Goal: Task Accomplishment & Management: Manage account settings

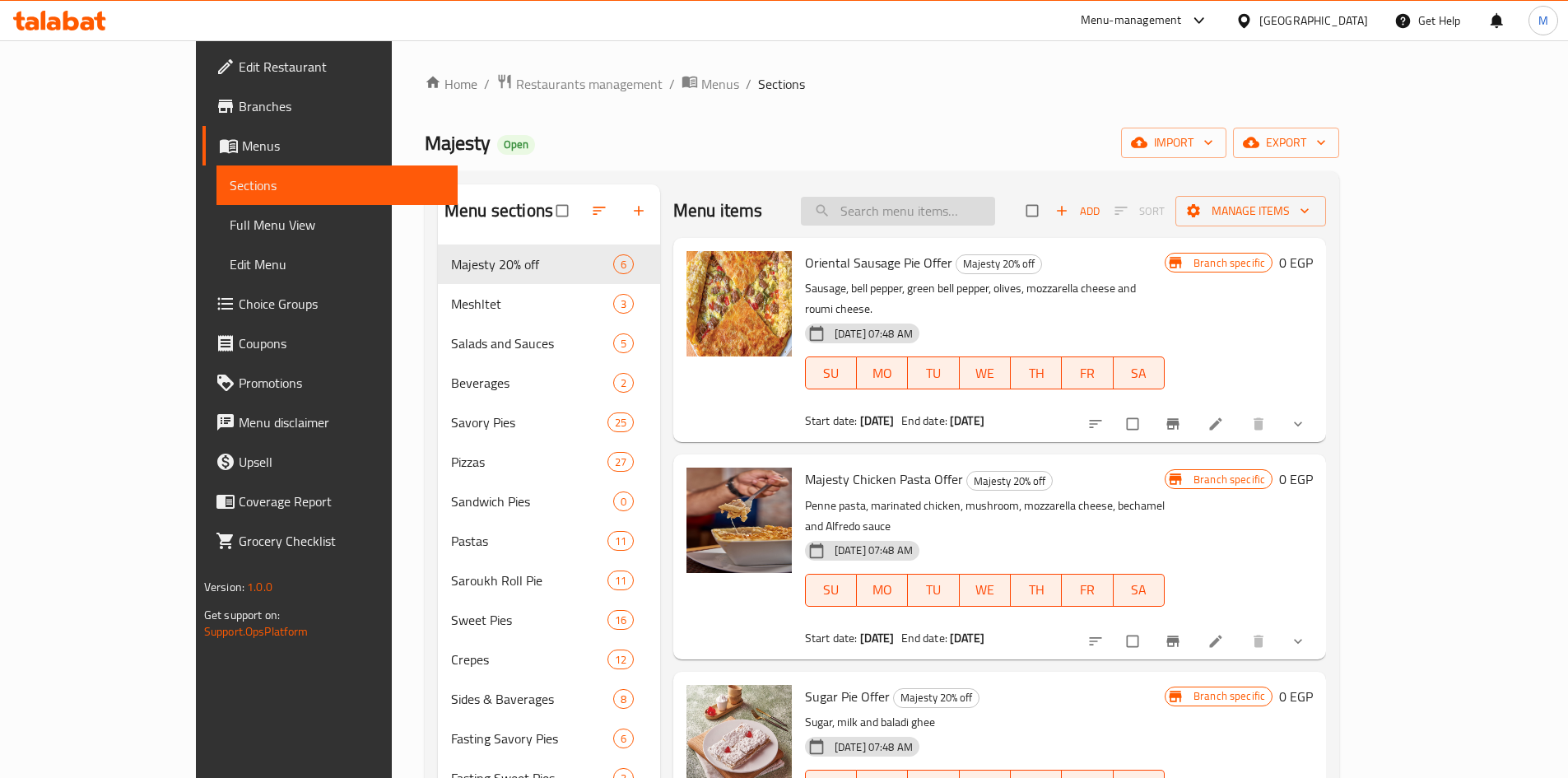
click at [994, 216] on input "search" at bounding box center [898, 210] width 194 height 28
paste input "[PERSON_NAME] صغير"
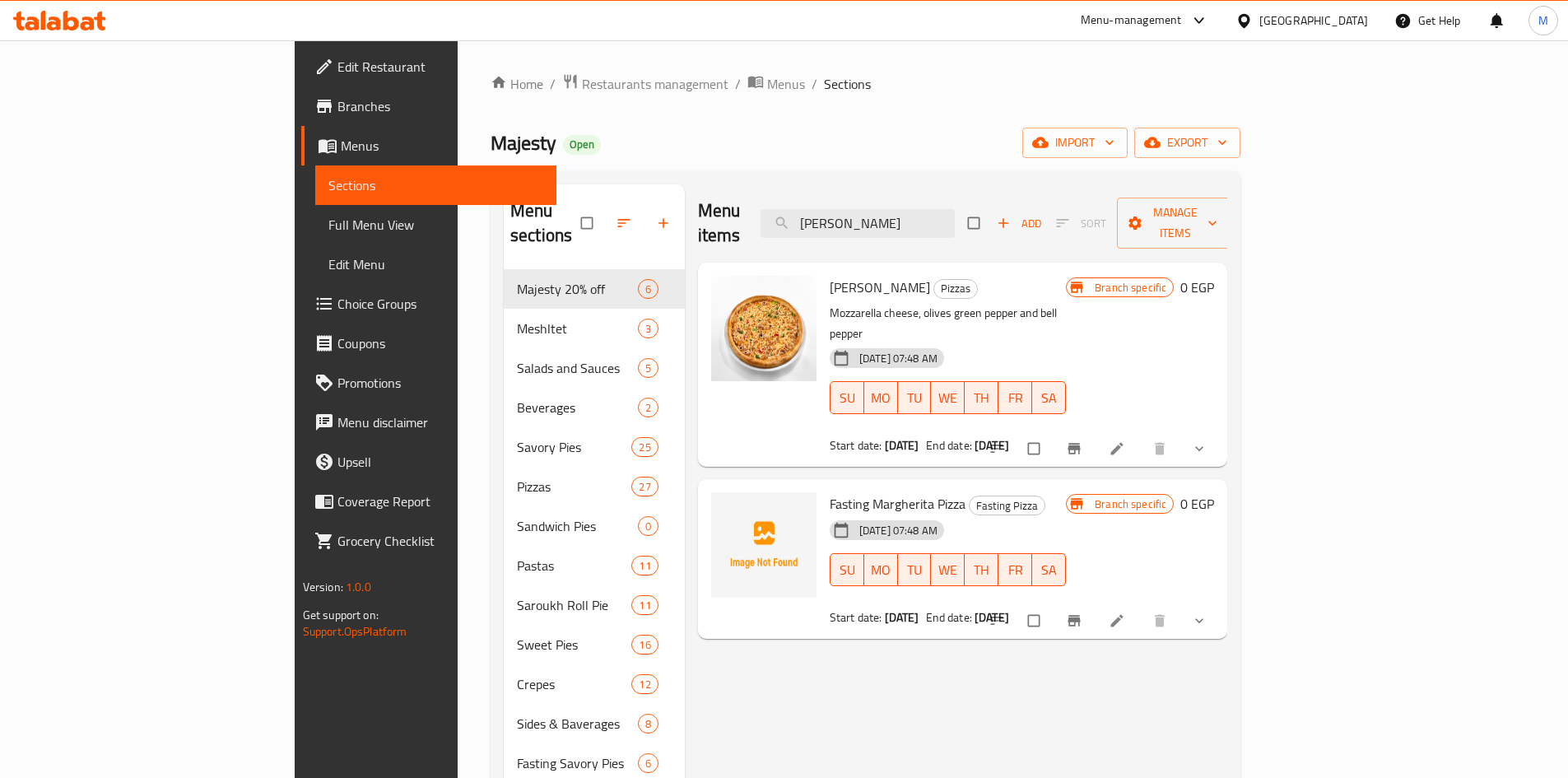
type input "[PERSON_NAME]"
click at [1208, 441] on icon "show more" at bounding box center [1199, 449] width 17 height 17
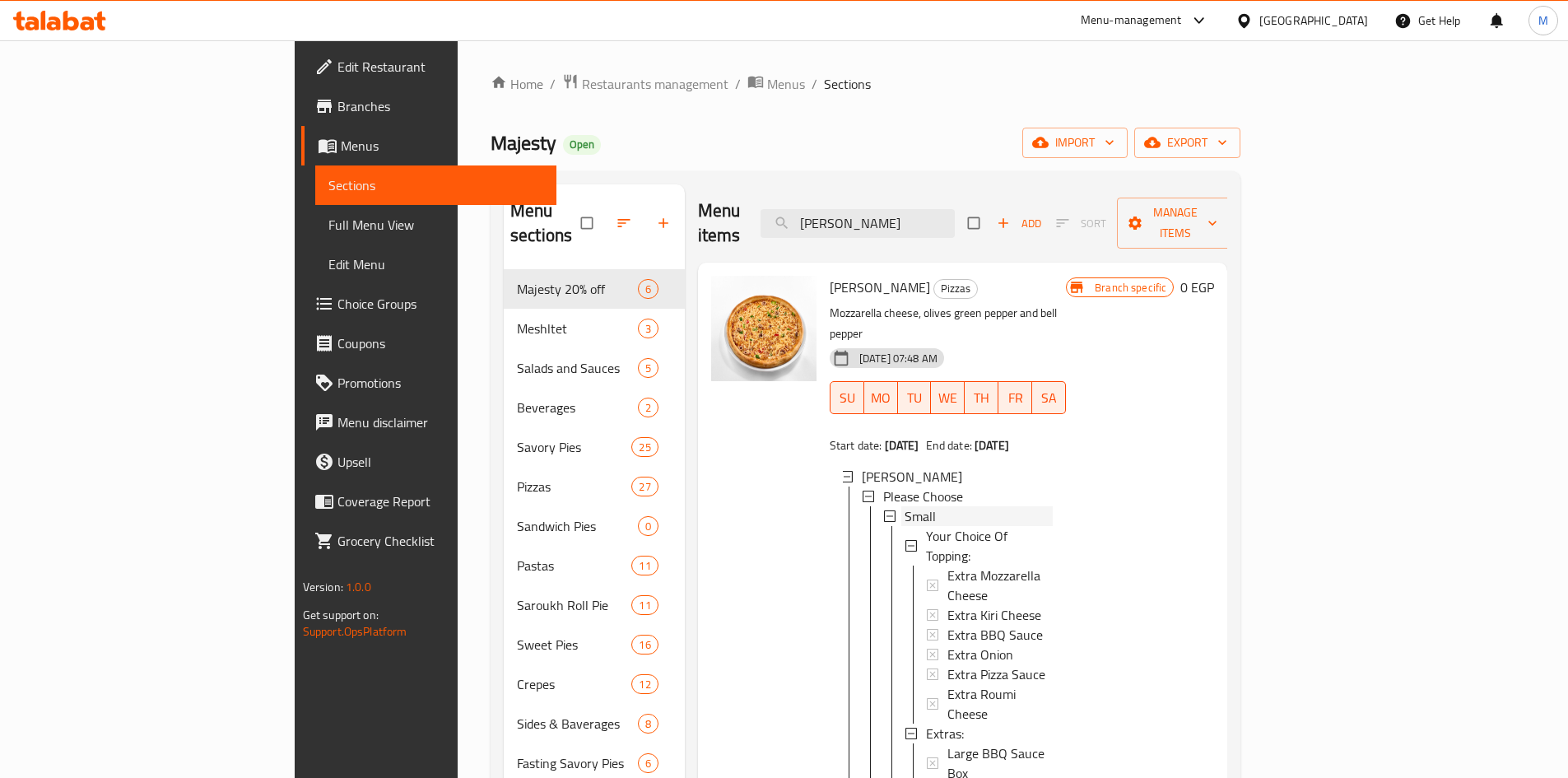
click at [905, 506] on div "Small" at bounding box center [979, 516] width 148 height 20
click at [905, 526] on span "Medium" at bounding box center [926, 536] width 44 height 20
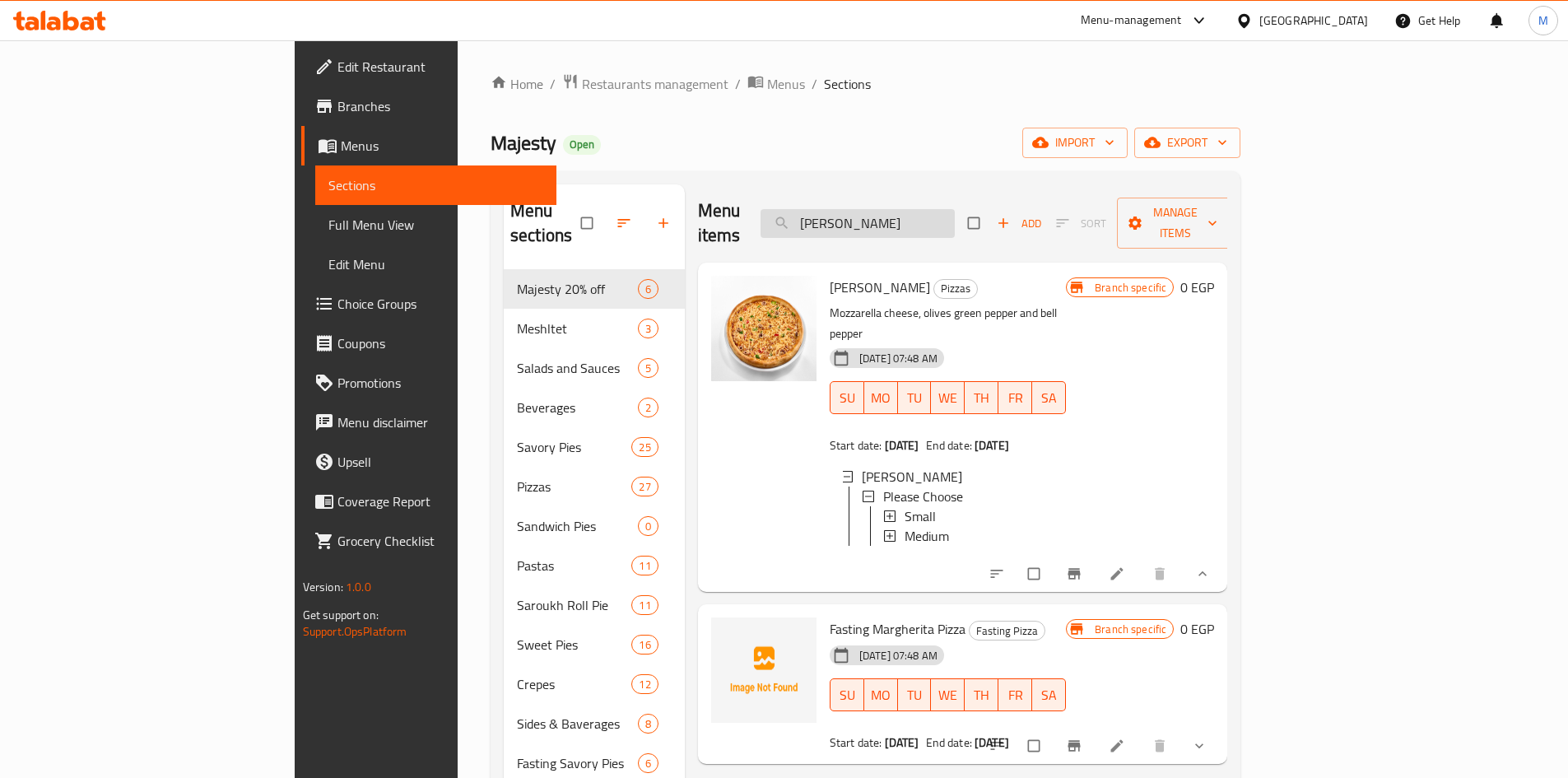
click at [954, 214] on input "[PERSON_NAME]" at bounding box center [857, 223] width 194 height 28
paste input "دجاج باربيكيو صغير"
click at [954, 214] on input "بيتزا دجاج باربيكيو صغير" at bounding box center [857, 223] width 194 height 28
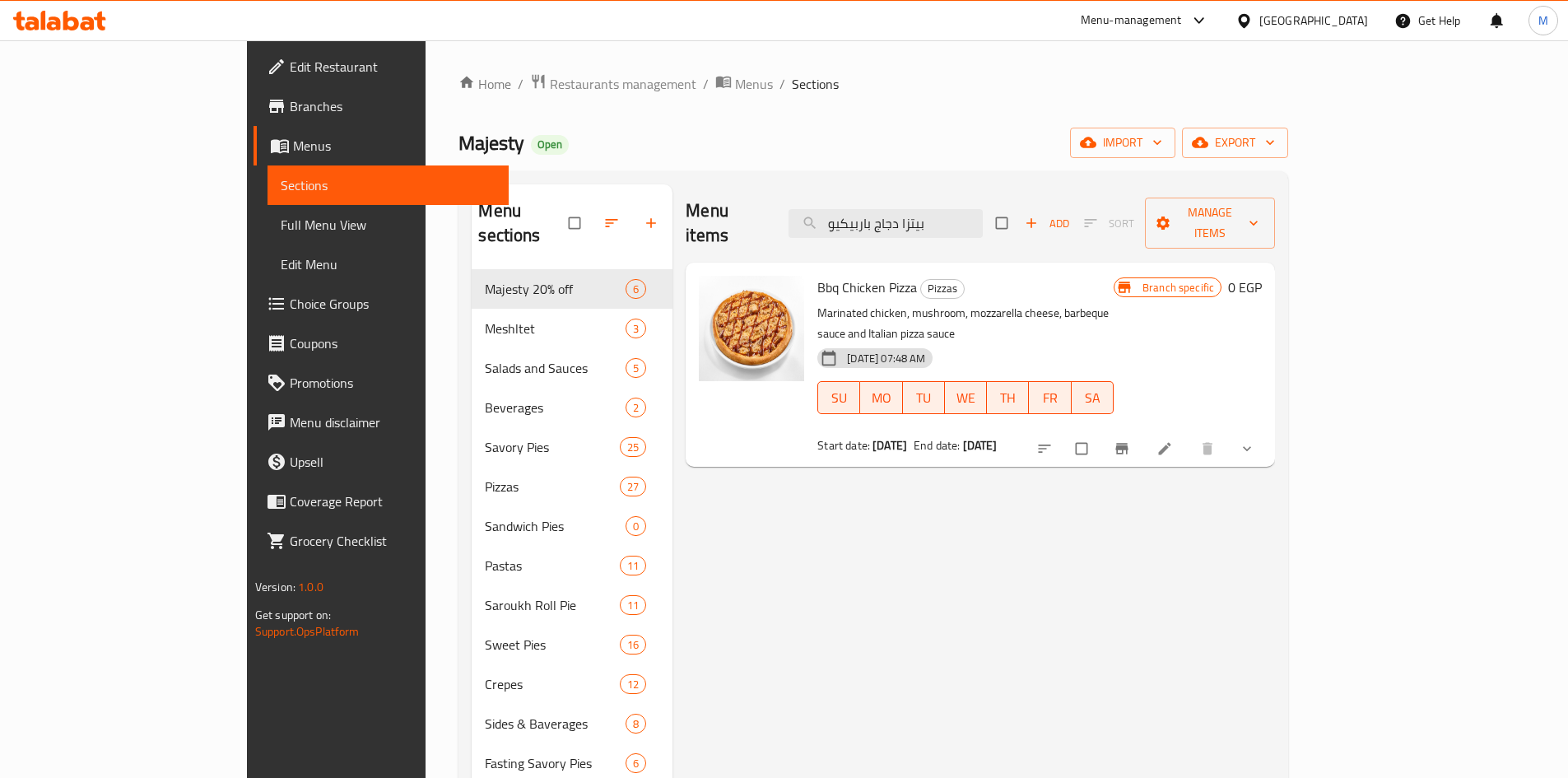
type input "بيتزا دجاج باربيكيو"
click at [1255, 441] on icon "show more" at bounding box center [1247, 449] width 17 height 17
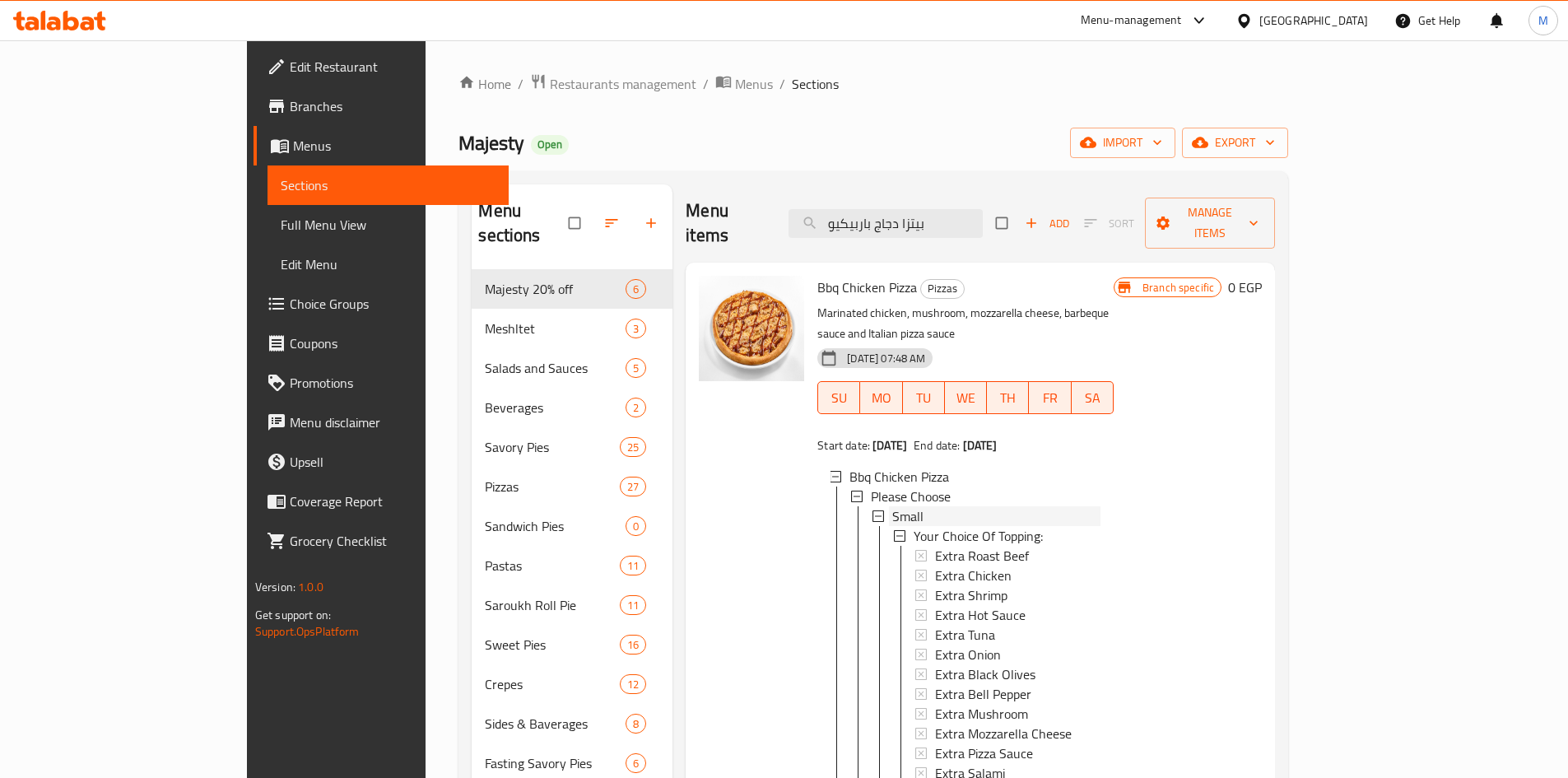
click at [892, 506] on div "Small" at bounding box center [996, 516] width 208 height 20
click at [892, 526] on span "Medium" at bounding box center [913, 536] width 44 height 20
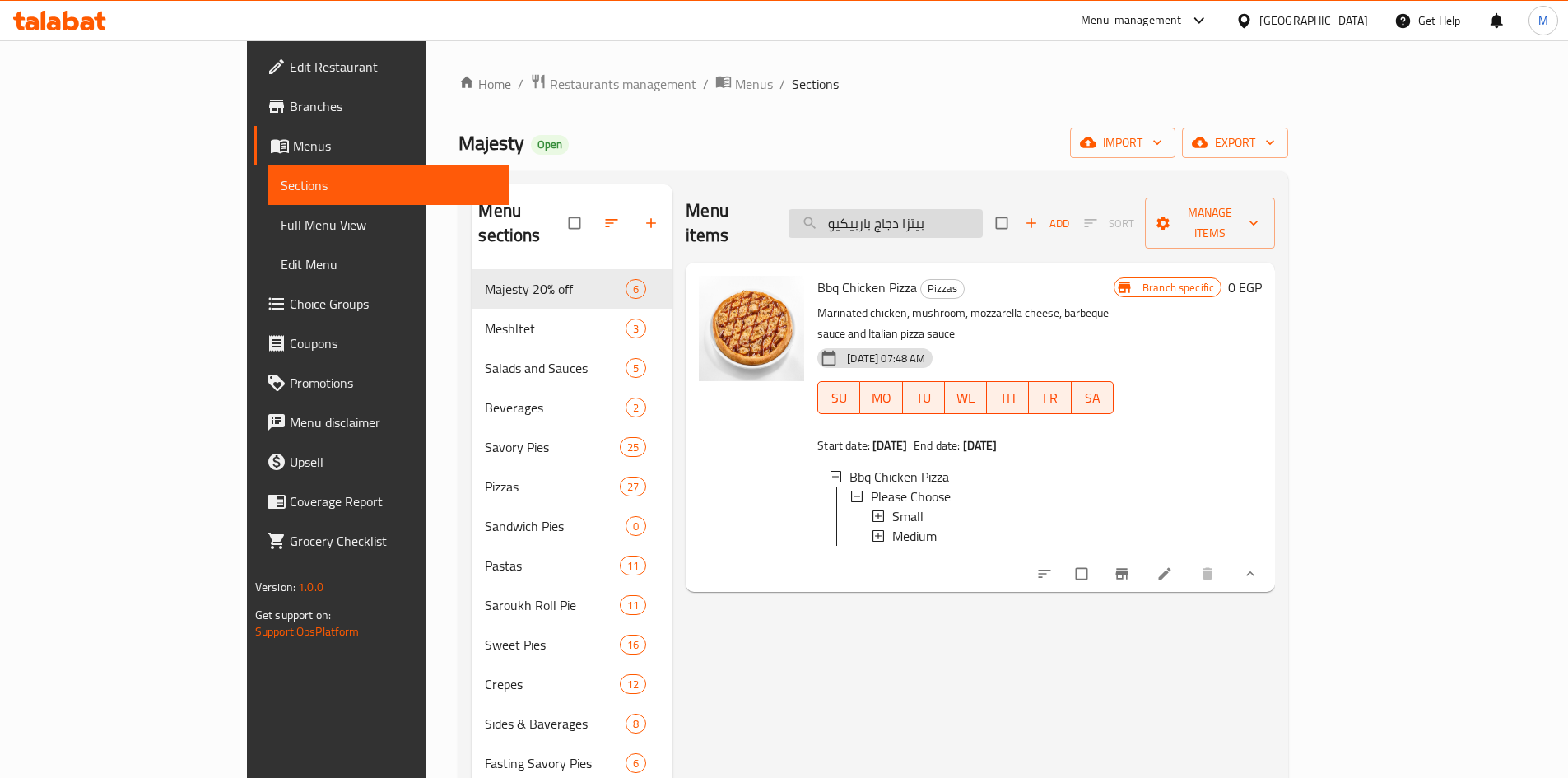
click at [983, 223] on input "بيتزا دجاج باربيكيو" at bounding box center [885, 223] width 194 height 28
click at [983, 222] on input "بيتزا دجاج باربيكيو" at bounding box center [885, 223] width 194 height 28
paste input "وسط"
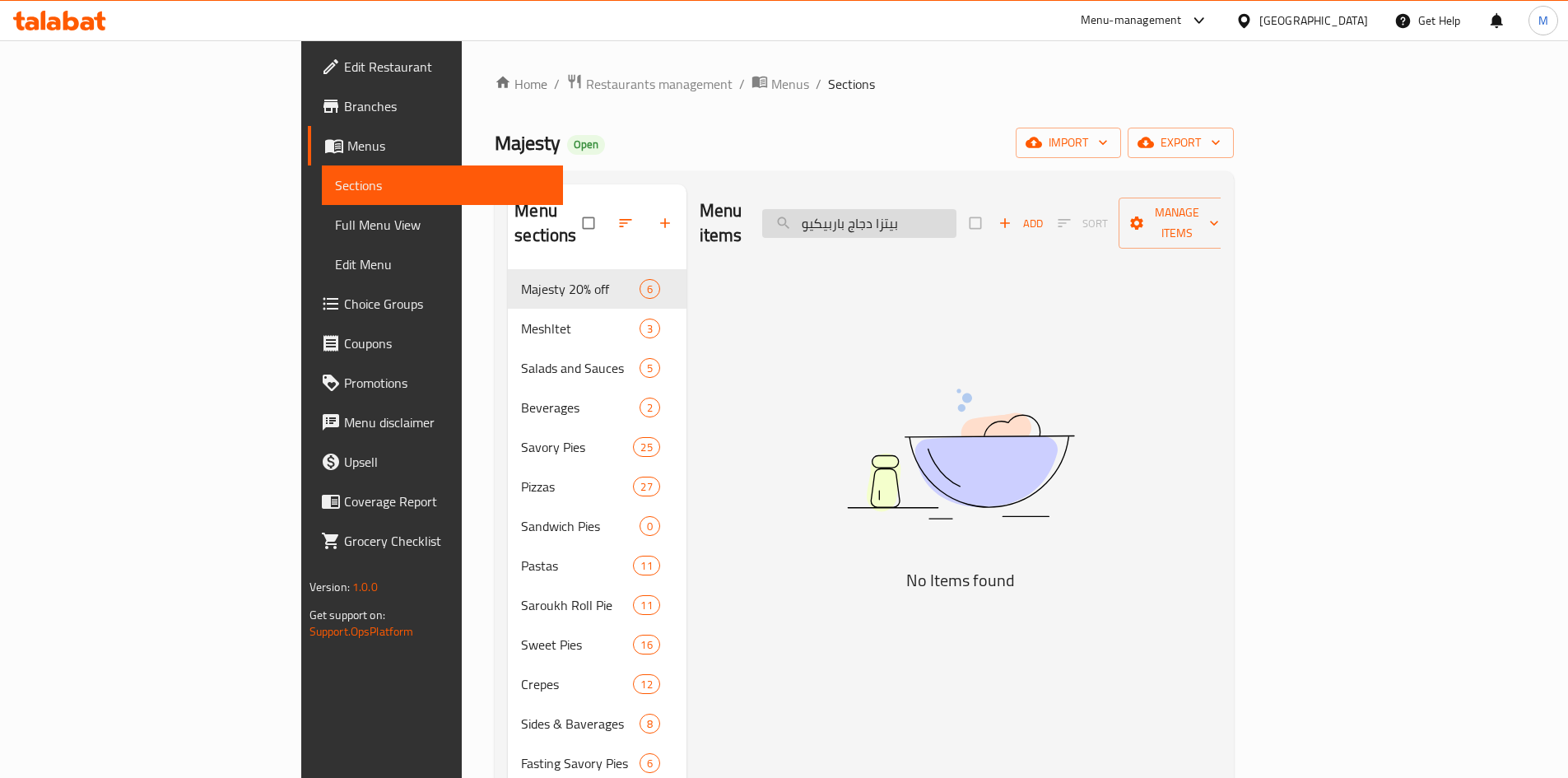
type input "بيتزا دجاج باربيكيو"
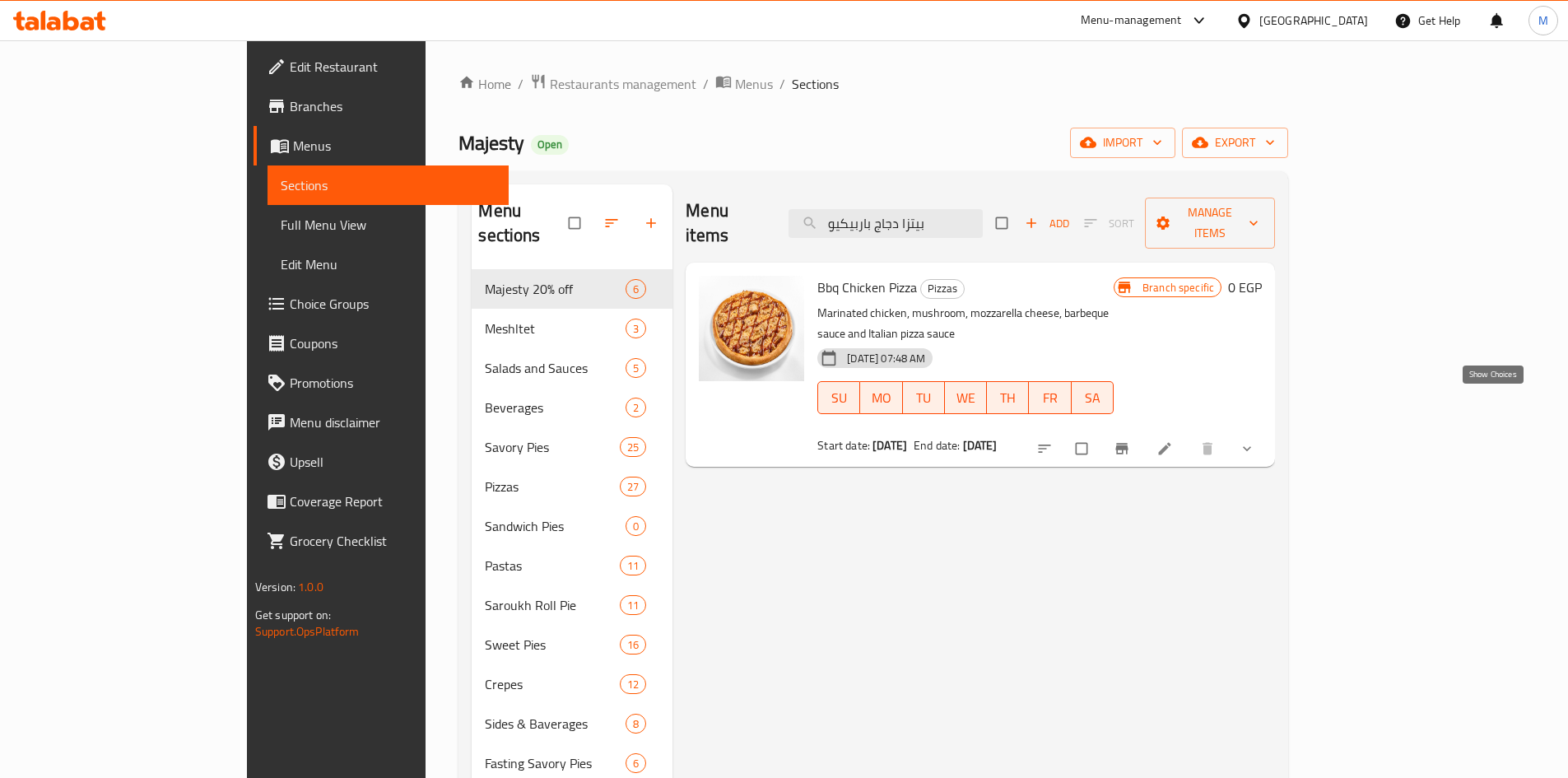
click at [1255, 441] on icon "show more" at bounding box center [1247, 449] width 17 height 17
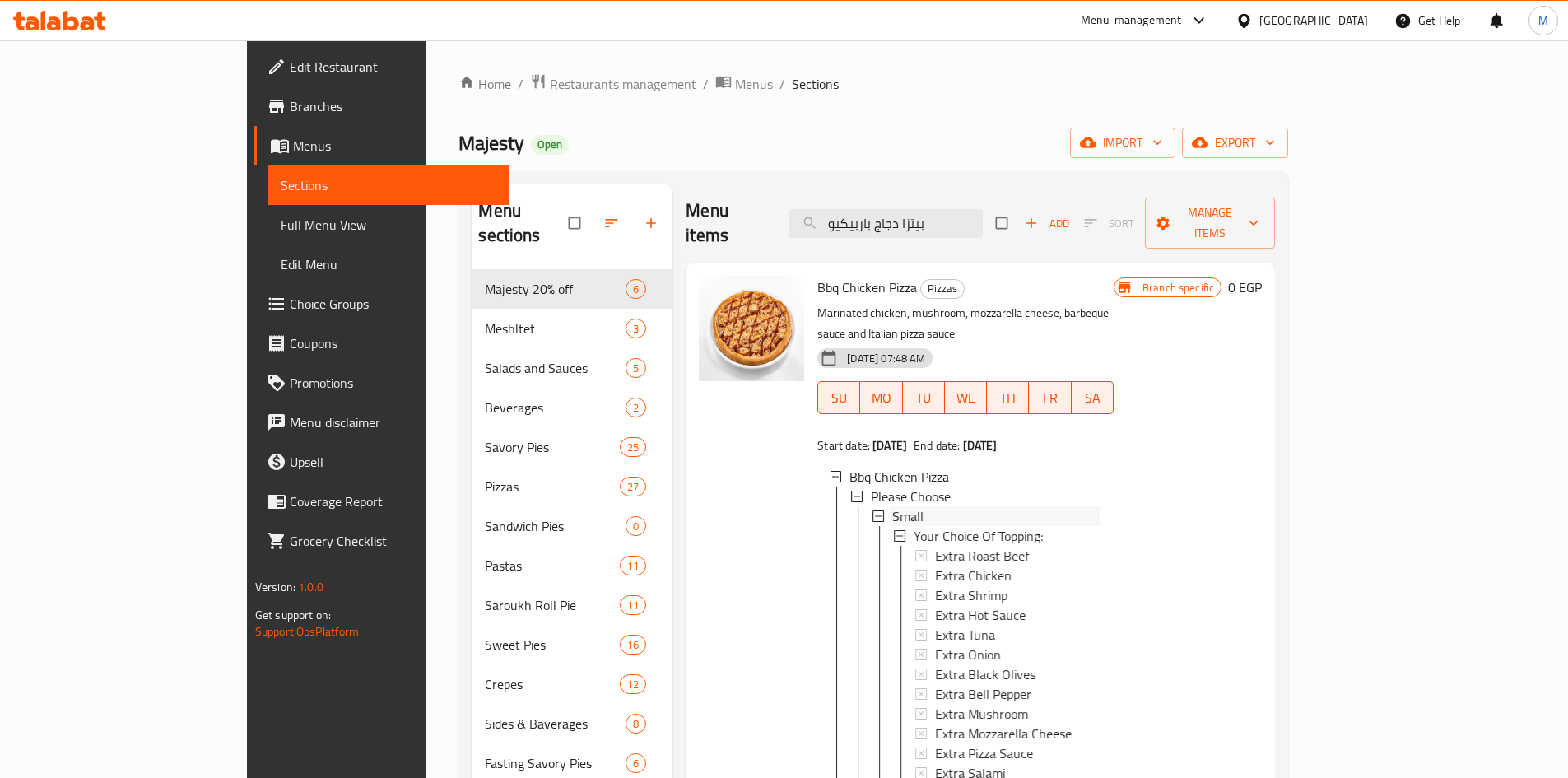
click at [892, 506] on div "Small" at bounding box center [996, 516] width 208 height 20
click at [892, 526] on span "Medium" at bounding box center [913, 536] width 44 height 20
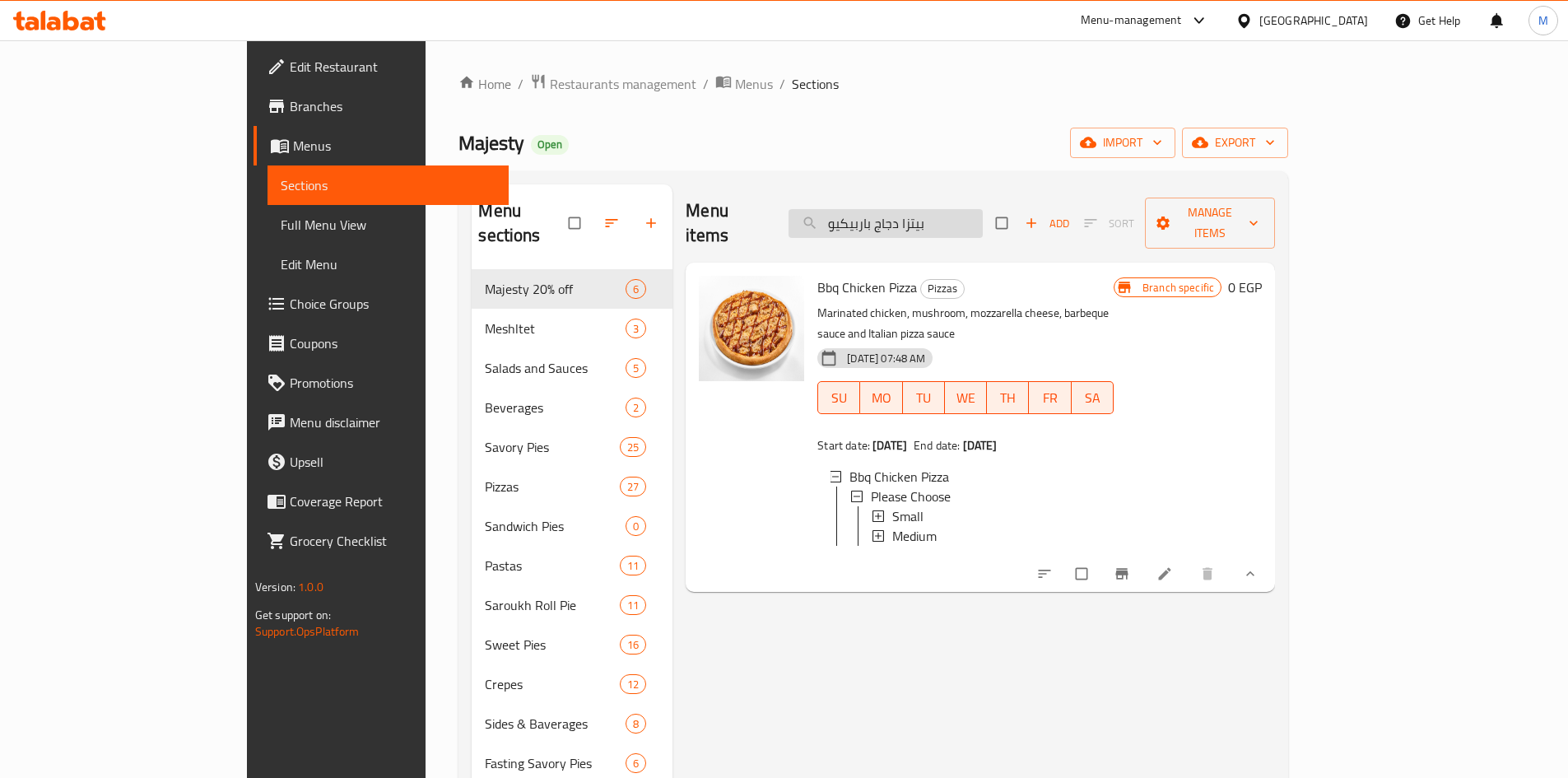
click at [983, 217] on input "بيتزا دجاج باربيكيو" at bounding box center [885, 223] width 194 height 28
paste input "فيجيترين صغير"
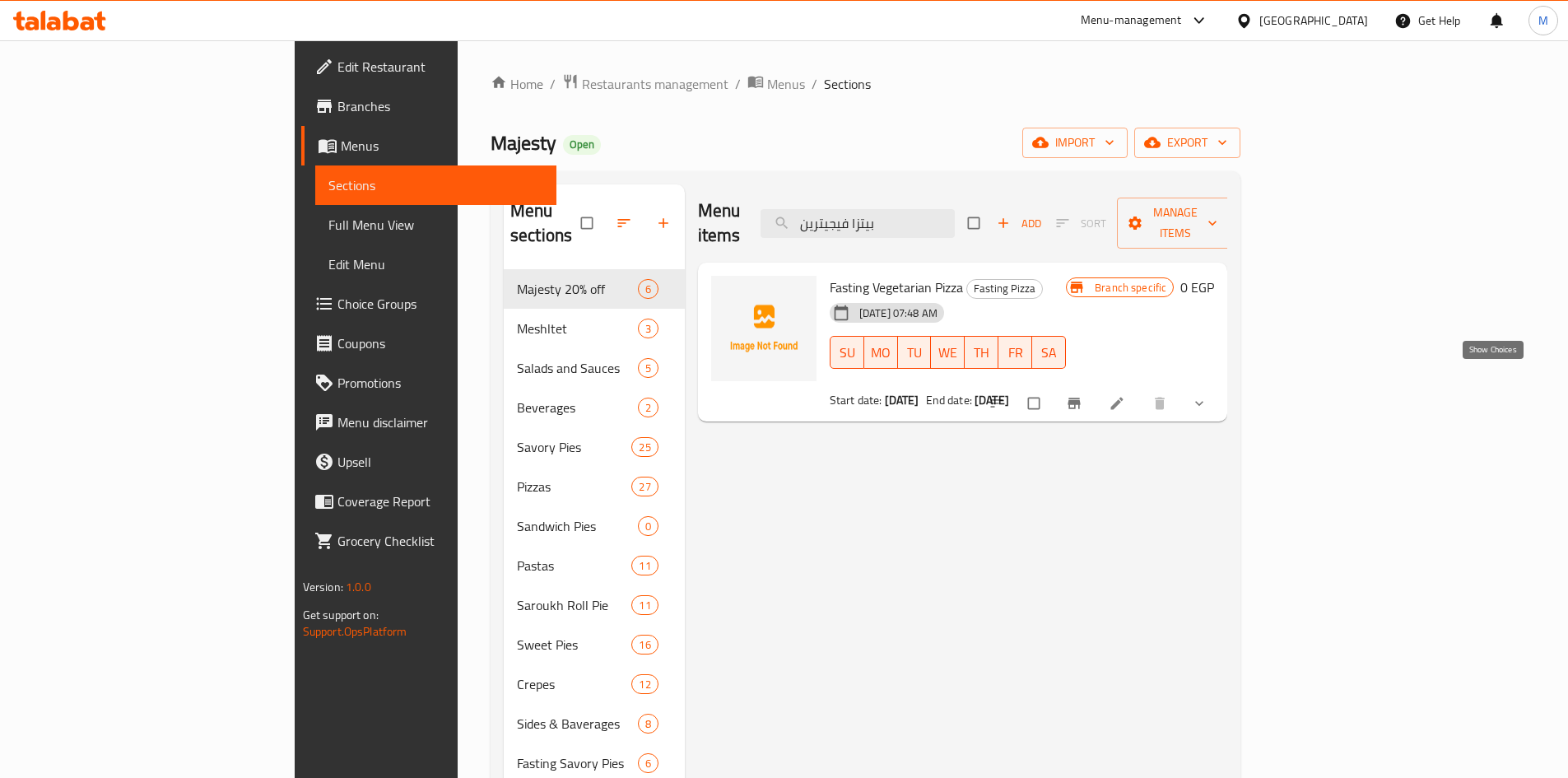
type input "بيتزا فيجيترين"
click at [1208, 395] on icon "show more" at bounding box center [1199, 403] width 17 height 17
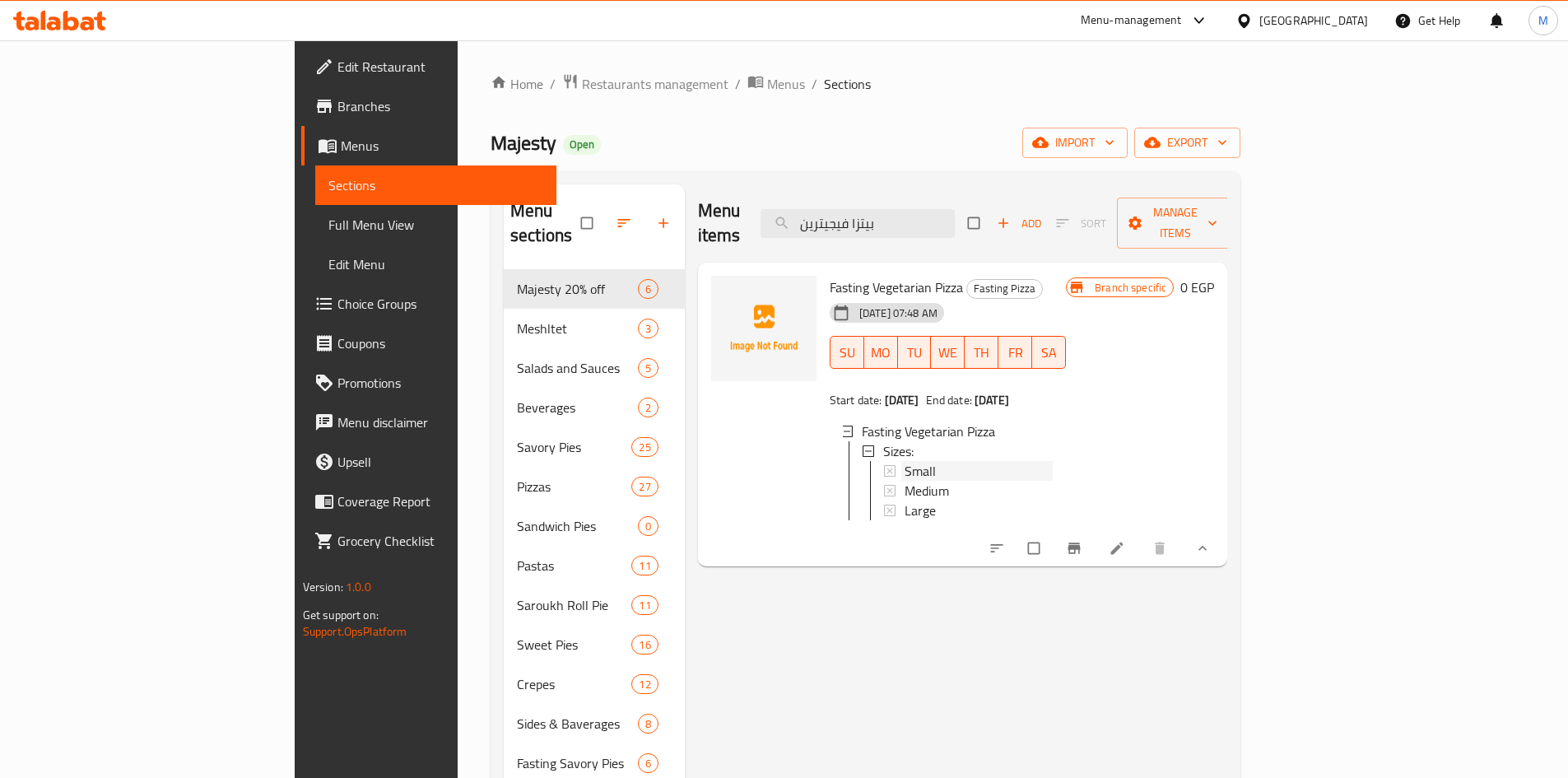
click at [905, 461] on span "Small" at bounding box center [920, 471] width 31 height 20
click at [905, 481] on div "Medium" at bounding box center [979, 491] width 148 height 20
click at [905, 500] on div "Large" at bounding box center [979, 510] width 148 height 20
click at [954, 209] on input "بيتزا فيجيترين" at bounding box center [857, 223] width 194 height 28
click at [954, 212] on input "بيتزا فيجيترين" at bounding box center [857, 223] width 194 height 28
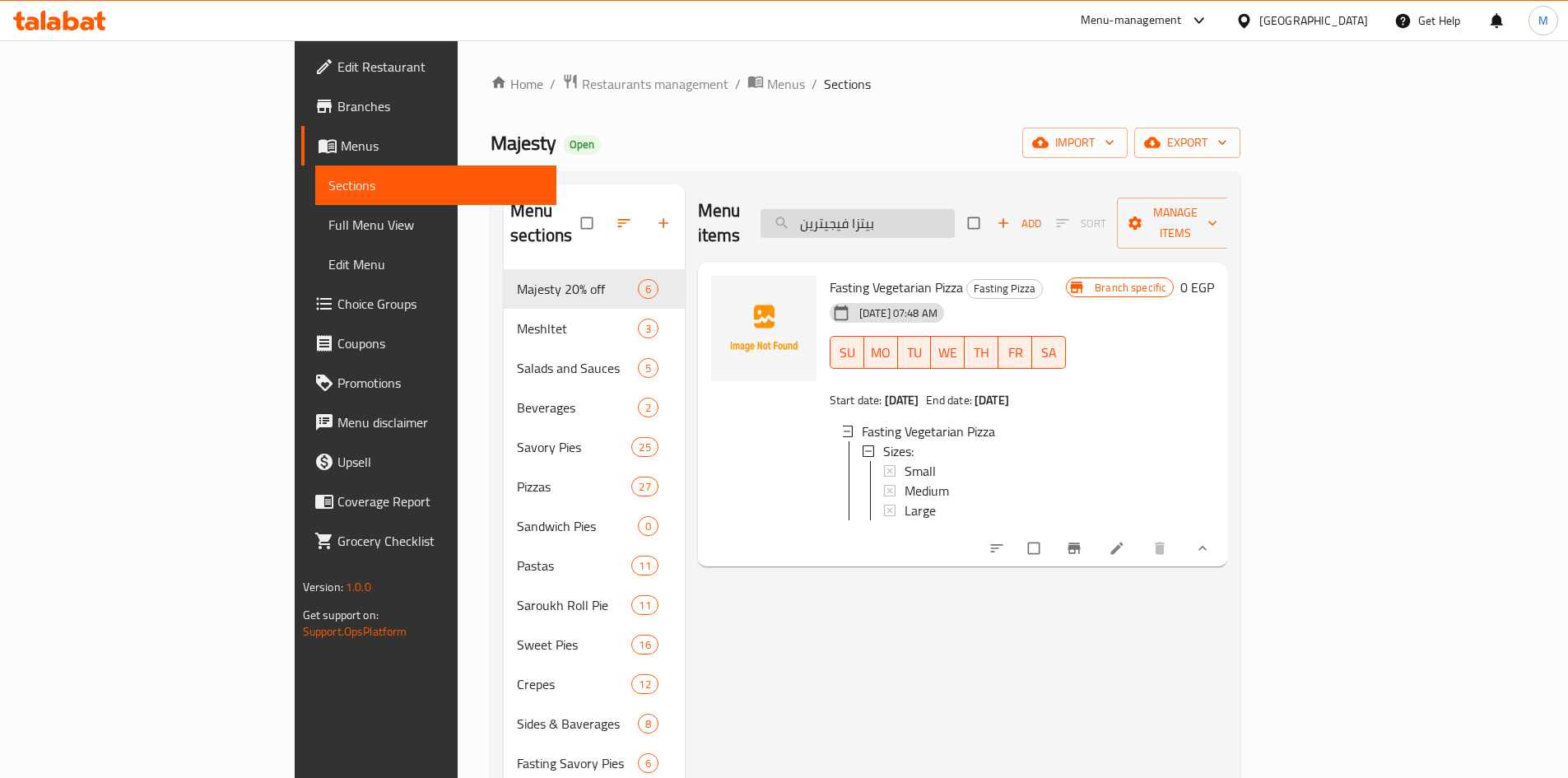
click at [954, 212] on input "بيتزا فيجيترين" at bounding box center [857, 223] width 194 height 28
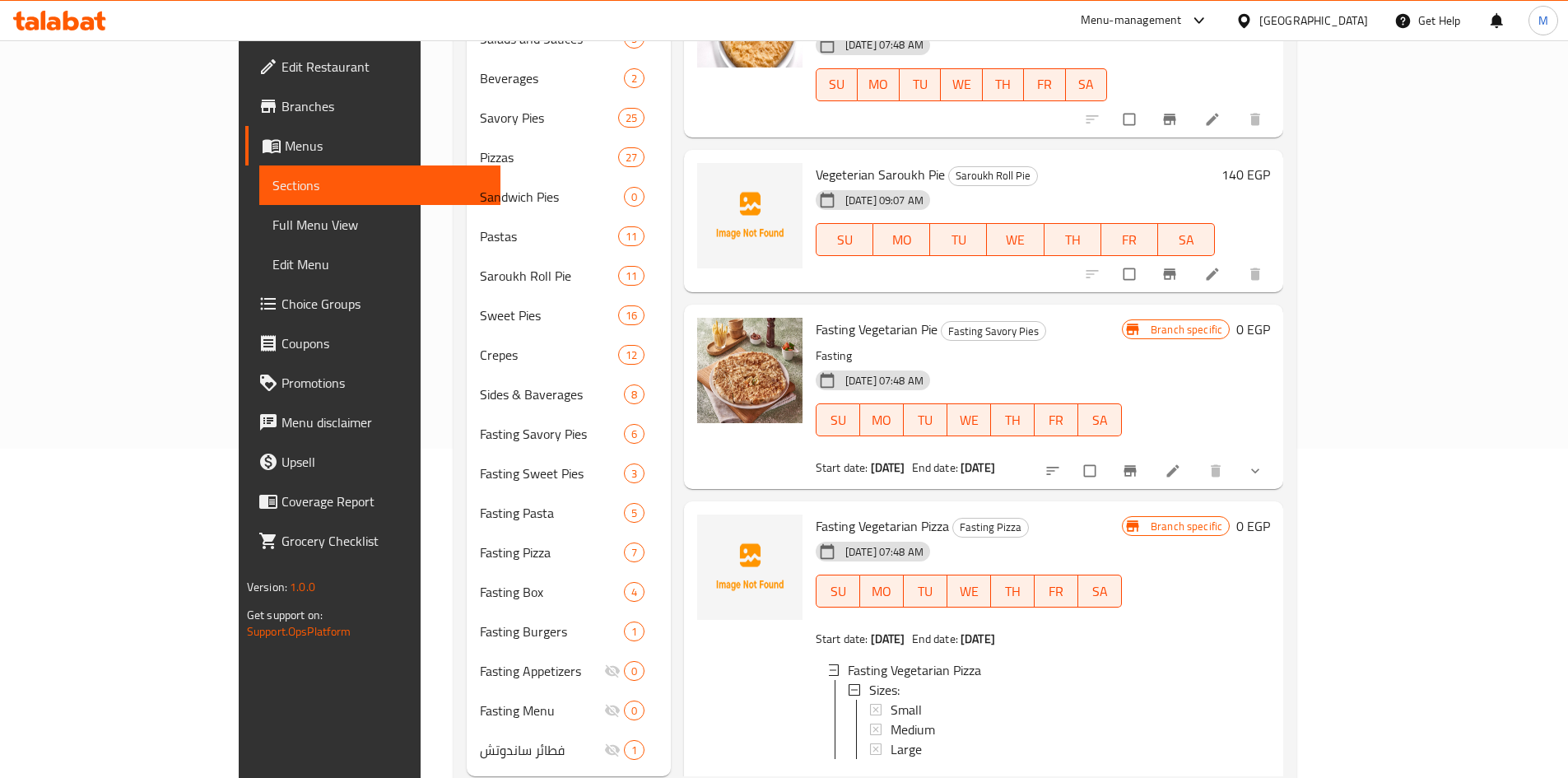
scroll to position [349, 0]
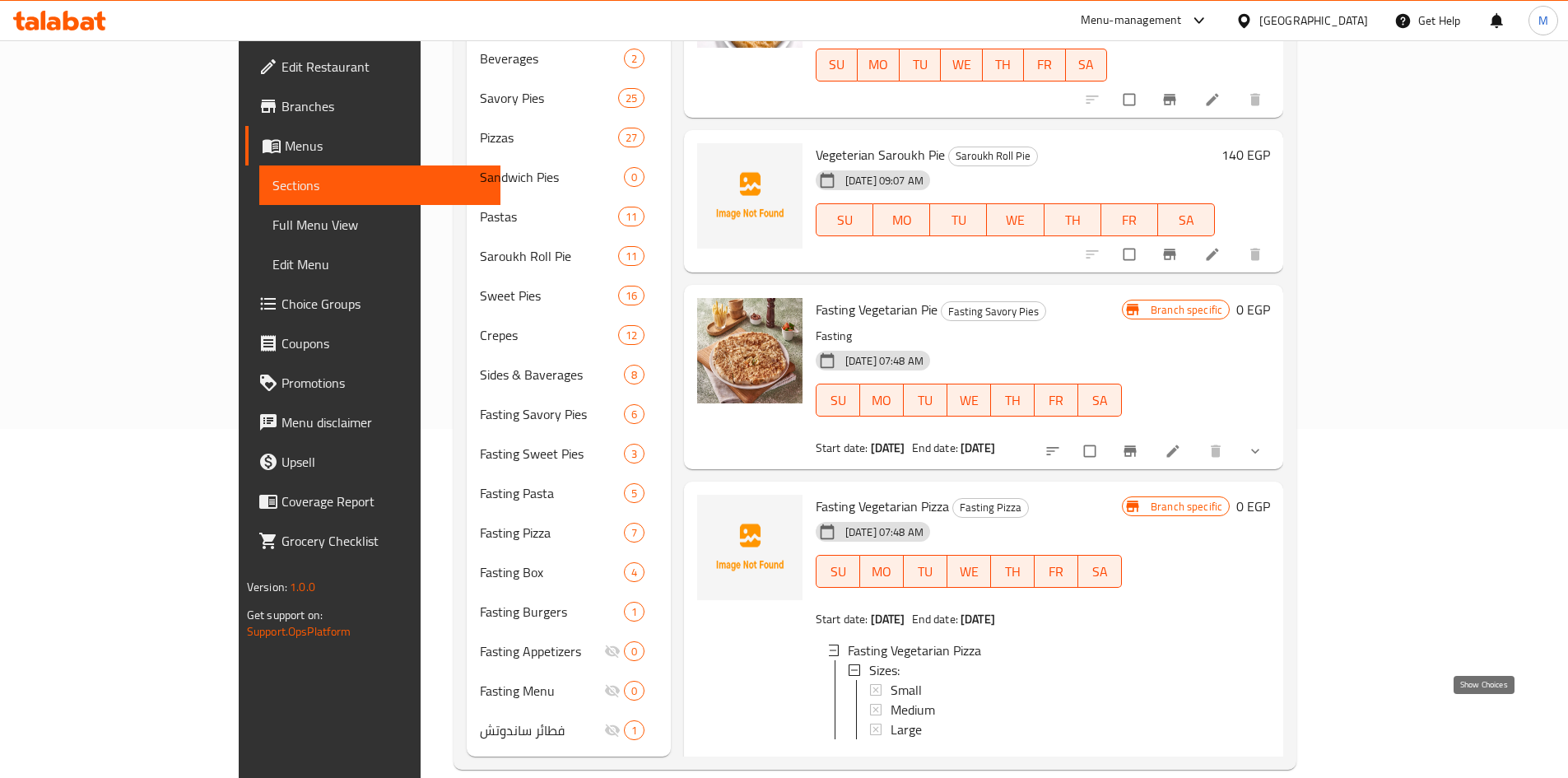
type input "فيجيترين"
click at [1266, 759] on icon "show more" at bounding box center [1258, 767] width 17 height 17
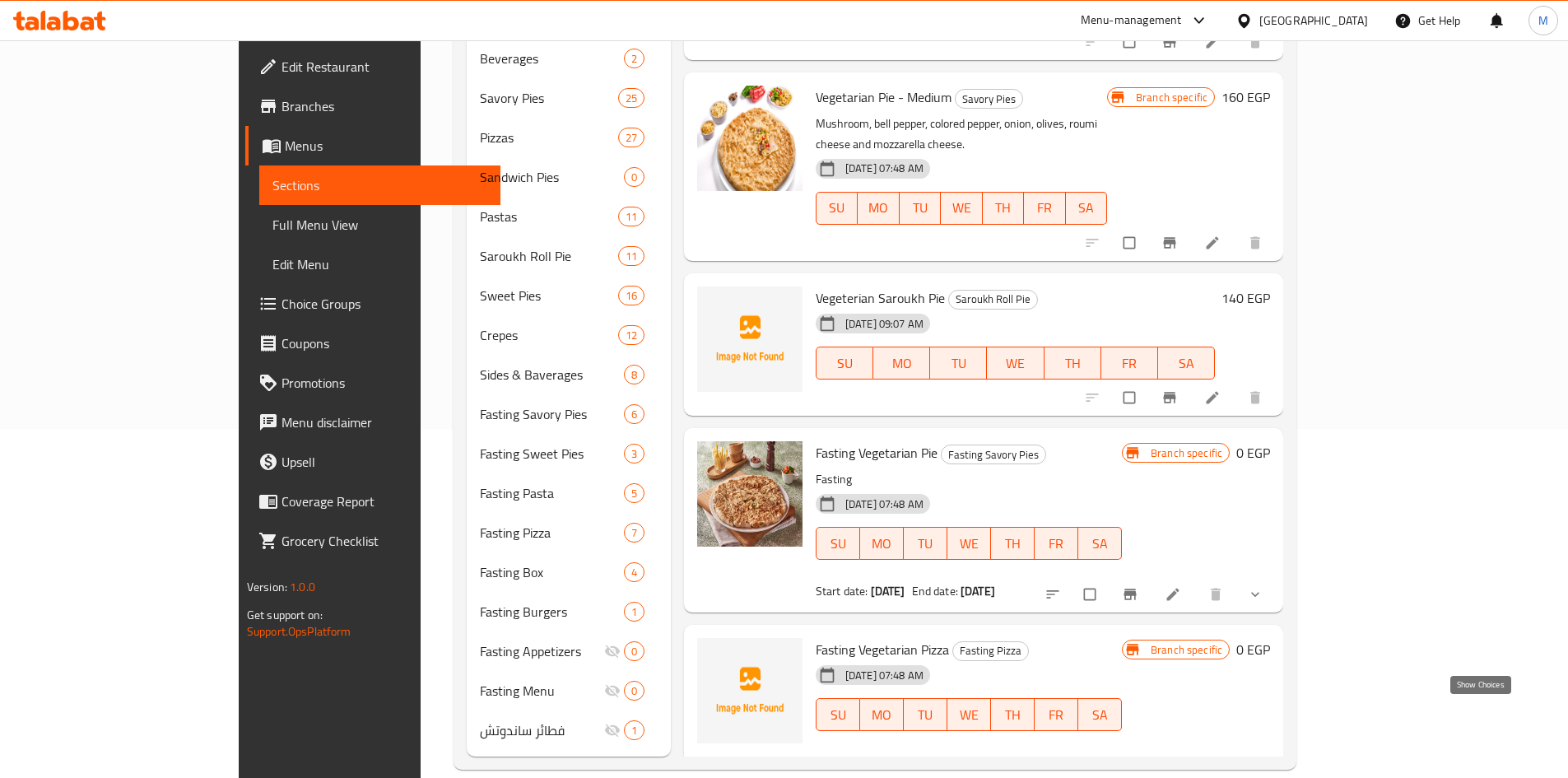
scroll to position [27, 0]
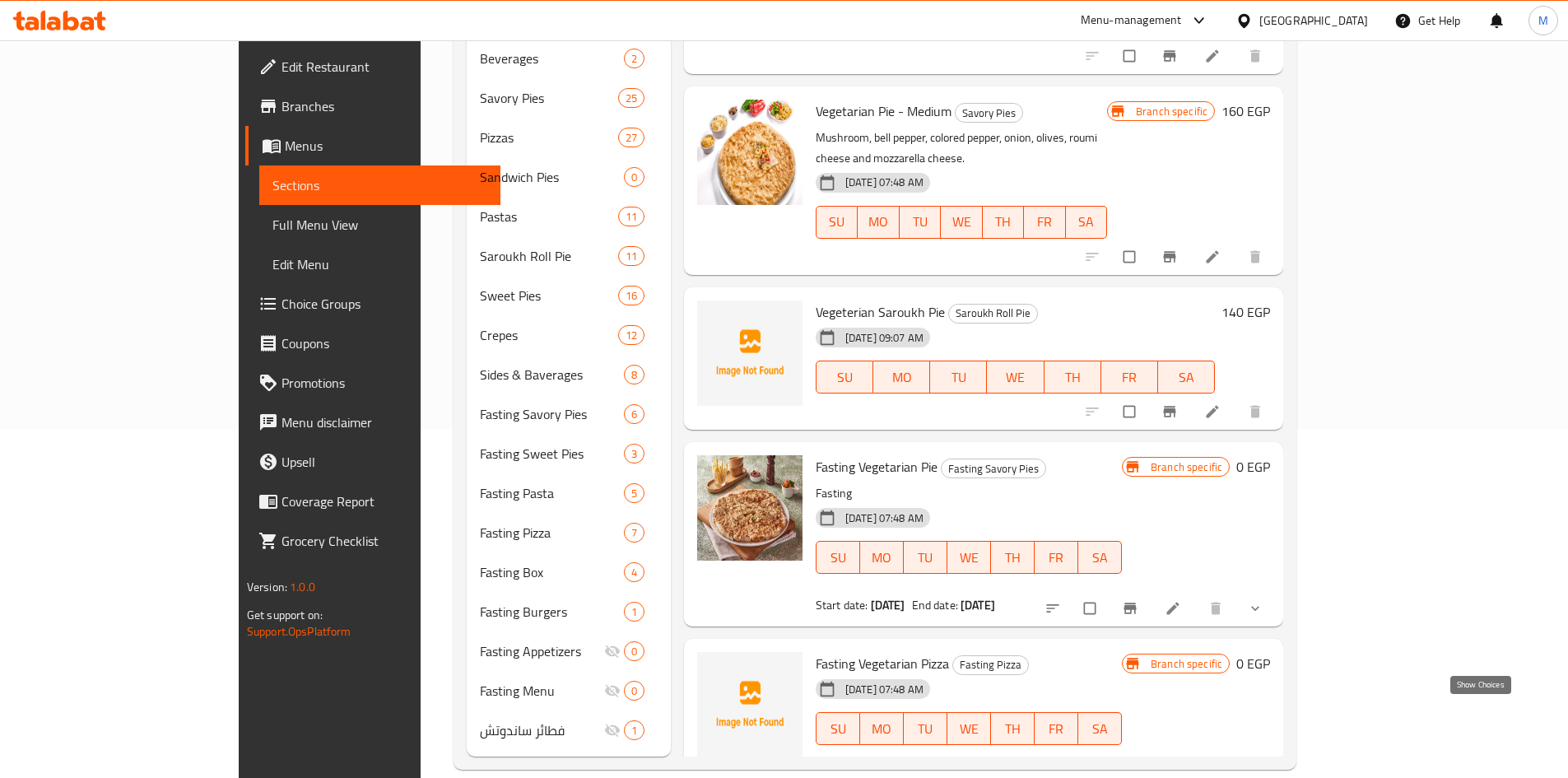
click at [1263, 771] on icon "show more" at bounding box center [1254, 779] width 17 height 17
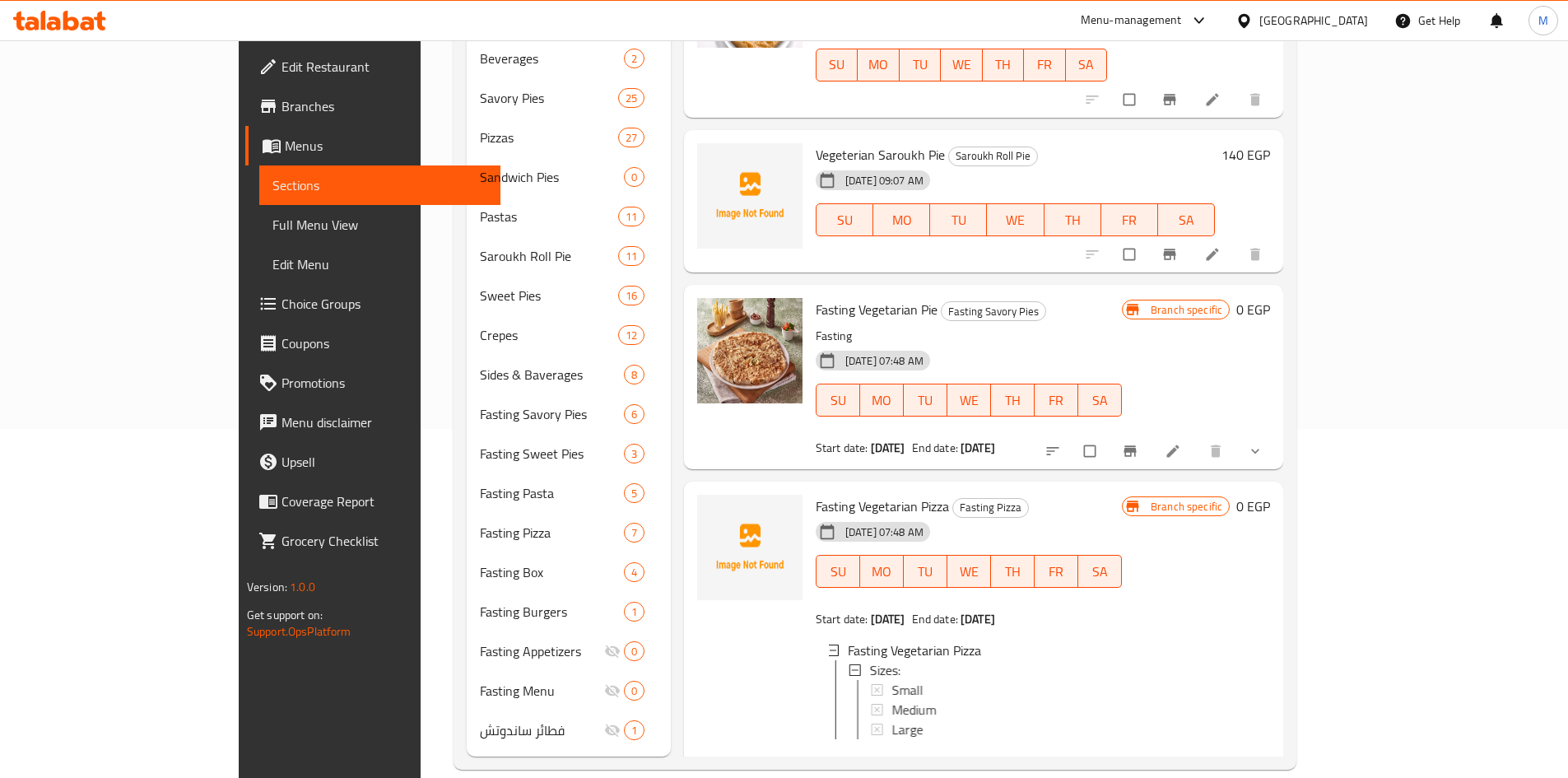
scroll to position [3, 0]
click at [890, 677] on span "Small" at bounding box center [906, 687] width 31 height 20
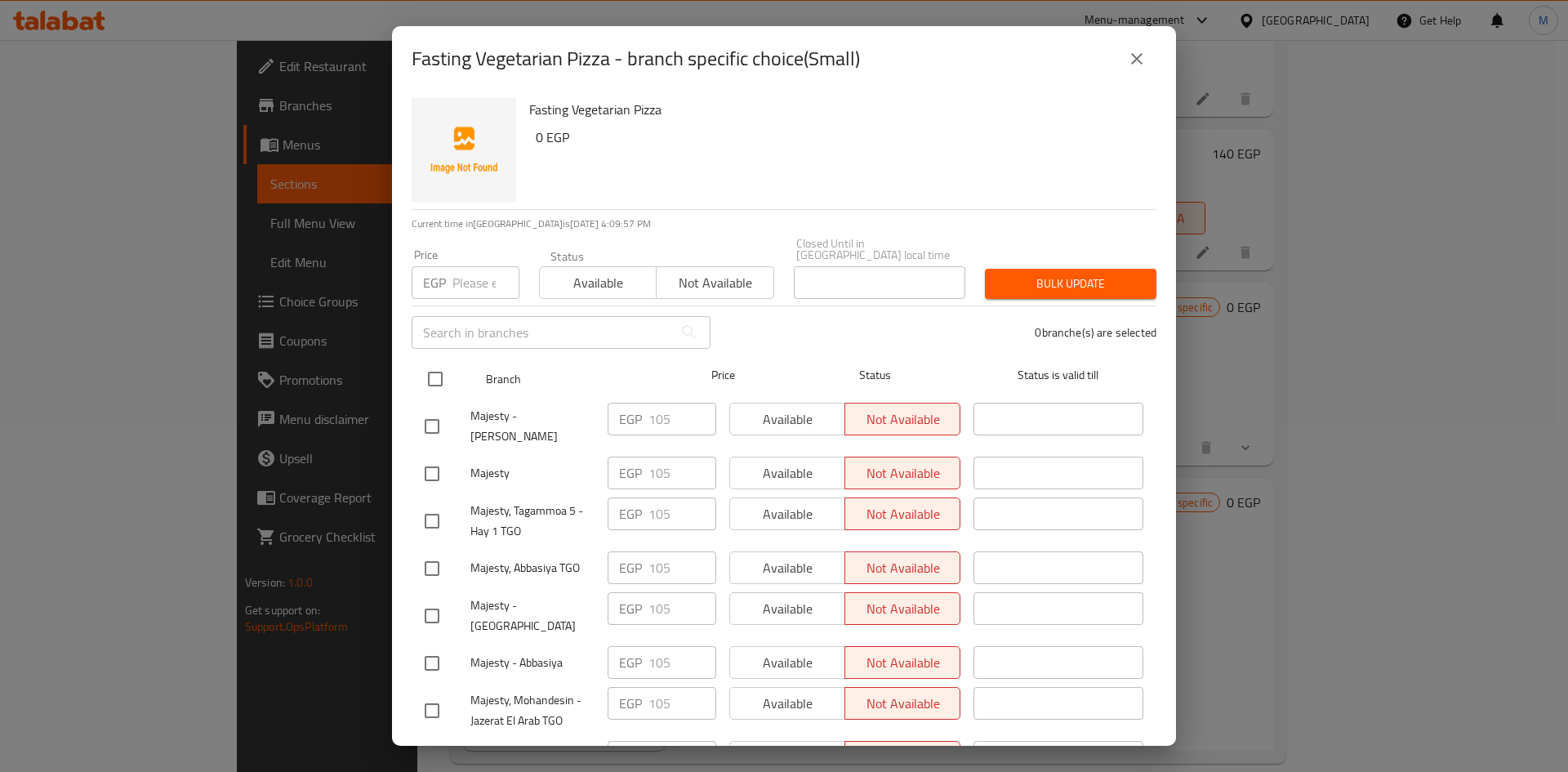
click at [430, 370] on input "checkbox" at bounding box center [434, 378] width 34 height 34
checkbox input "true"
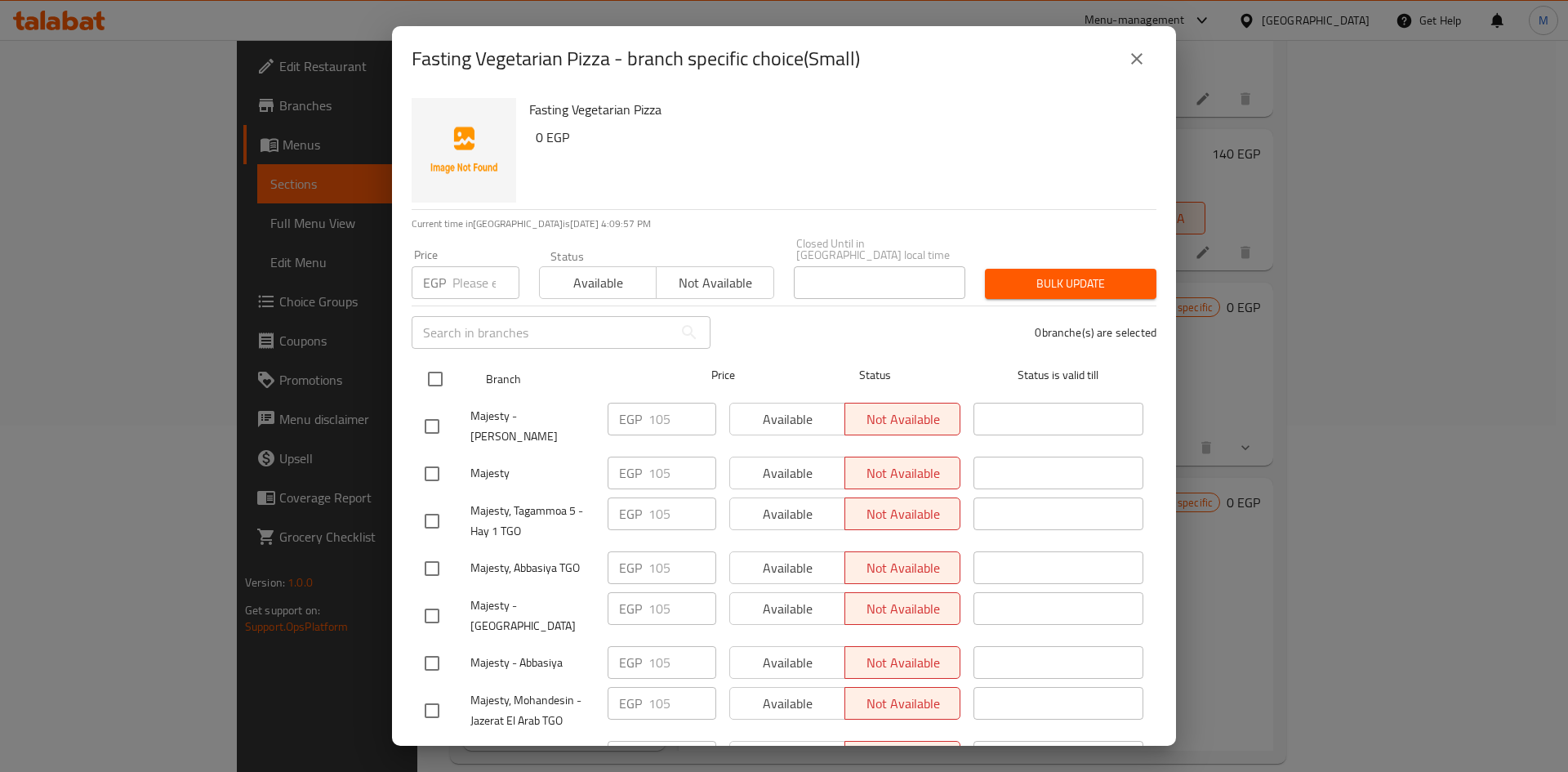
checkbox input "true"
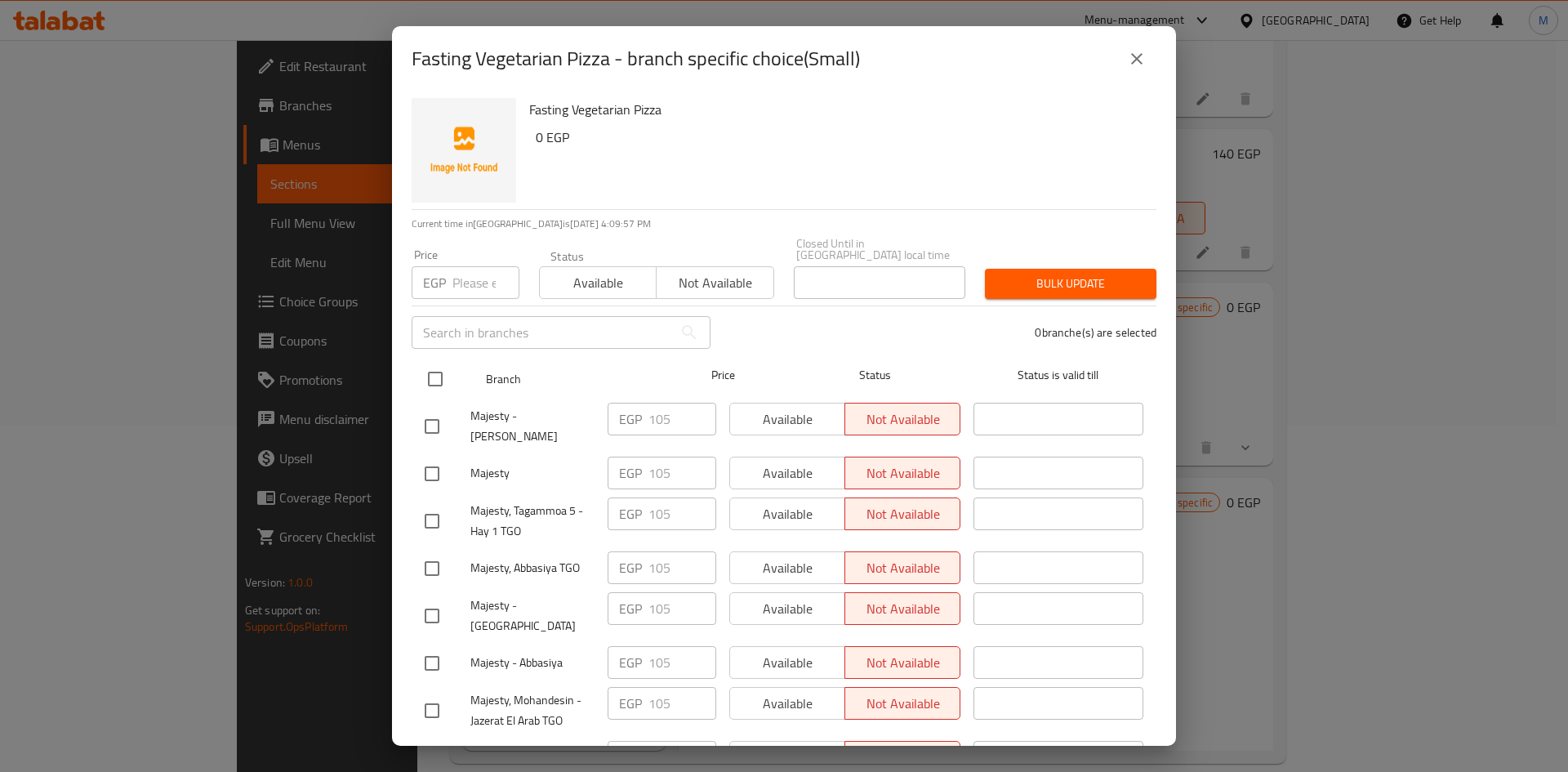
checkbox input "true"
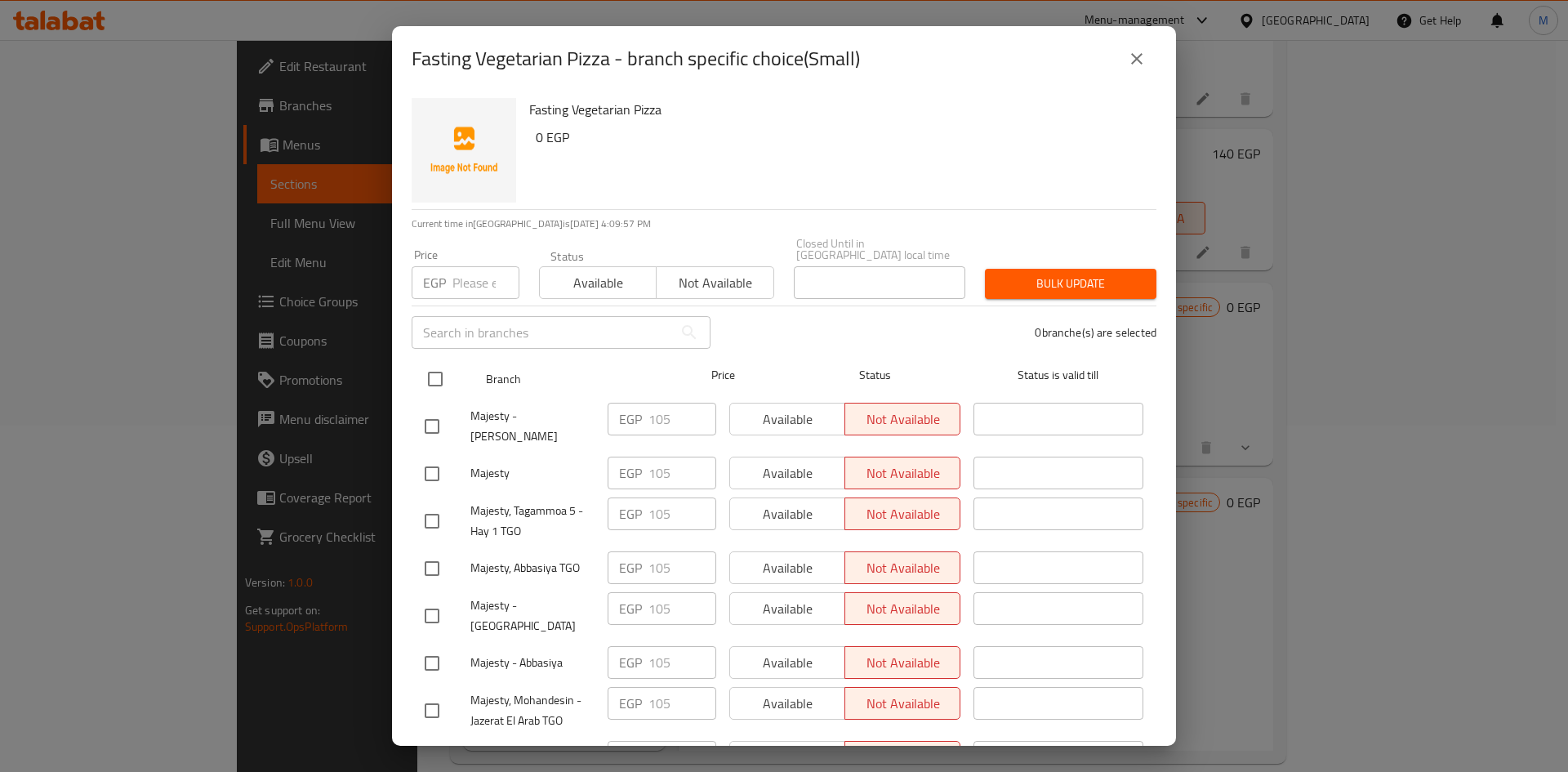
checkbox input "true"
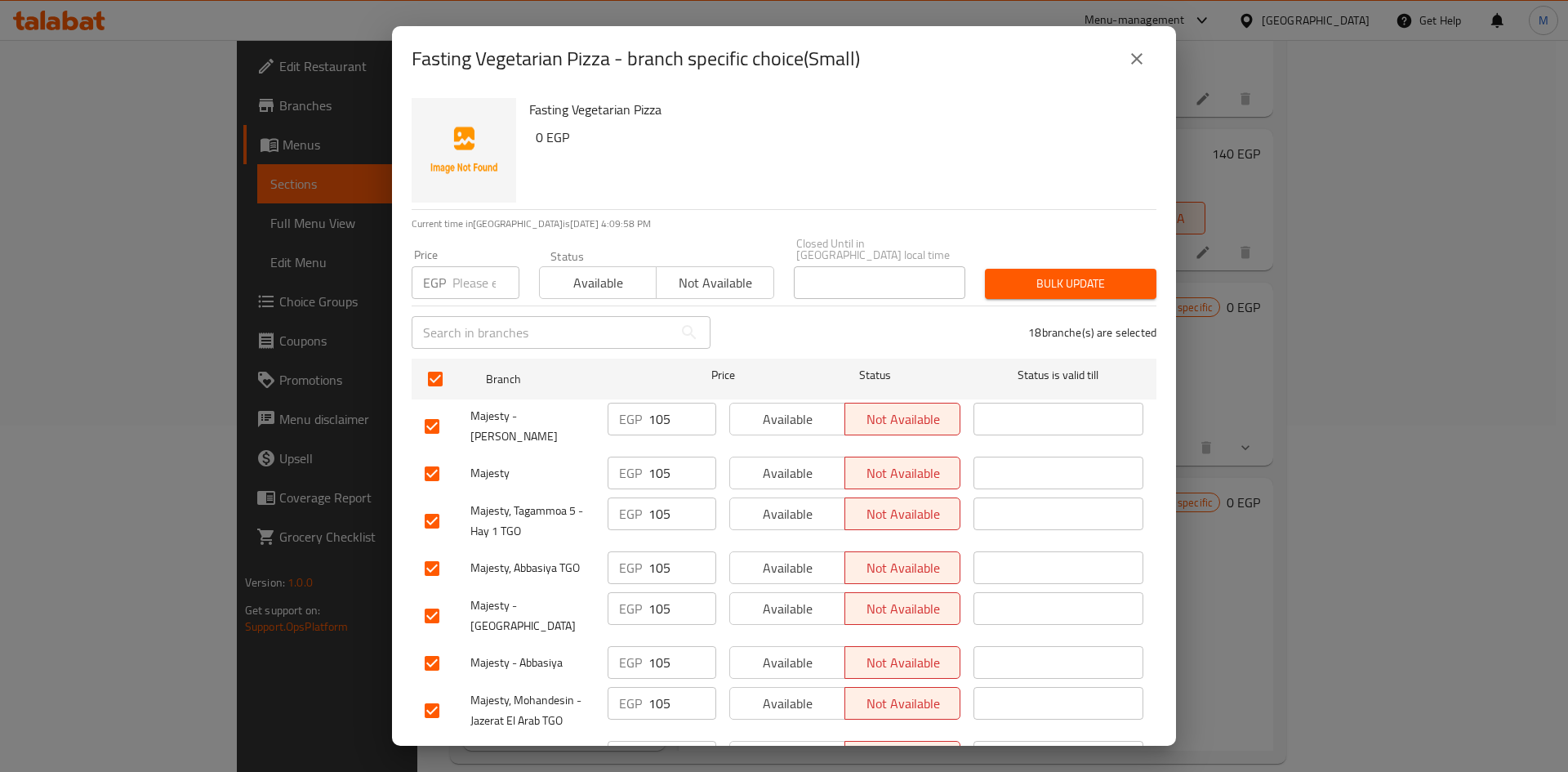
click at [464, 285] on input "number" at bounding box center [486, 283] width 67 height 33
paste input "120.00"
type input "120.00"
click at [1039, 273] on span "Bulk update" at bounding box center [1071, 283] width 145 height 20
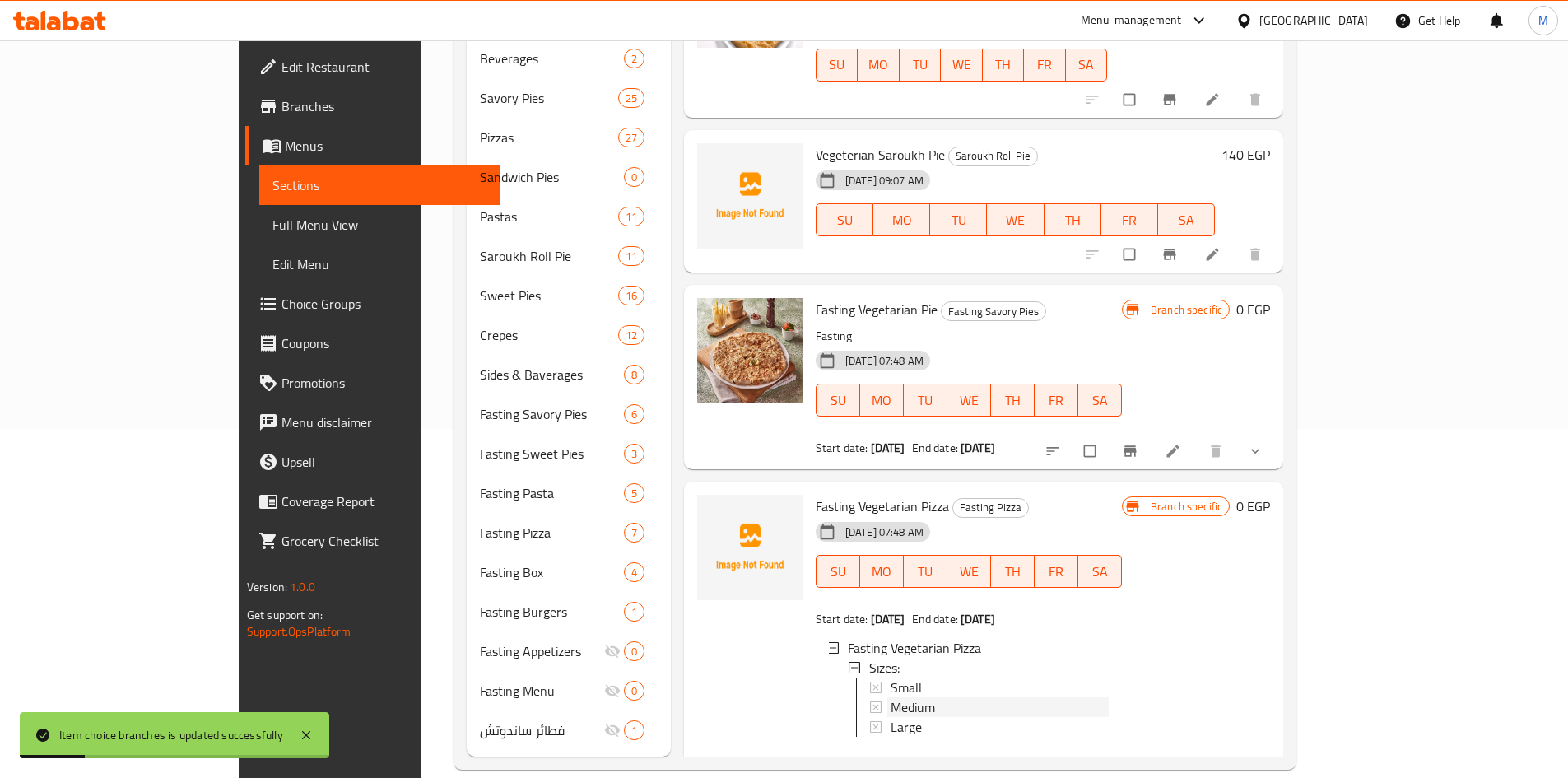
click at [890, 697] on div "Medium" at bounding box center [998, 707] width 218 height 20
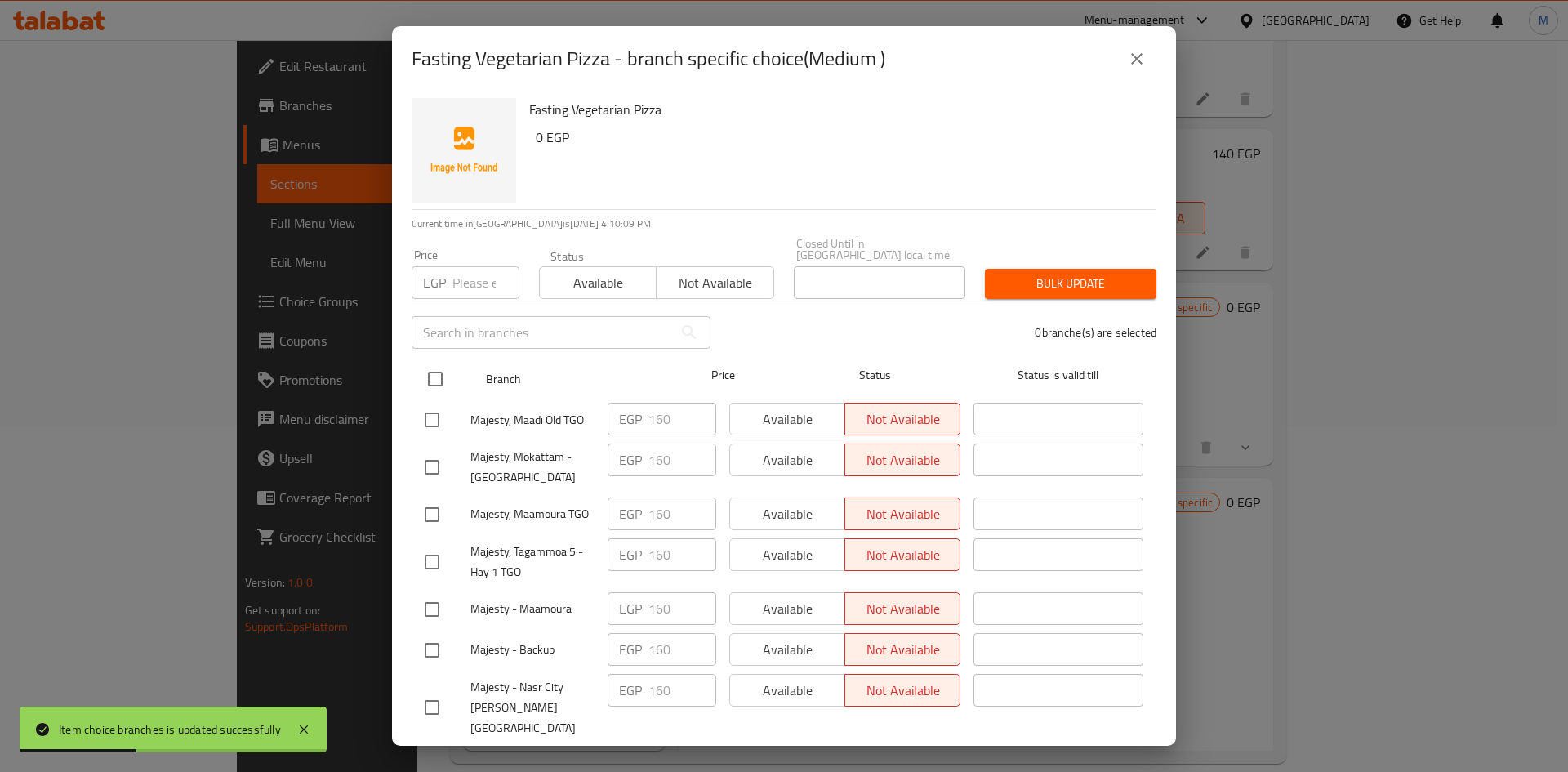
click at [432, 375] on input "checkbox" at bounding box center [434, 378] width 34 height 34
checkbox input "true"
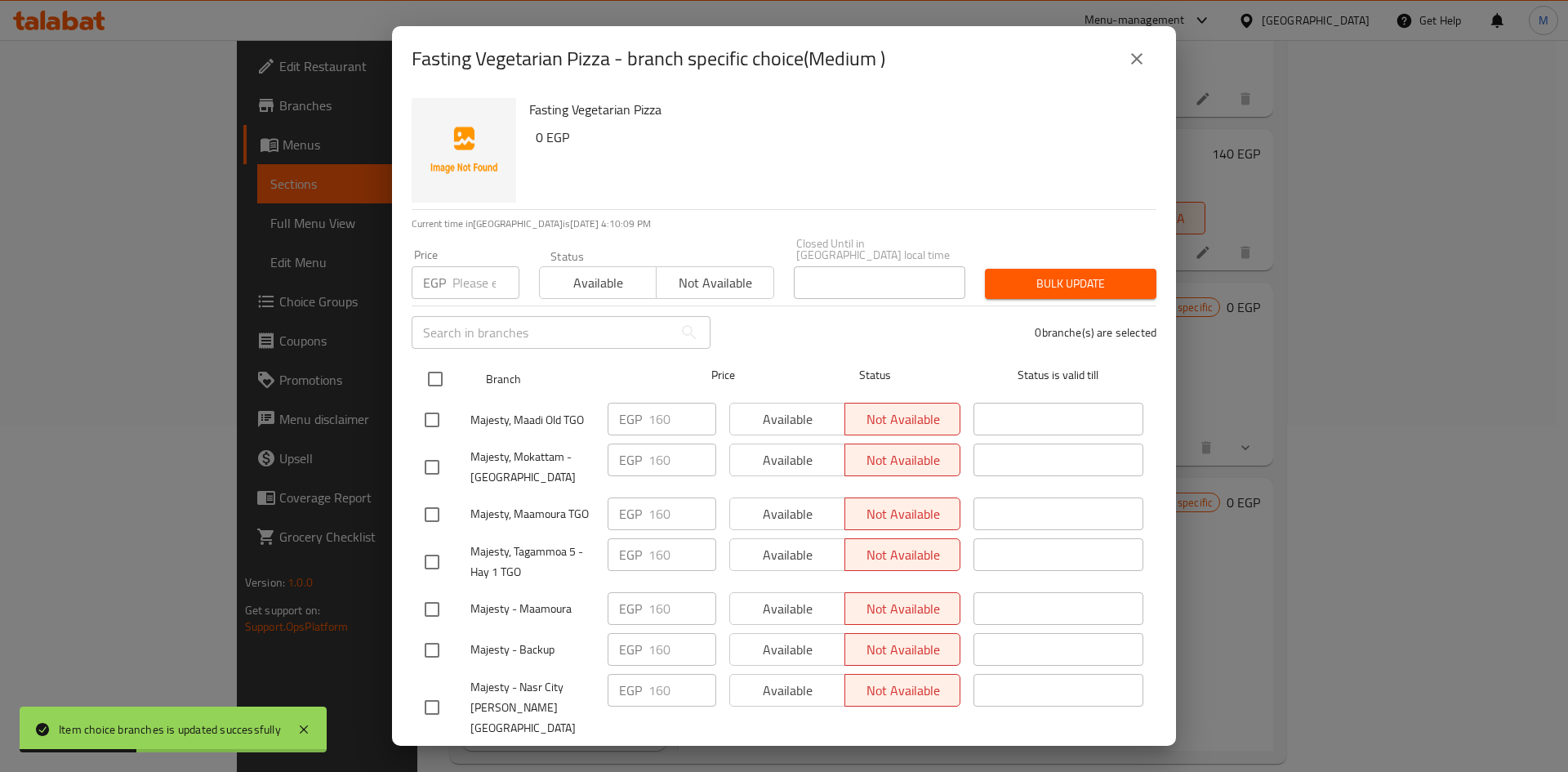
checkbox input "true"
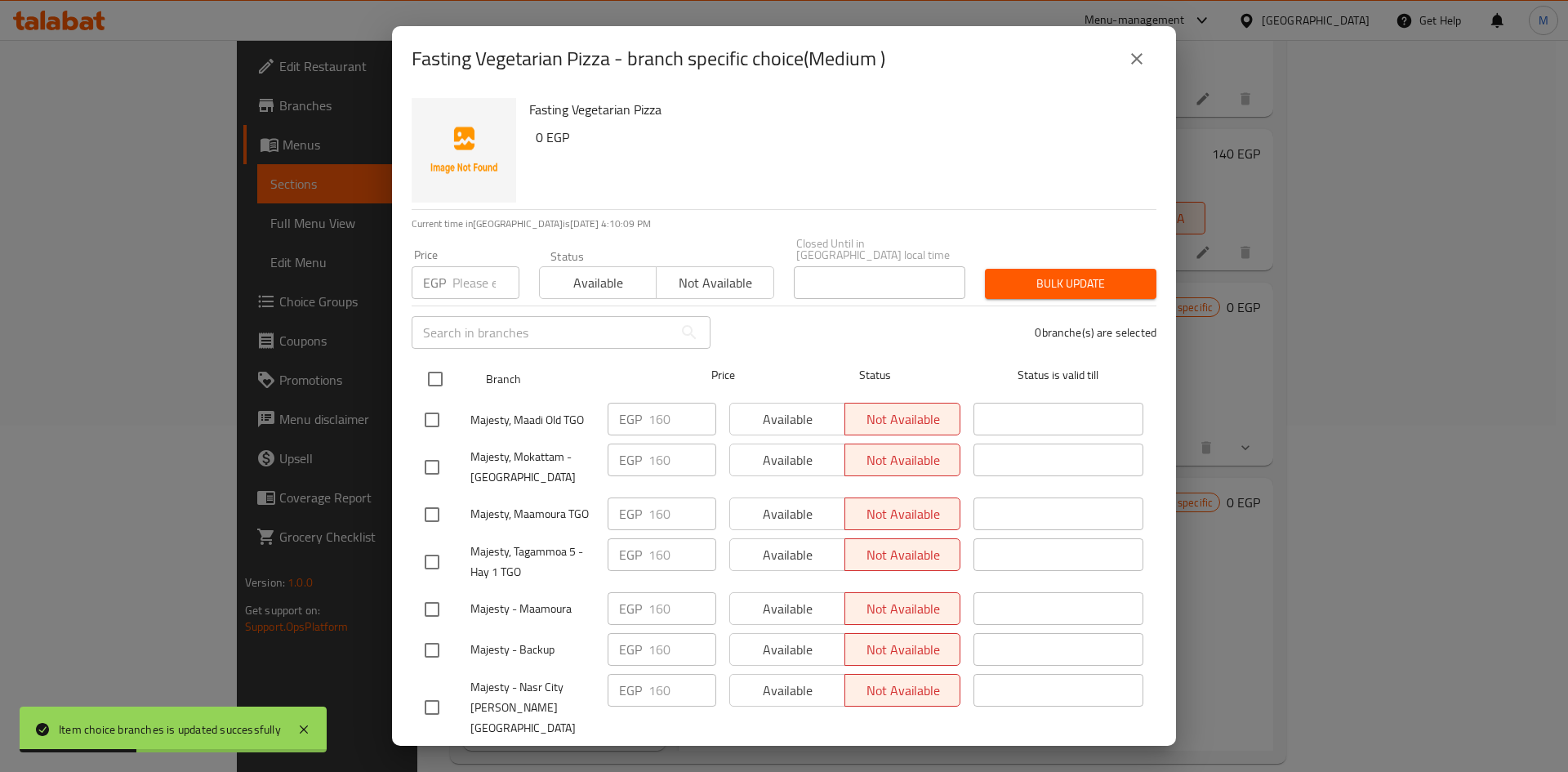
checkbox input "true"
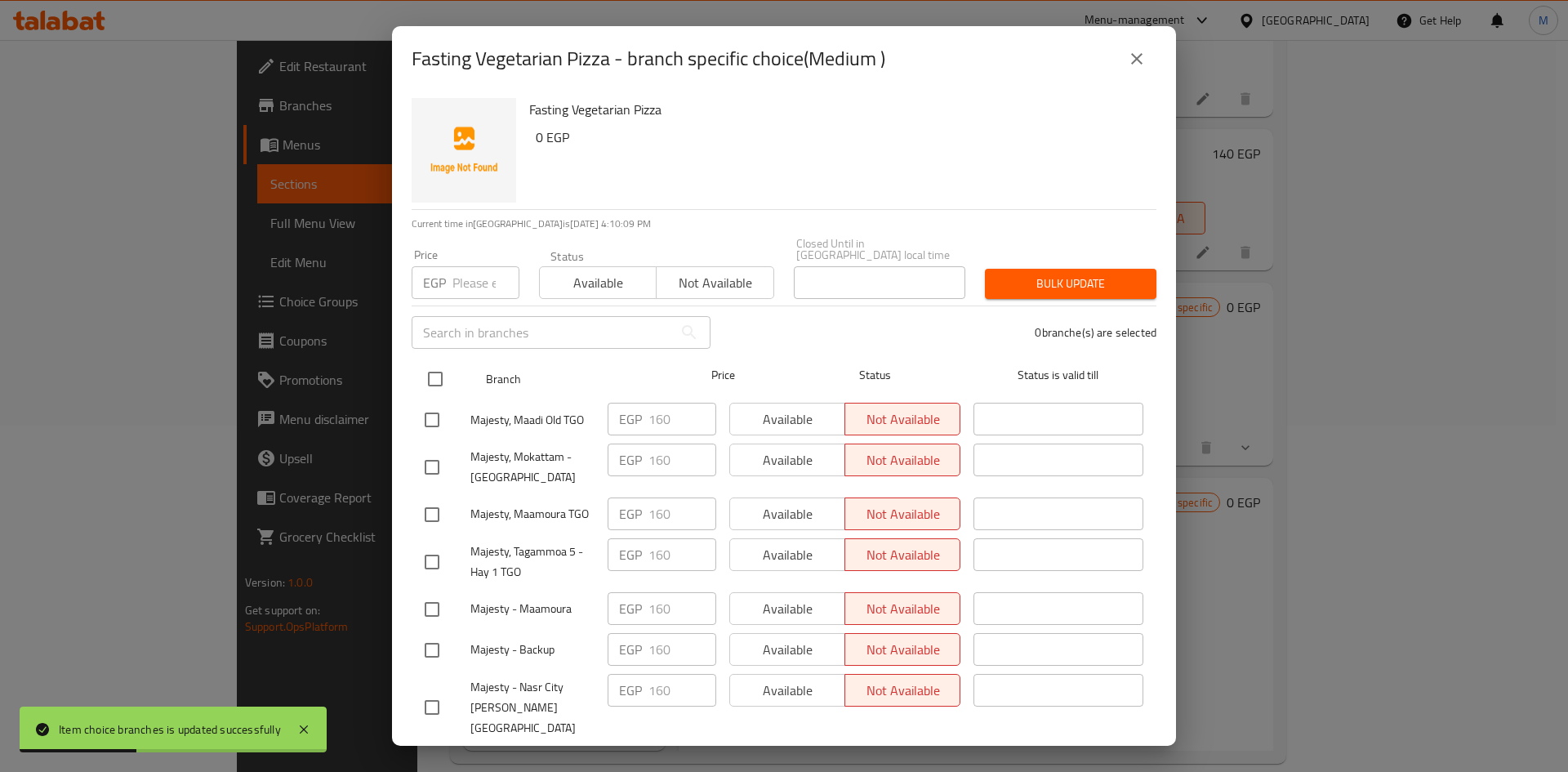
checkbox input "true"
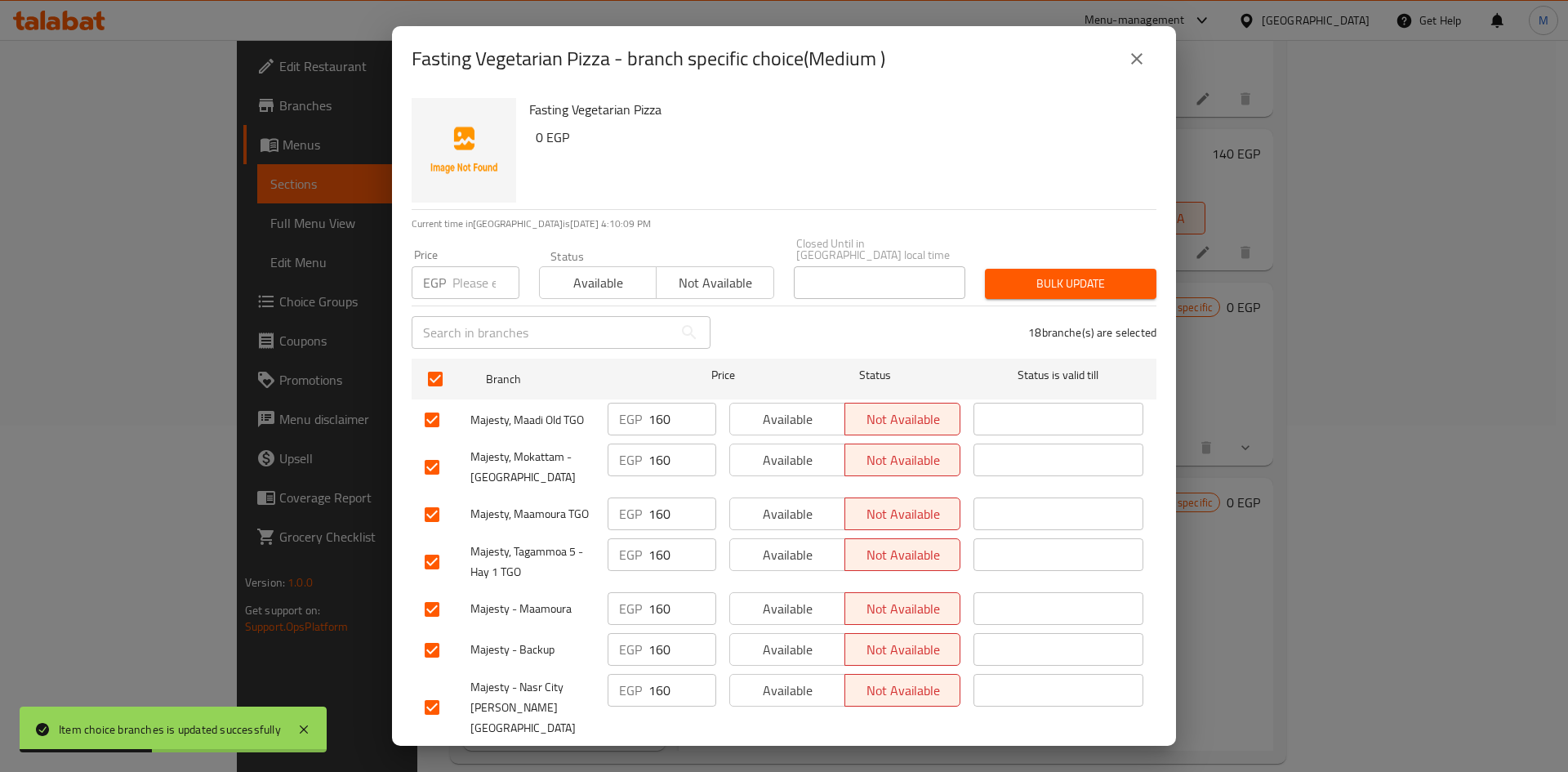
click at [480, 251] on div "Price EGP Price" at bounding box center [465, 273] width 108 height 49
click at [472, 267] on input "number" at bounding box center [486, 283] width 67 height 33
paste input "180.00"
type input "180.00"
click at [1018, 269] on button "Bulk update" at bounding box center [1071, 283] width 172 height 30
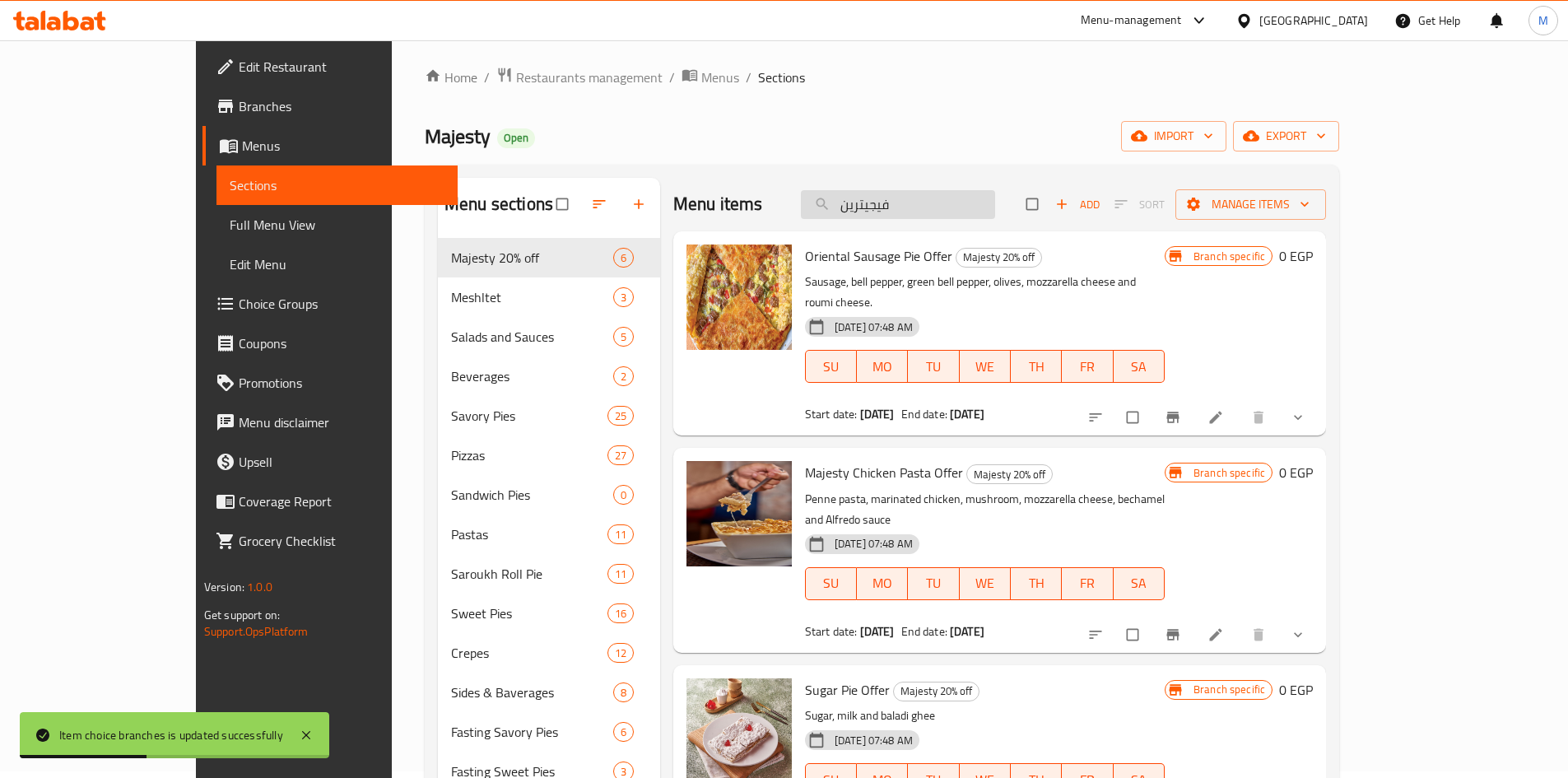
scroll to position [0, 0]
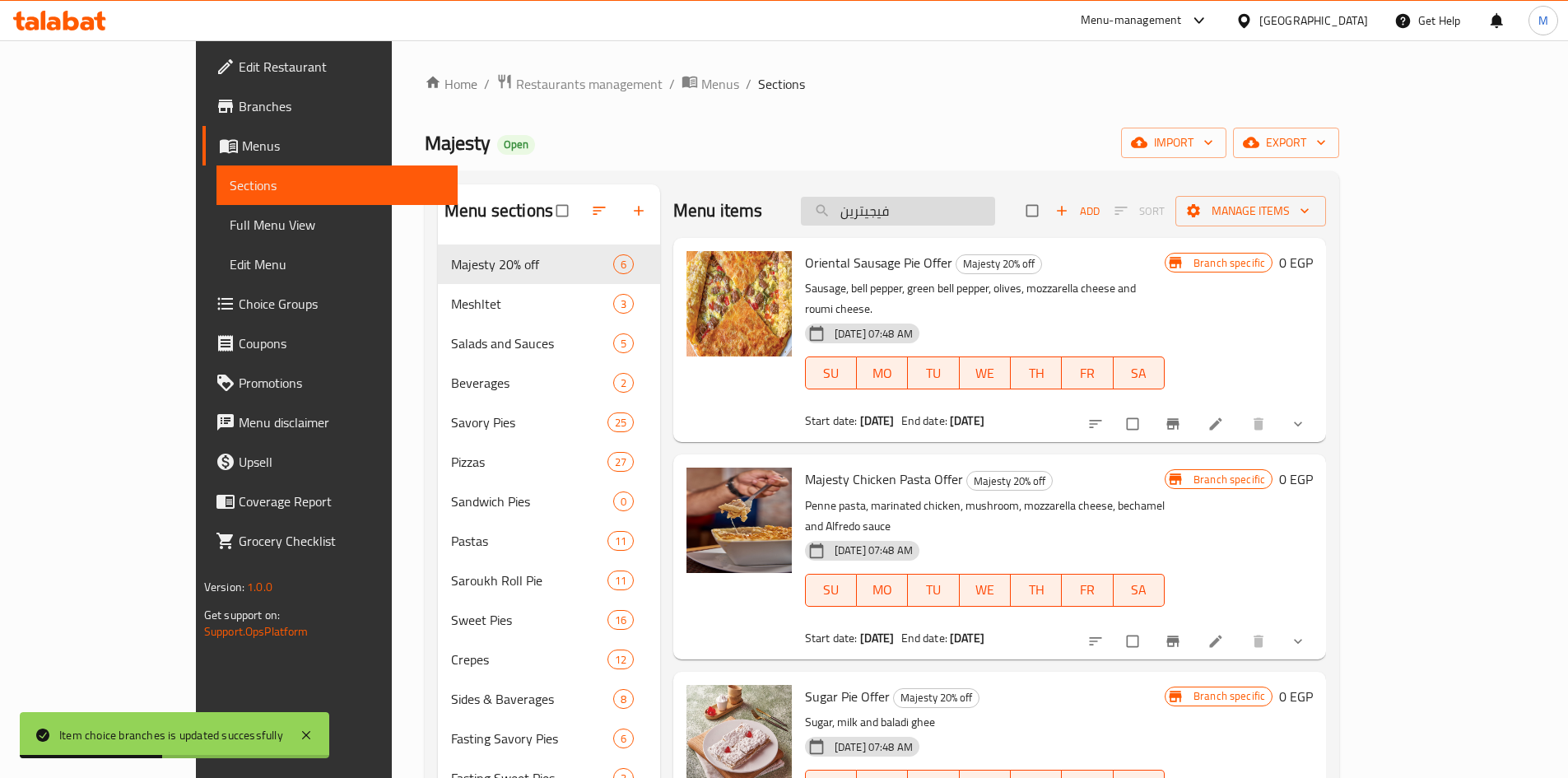
click at [995, 199] on input "فيجيترين" at bounding box center [898, 210] width 194 height 28
paste input "بيتزا جمبرى وسط"
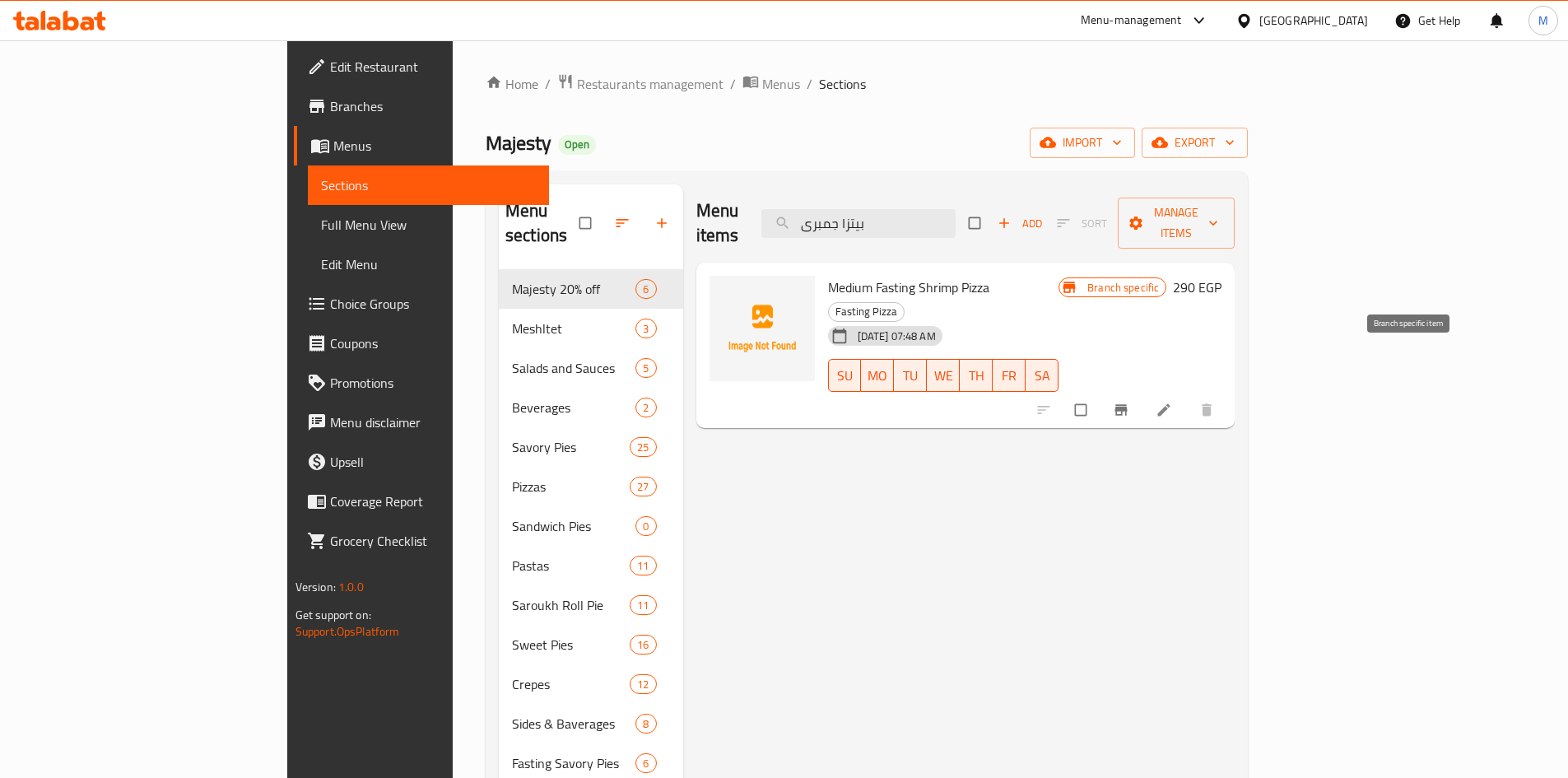
type input "بيتزا جمبرى"
click at [1127, 405] on icon "Branch-specific-item" at bounding box center [1121, 410] width 13 height 11
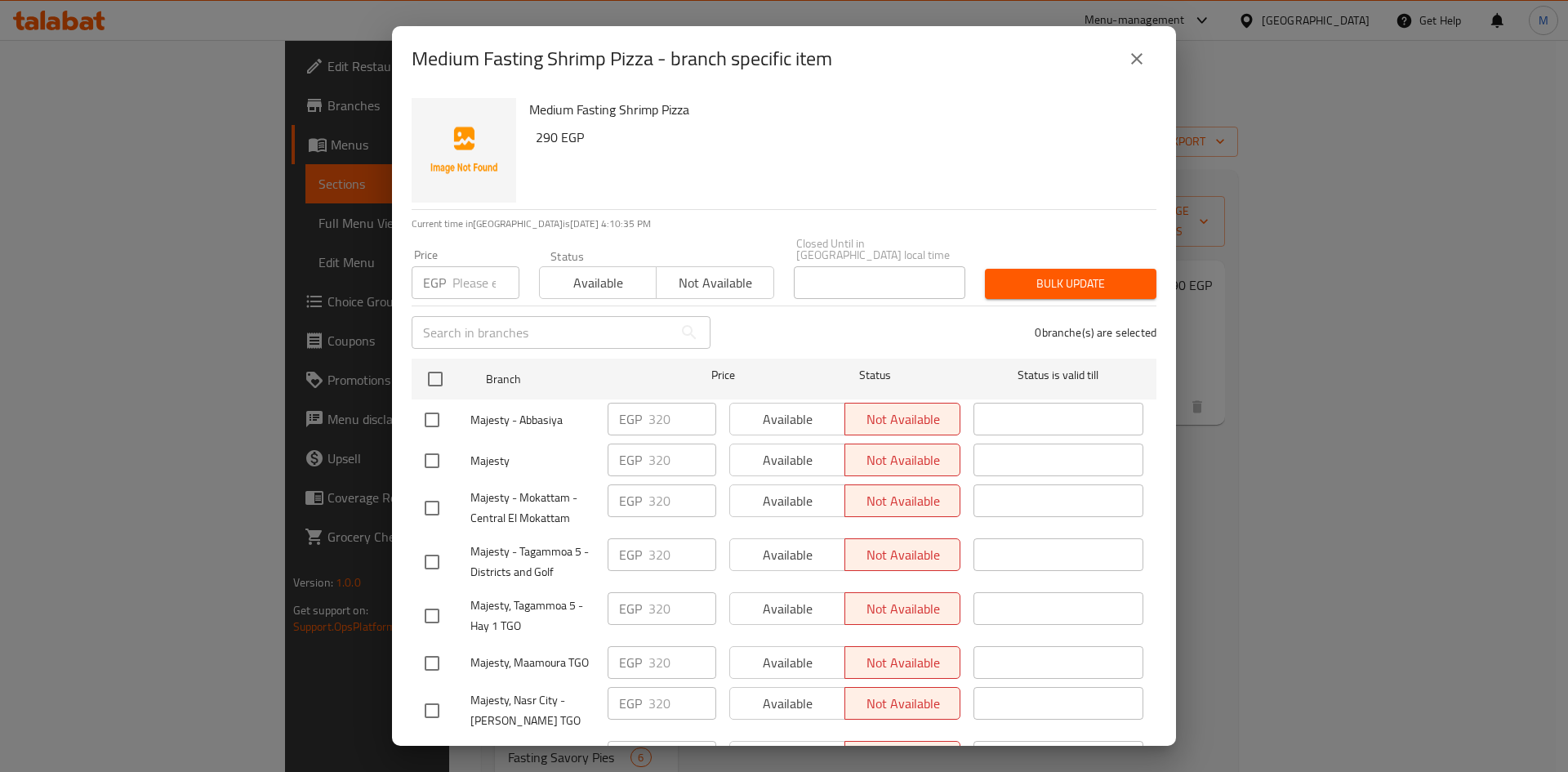
drag, startPoint x: 437, startPoint y: 365, endPoint x: 474, endPoint y: 288, distance: 85.4
click at [439, 362] on input "checkbox" at bounding box center [434, 378] width 34 height 34
checkbox input "true"
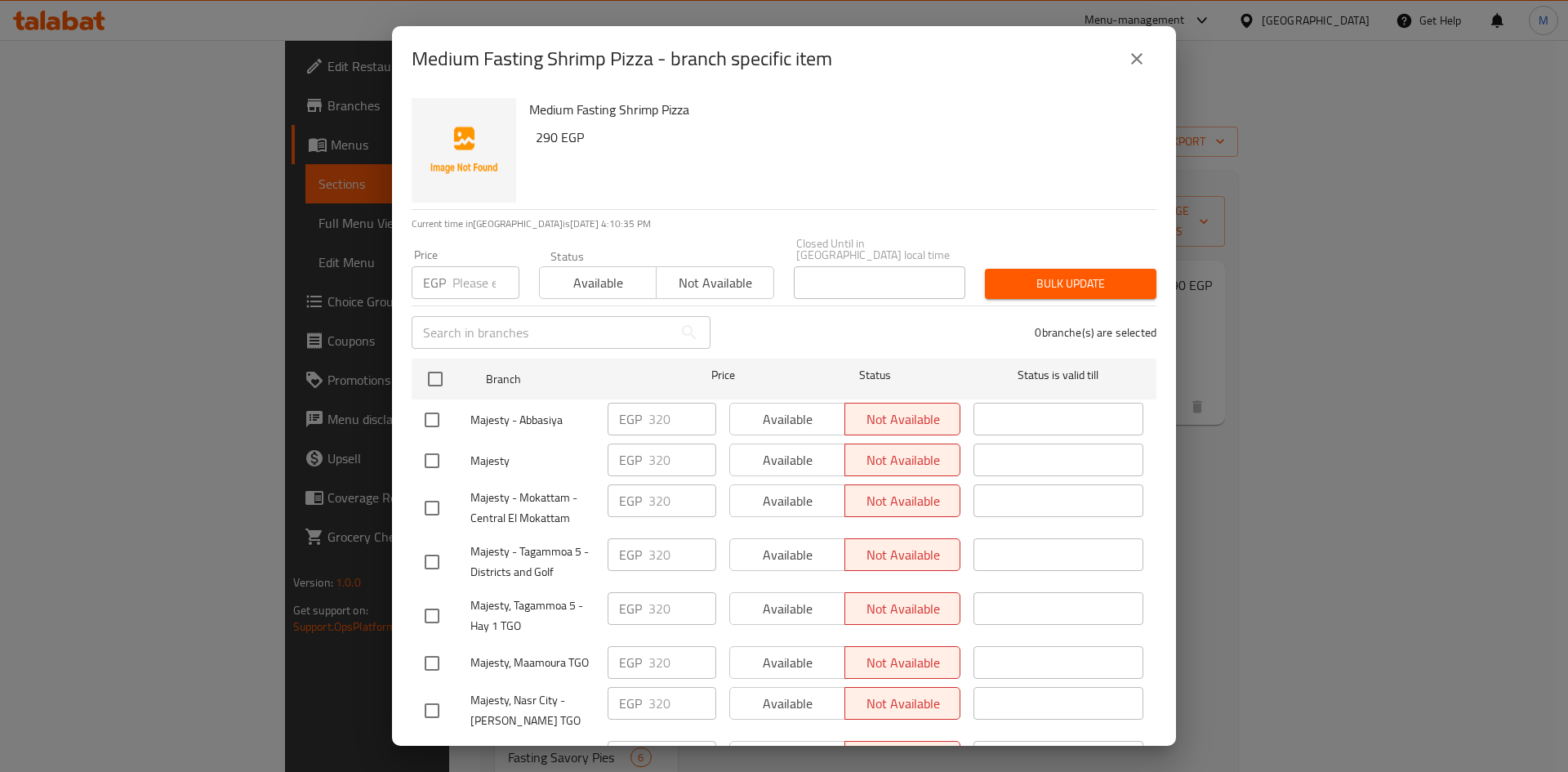
checkbox input "true"
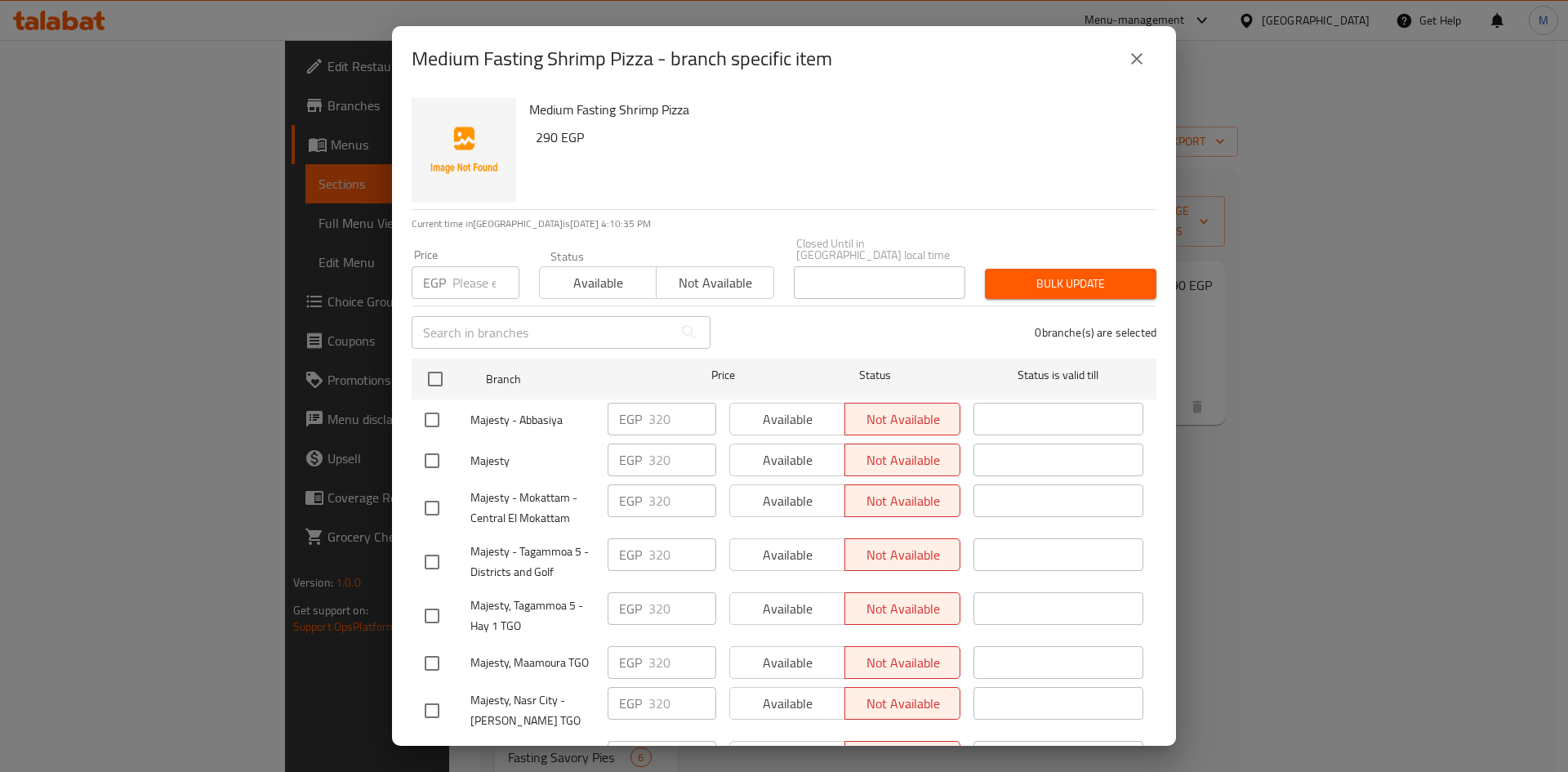
checkbox input "true"
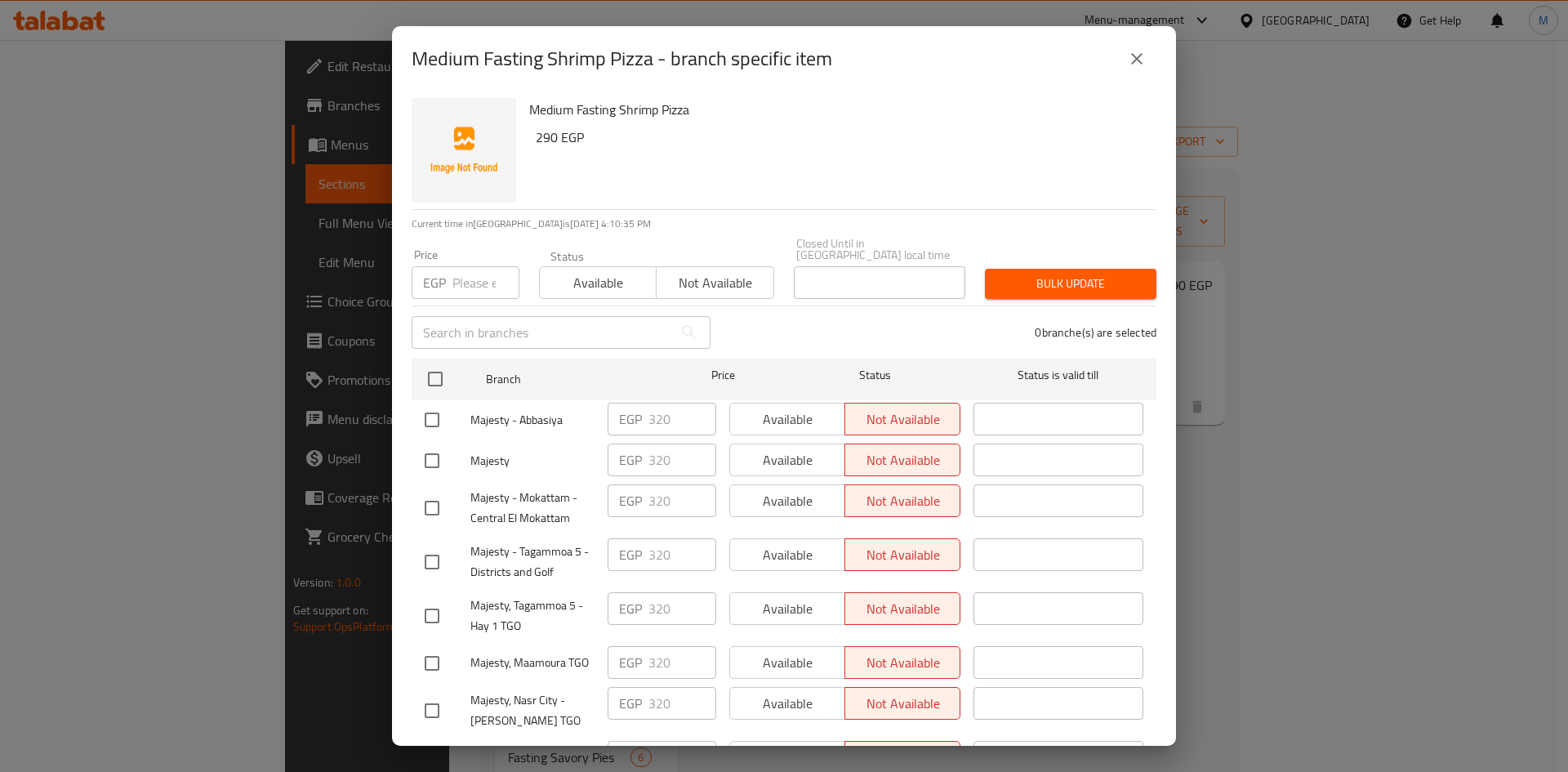
checkbox input "true"
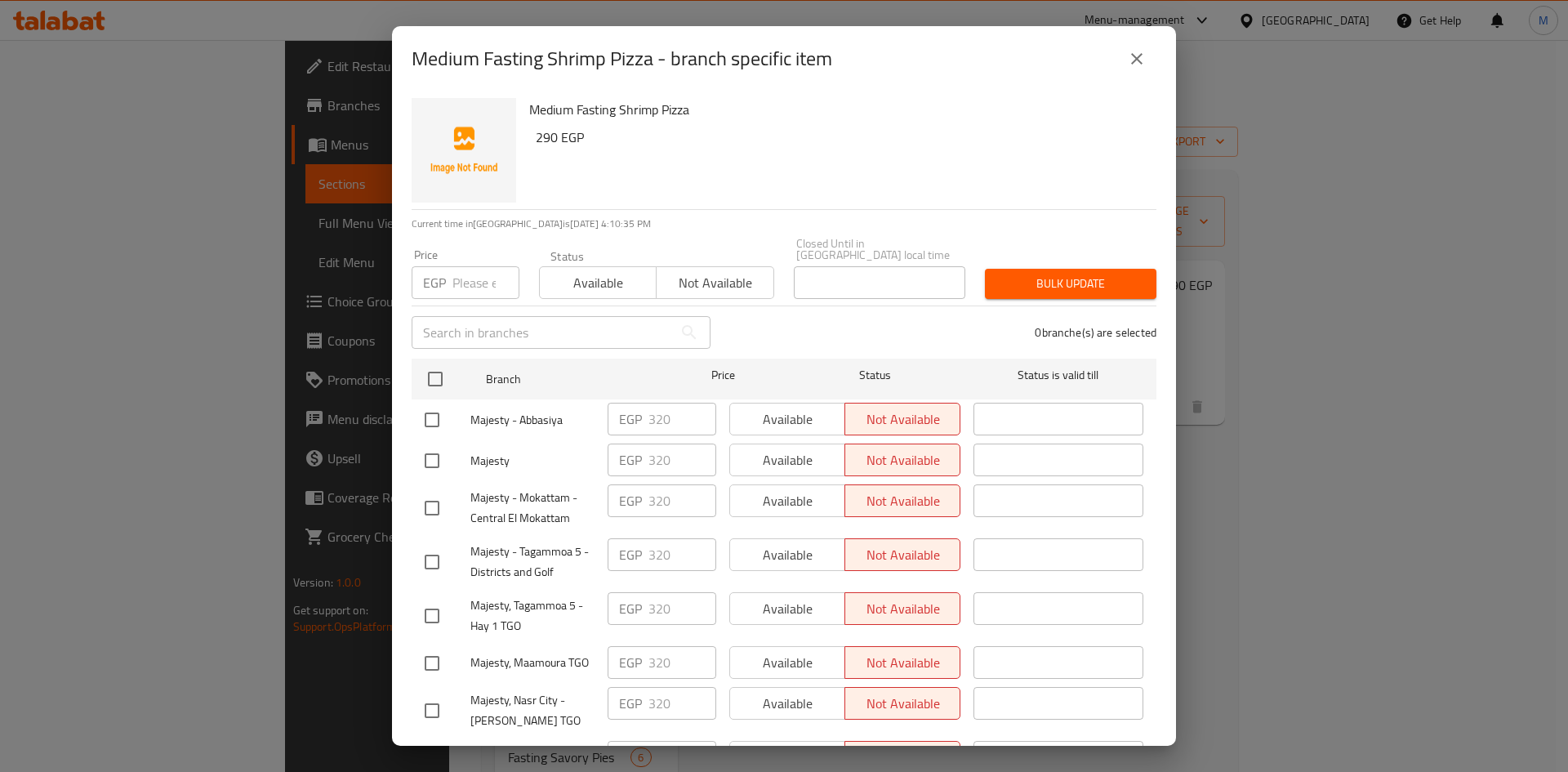
checkbox input "true"
click at [473, 273] on input "number" at bounding box center [486, 283] width 67 height 33
paste input "355.00"
type input "355.00"
click at [1080, 280] on span "Bulk update" at bounding box center [1071, 283] width 145 height 20
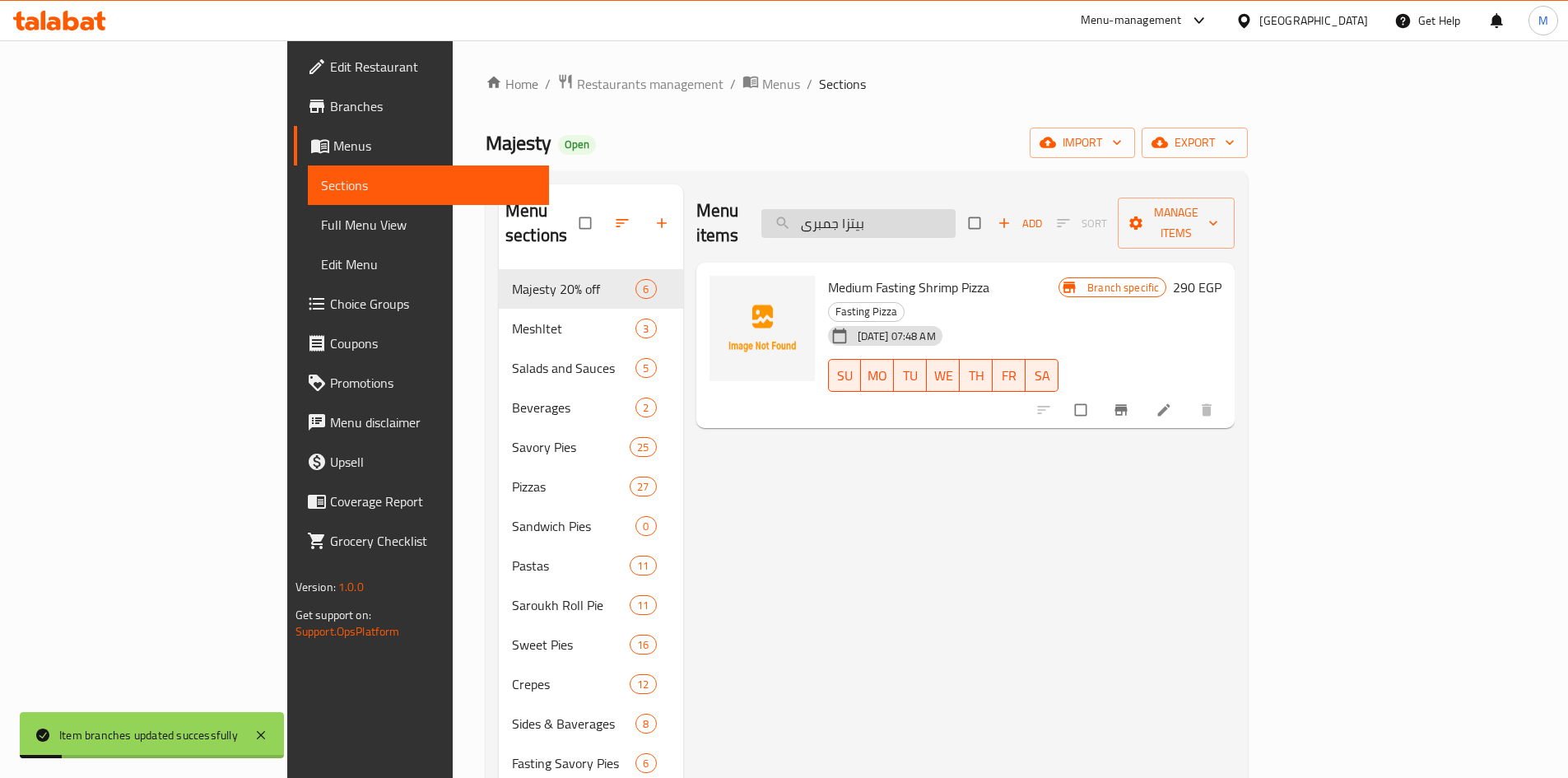
click at [955, 211] on input "بيتزا جمبرى" at bounding box center [858, 223] width 194 height 28
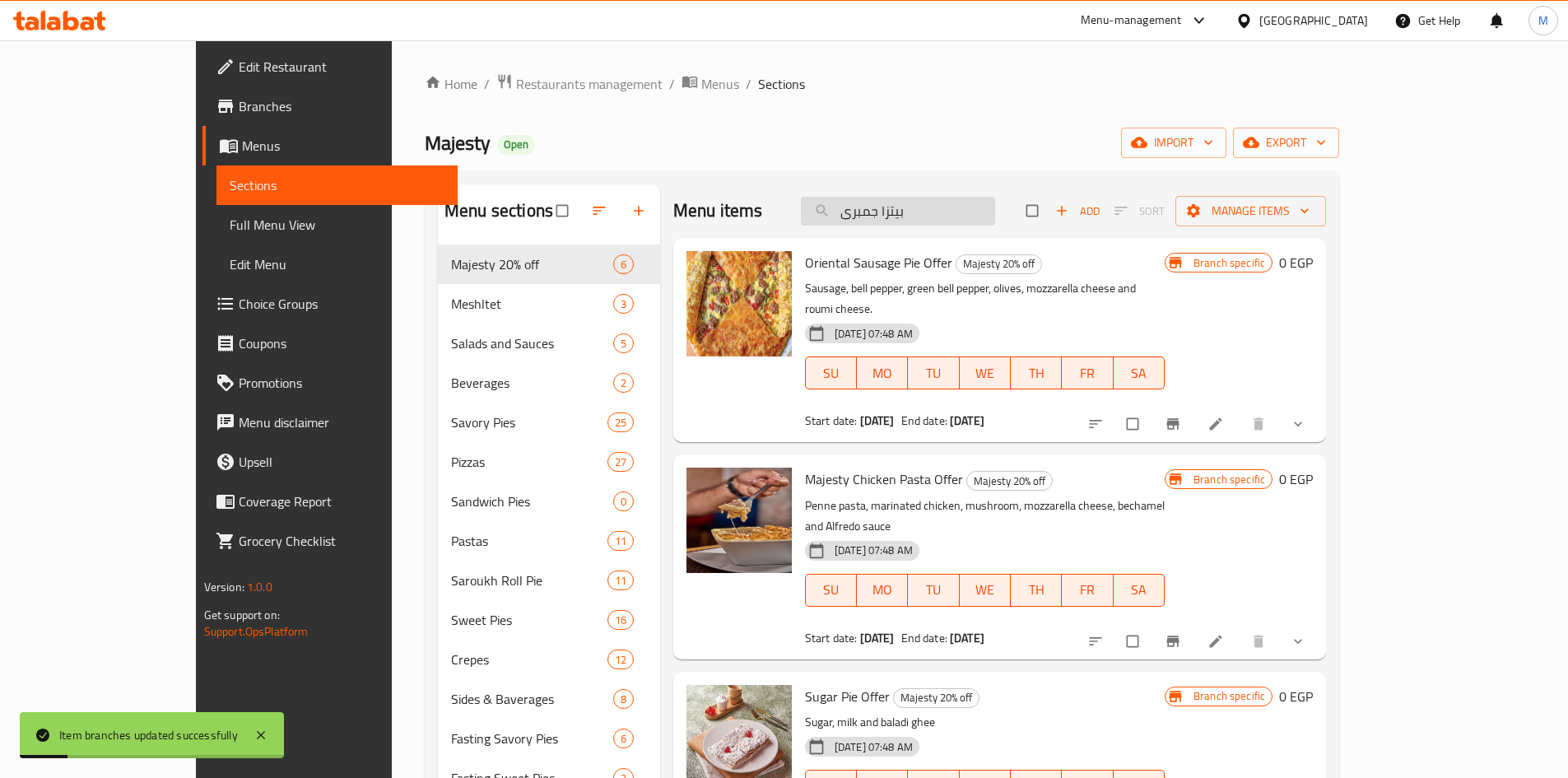
click at [995, 211] on input "بيتزا جمبرى" at bounding box center [898, 210] width 194 height 28
paste input "لفريدو صغير"
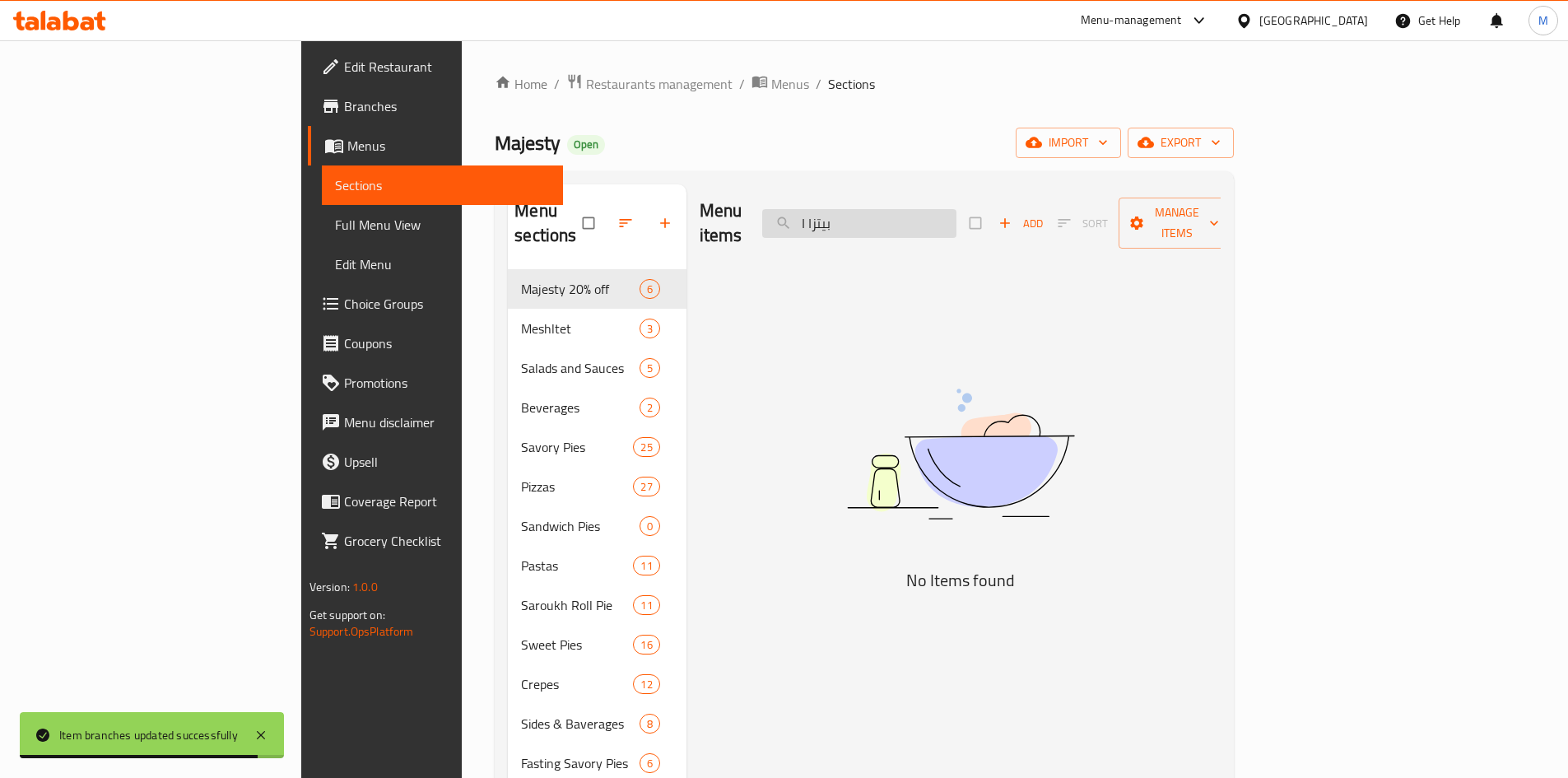
type input "[PERSON_NAME]"
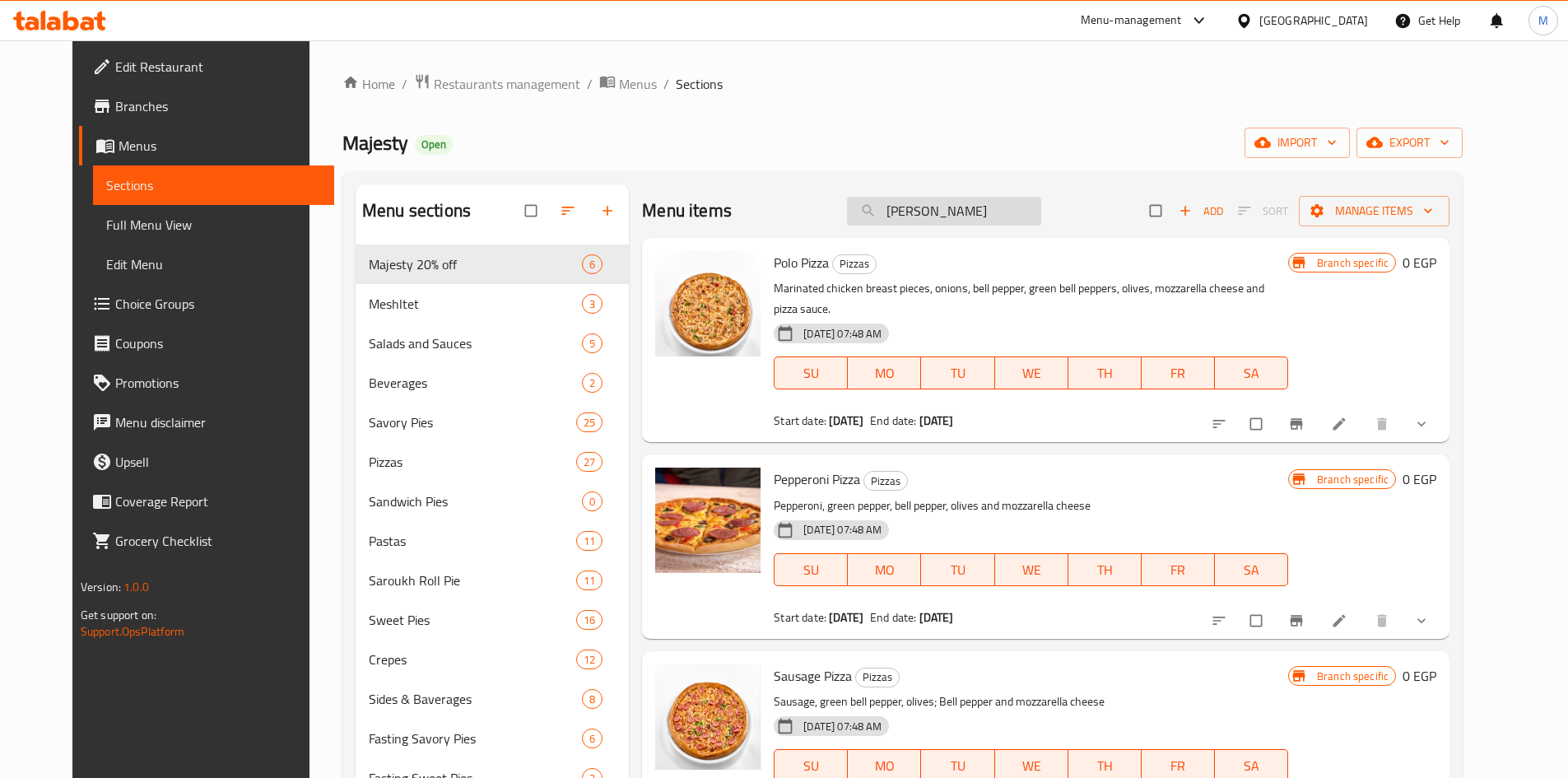
click at [958, 207] on input "[PERSON_NAME]" at bounding box center [944, 210] width 194 height 28
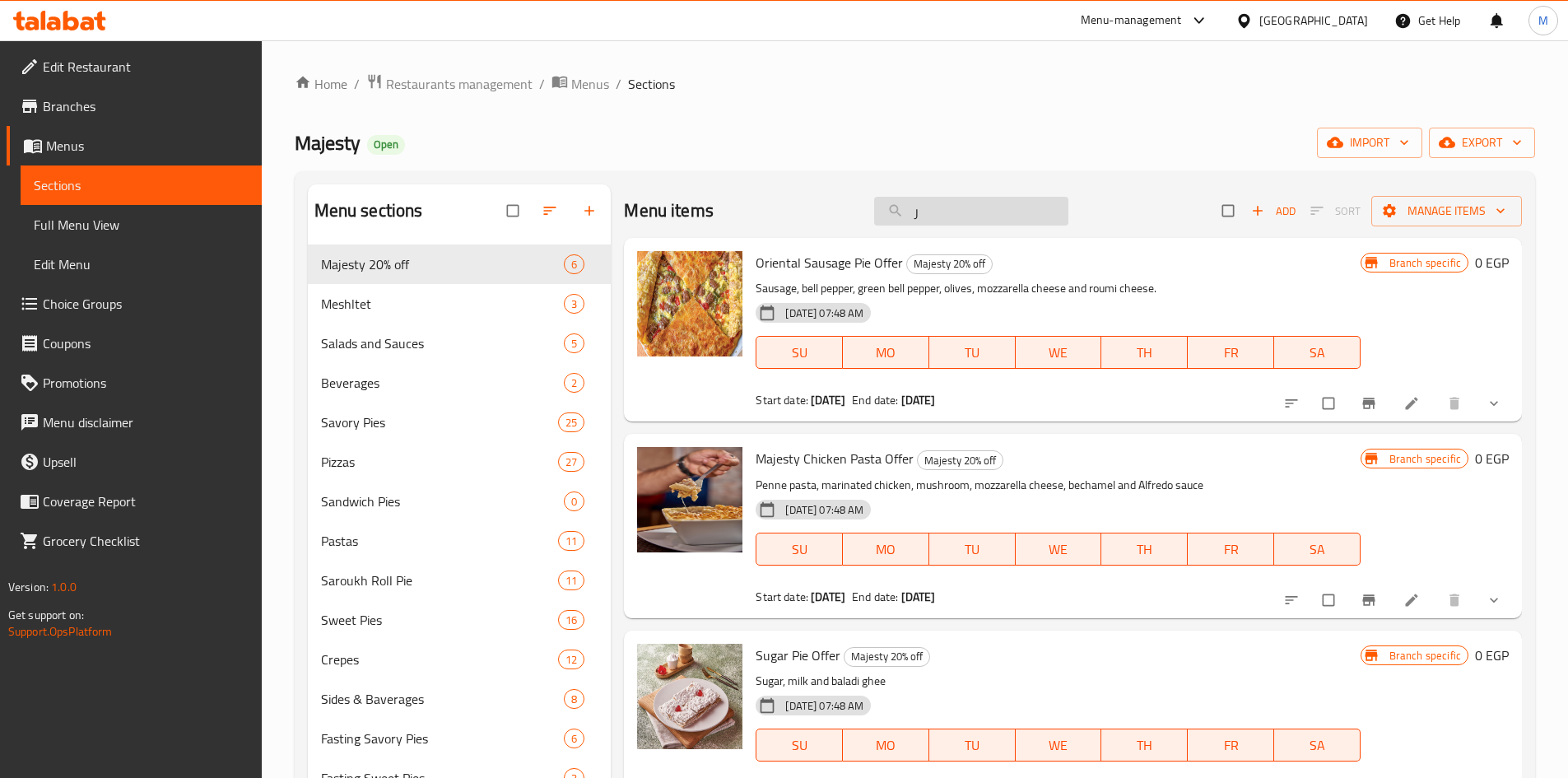
click at [955, 215] on input "ر" at bounding box center [971, 210] width 194 height 28
paste input "بيتزا الفريدو صغي"
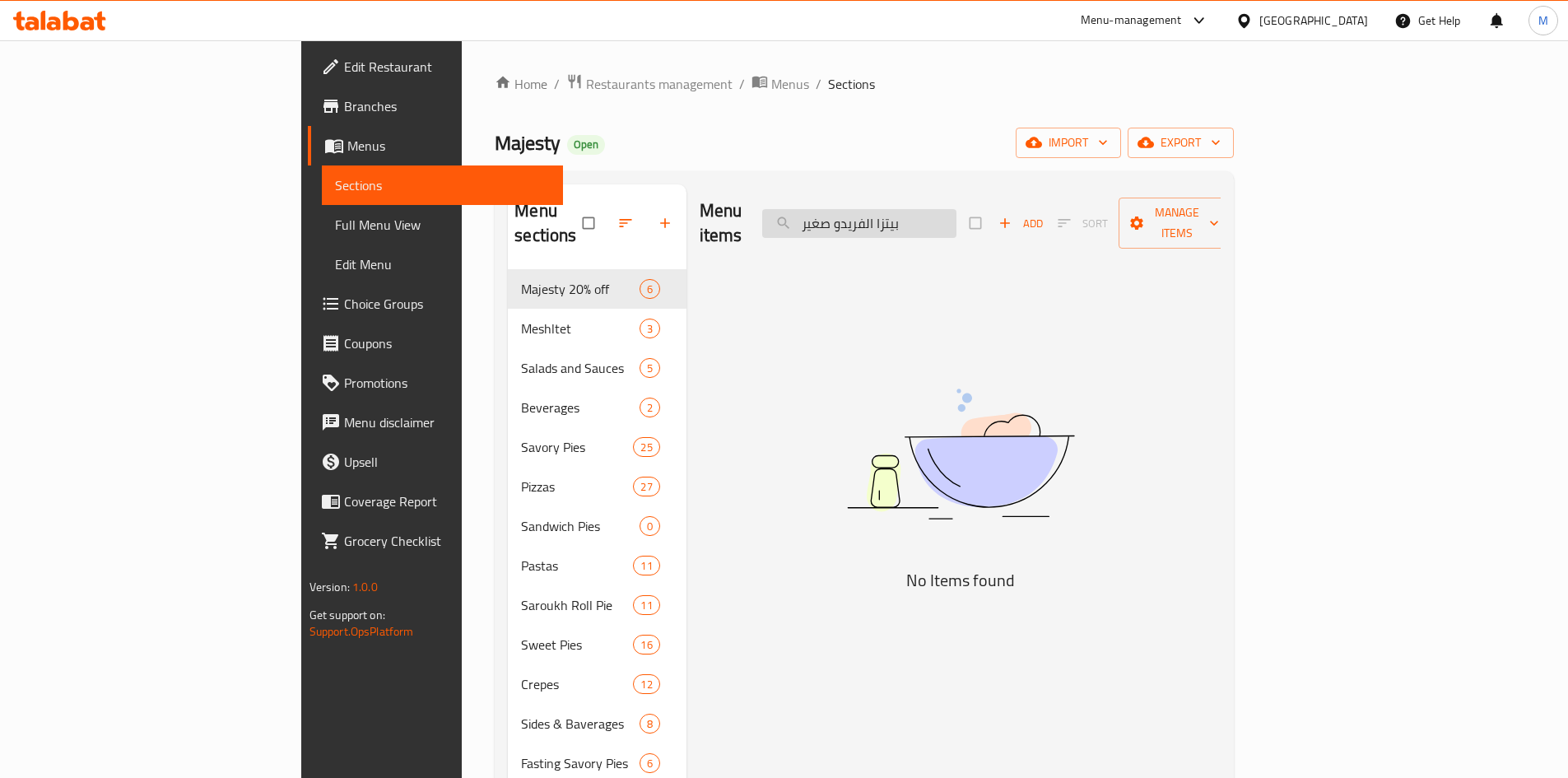
click at [929, 211] on input "بيتزا الفريدو صغير" at bounding box center [859, 223] width 194 height 28
click at [956, 213] on input "بيتزا الفريدو" at bounding box center [859, 223] width 194 height 28
click at [987, 194] on div "Menu items الفريدو Add Sort Manage items" at bounding box center [960, 224] width 522 height 78
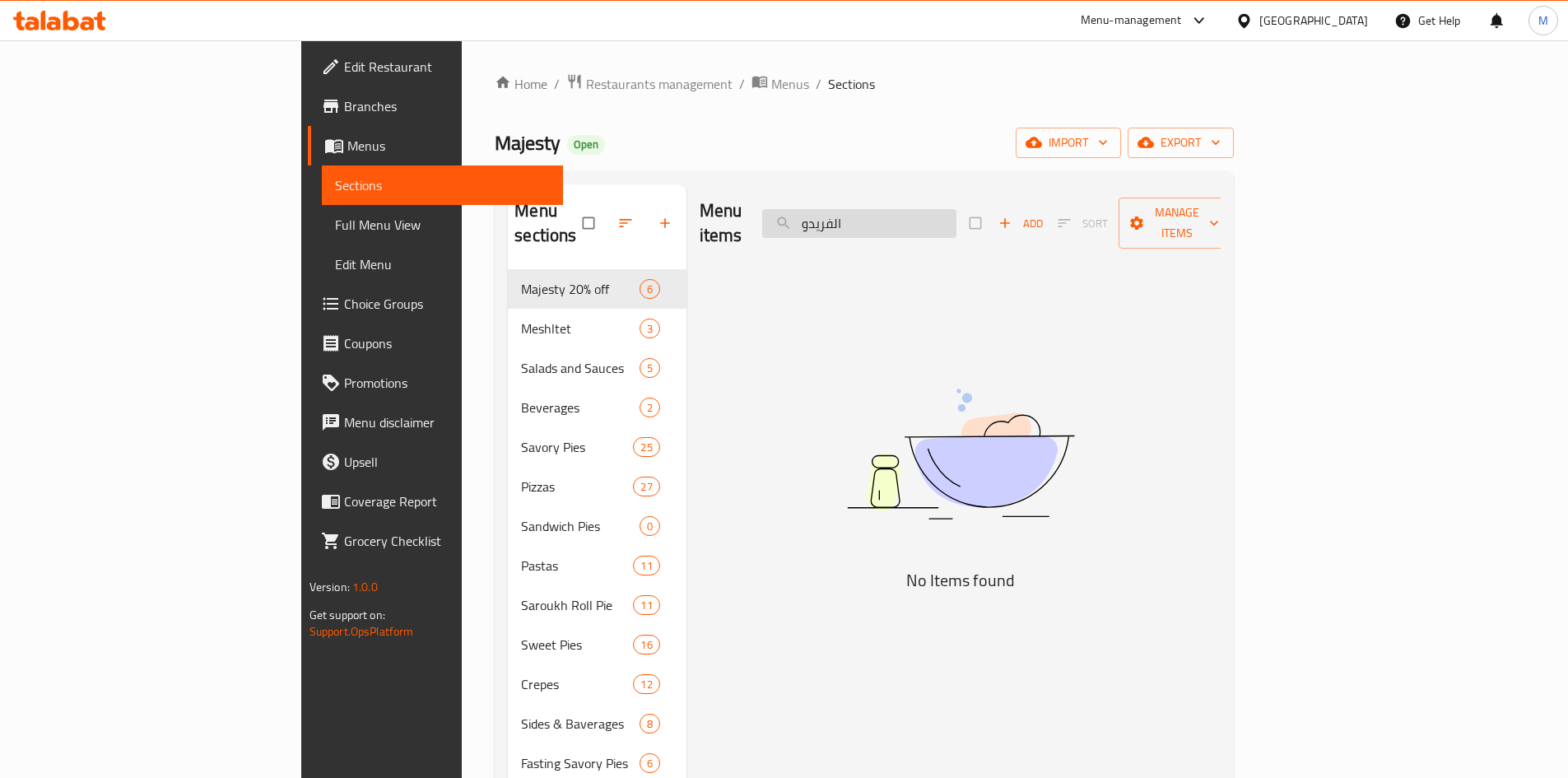
click at [956, 218] on input "الفريدو" at bounding box center [859, 223] width 194 height 28
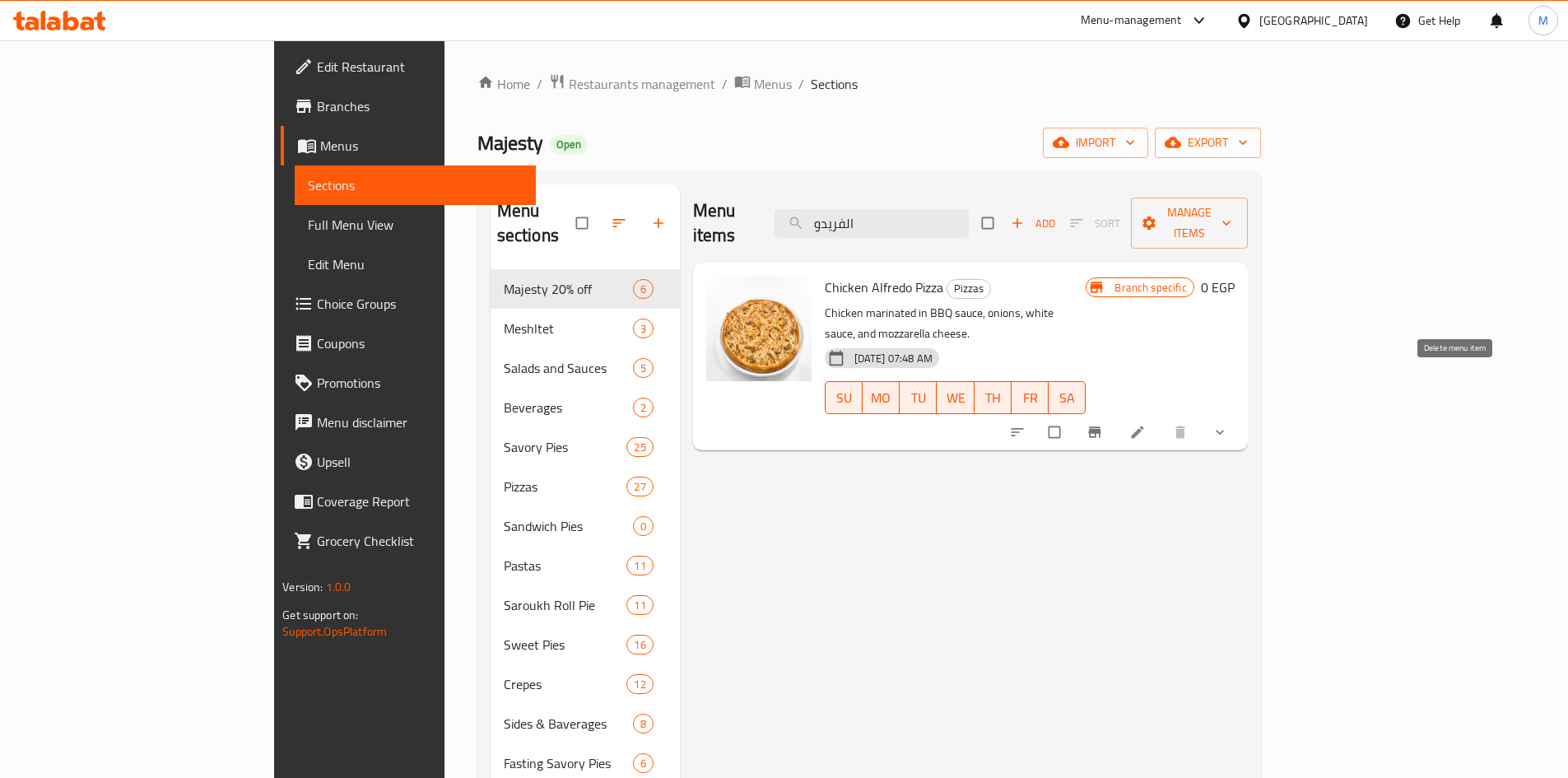
type input "الفريدو"
click at [1241, 414] on button "show more" at bounding box center [1221, 432] width 39 height 36
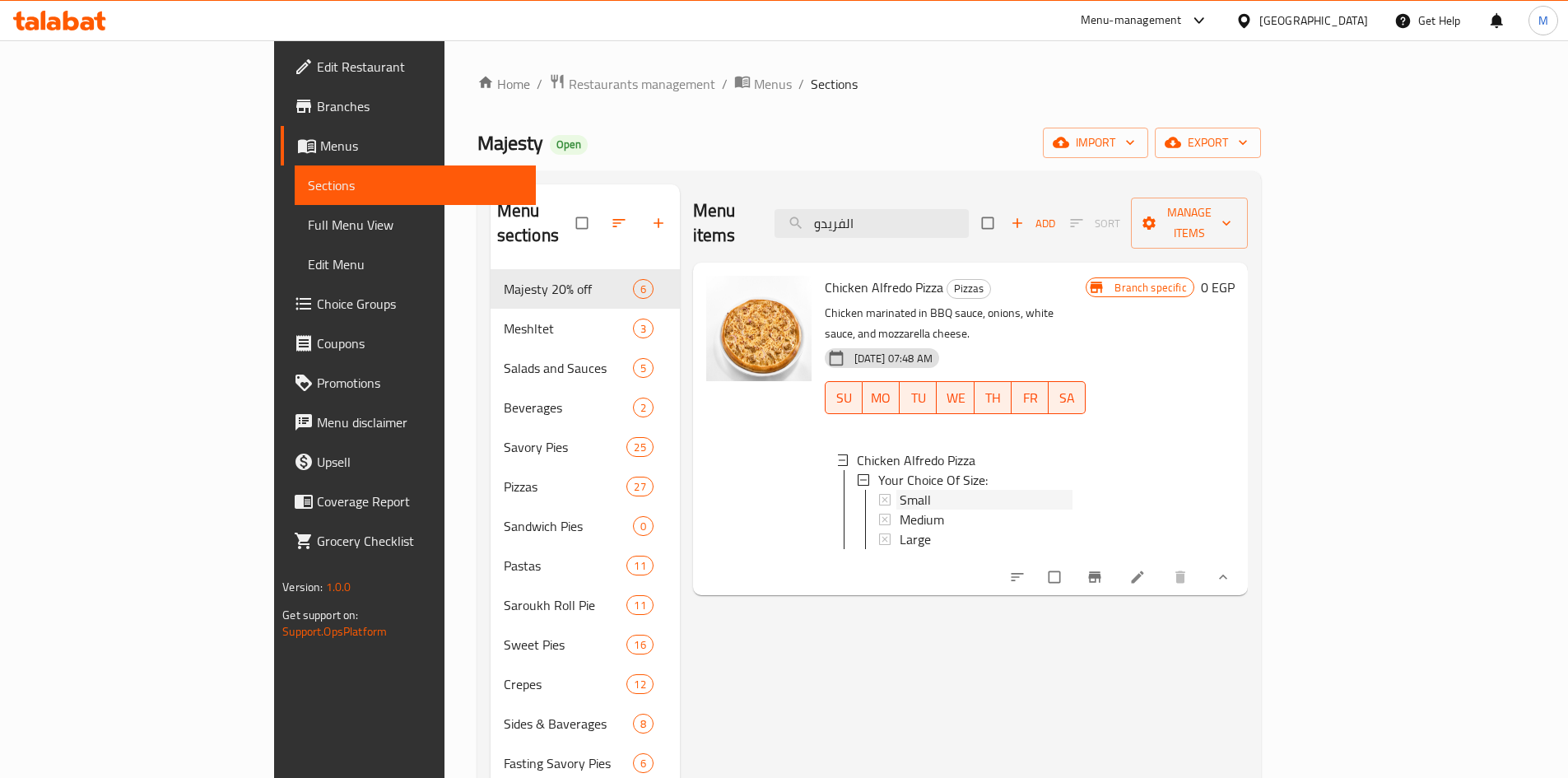
click at [900, 490] on div "Small" at bounding box center [987, 499] width 174 height 20
click at [900, 509] on span "Medium" at bounding box center [921, 519] width 44 height 20
click at [900, 530] on div "Large" at bounding box center [987, 540] width 174 height 20
click at [968, 209] on input "الفريدو" at bounding box center [871, 223] width 194 height 28
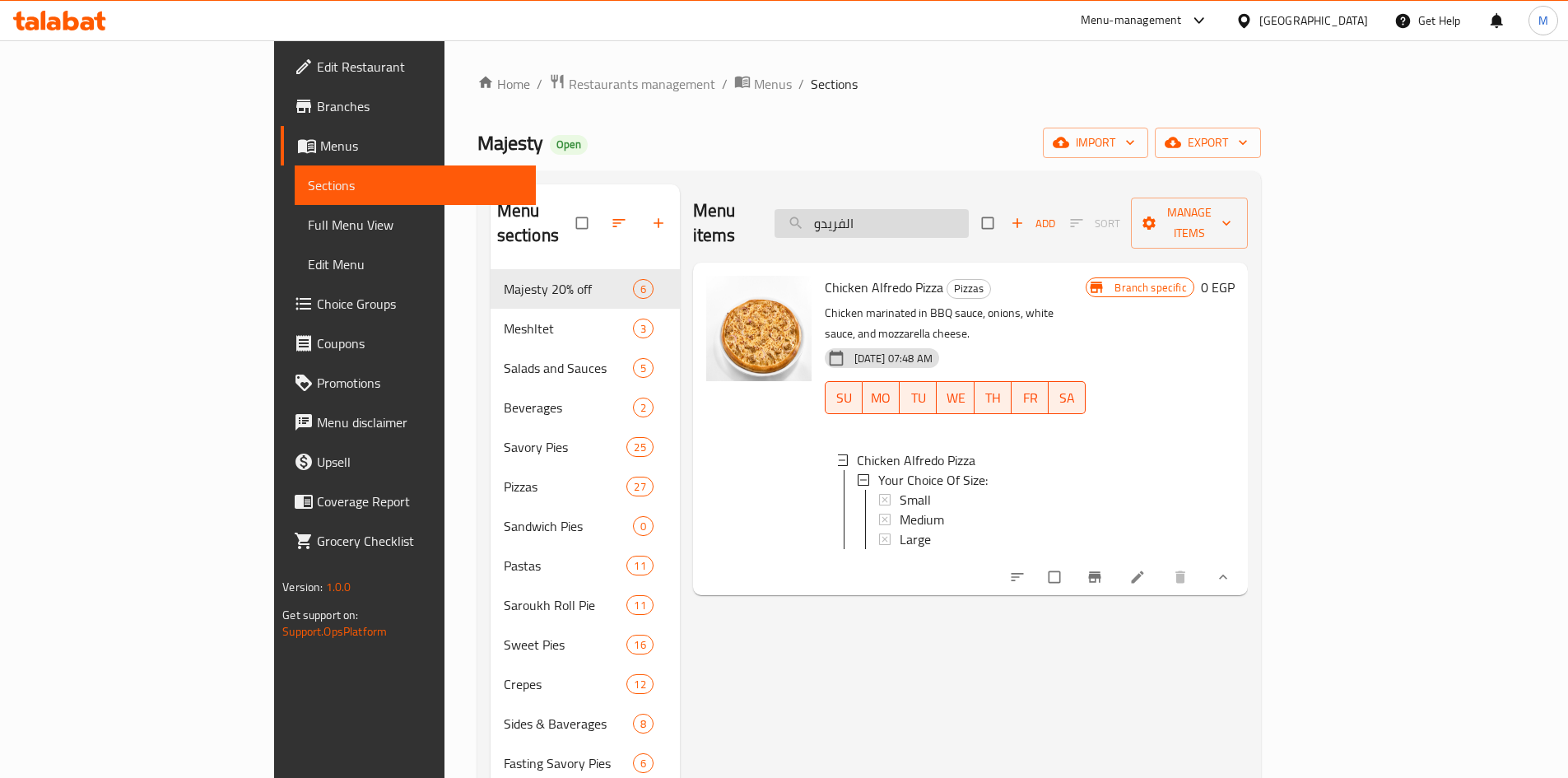
click at [968, 209] on input "الفريدو" at bounding box center [871, 223] width 194 height 28
click at [968, 209] on input "search" at bounding box center [871, 223] width 194 height 28
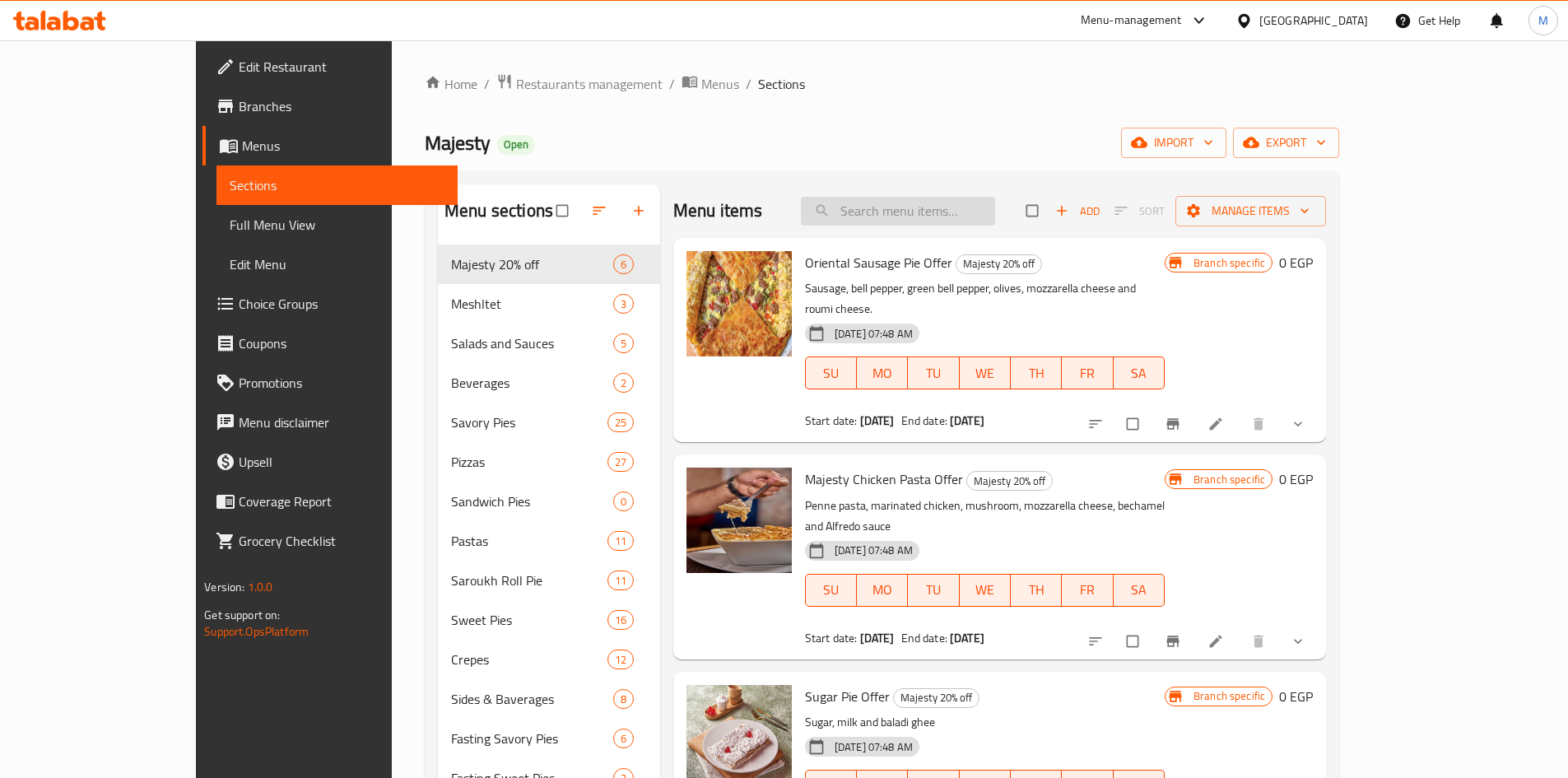
click at [973, 208] on input "search" at bounding box center [898, 210] width 194 height 28
paste input "بيتزا رانش صغير"
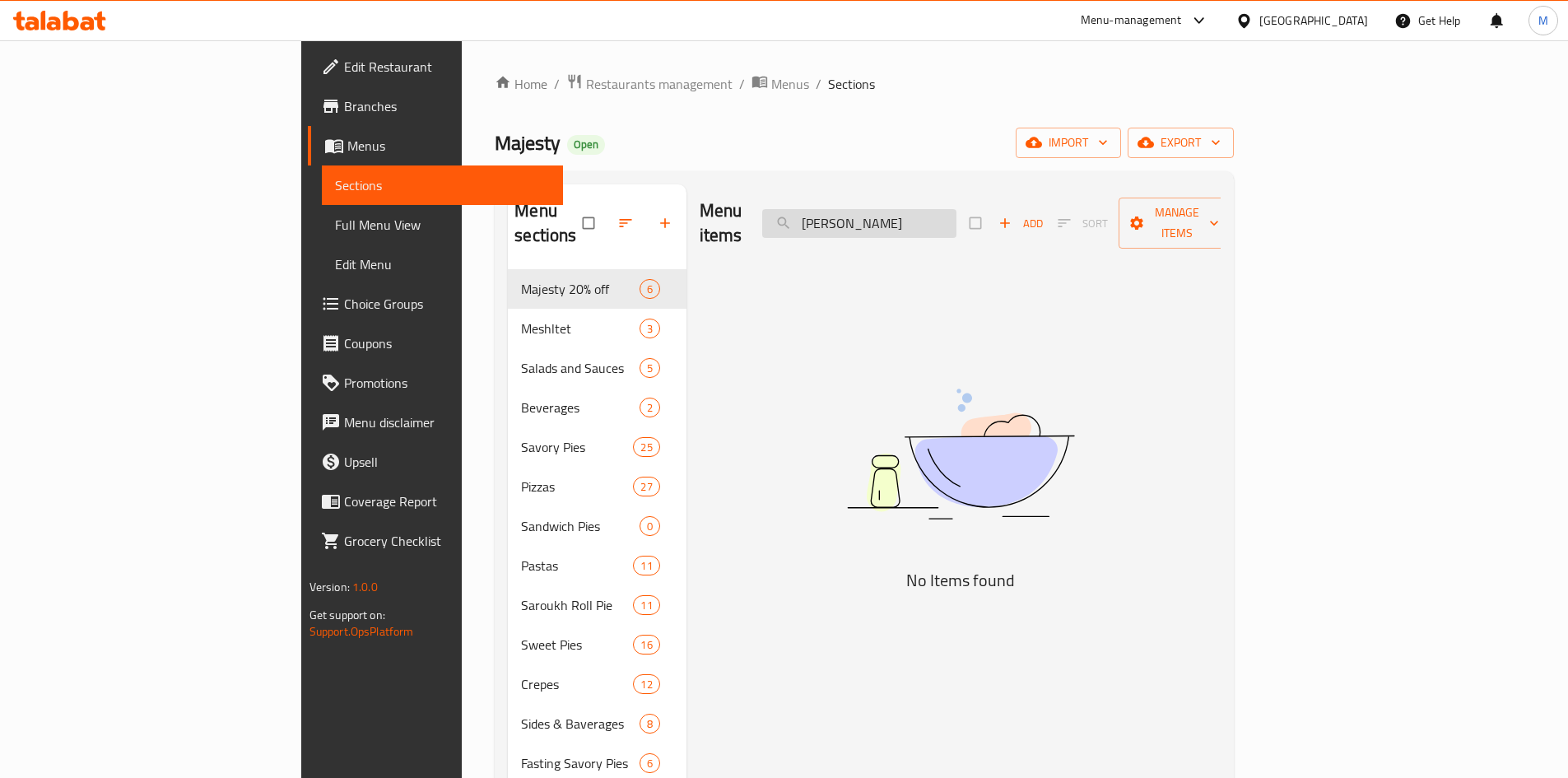
click at [956, 217] on input "[PERSON_NAME]" at bounding box center [859, 223] width 194 height 28
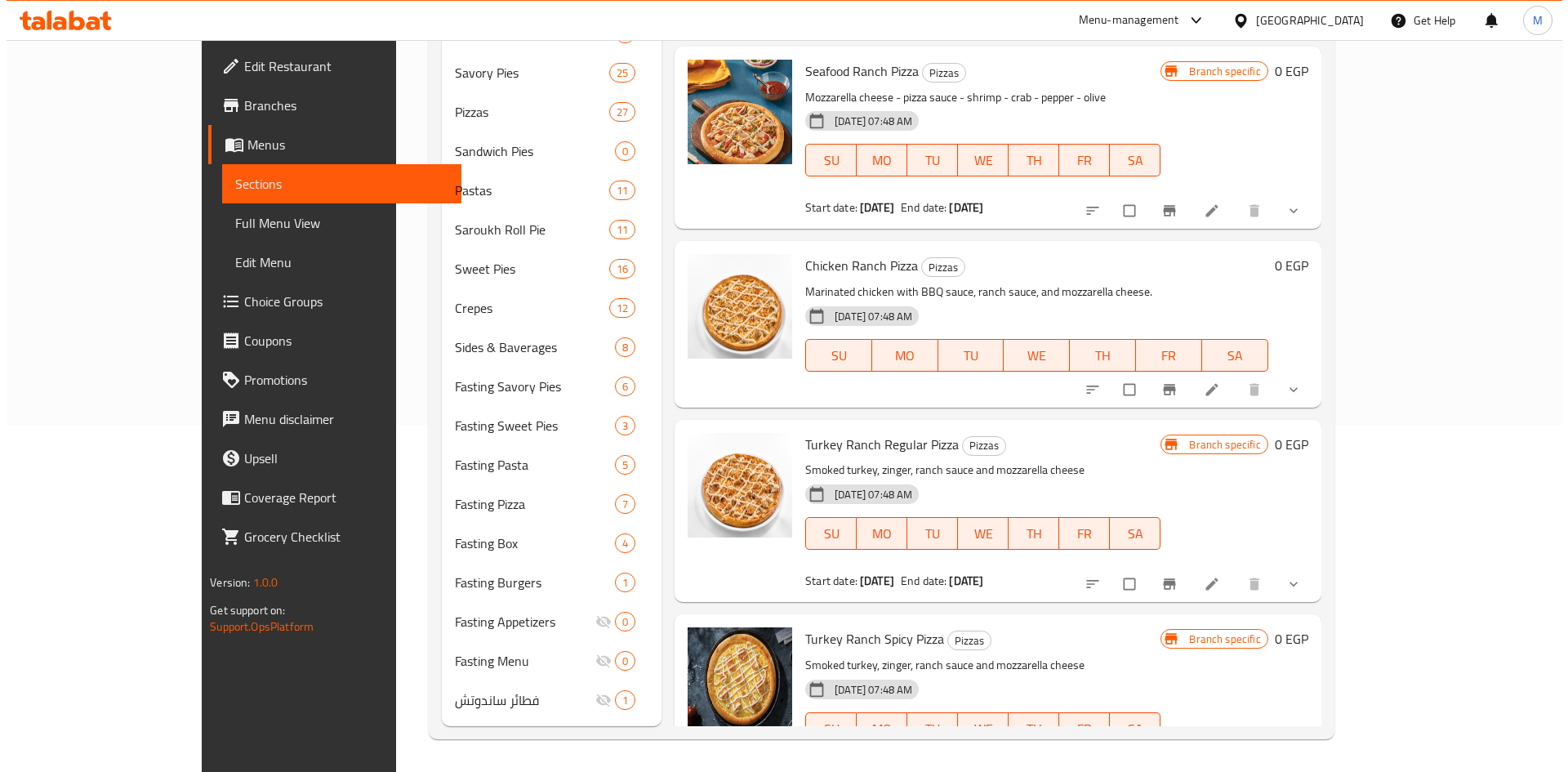
scroll to position [131, 0]
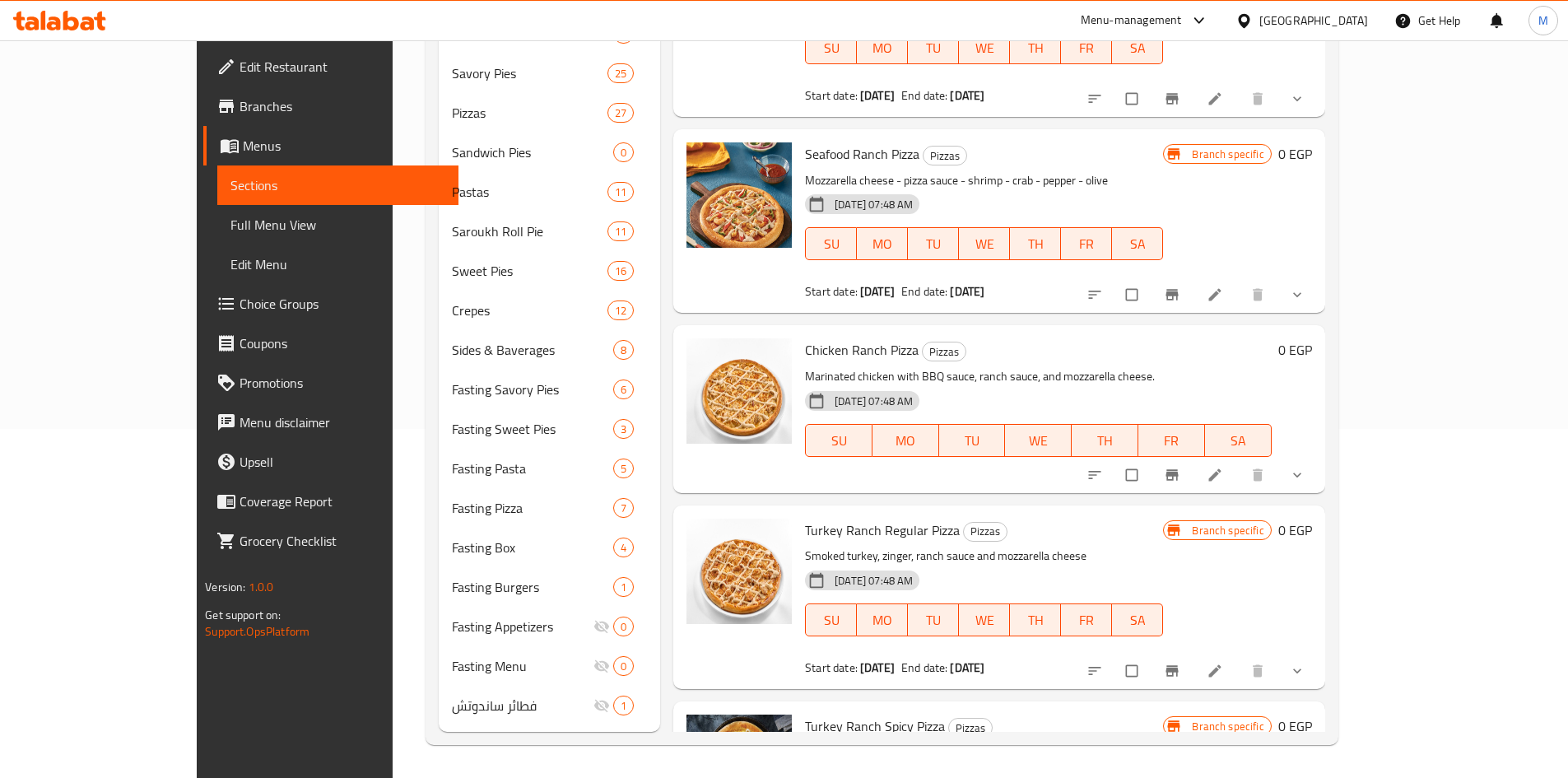
type input "رانش"
click at [1305, 467] on icon "show more" at bounding box center [1296, 475] width 17 height 17
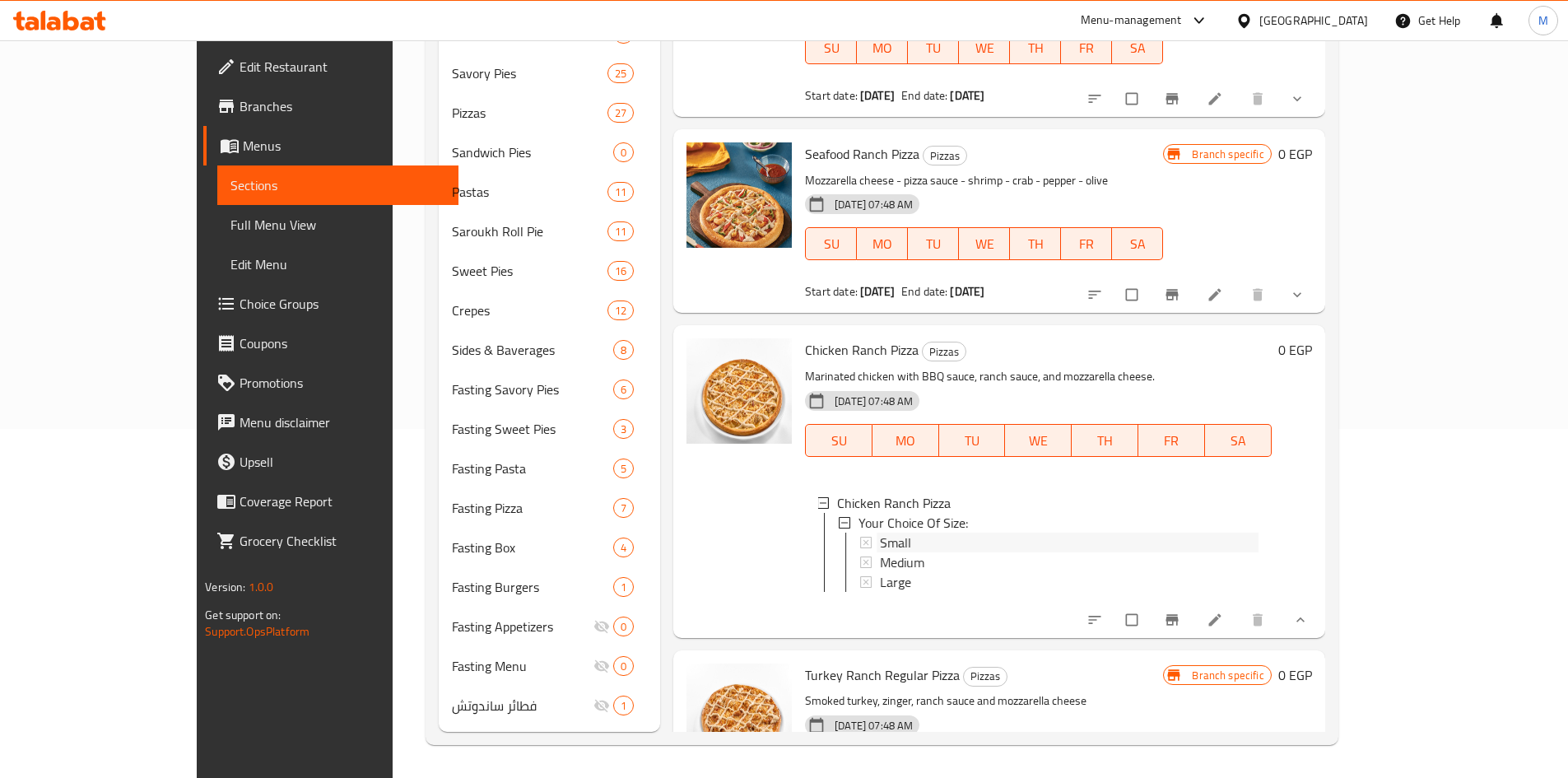
click at [879, 533] on span "Small" at bounding box center [895, 542] width 31 height 20
click at [879, 552] on span "Medium" at bounding box center [901, 562] width 44 height 20
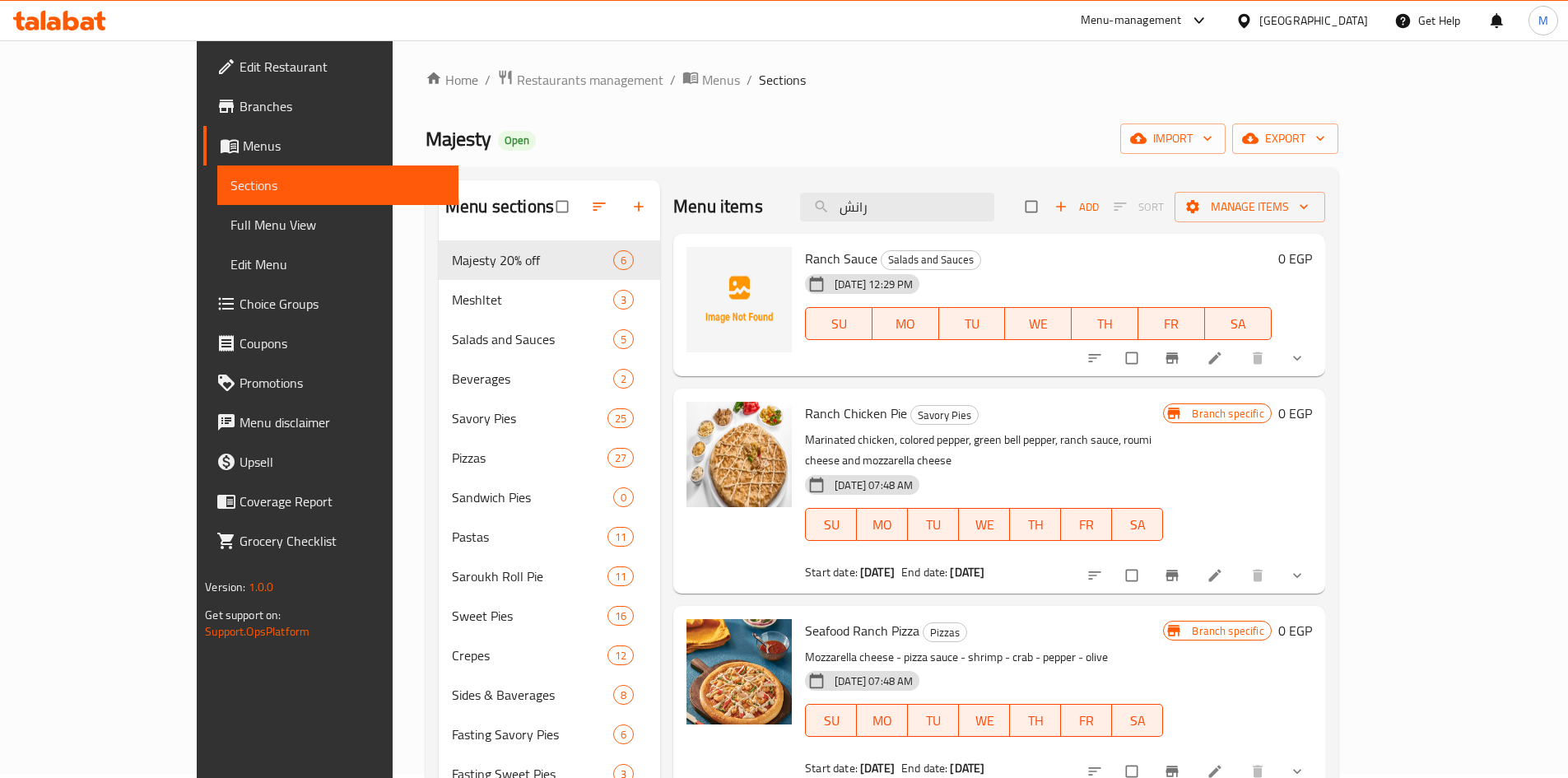
scroll to position [0, 0]
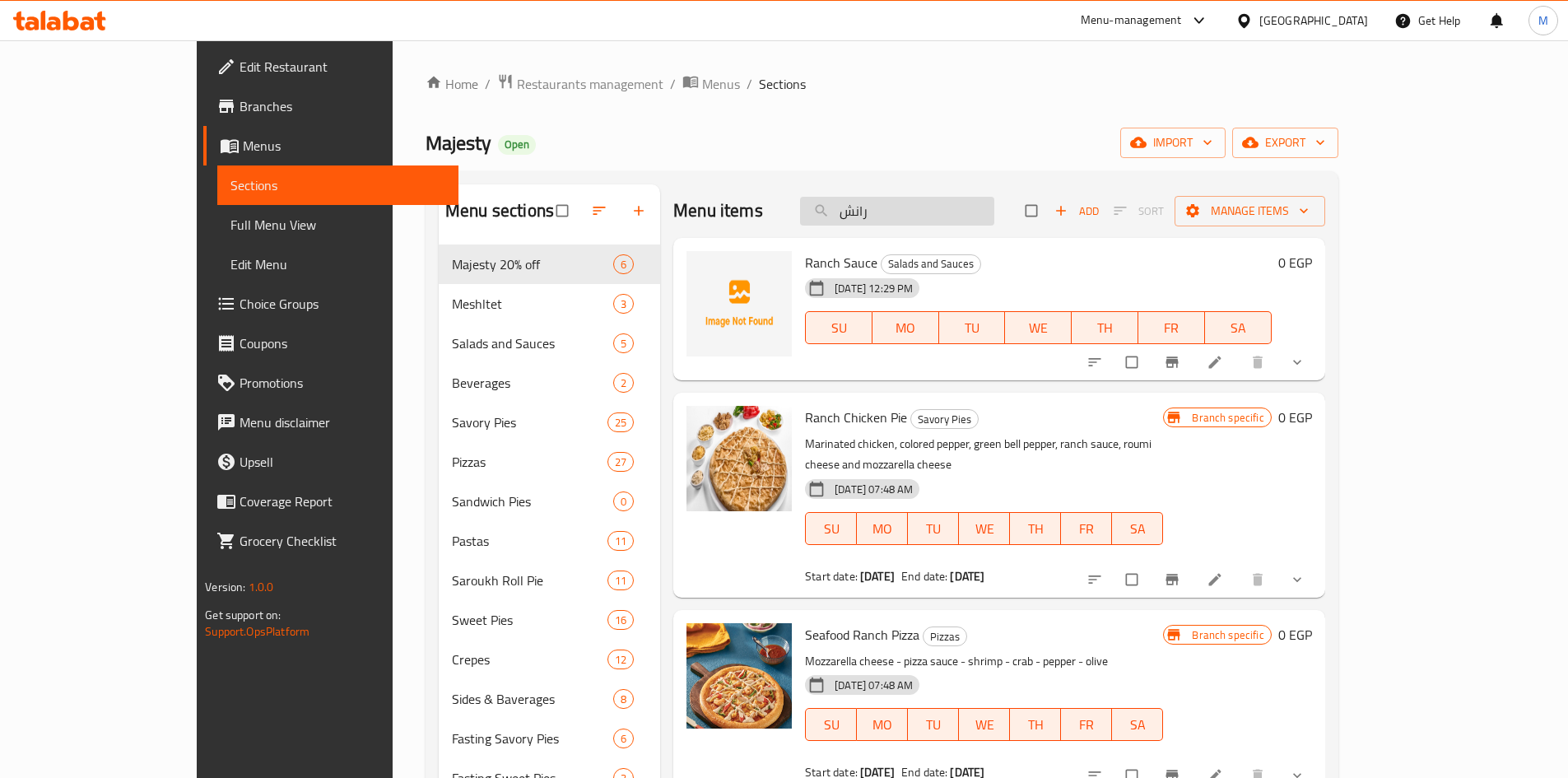
click at [968, 215] on input "رانش" at bounding box center [897, 210] width 194 height 28
paste input "يتزا تركى رانش عادى صغير"
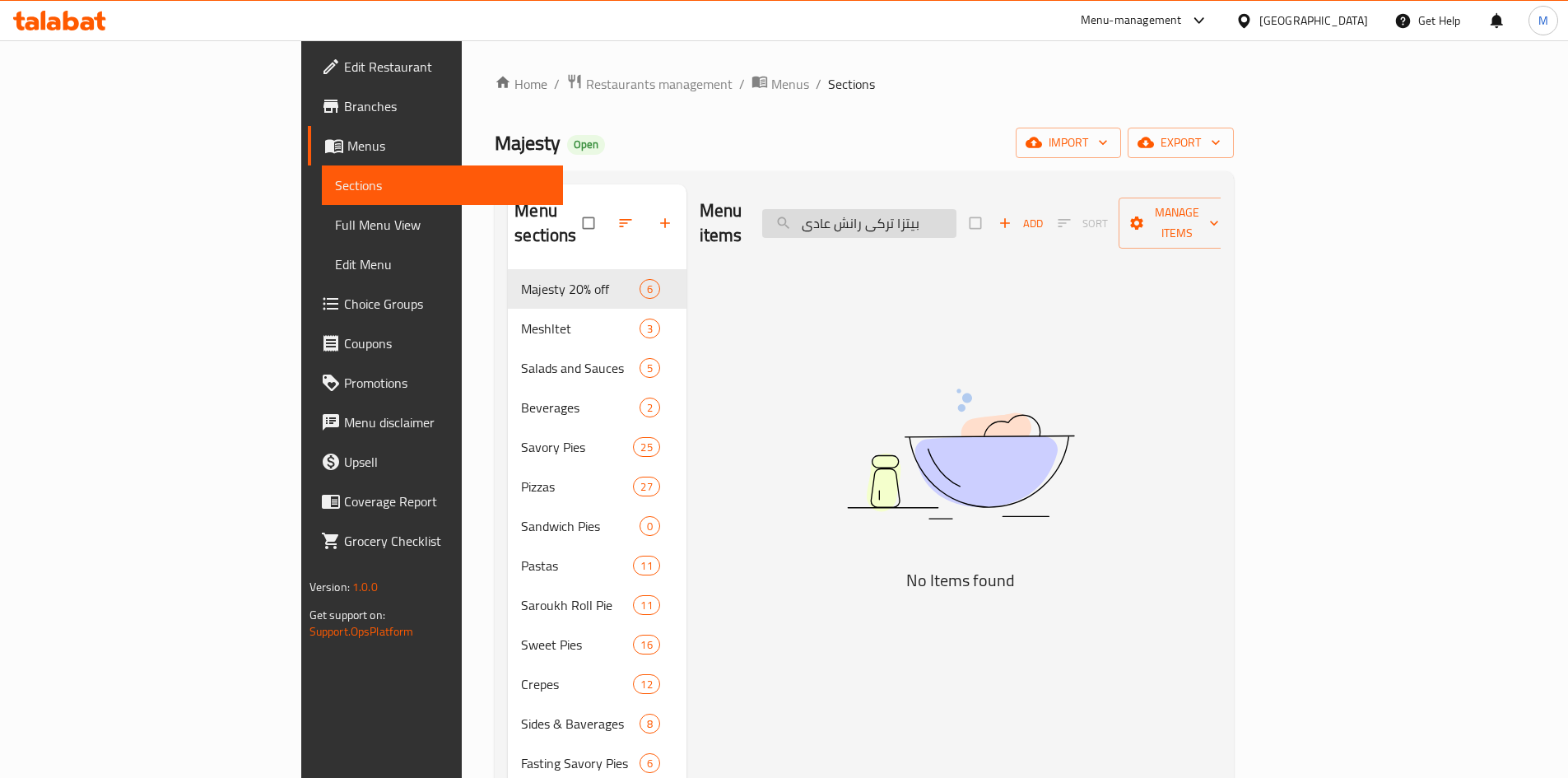
click at [921, 215] on input "بيتزا تركى رانش عادى" at bounding box center [859, 223] width 194 height 28
click at [956, 209] on input "بيتزا تركى رانش" at bounding box center [859, 223] width 194 height 28
click at [930, 216] on input "تركى رانش" at bounding box center [859, 223] width 194 height 28
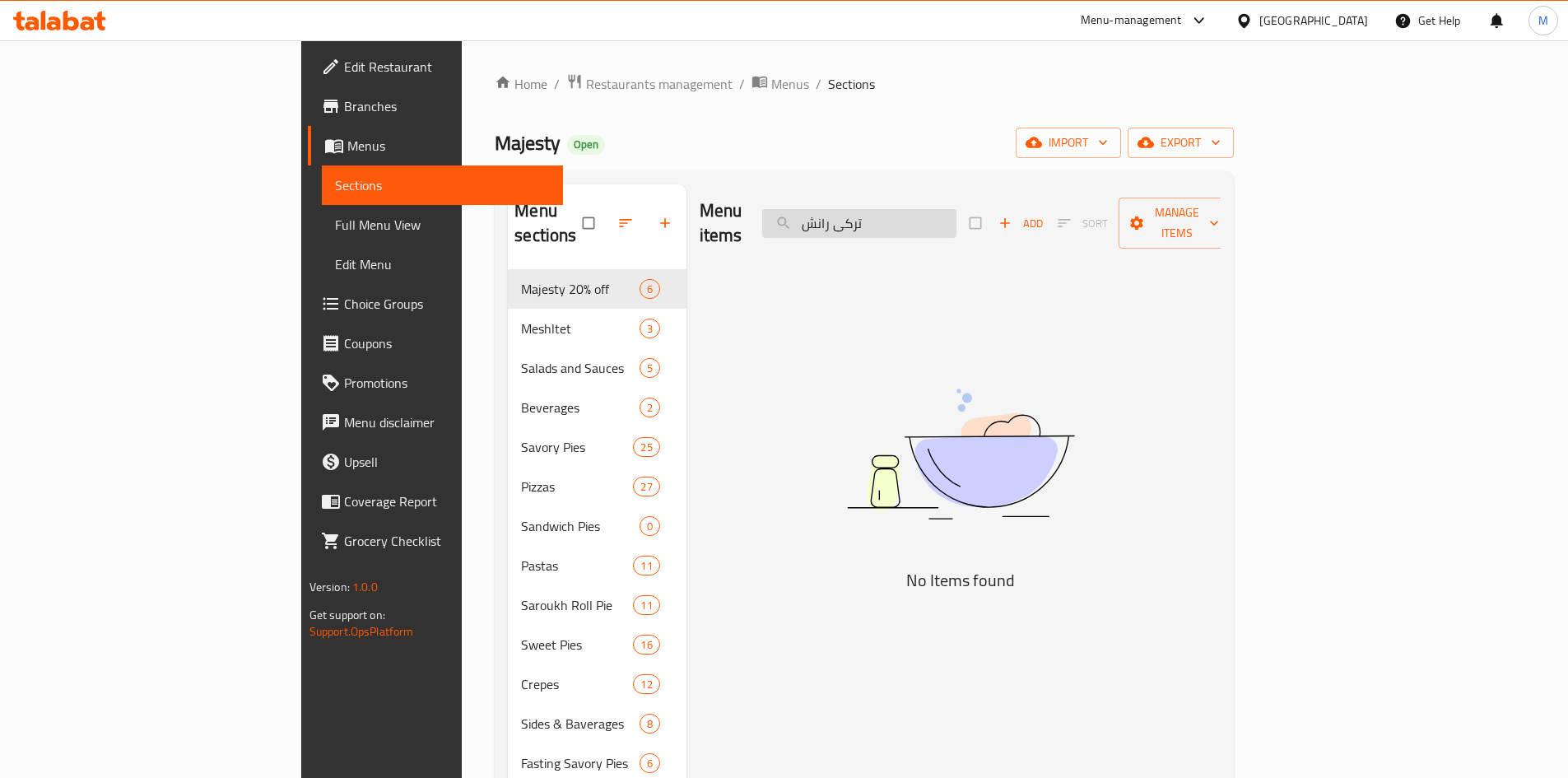
click at [930, 216] on input "تركى رانش" at bounding box center [859, 223] width 194 height 28
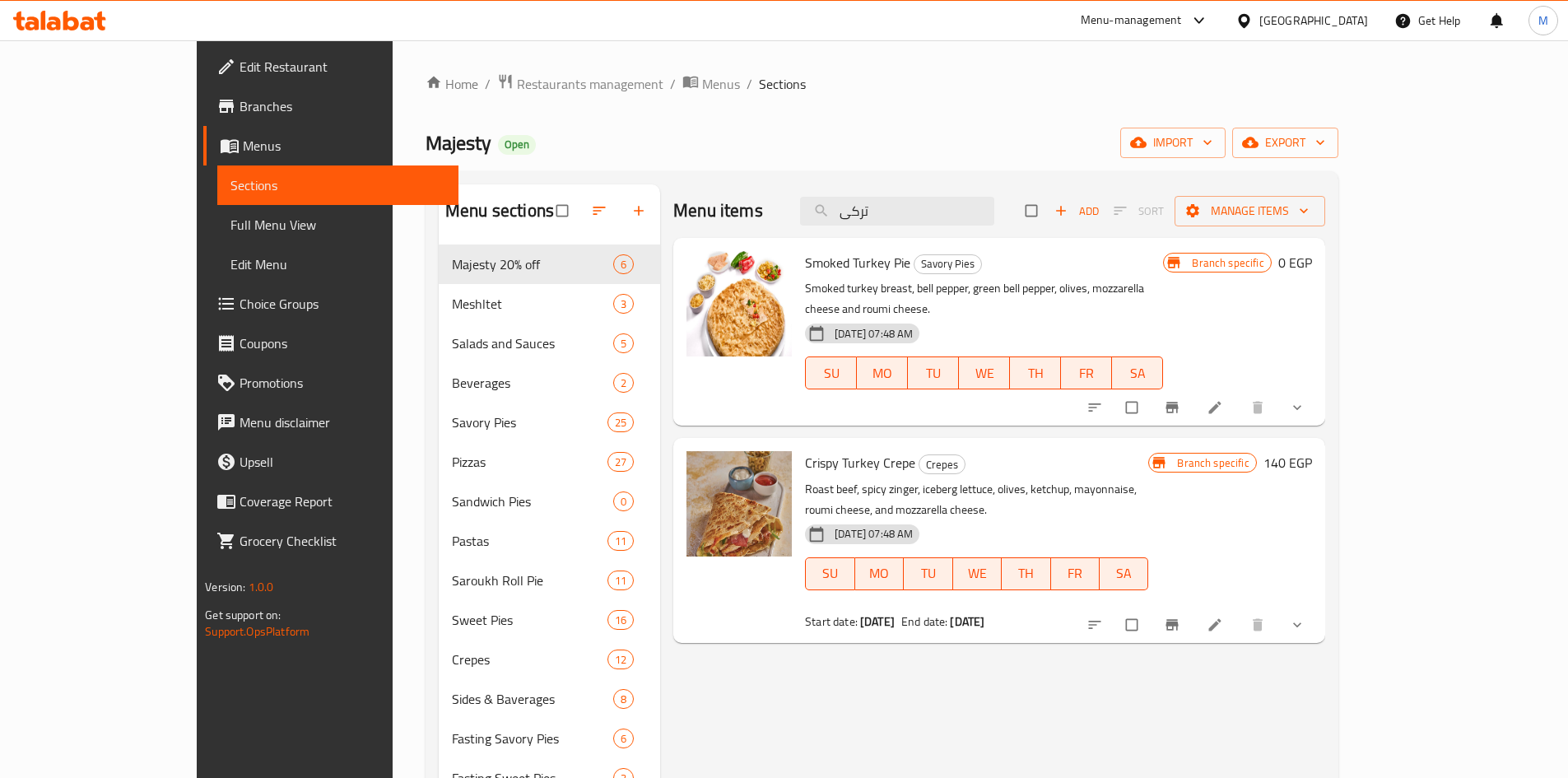
type input "تركى"
click at [1318, 389] on button "show more" at bounding box center [1298, 407] width 39 height 36
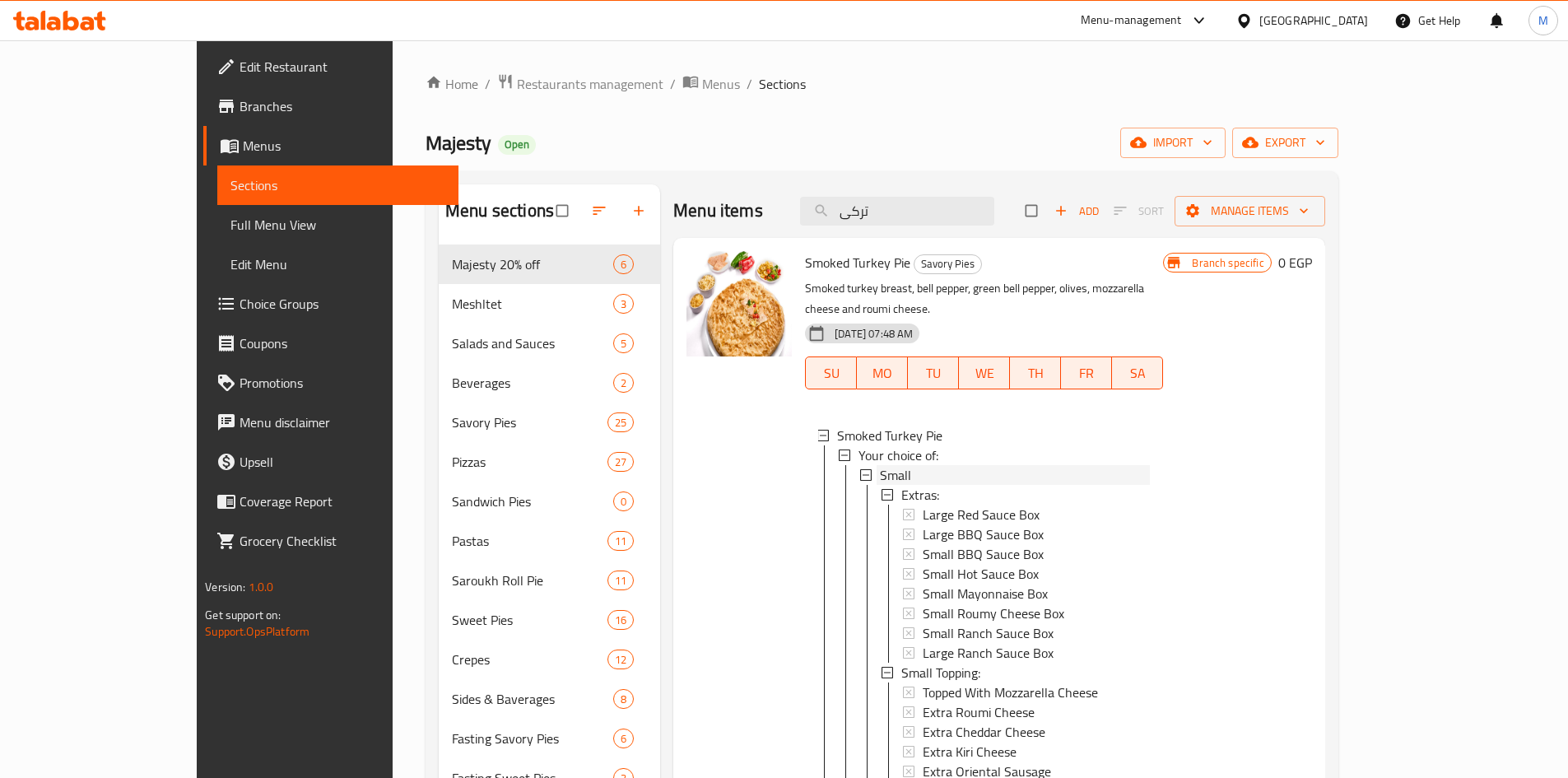
click at [879, 465] on span "Small" at bounding box center [895, 475] width 31 height 20
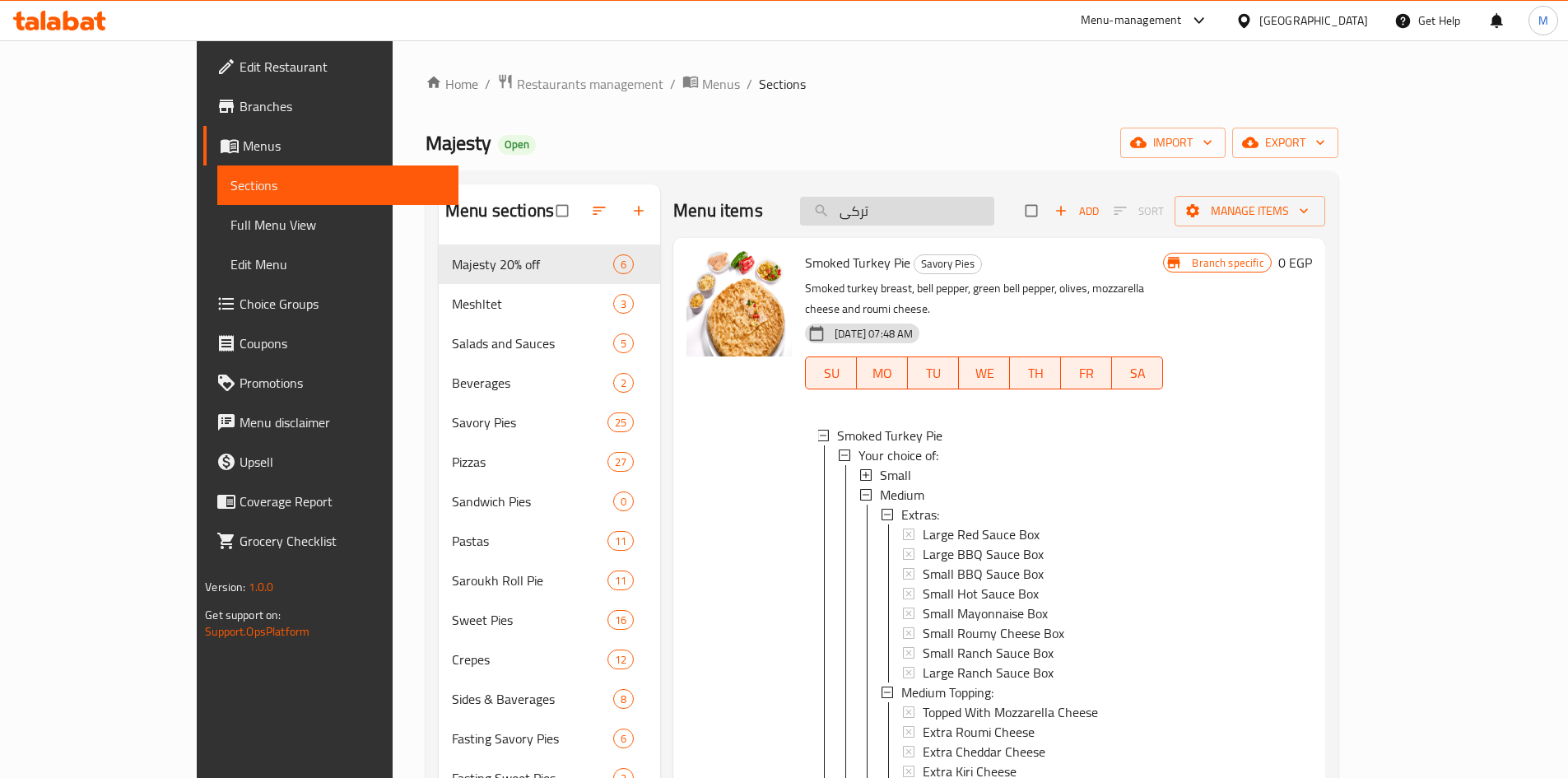
click at [970, 217] on input "تركى" at bounding box center [897, 210] width 194 height 28
paste input "يتزا تركى [PERSON_NAME] وسط"
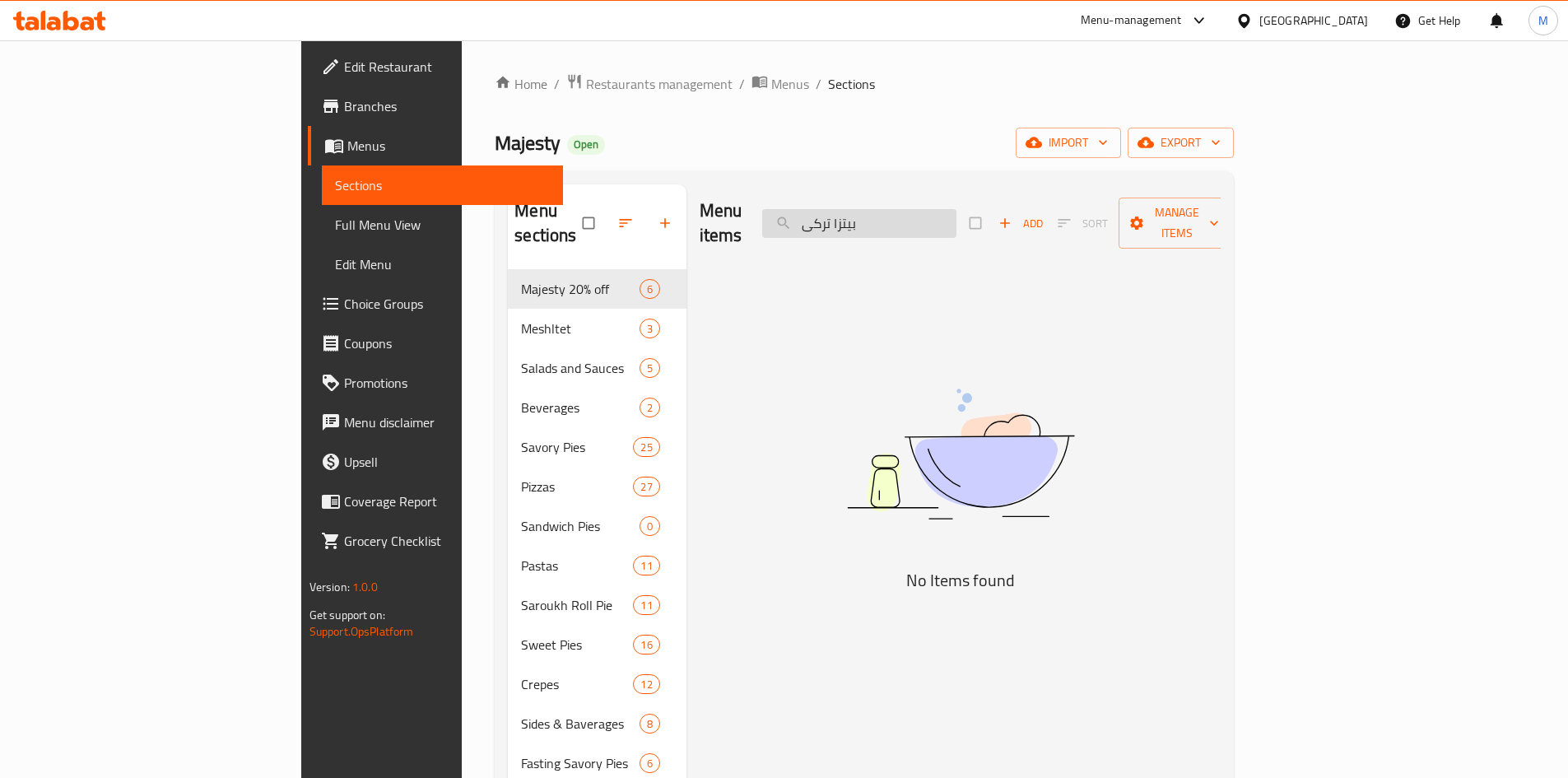
click at [956, 209] on input "بيتزا تركى" at bounding box center [859, 223] width 194 height 28
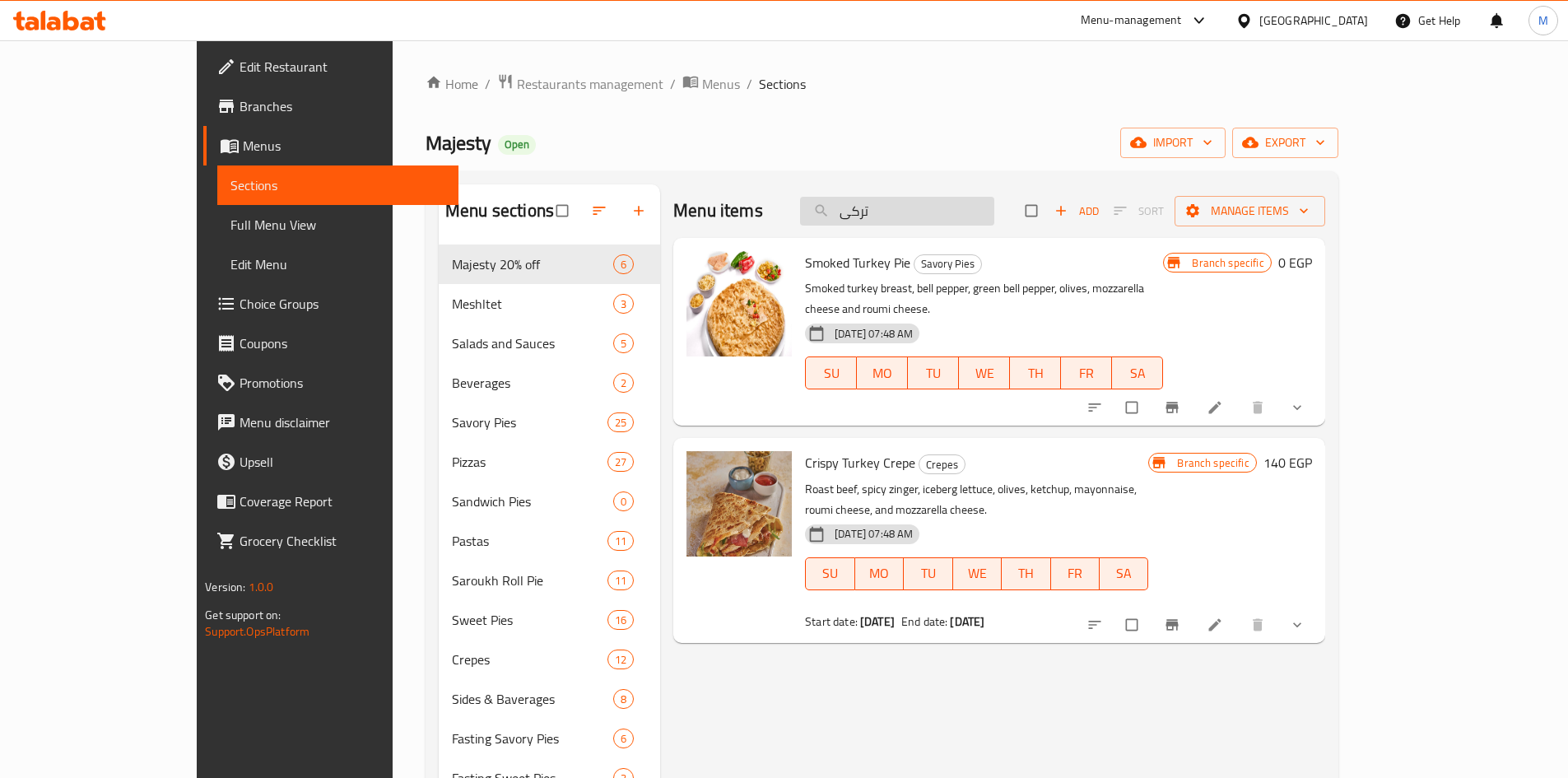
drag, startPoint x: 935, startPoint y: 210, endPoint x: 942, endPoint y: 217, distance: 9.9
click at [935, 211] on input "تركى" at bounding box center [897, 210] width 194 height 28
click at [939, 214] on input "تركى" at bounding box center [897, 210] width 194 height 28
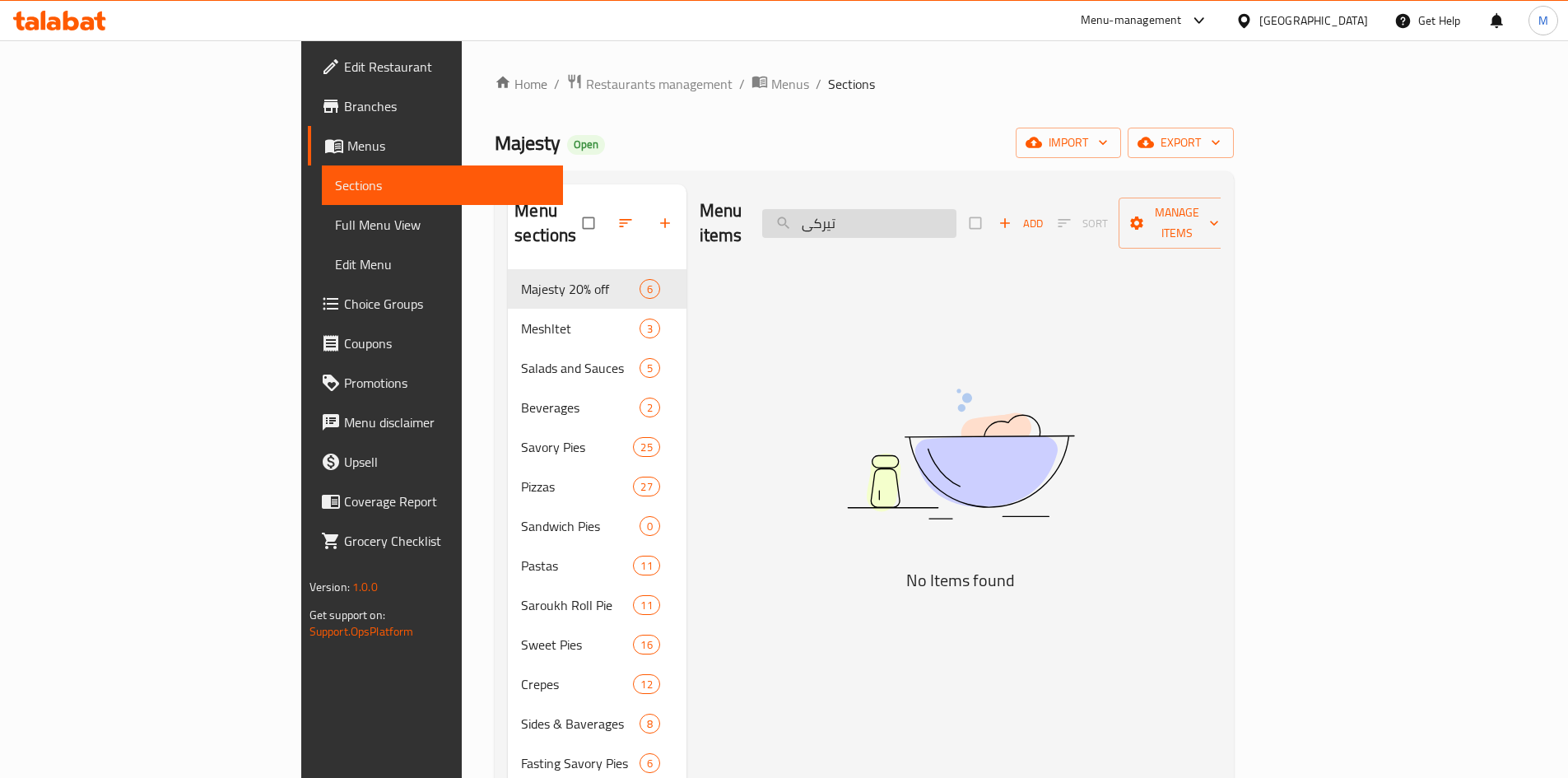
type input "تركى"
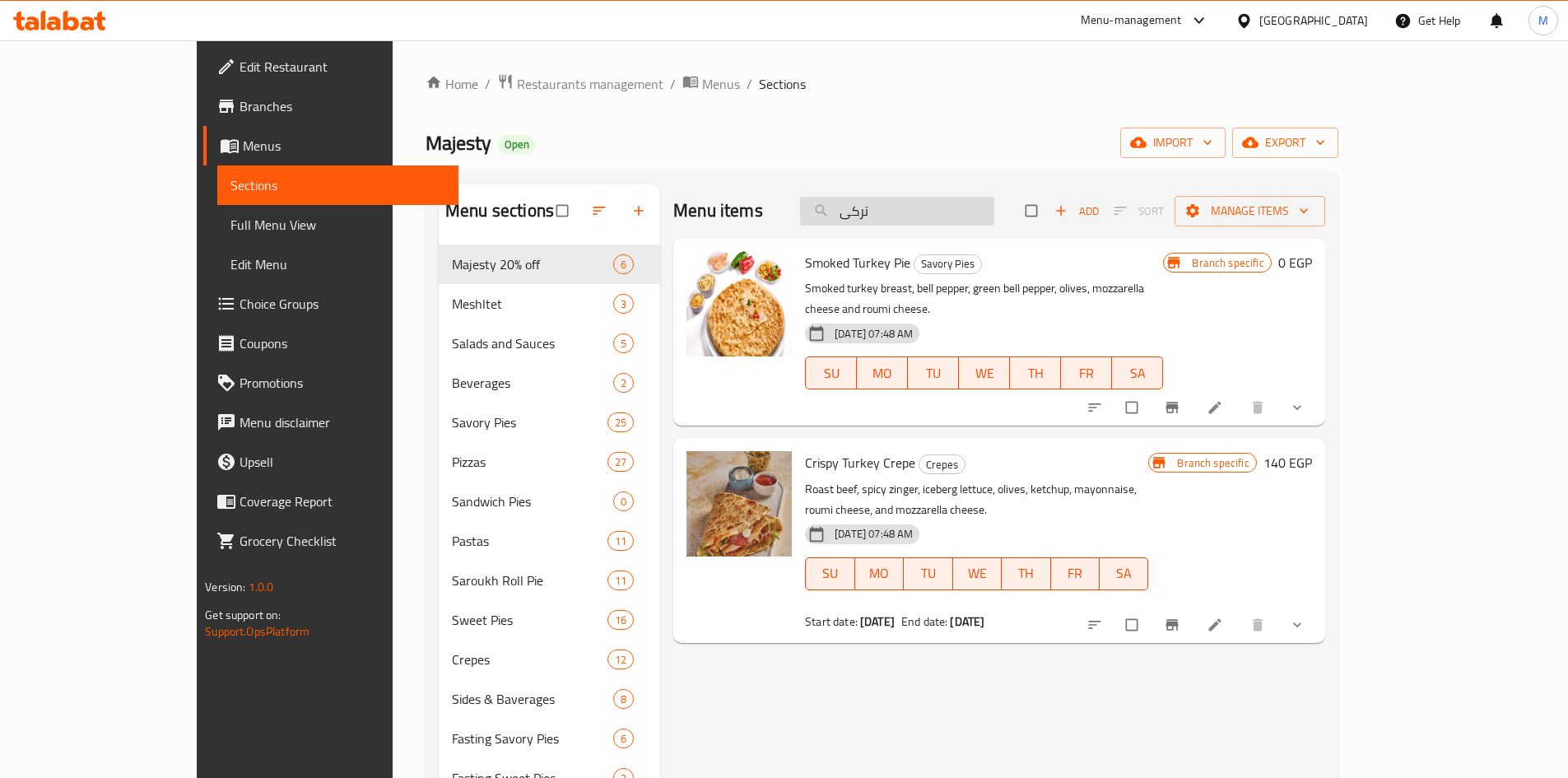
click at [954, 206] on input "تركى" at bounding box center [897, 210] width 194 height 28
click at [954, 205] on input "تركى" at bounding box center [897, 210] width 194 height 28
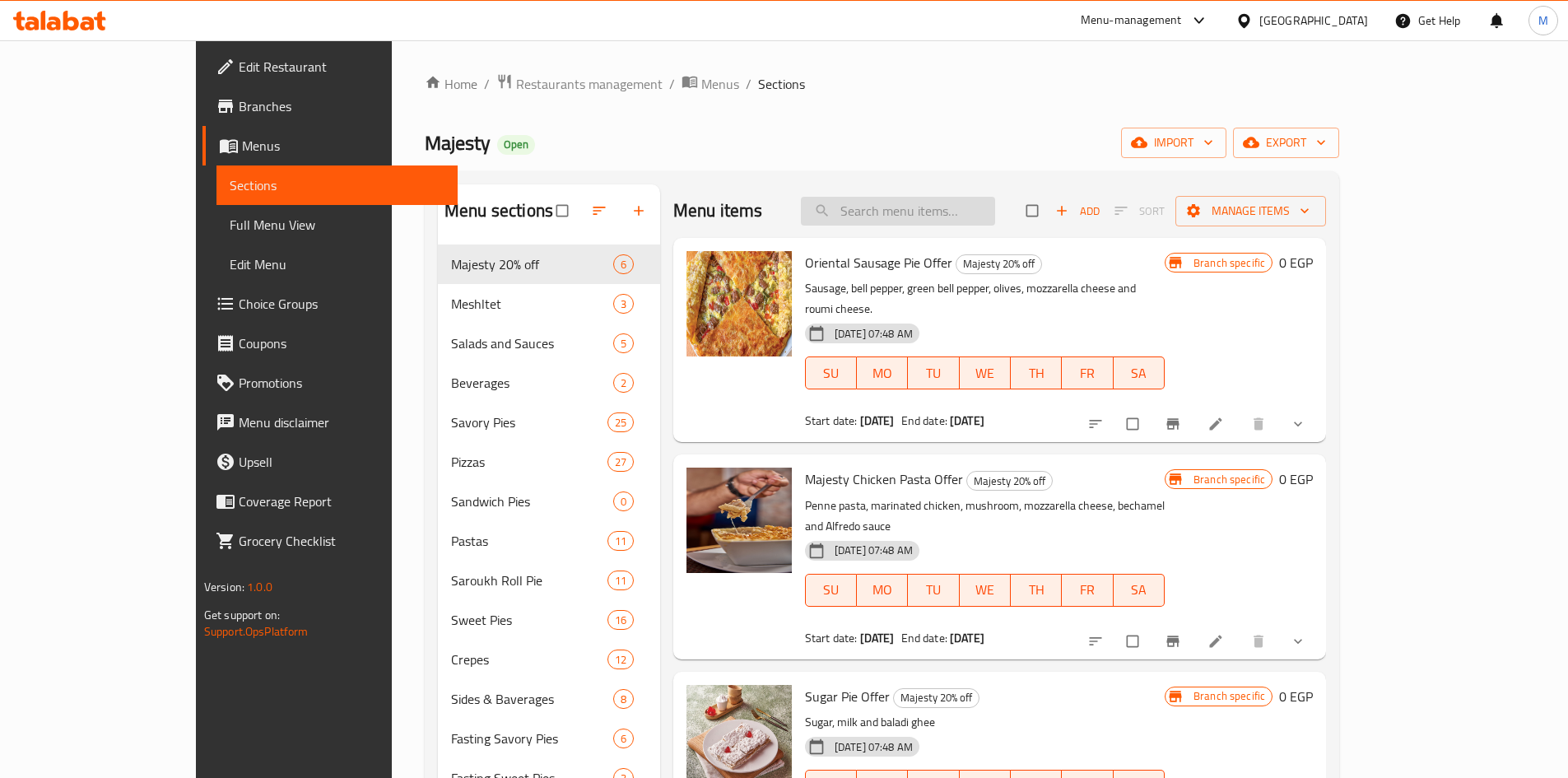
click at [967, 211] on input "search" at bounding box center [898, 210] width 194 height 28
paste input "مكرونة جمبرى L"
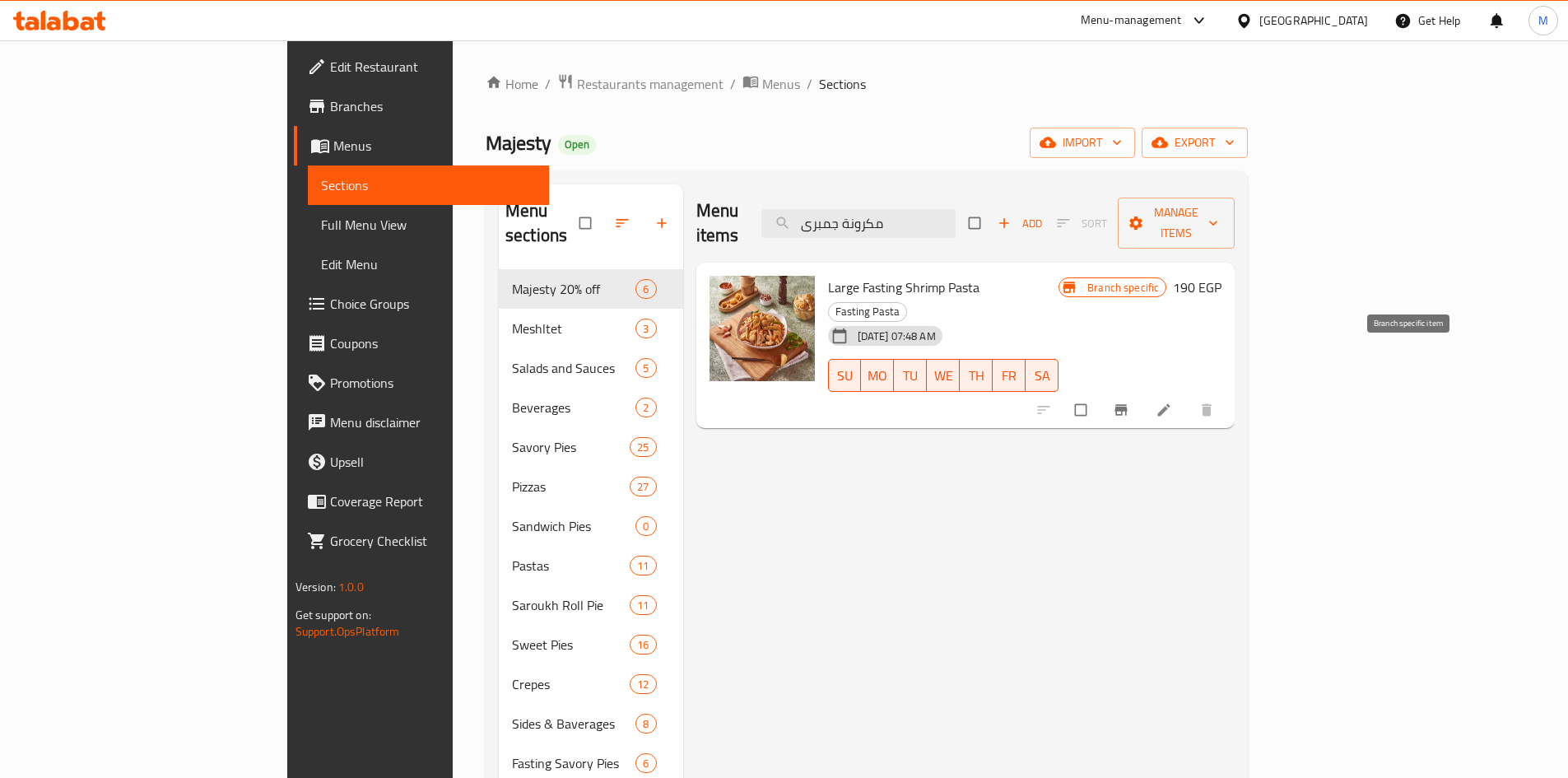
type input "مكرونة جمبرى"
click at [1127, 405] on icon "Branch-specific-item" at bounding box center [1121, 410] width 13 height 11
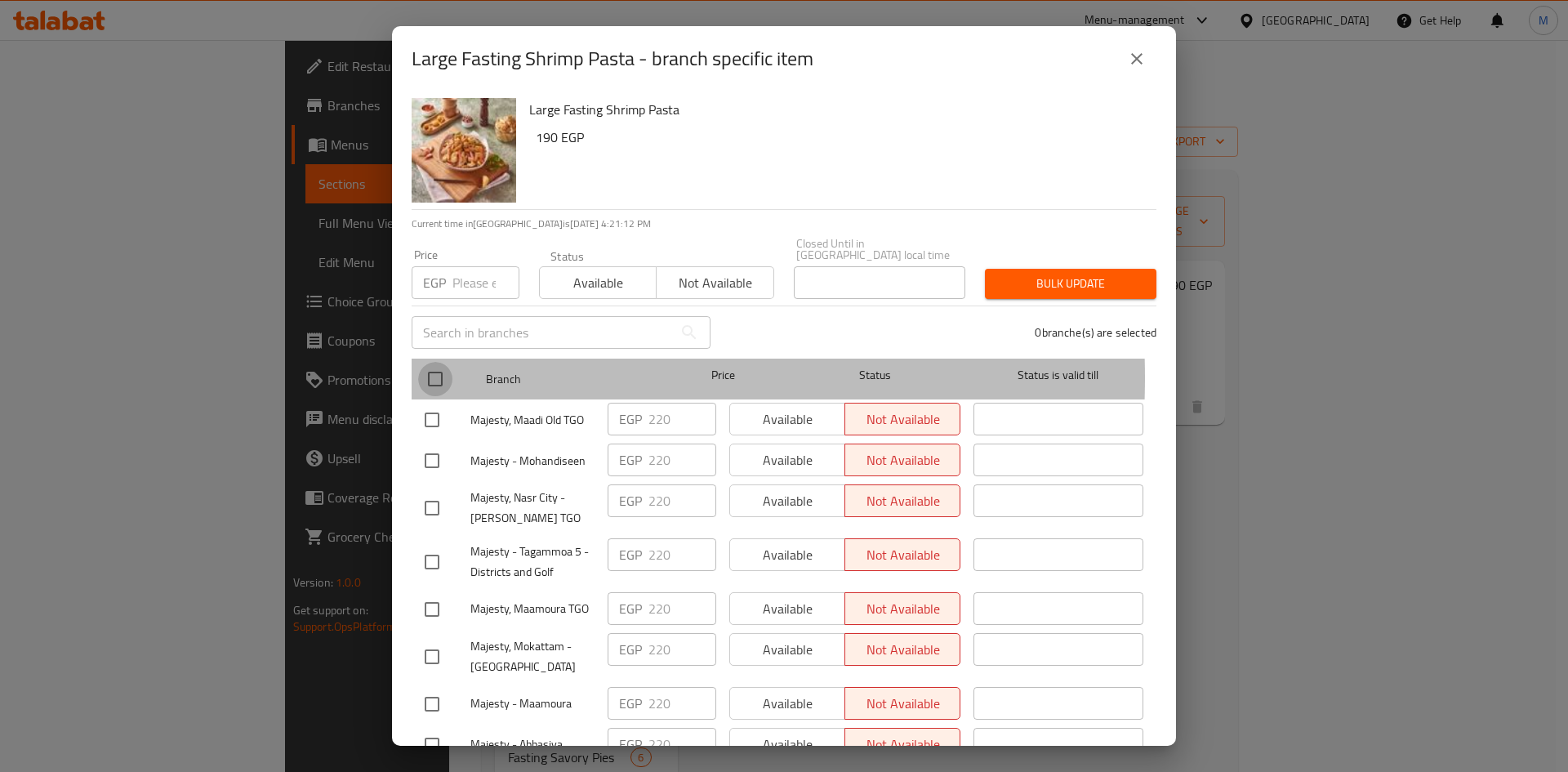
click at [436, 366] on input "checkbox" at bounding box center [434, 378] width 34 height 34
checkbox input "true"
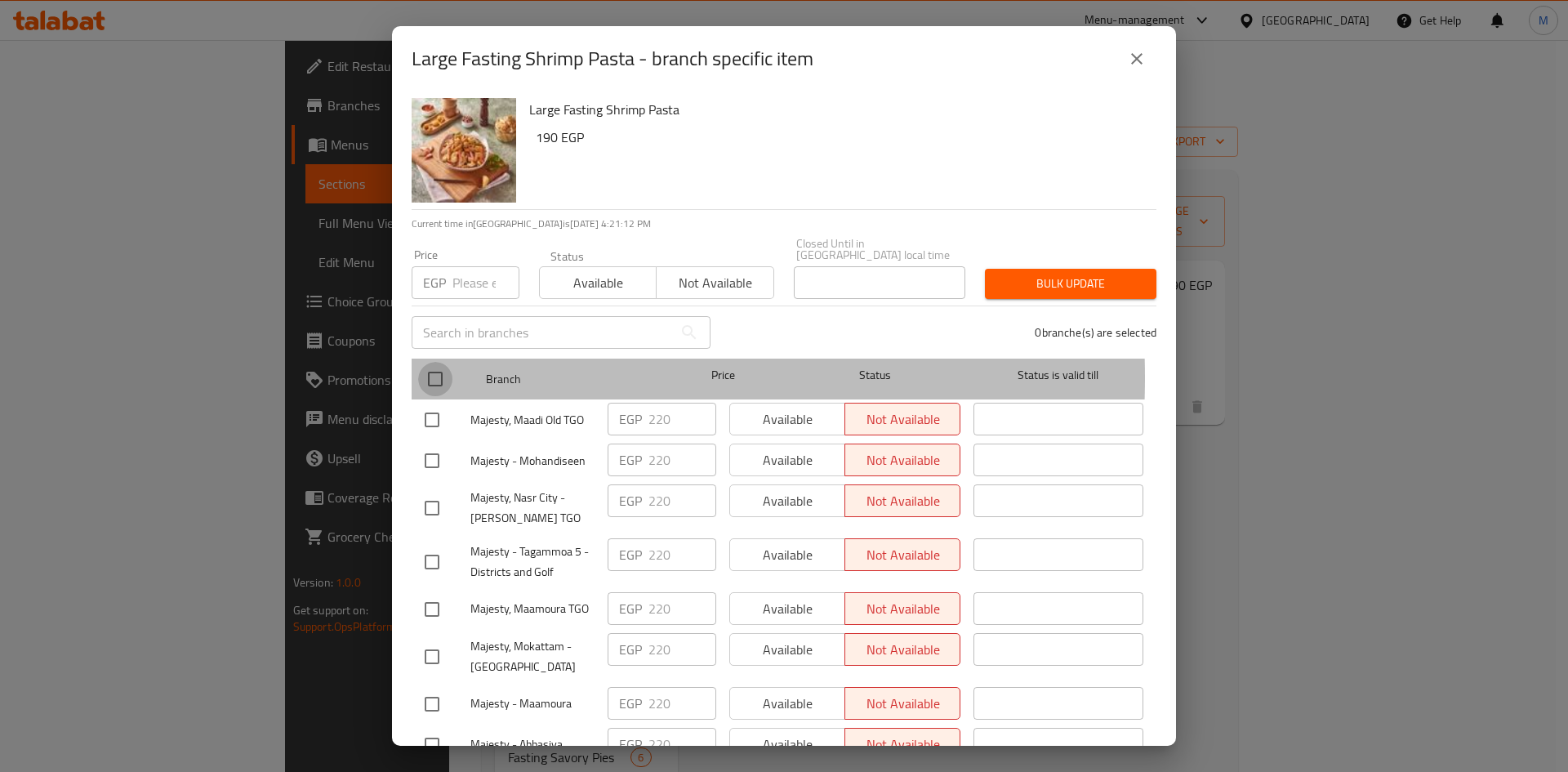
checkbox input "true"
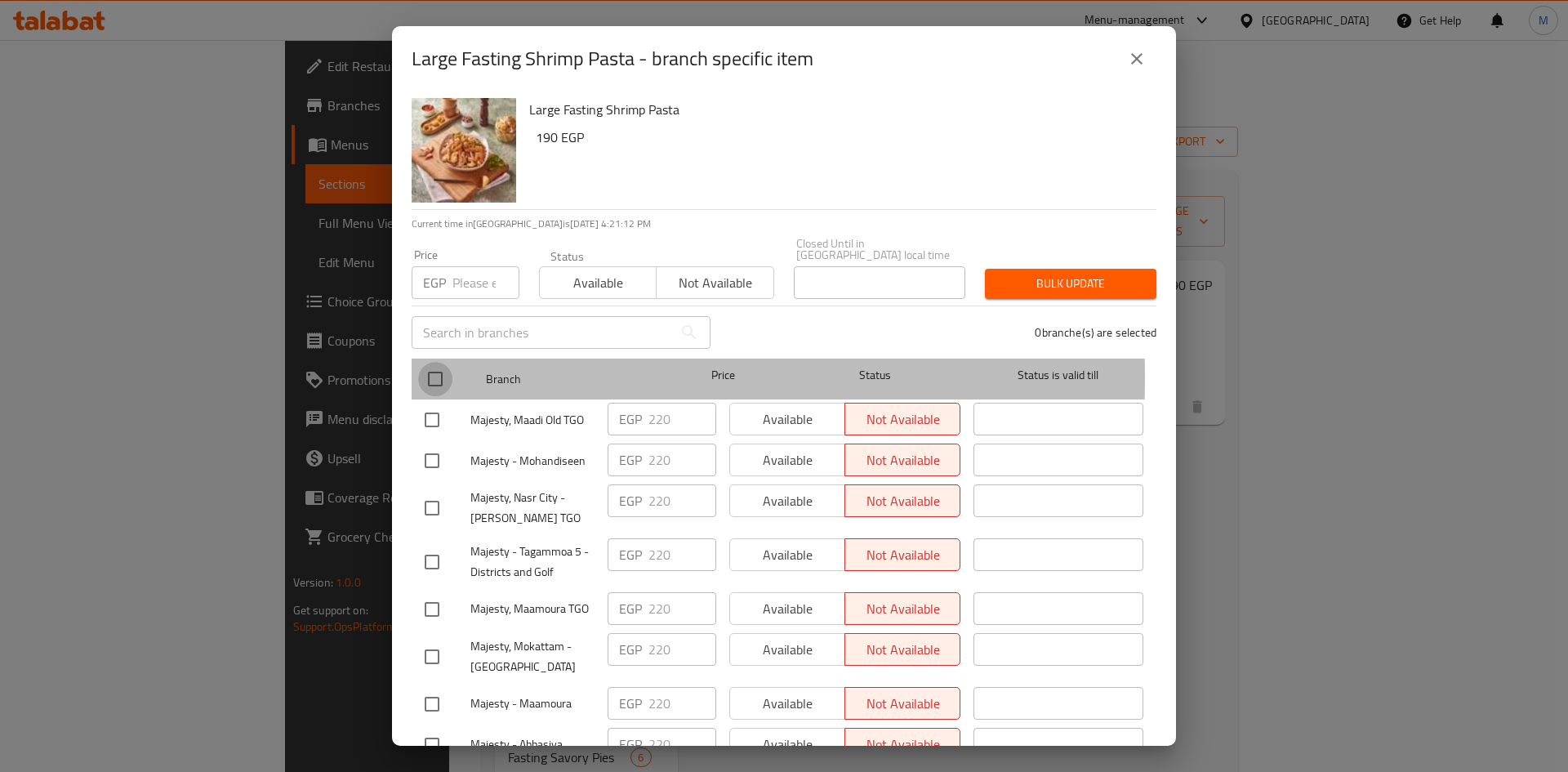
checkbox input "true"
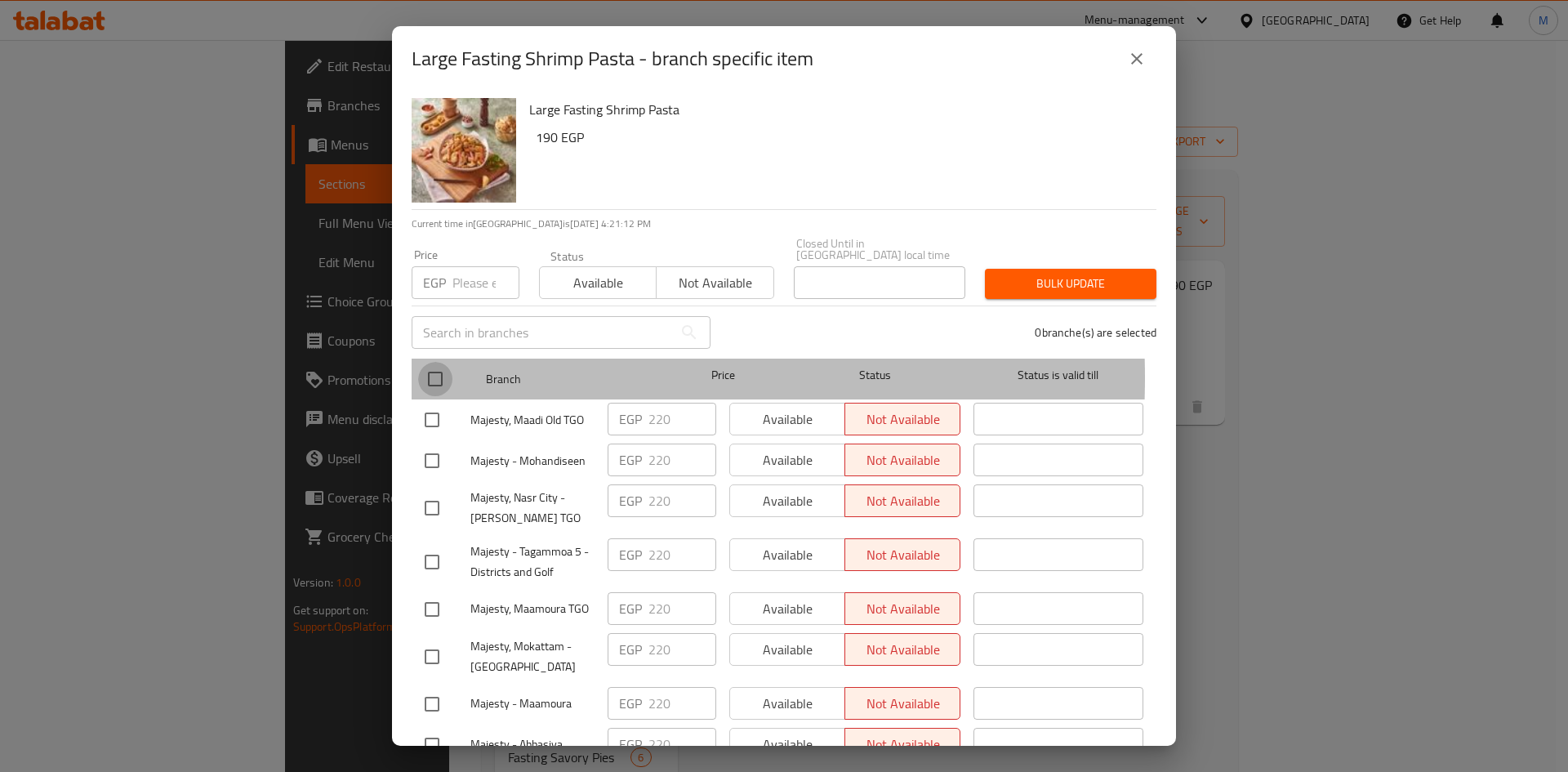
checkbox input "true"
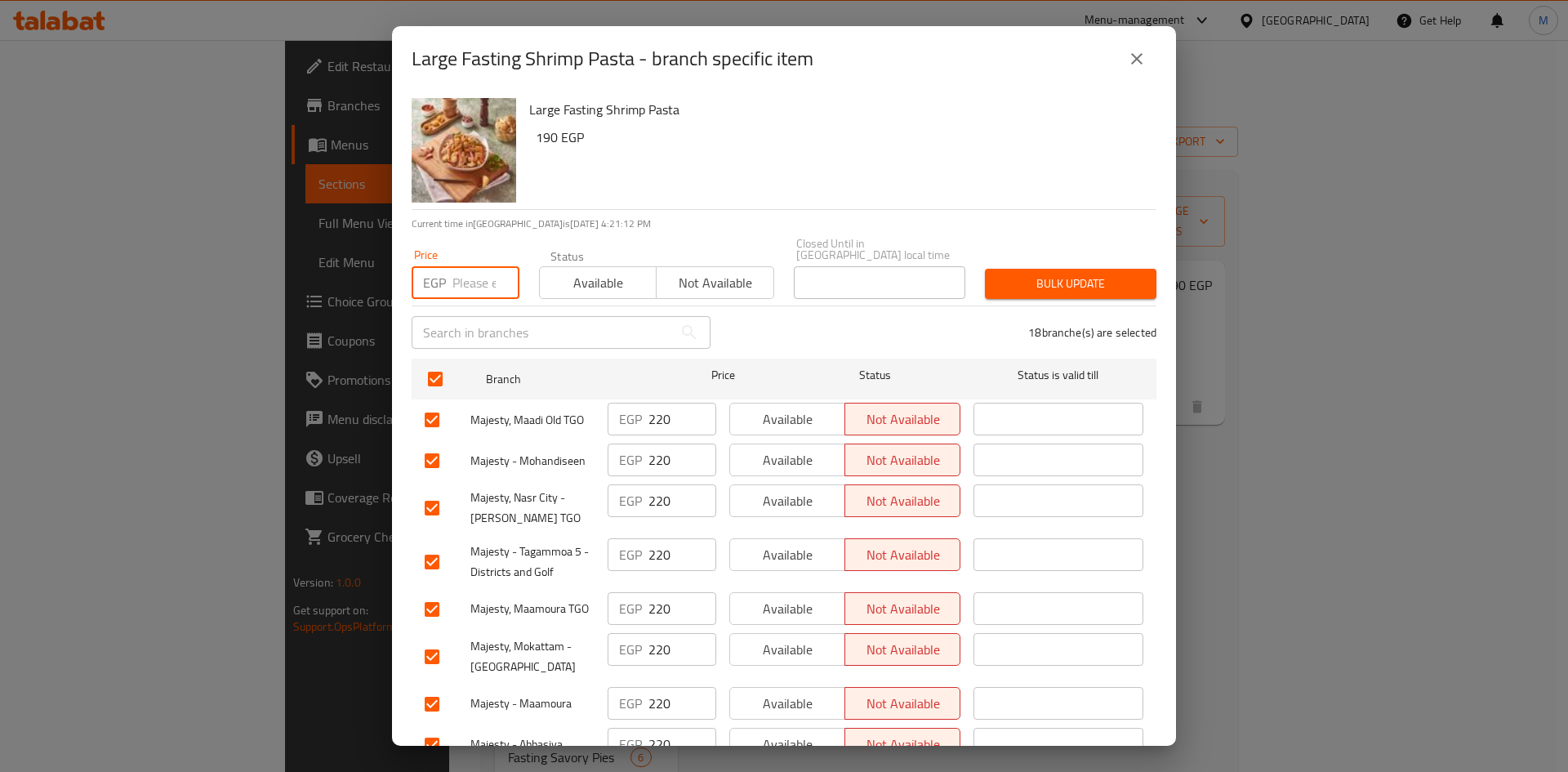
click at [464, 270] on input "number" at bounding box center [486, 283] width 67 height 33
paste input "245.00"
type input "245.00"
click at [1072, 277] on span "Bulk update" at bounding box center [1071, 283] width 145 height 20
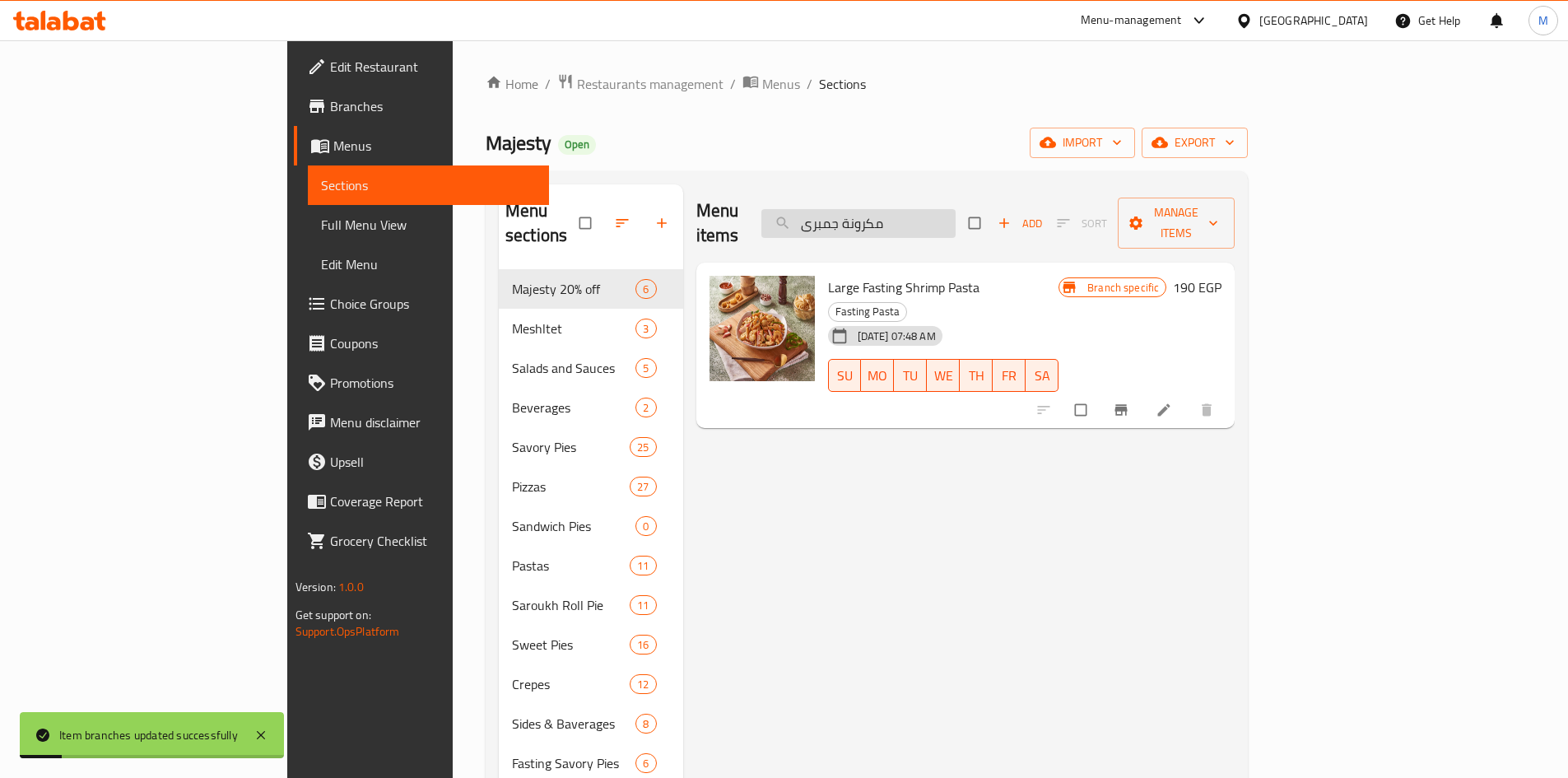
click at [955, 209] on input "مكرونة جمبرى" at bounding box center [858, 223] width 194 height 28
paste input "ى فود L"
type input "مكرونة سى فود"
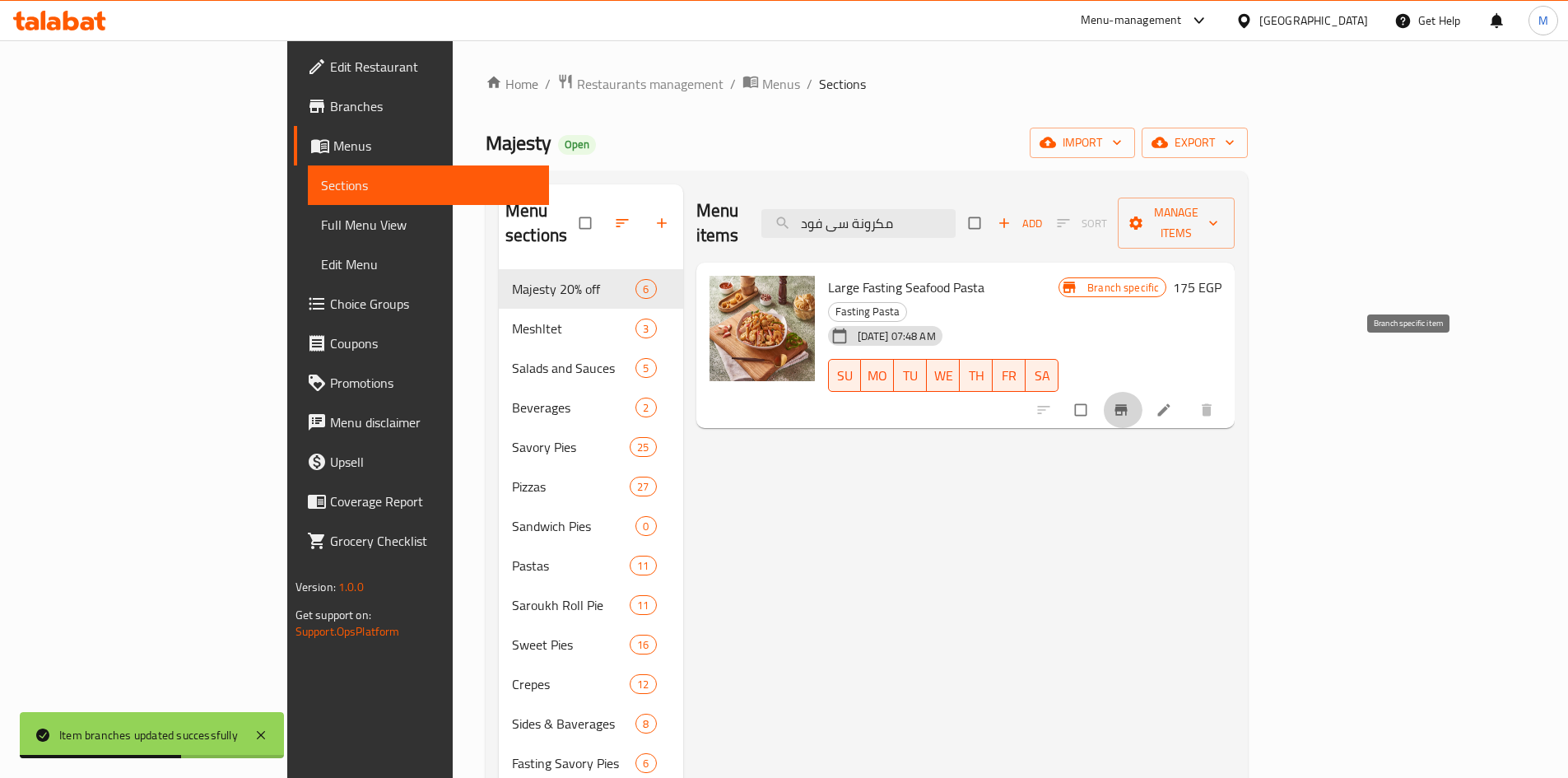
click at [1129, 402] on icon "Branch-specific-item" at bounding box center [1121, 410] width 17 height 17
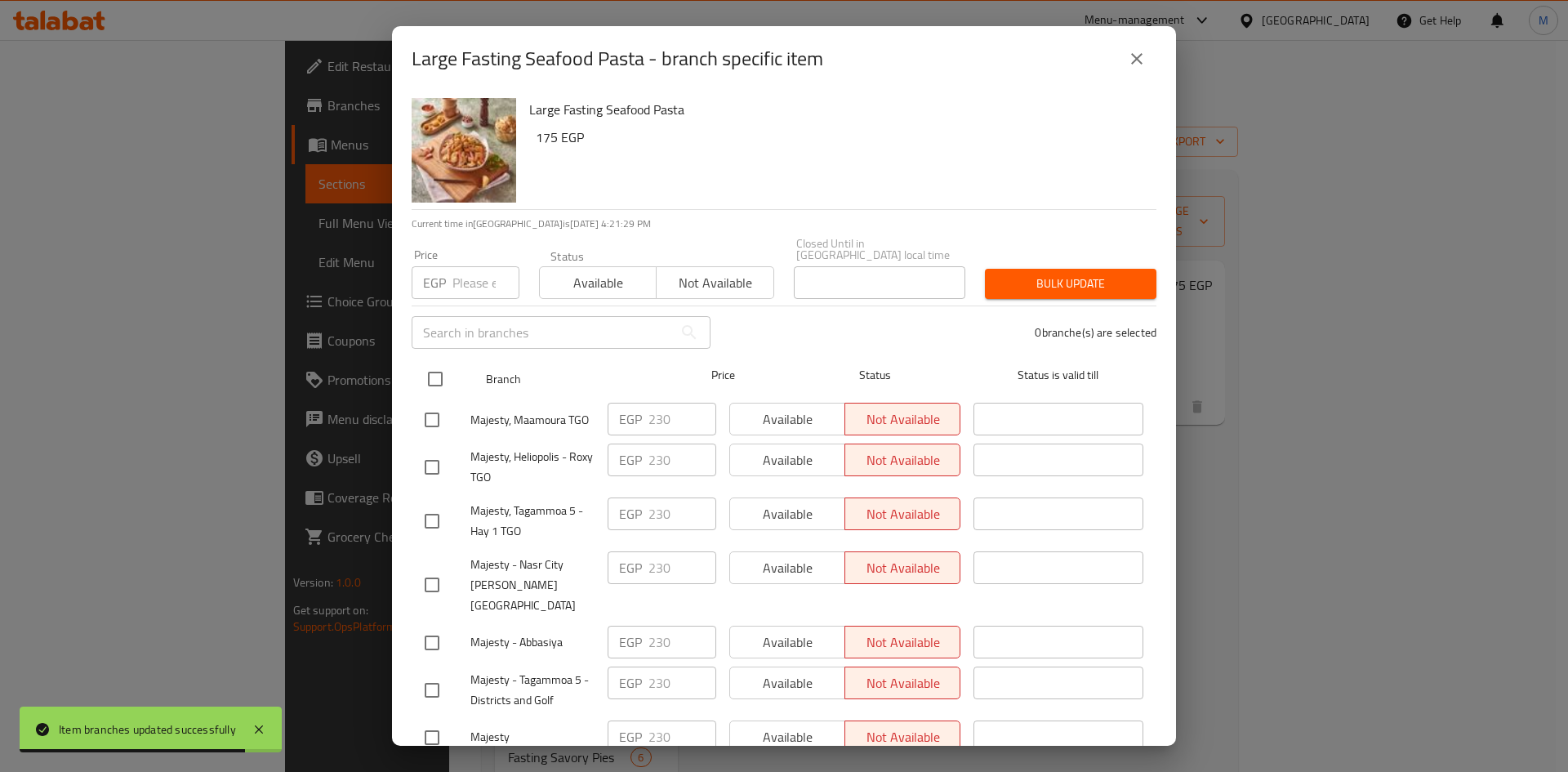
click at [432, 364] on input "checkbox" at bounding box center [434, 378] width 34 height 34
checkbox input "true"
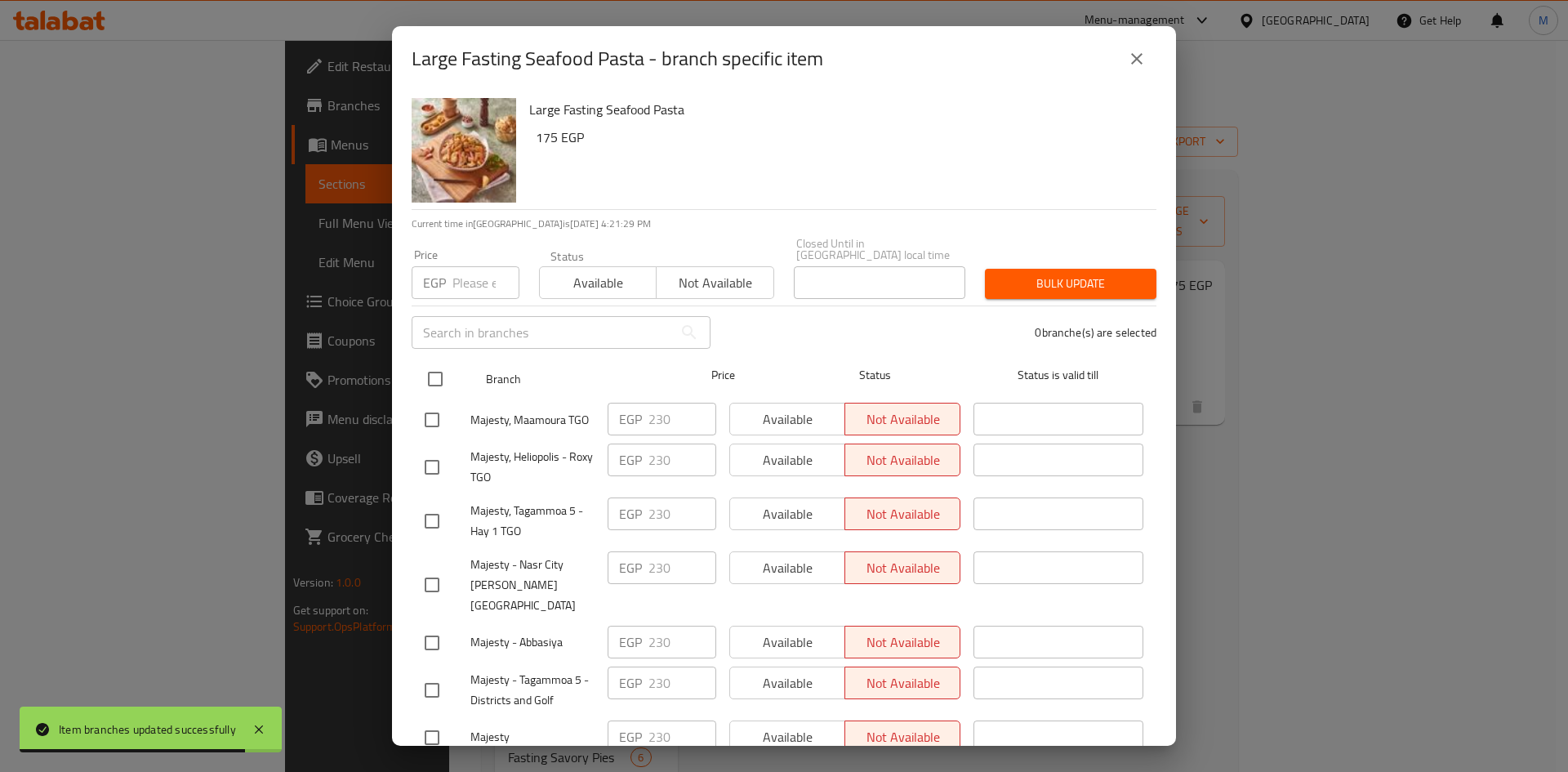
checkbox input "true"
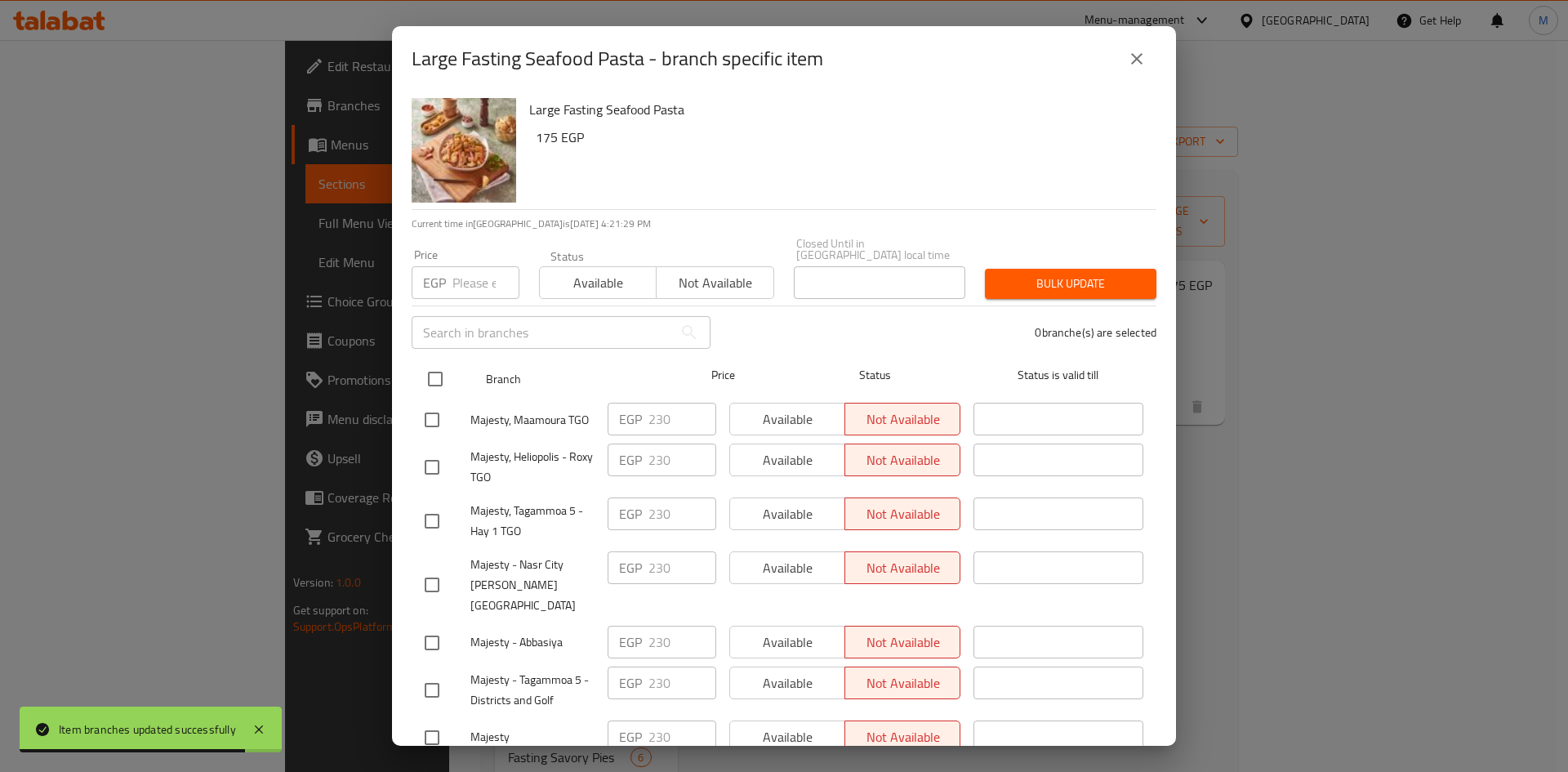
checkbox input "true"
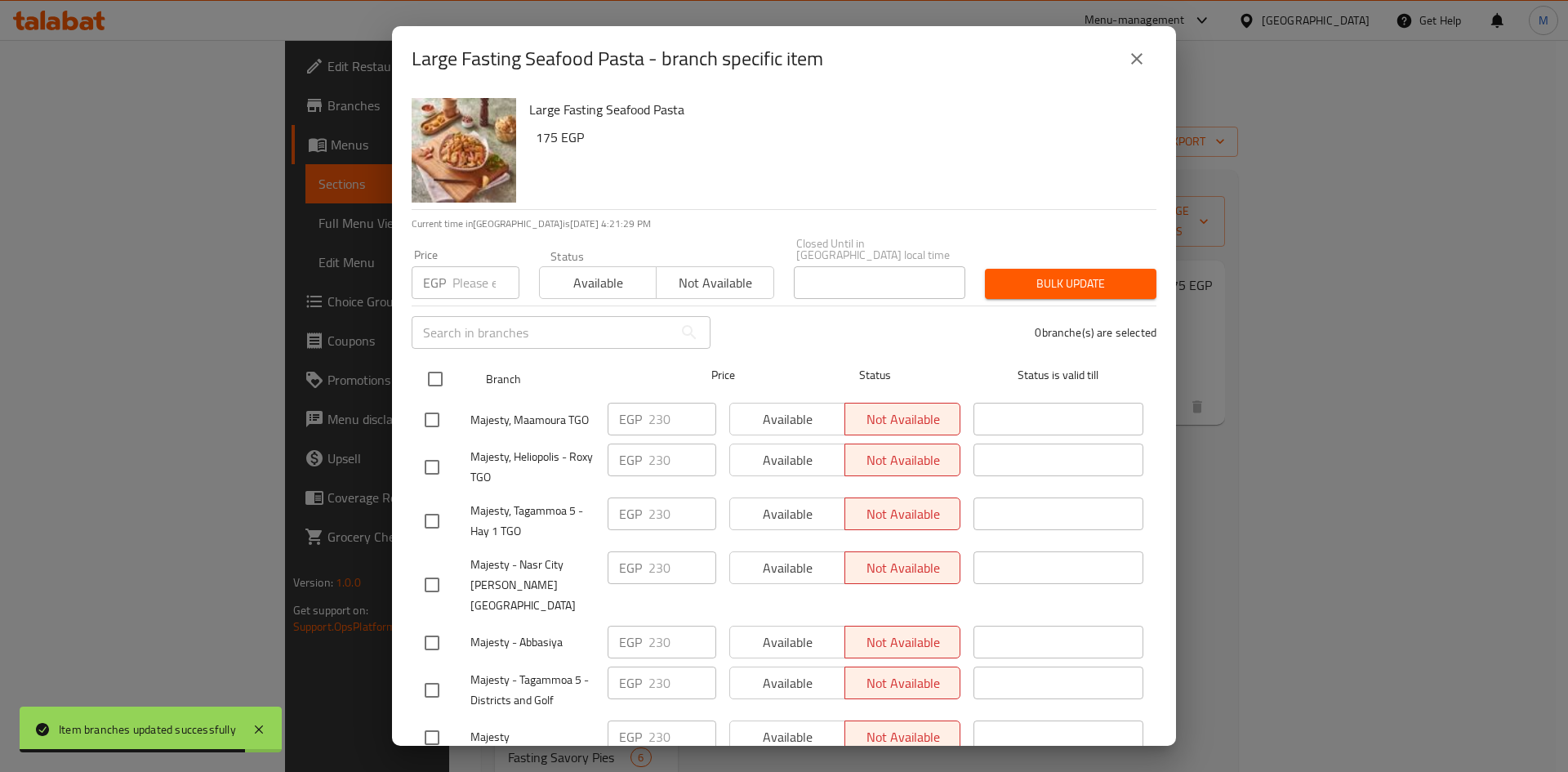
checkbox input "true"
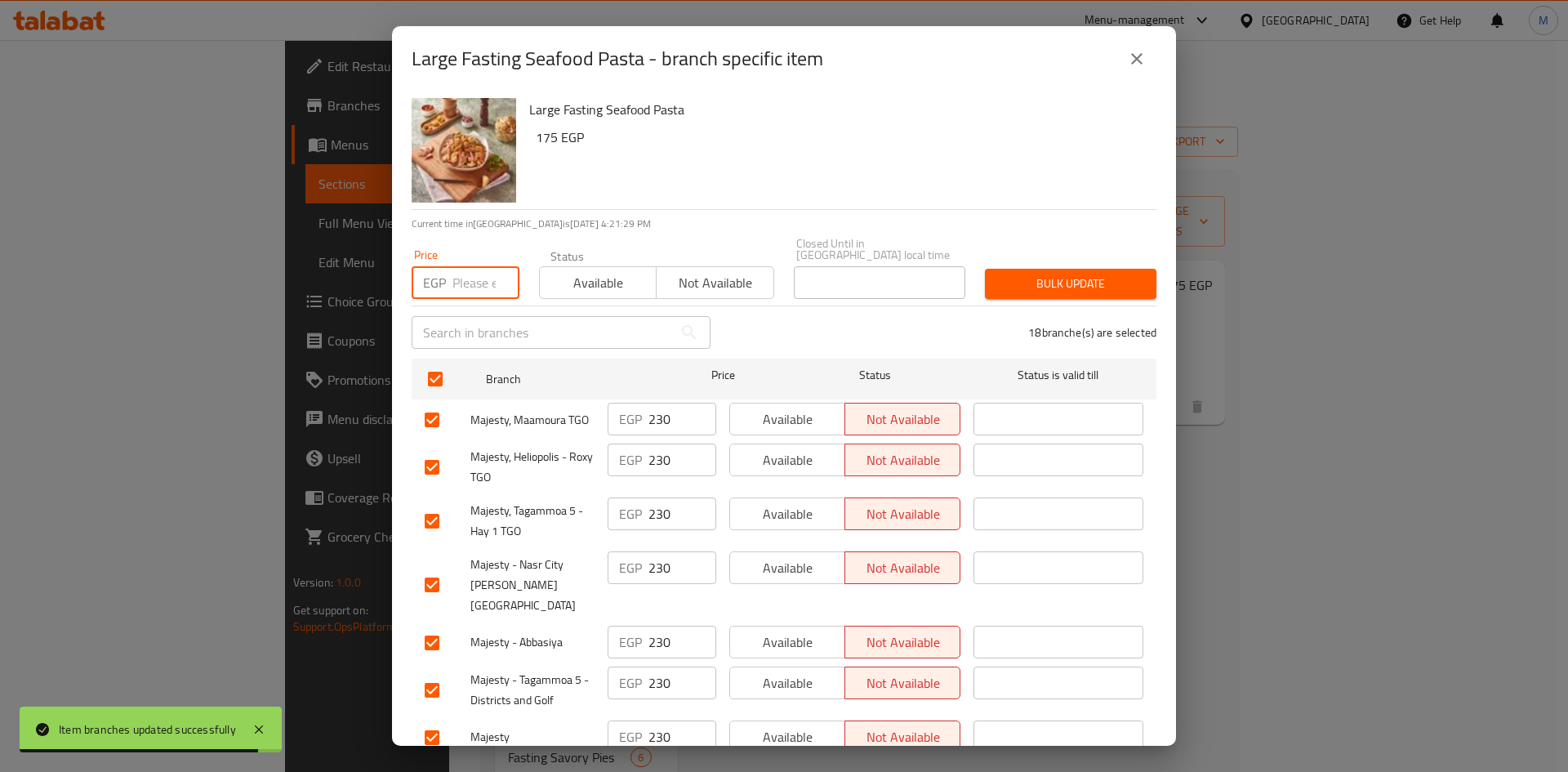
click at [464, 267] on input "number" at bounding box center [486, 283] width 67 height 33
paste input "255.00"
type input "255.00"
click at [1103, 269] on button "Bulk update" at bounding box center [1071, 283] width 172 height 30
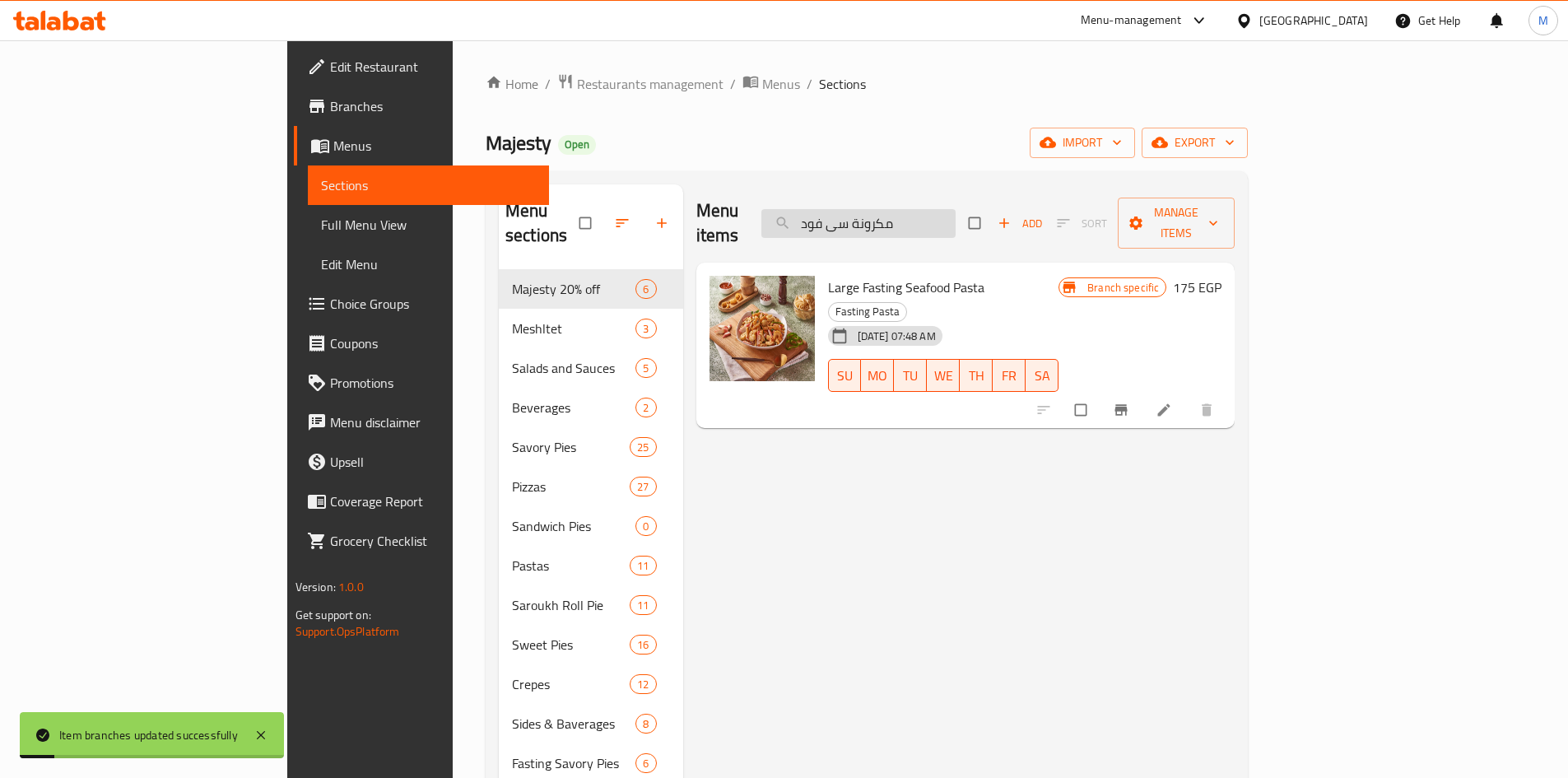
click at [955, 225] on input "مكرونة سى فود" at bounding box center [858, 223] width 194 height 28
paste input "اسباجيتى بولونيز L"
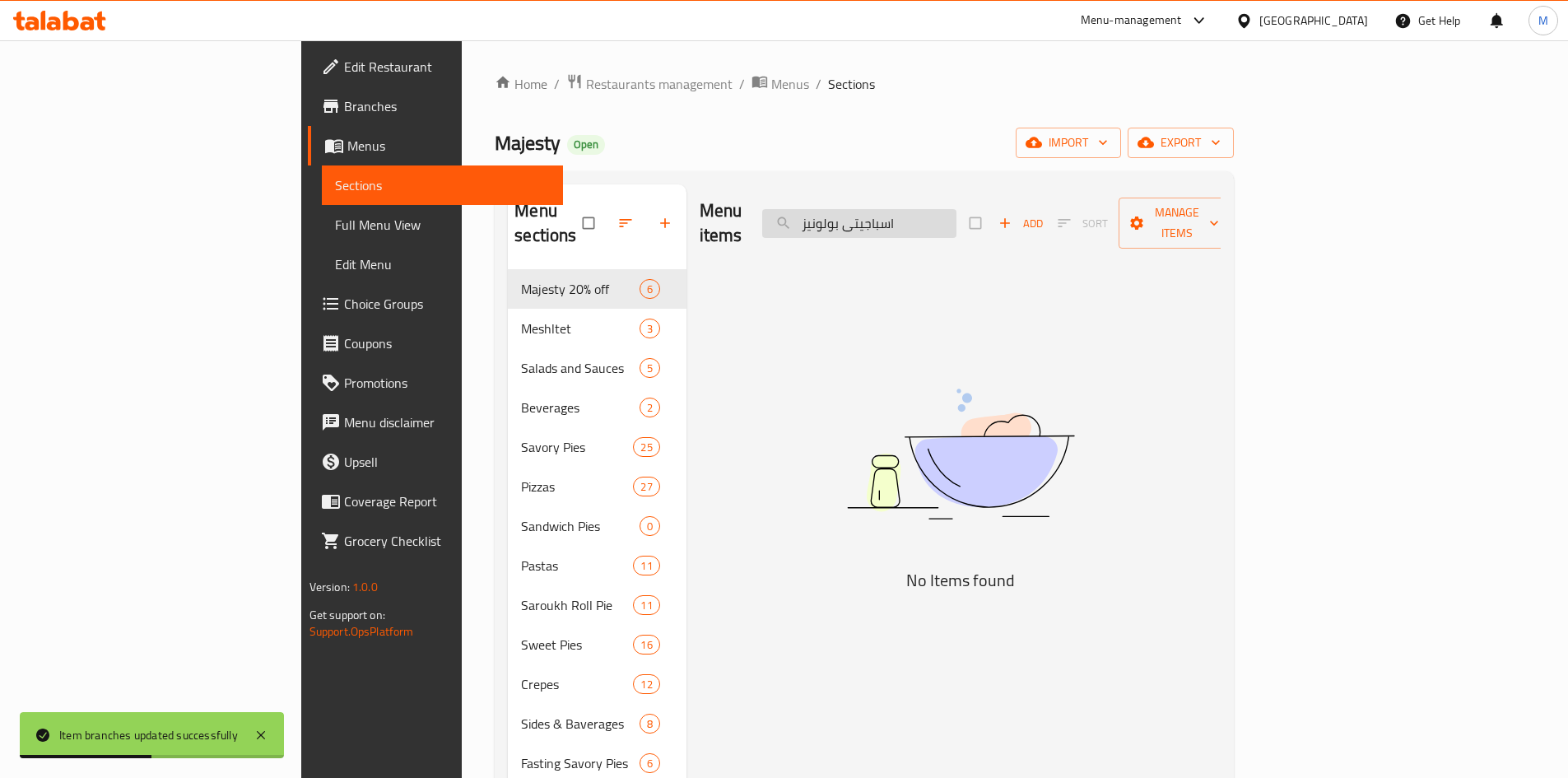
click at [956, 211] on input "اسباجيتى بولونيز" at bounding box center [859, 223] width 194 height 28
click at [956, 214] on input "اسبجيتى بولونيز" at bounding box center [859, 223] width 194 height 28
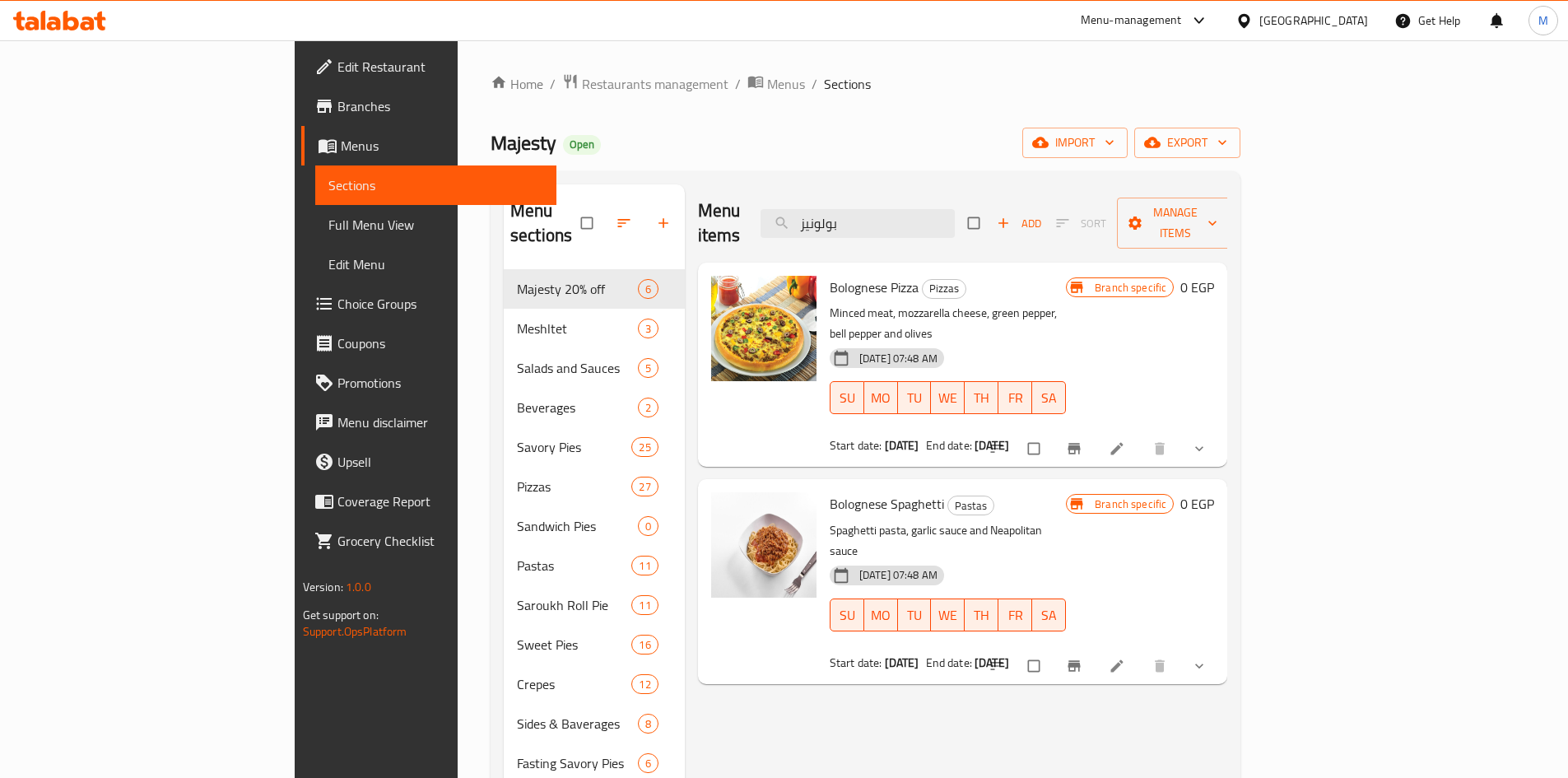
type input "بولونيز"
click at [1208, 658] on icon "show more" at bounding box center [1199, 666] width 17 height 17
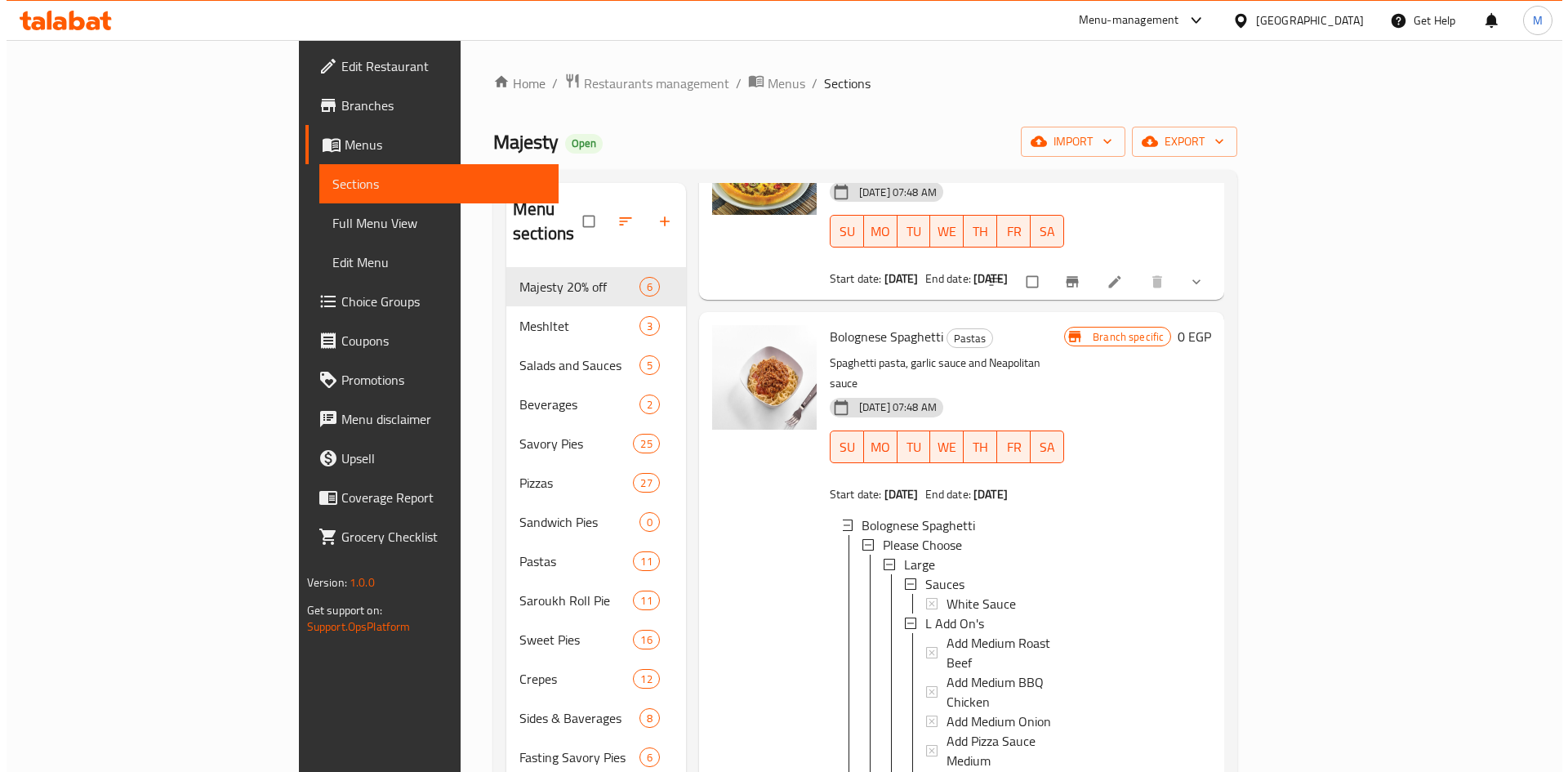
scroll to position [245, 0]
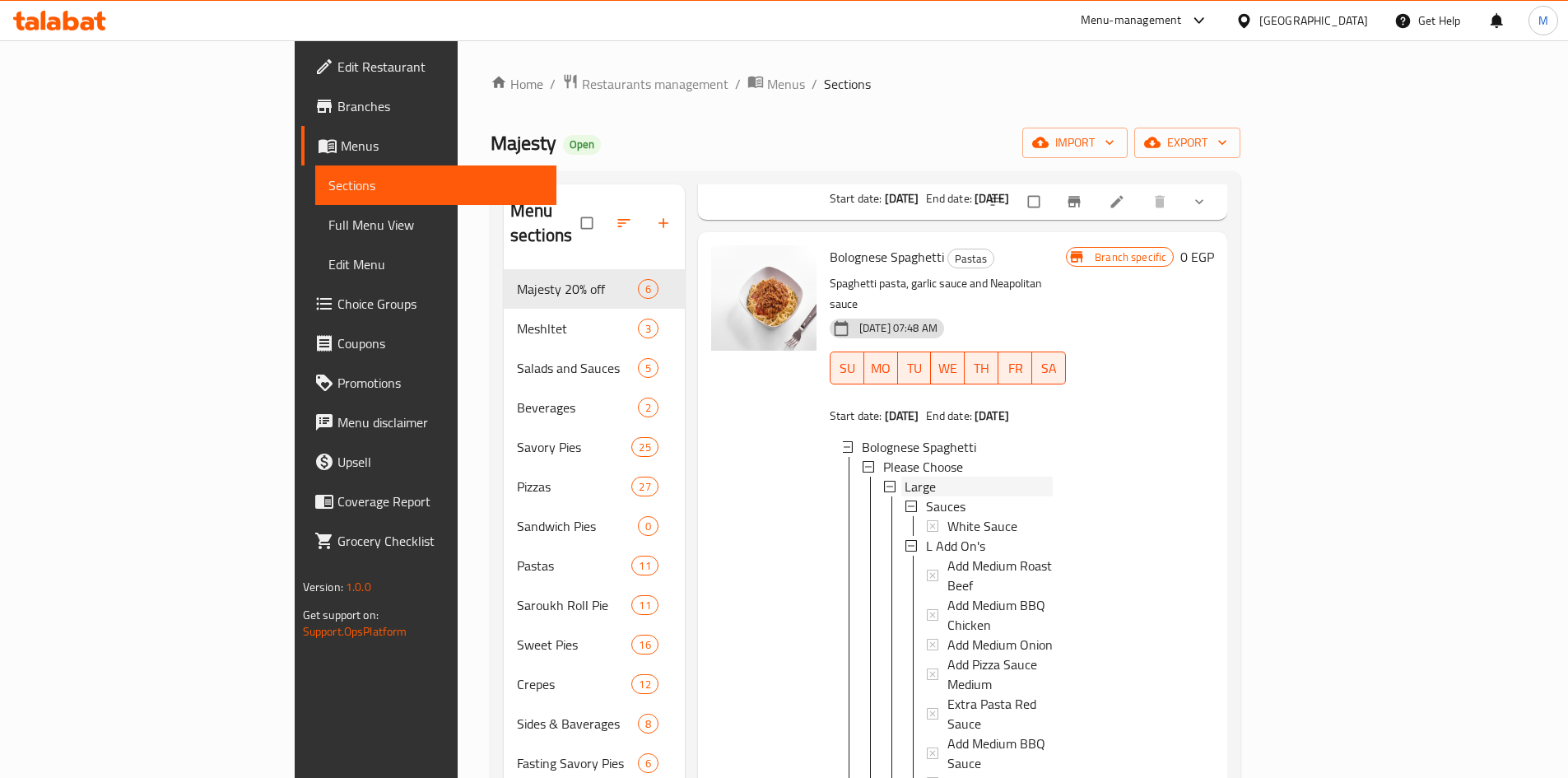
click at [905, 477] on div "Large" at bounding box center [979, 487] width 148 height 20
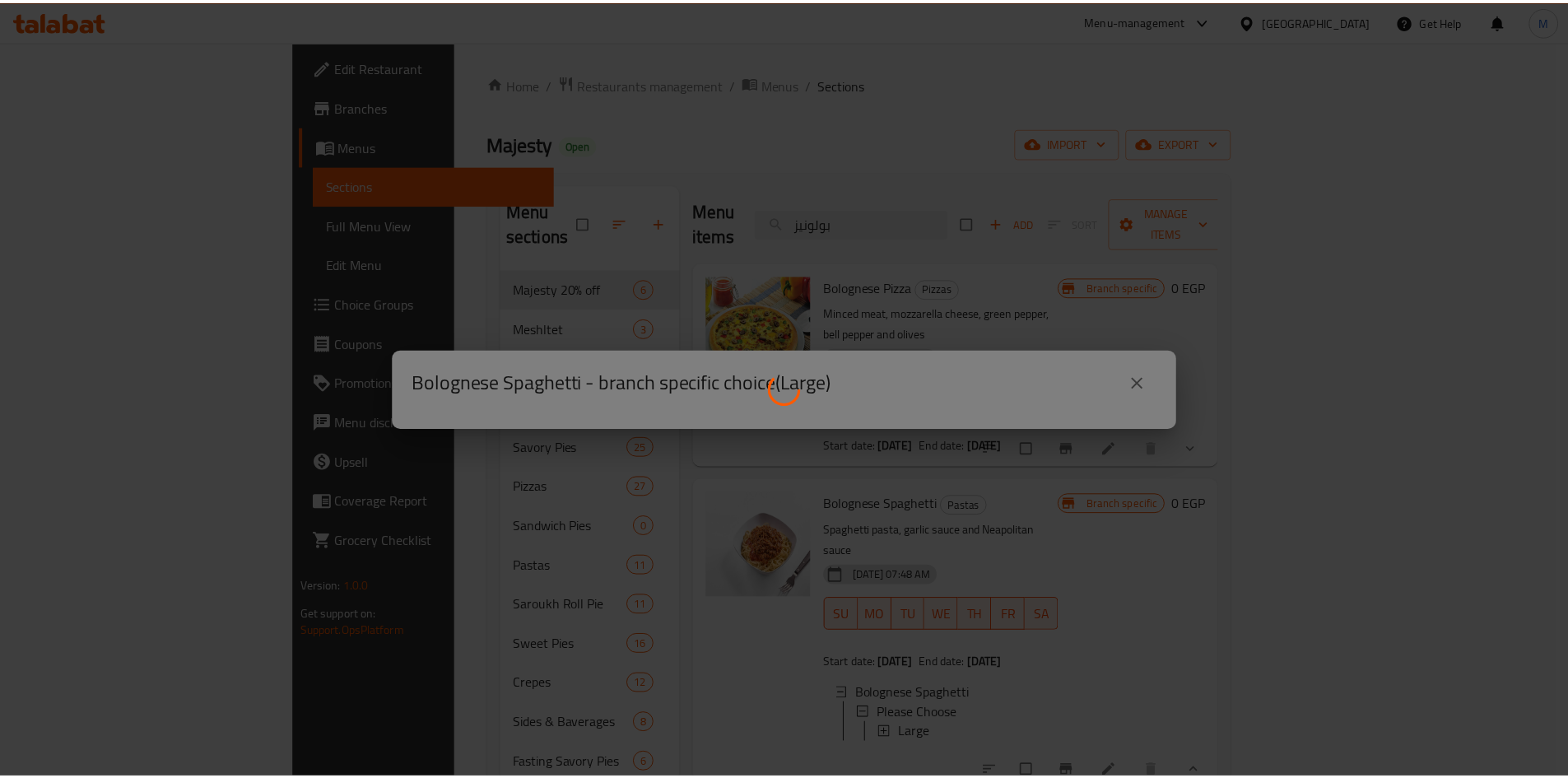
scroll to position [0, 0]
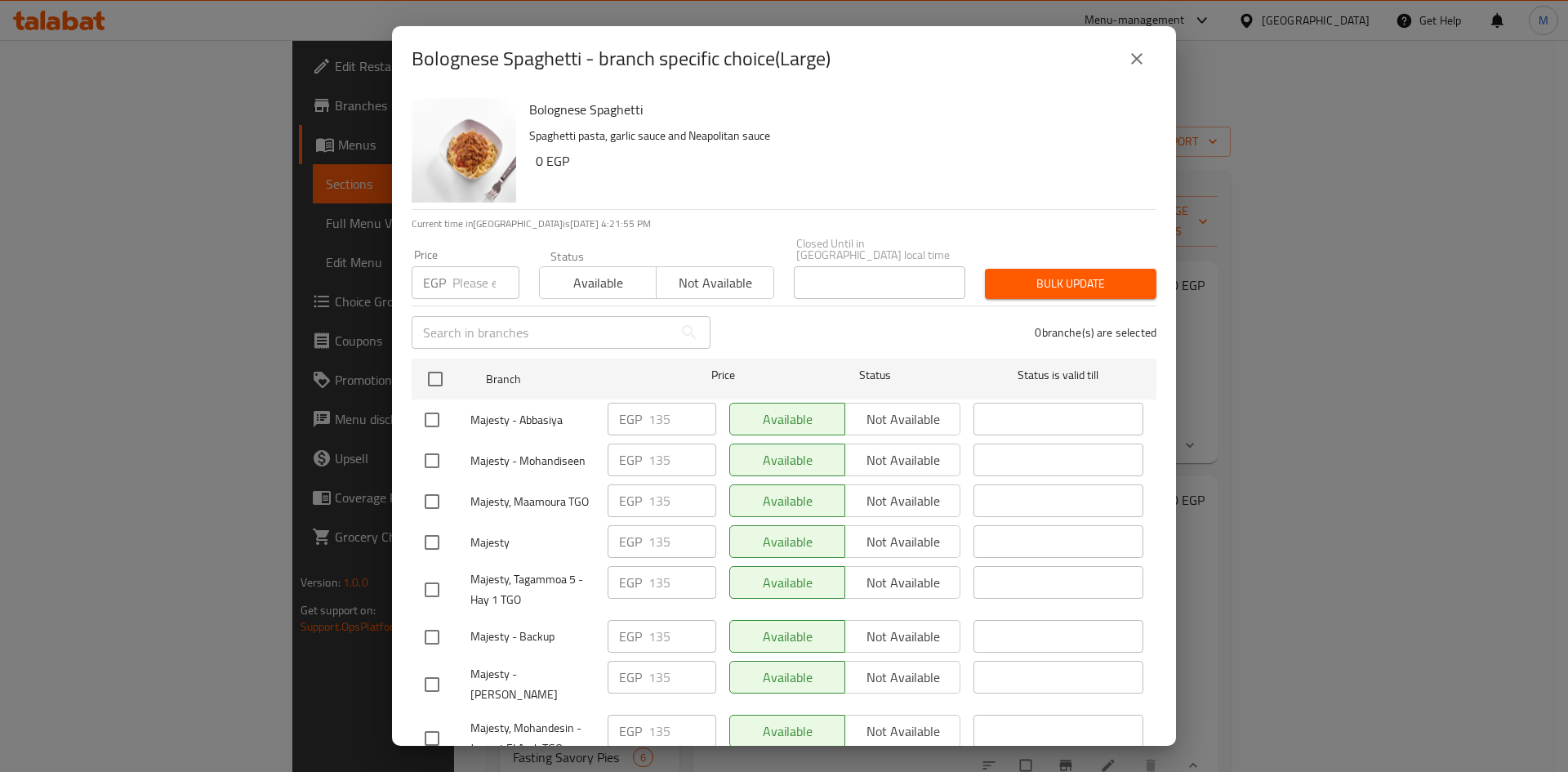
click at [438, 370] on input "checkbox" at bounding box center [434, 378] width 34 height 34
checkbox input "true"
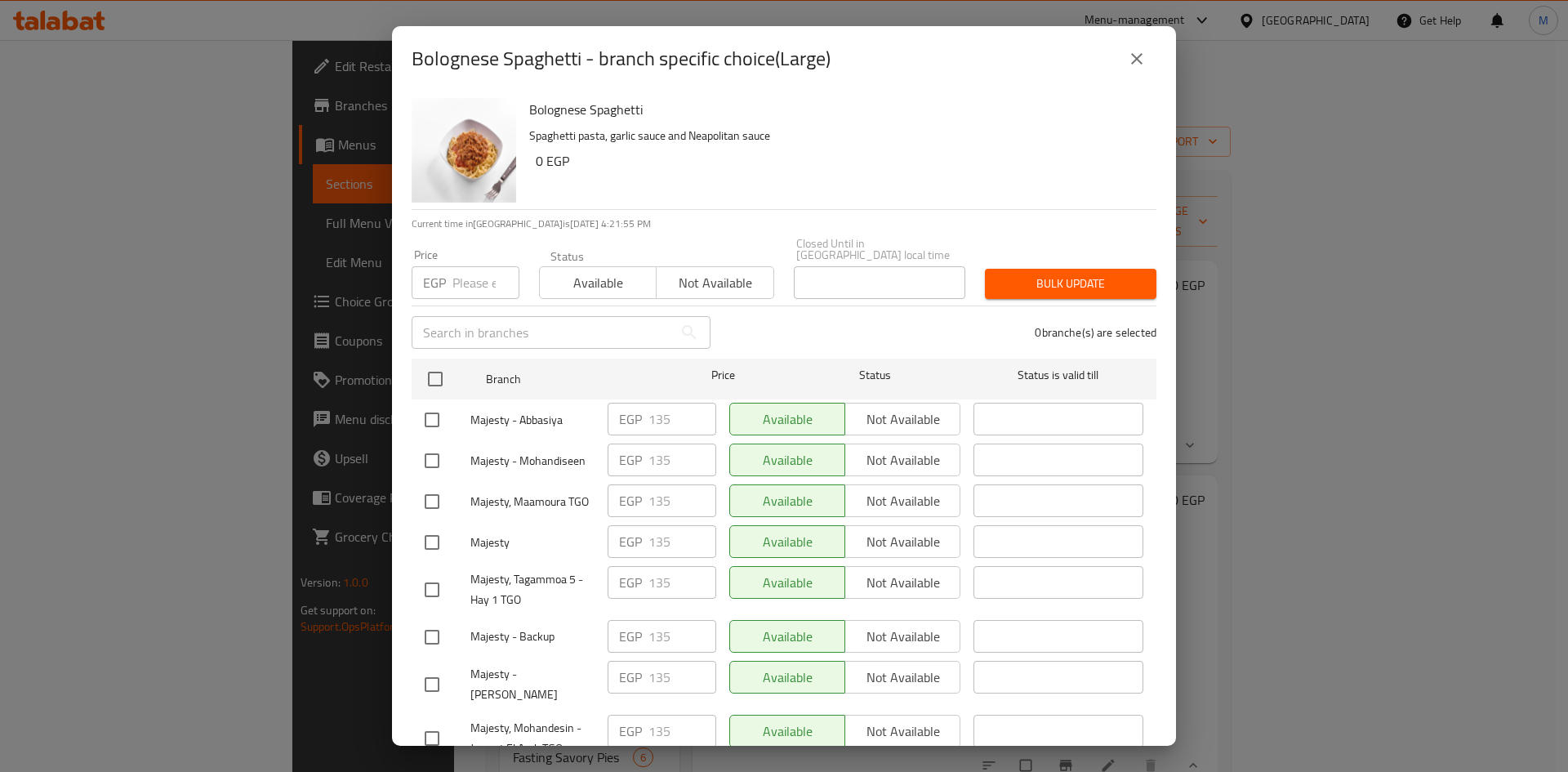
checkbox input "true"
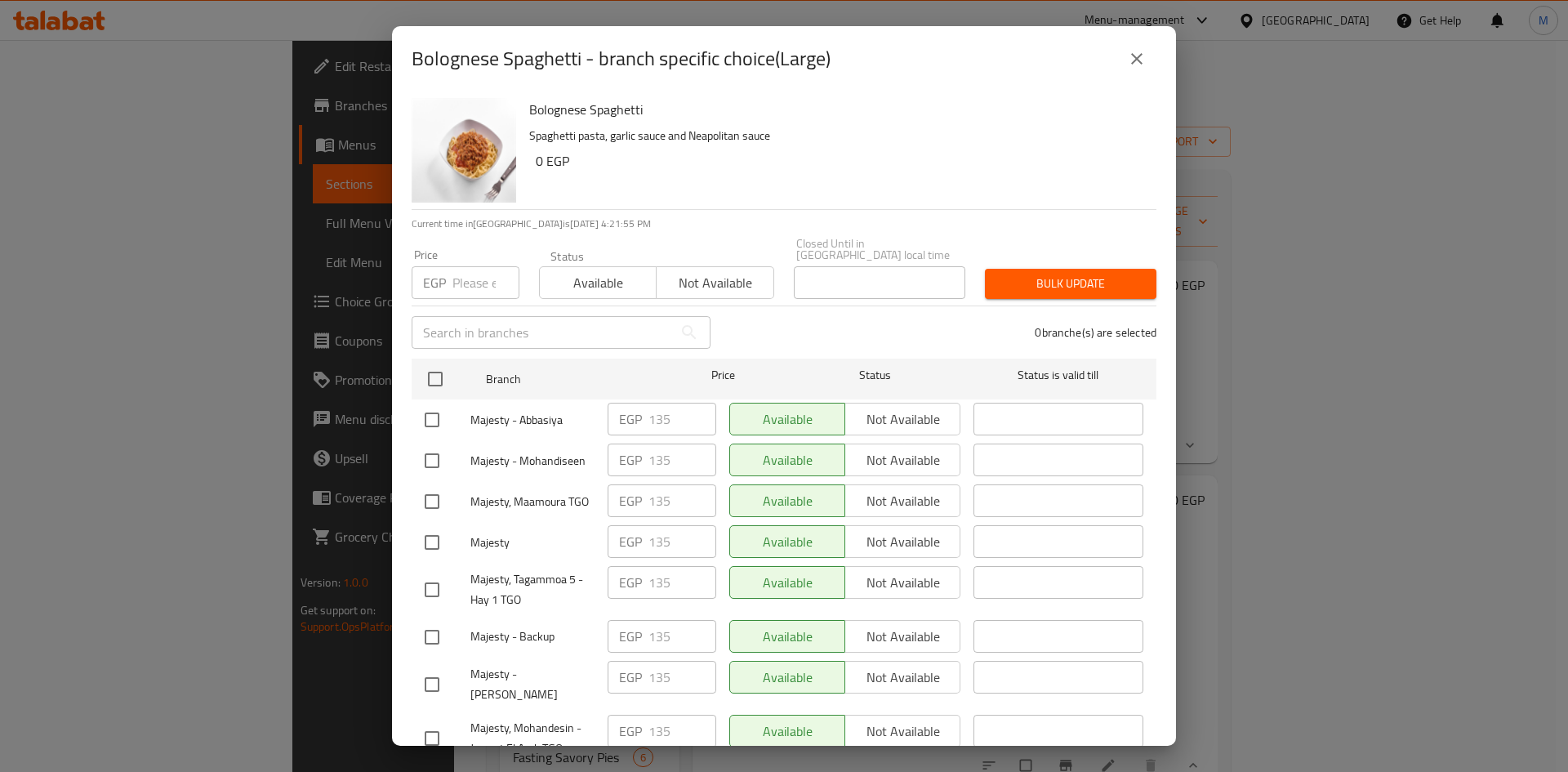
checkbox input "true"
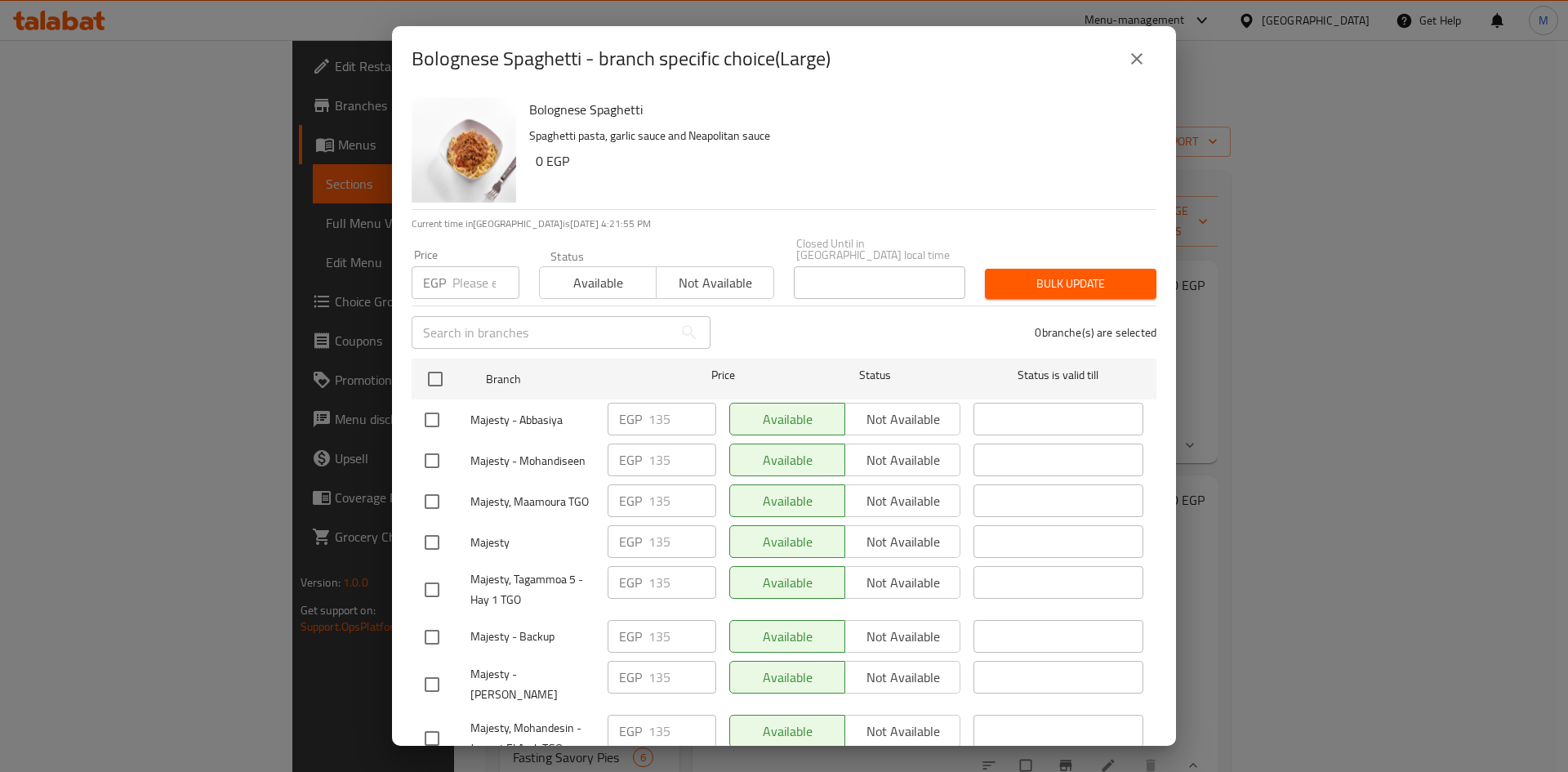
checkbox input "true"
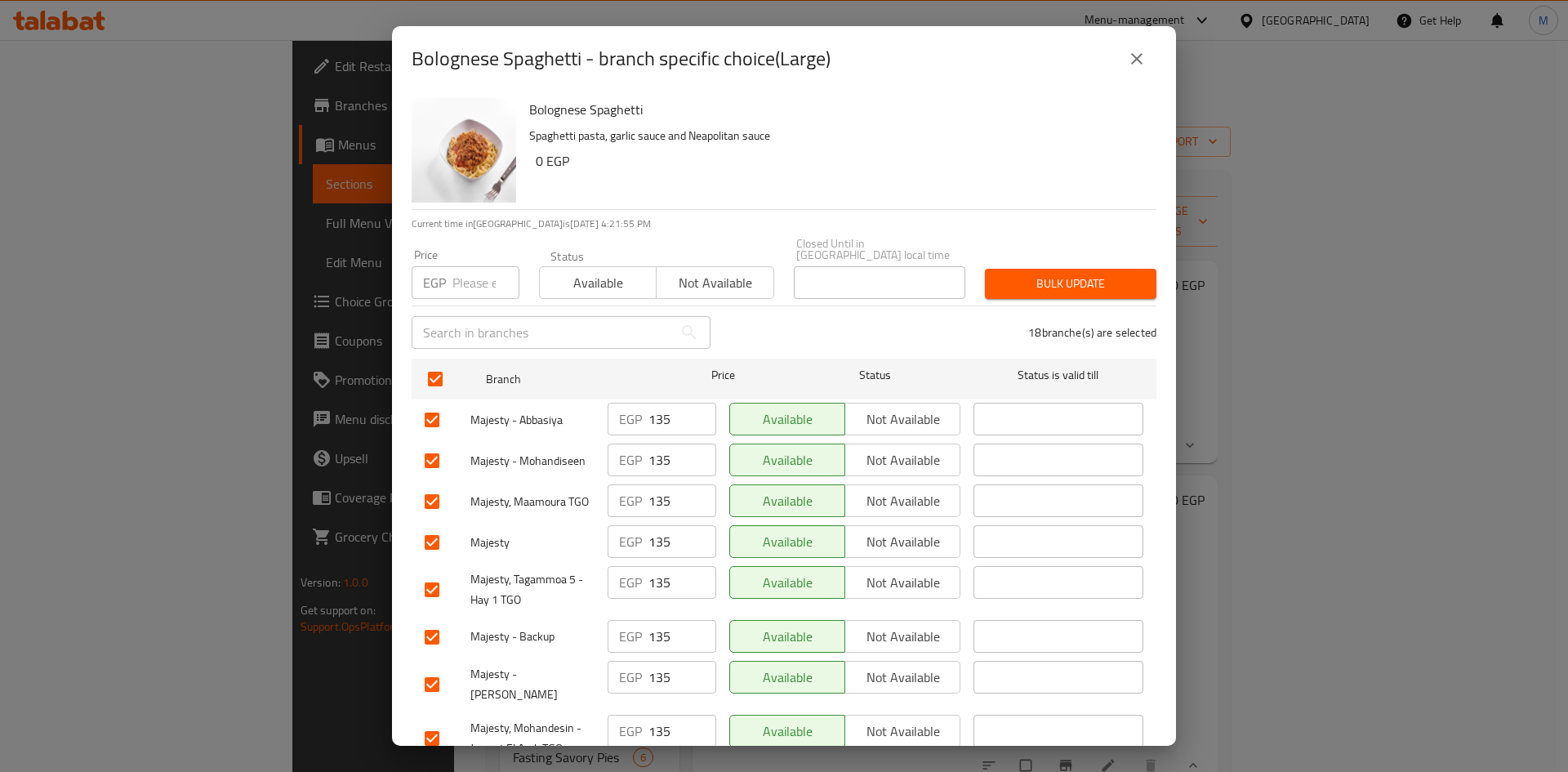
click at [472, 273] on input "number" at bounding box center [486, 283] width 67 height 33
paste input "135.00"
type input "135.00"
click at [1023, 281] on span "Bulk update" at bounding box center [1071, 283] width 145 height 20
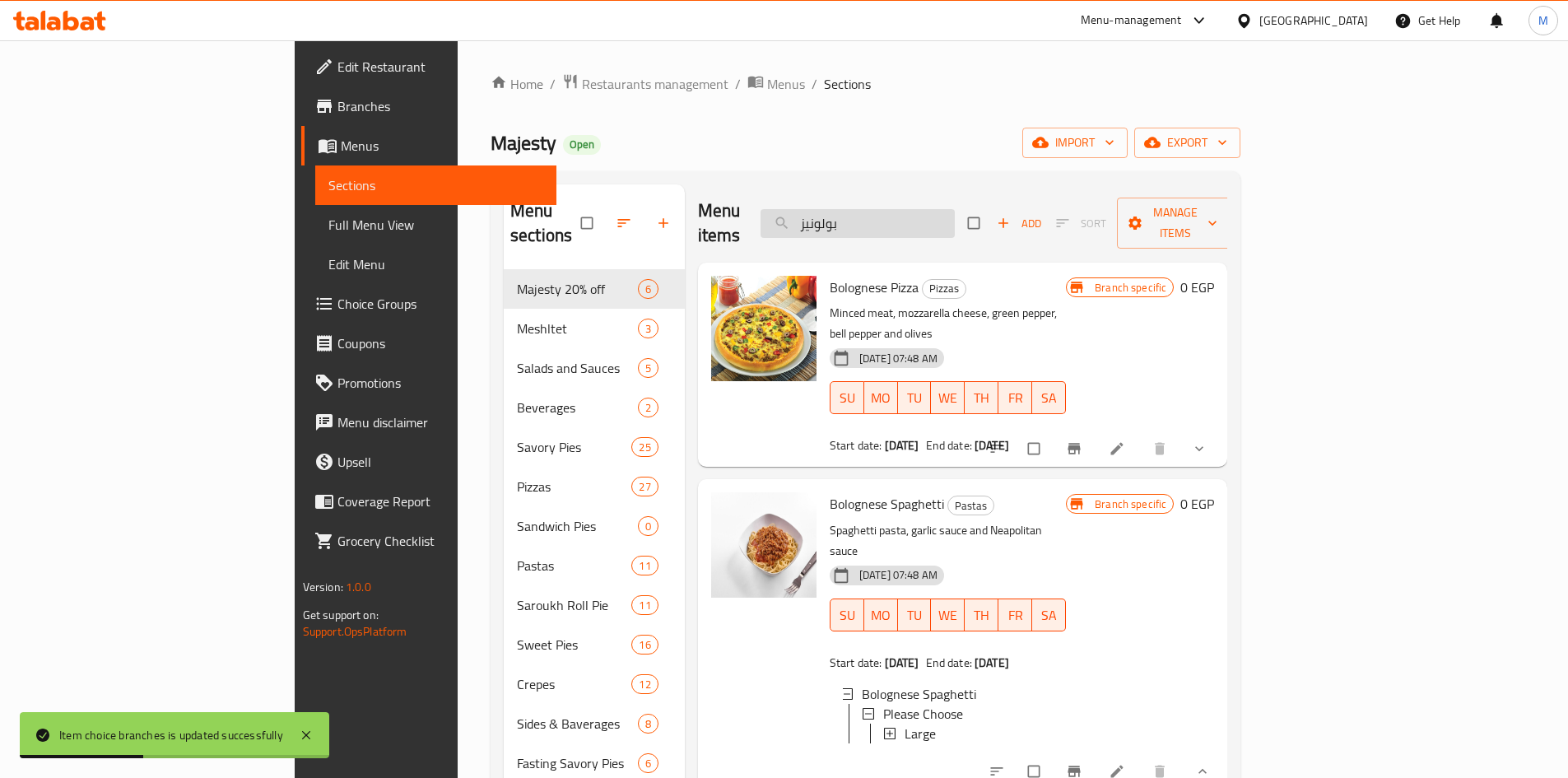
click at [942, 213] on input "بولونيز" at bounding box center [857, 223] width 194 height 28
paste input "سباجيتى سجق L"
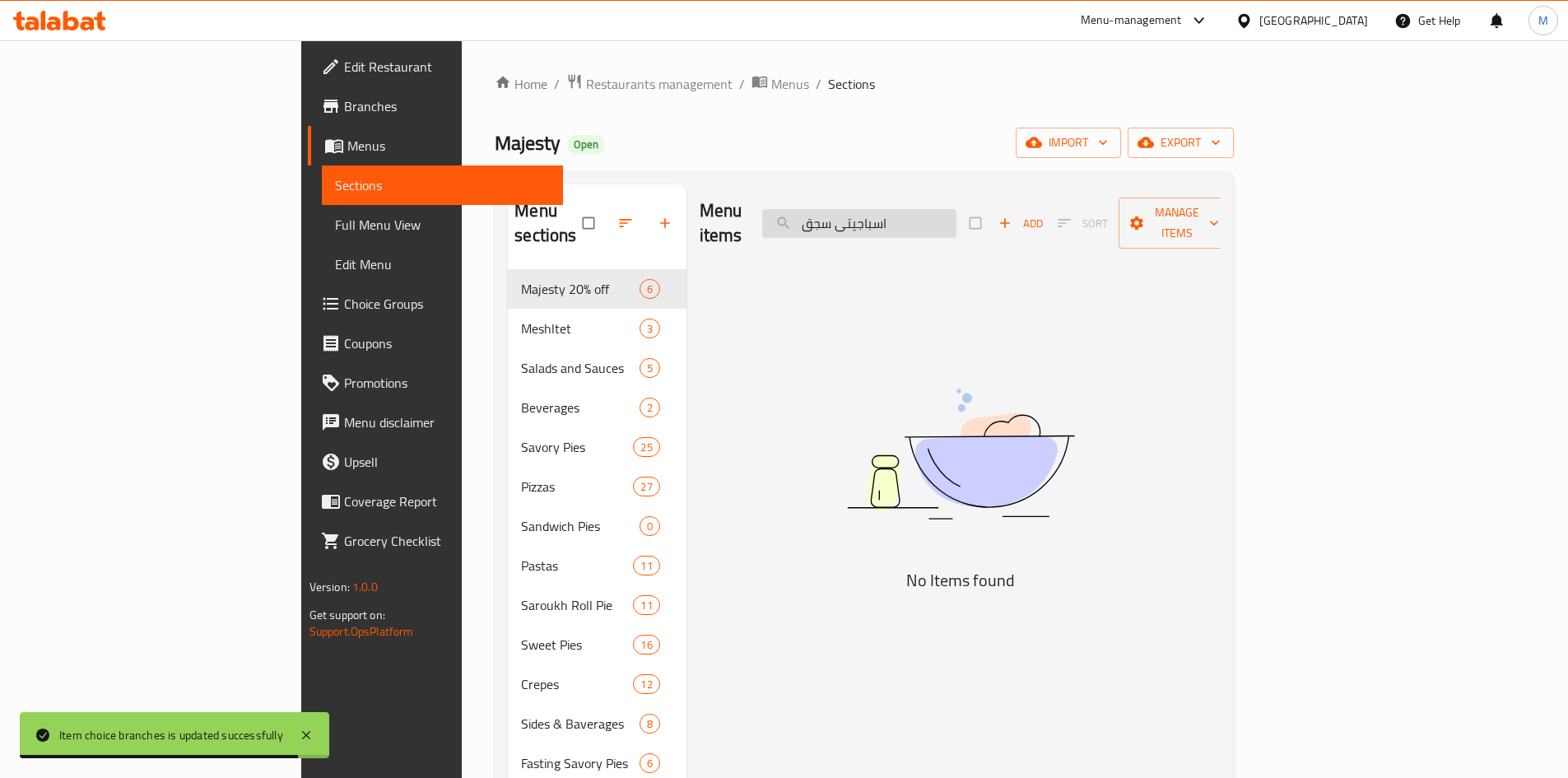
click at [956, 209] on input "اسباجيتى سجق" at bounding box center [859, 223] width 194 height 28
type input "سجق"
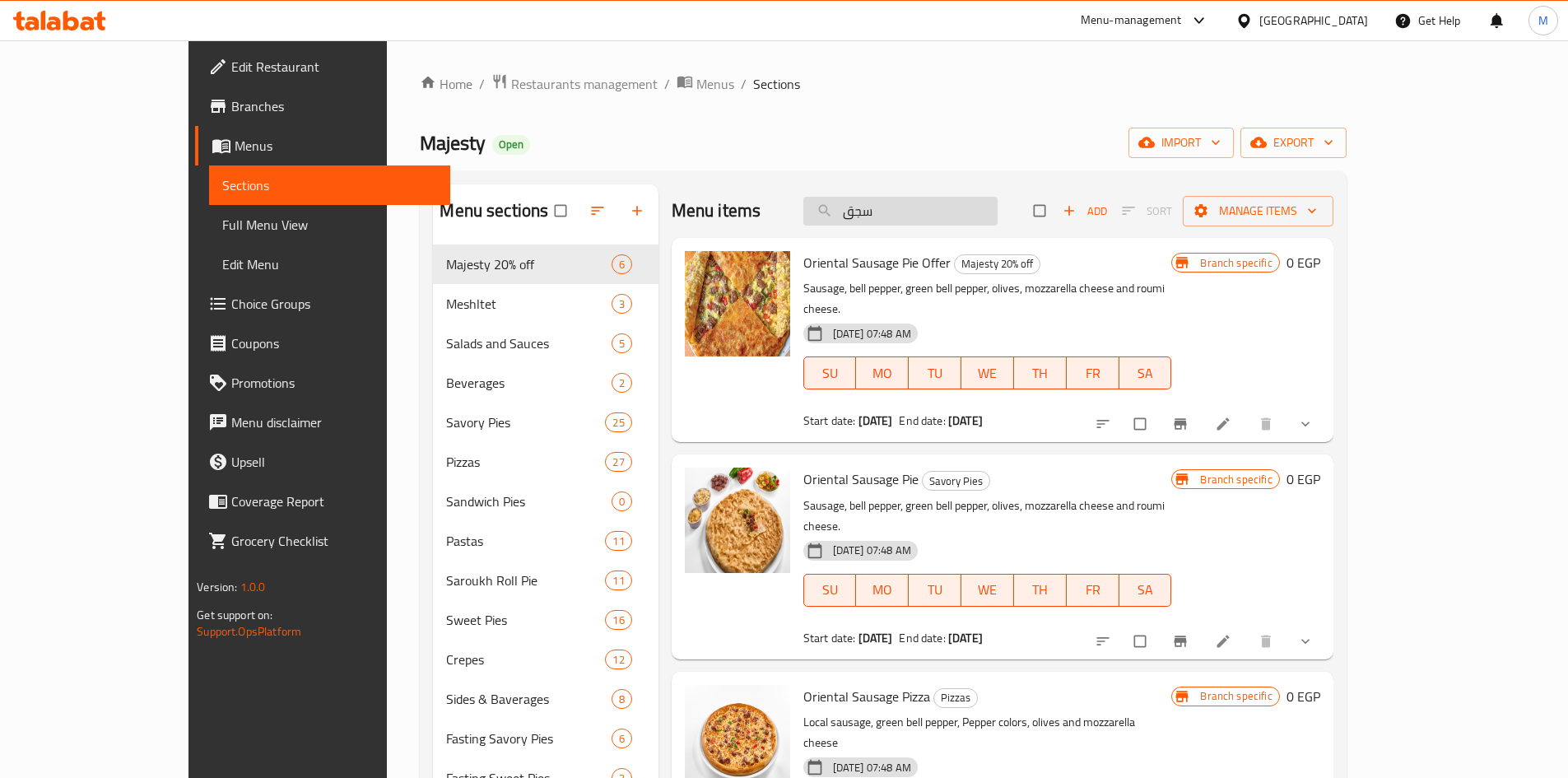
click at [954, 203] on input "سجق" at bounding box center [900, 210] width 194 height 28
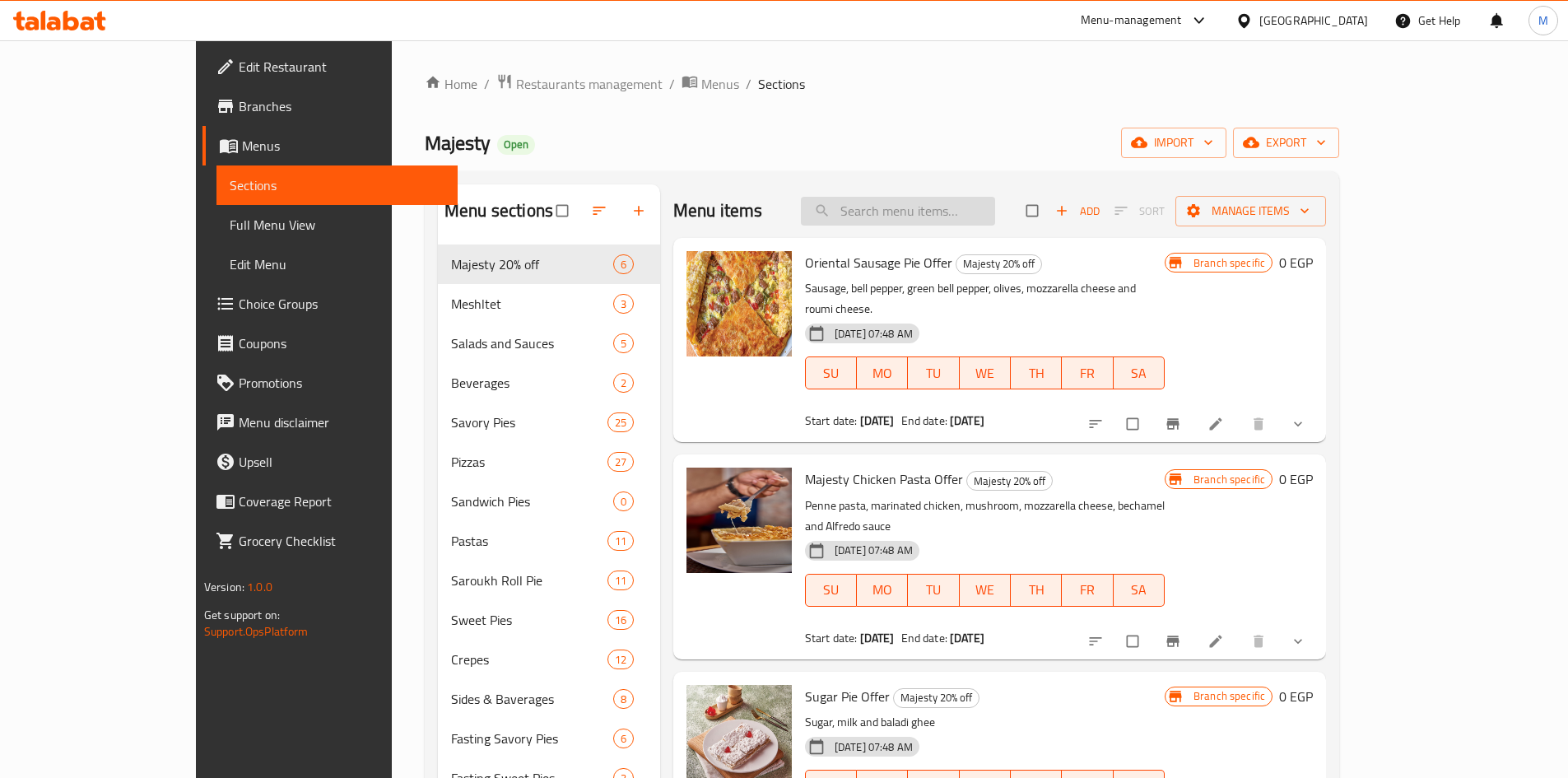
paste input "اسباجيتى سجق L"
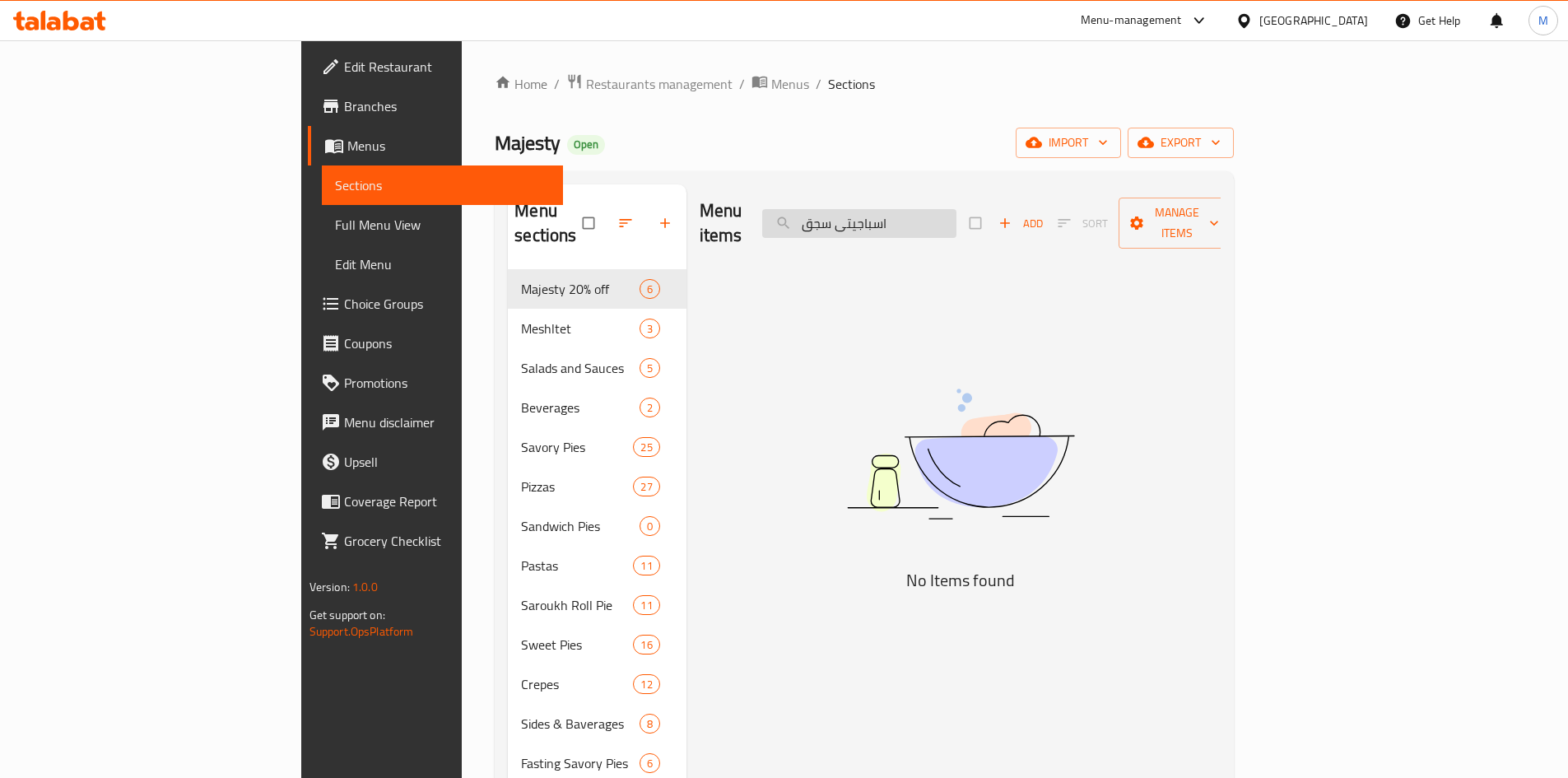
click at [925, 211] on input "اسباجيتى سجق" at bounding box center [859, 223] width 194 height 28
type input "ا"
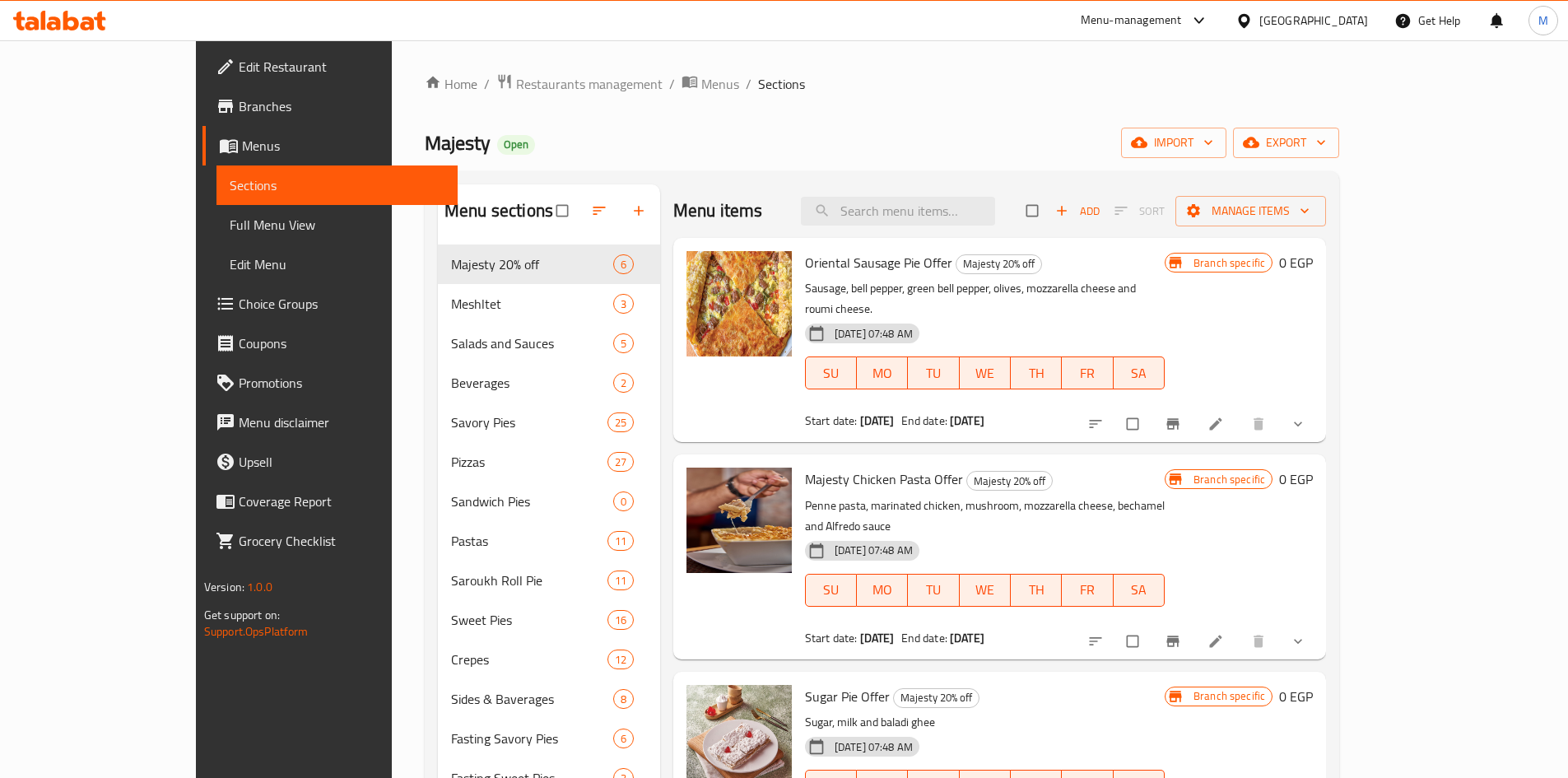
paste input "اسباجيتى سجق L"
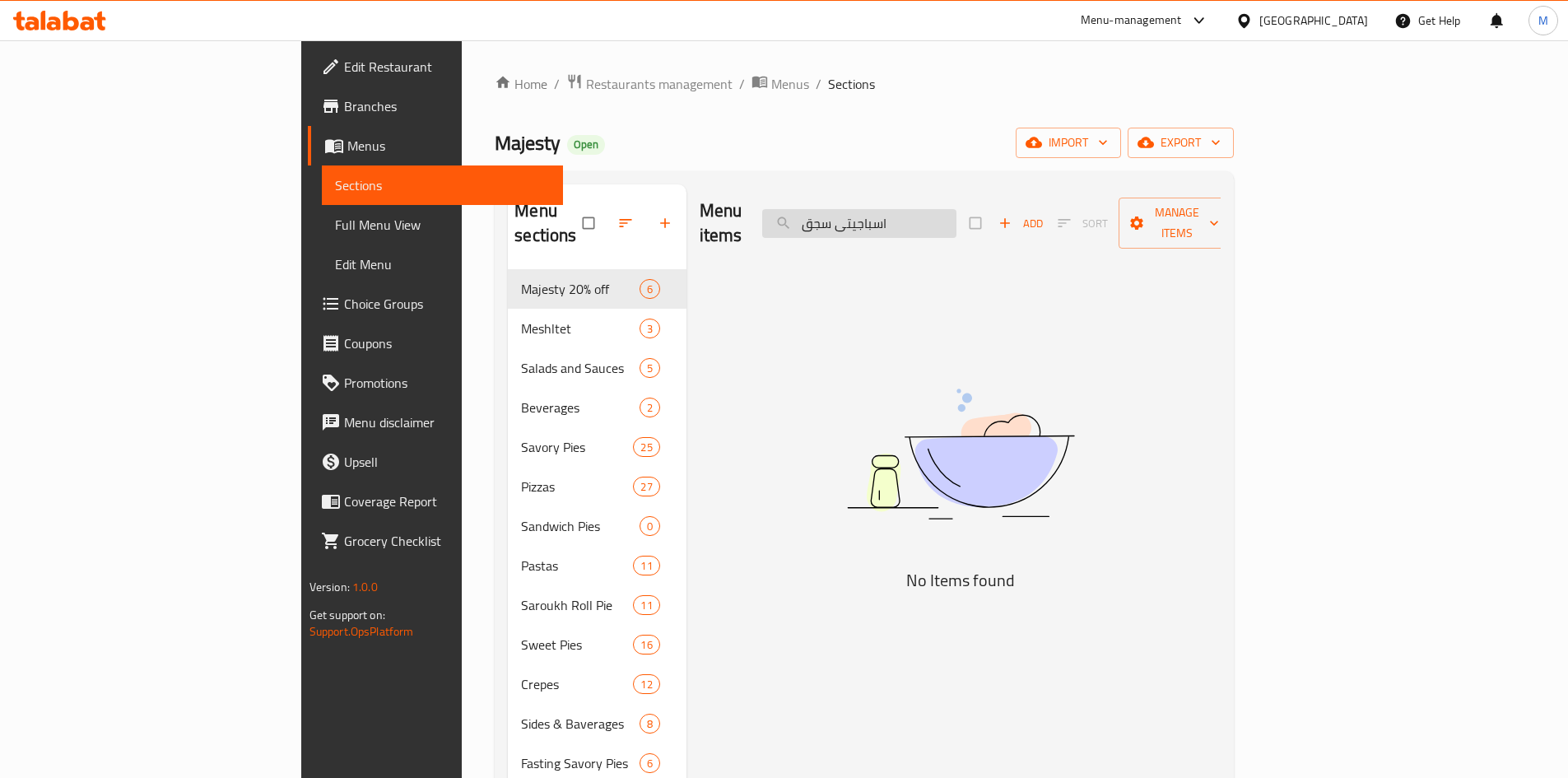
click at [956, 210] on input "اسباجيتى سجق" at bounding box center [859, 223] width 194 height 28
click at [936, 213] on input "سباجيتى سجق" at bounding box center [859, 223] width 194 height 28
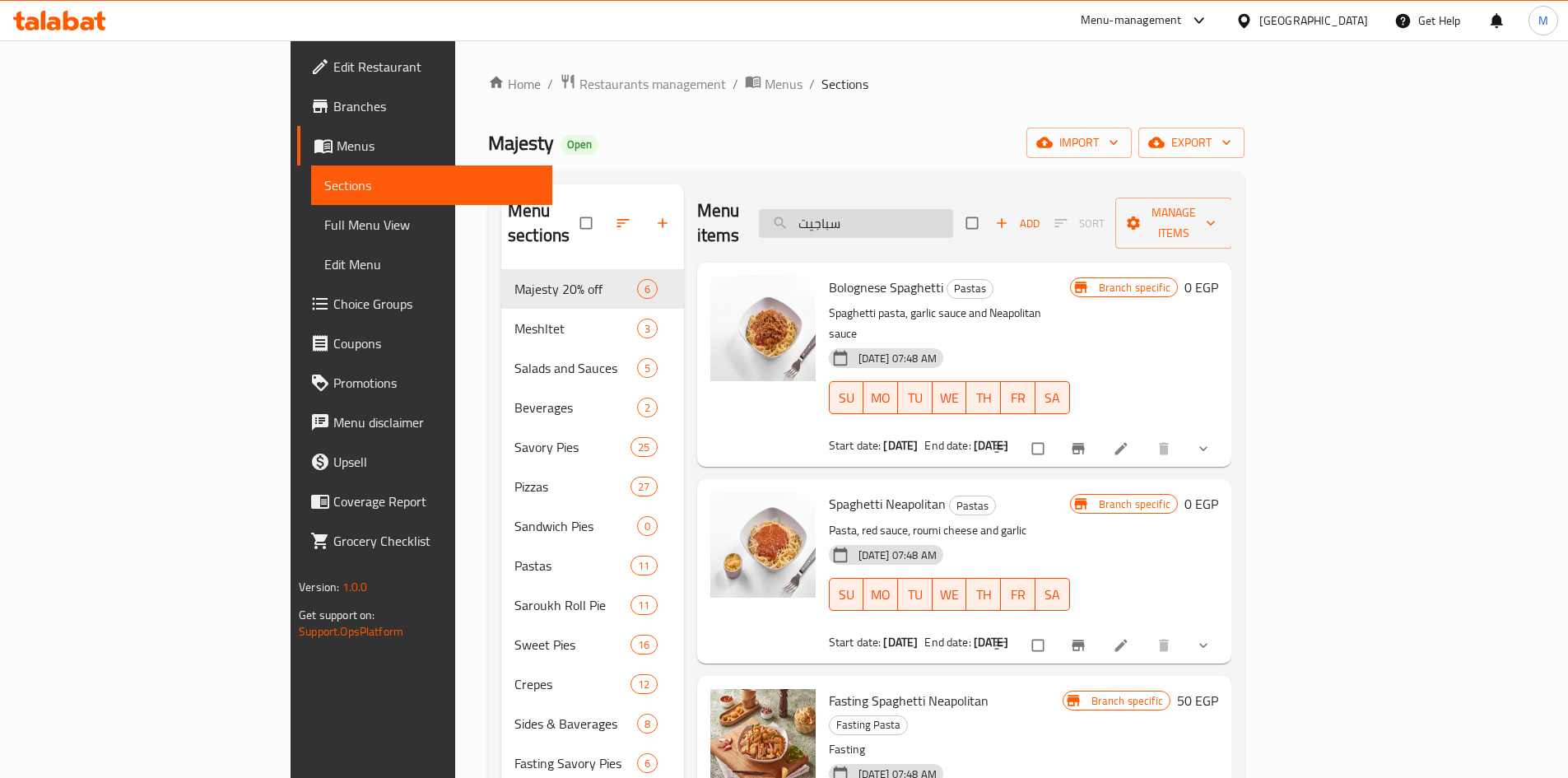
click at [953, 209] on input "سباجيت" at bounding box center [856, 223] width 194 height 28
click at [953, 216] on input "سباجيت" at bounding box center [856, 223] width 194 height 28
paste input "مكرونة فرن L"
click at [953, 216] on input "سباجيت" at bounding box center [856, 223] width 194 height 28
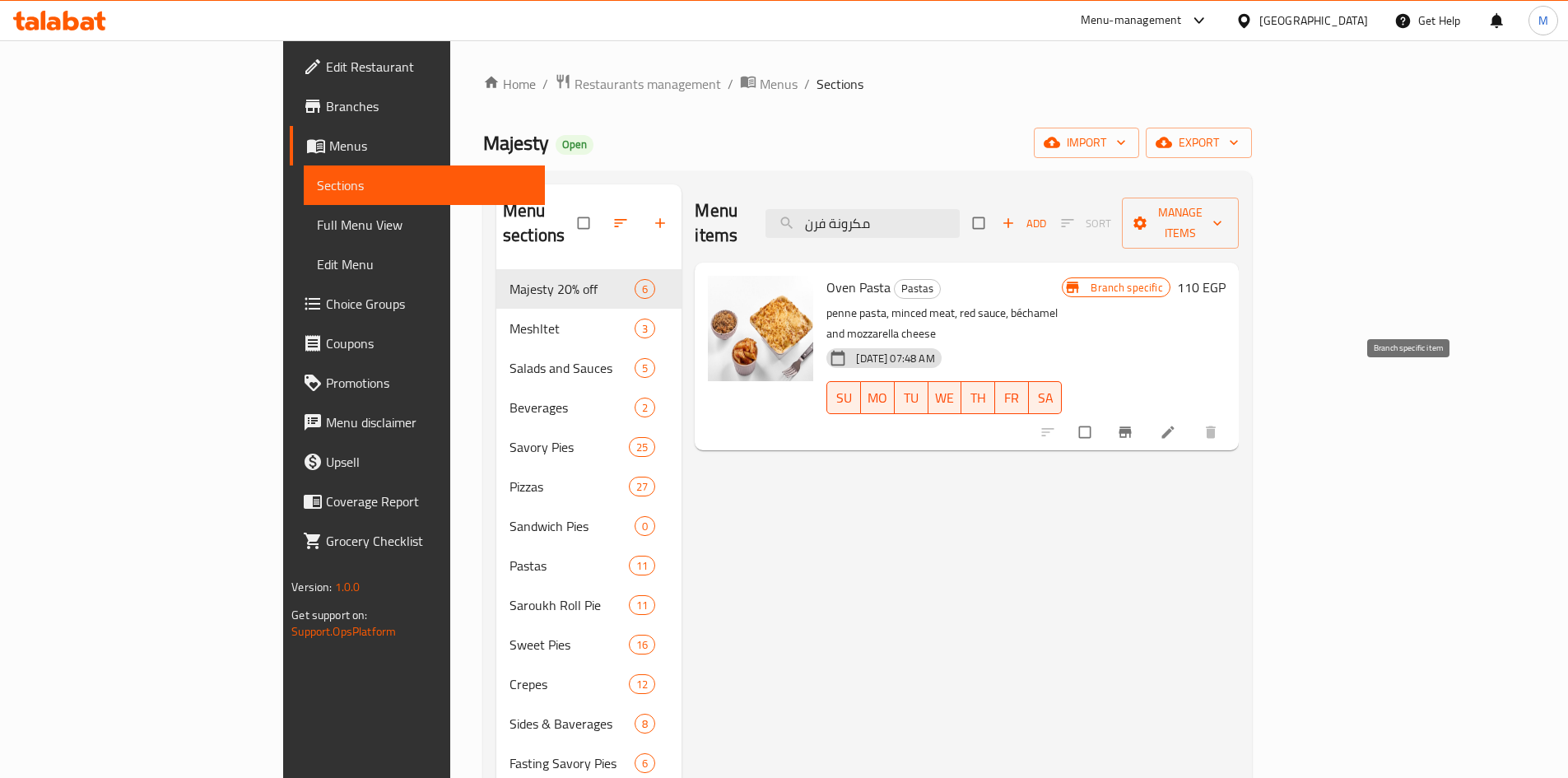
type input "مكرونة فرن"
click at [1133, 424] on icon "Branch-specific-item" at bounding box center [1124, 432] width 17 height 17
click at [959, 209] on input "مكرونة فرن" at bounding box center [862, 223] width 194 height 28
paste input "جرسكو دجاج L"
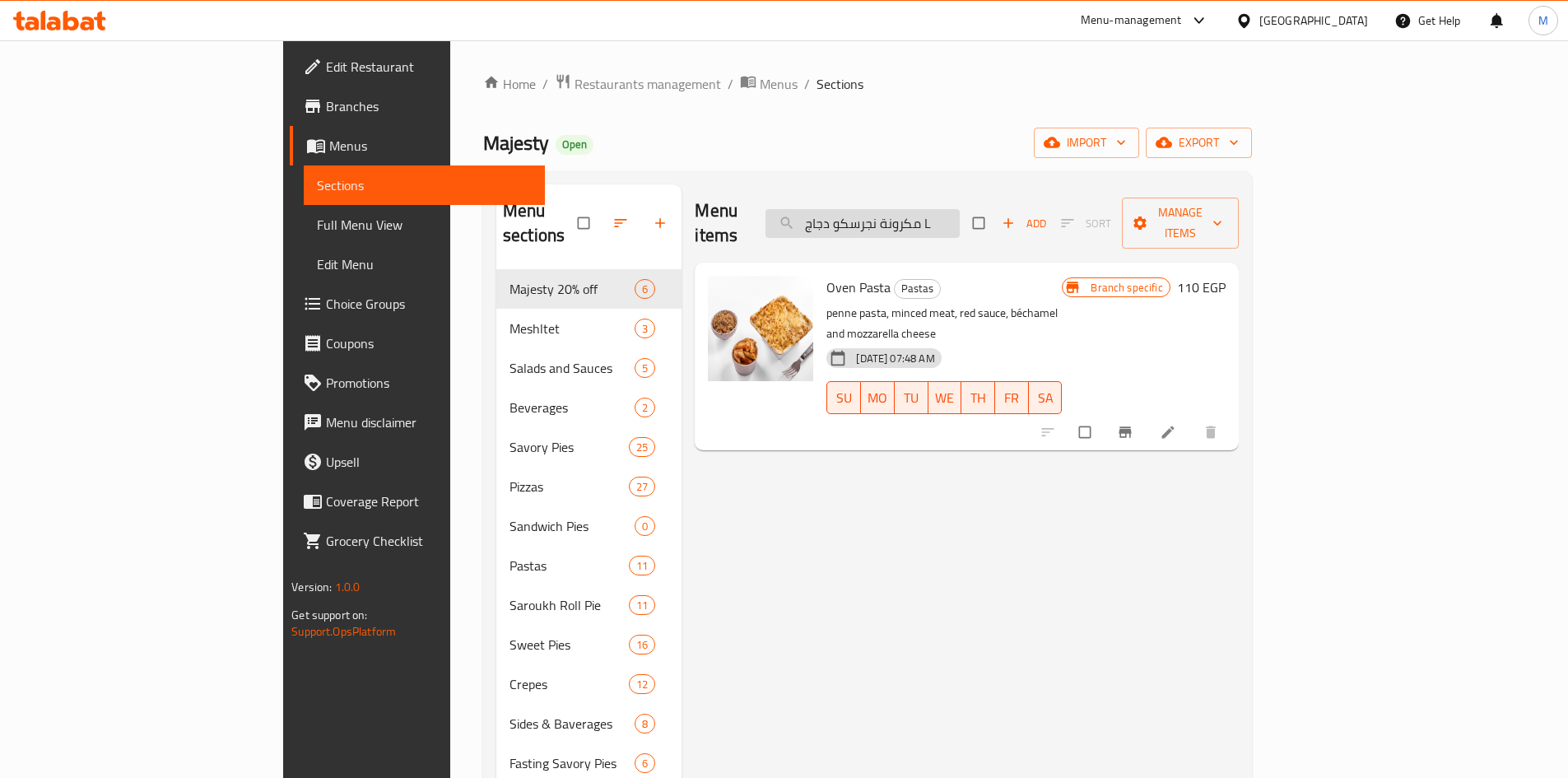
click at [959, 209] on input "مكرونة نجرسكو دجاج L" at bounding box center [862, 223] width 194 height 28
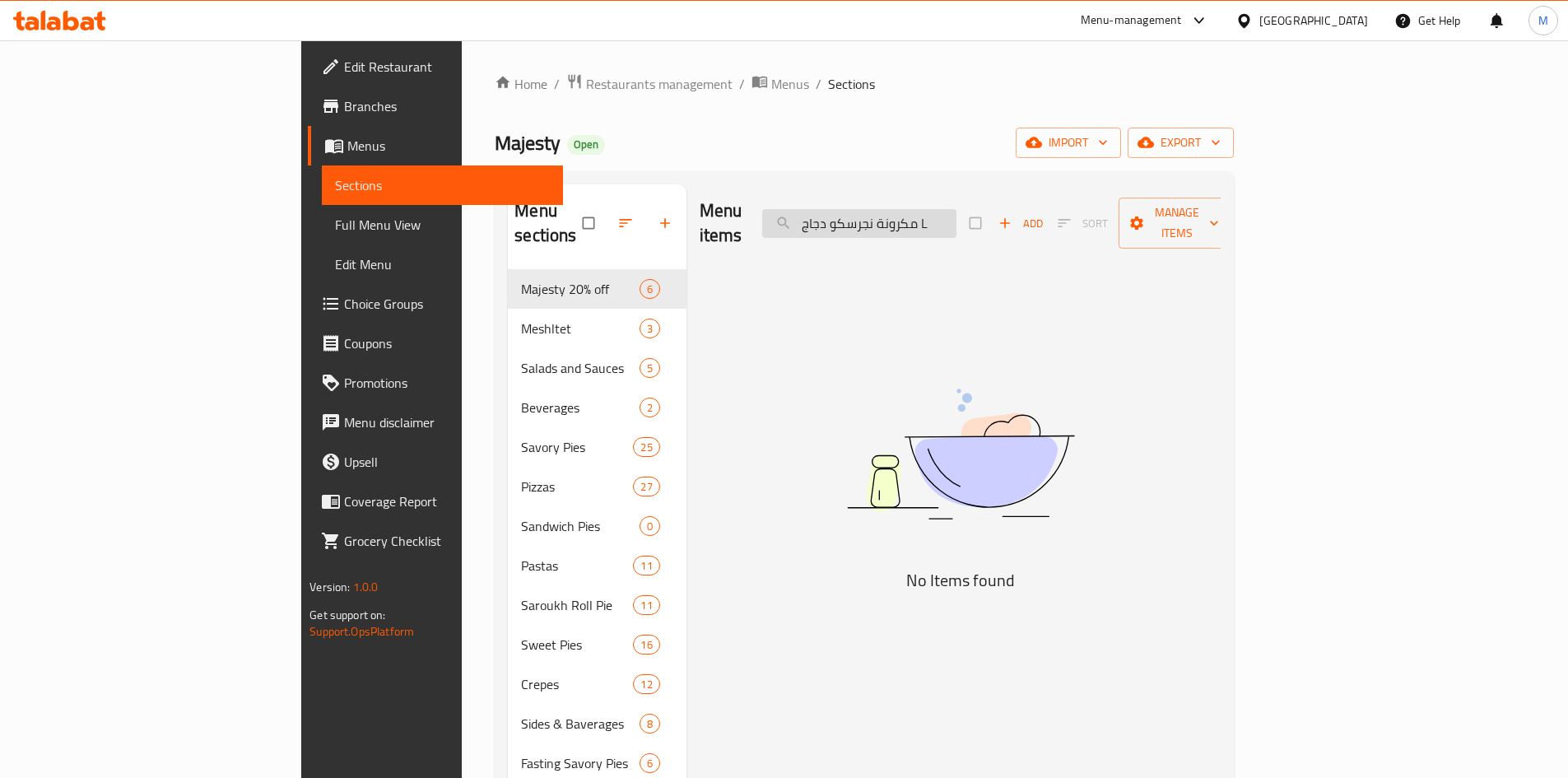
paste input "search"
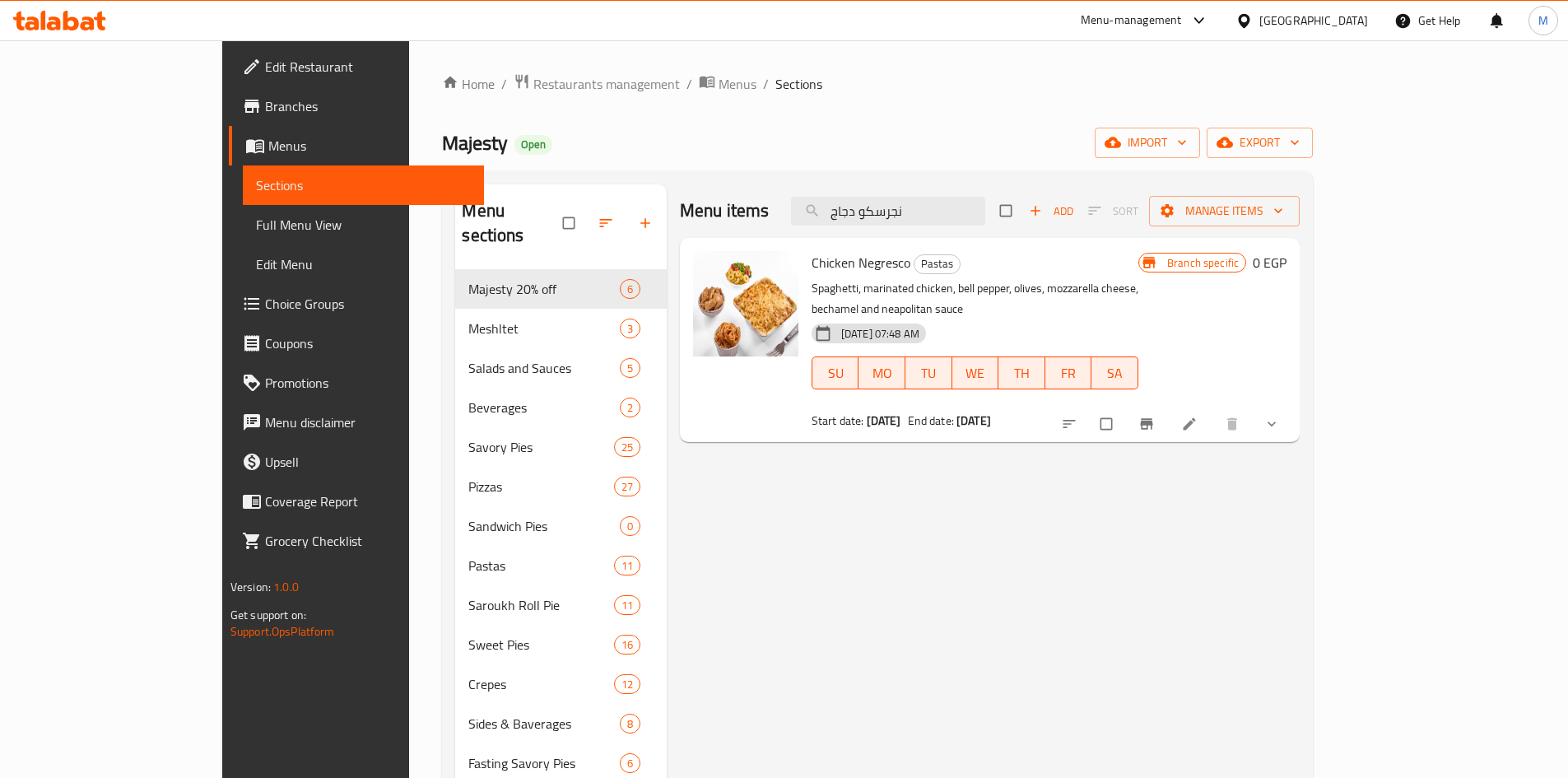
type input "نجرسكو دجاج"
click at [1280, 415] on icon "show more" at bounding box center [1271, 423] width 17 height 17
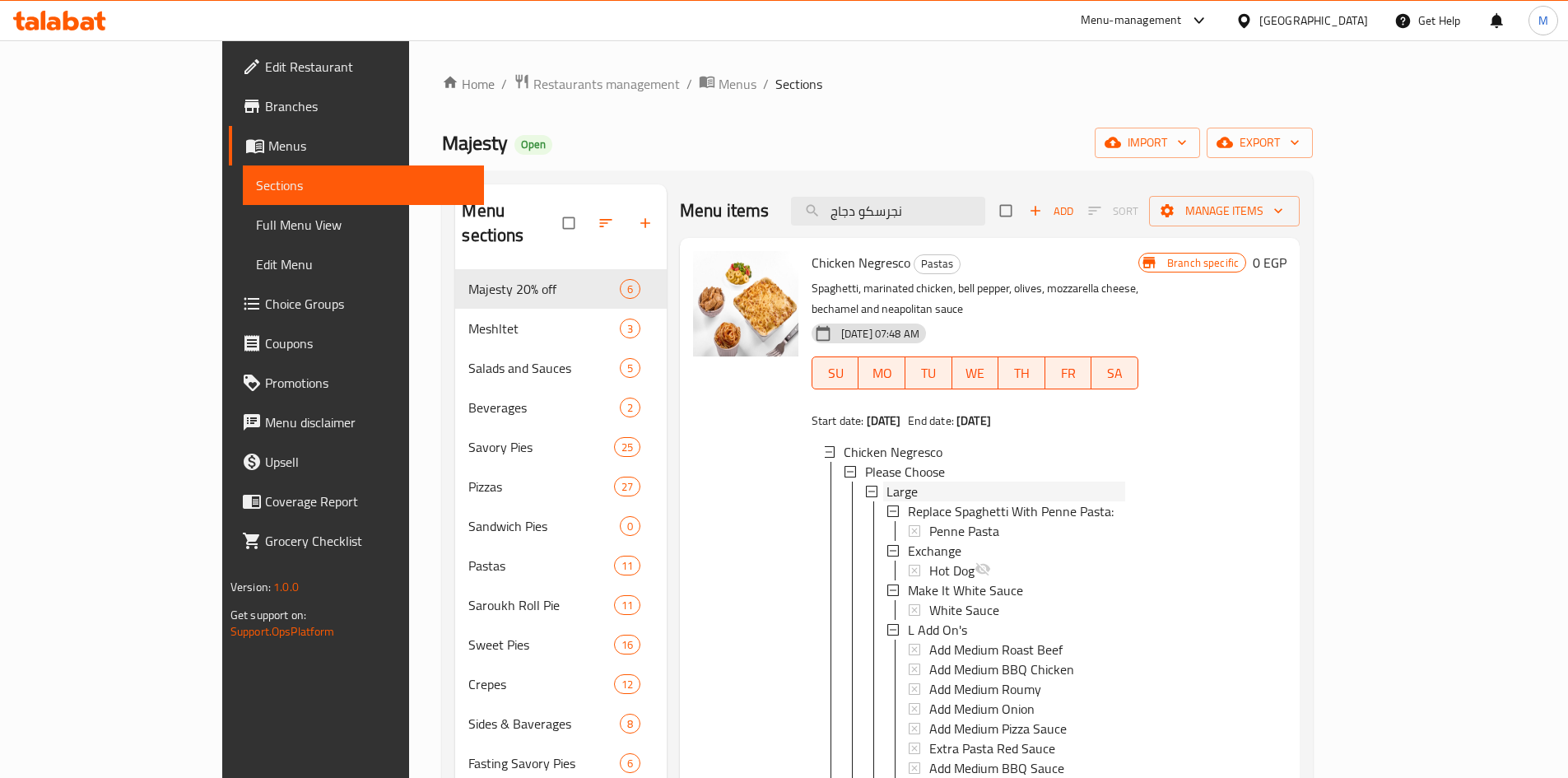
click at [886, 482] on span "Large" at bounding box center [902, 492] width 31 height 20
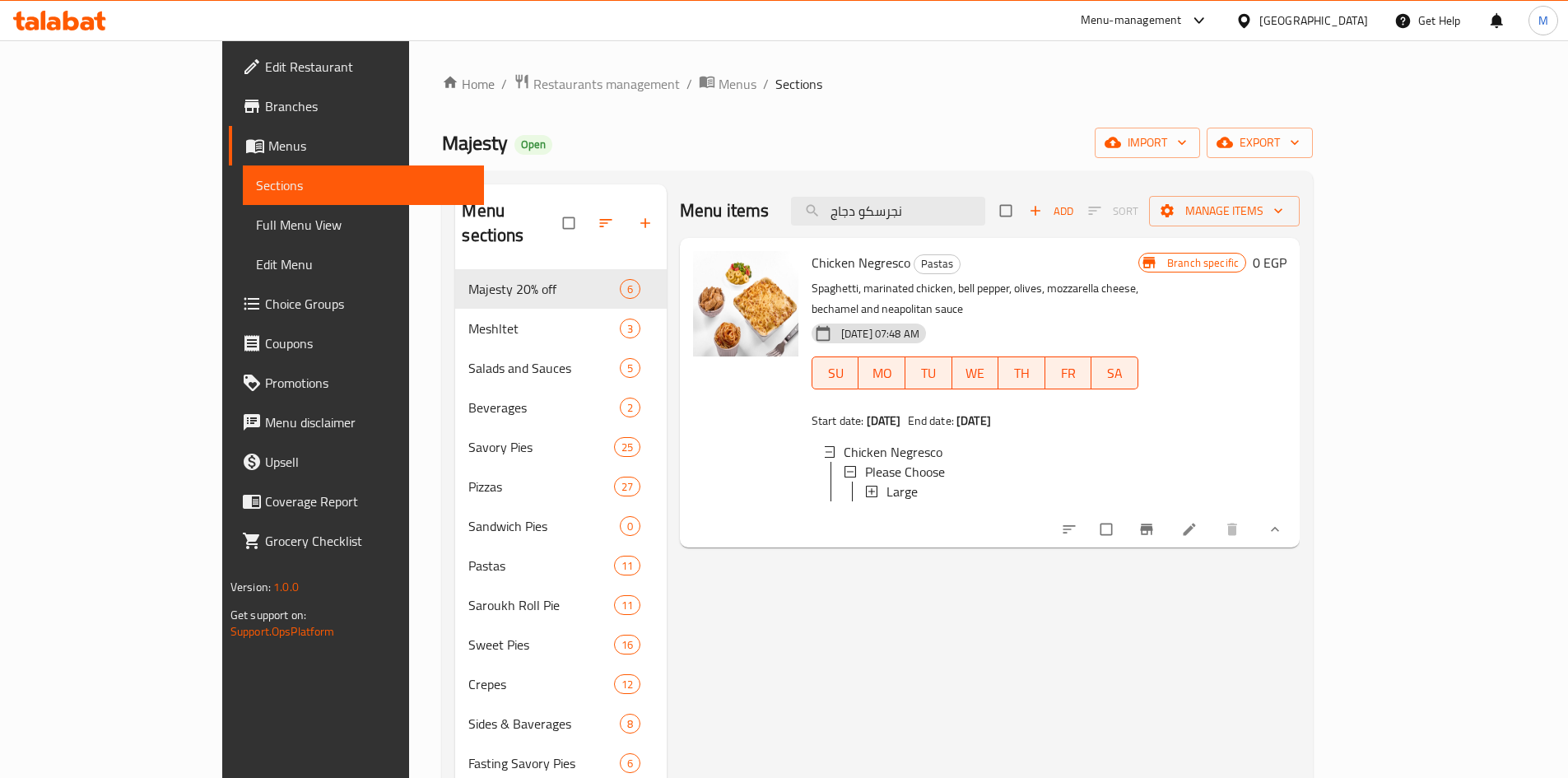
click at [886, 482] on span "Large" at bounding box center [902, 492] width 31 height 20
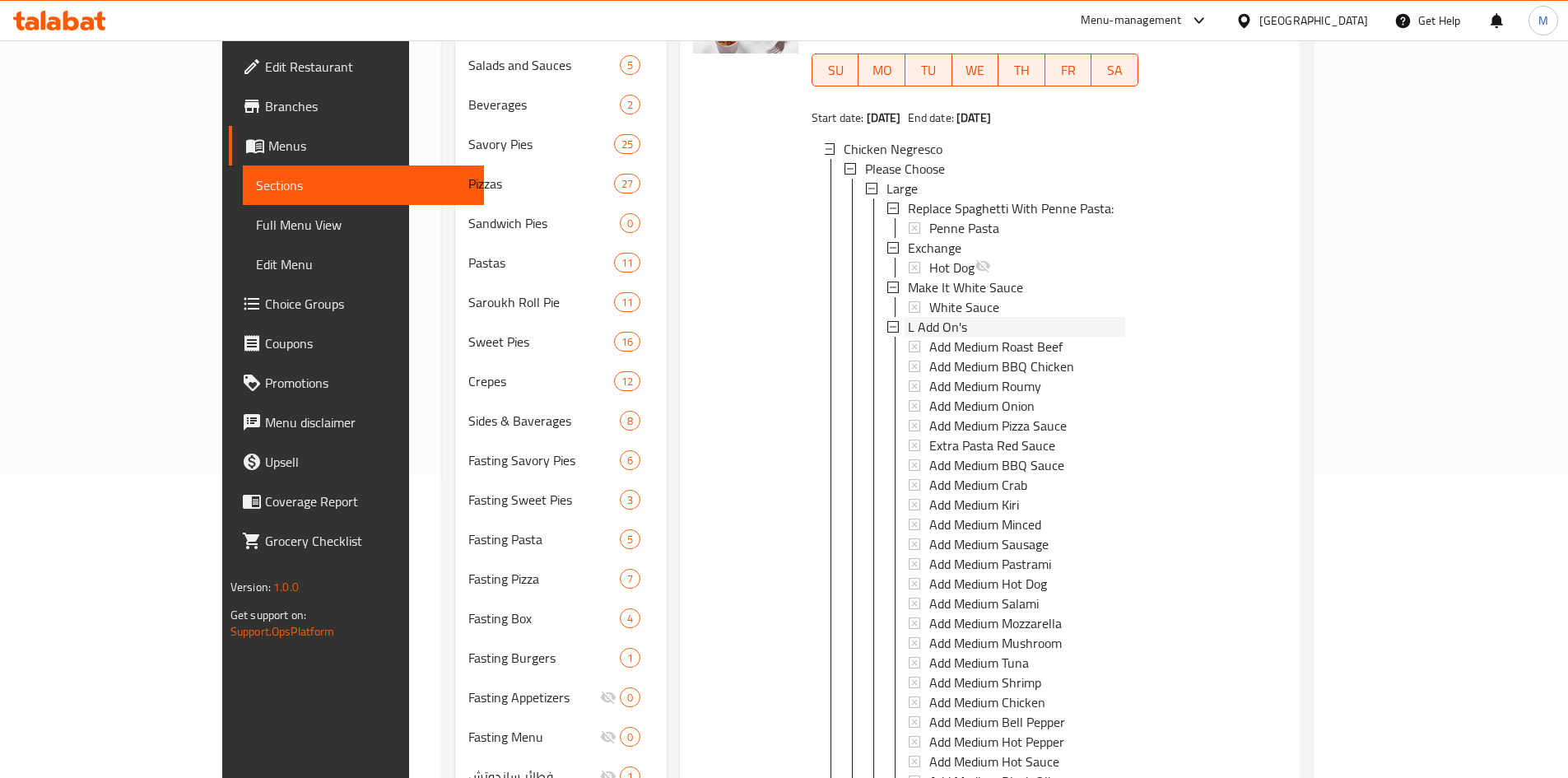
click at [908, 317] on span "L Add On's" at bounding box center [937, 326] width 60 height 20
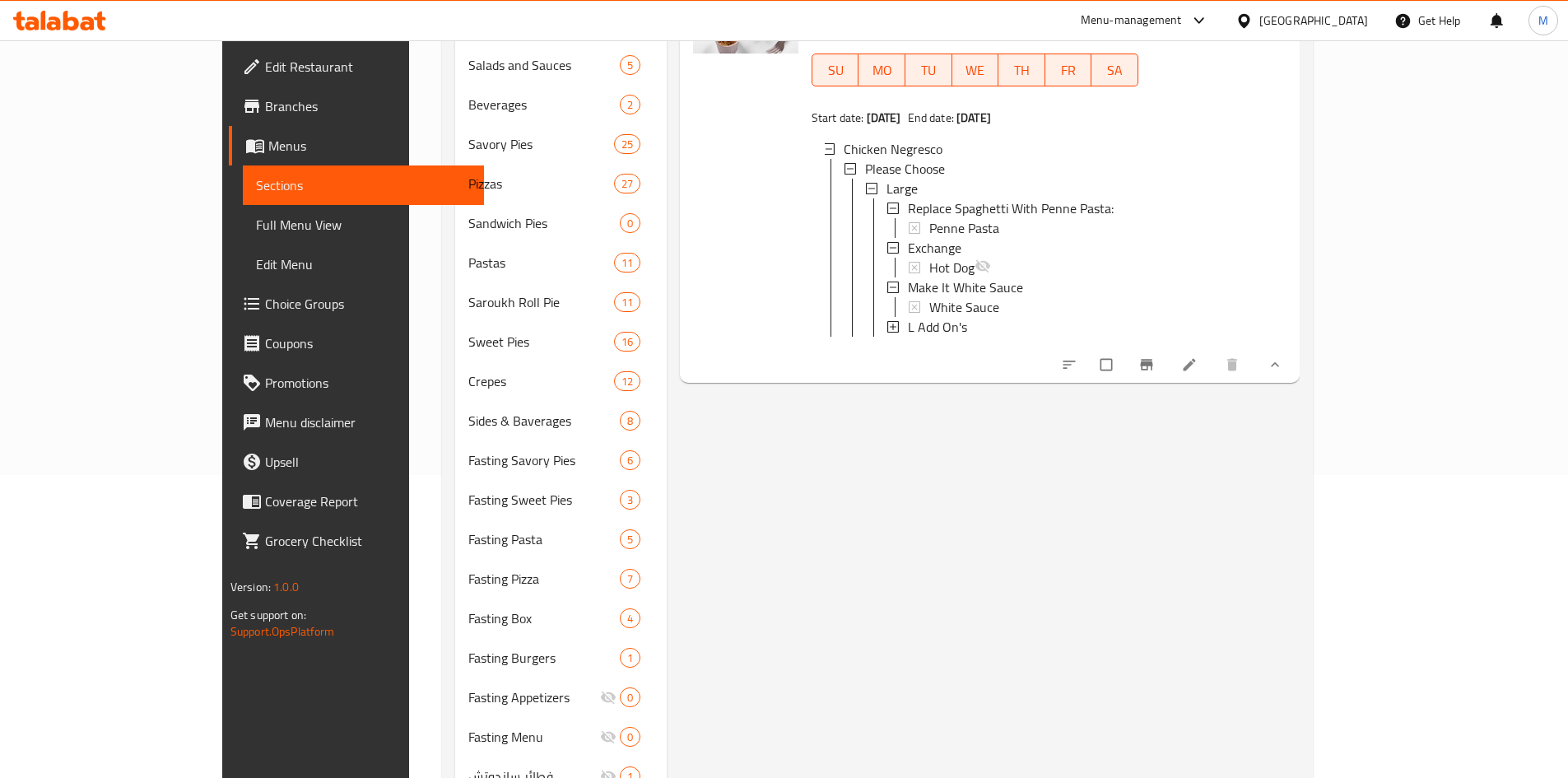
click at [908, 317] on span "L Add On's" at bounding box center [937, 326] width 60 height 20
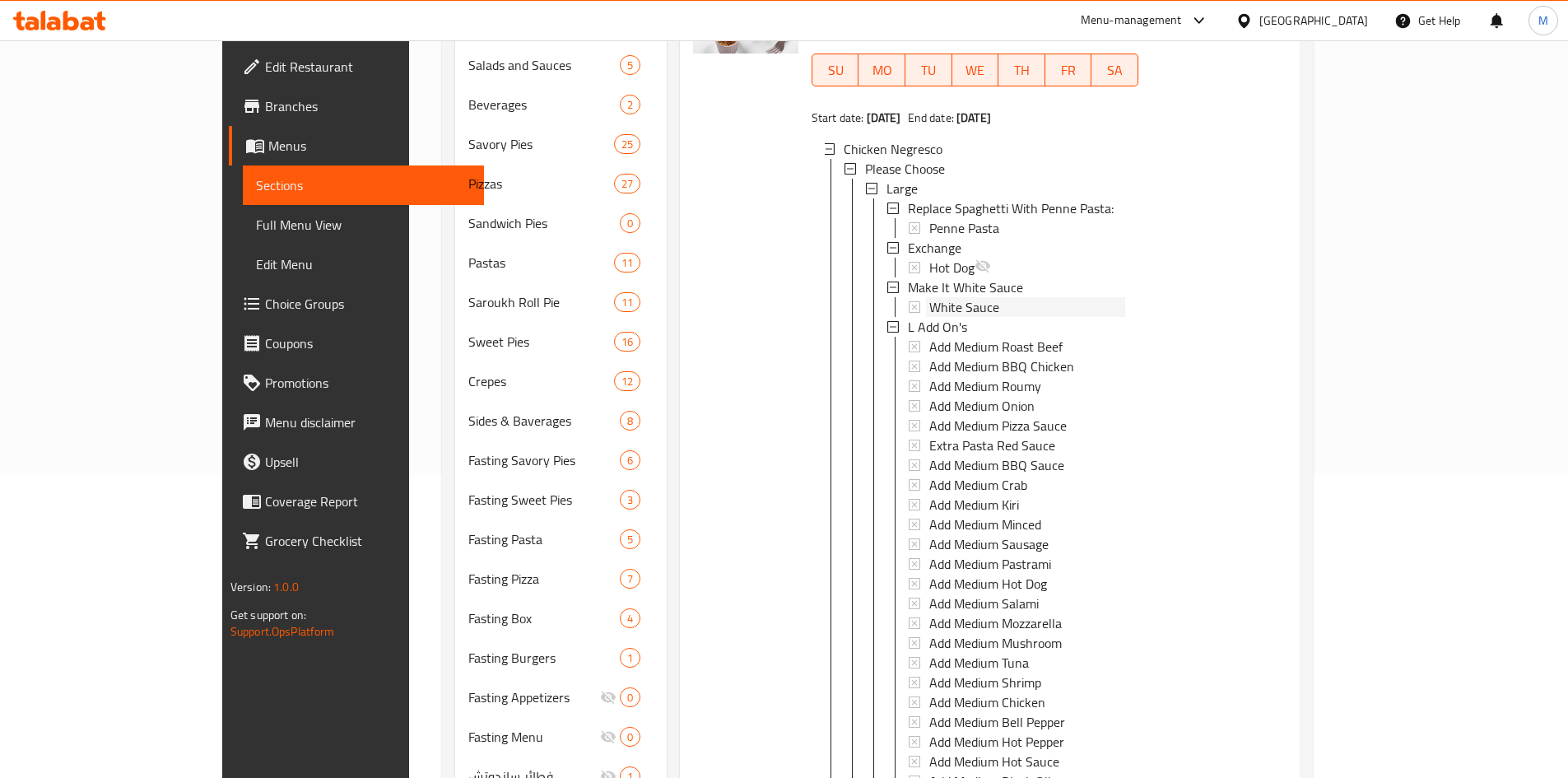
click at [929, 297] on span "White Sauce" at bounding box center [964, 307] width 70 height 20
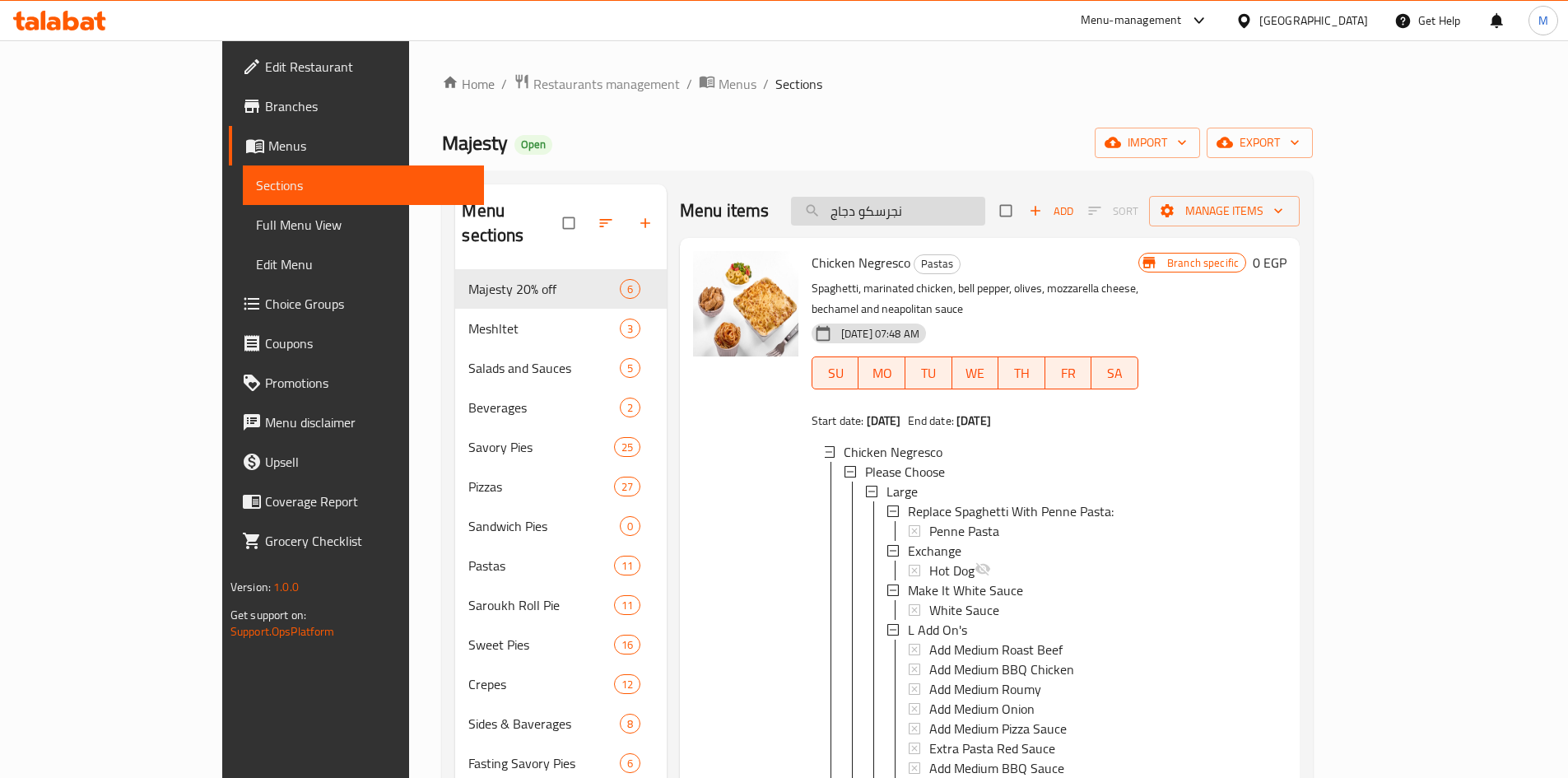
click at [967, 211] on input "نجرسكو دجاج" at bounding box center [888, 210] width 194 height 28
paste input "اجيستى دجاج L"
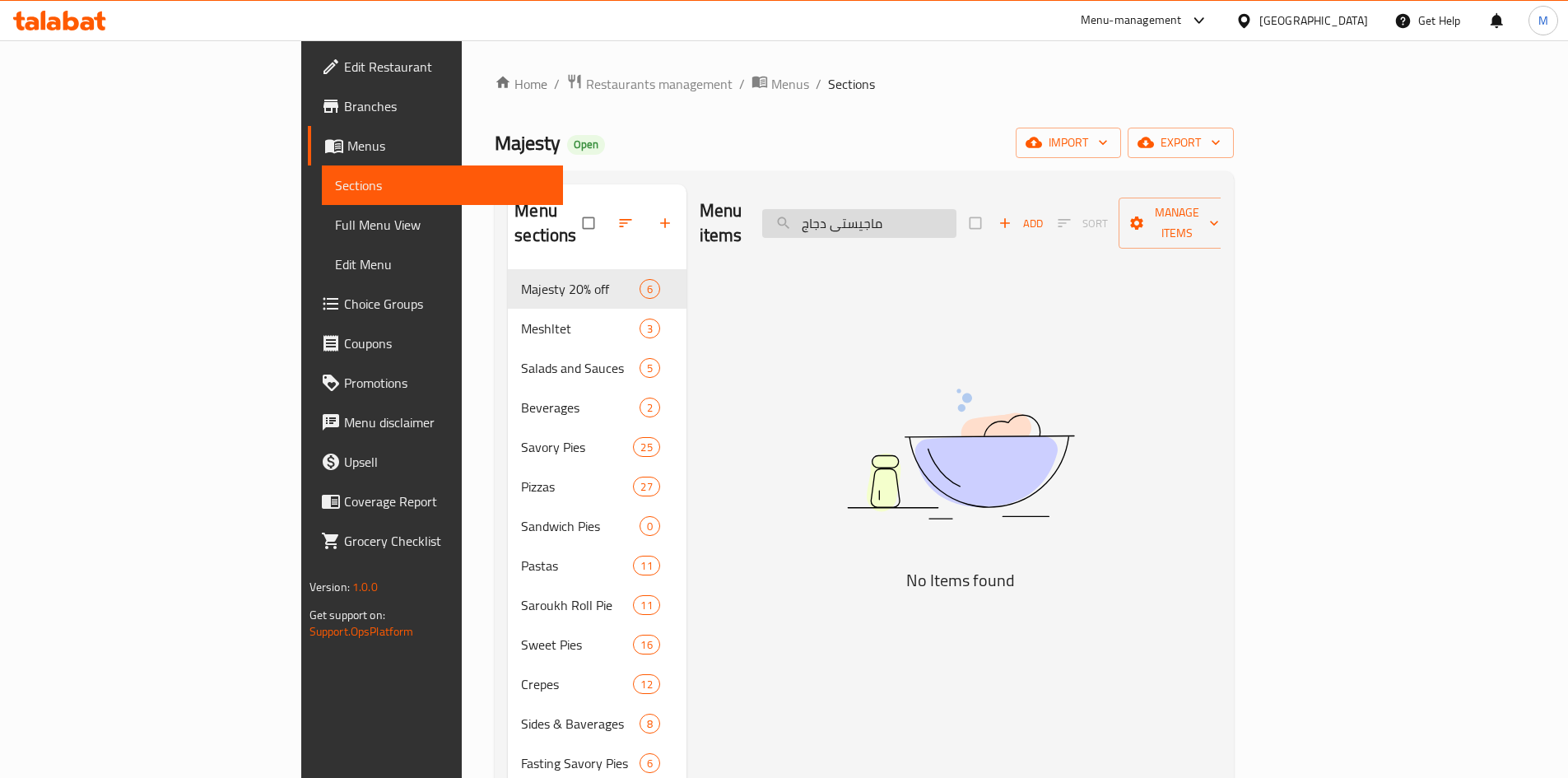
click at [956, 209] on input "ماجيستى دجاج" at bounding box center [859, 223] width 194 height 28
click at [923, 213] on input "ماجيستى دجاج" at bounding box center [859, 223] width 194 height 28
drag, startPoint x: 923, startPoint y: 213, endPoint x: 936, endPoint y: 222, distance: 15.8
click at [926, 213] on input "ماجيستى دجاج" at bounding box center [859, 223] width 194 height 28
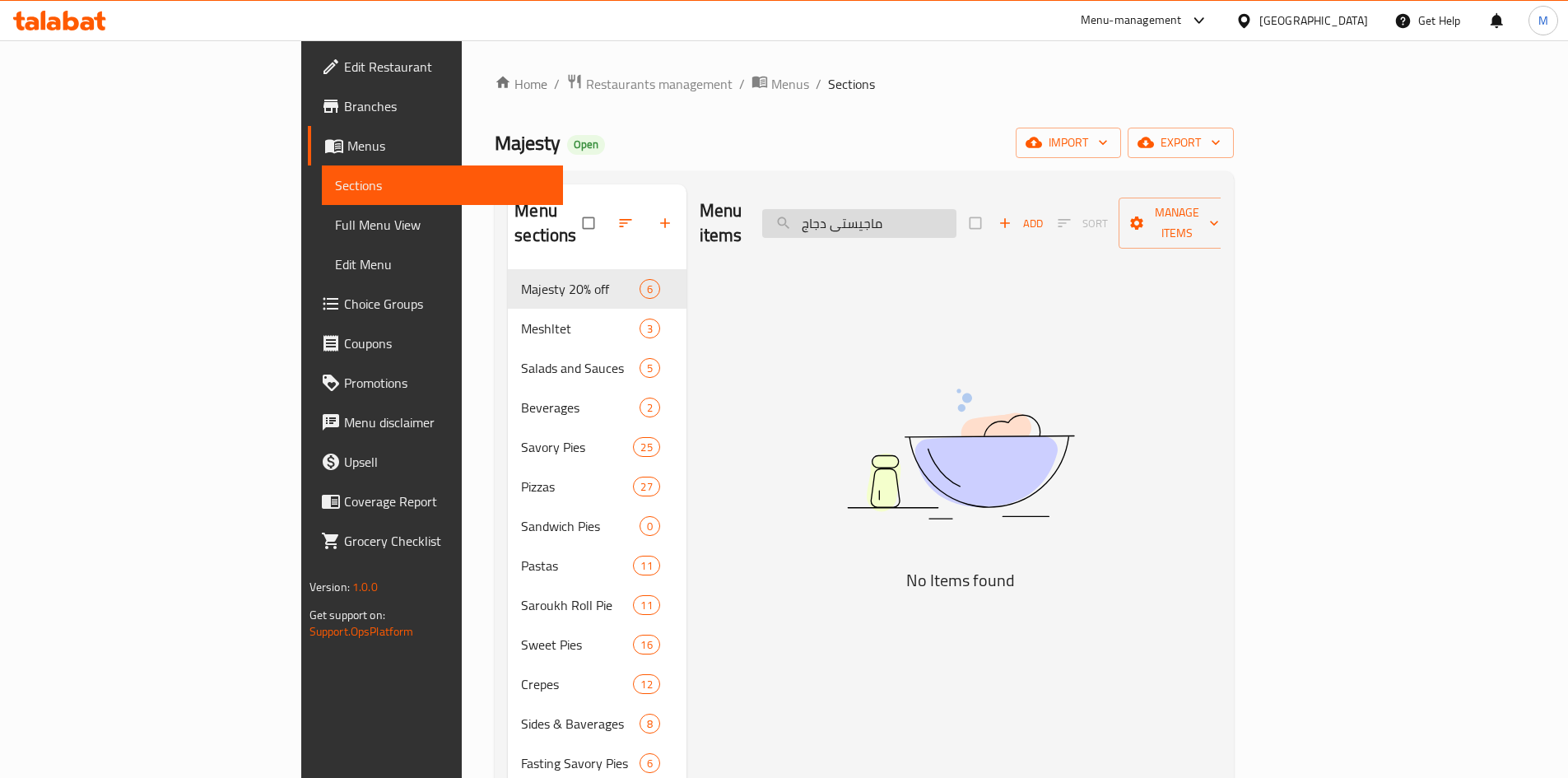
click at [930, 213] on input "ماجيستى دجاج" at bounding box center [859, 223] width 194 height 28
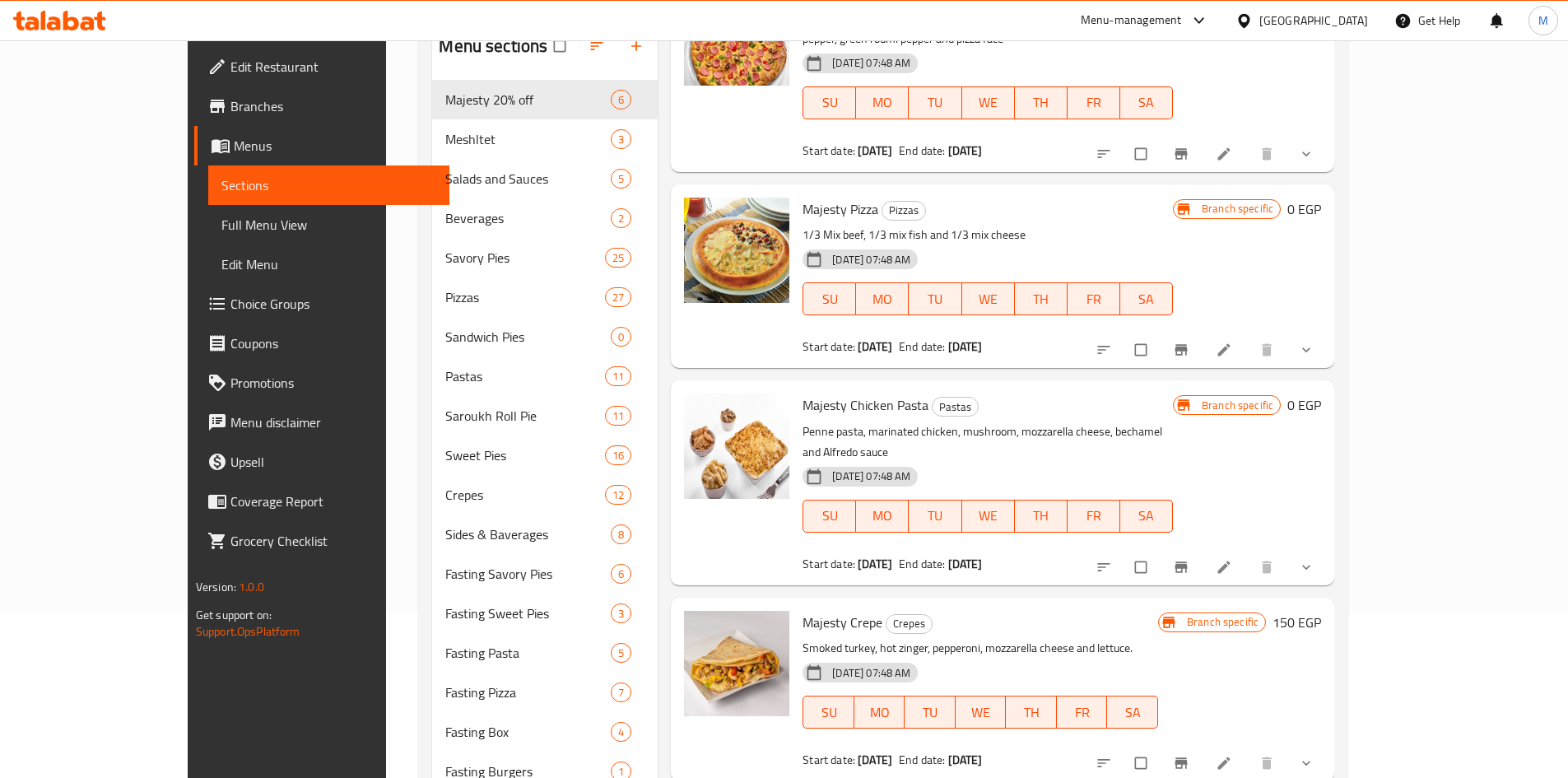
scroll to position [247, 0]
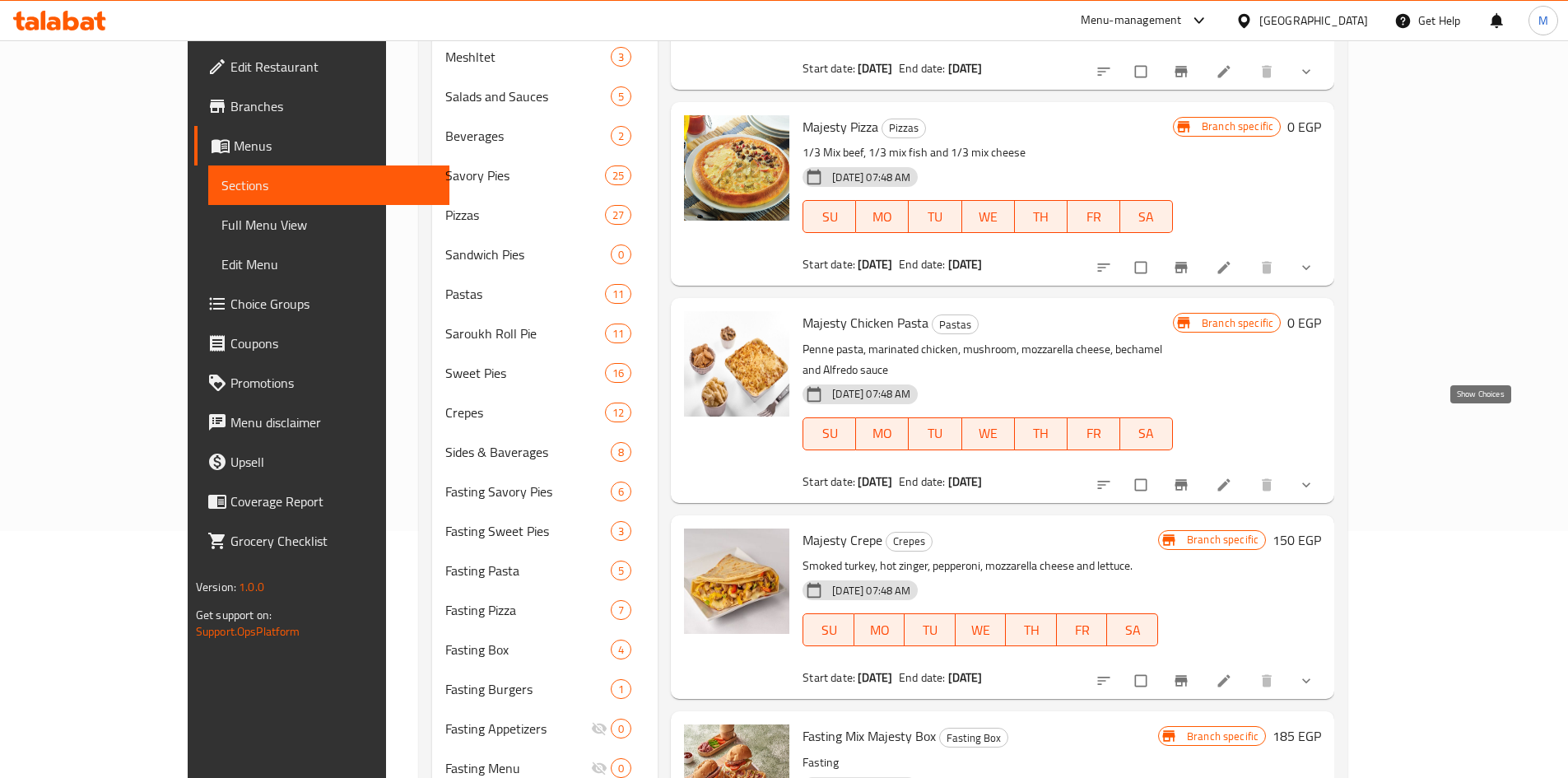
type input "ماجيست"
click at [1314, 477] on icon "show more" at bounding box center [1305, 485] width 17 height 17
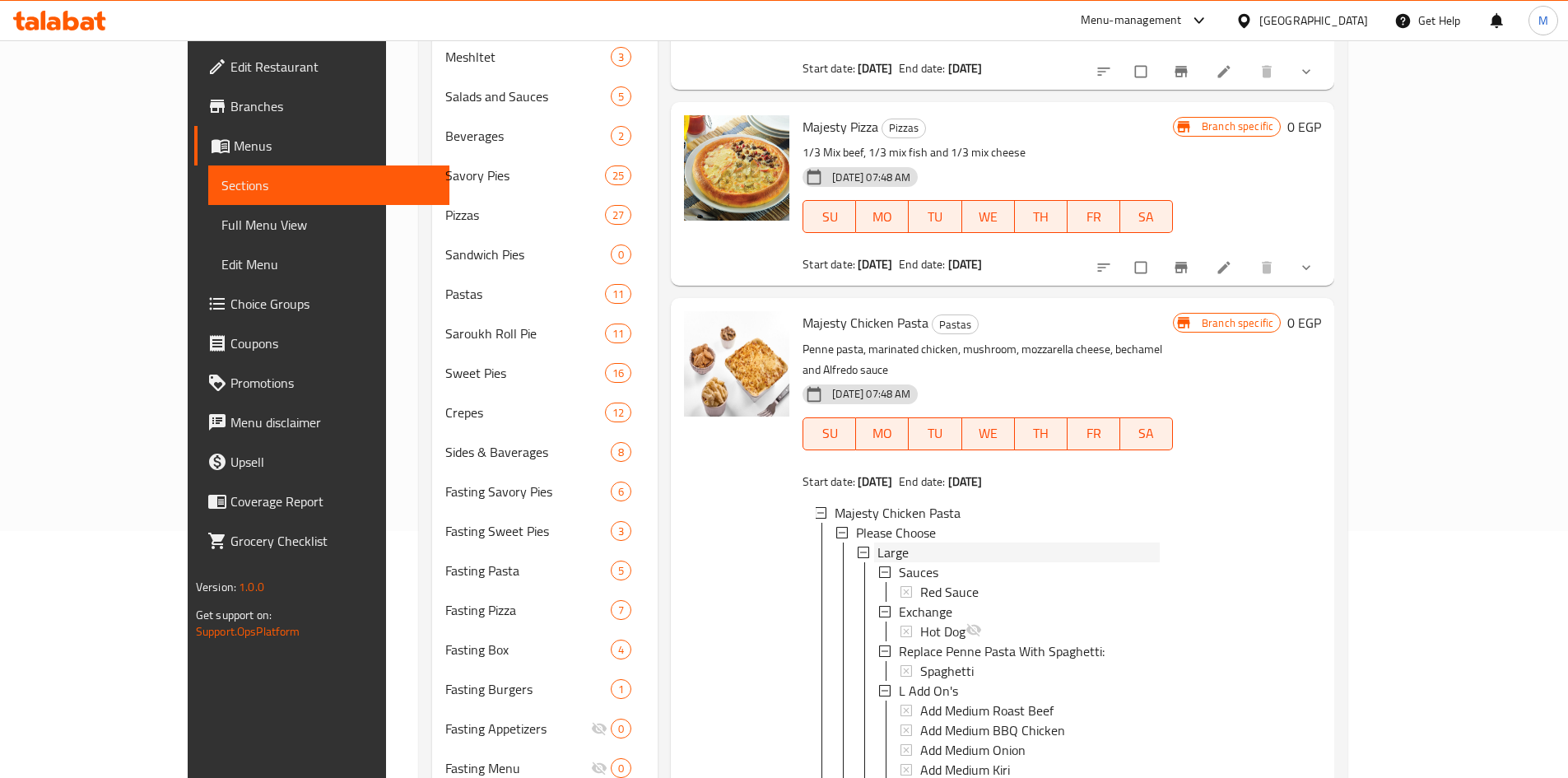
click at [877, 542] on span "Large" at bounding box center [893, 552] width 31 height 20
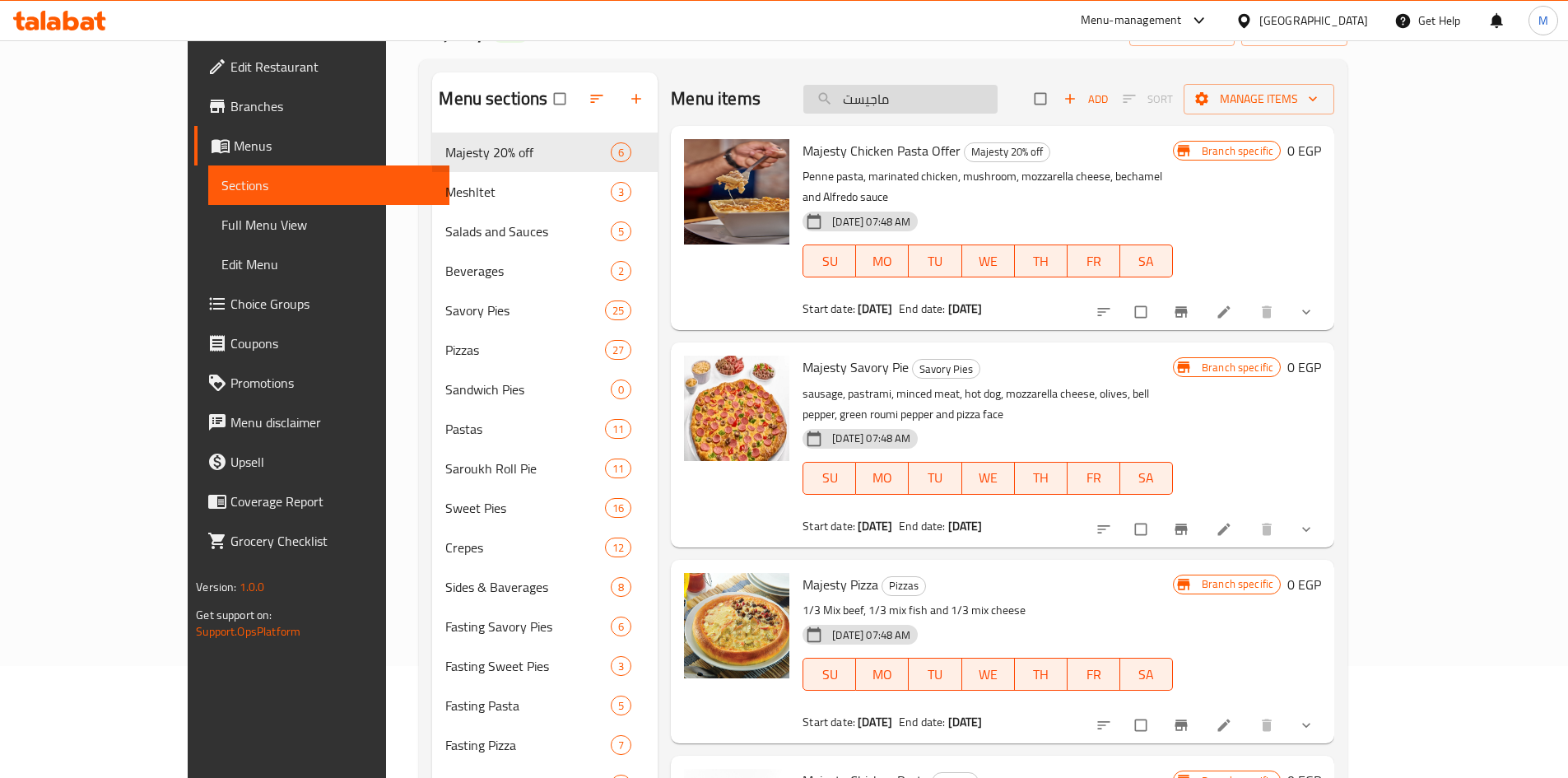
scroll to position [0, 0]
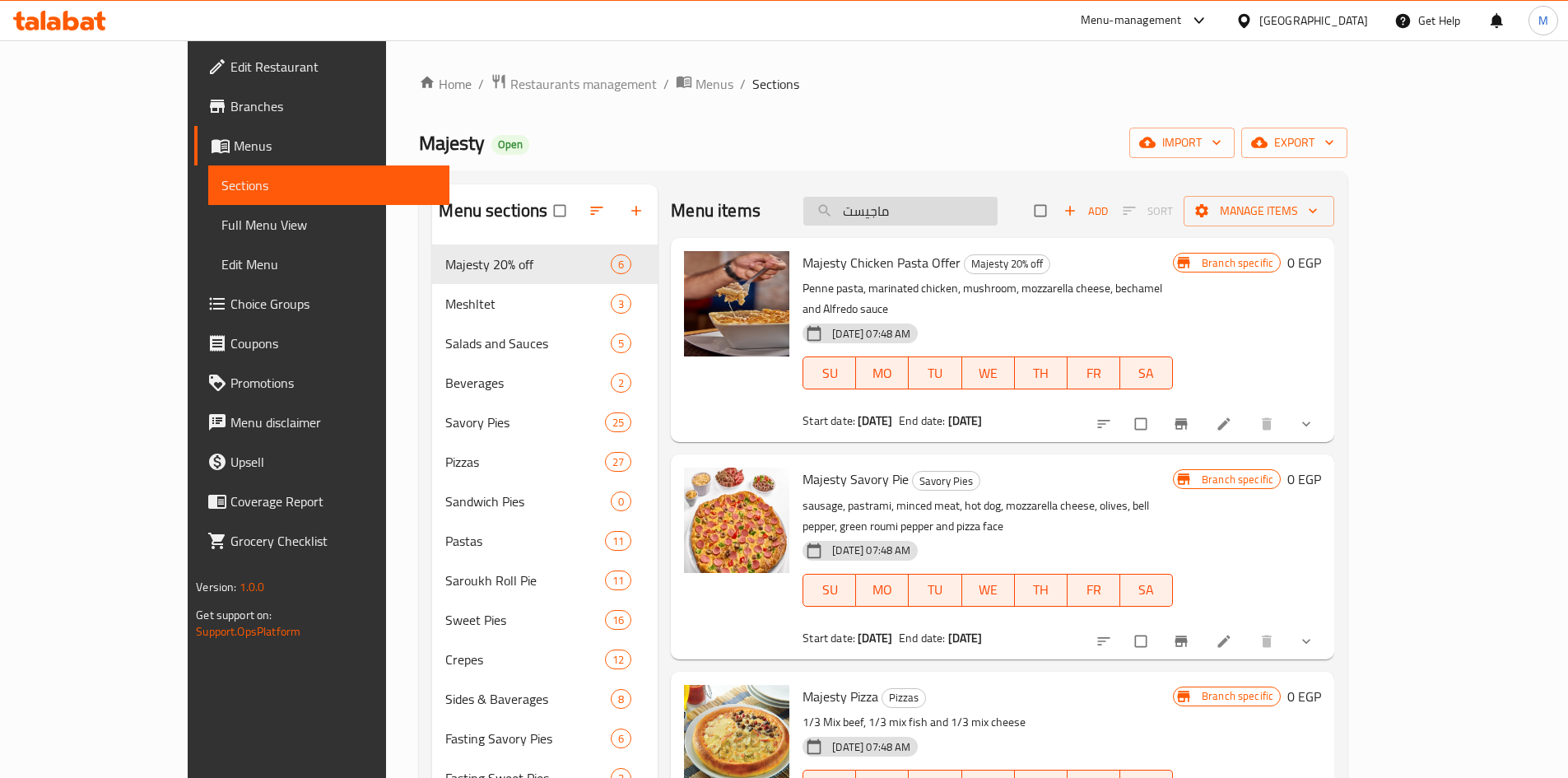
click at [984, 213] on input "ماجيست" at bounding box center [900, 210] width 194 height 28
click at [984, 214] on input "ماجيست" at bounding box center [900, 210] width 194 height 28
paste input "اسباجيتى نابوليتان L"
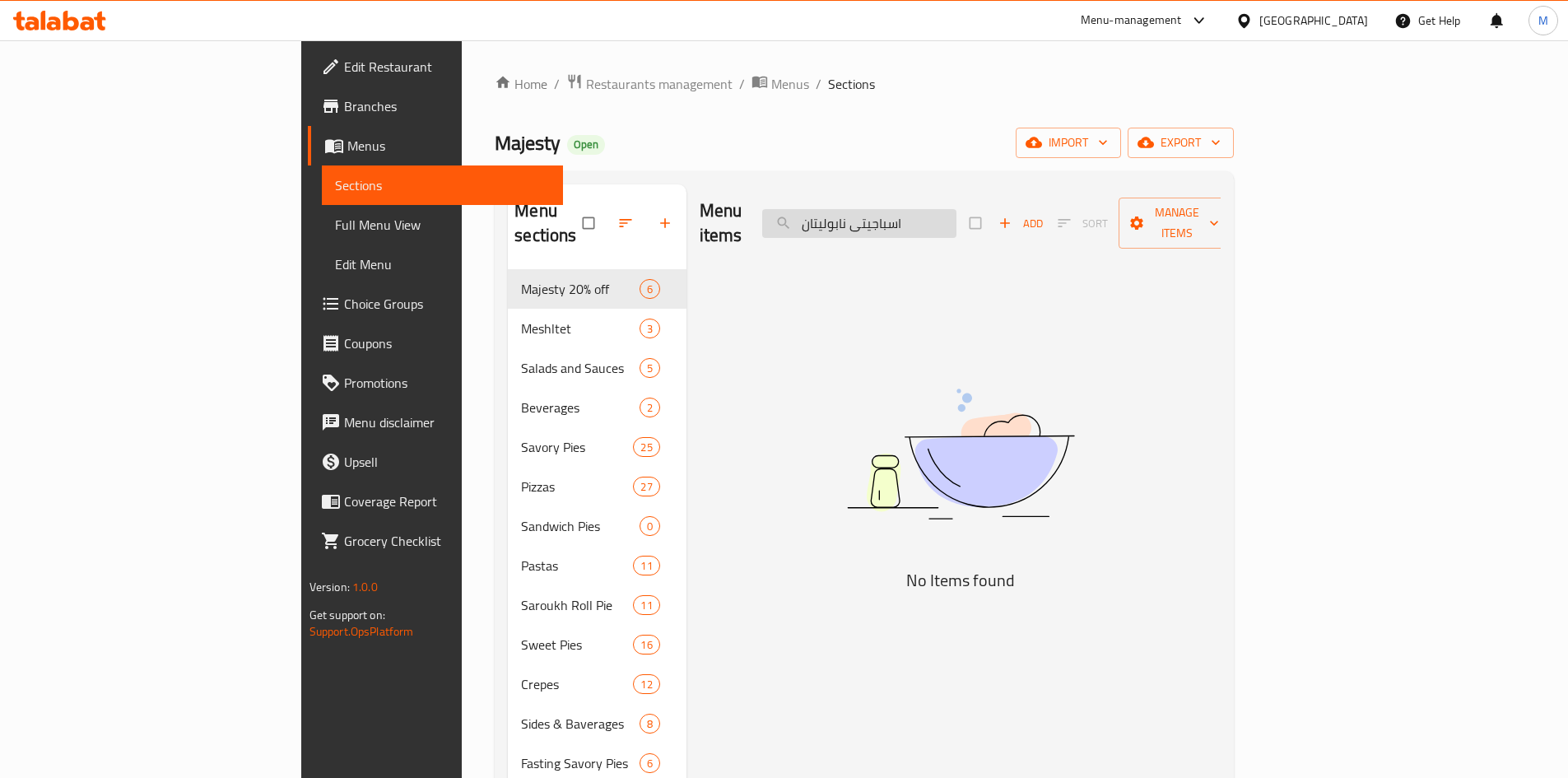
click at [956, 209] on input "اسباجيتى نابوليتان" at bounding box center [859, 223] width 194 height 28
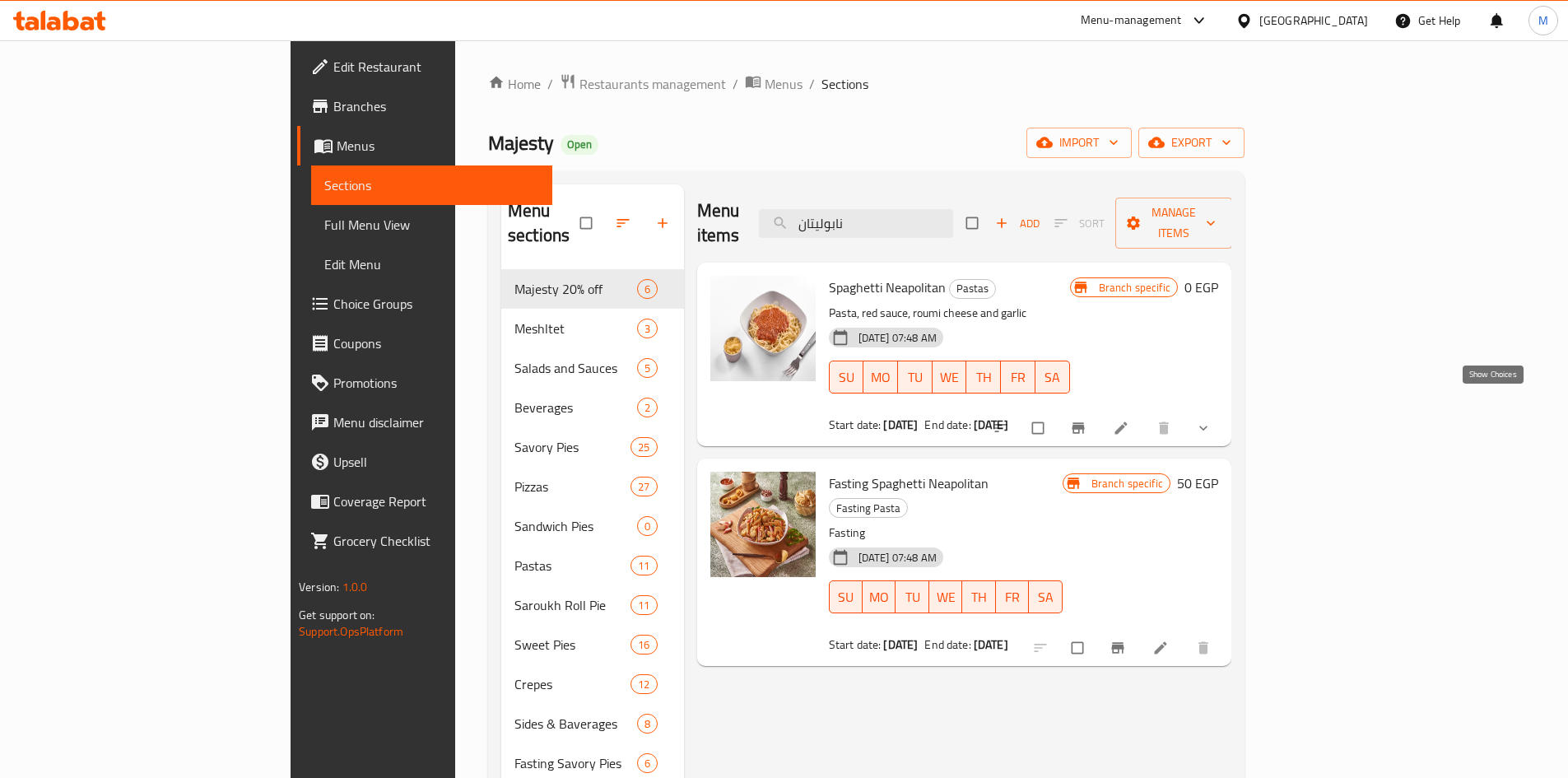
type input "نابوليتان"
drag, startPoint x: 1494, startPoint y: 404, endPoint x: 1308, endPoint y: 460, distance: 194.2
click at [1211, 420] on icon "show more" at bounding box center [1203, 428] width 17 height 17
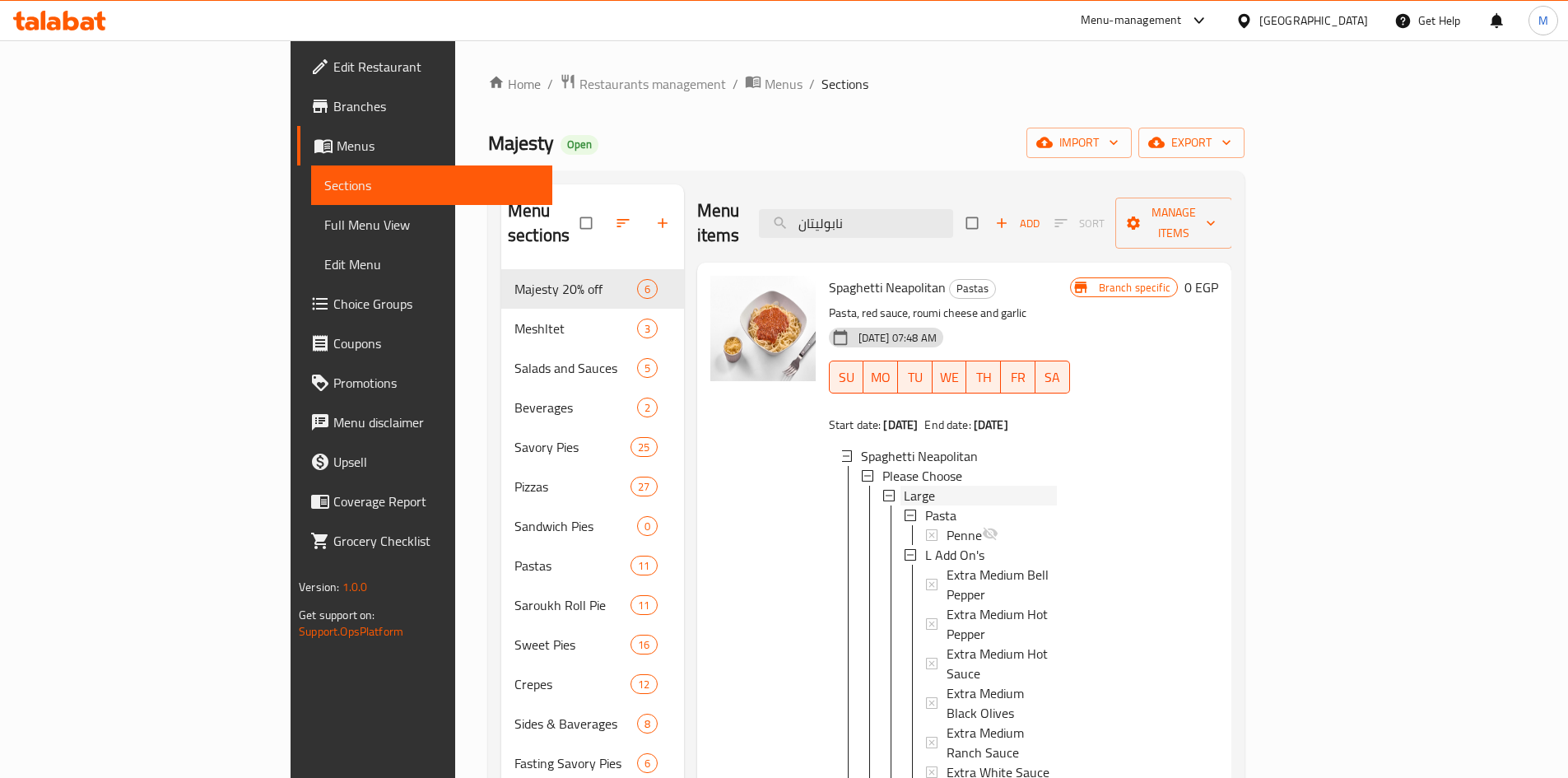
click at [904, 486] on div "Large" at bounding box center [980, 496] width 153 height 20
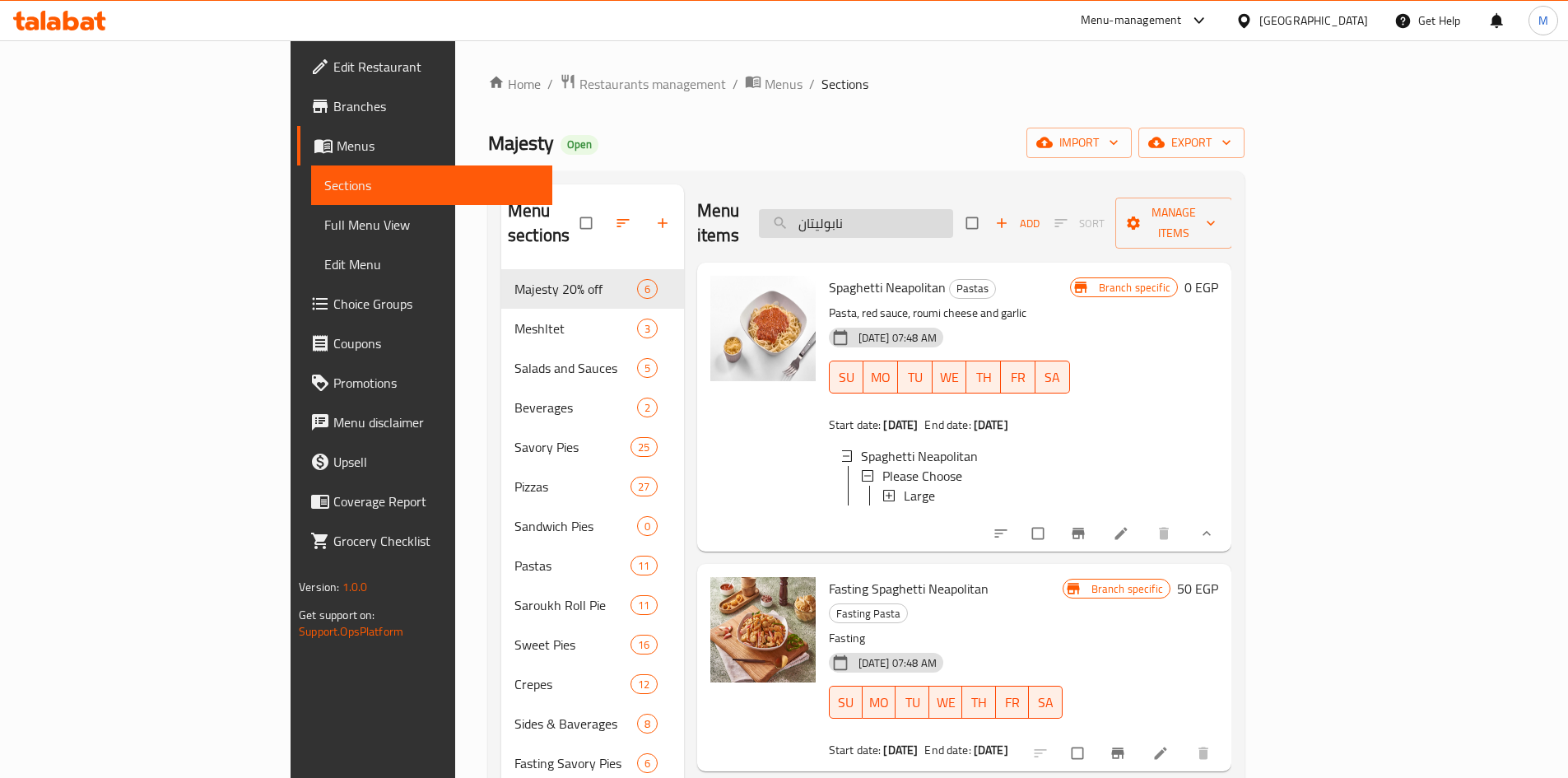
click at [953, 209] on input "نابوليتان" at bounding box center [856, 223] width 194 height 28
paste input "كرونة بنا الفريدو L"
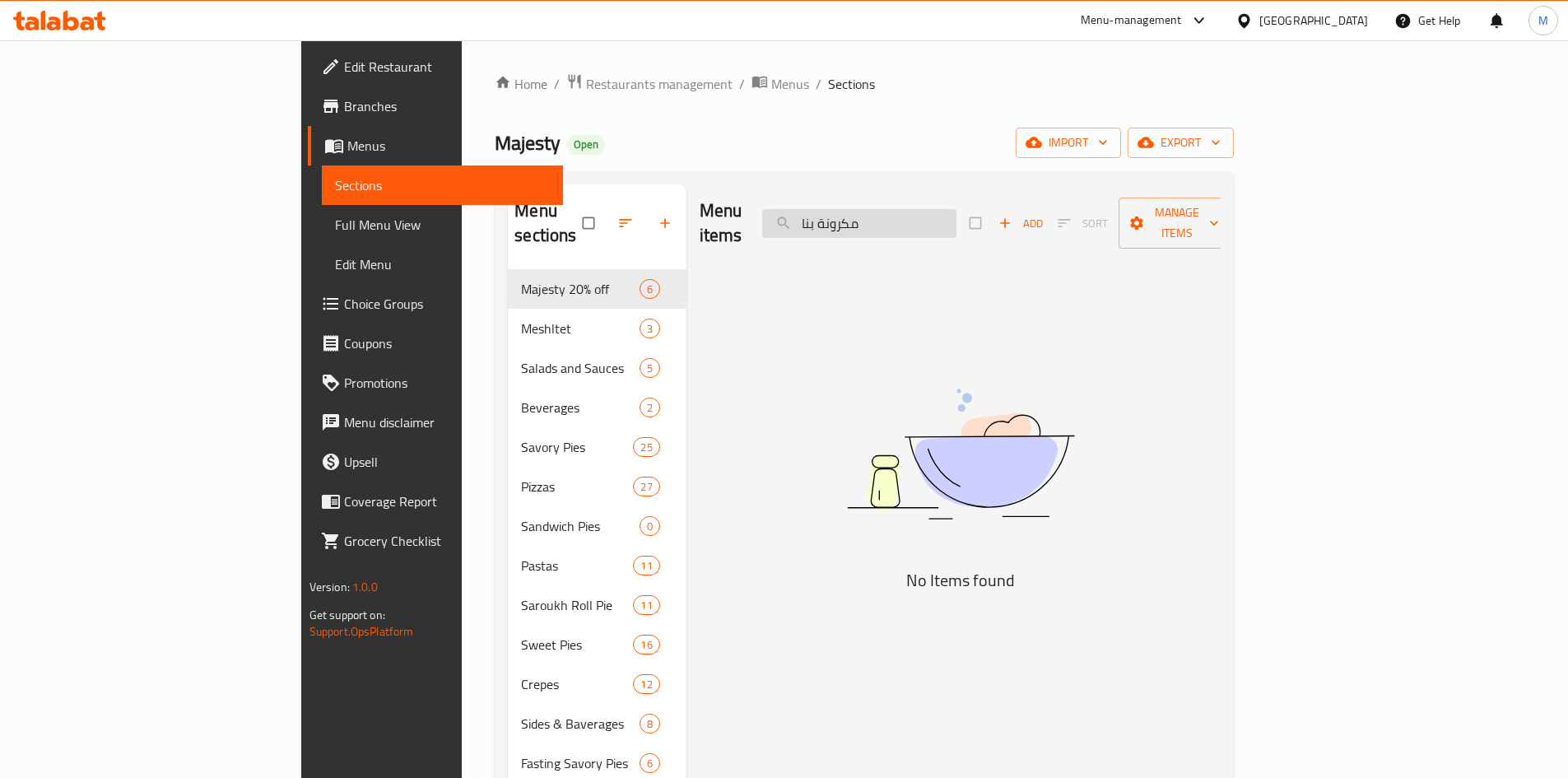
click at [955, 209] on input "مكرونة بنا" at bounding box center [859, 223] width 194 height 28
click at [927, 209] on input "بنا" at bounding box center [859, 223] width 194 height 28
paste input "مكرونة بنا الفريدو L"
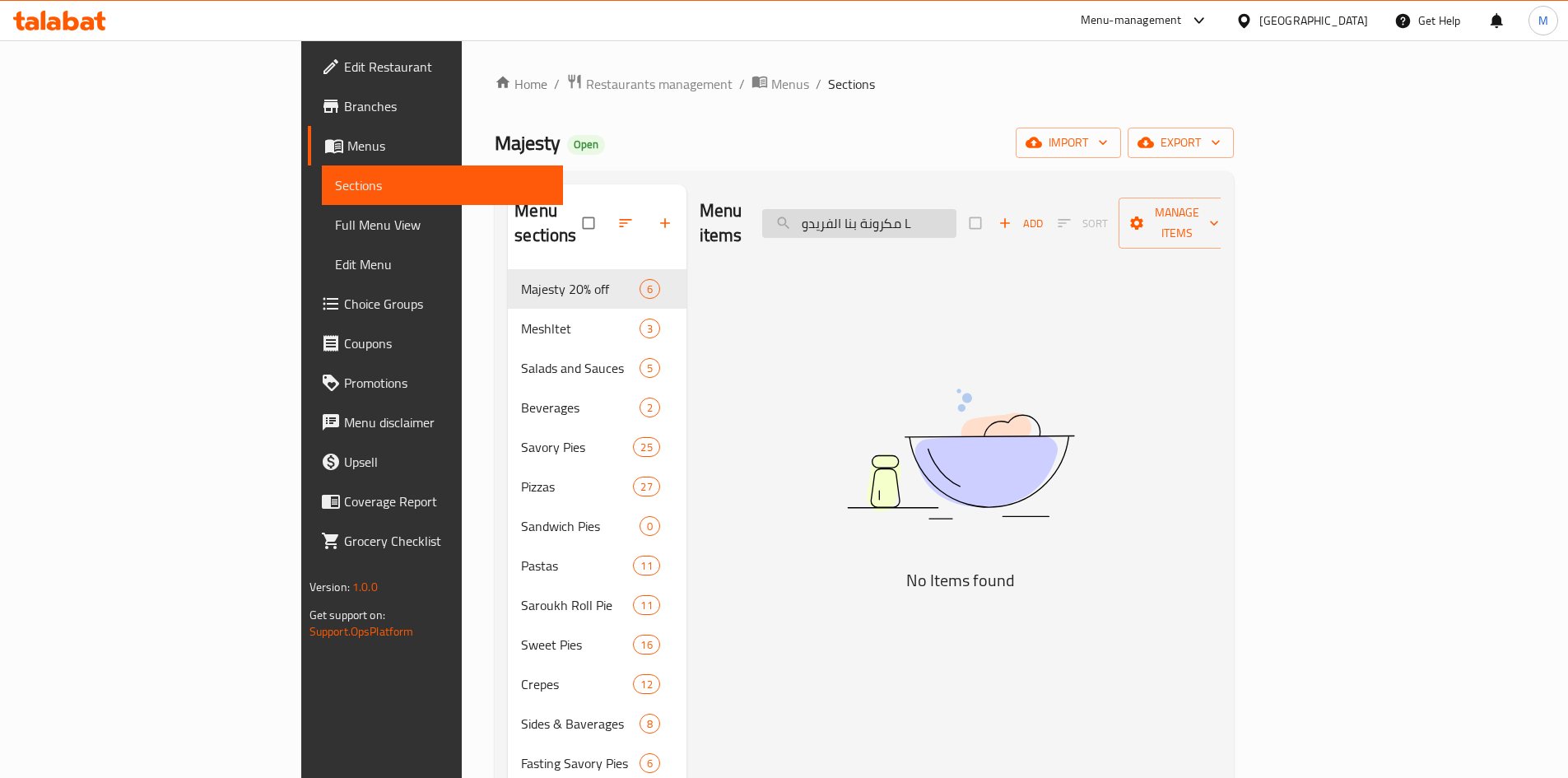
click at [956, 209] on input "مكرونة بنا الفريدو L" at bounding box center [859, 223] width 194 height 28
click at [956, 212] on input "مكرونة بنا الفريدو L" at bounding box center [859, 223] width 194 height 28
click at [956, 210] on input "الفريدو L" at bounding box center [859, 223] width 194 height 28
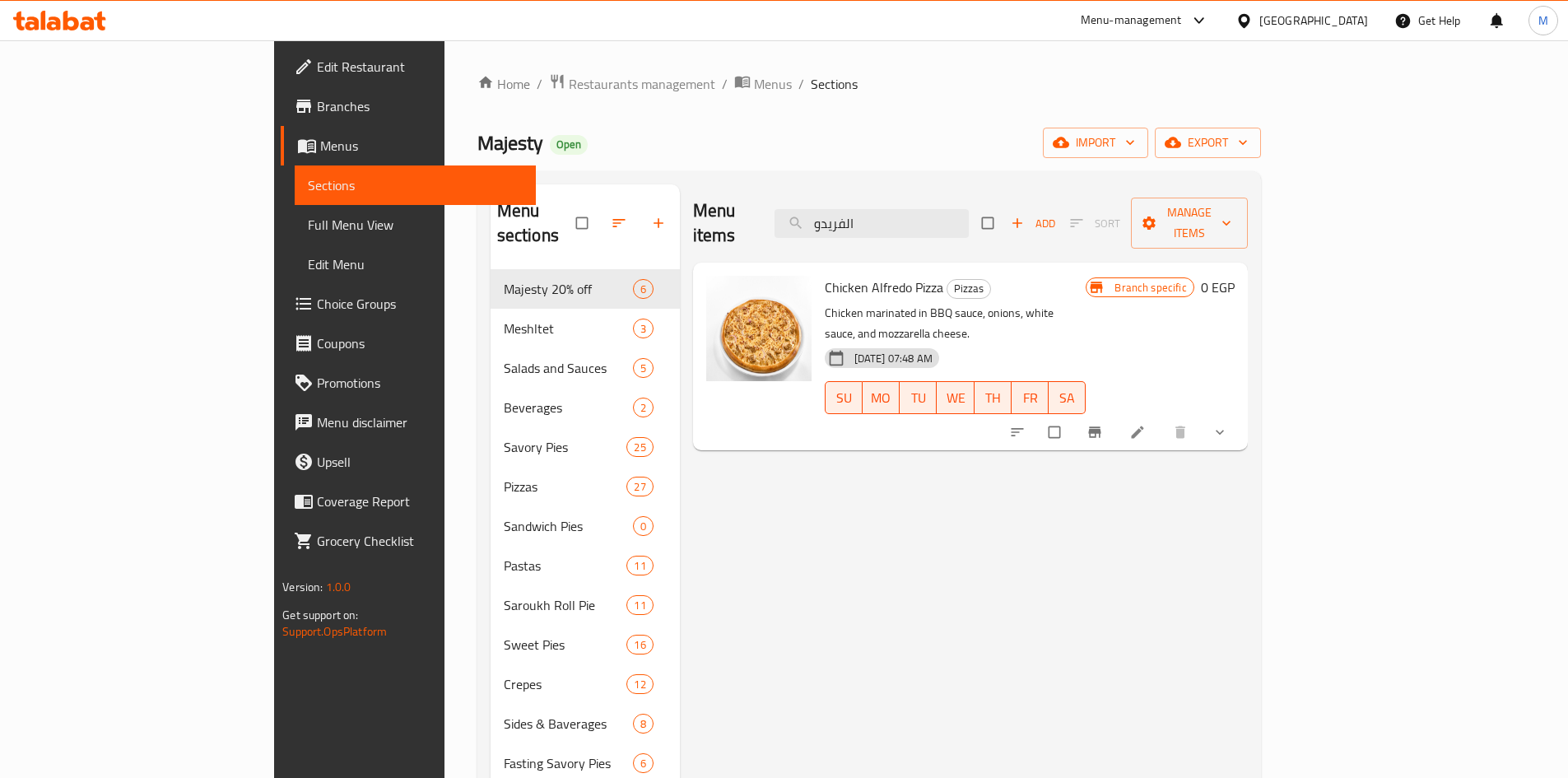
type input "الفريدو"
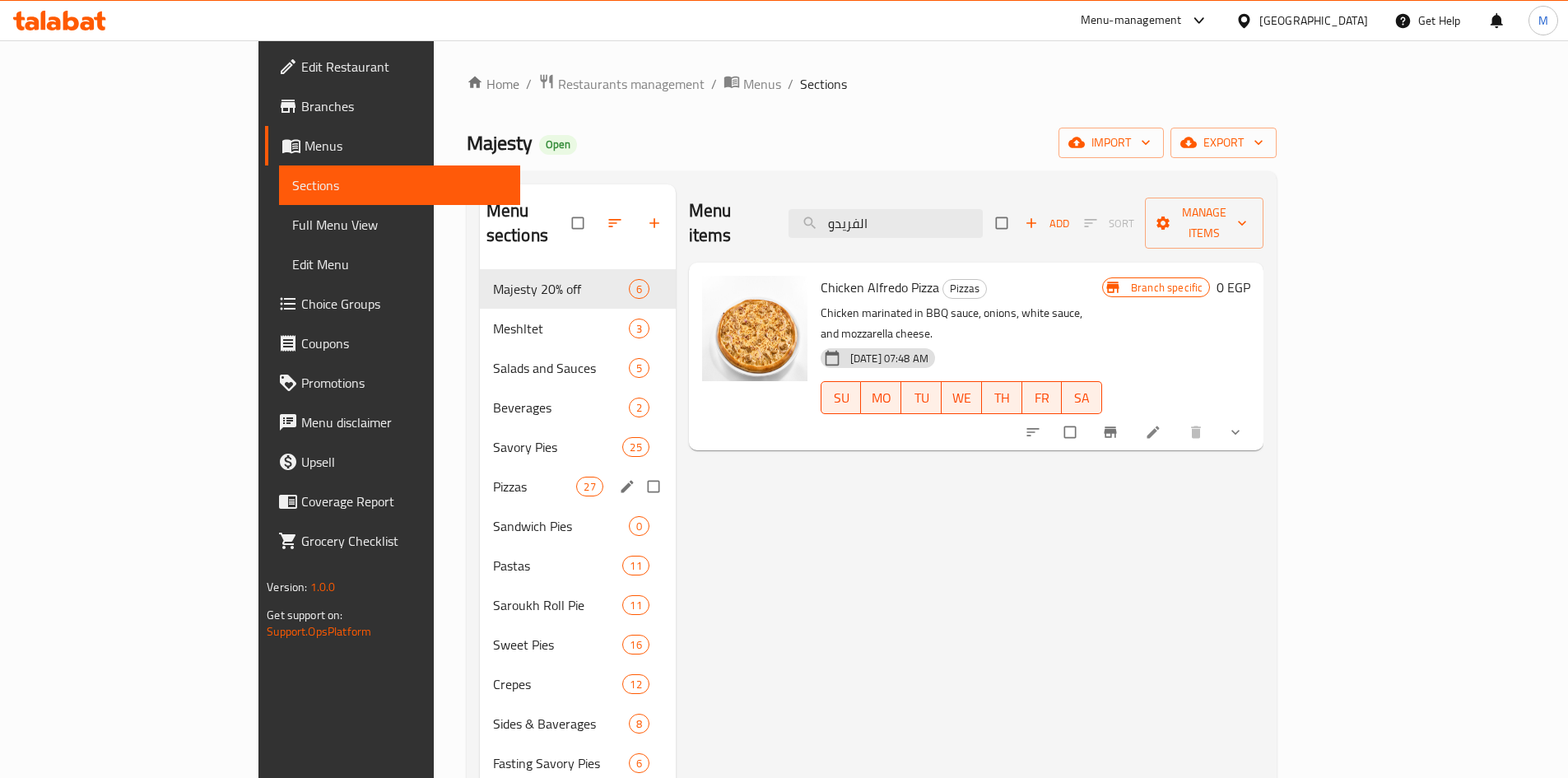
scroll to position [82, 0]
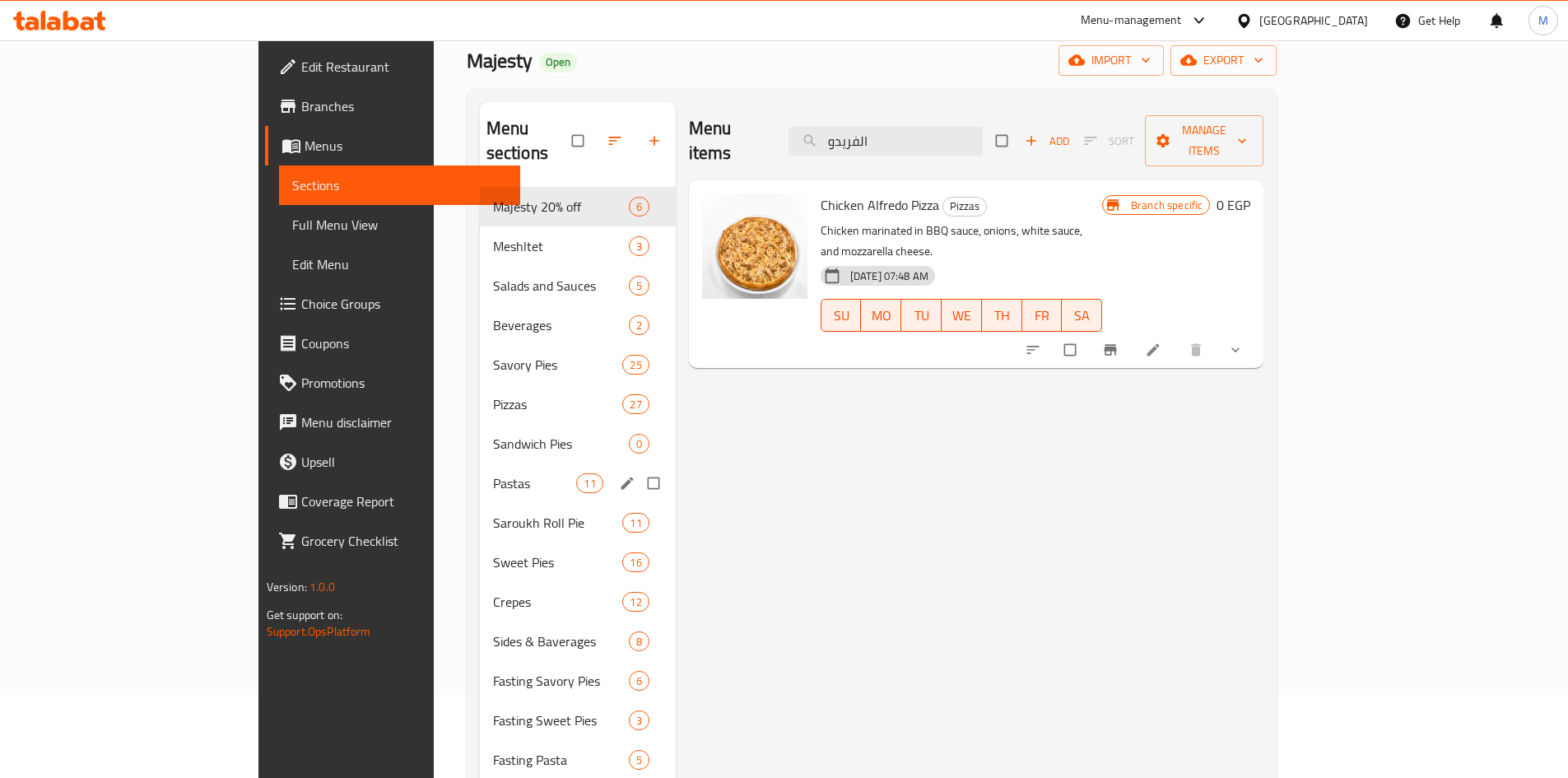
click at [493, 473] on span "Pastas" at bounding box center [535, 483] width 84 height 20
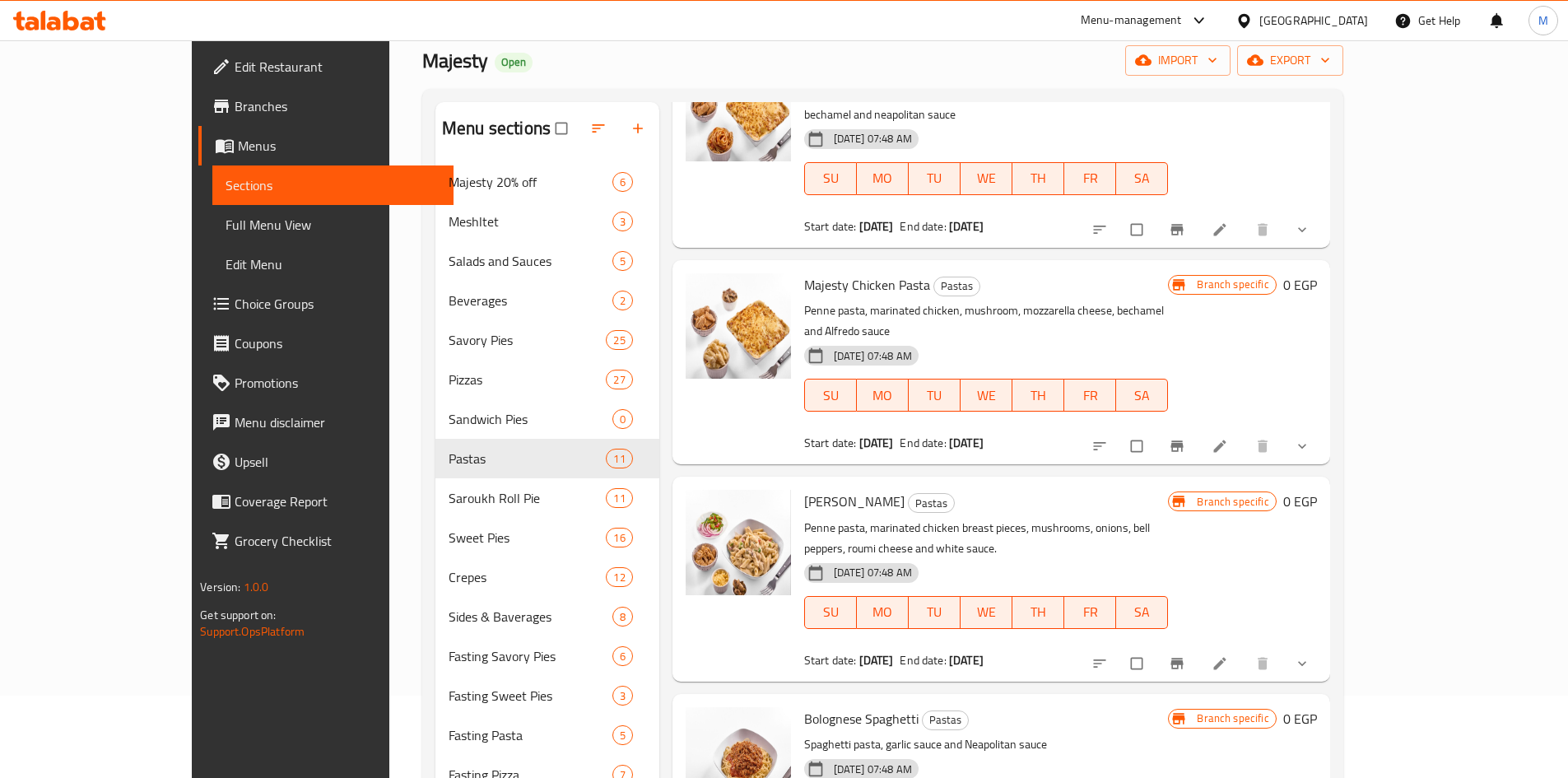
scroll to position [411, 0]
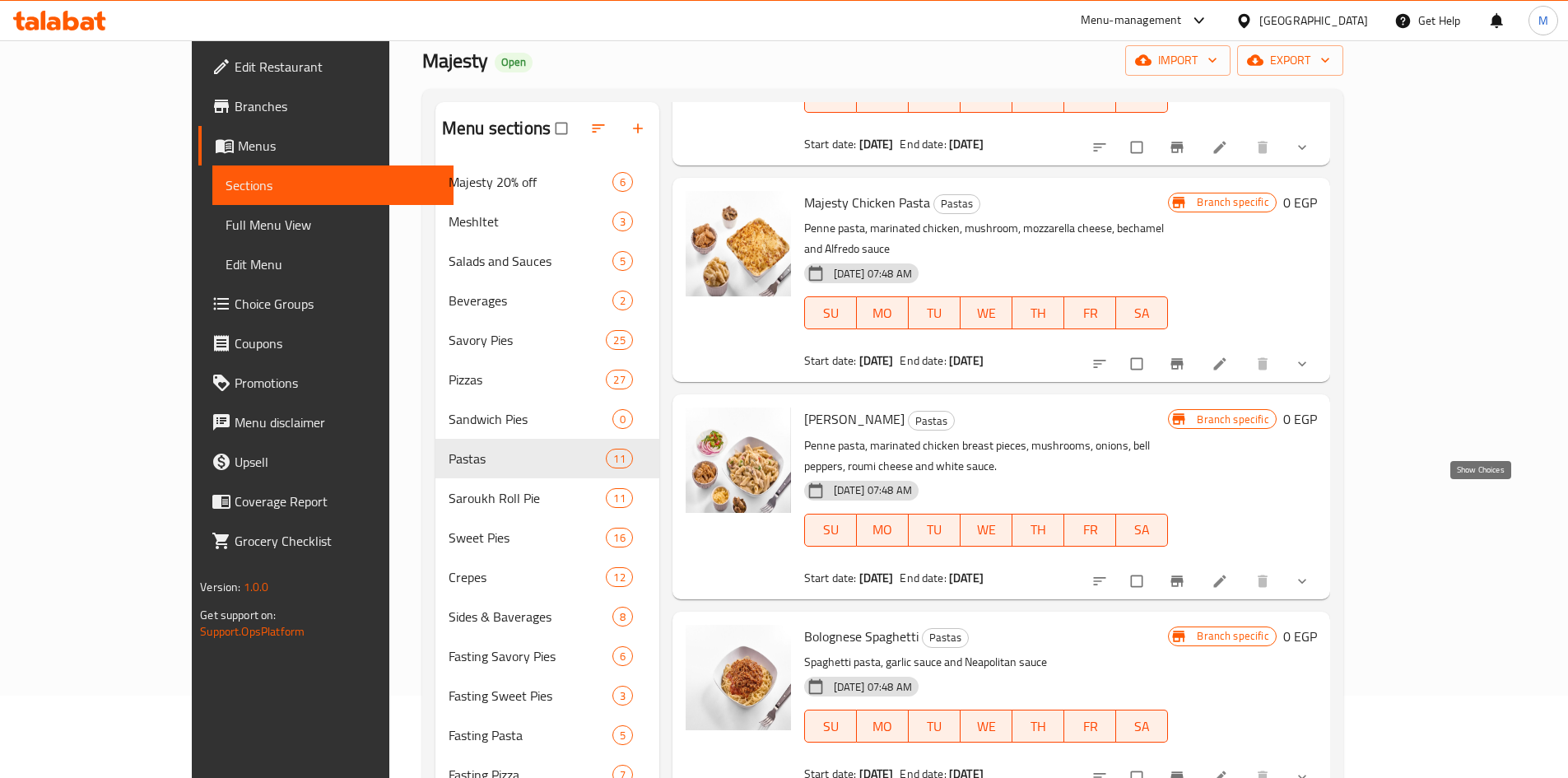
drag, startPoint x: 1485, startPoint y: 497, endPoint x: 1451, endPoint y: 499, distance: 34.1
click at [1310, 573] on icon "show more" at bounding box center [1301, 581] width 17 height 17
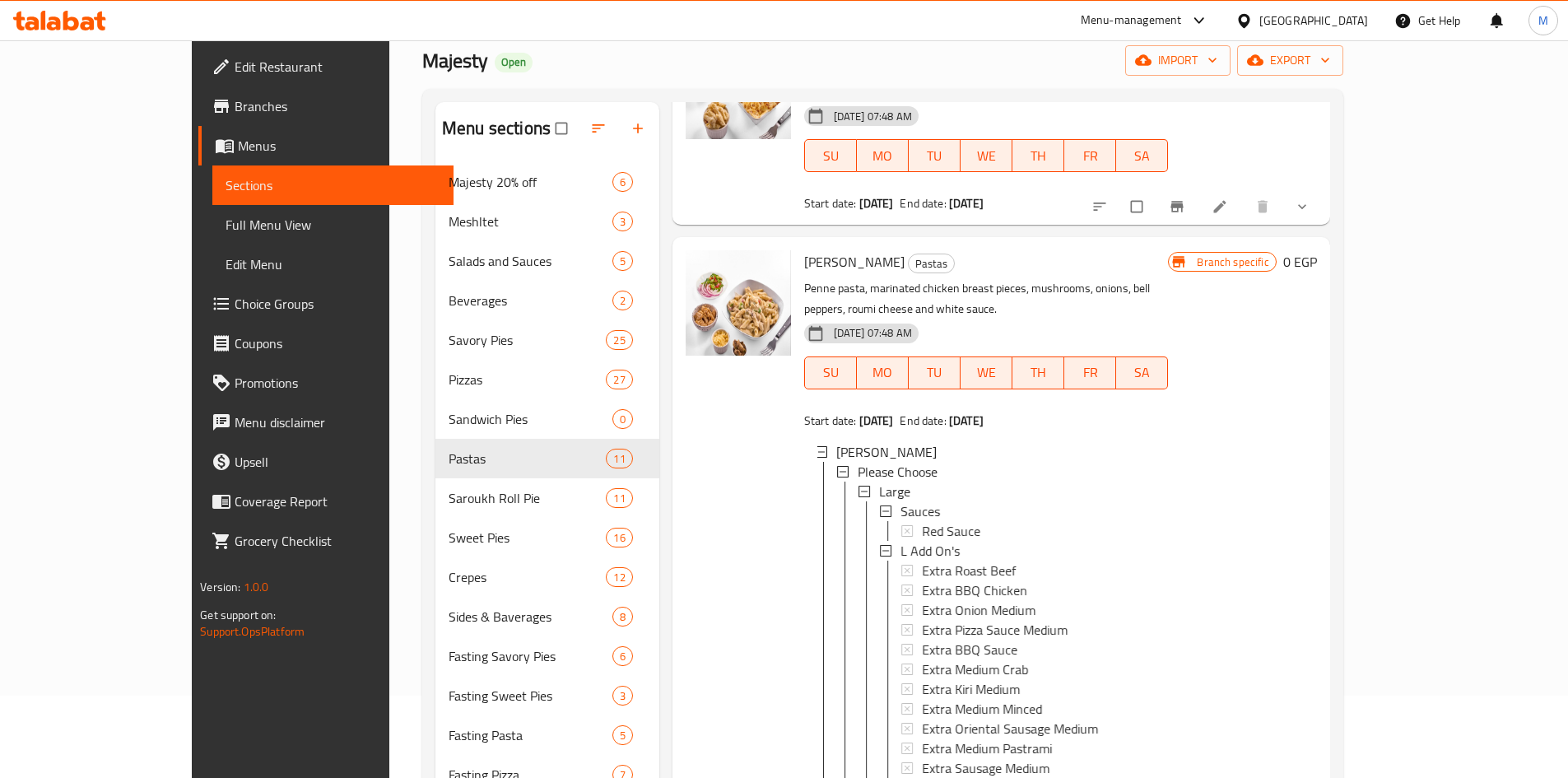
scroll to position [577, 0]
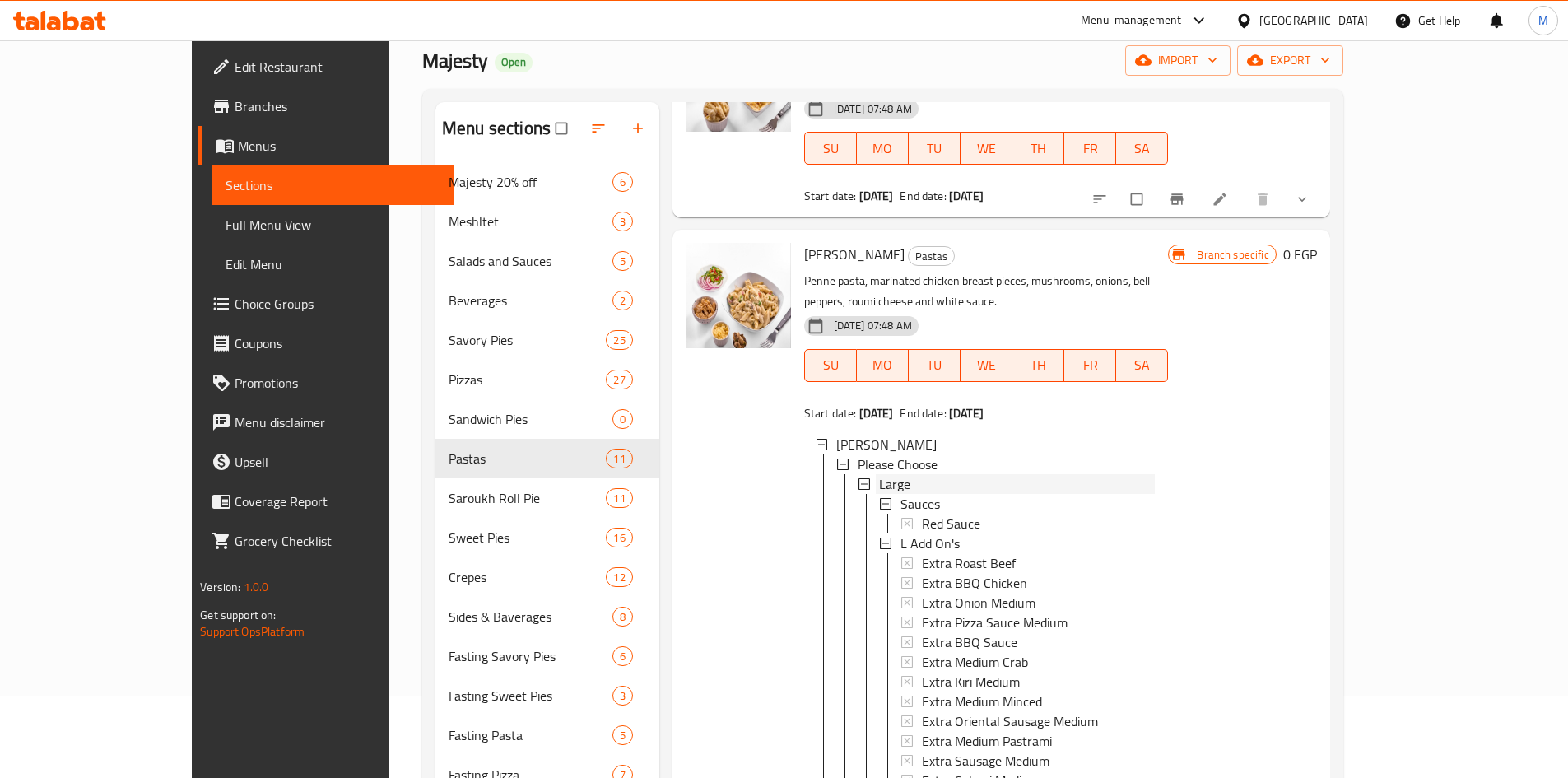
click at [879, 474] on span "Large" at bounding box center [895, 484] width 31 height 20
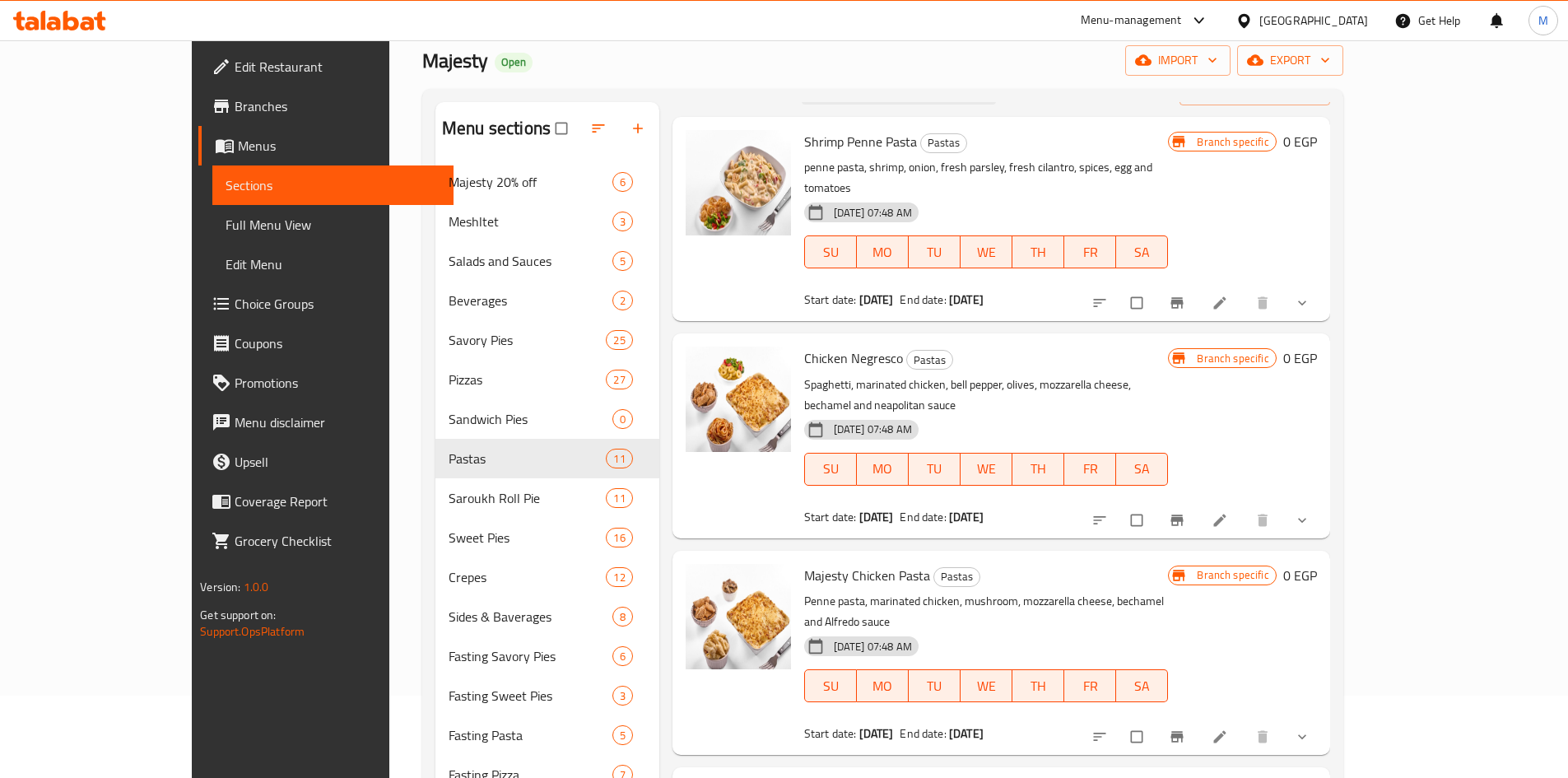
scroll to position [0, 0]
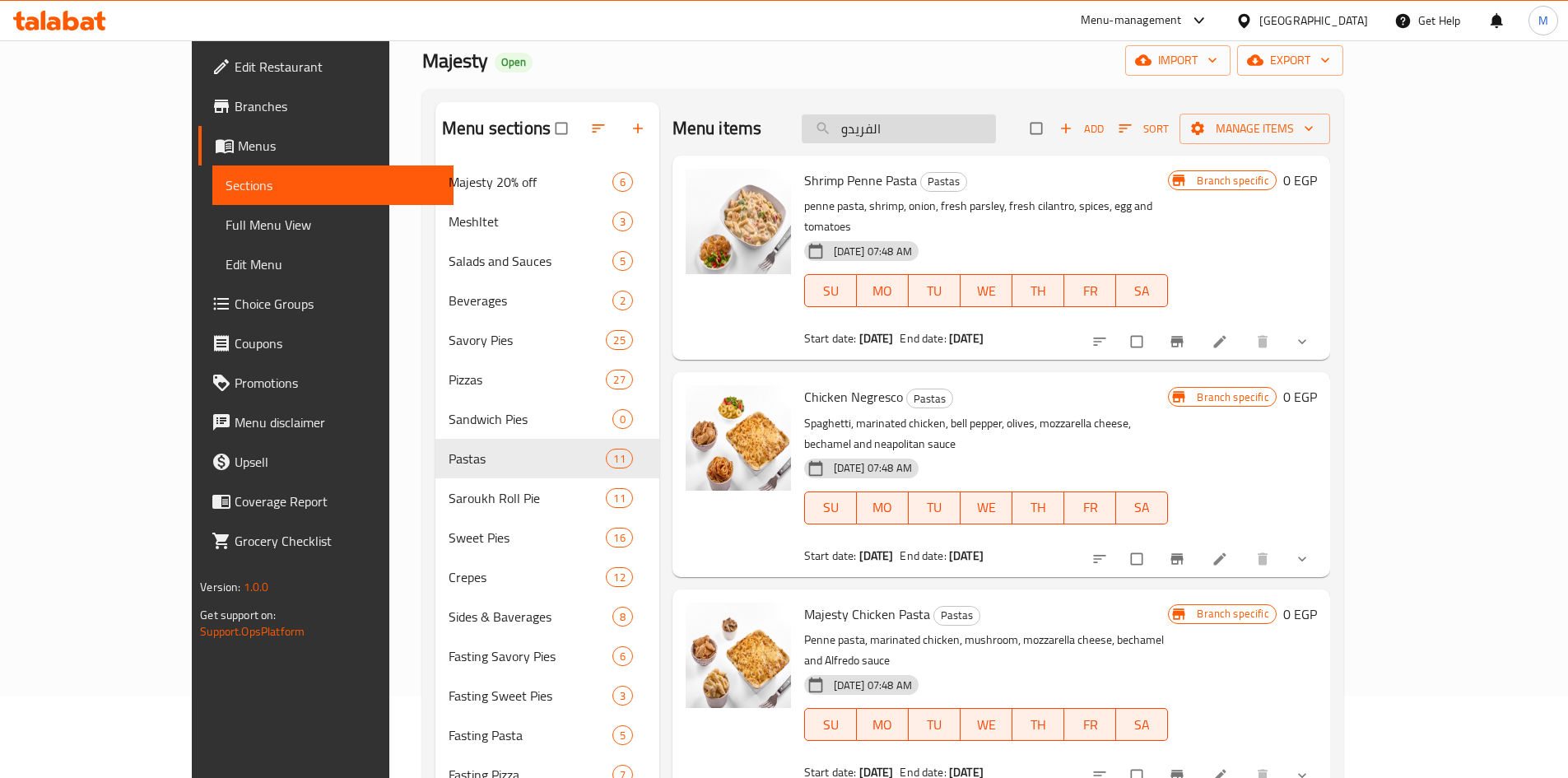
click at [984, 124] on input "الفريدو" at bounding box center [898, 128] width 194 height 28
paste input "مكرونة تشيكن كرسبى L"
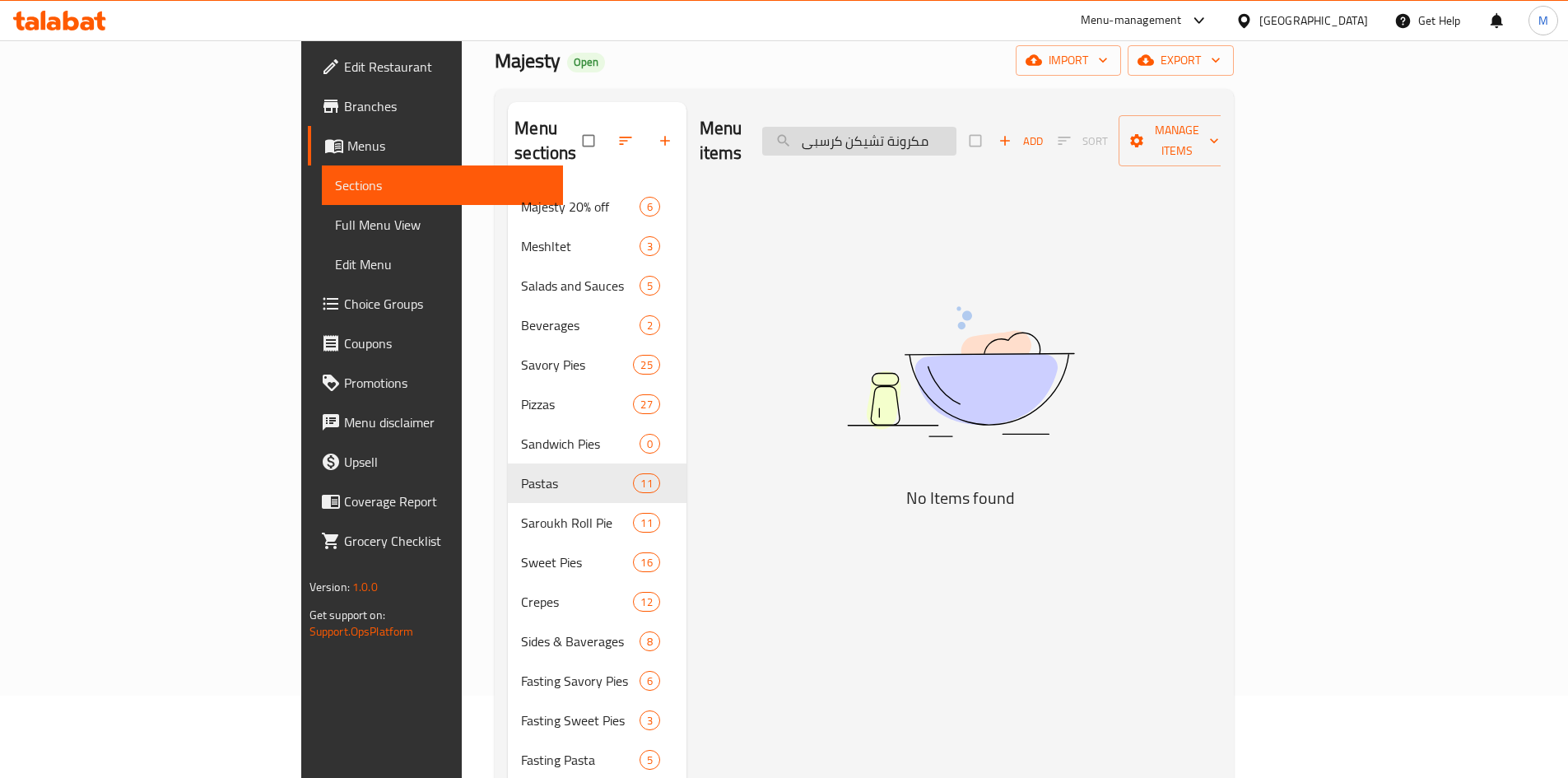
click at [956, 127] on input "مكرونة تشيكن كرسبى" at bounding box center [859, 141] width 194 height 28
click at [935, 130] on input "تشيكن كرسبى" at bounding box center [859, 141] width 194 height 28
click at [937, 130] on input "تشيكن كرسبى" at bounding box center [859, 141] width 194 height 28
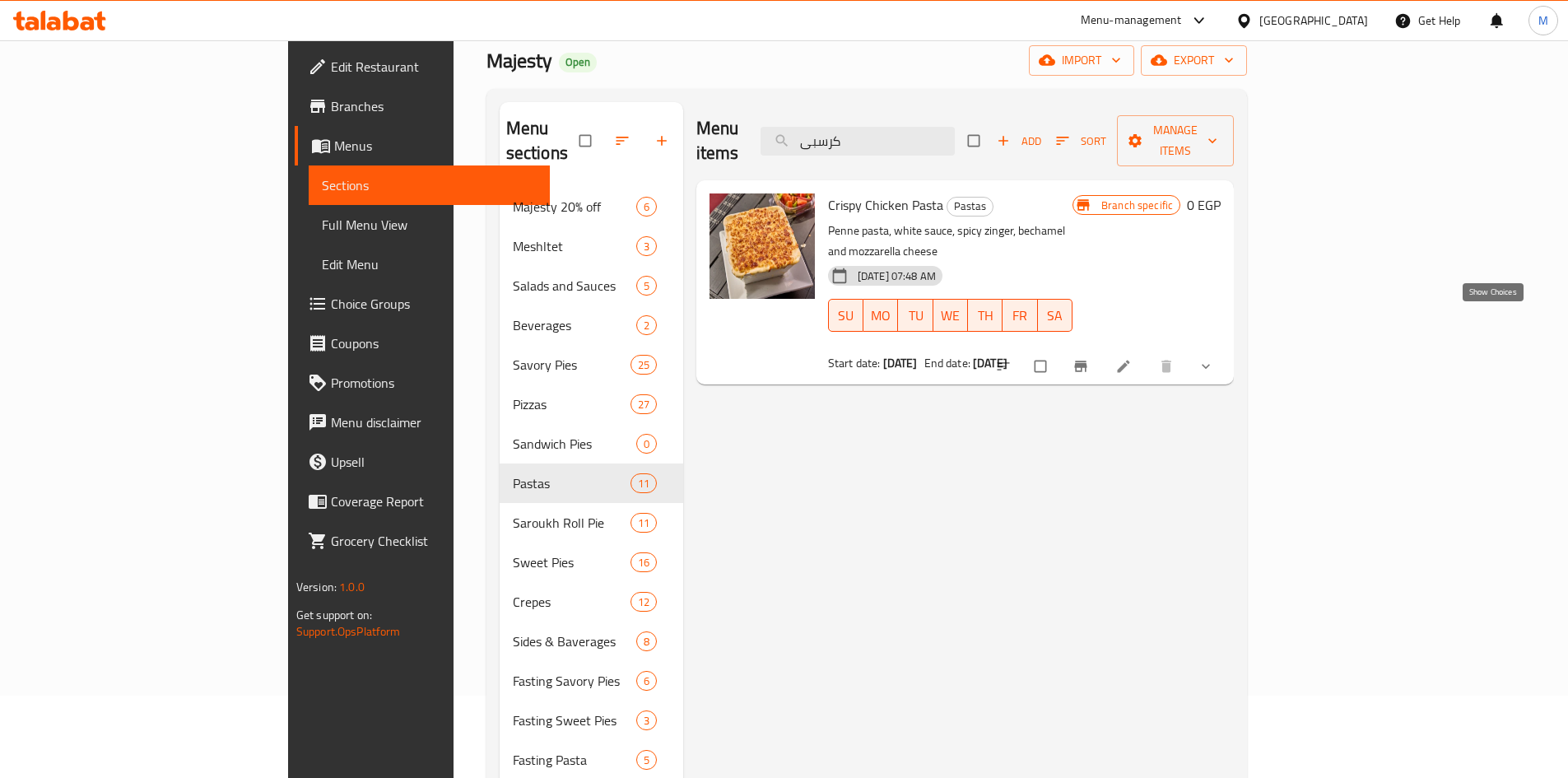
type input "كرسبى"
drag, startPoint x: 1486, startPoint y: 324, endPoint x: 1385, endPoint y: 339, distance: 102.1
click at [1213, 358] on icon "show more" at bounding box center [1206, 366] width 17 height 17
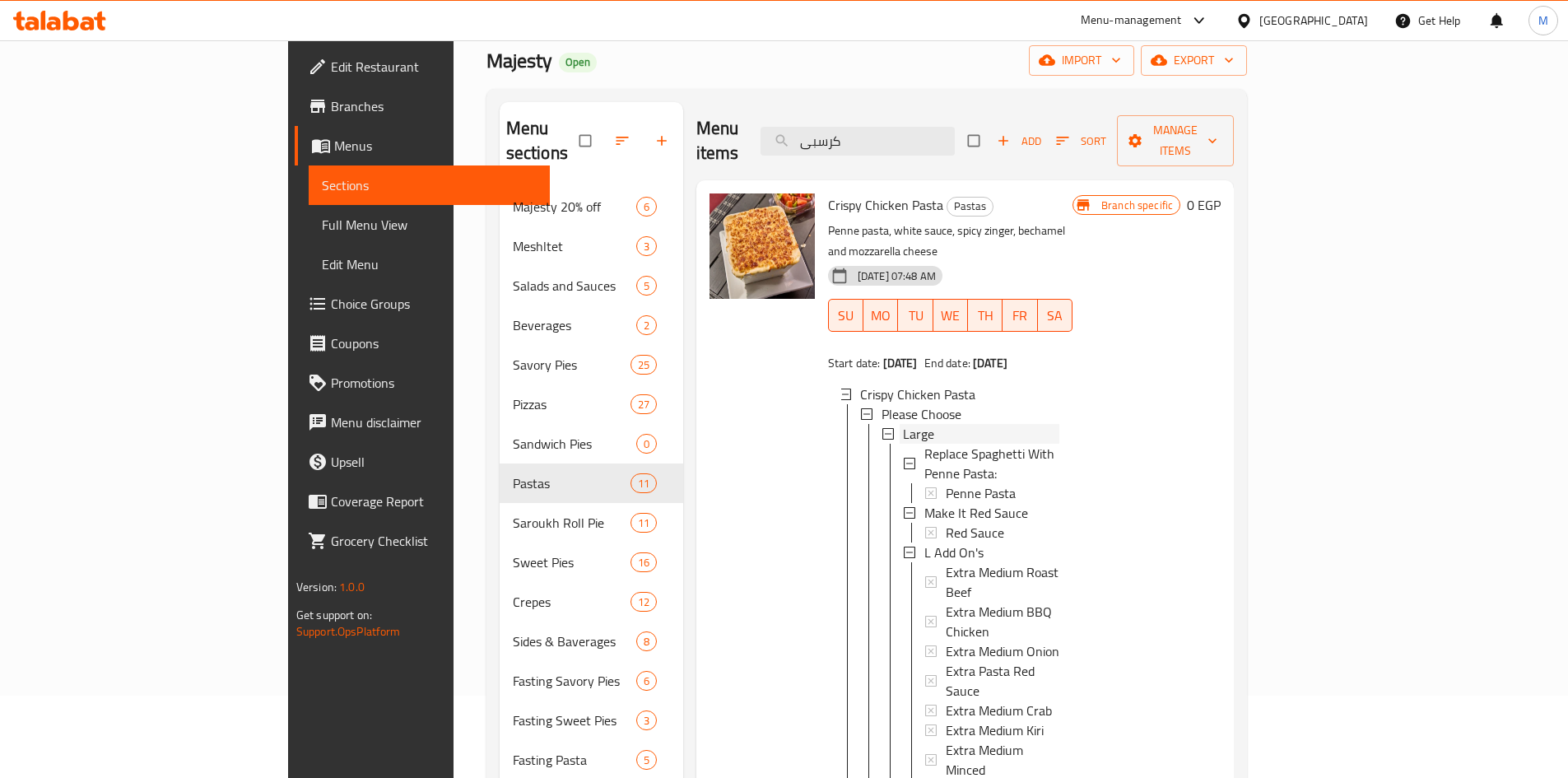
click at [903, 424] on span "Large" at bounding box center [918, 434] width 31 height 20
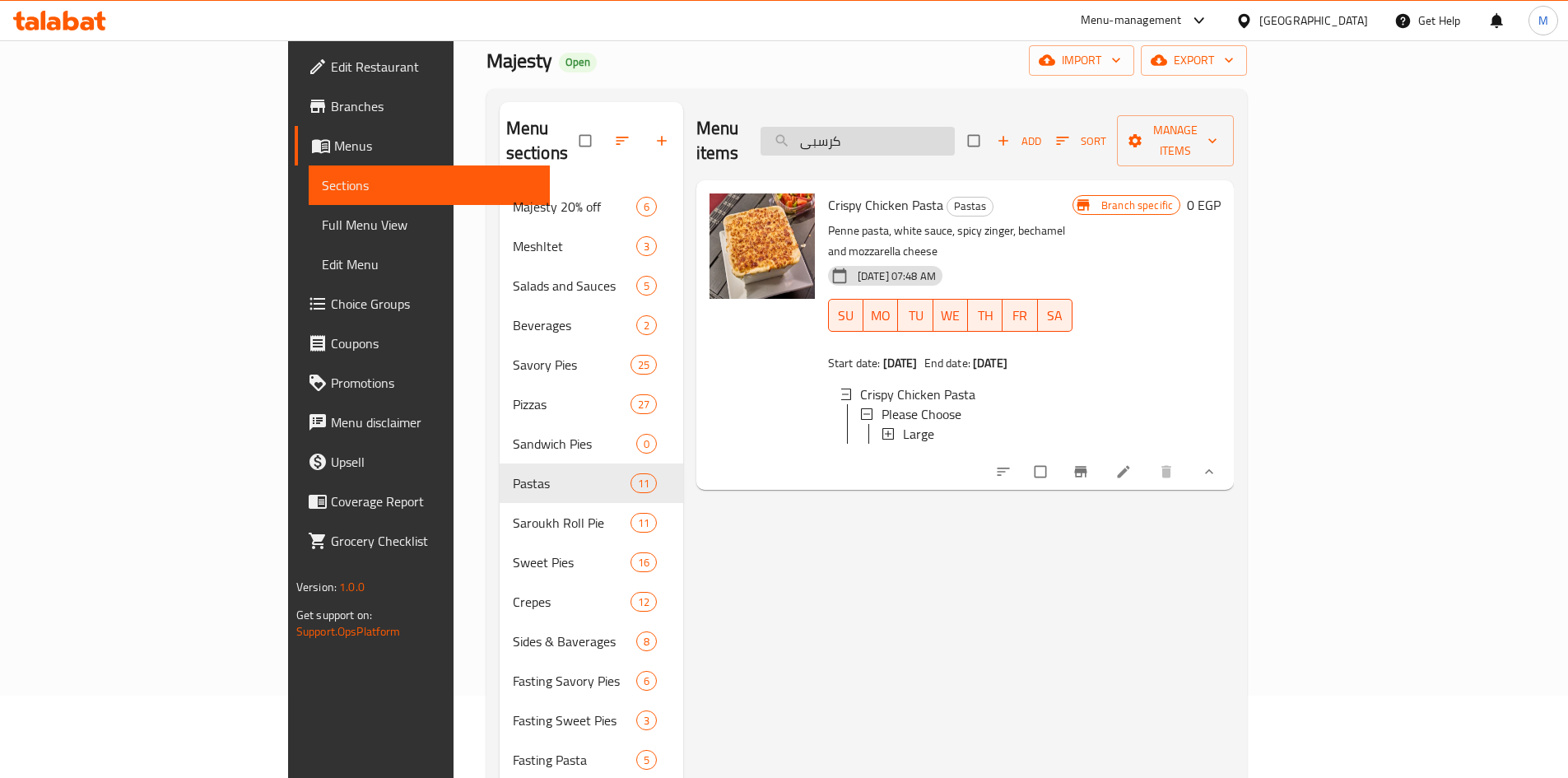
click at [954, 135] on input "كرسبى" at bounding box center [857, 141] width 194 height 28
paste input "بنا كواترو ستجونى L"
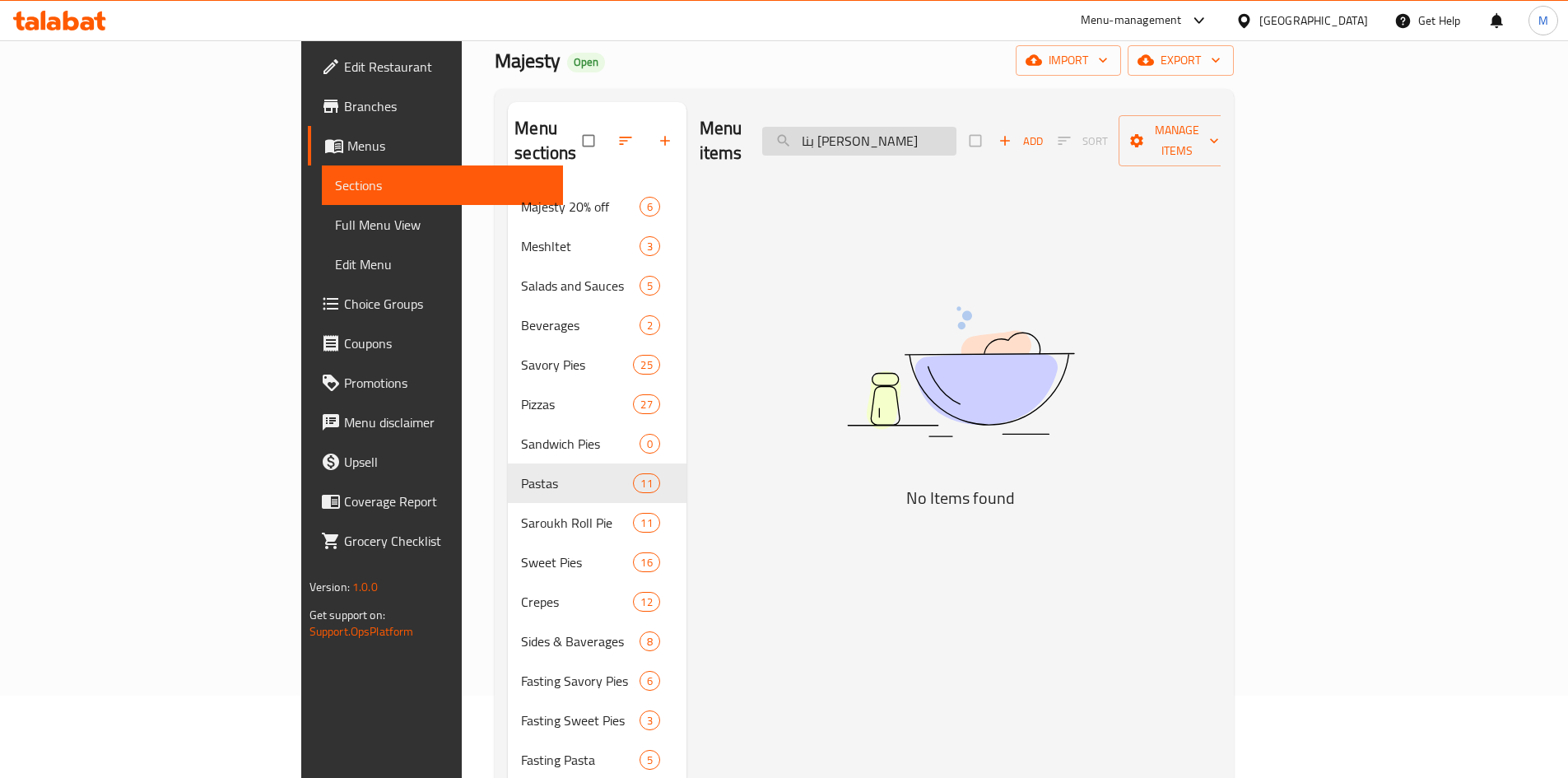
click at [956, 128] on input "بنا [PERSON_NAME]" at bounding box center [859, 141] width 194 height 28
click at [956, 128] on input "كواترو ستجونى" at bounding box center [859, 141] width 194 height 28
click at [956, 128] on input "ستجونى" at bounding box center [859, 141] width 194 height 28
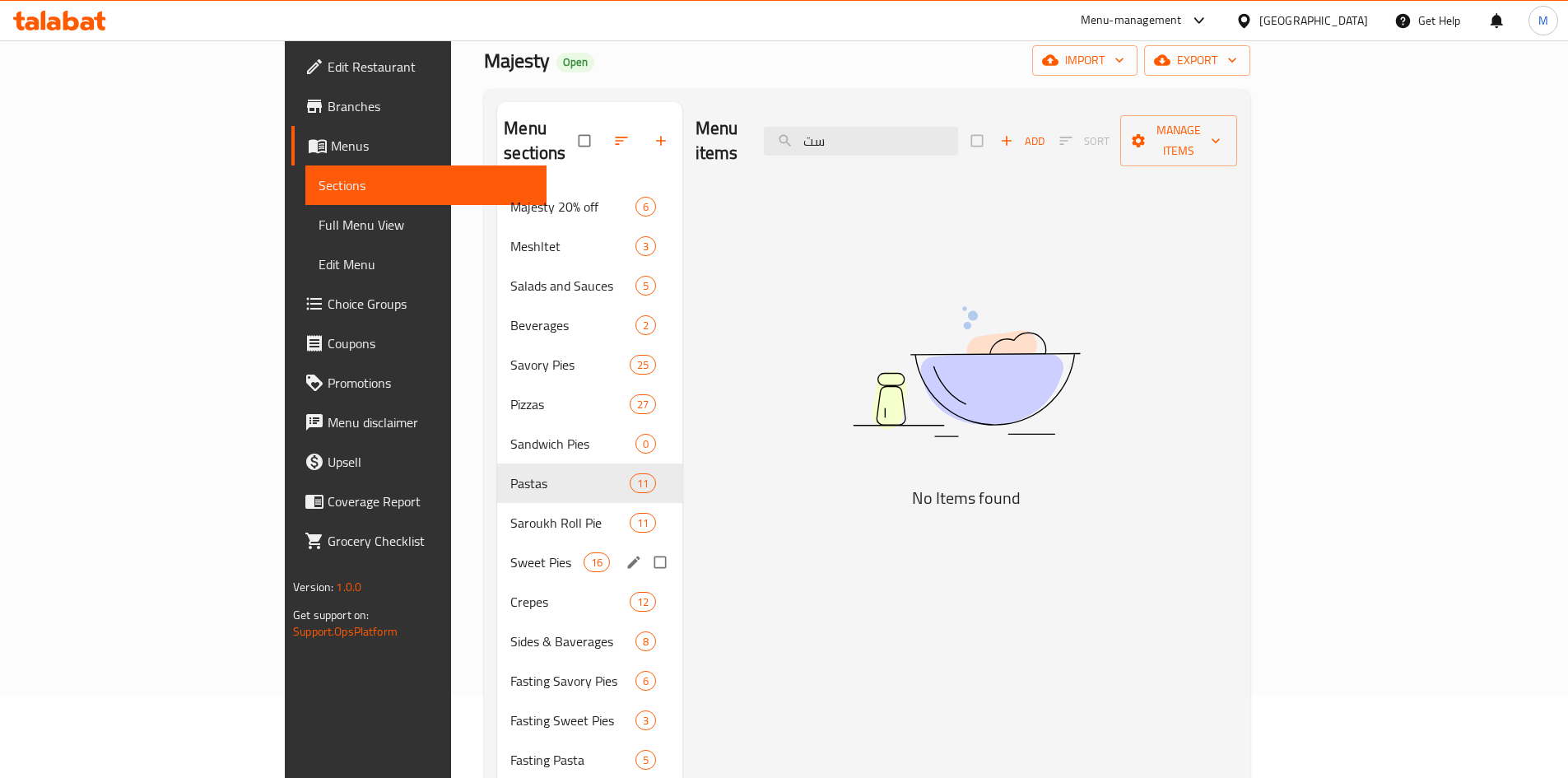
type input "س"
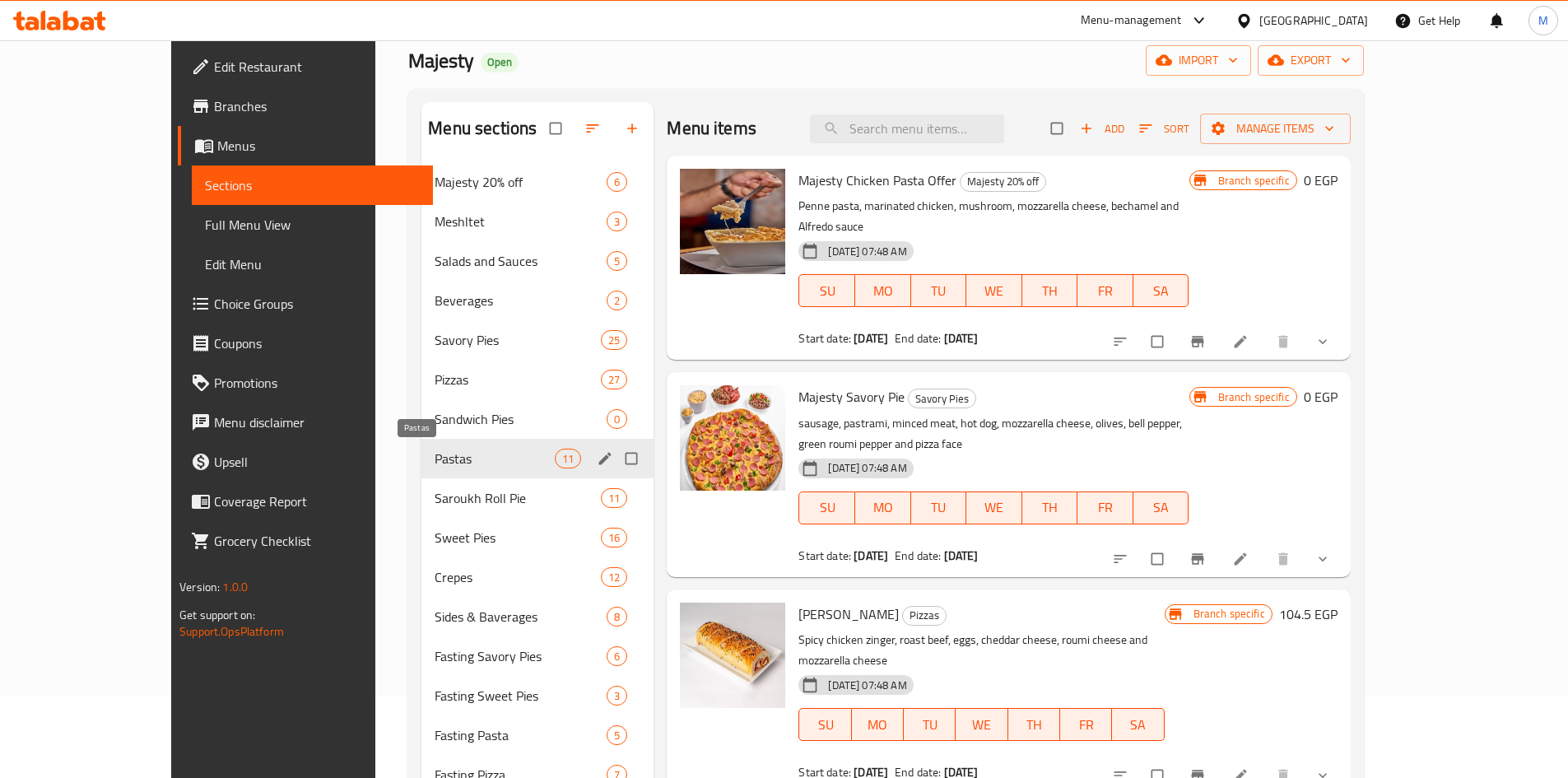
click at [435, 462] on span "Pastas" at bounding box center [494, 458] width 120 height 20
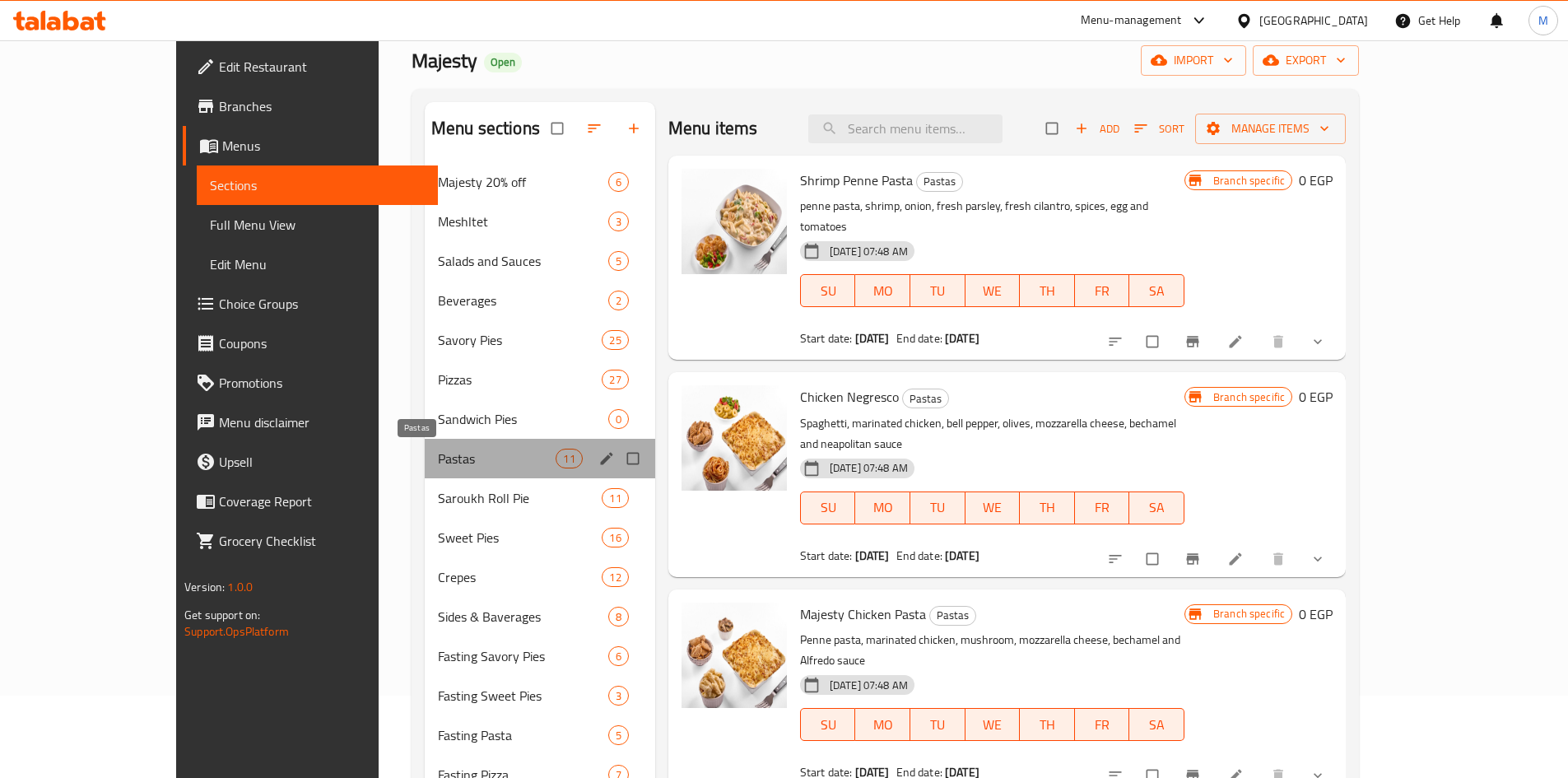
click at [438, 454] on span "Pastas" at bounding box center [496, 458] width 118 height 20
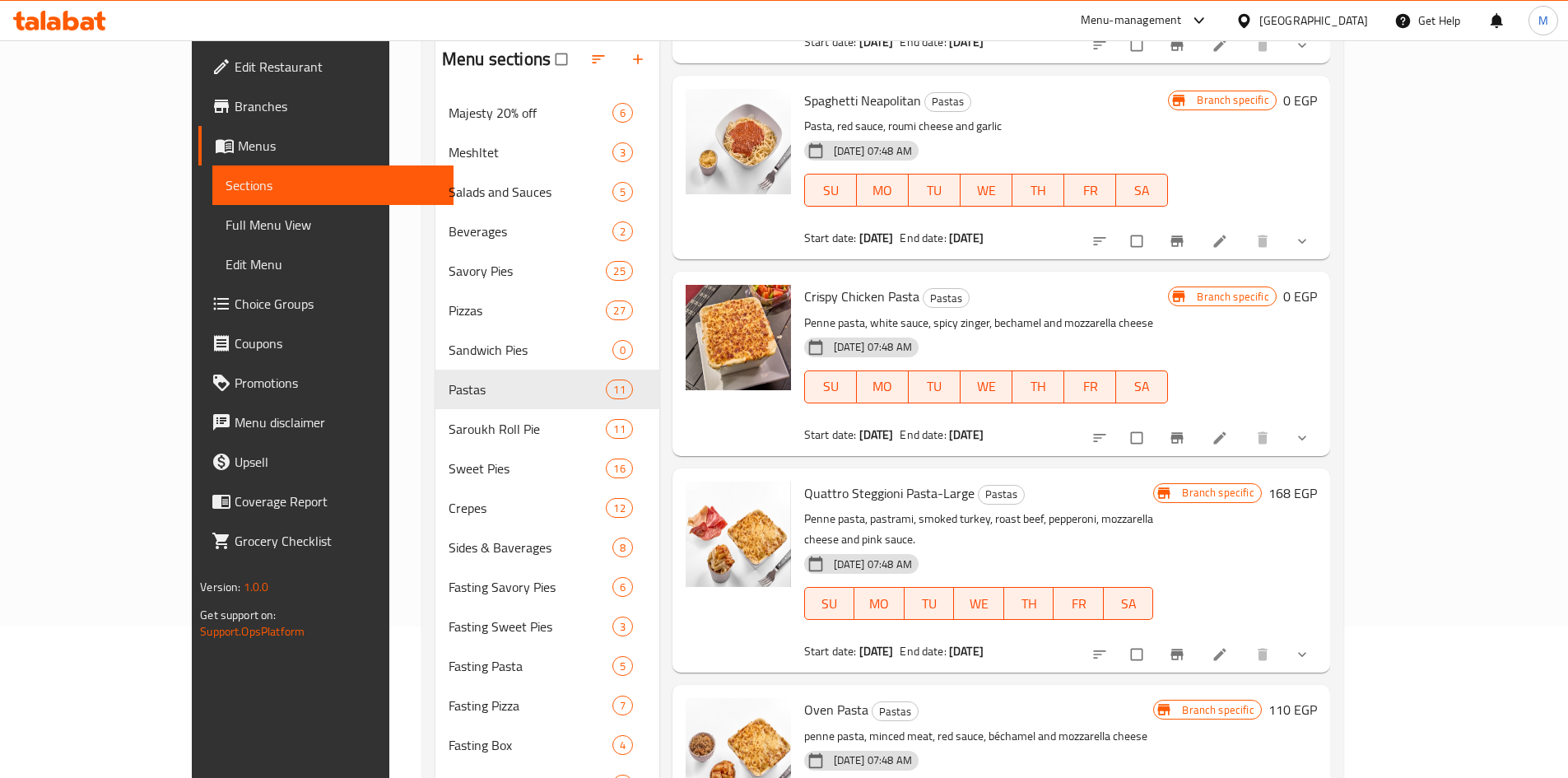
scroll to position [247, 0]
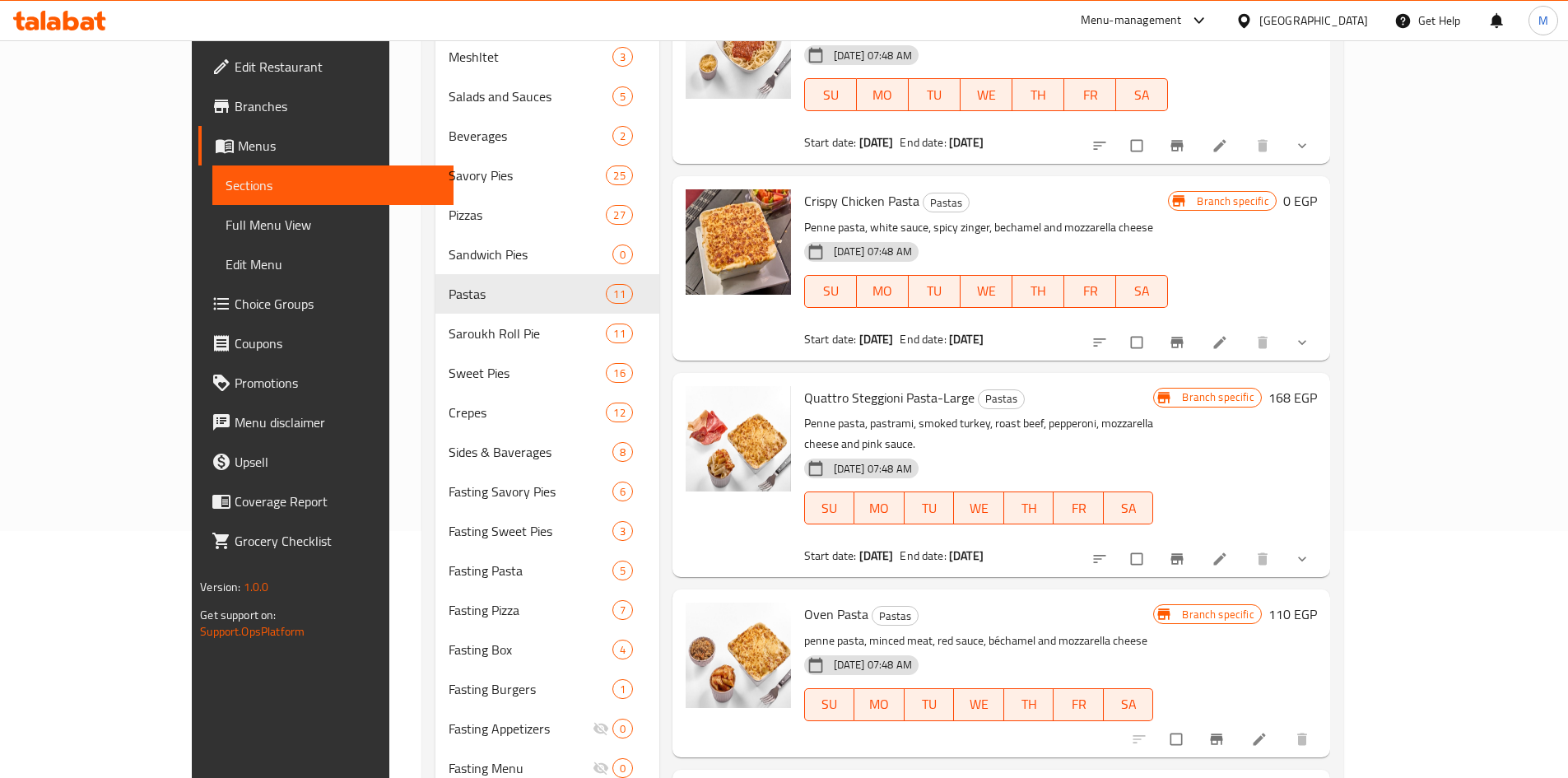
click at [826, 385] on span "Quattro Steggioni Pasta-Large" at bounding box center [889, 397] width 170 height 24
copy span "Steggioni"
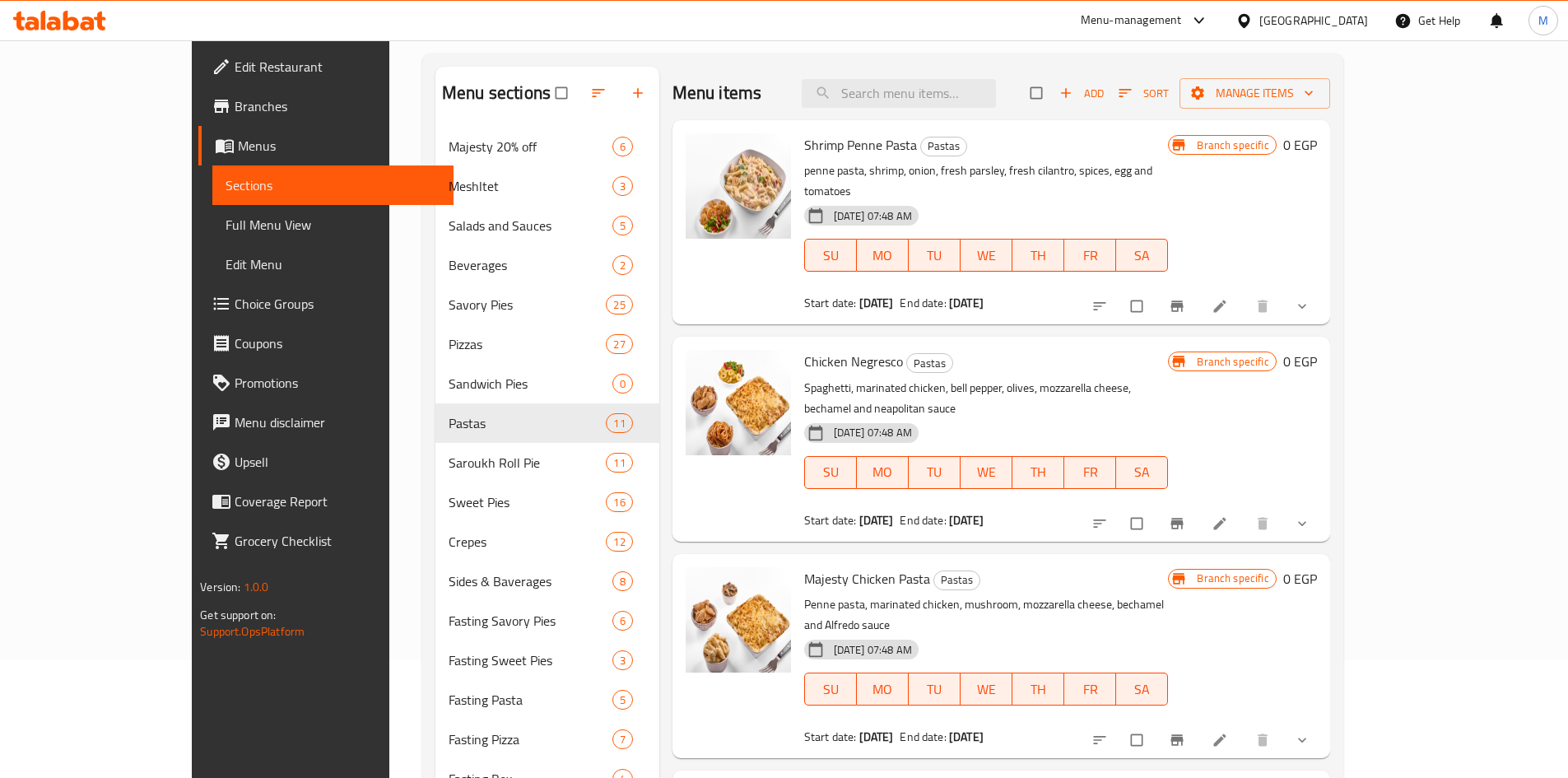
scroll to position [0, 0]
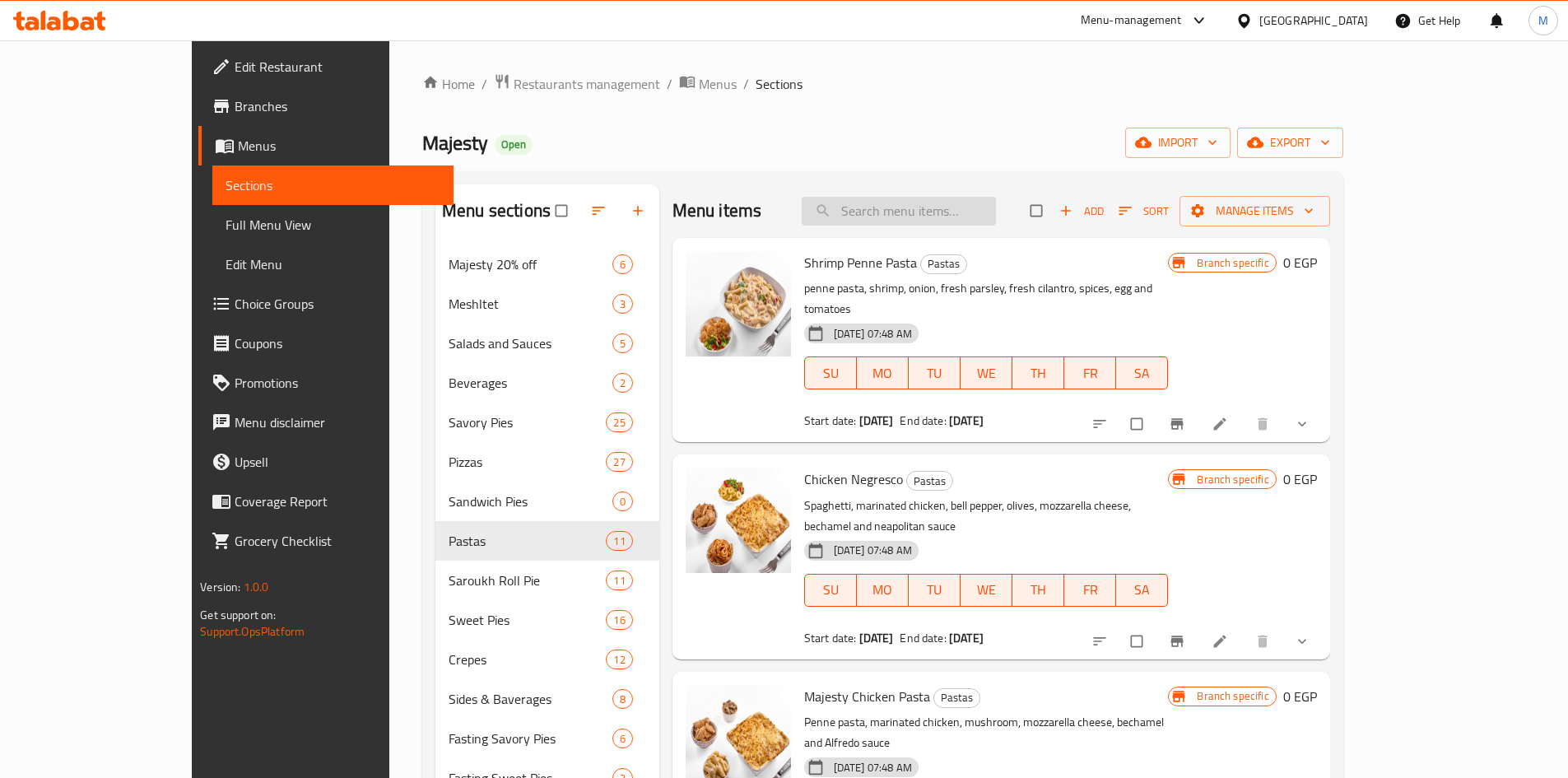
click at [969, 200] on input "search" at bounding box center [898, 210] width 194 height 28
paste input "Steggioni"
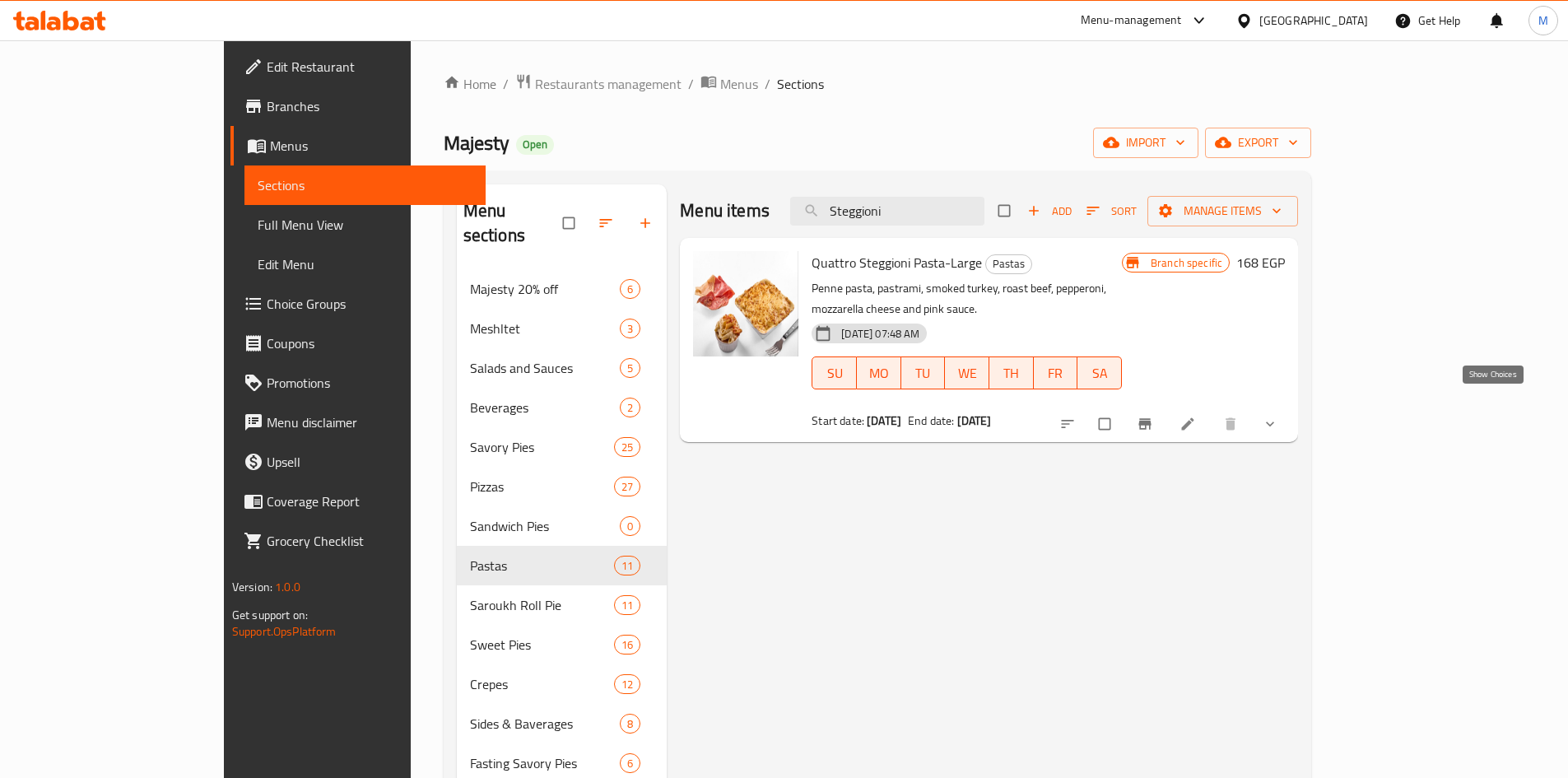
type input "Steggioni"
click at [1278, 415] on icon "show more" at bounding box center [1269, 423] width 17 height 17
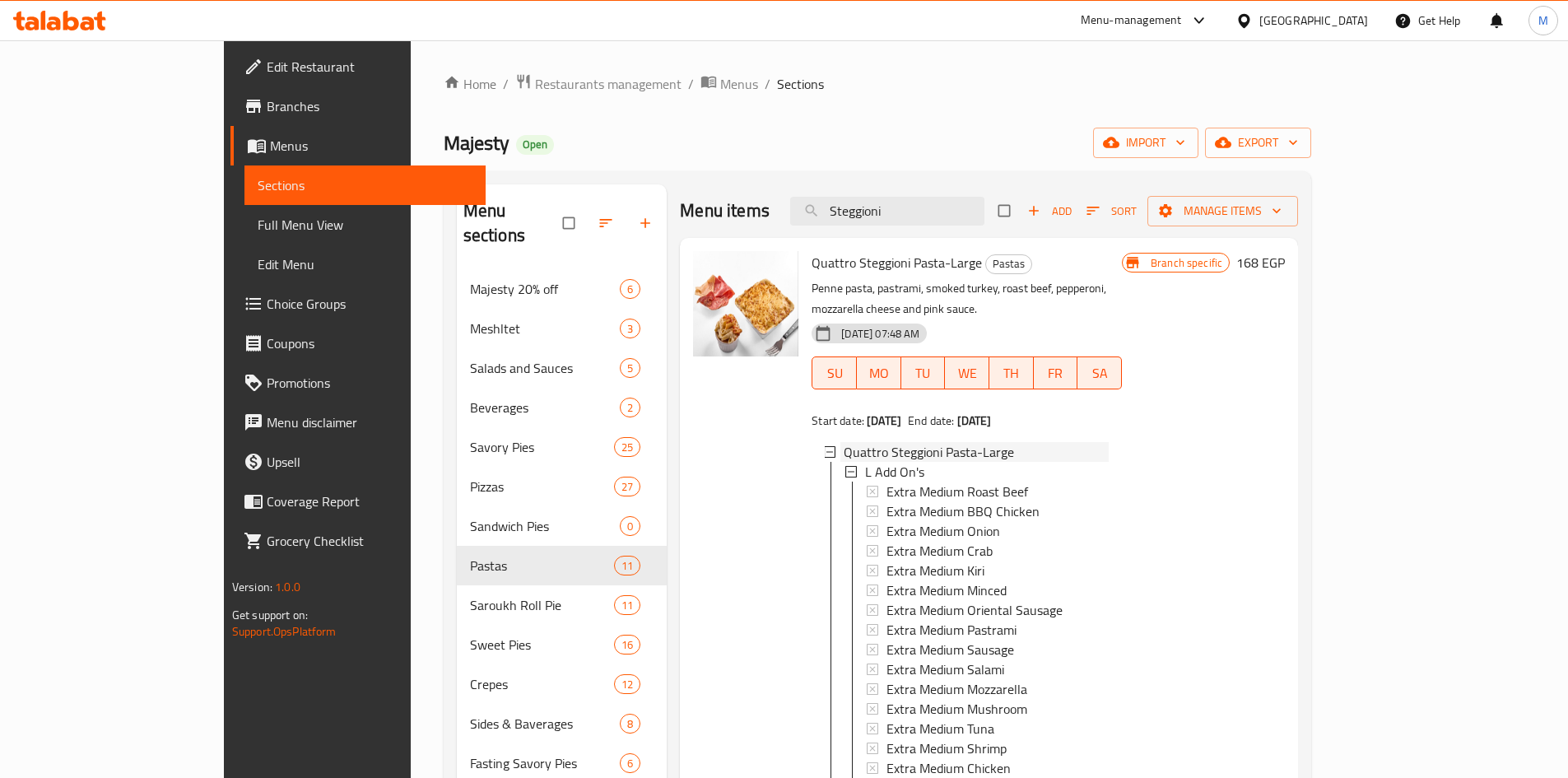
click at [880, 442] on span "Quattro Steggioni Pasta-Large" at bounding box center [928, 452] width 170 height 20
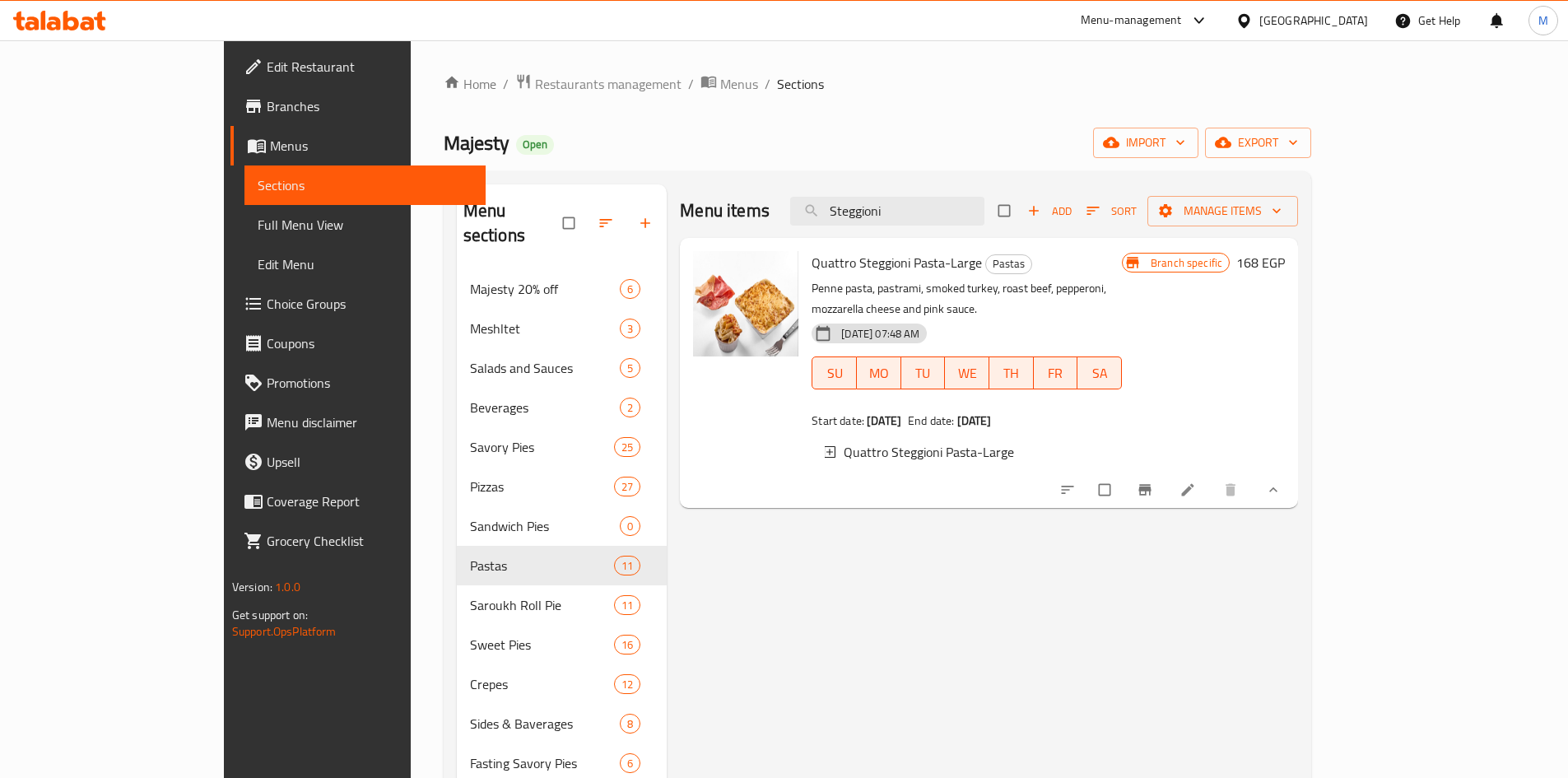
click at [881, 442] on span "Quattro Steggioni Pasta-Large" at bounding box center [928, 452] width 170 height 20
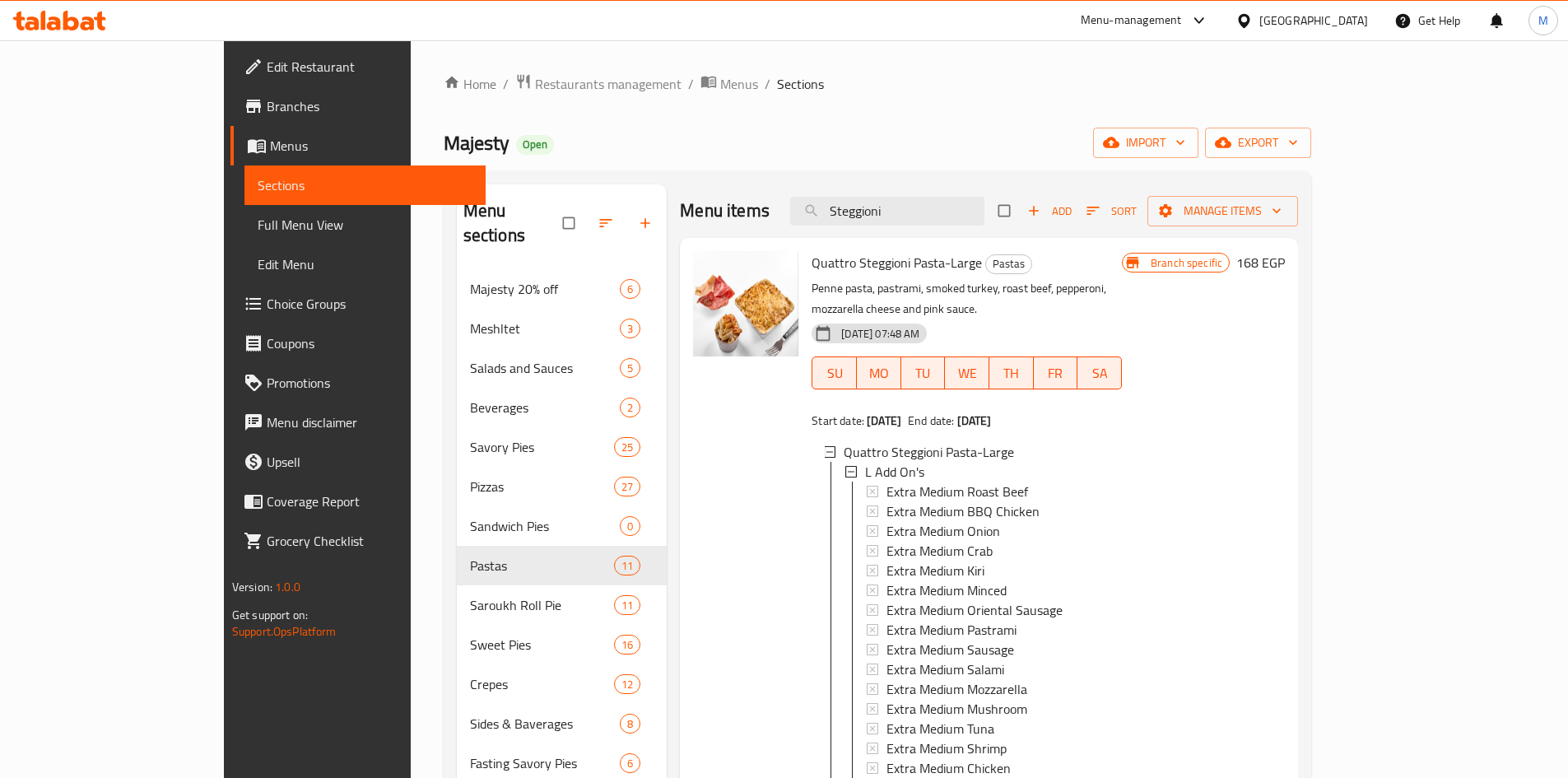
click at [1285, 461] on div "Branch specific 168 EGP" at bounding box center [1203, 639] width 163 height 777
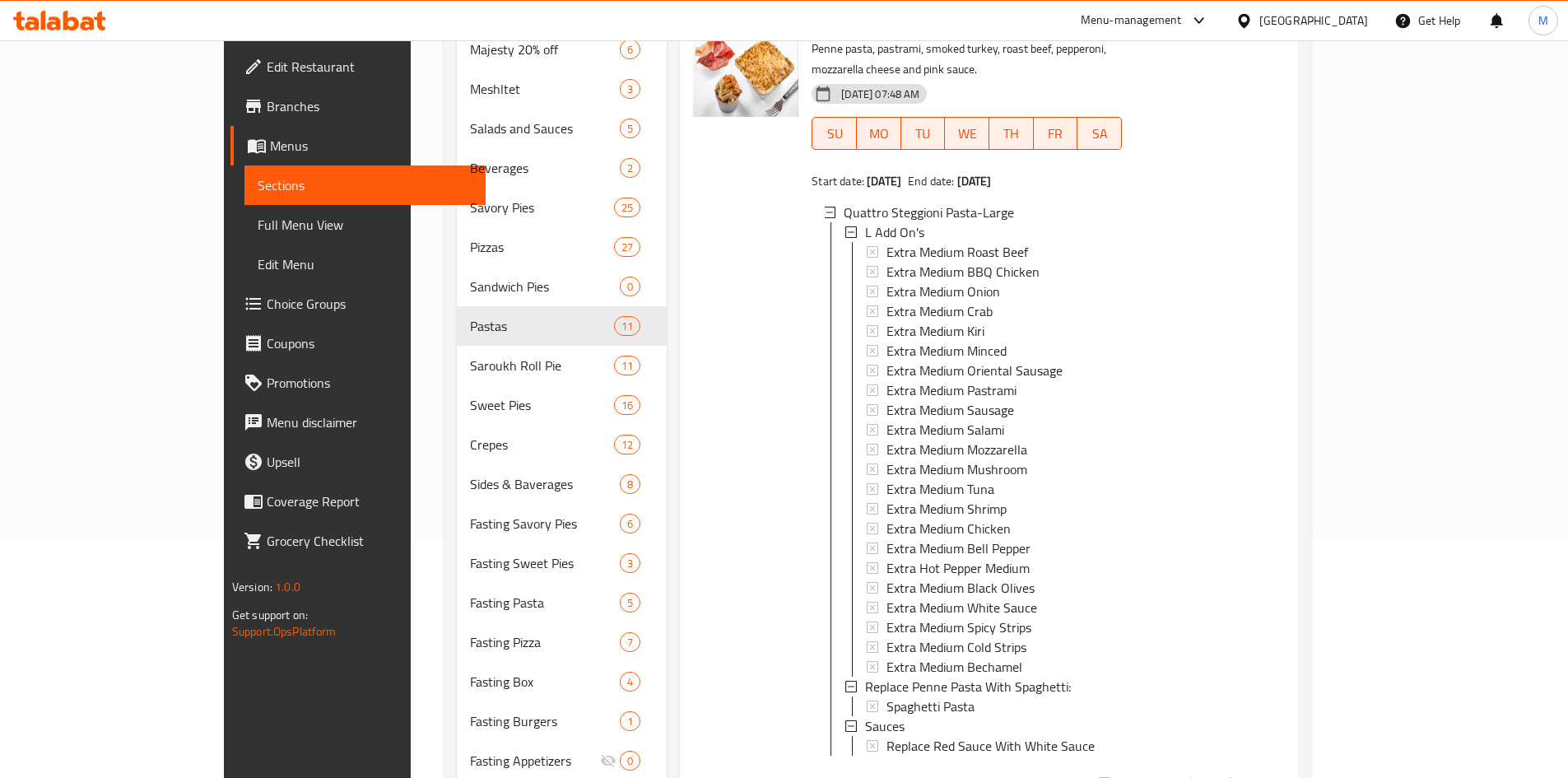
scroll to position [349, 0]
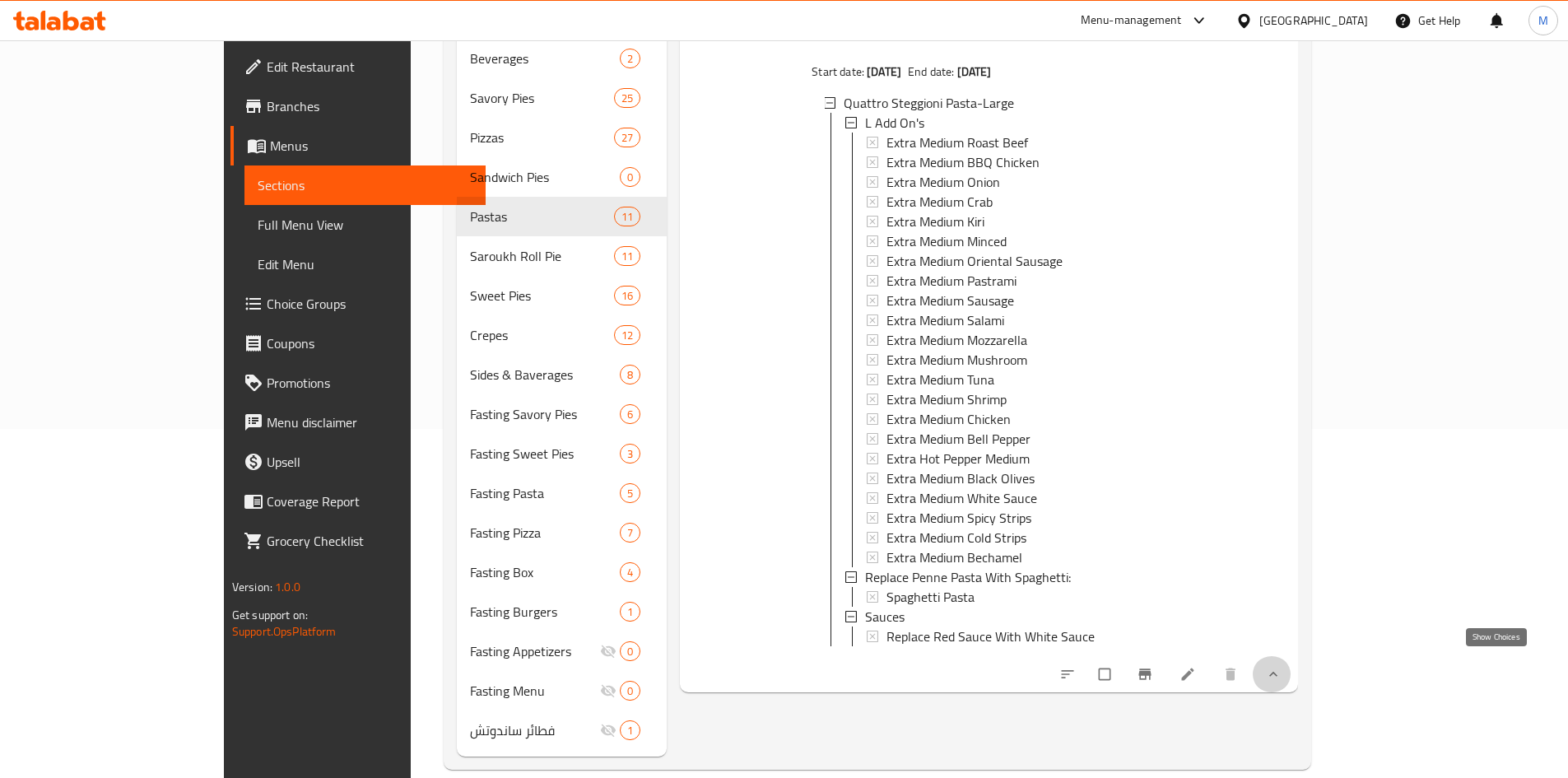
click at [1277, 671] on icon "show more" at bounding box center [1273, 673] width 8 height 5
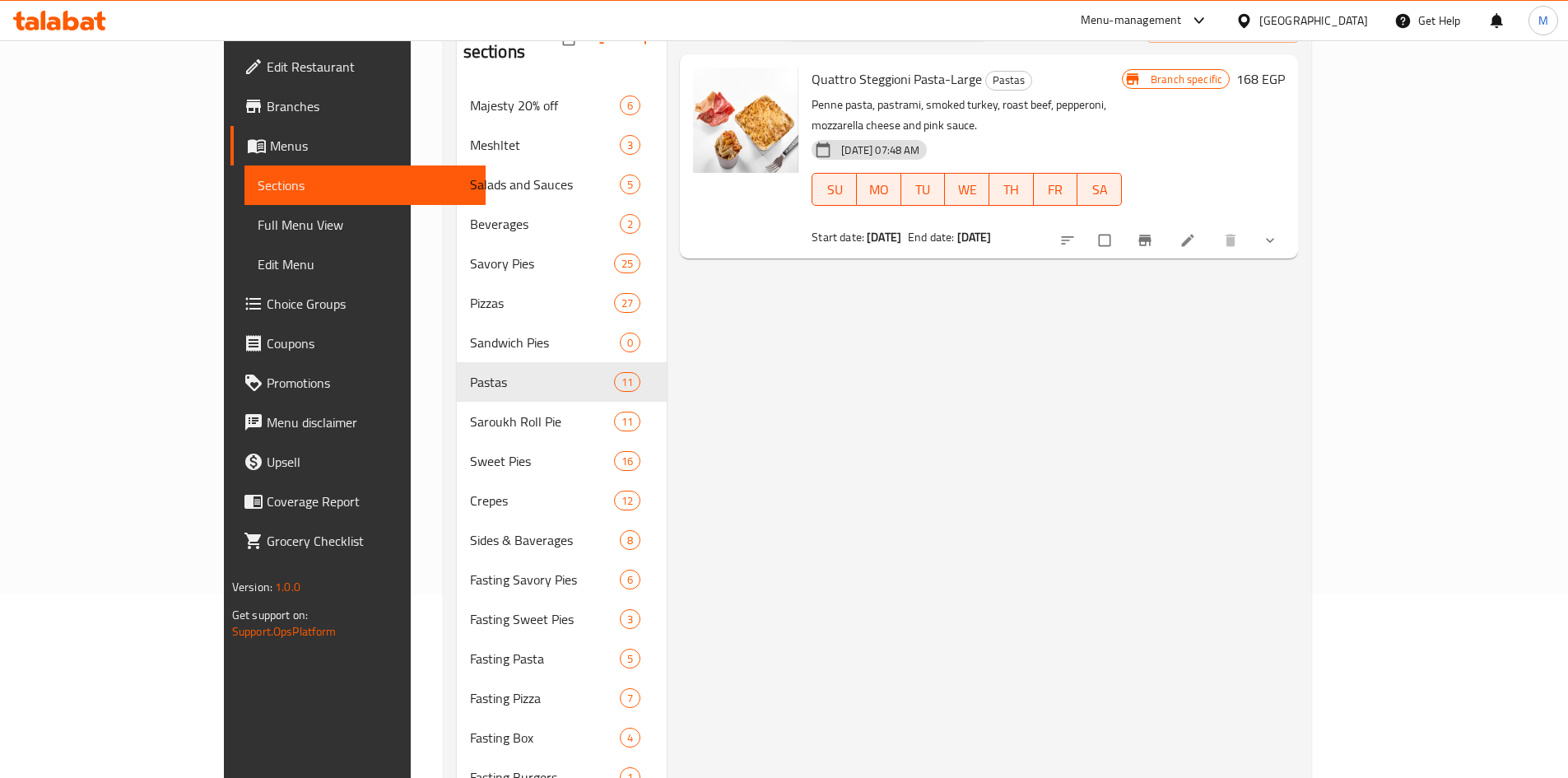
scroll to position [20, 0]
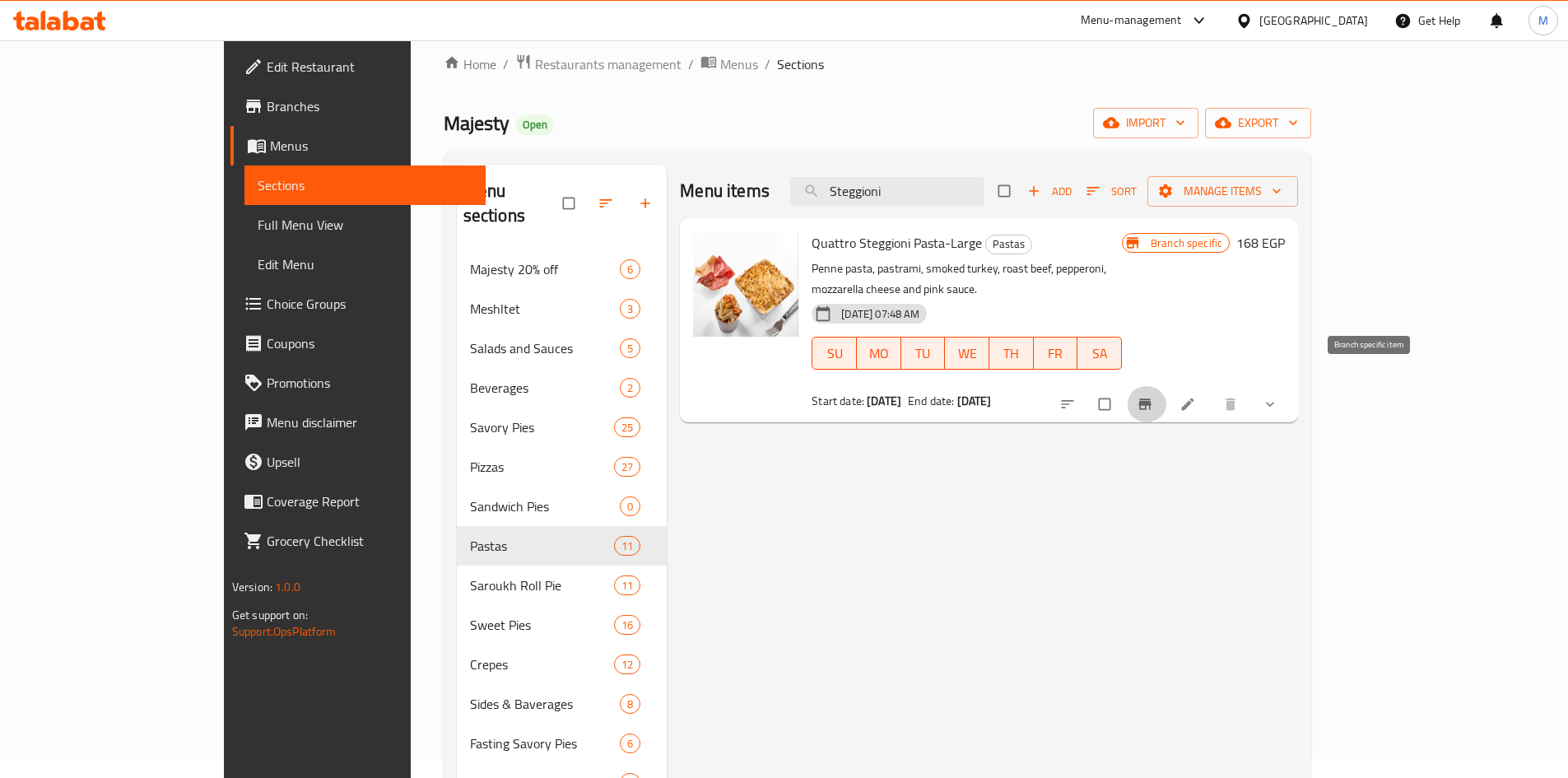
click at [1151, 400] on icon "Branch-specific-item" at bounding box center [1145, 405] width 13 height 11
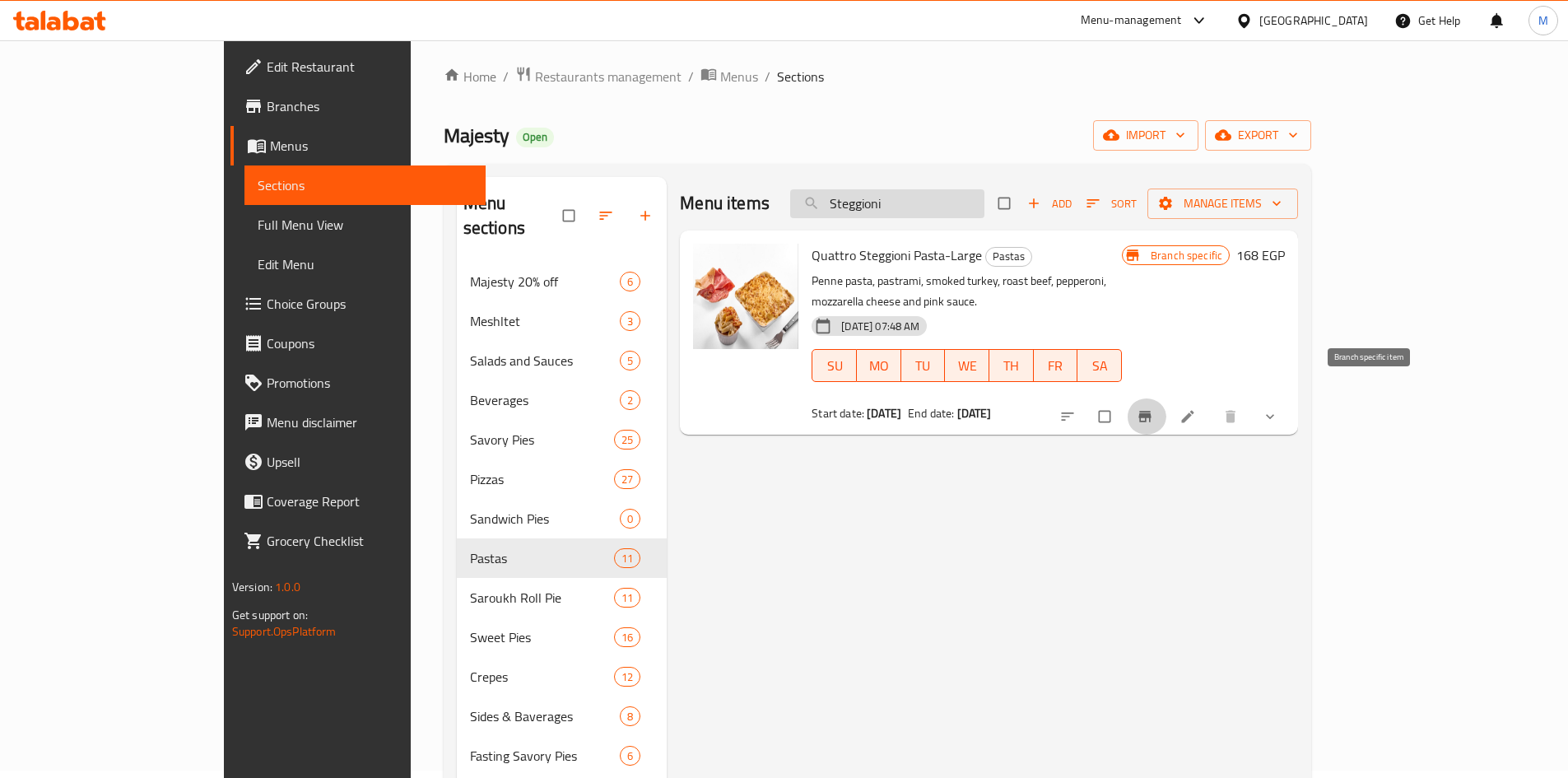
scroll to position [0, 0]
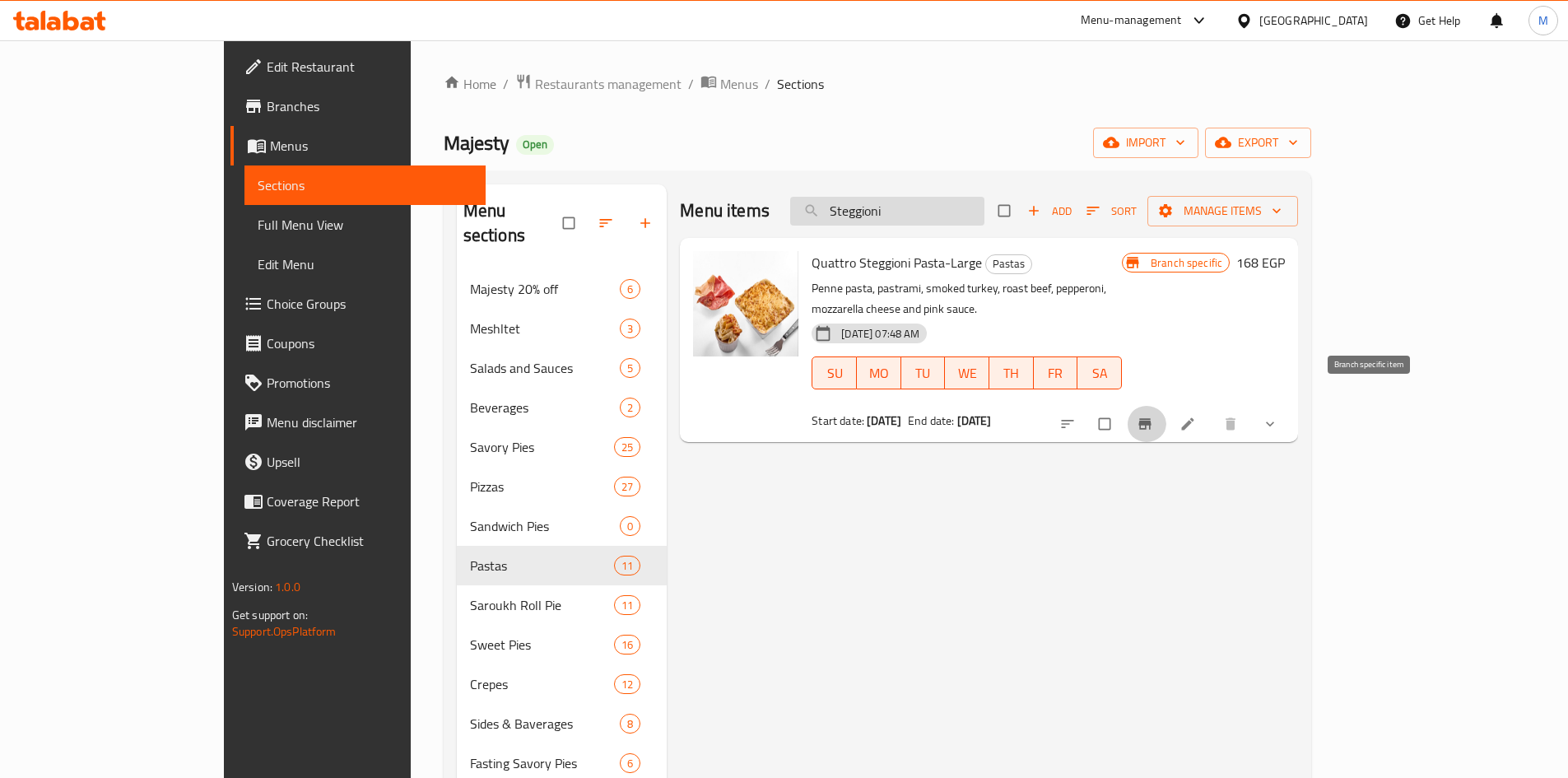
click at [984, 214] on input "Steggioni" at bounding box center [887, 210] width 194 height 28
paste input "كريب فراخ بانيه"
click at [984, 214] on input "كريب فراخ بانيه" at bounding box center [887, 210] width 194 height 28
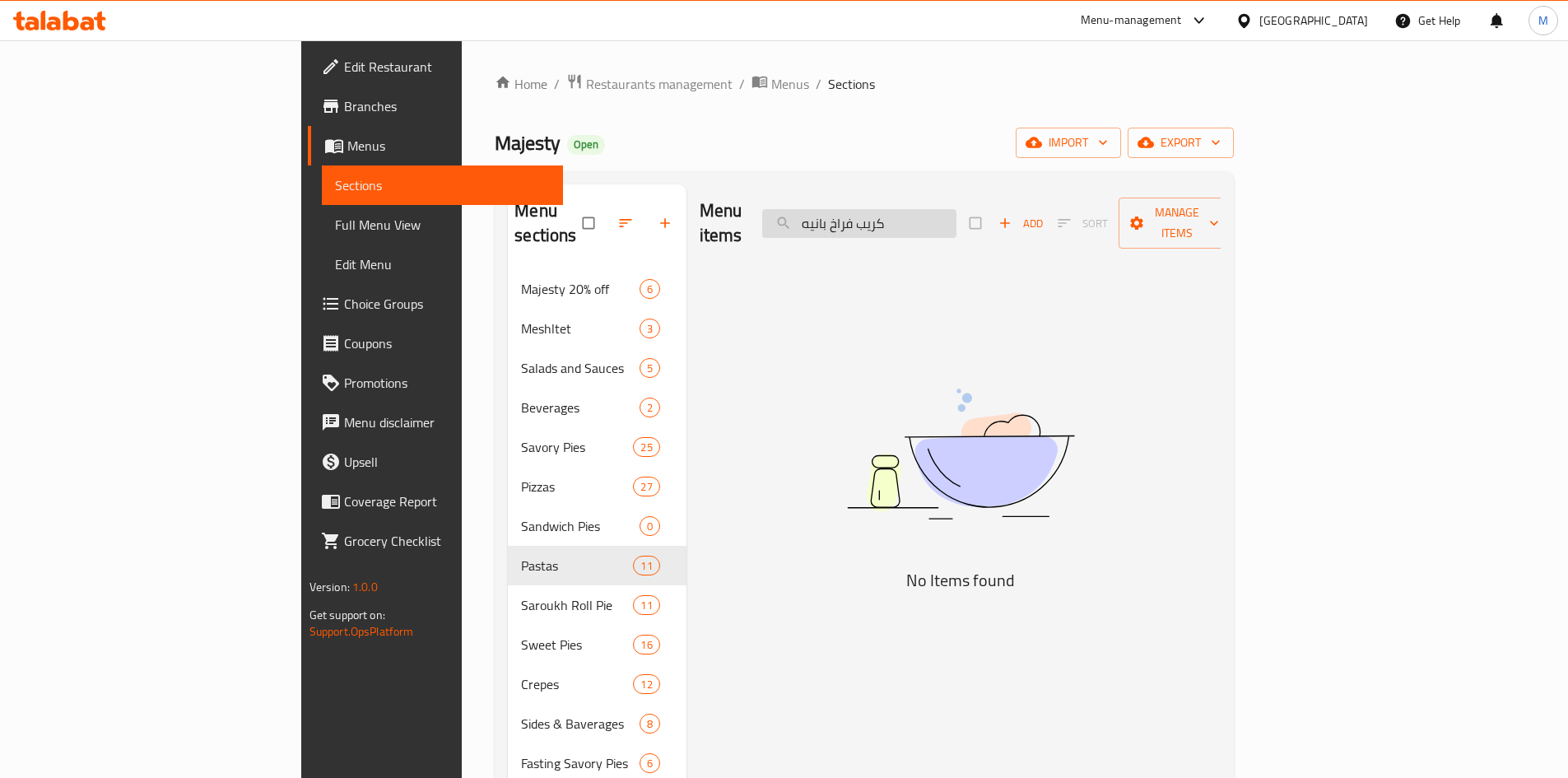
click at [956, 213] on input "كريب فراخ بانيه" at bounding box center [859, 223] width 194 height 28
click at [954, 210] on input "فراخ بانيه" at bounding box center [859, 223] width 194 height 28
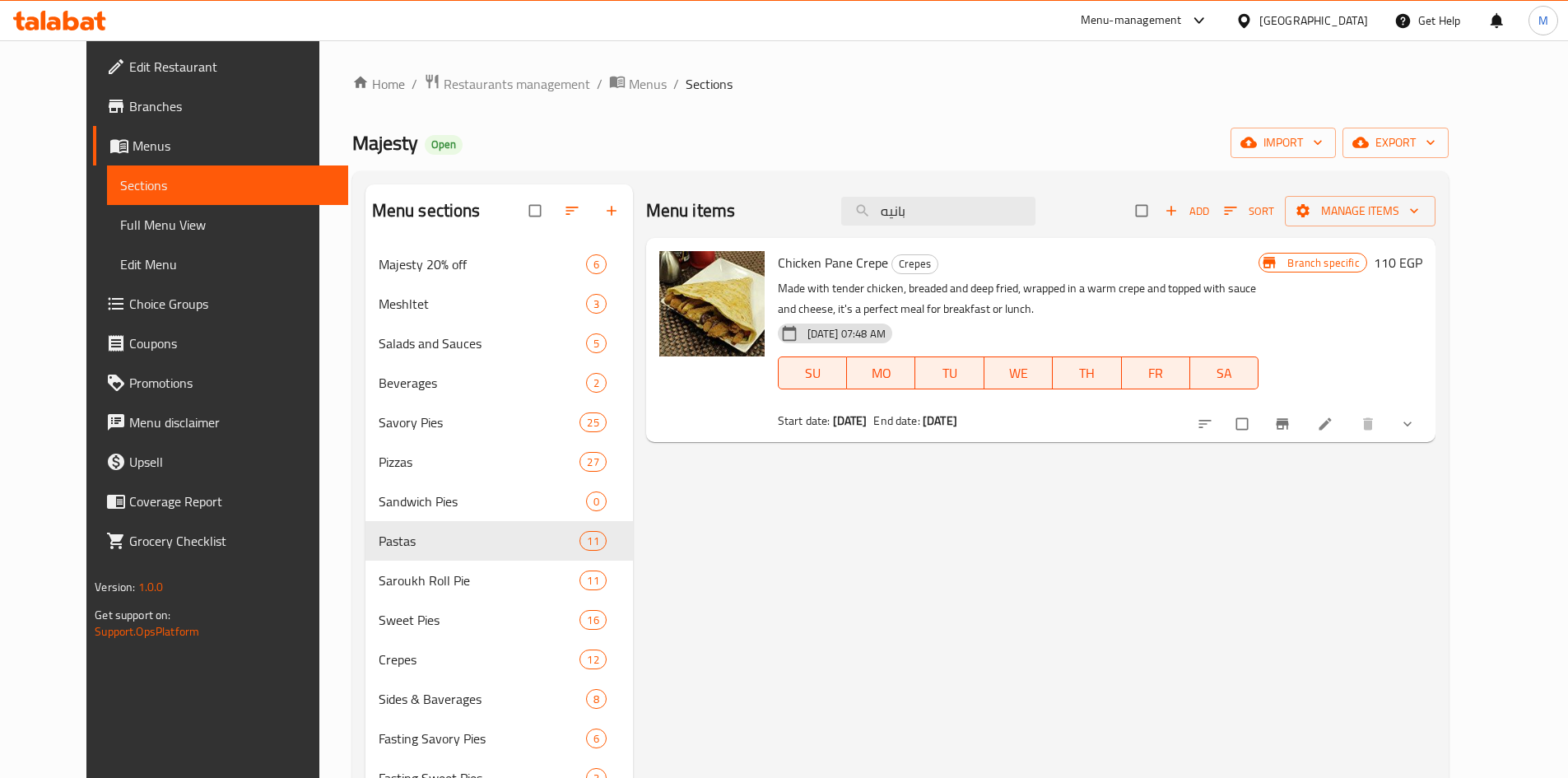
type input "بانيه"
click at [1416, 432] on icon "show more" at bounding box center [1407, 423] width 17 height 17
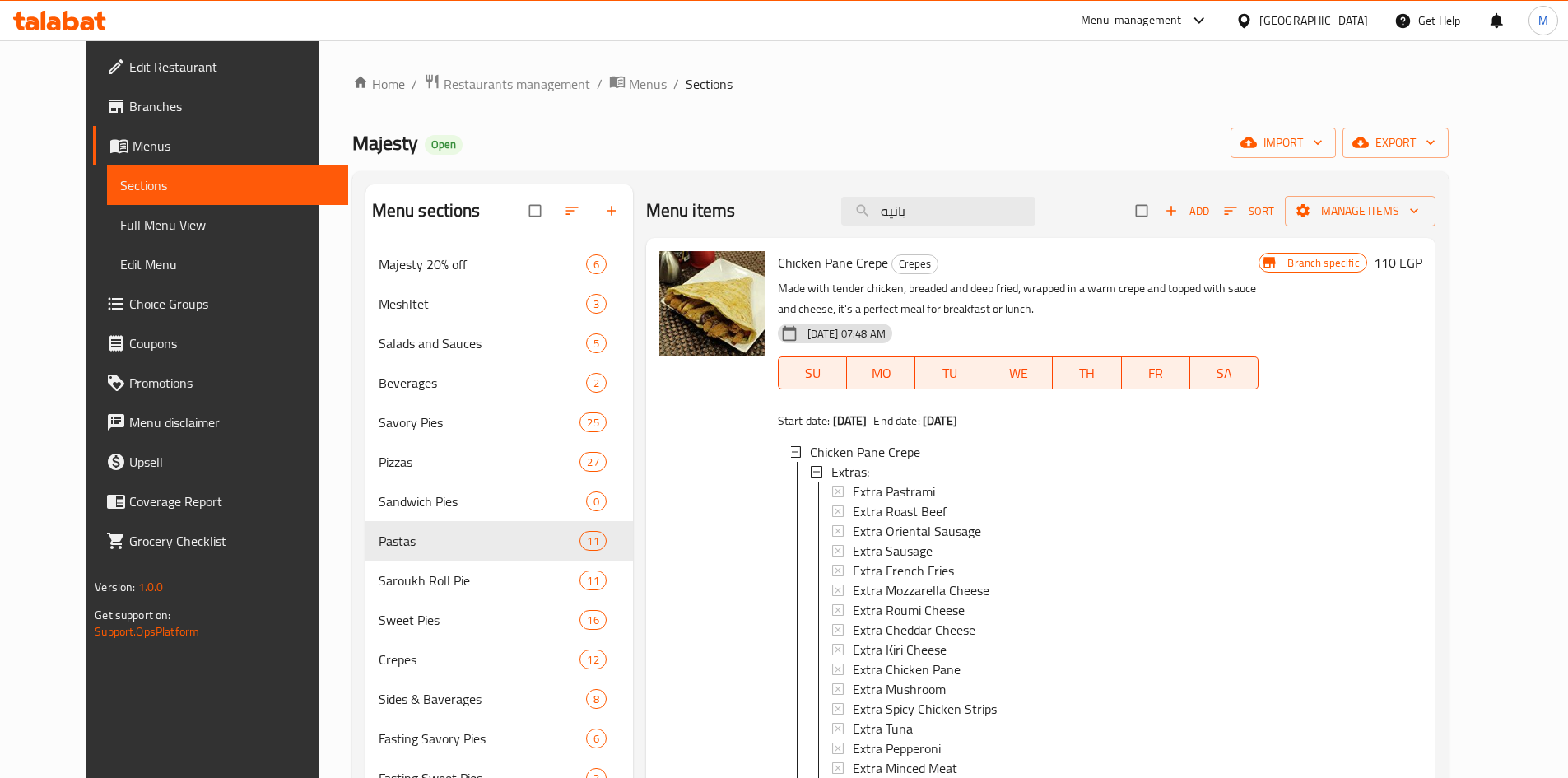
scroll to position [349, 0]
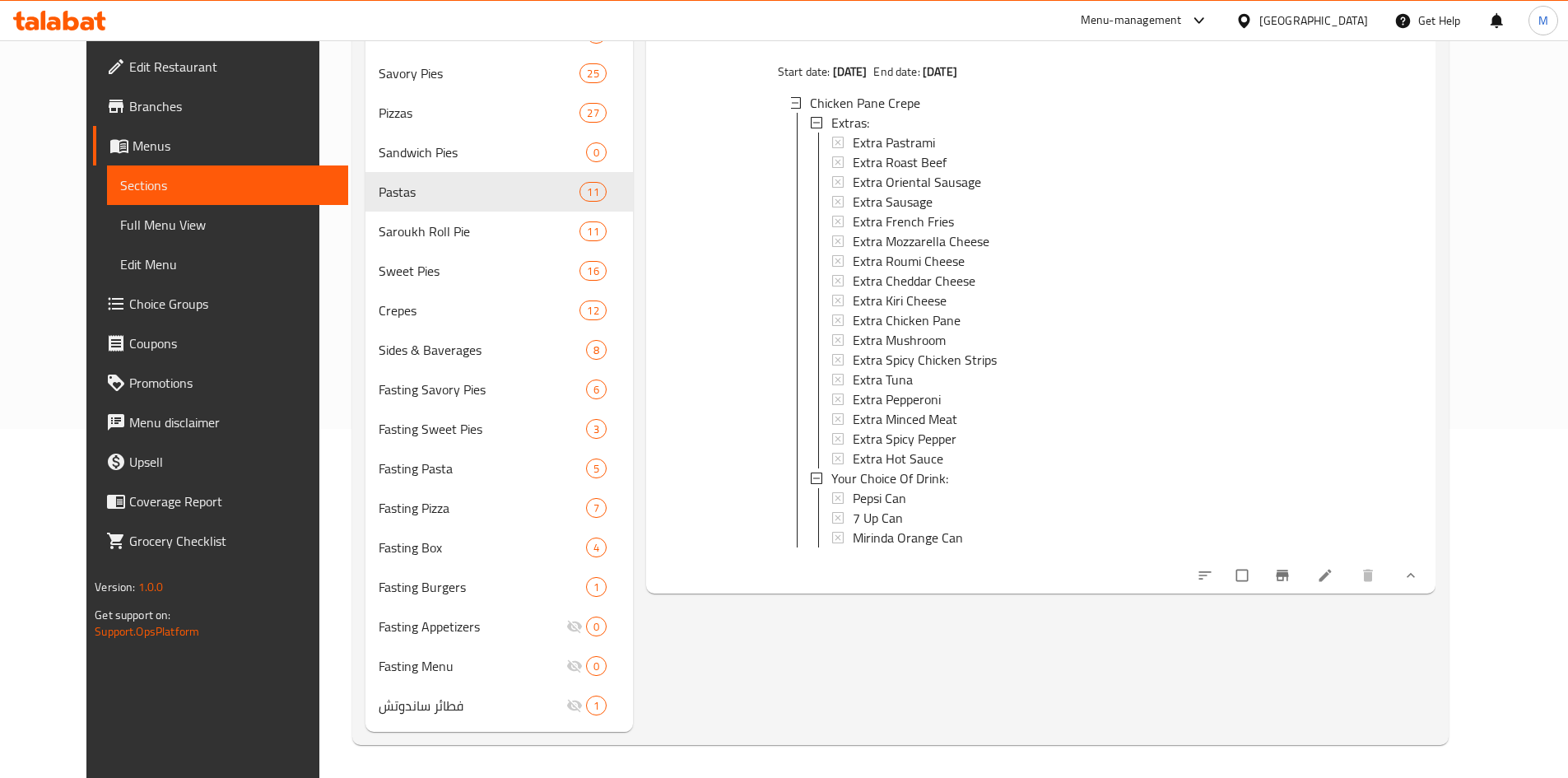
click at [1419, 584] on icon "show more" at bounding box center [1410, 575] width 17 height 17
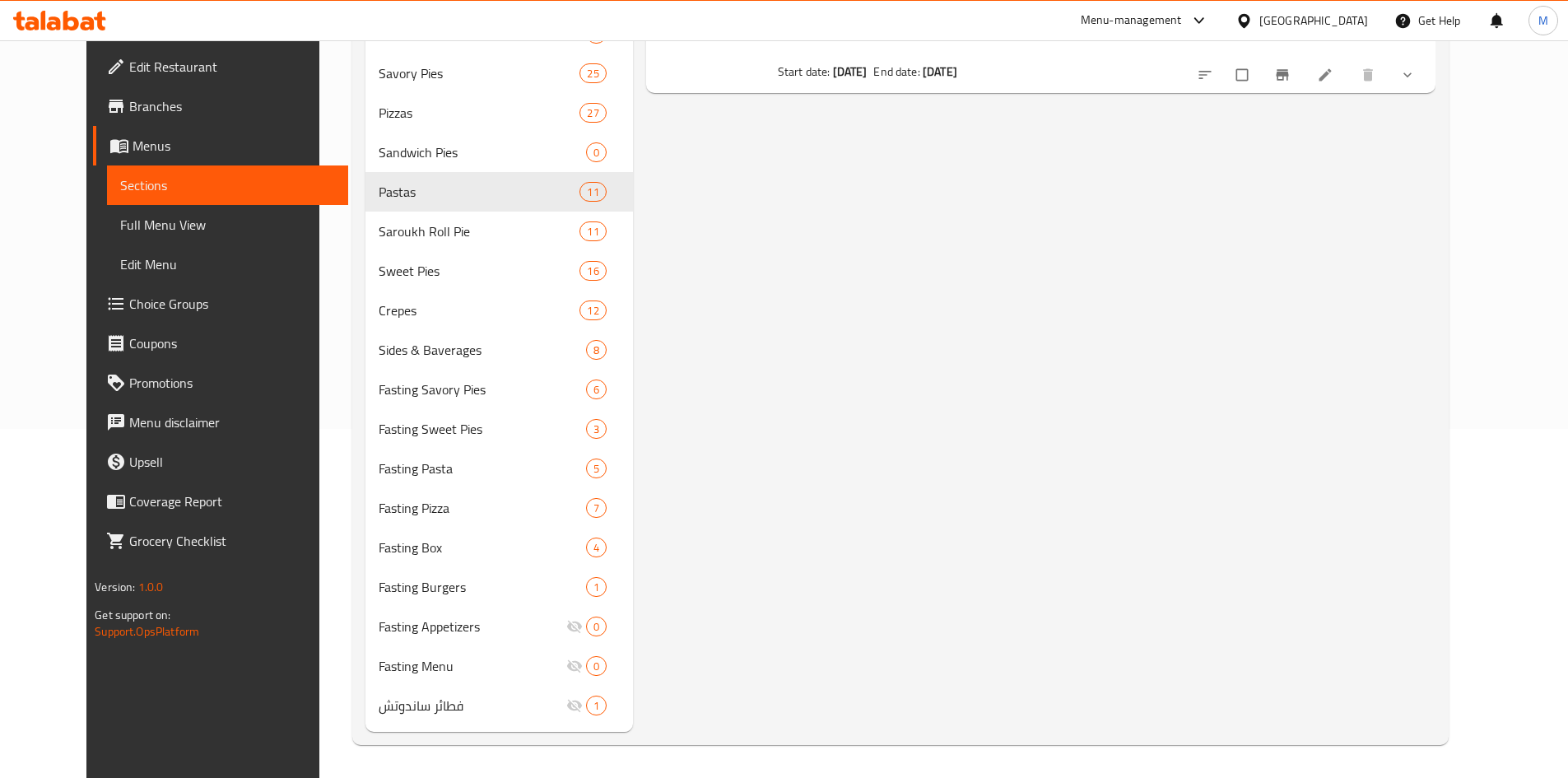
scroll to position [102, 0]
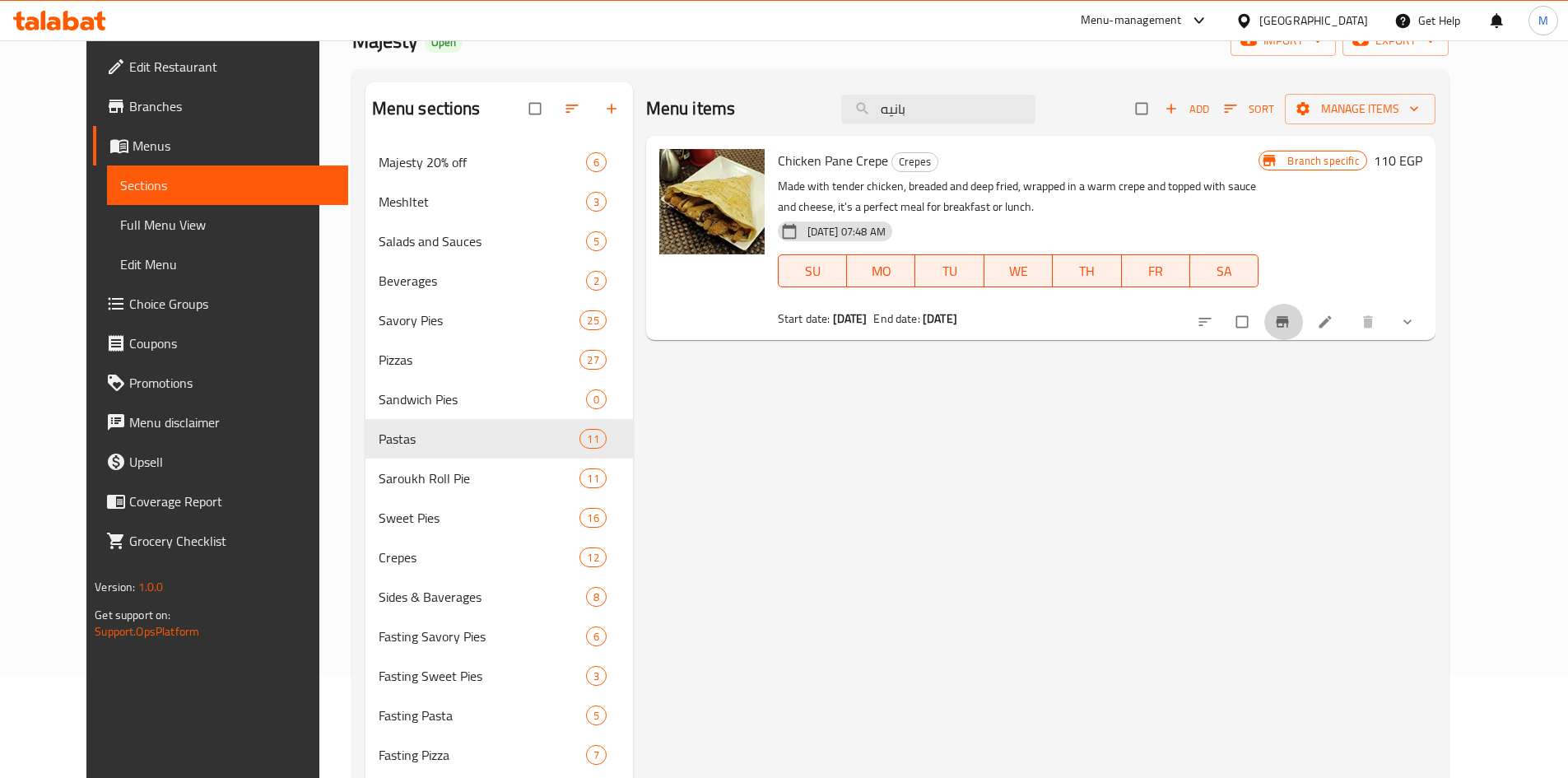
click at [1303, 312] on button "Branch-specific-item" at bounding box center [1284, 322] width 39 height 36
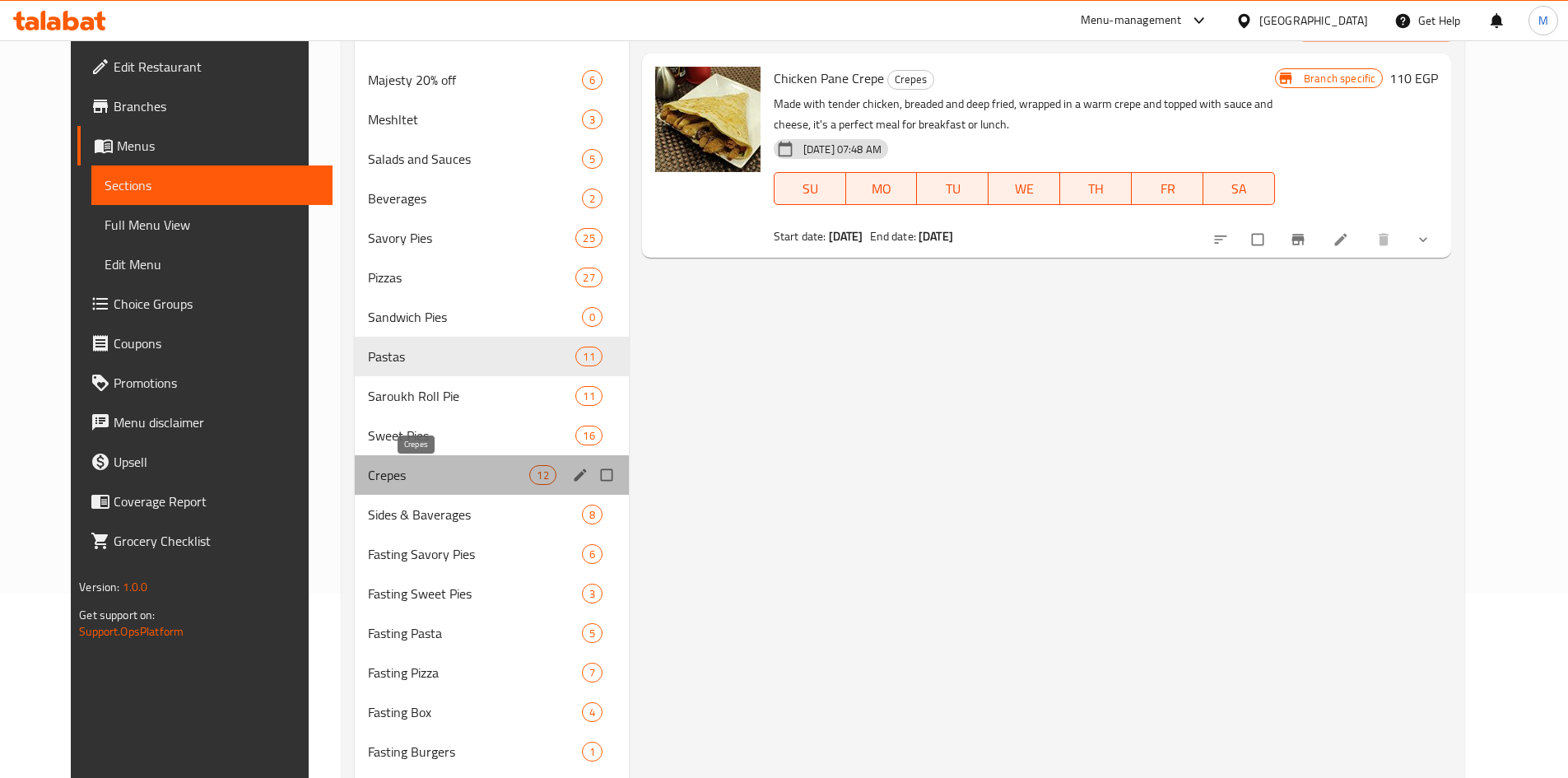
click at [368, 471] on span "Crepes" at bounding box center [449, 475] width 162 height 20
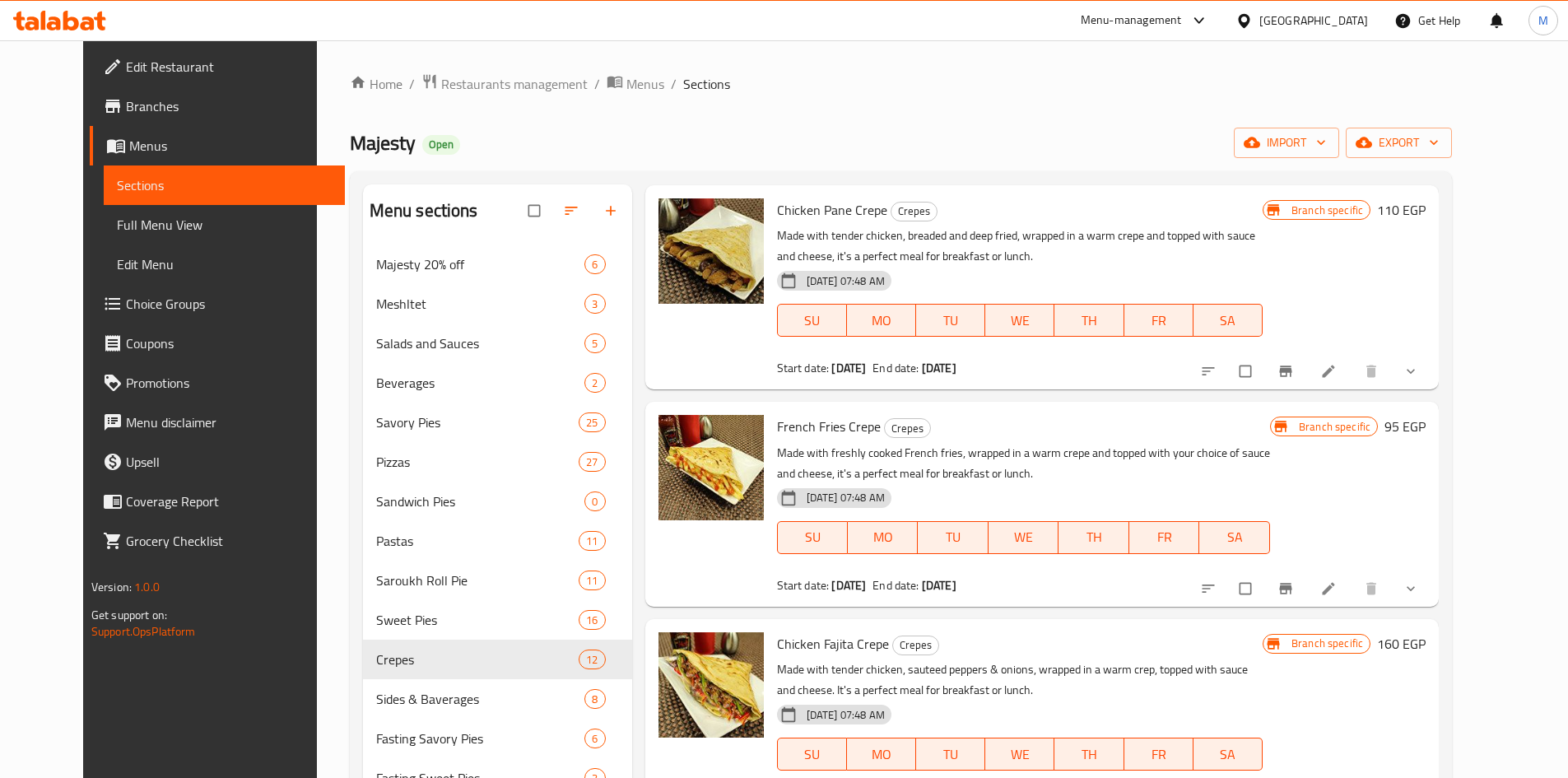
scroll to position [82, 0]
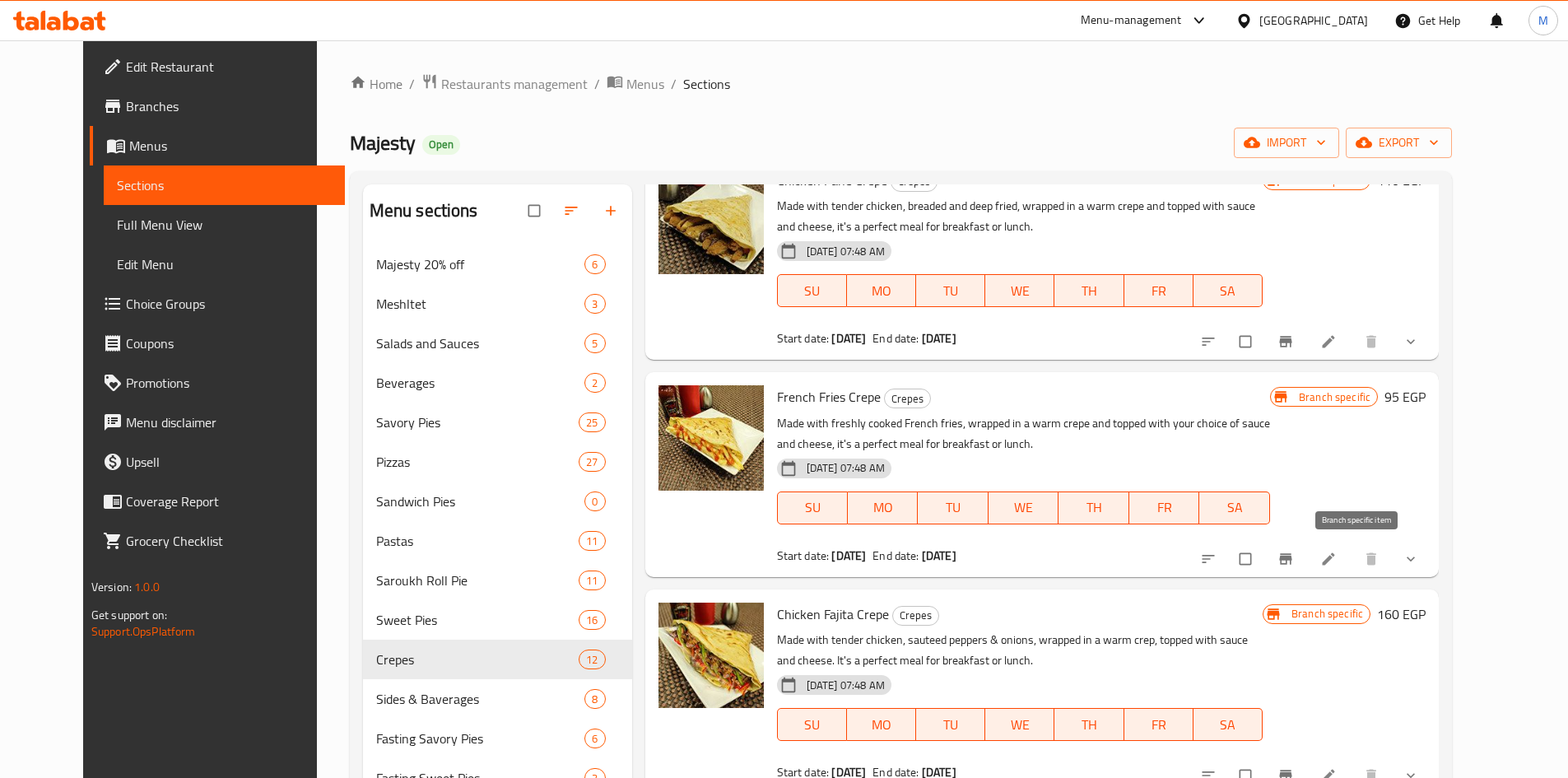
click at [1293, 565] on icon "Branch-specific-item" at bounding box center [1285, 559] width 17 height 17
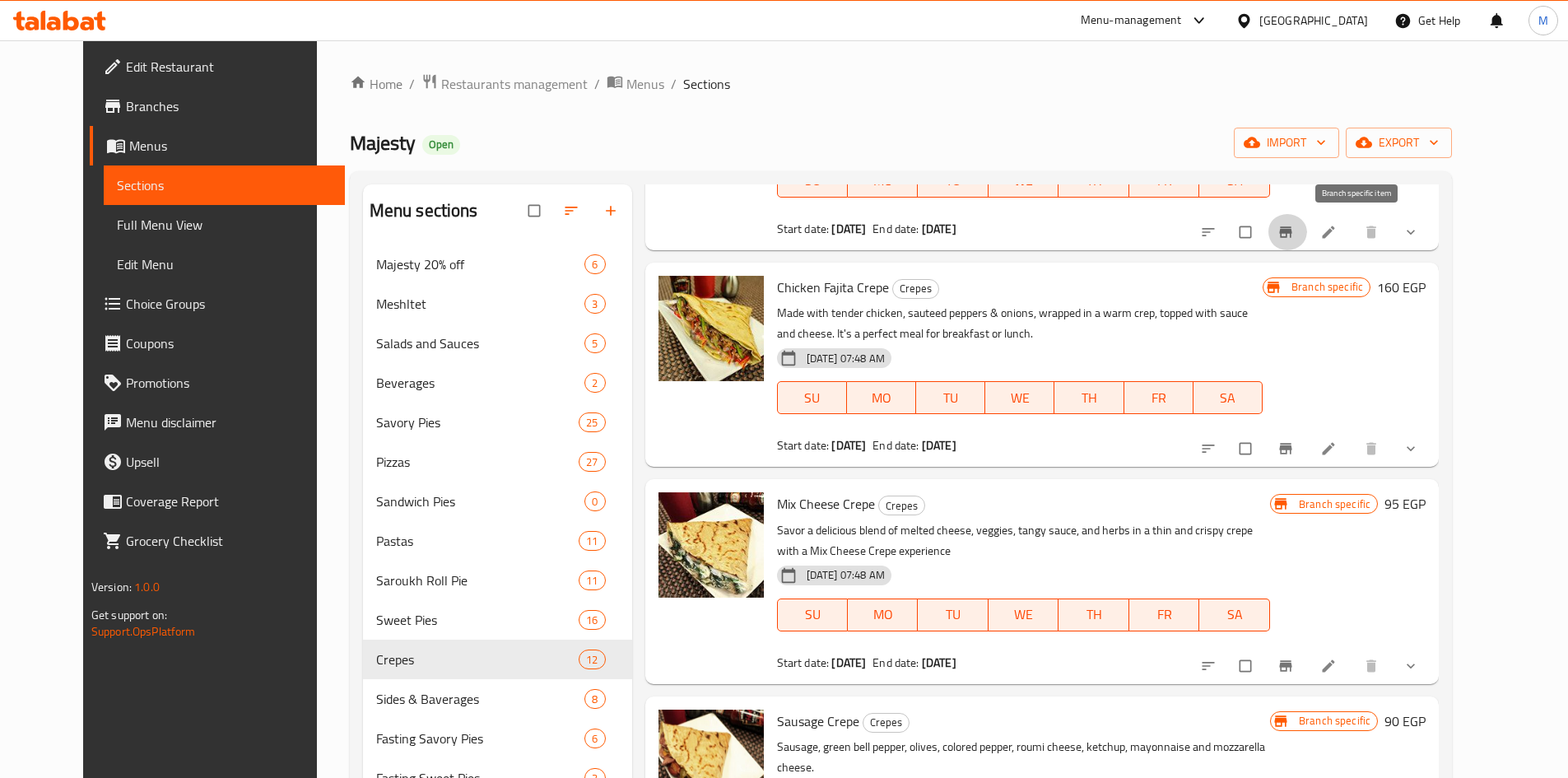
scroll to position [411, 0]
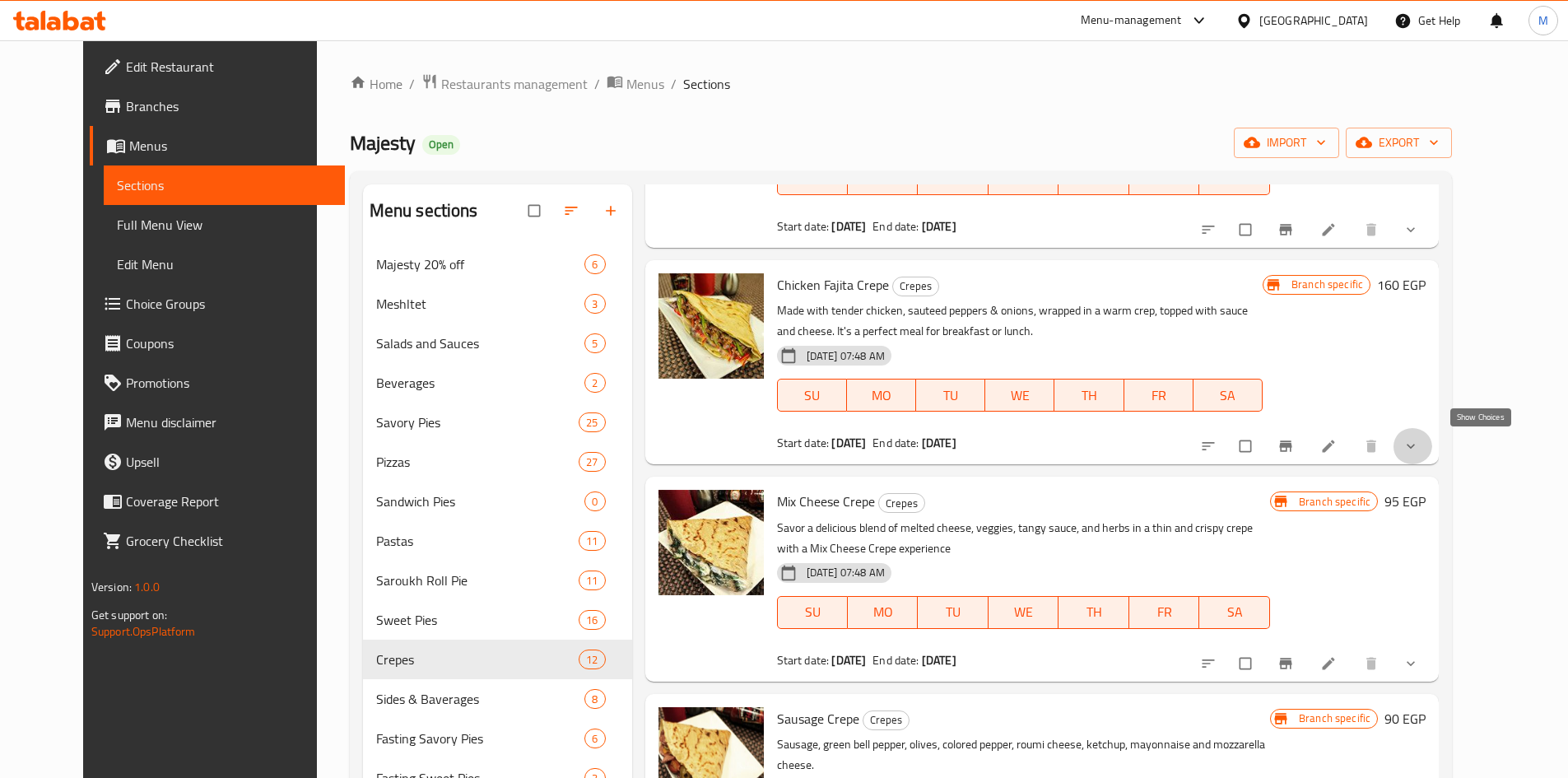
click at [1419, 445] on icon "show more" at bounding box center [1410, 446] width 17 height 17
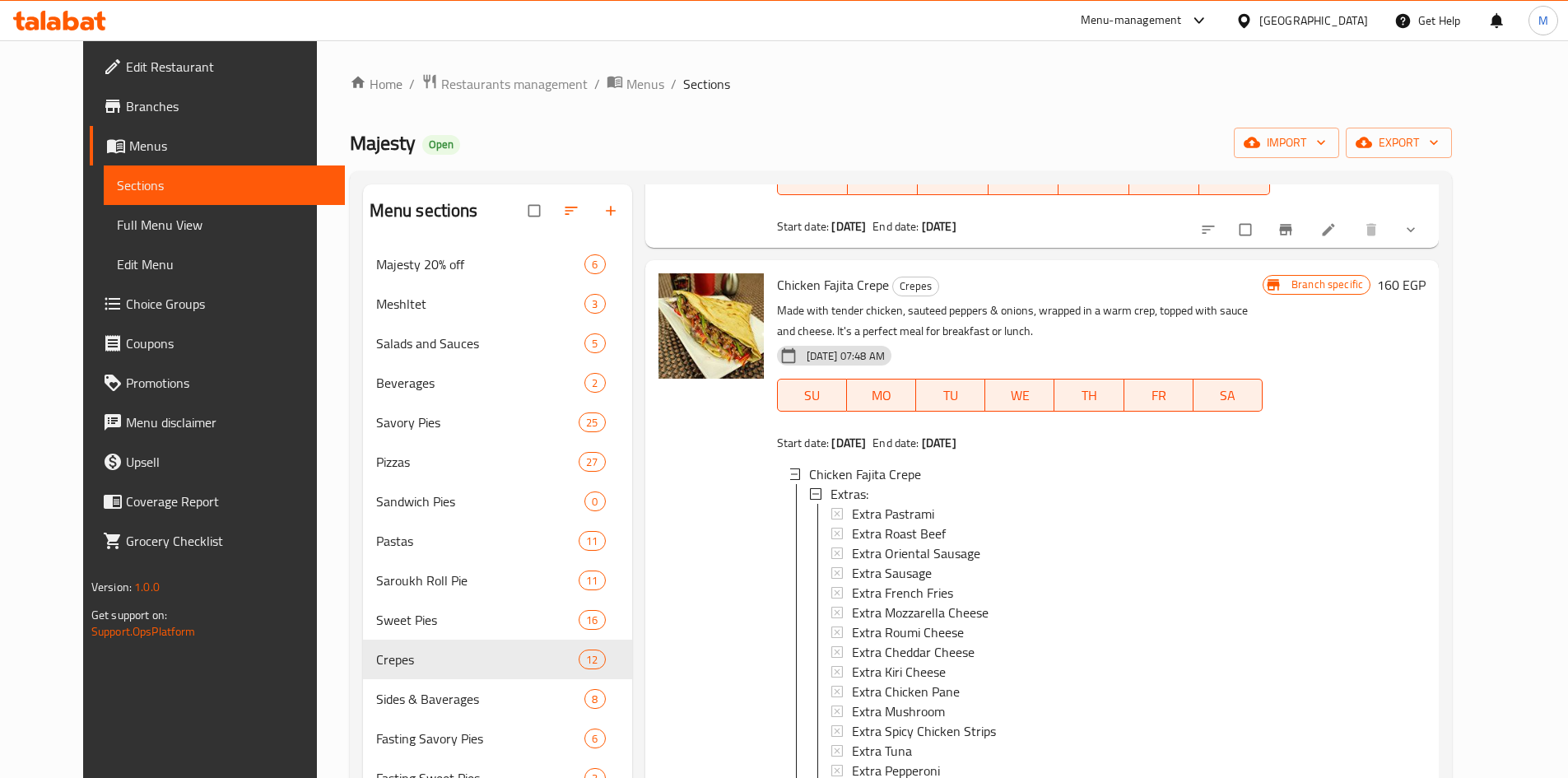
scroll to position [823, 0]
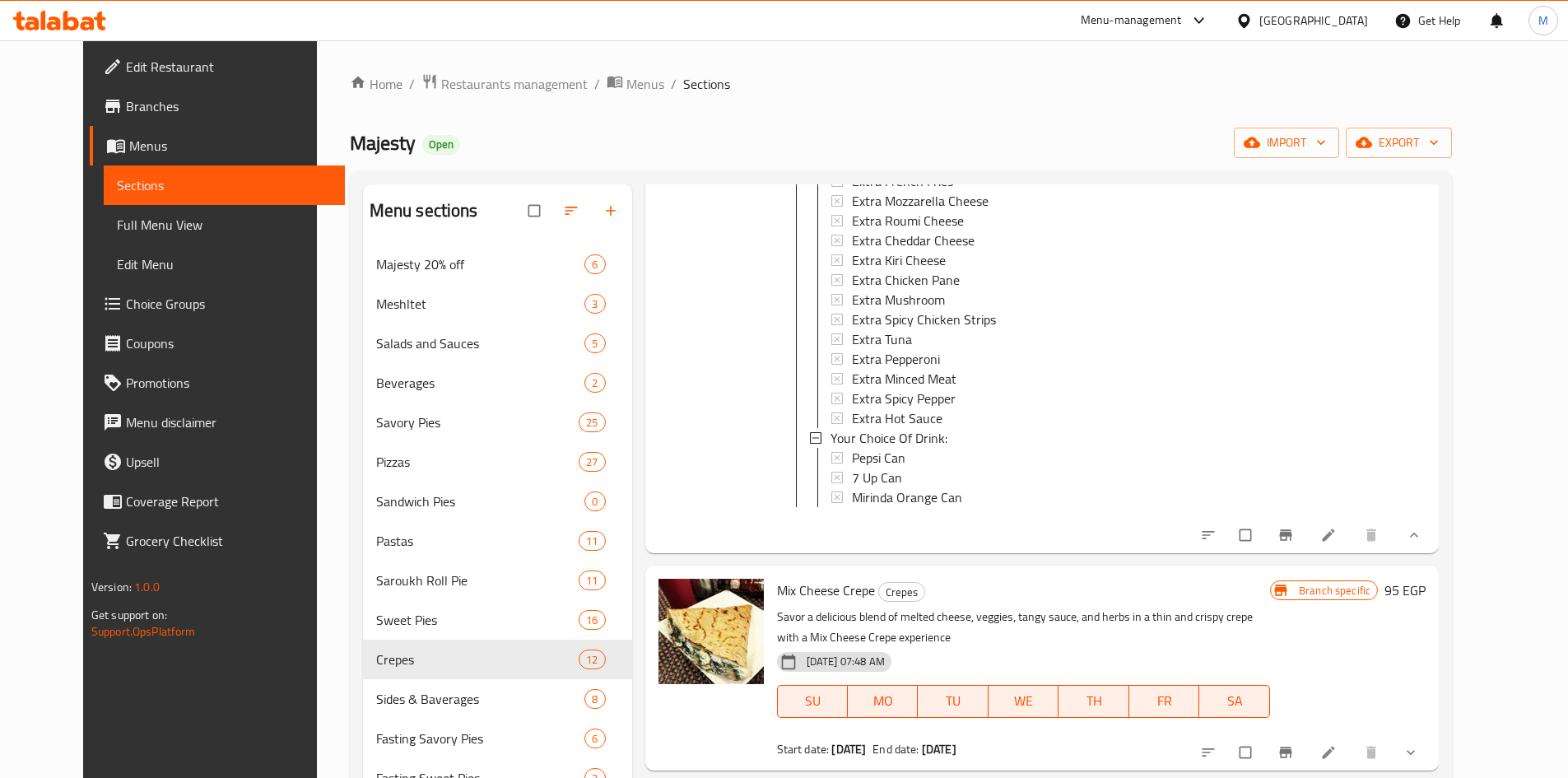
drag, startPoint x: 1475, startPoint y: 525, endPoint x: 1483, endPoint y: 548, distance: 24.4
click at [1425, 527] on div "Branch specific 160 EGP" at bounding box center [1343, 200] width 163 height 678
click at [1422, 543] on icon "show more" at bounding box center [1414, 535] width 17 height 17
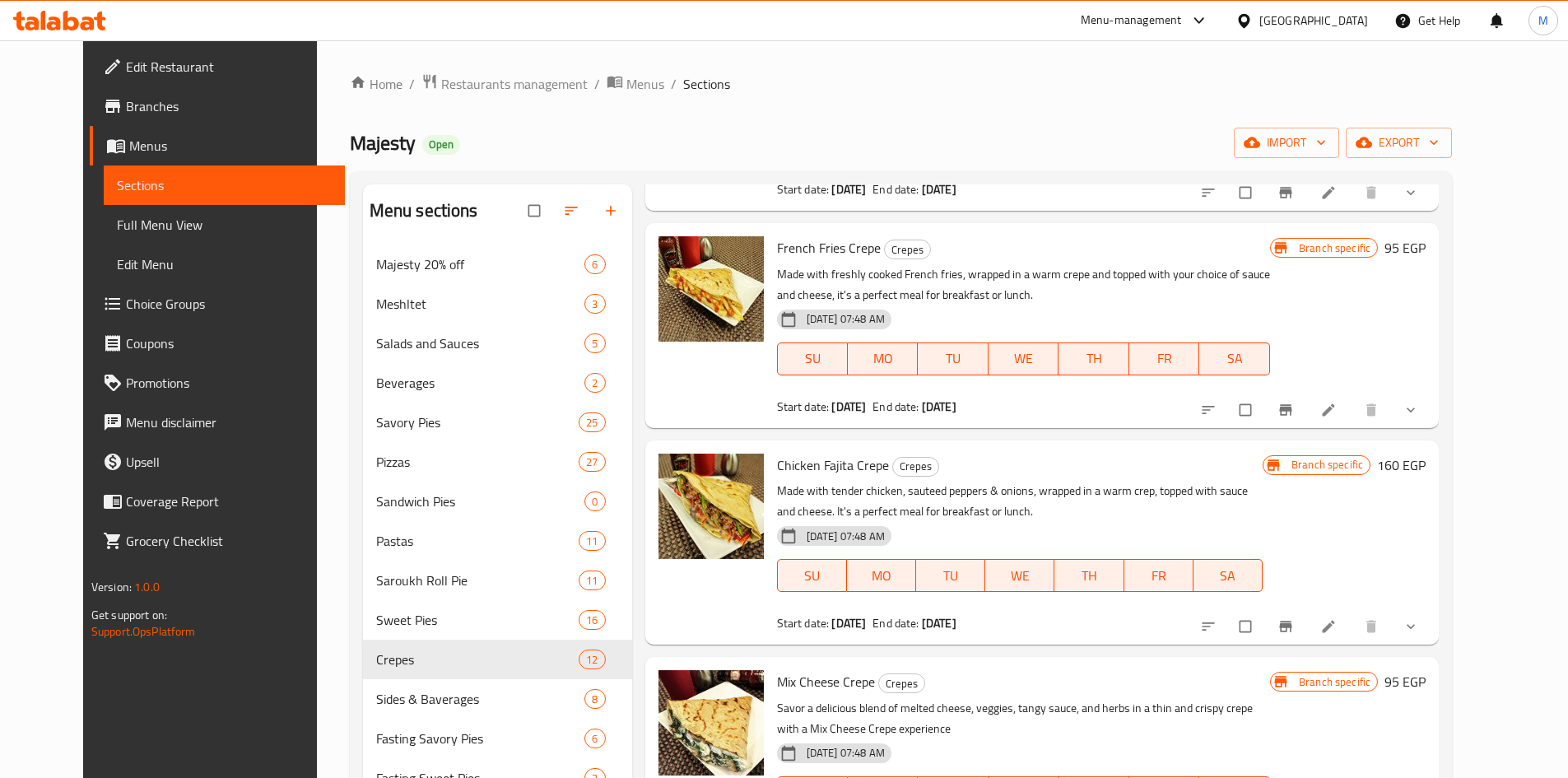
scroll to position [233, 0]
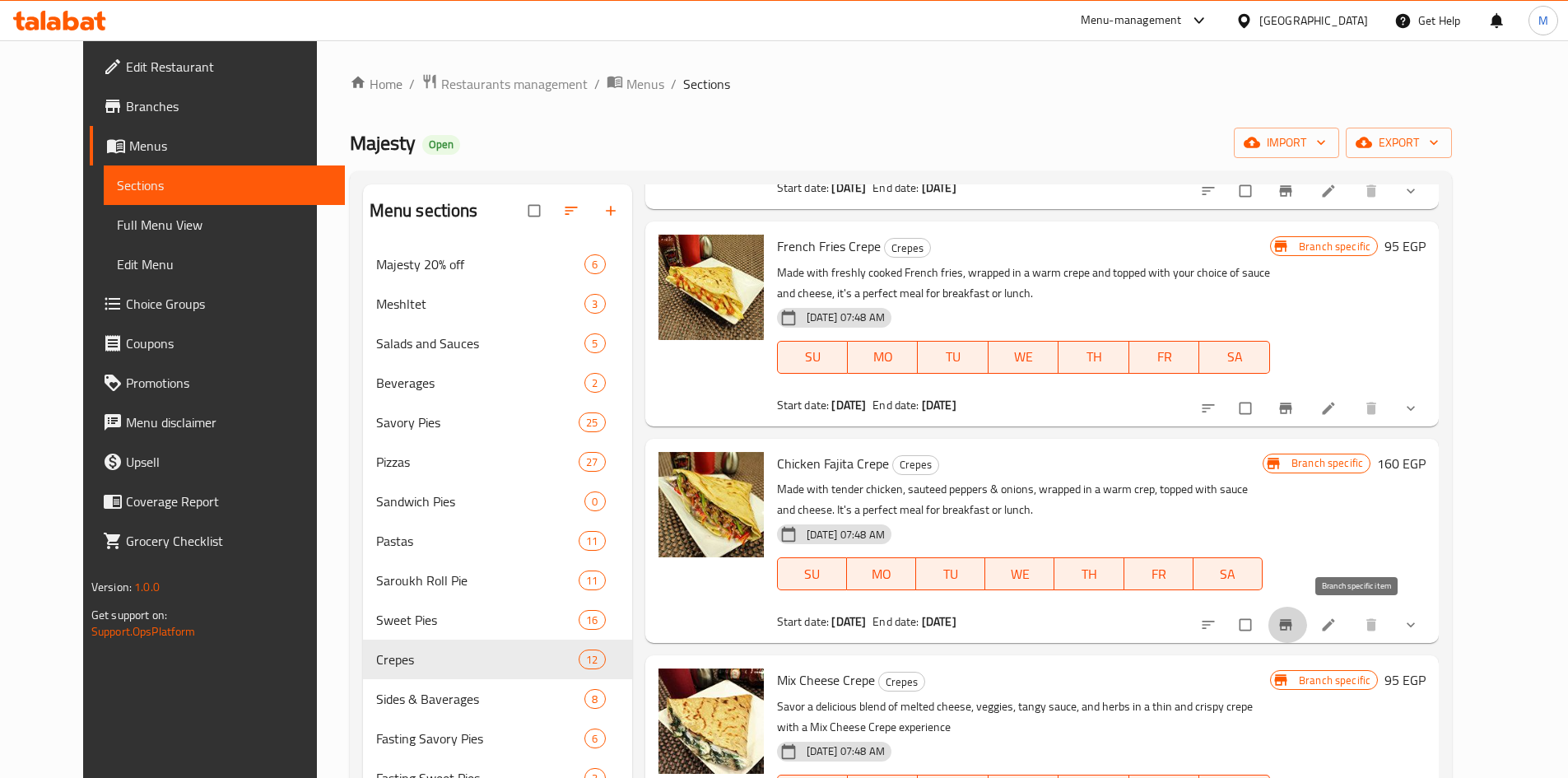
click at [1297, 622] on span "Branch-specific-item" at bounding box center [1287, 625] width 20 height 17
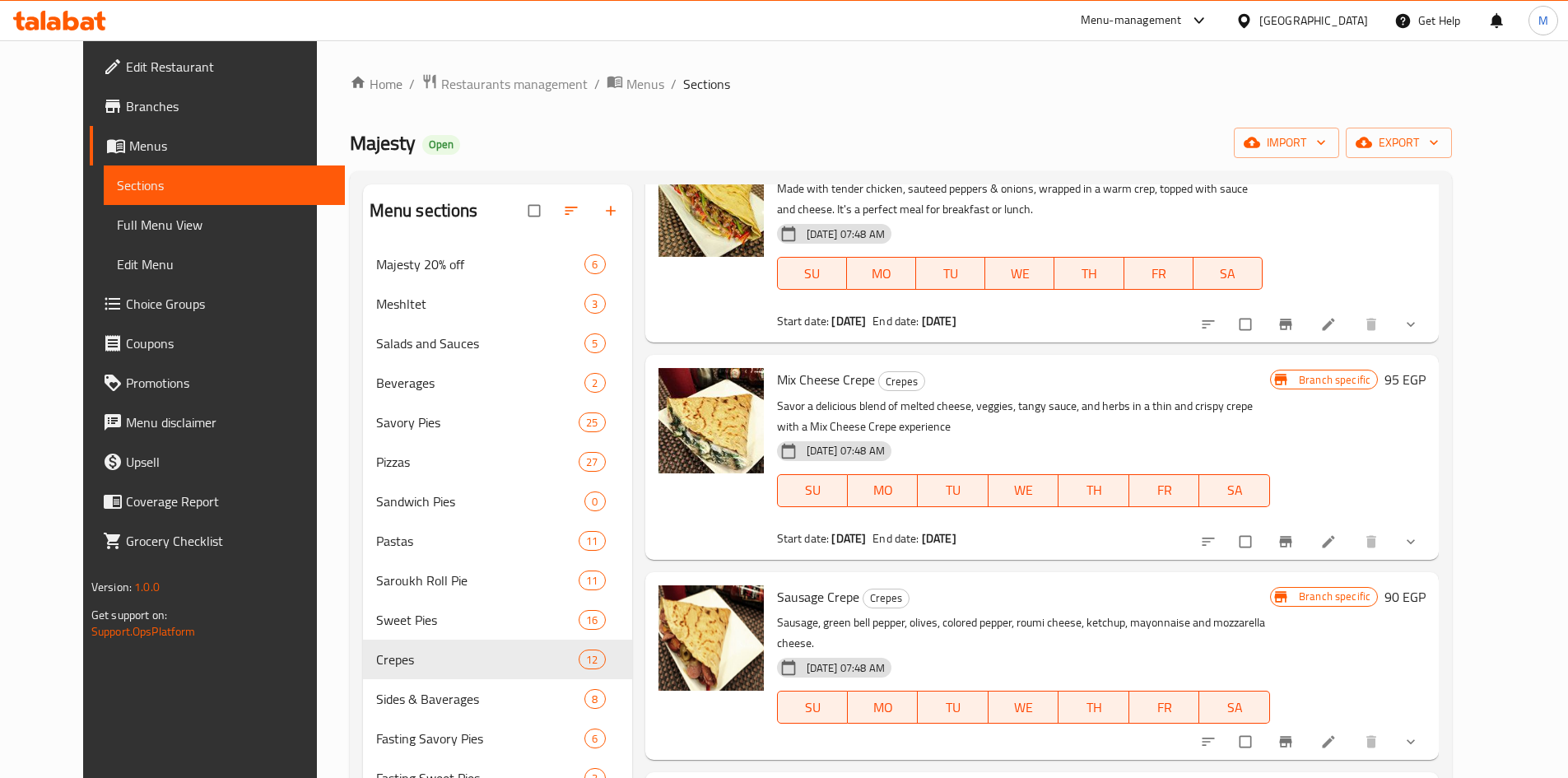
scroll to position [562, 0]
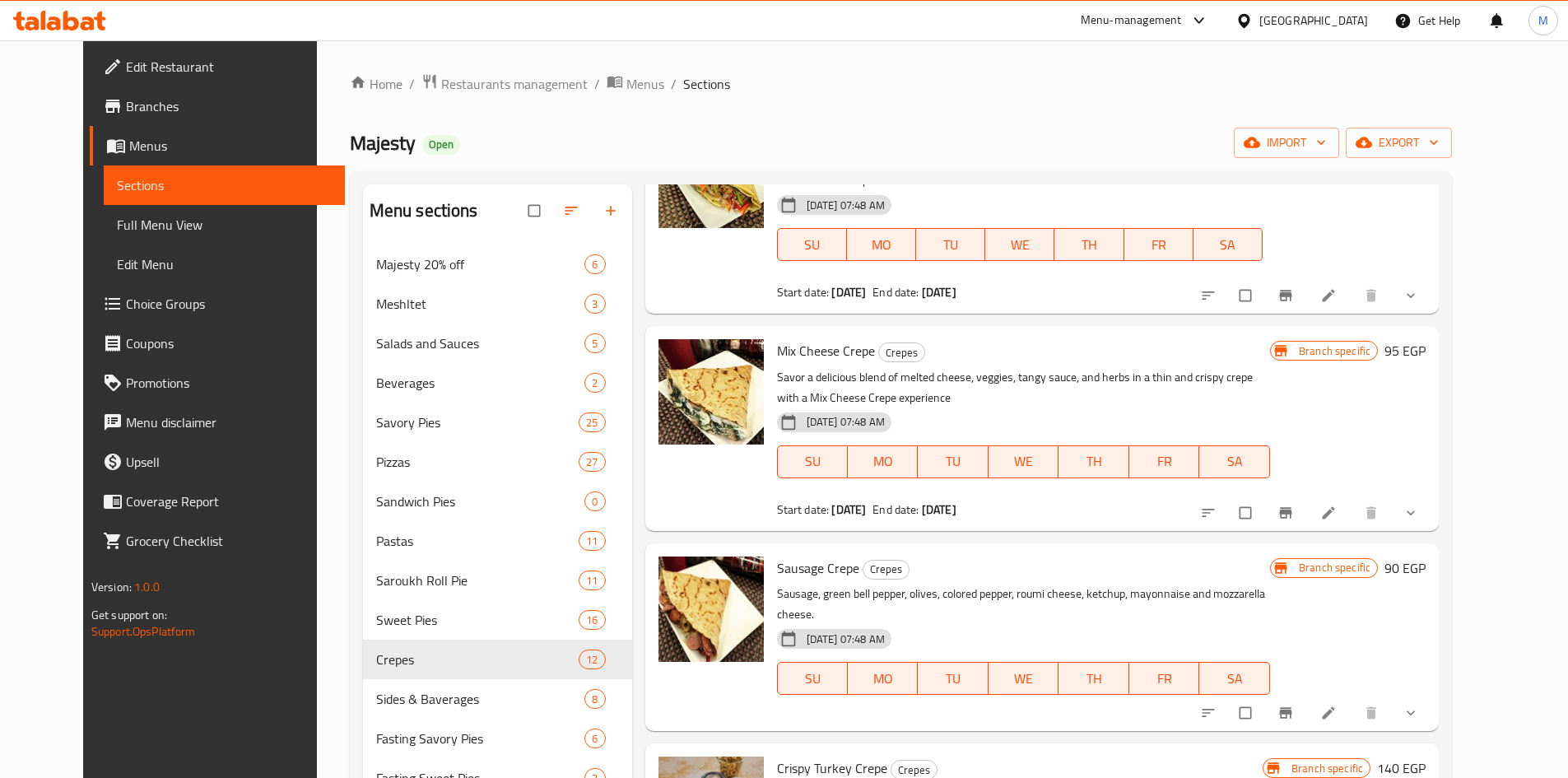
click at [1293, 509] on icon "Branch-specific-item" at bounding box center [1286, 512] width 13 height 11
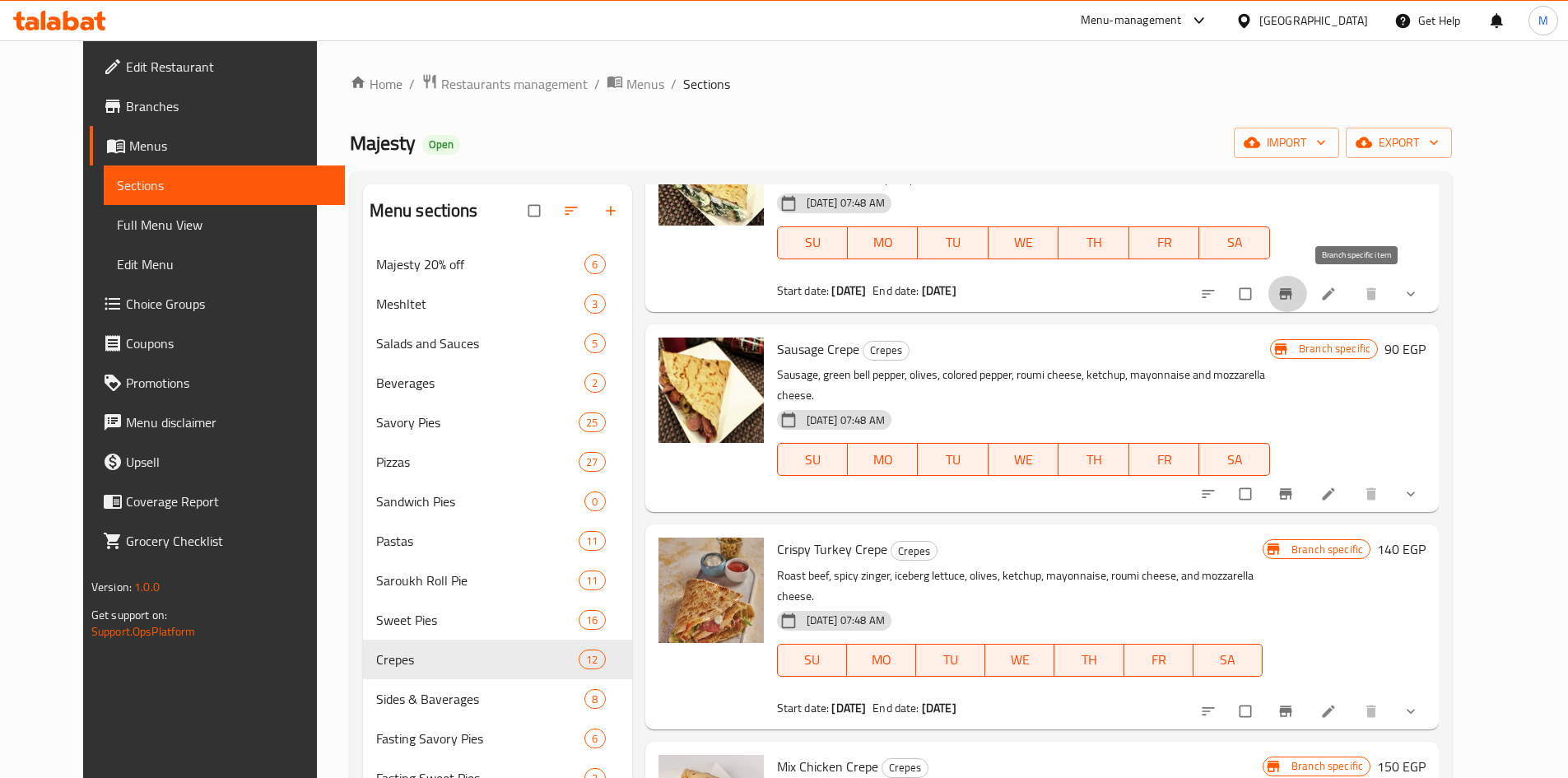
scroll to position [809, 0]
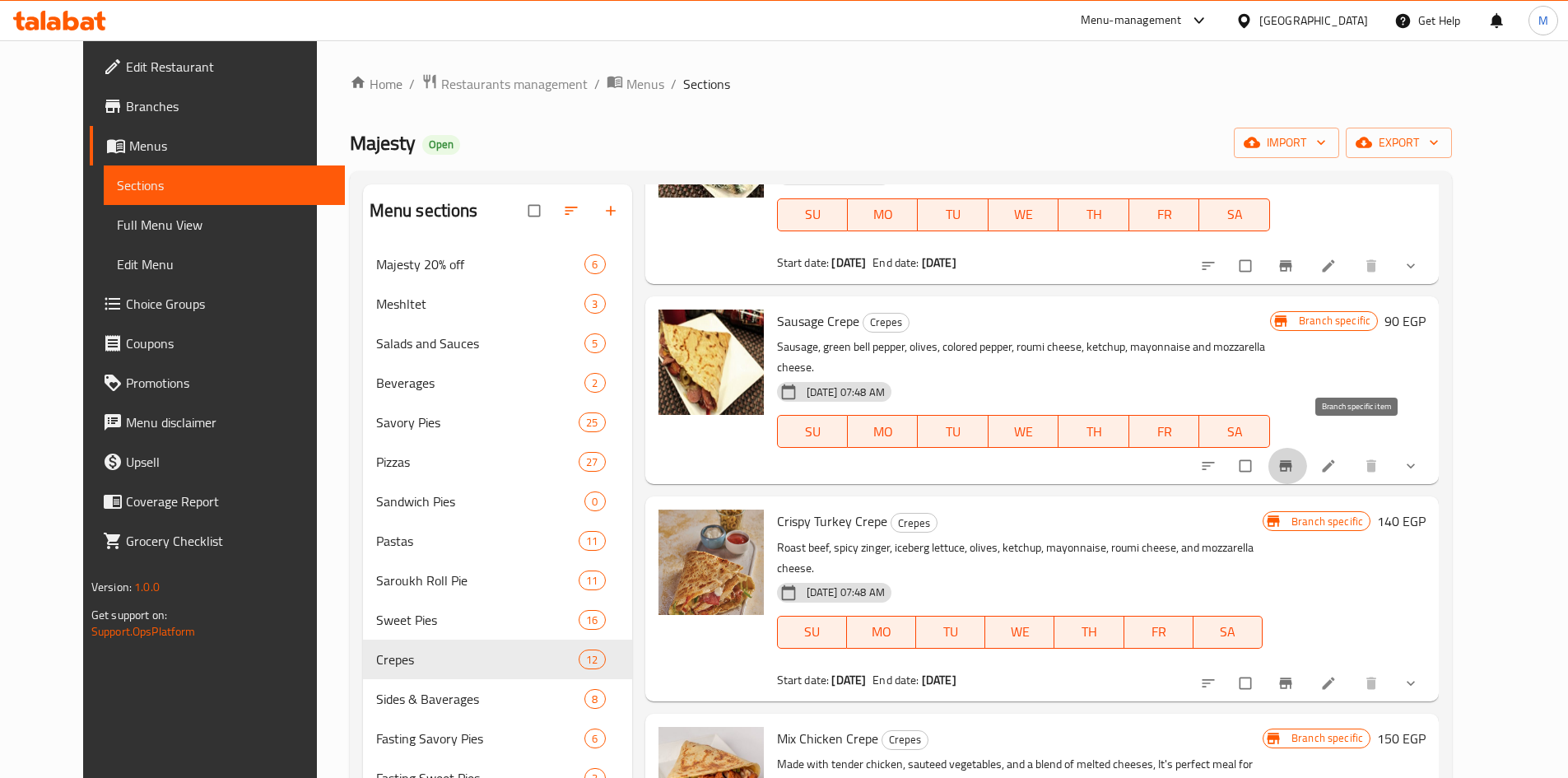
click at [1293, 461] on icon "Branch-specific-item" at bounding box center [1286, 466] width 13 height 11
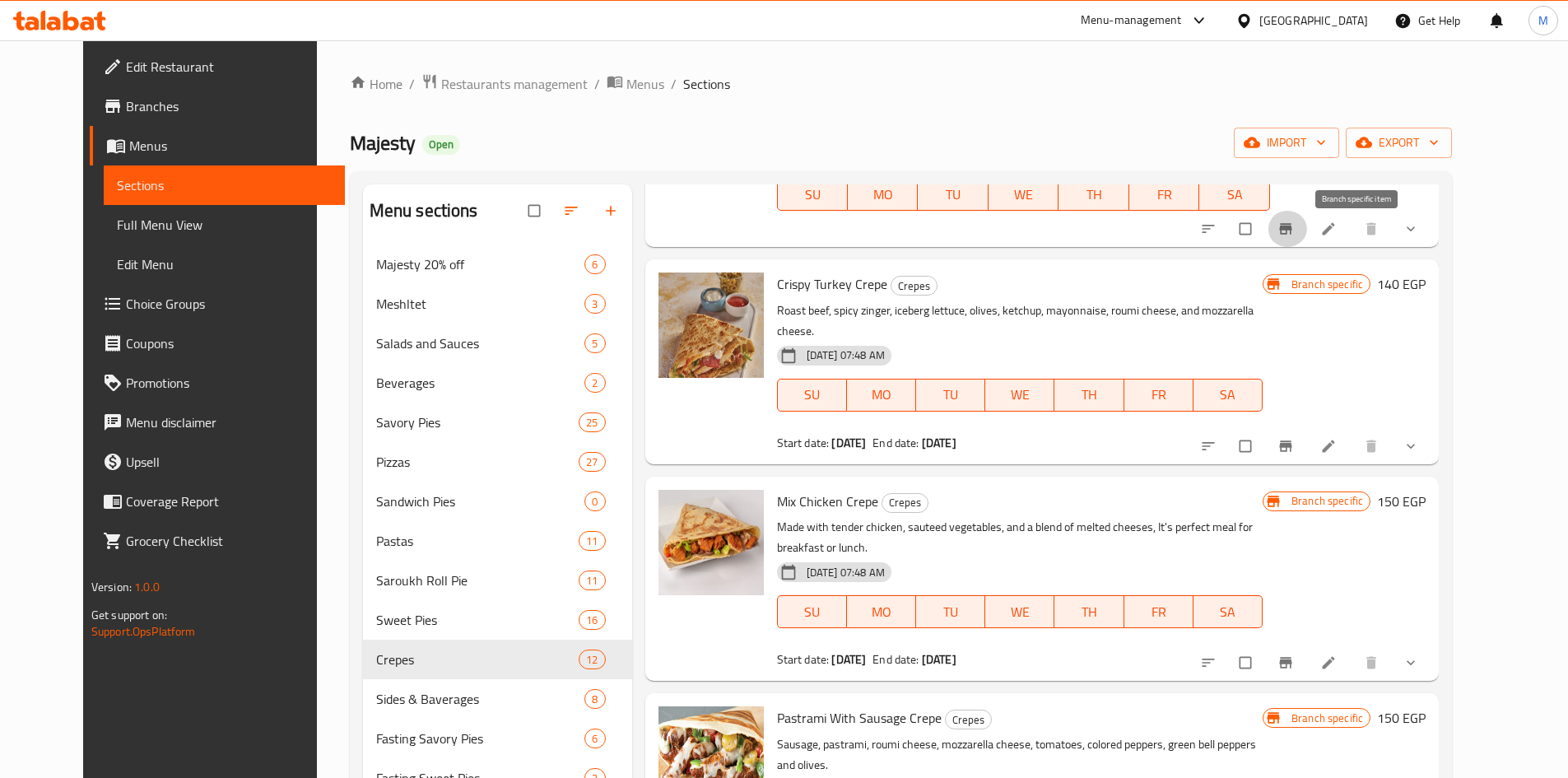
scroll to position [1057, 0]
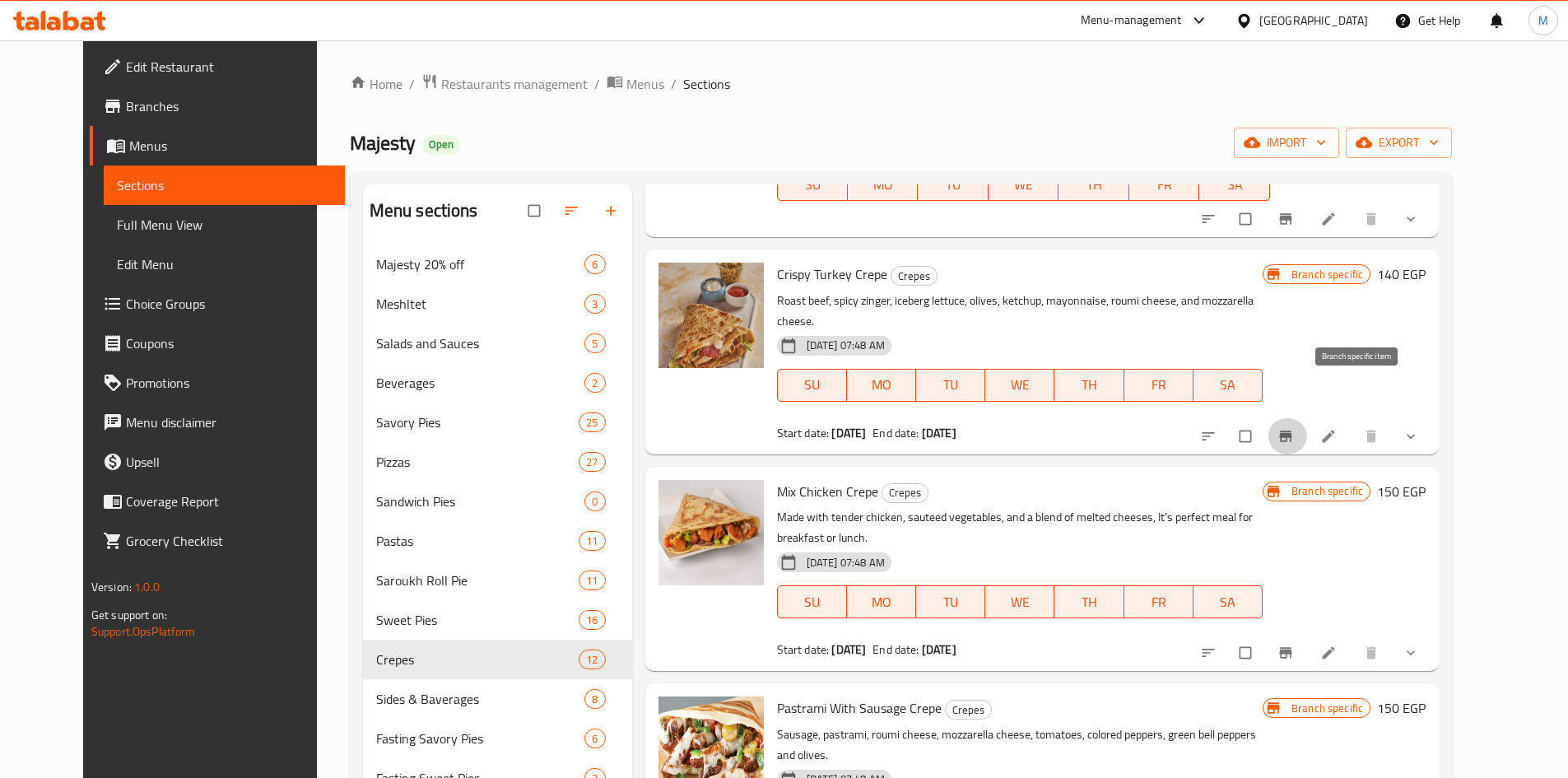
click at [1293, 431] on icon "Branch-specific-item" at bounding box center [1286, 436] width 13 height 11
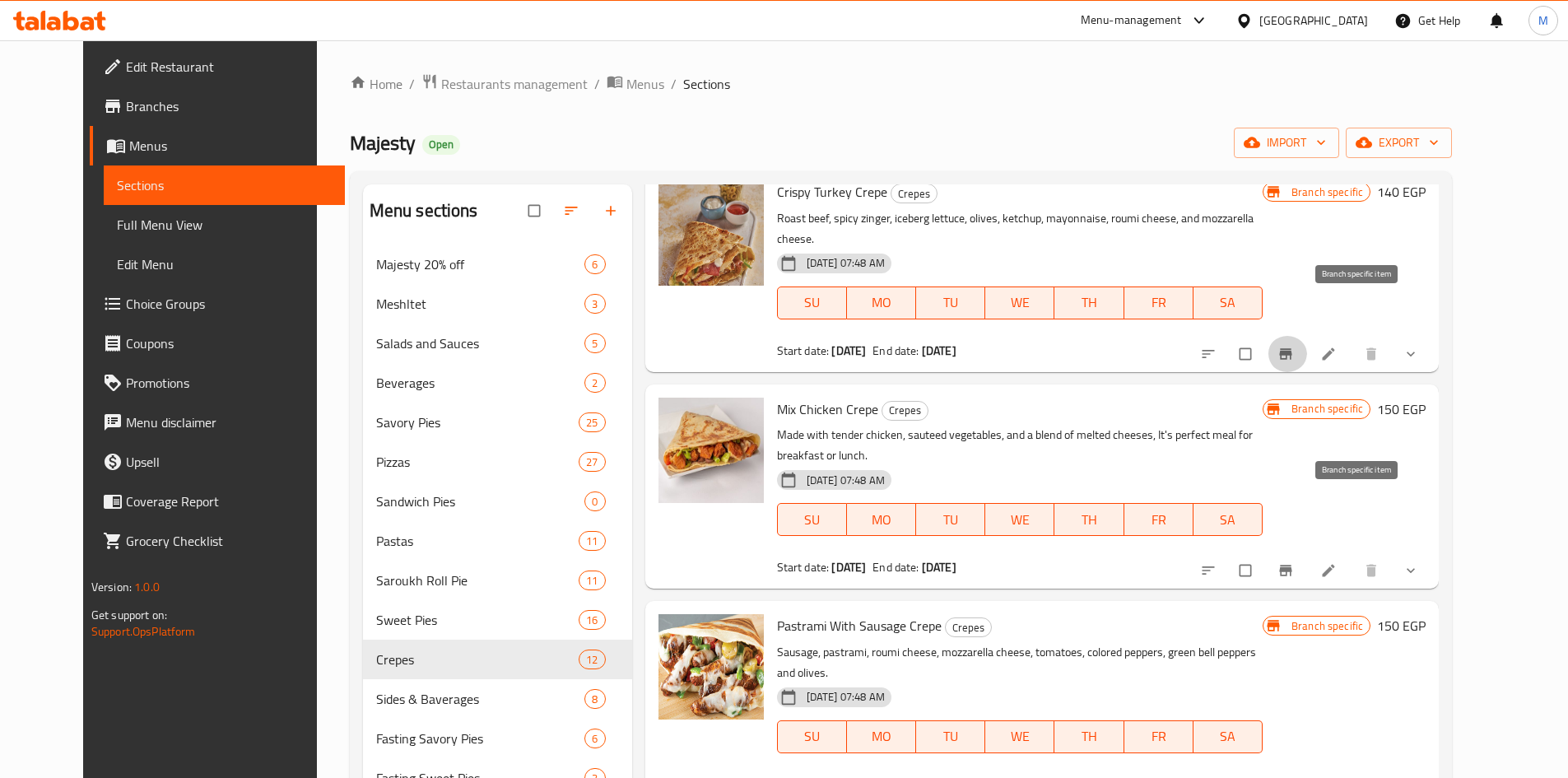
click at [1293, 565] on icon "Branch-specific-item" at bounding box center [1286, 570] width 13 height 11
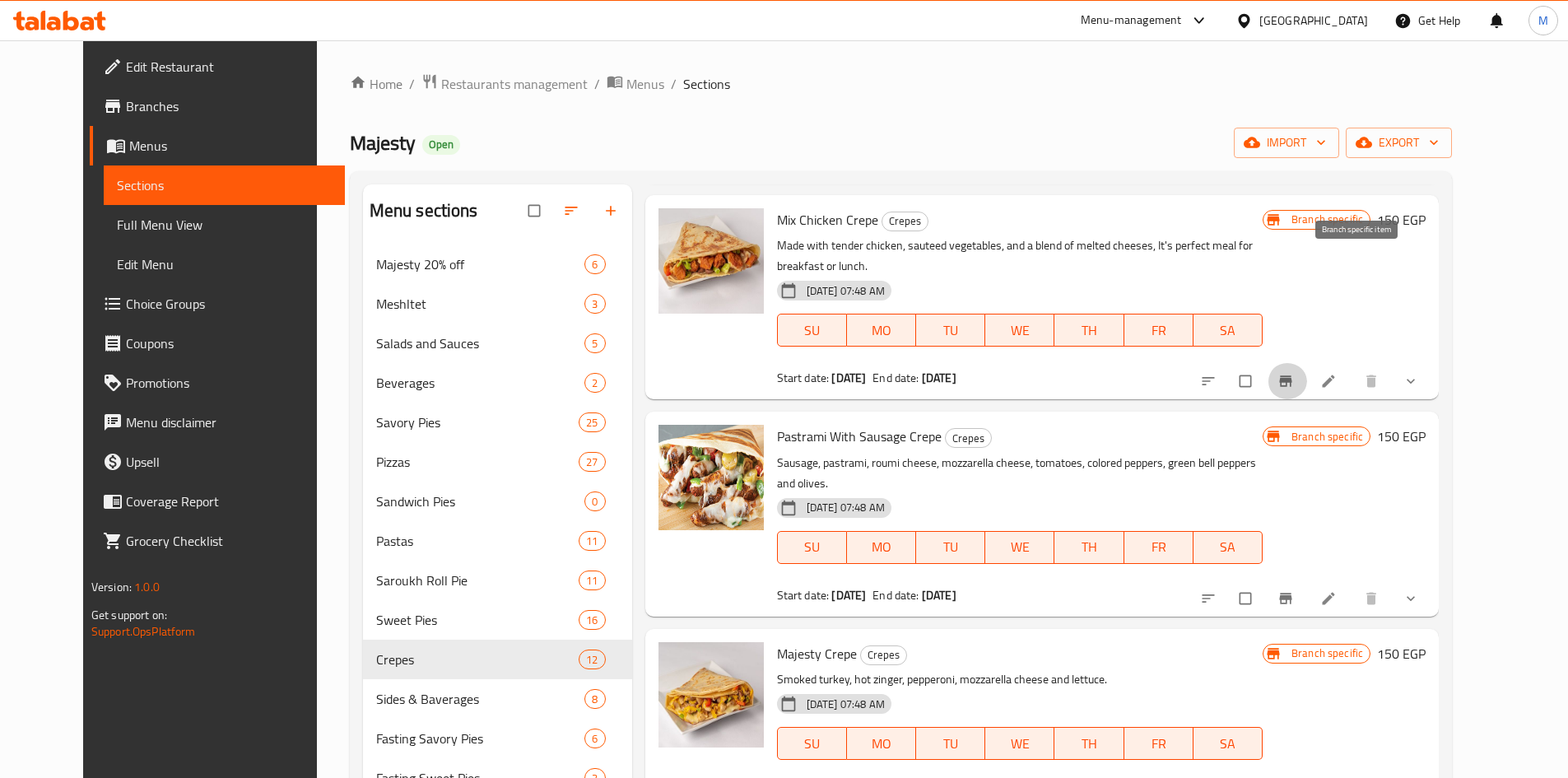
scroll to position [1386, 0]
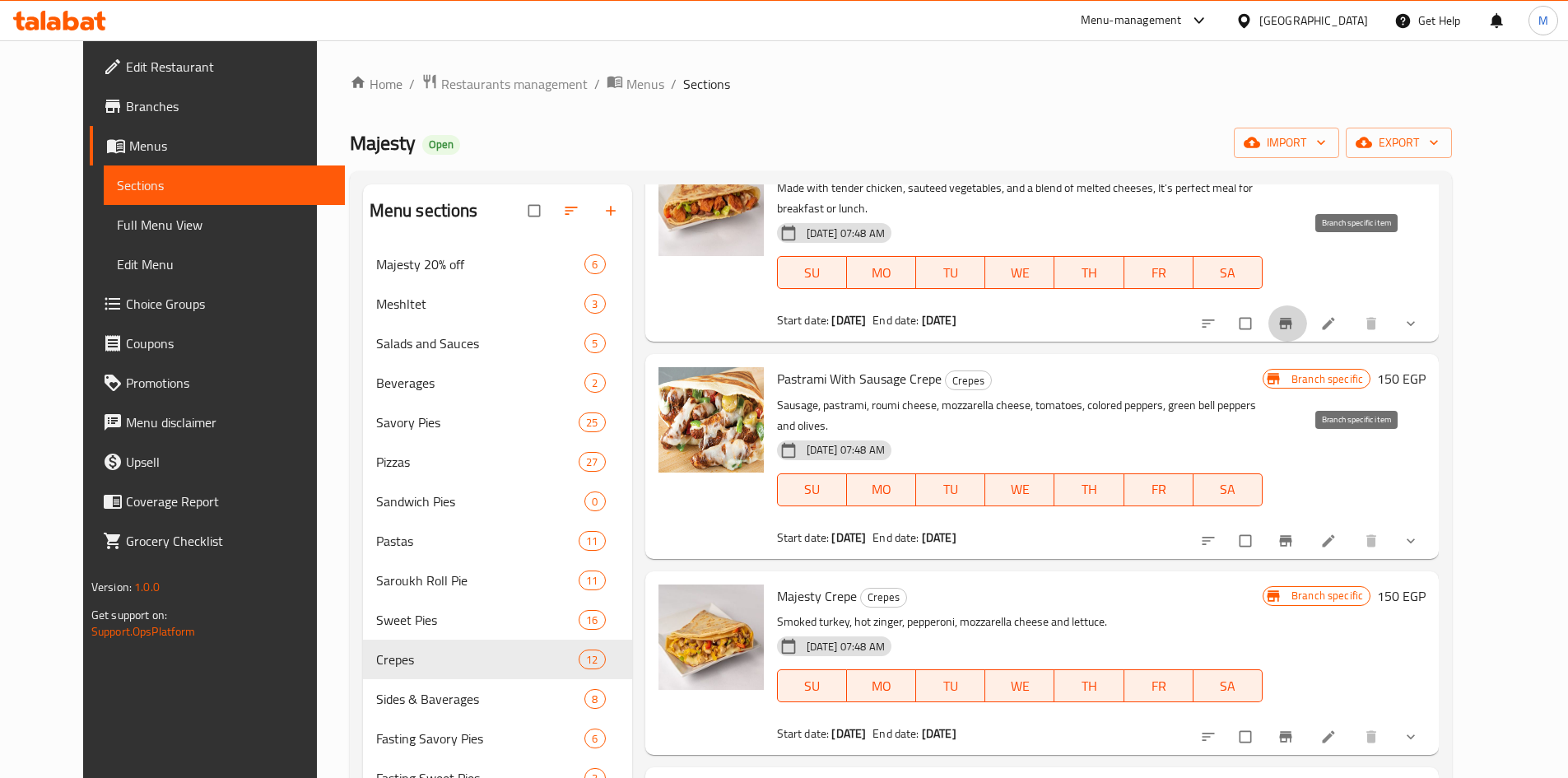
click at [1293, 536] on icon "Branch-specific-item" at bounding box center [1286, 540] width 13 height 11
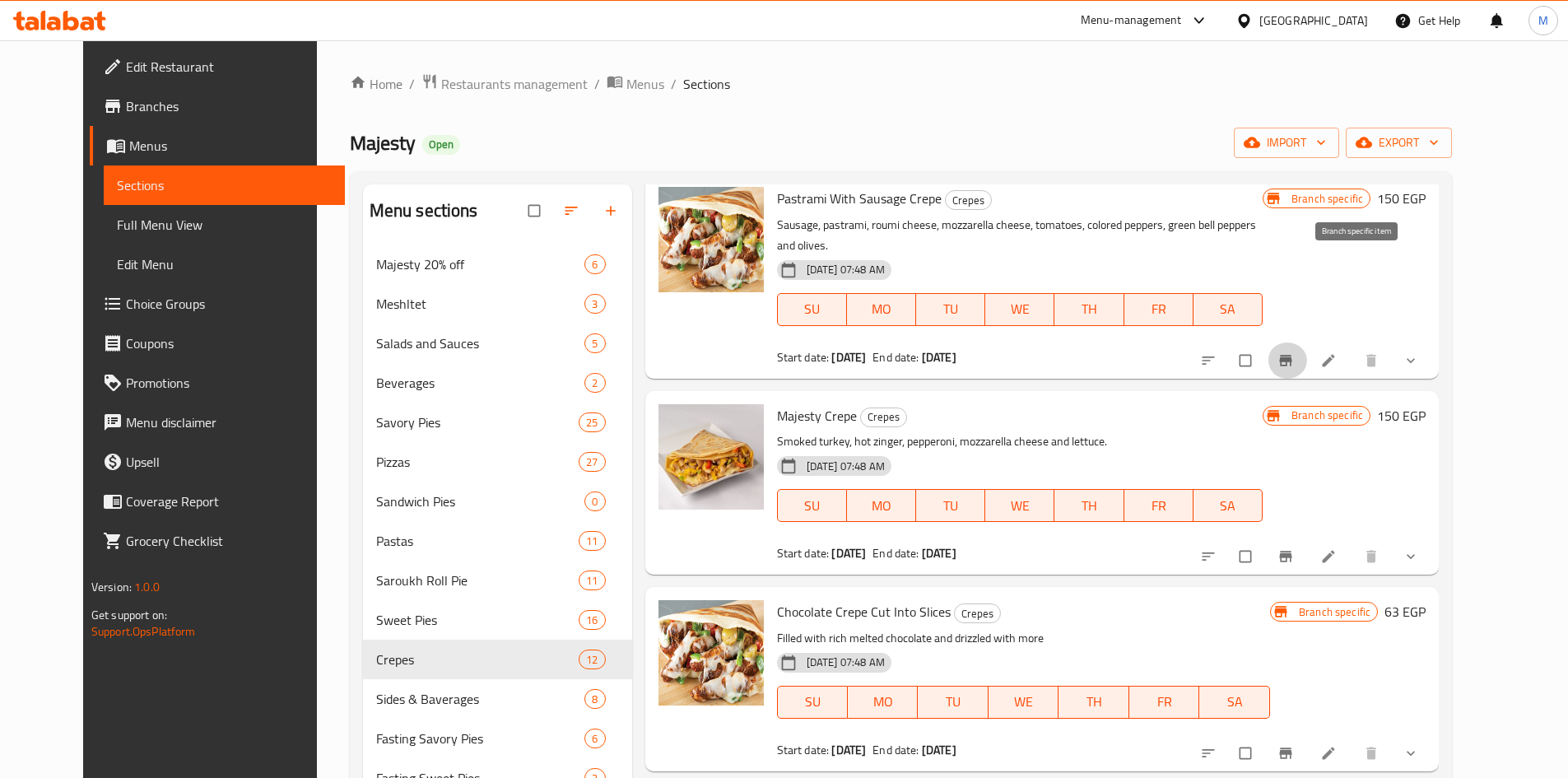
scroll to position [1587, 0]
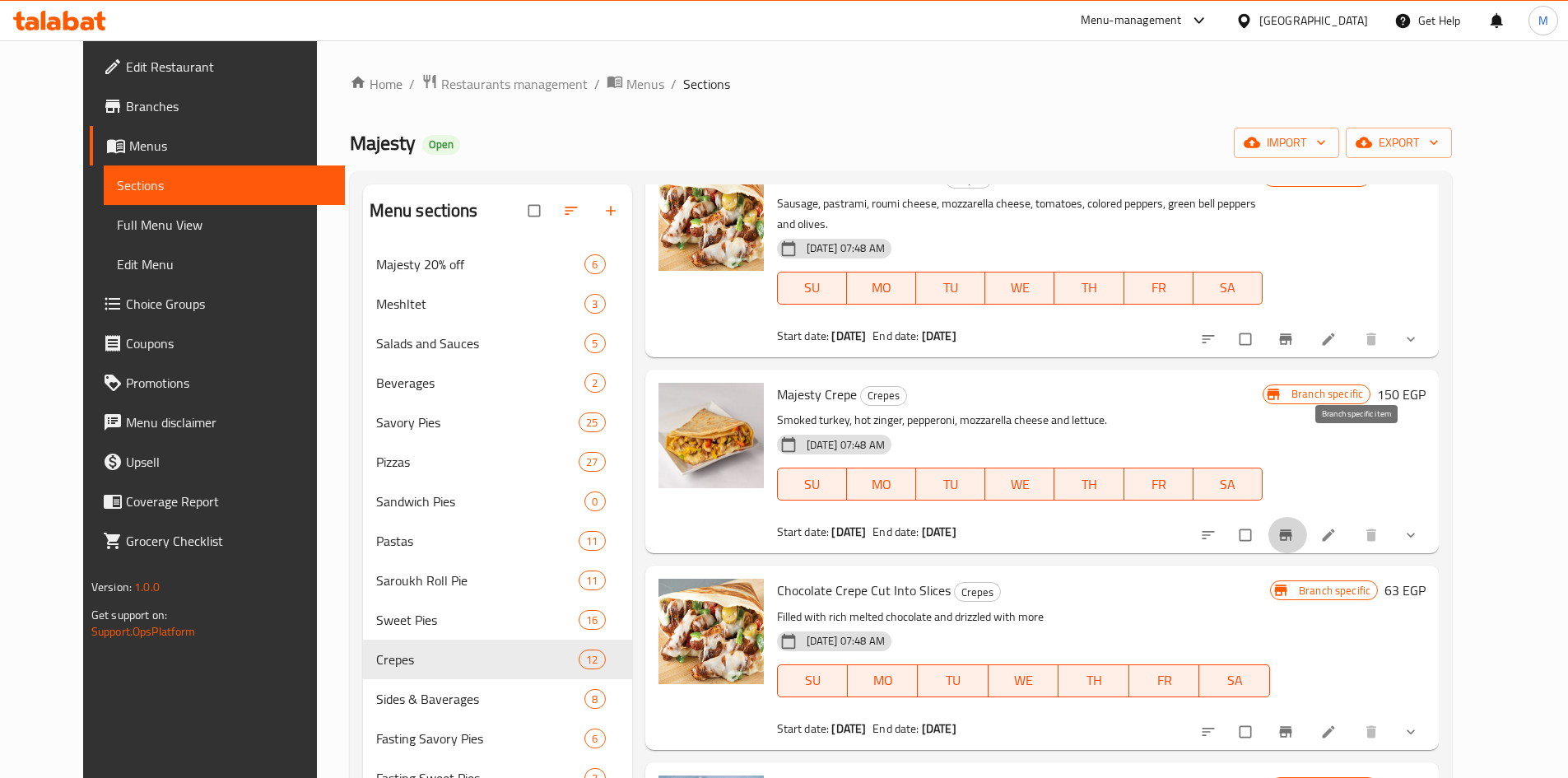
click at [1307, 517] on button "Branch-specific-item" at bounding box center [1287, 535] width 39 height 36
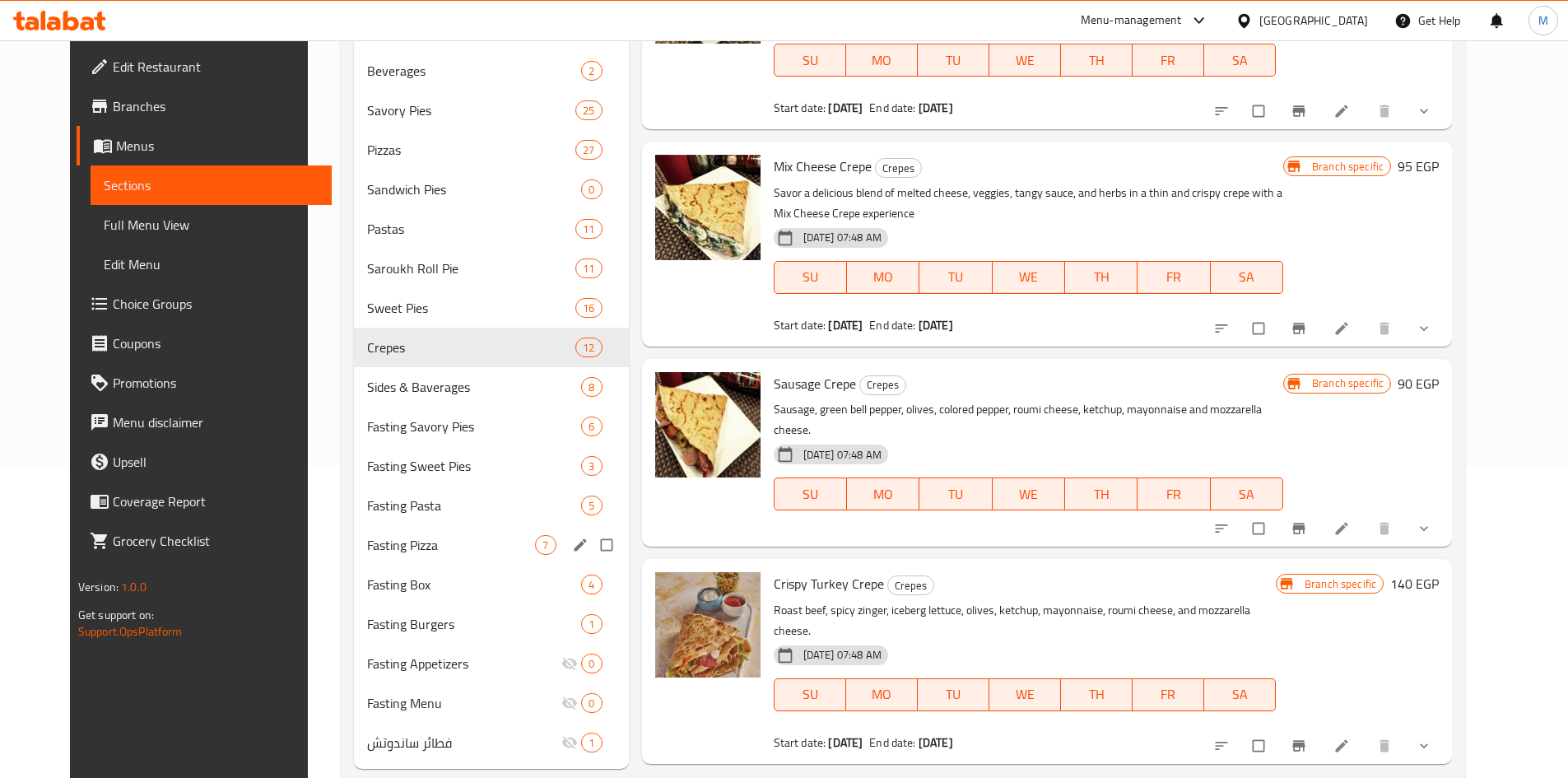
scroll to position [349, 0]
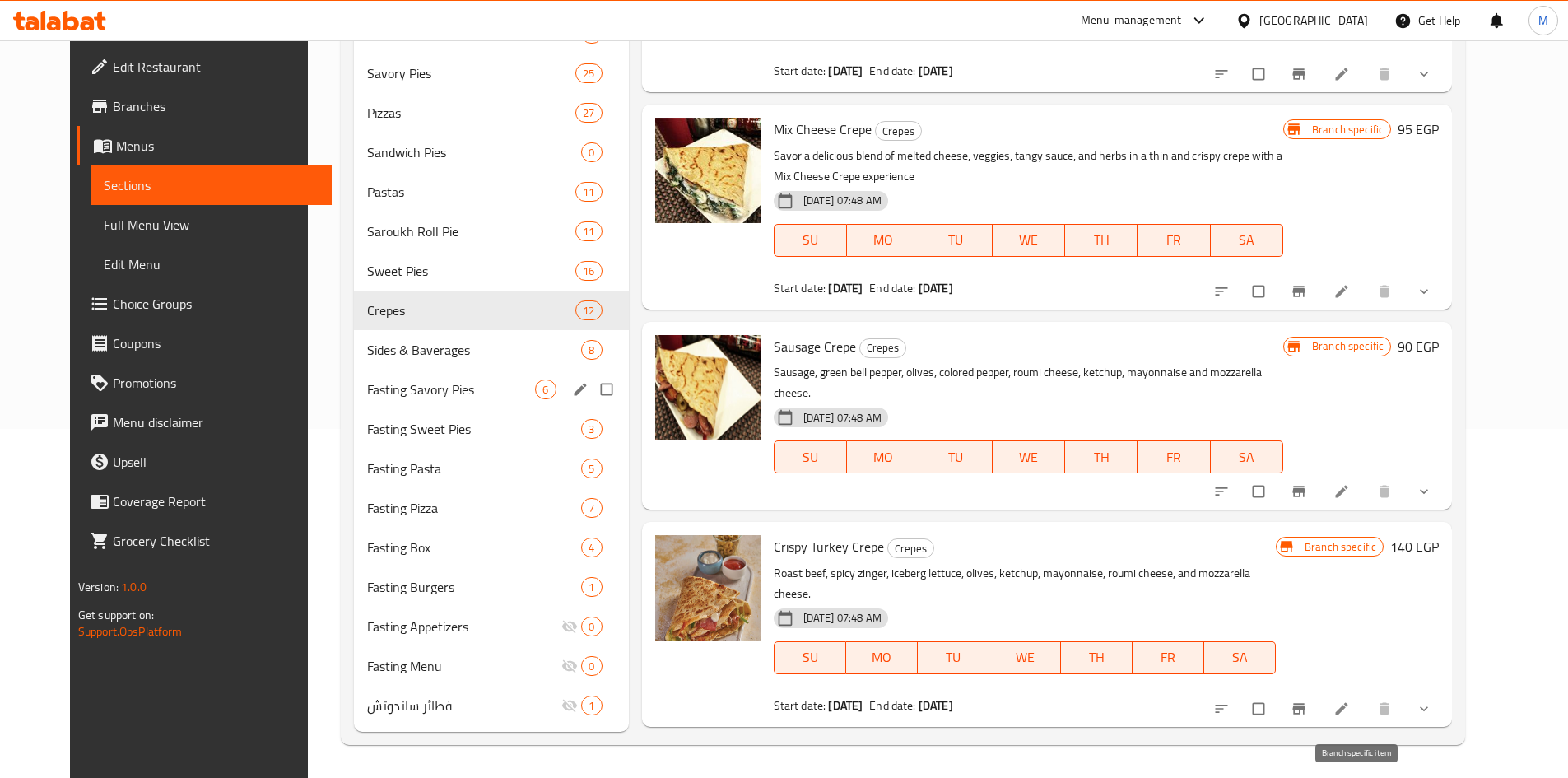
click at [389, 362] on div "Sides & Baverages 8" at bounding box center [490, 350] width 275 height 39
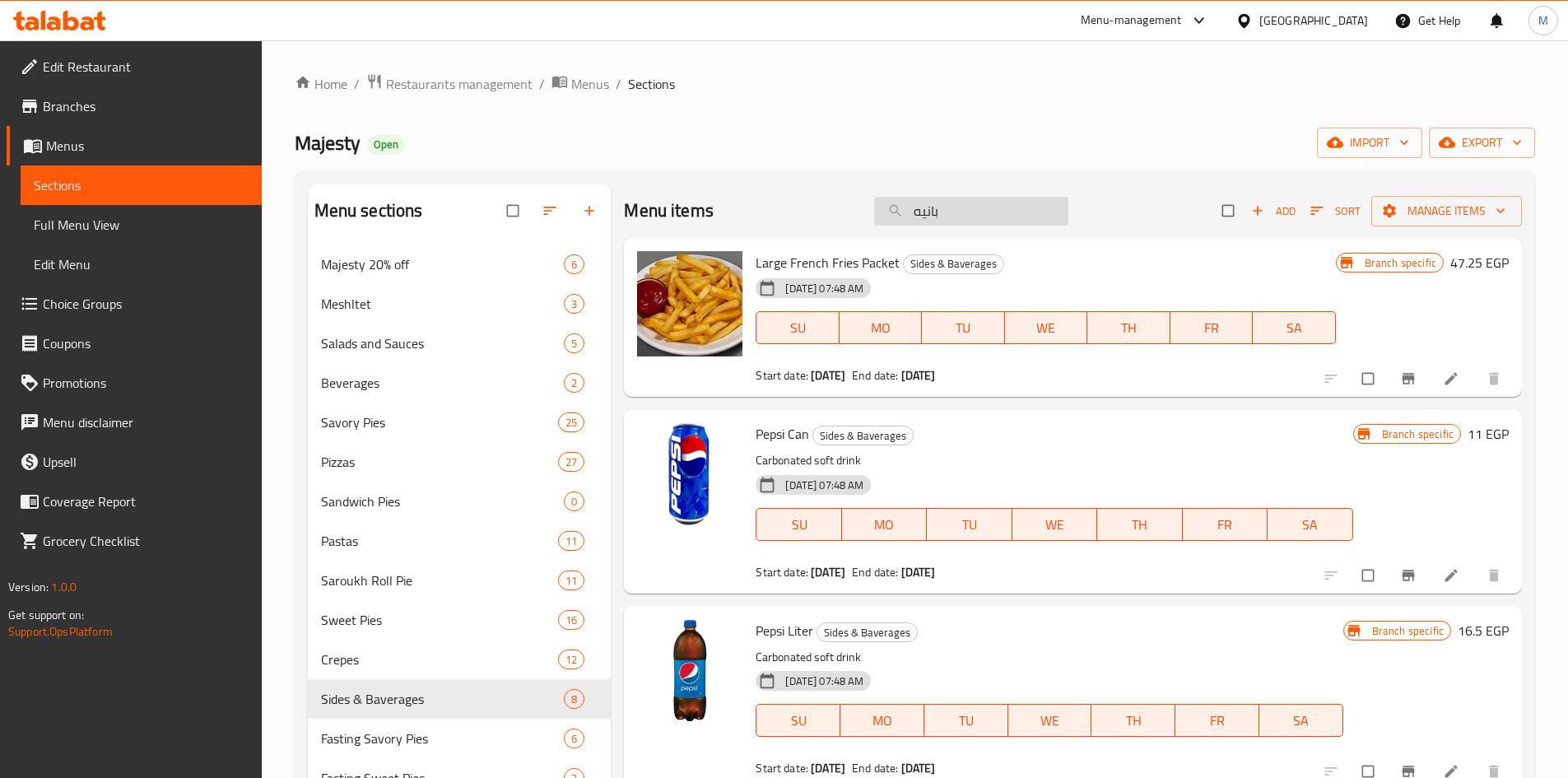
click at [995, 215] on input "بانيه" at bounding box center [971, 210] width 194 height 28
paste input "سلطة كلوسلو"
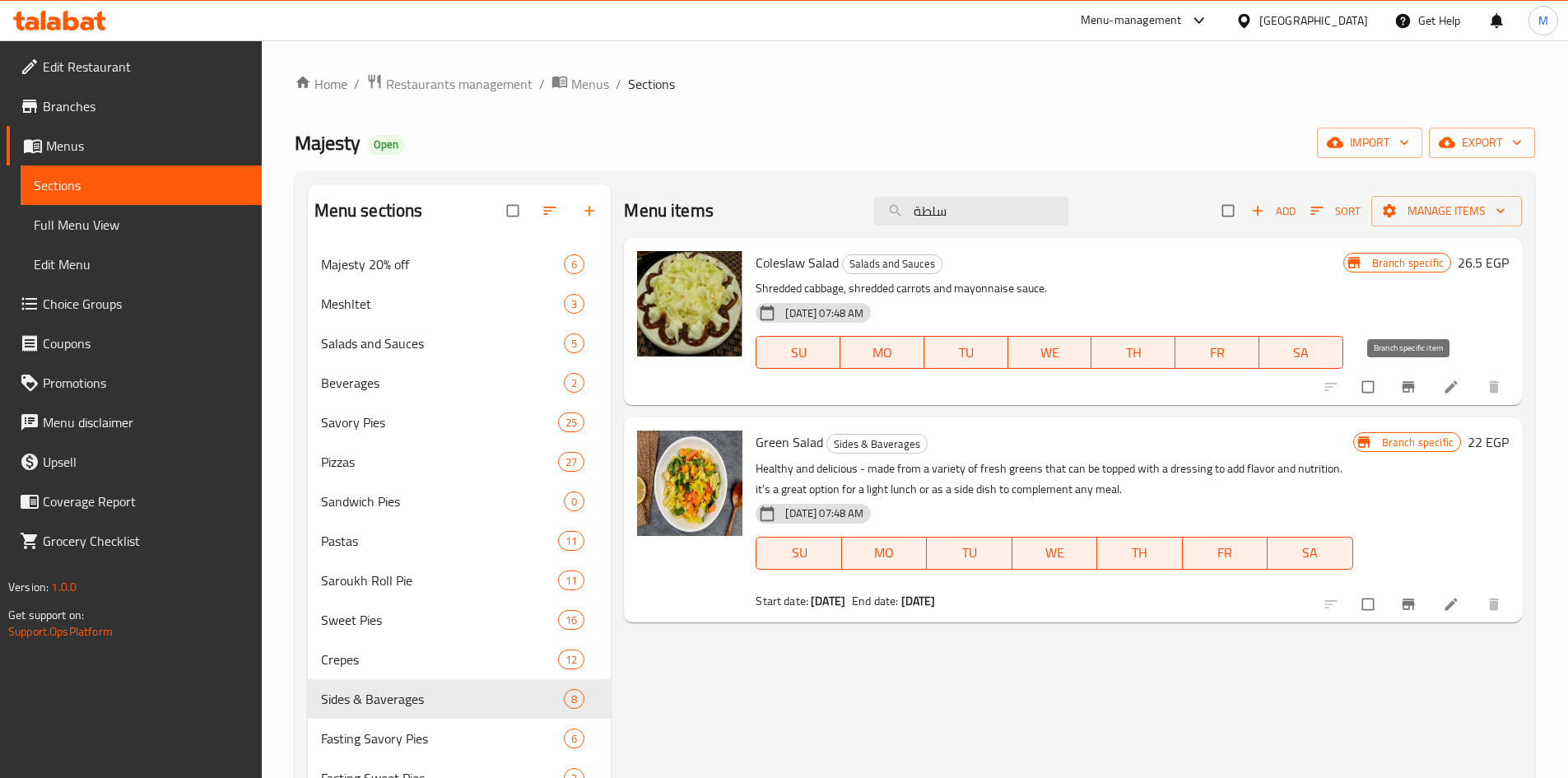
type input "سلطة"
click at [1418, 387] on span "Branch-specific-item" at bounding box center [1410, 386] width 20 height 17
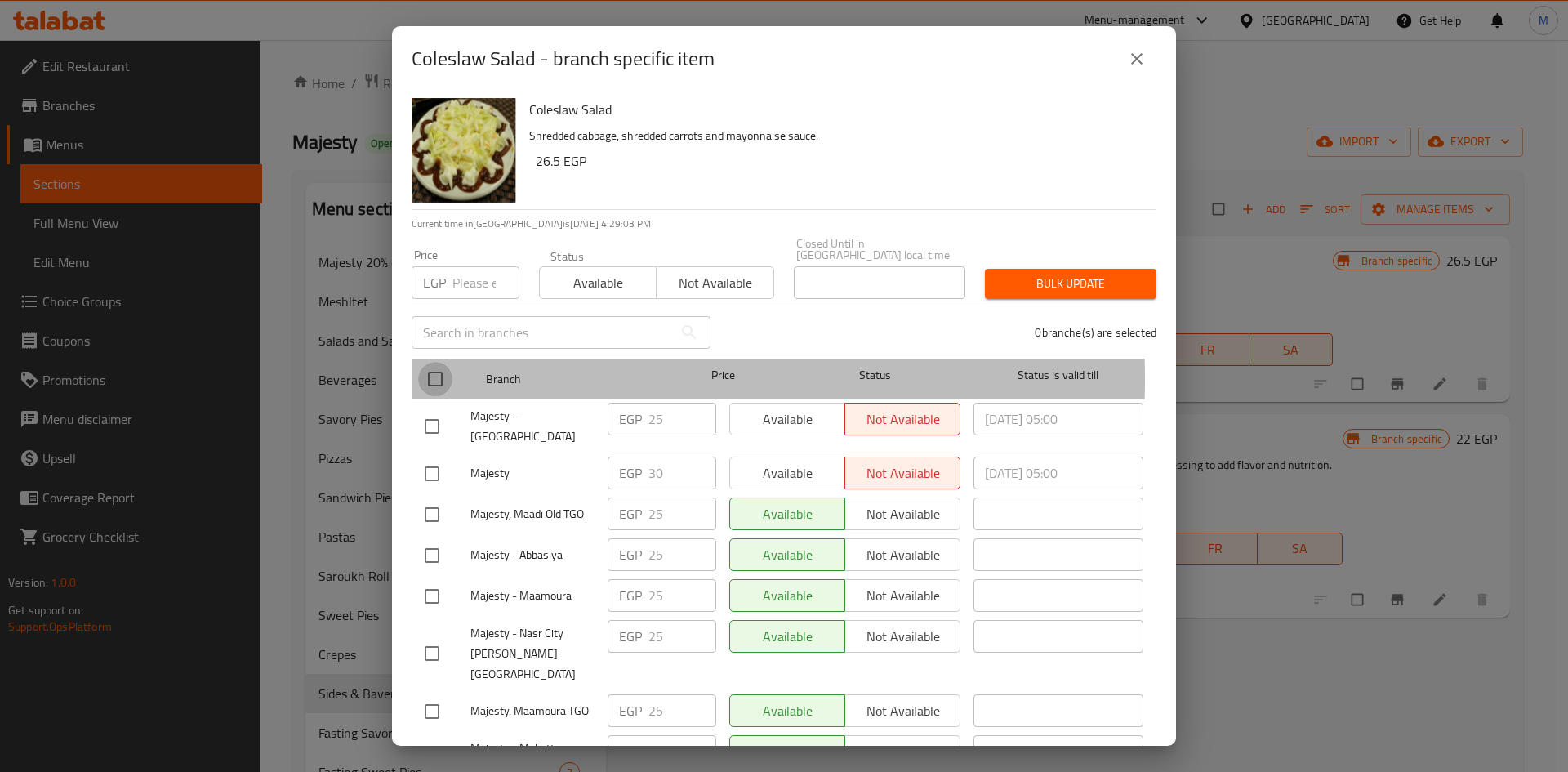
drag, startPoint x: 440, startPoint y: 368, endPoint x: 454, endPoint y: 306, distance: 63.6
click at [440, 367] on input "checkbox" at bounding box center [434, 378] width 34 height 34
checkbox input "true"
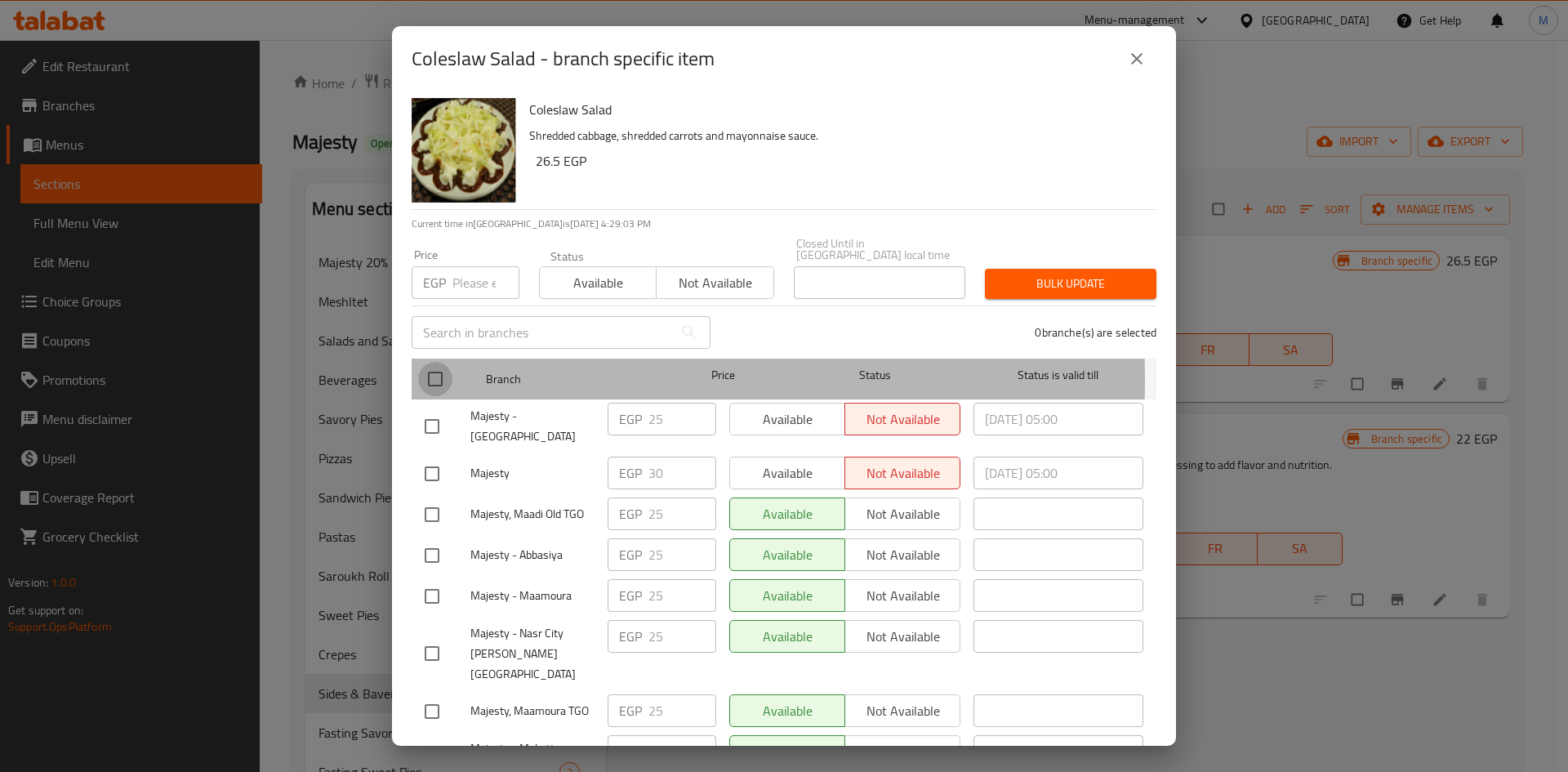
checkbox input "true"
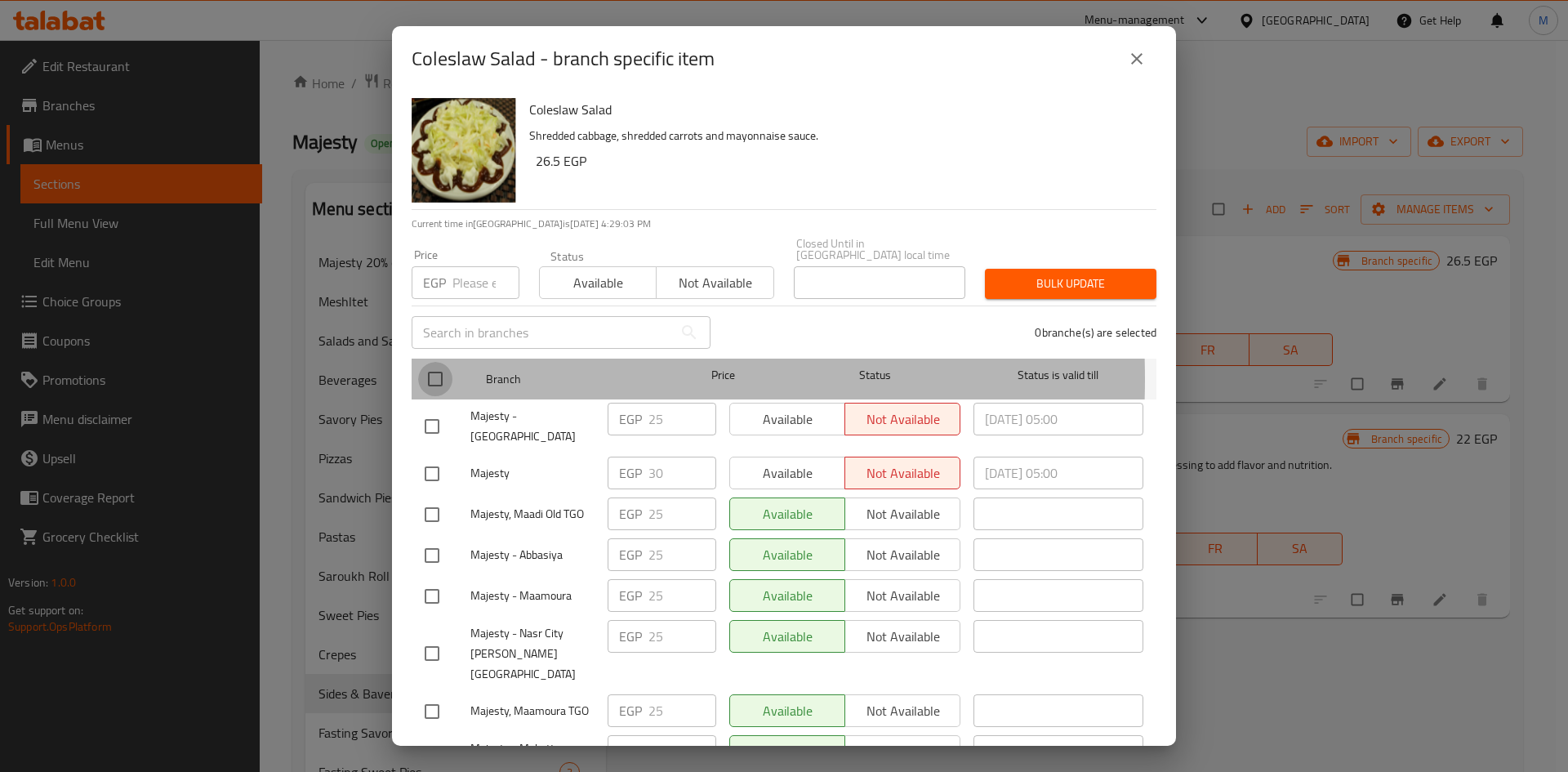
checkbox input "true"
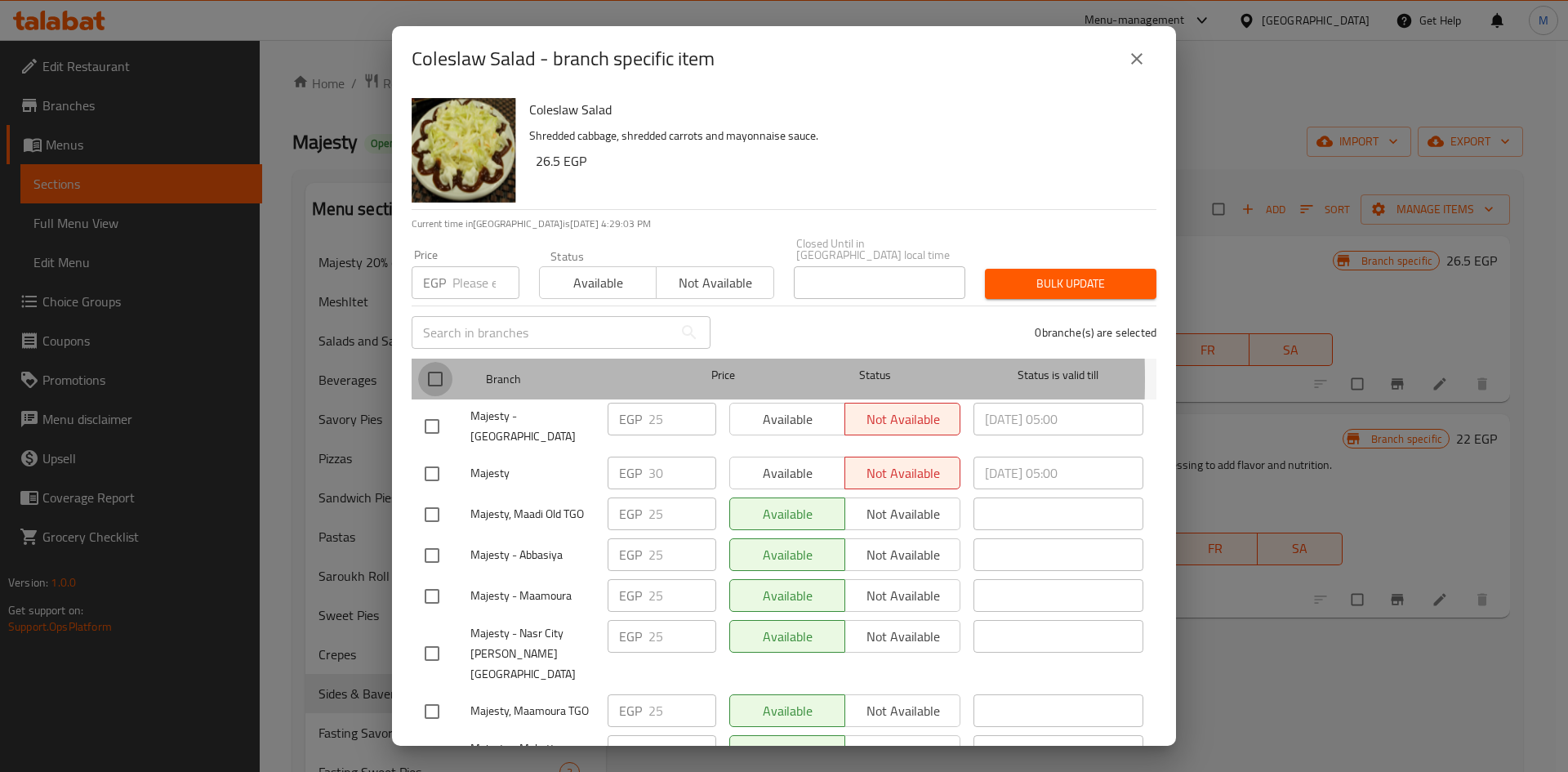
checkbox input "true"
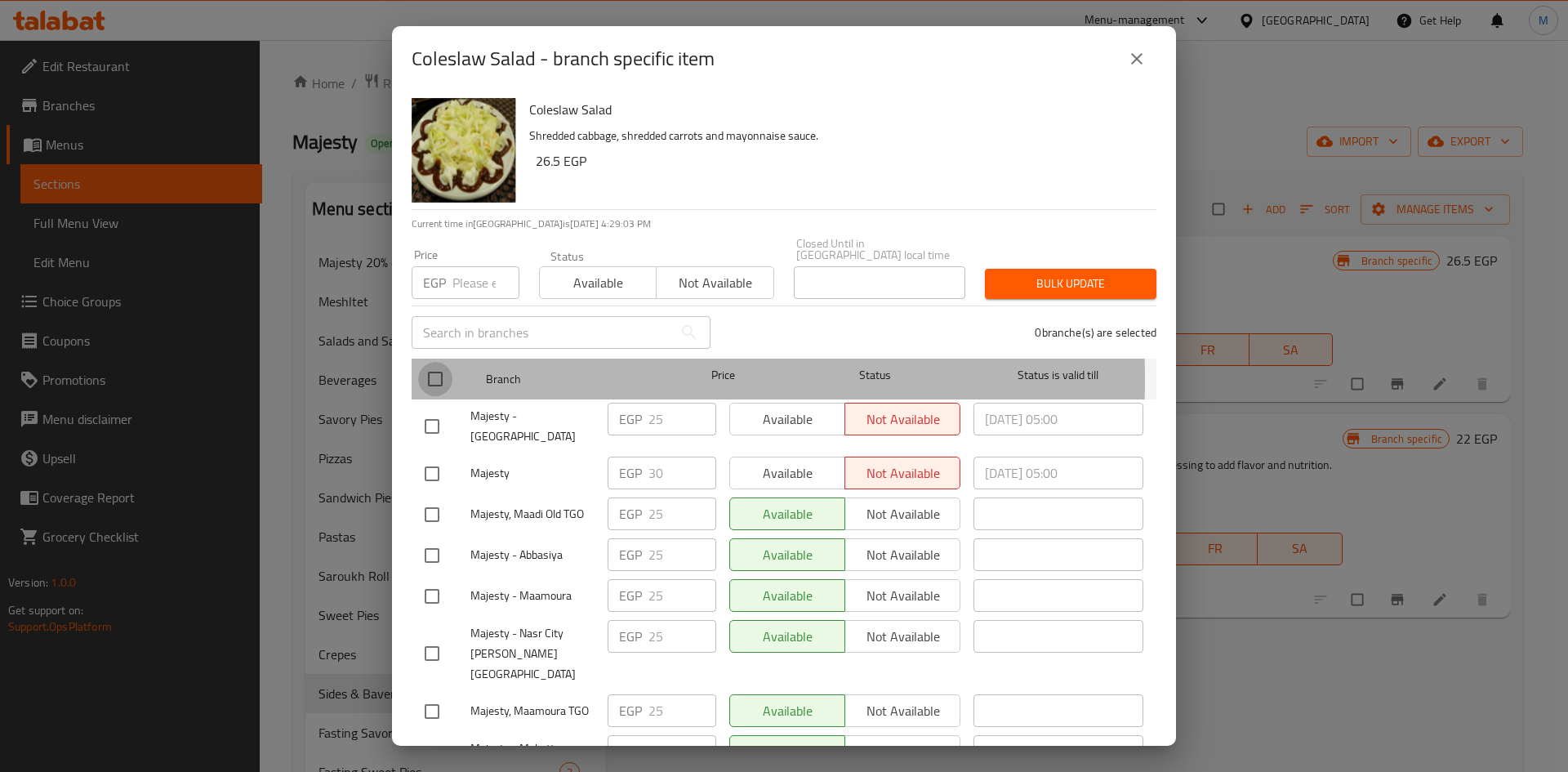
checkbox input "true"
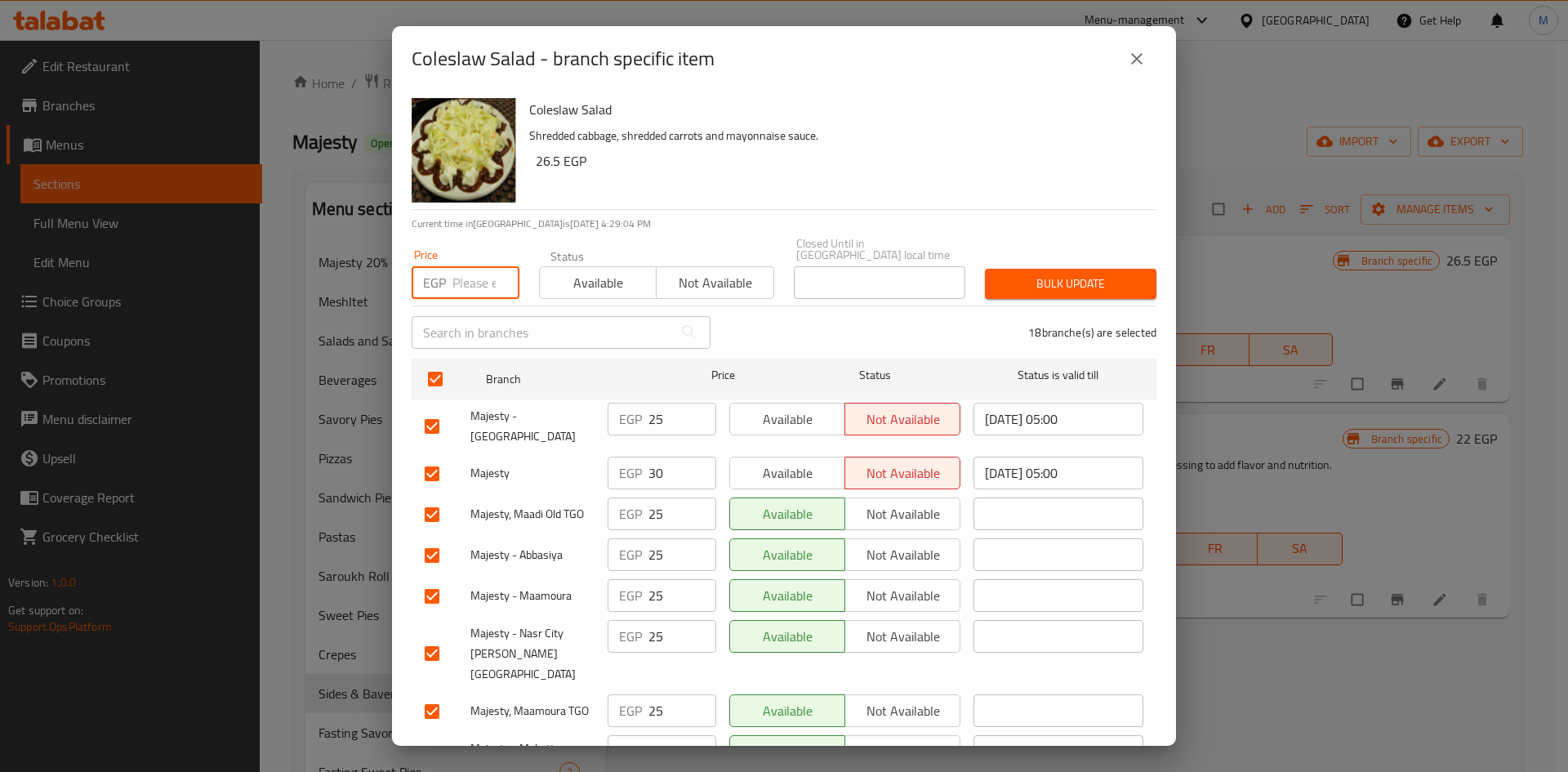
click at [464, 281] on input "number" at bounding box center [486, 283] width 67 height 33
type input "30"
click at [1065, 273] on span "Bulk update" at bounding box center [1071, 283] width 145 height 20
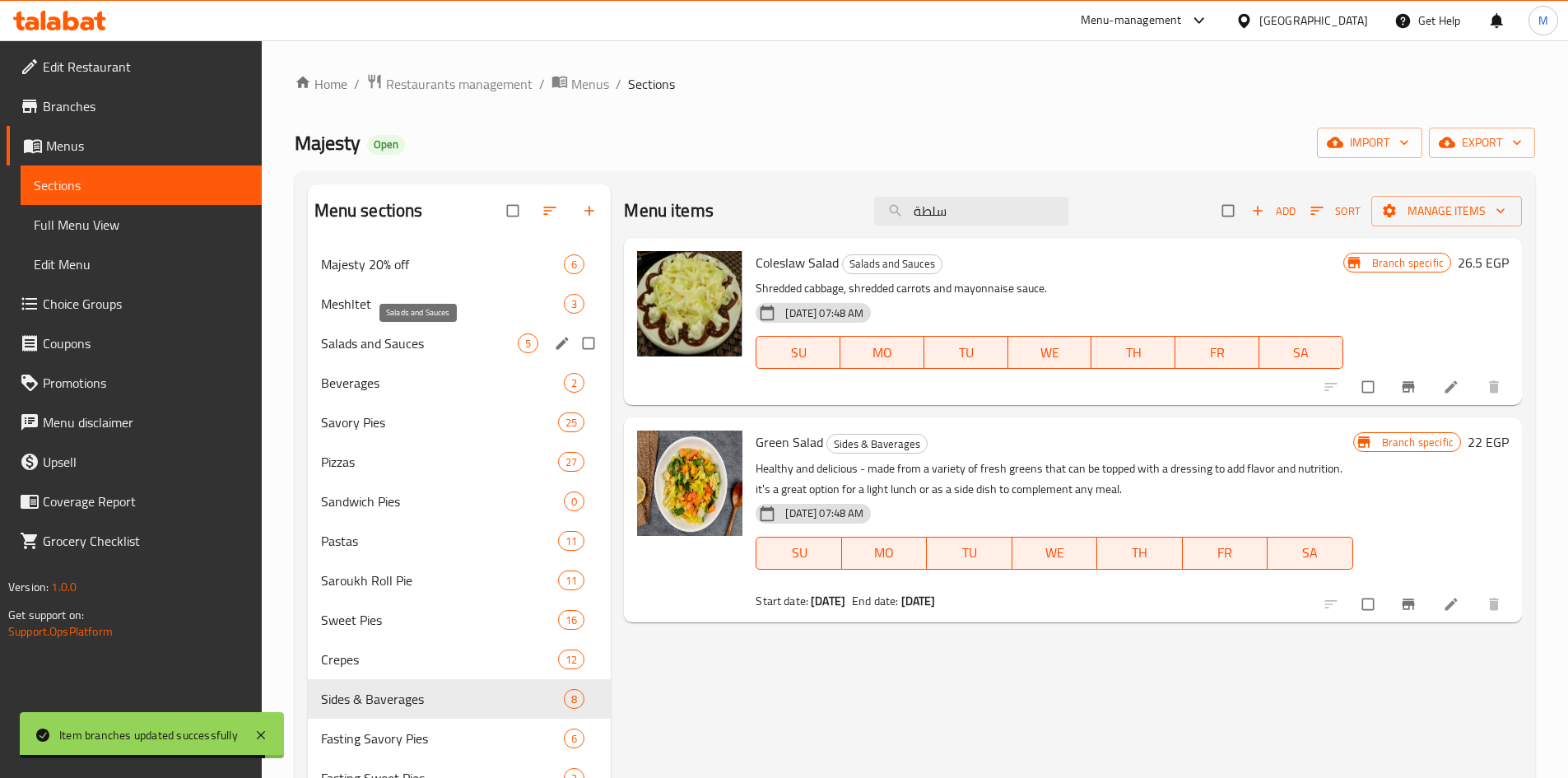
click at [374, 347] on span "Salads and Sauces" at bounding box center [420, 343] width 197 height 20
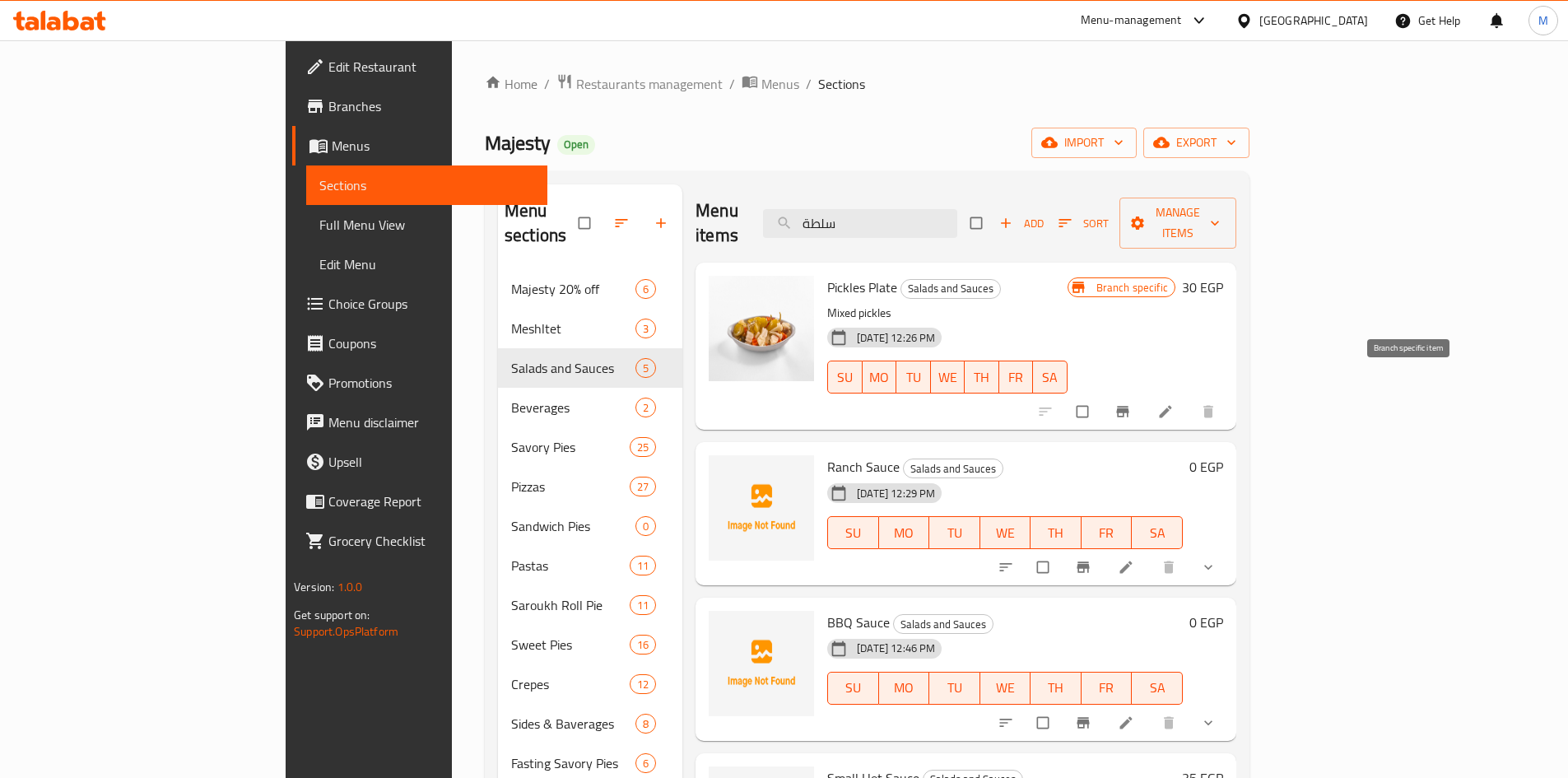
click at [1130, 404] on icon "Branch-specific-item" at bounding box center [1123, 411] width 17 height 17
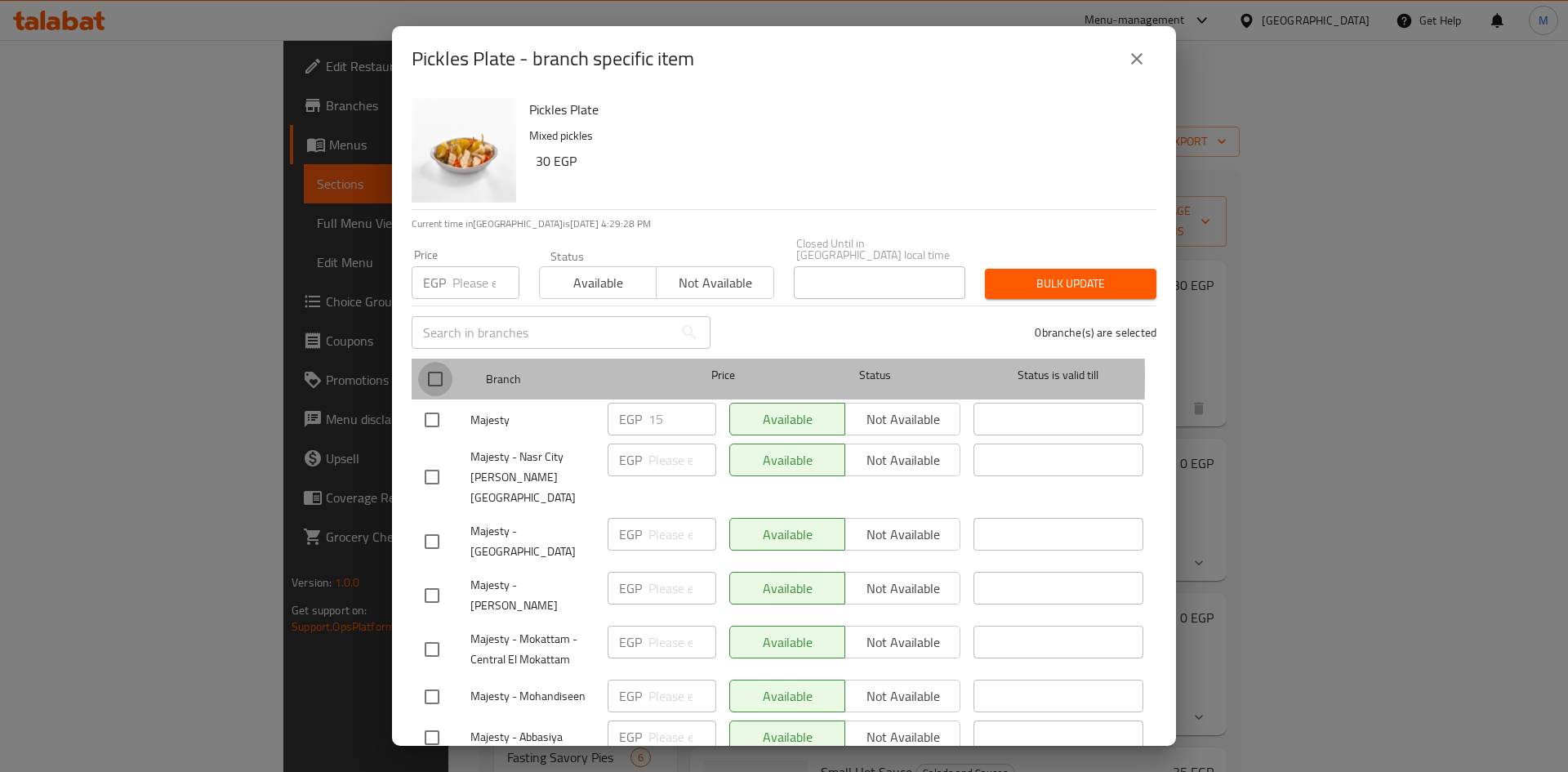
click at [438, 366] on input "checkbox" at bounding box center [434, 378] width 34 height 34
checkbox input "true"
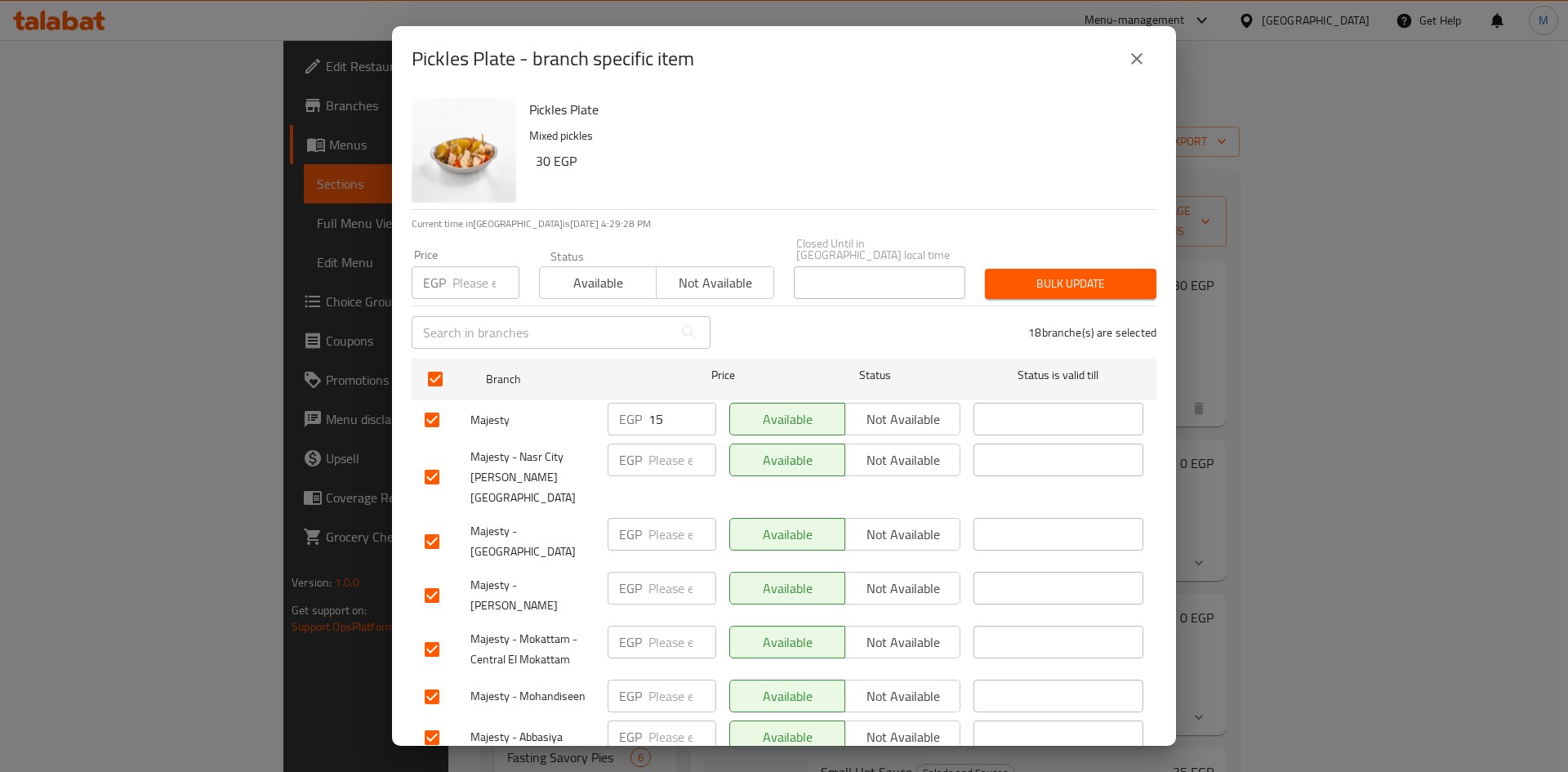
click at [463, 290] on div "Price EGP Price" at bounding box center [464, 274] width 127 height 70
click at [474, 270] on input "number" at bounding box center [486, 283] width 67 height 33
paste input "15.00"
click at [1088, 304] on div "18 branche(s) are selected" at bounding box center [944, 333] width 446 height 59
click at [1083, 276] on span "Bulk update" at bounding box center [1071, 283] width 145 height 20
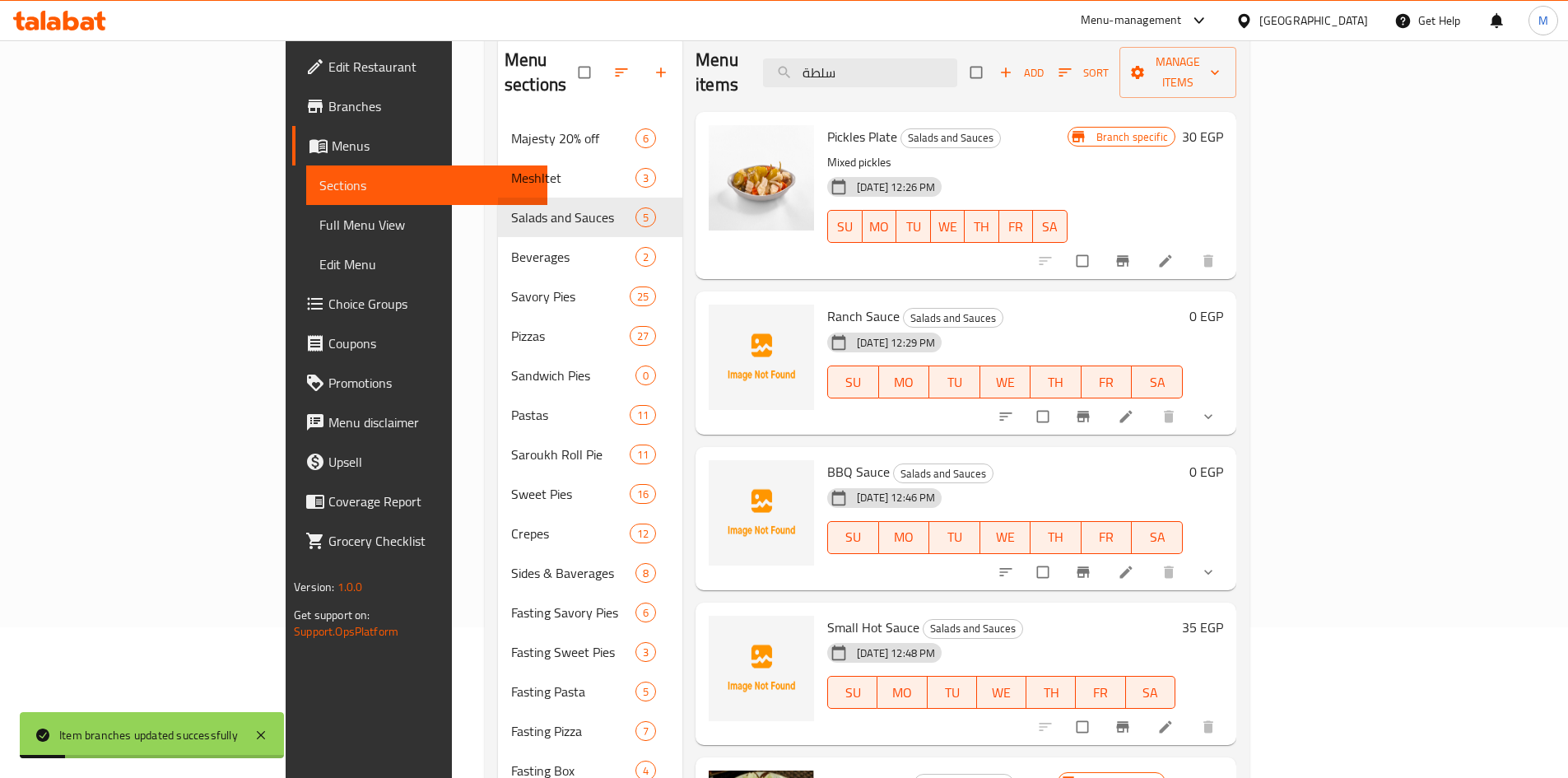
scroll to position [164, 0]
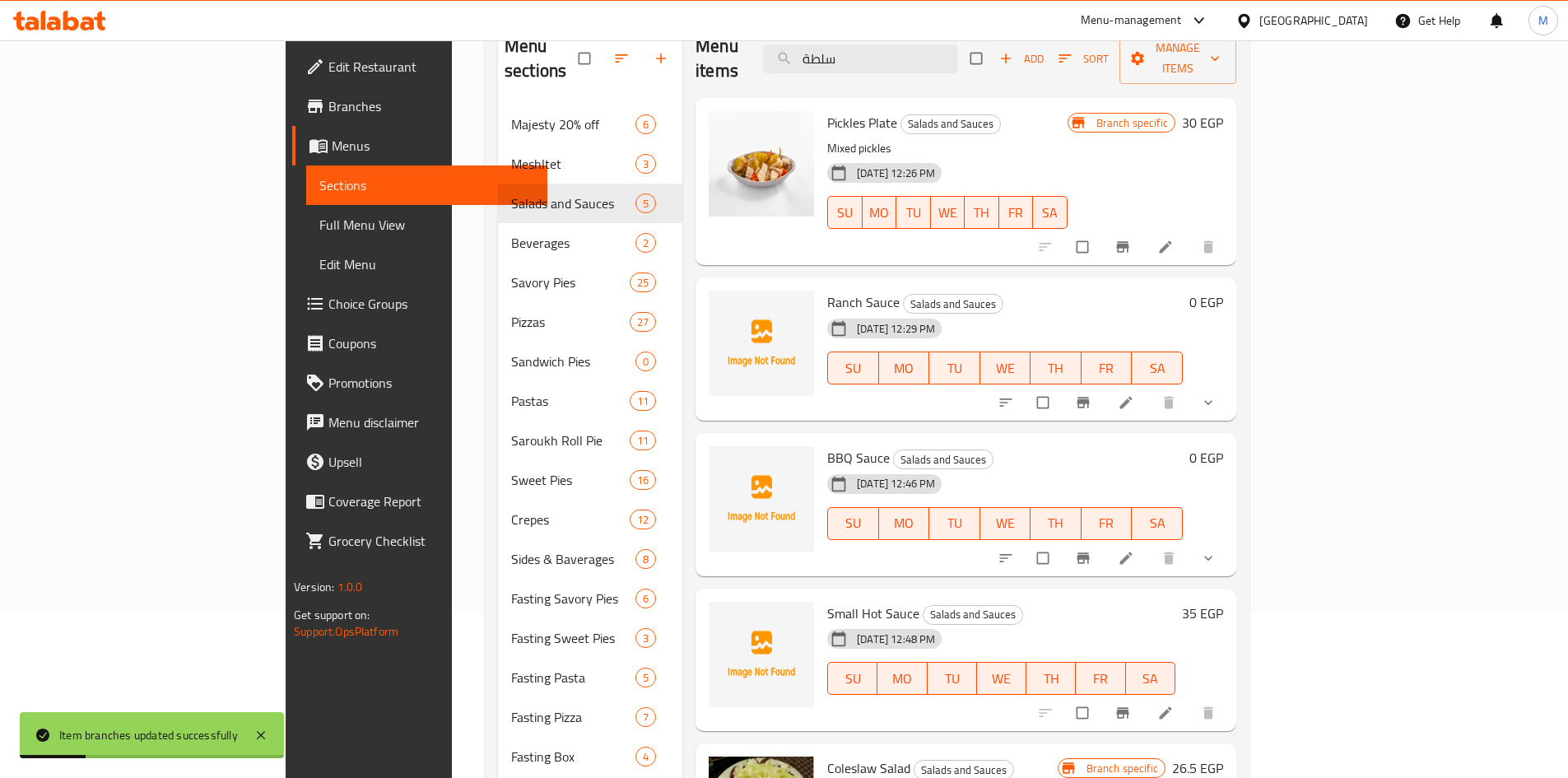
click at [1216, 394] on icon "show more" at bounding box center [1208, 402] width 17 height 17
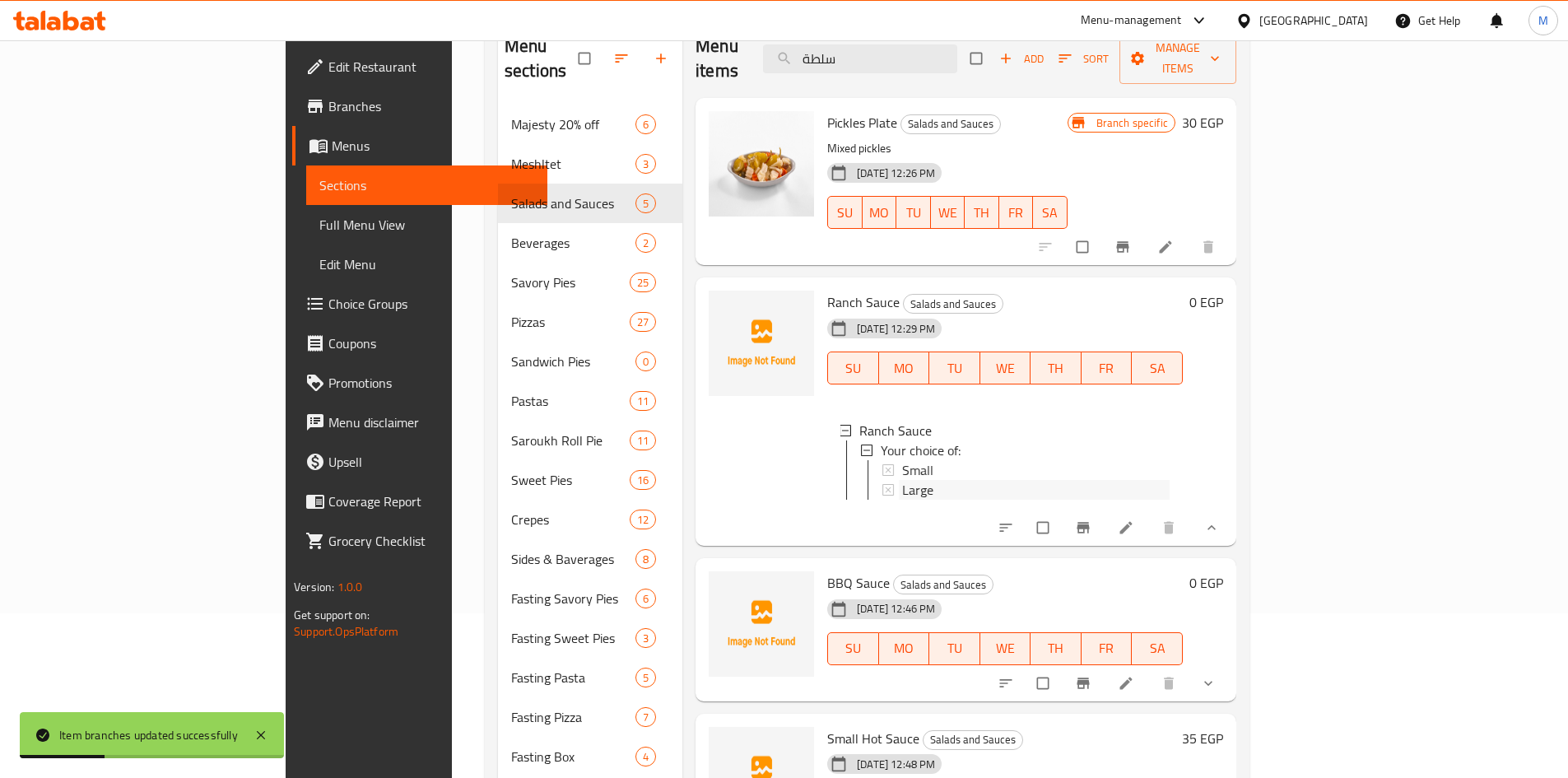
click at [902, 480] on div "Large" at bounding box center [1036, 490] width 268 height 20
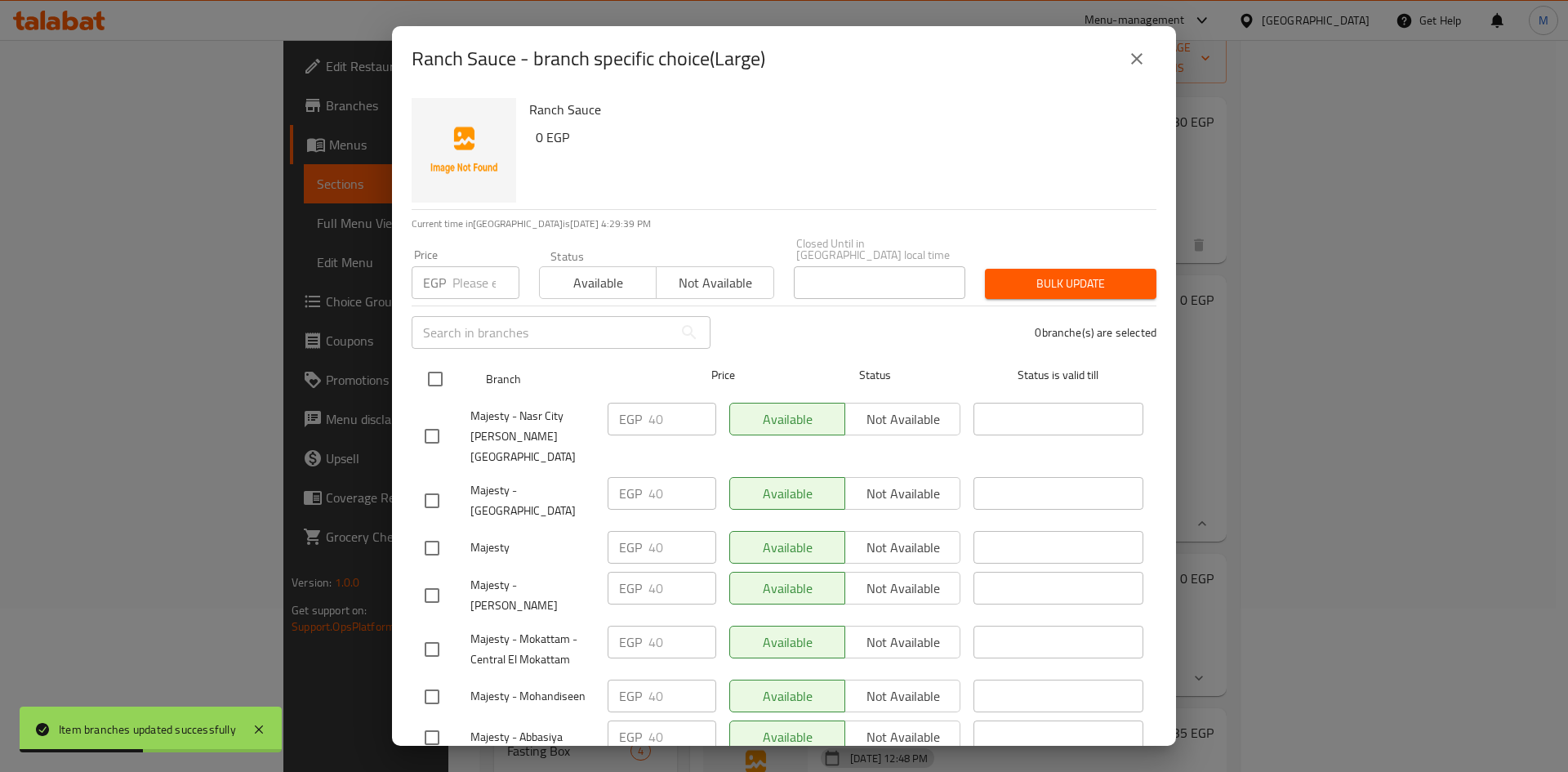
drag, startPoint x: 439, startPoint y: 368, endPoint x: 445, endPoint y: 303, distance: 65.3
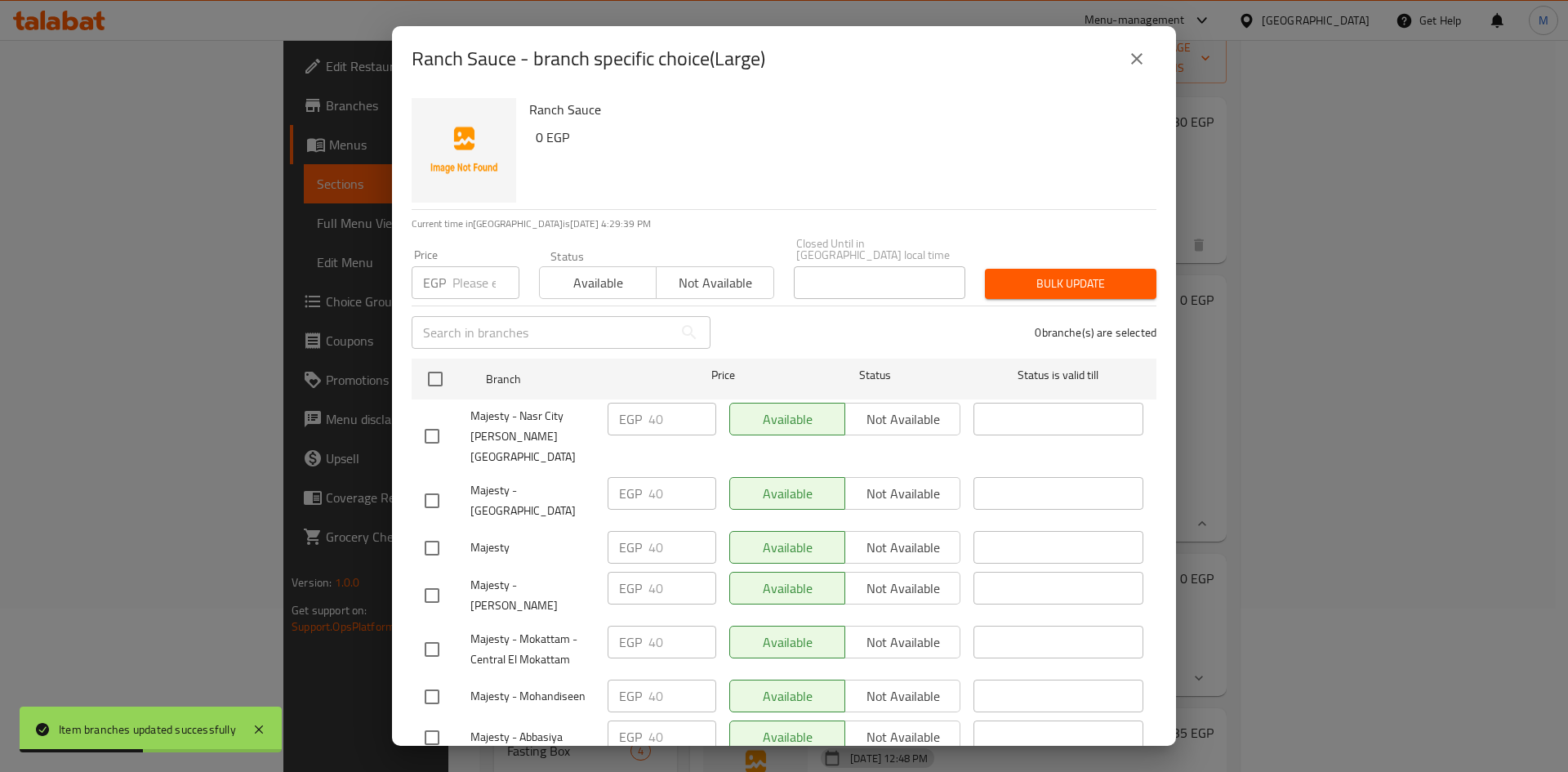
click at [439, 366] on input "checkbox" at bounding box center [434, 378] width 34 height 34
click at [449, 306] on div "​" at bounding box center [560, 333] width 319 height 52
click at [464, 274] on input "number" at bounding box center [486, 283] width 67 height 33
paste input "40.00"
click at [1081, 273] on span "Bulk update" at bounding box center [1071, 283] width 145 height 20
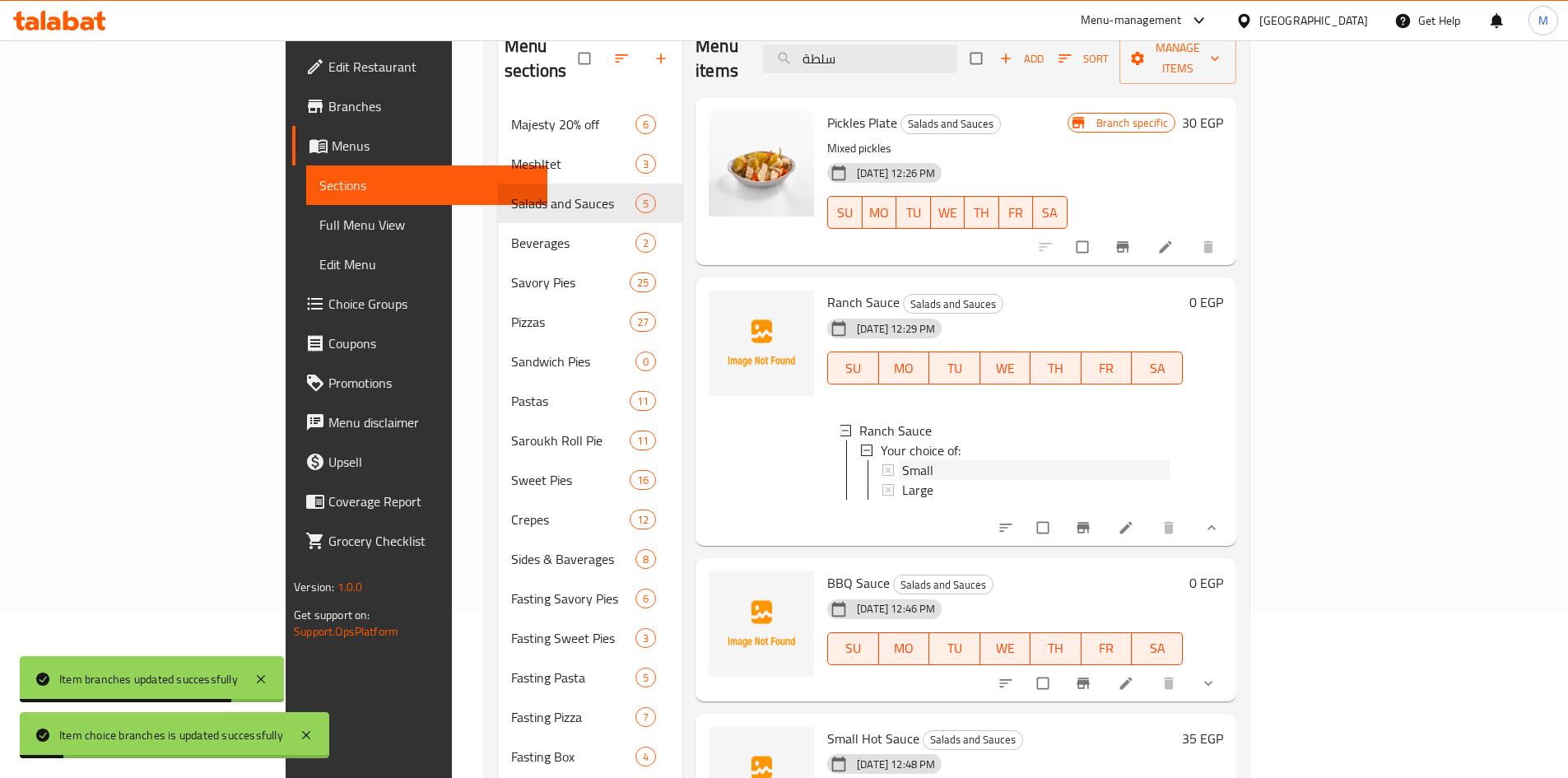
click at [902, 460] on span "Small" at bounding box center [917, 470] width 31 height 20
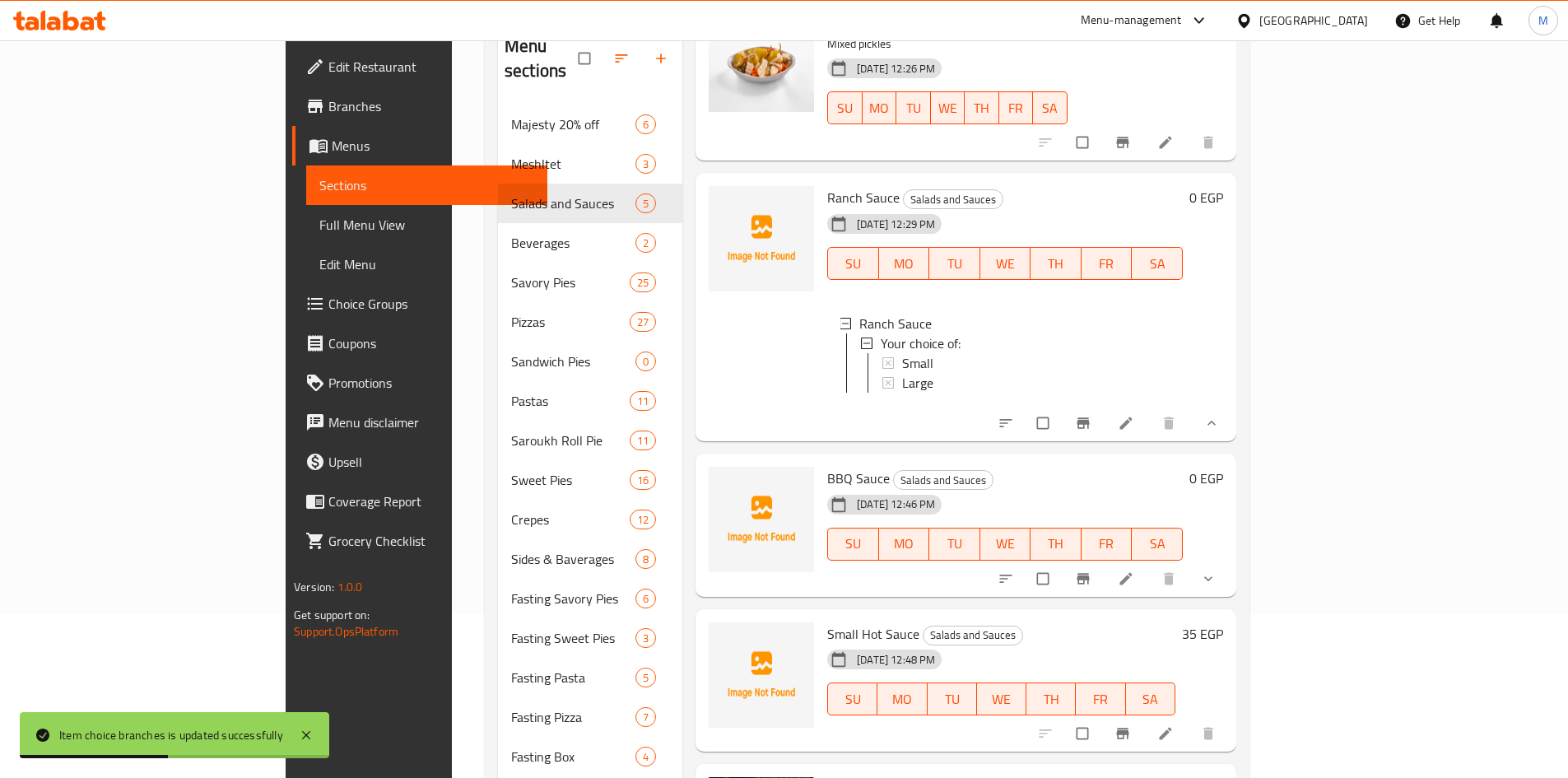
scroll to position [108, 0]
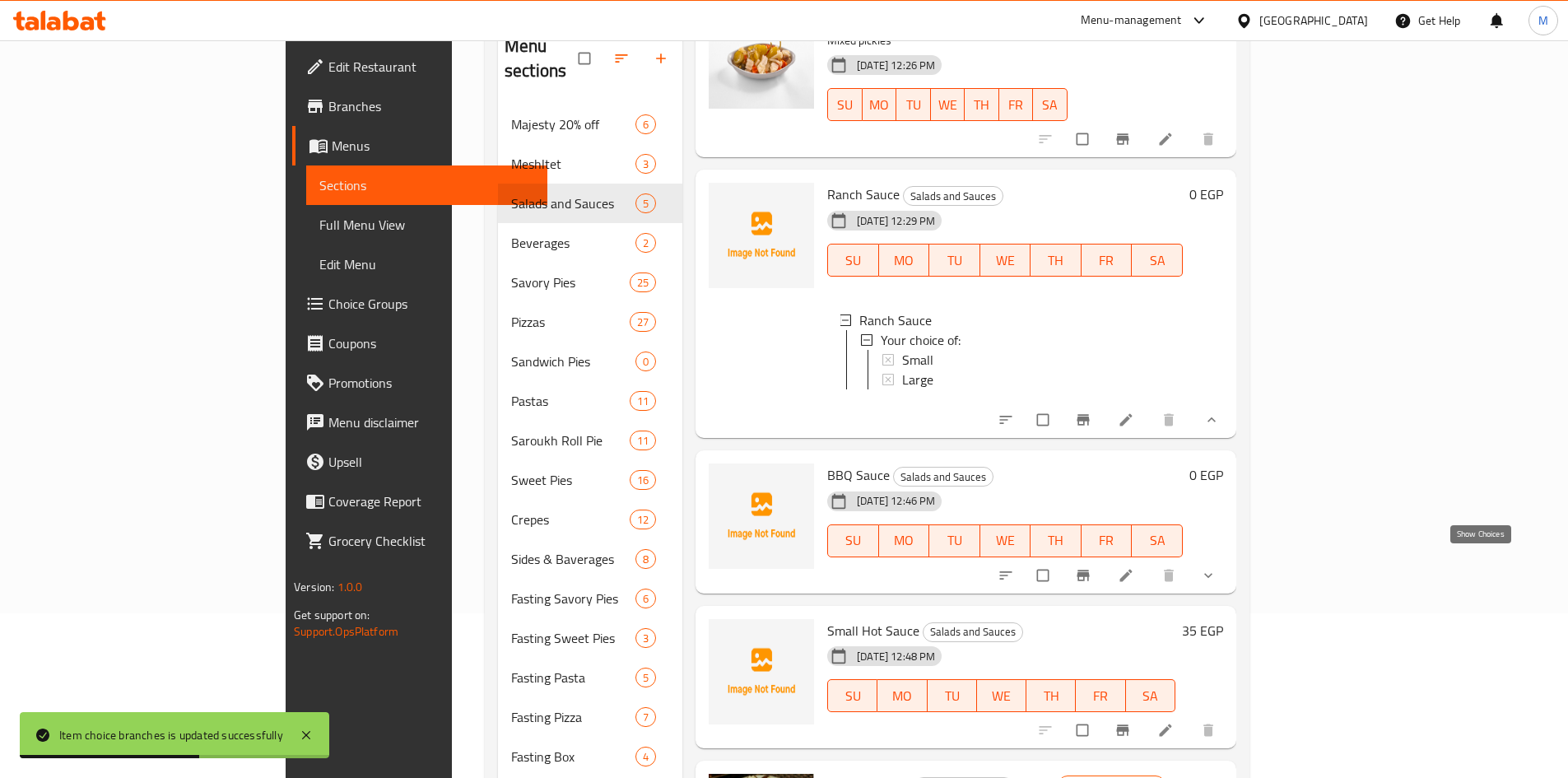
click at [1216, 567] on icon "show more" at bounding box center [1208, 575] width 17 height 17
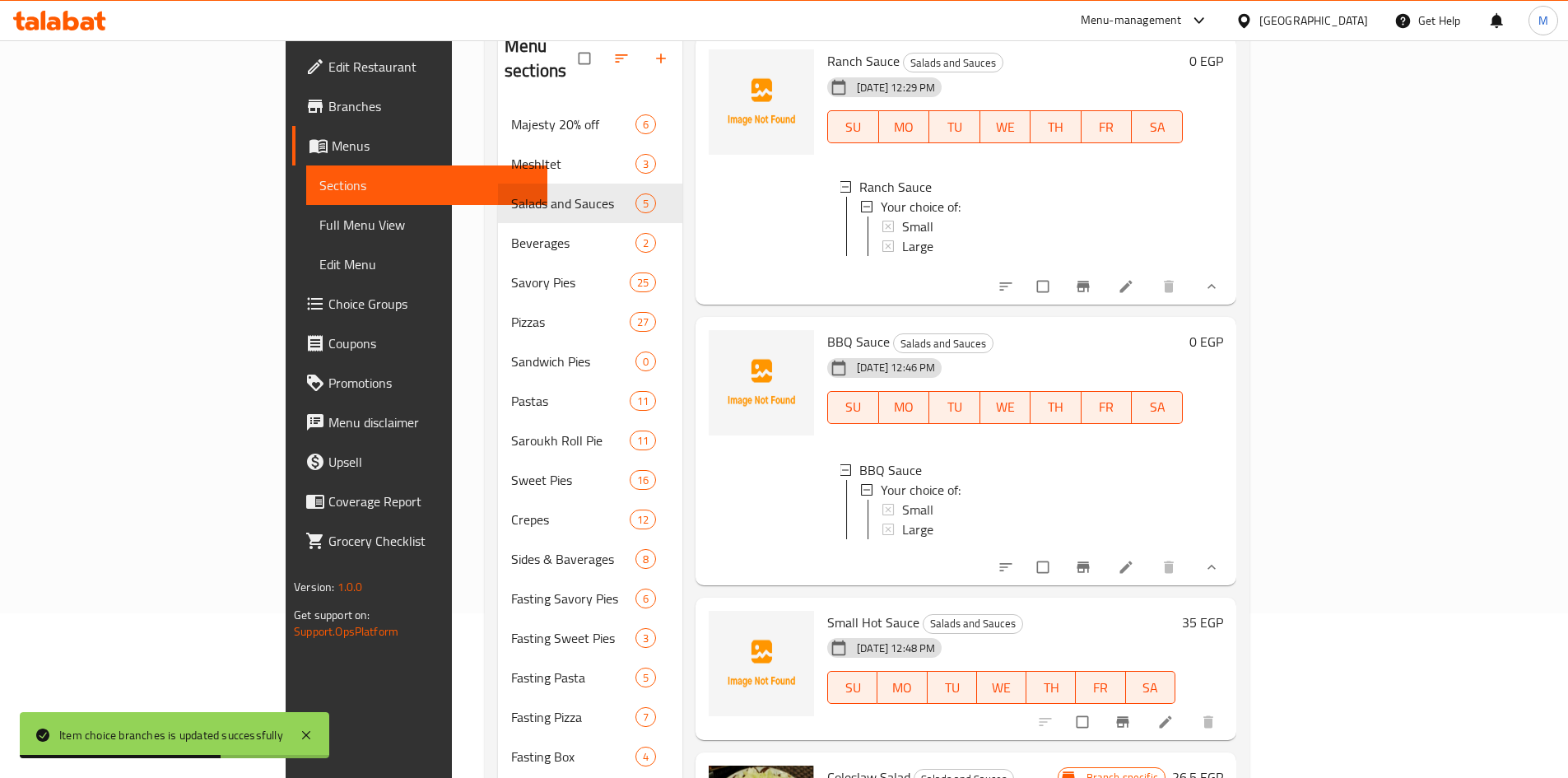
scroll to position [245, 0]
click at [902, 499] on div "Small" at bounding box center [1036, 509] width 268 height 20
click at [902, 520] on div "Large" at bounding box center [1036, 530] width 268 height 20
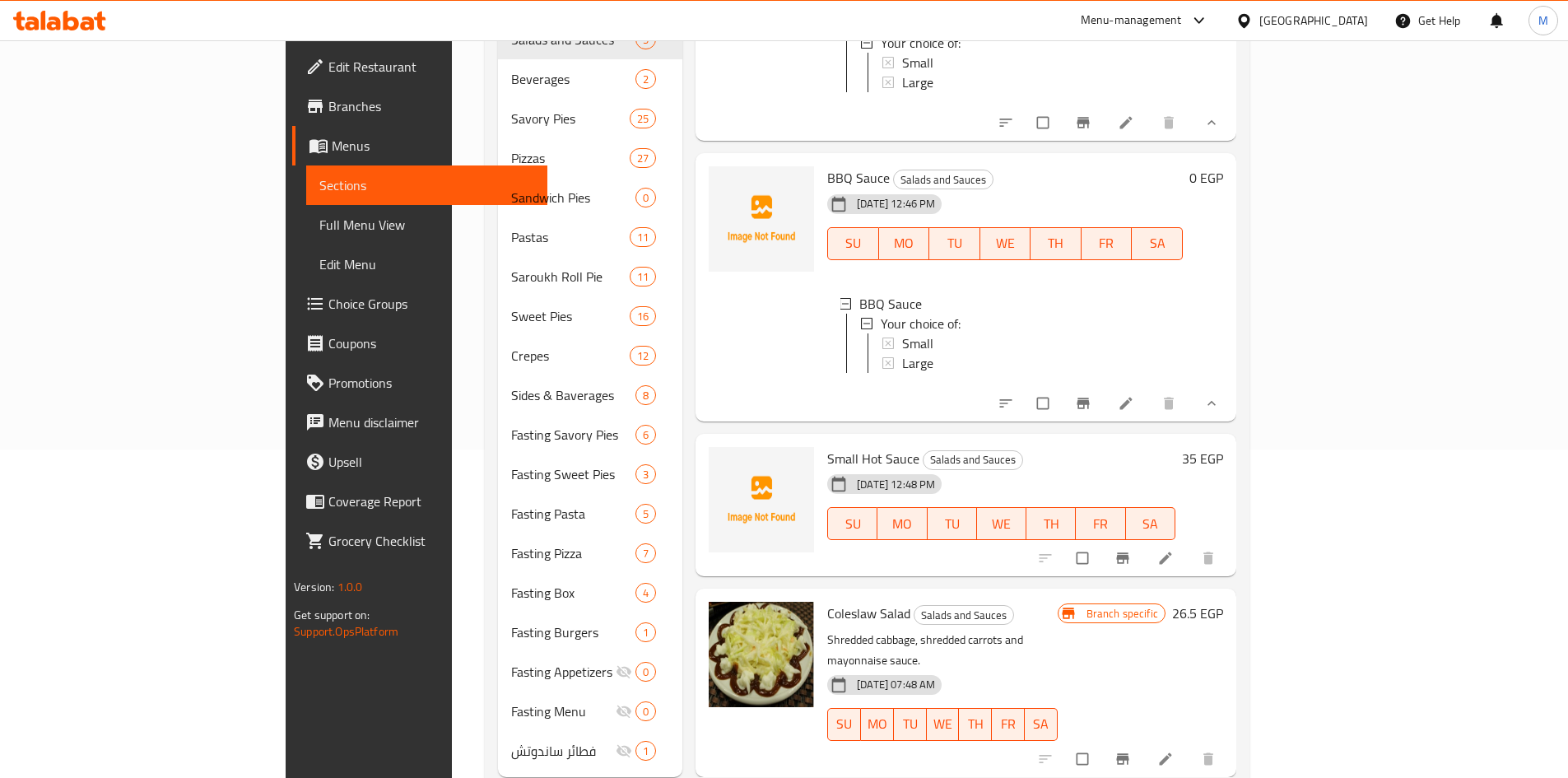
scroll to position [329, 0]
click at [1128, 555] on icon "Branch-specific-item" at bounding box center [1122, 556] width 13 height 11
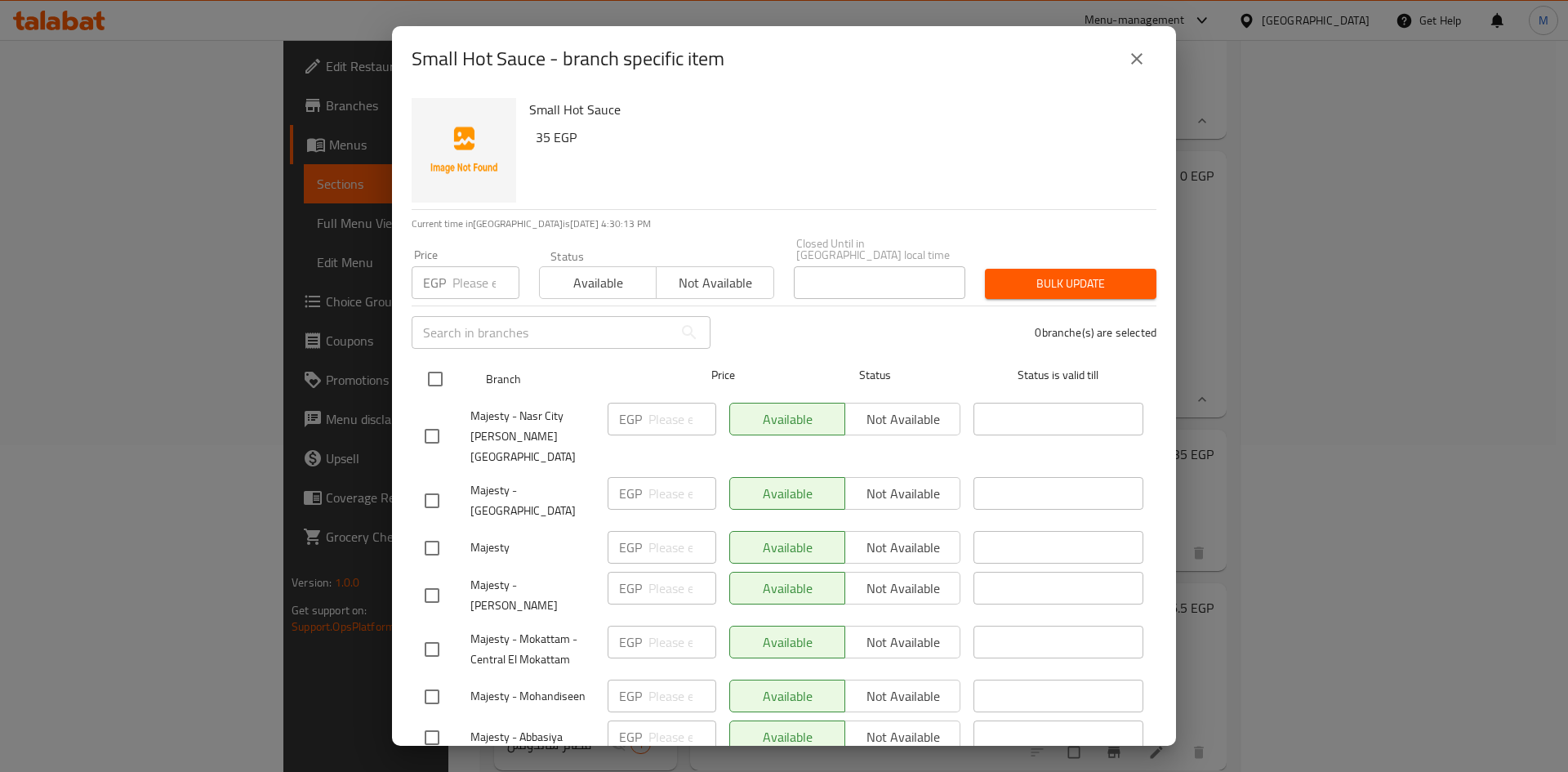
click at [433, 366] on input "checkbox" at bounding box center [434, 378] width 34 height 34
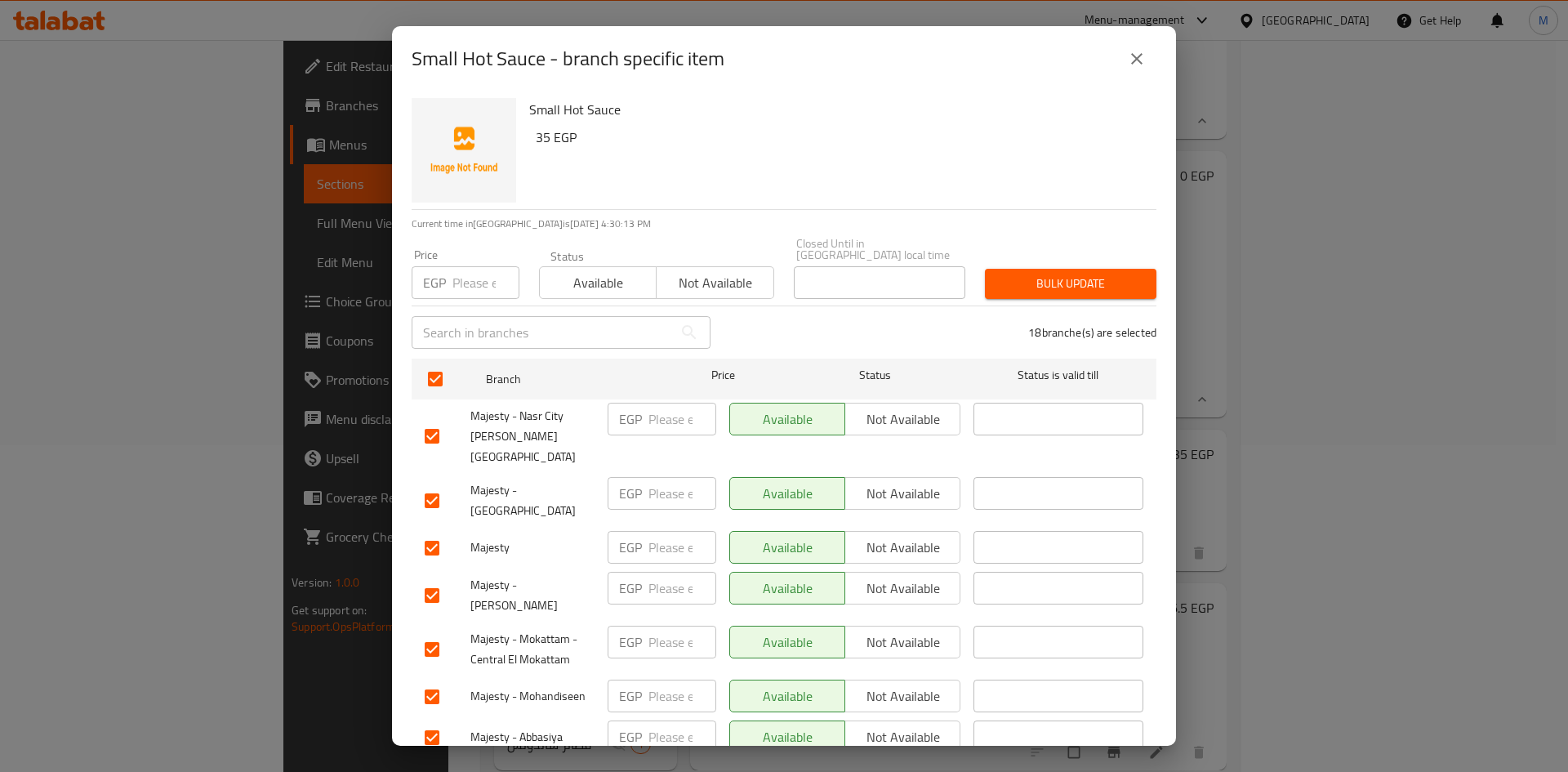
click at [479, 267] on input "number" at bounding box center [486, 283] width 67 height 33
paste input "35.00"
click at [1012, 273] on span "Bulk update" at bounding box center [1071, 283] width 145 height 20
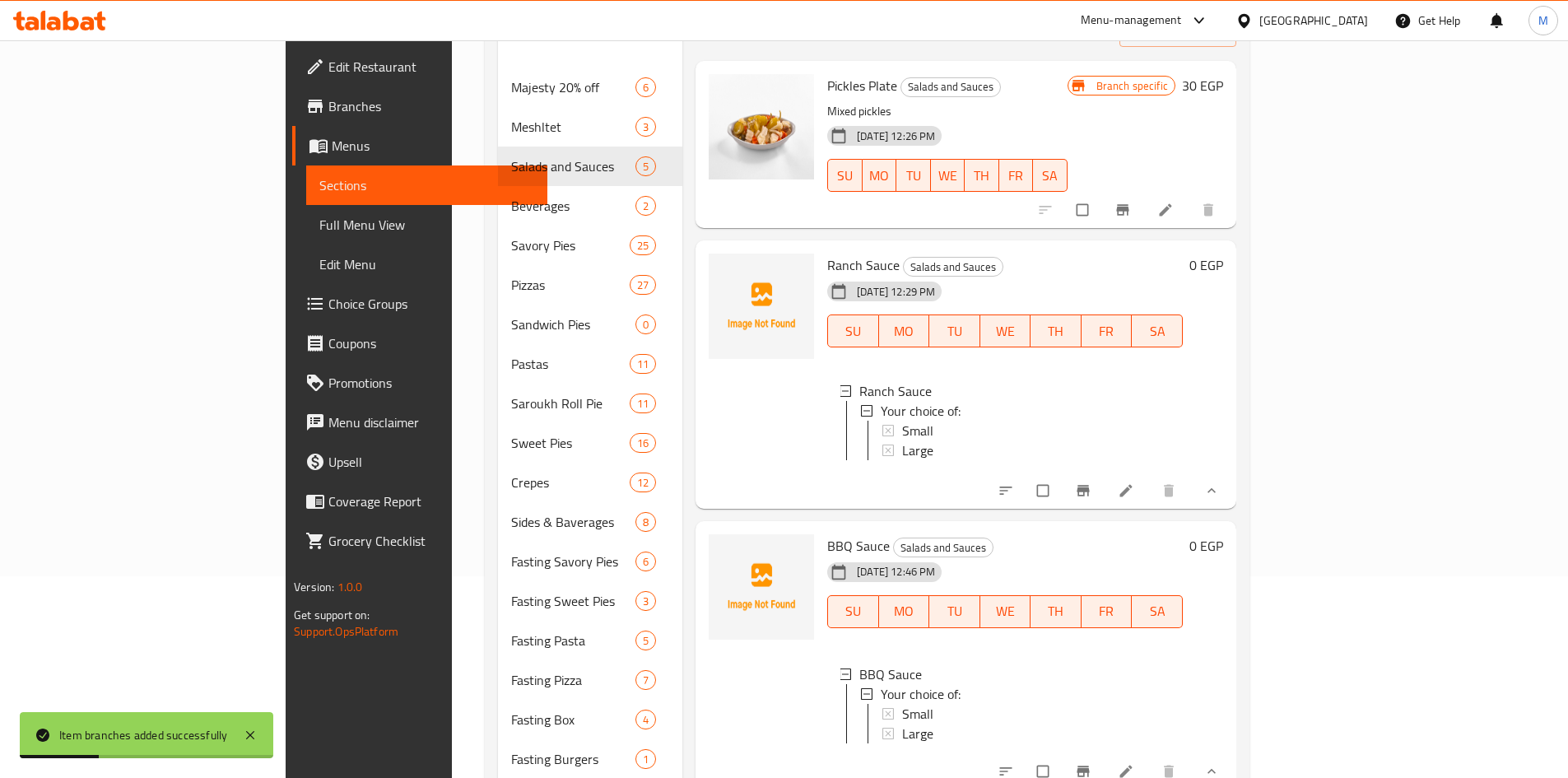
scroll to position [0, 0]
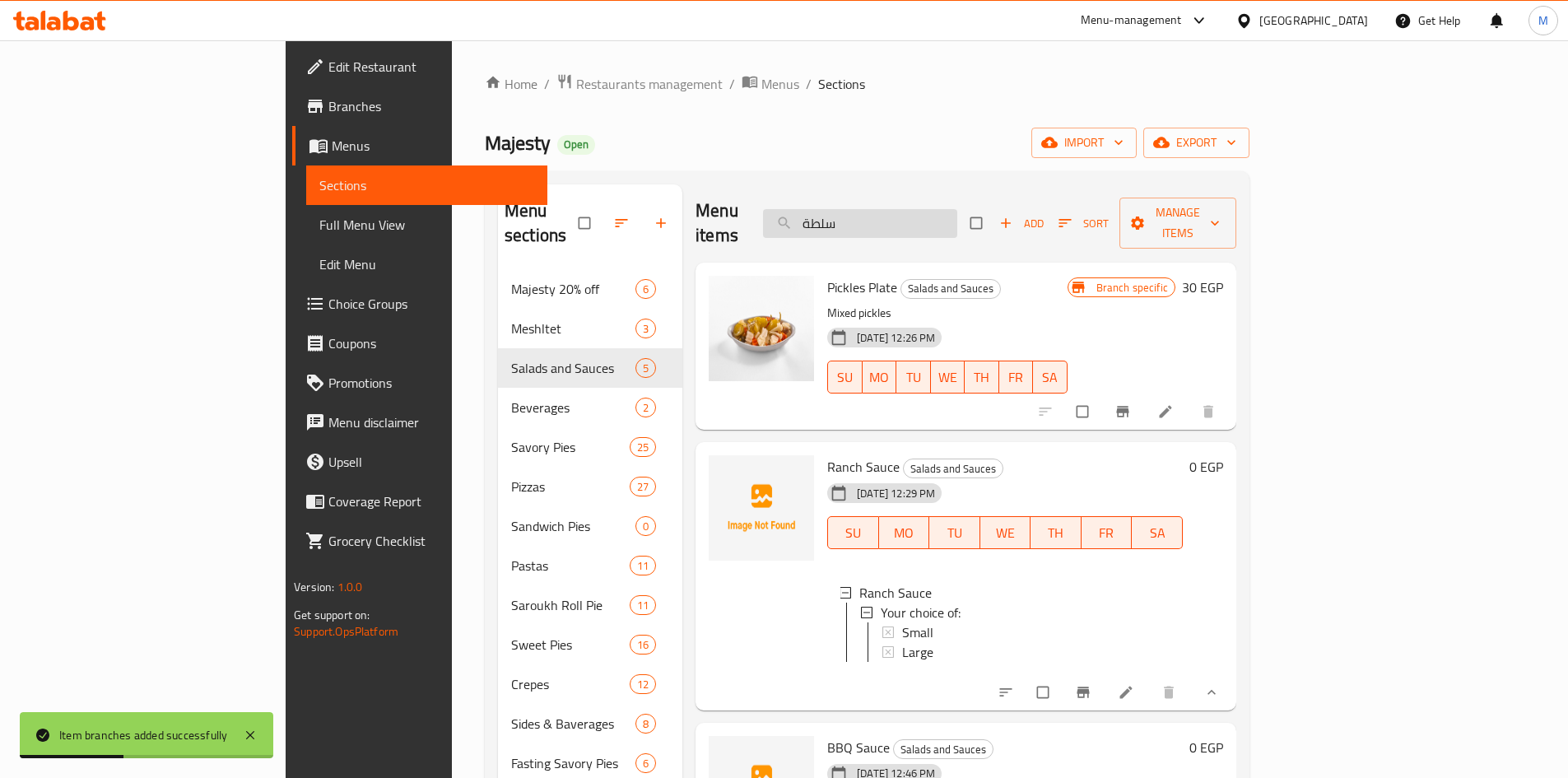
click at [957, 217] on input "سلطة" at bounding box center [860, 223] width 194 height 28
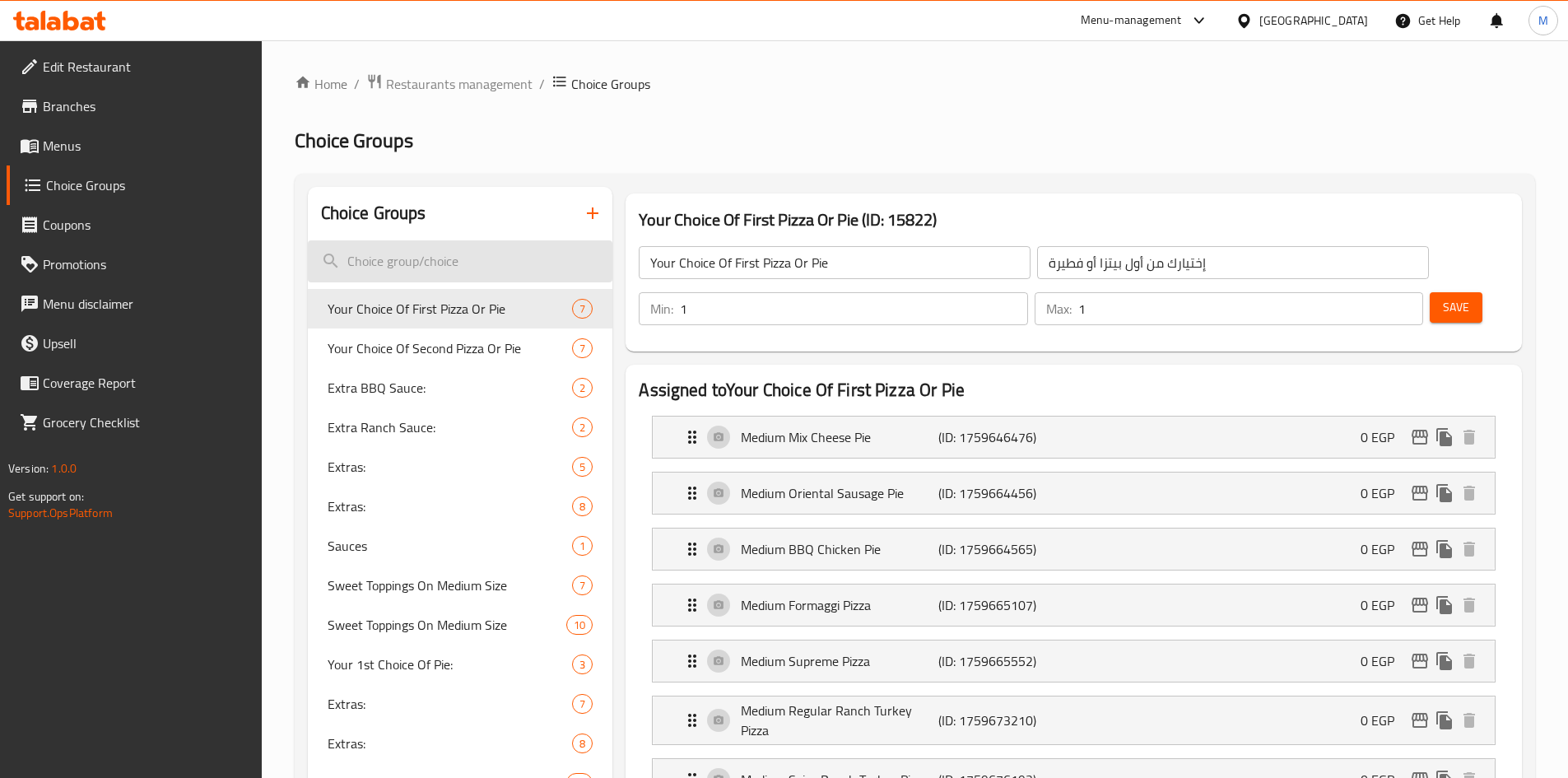
click at [454, 264] on input "search" at bounding box center [460, 261] width 306 height 42
paste input "964799"
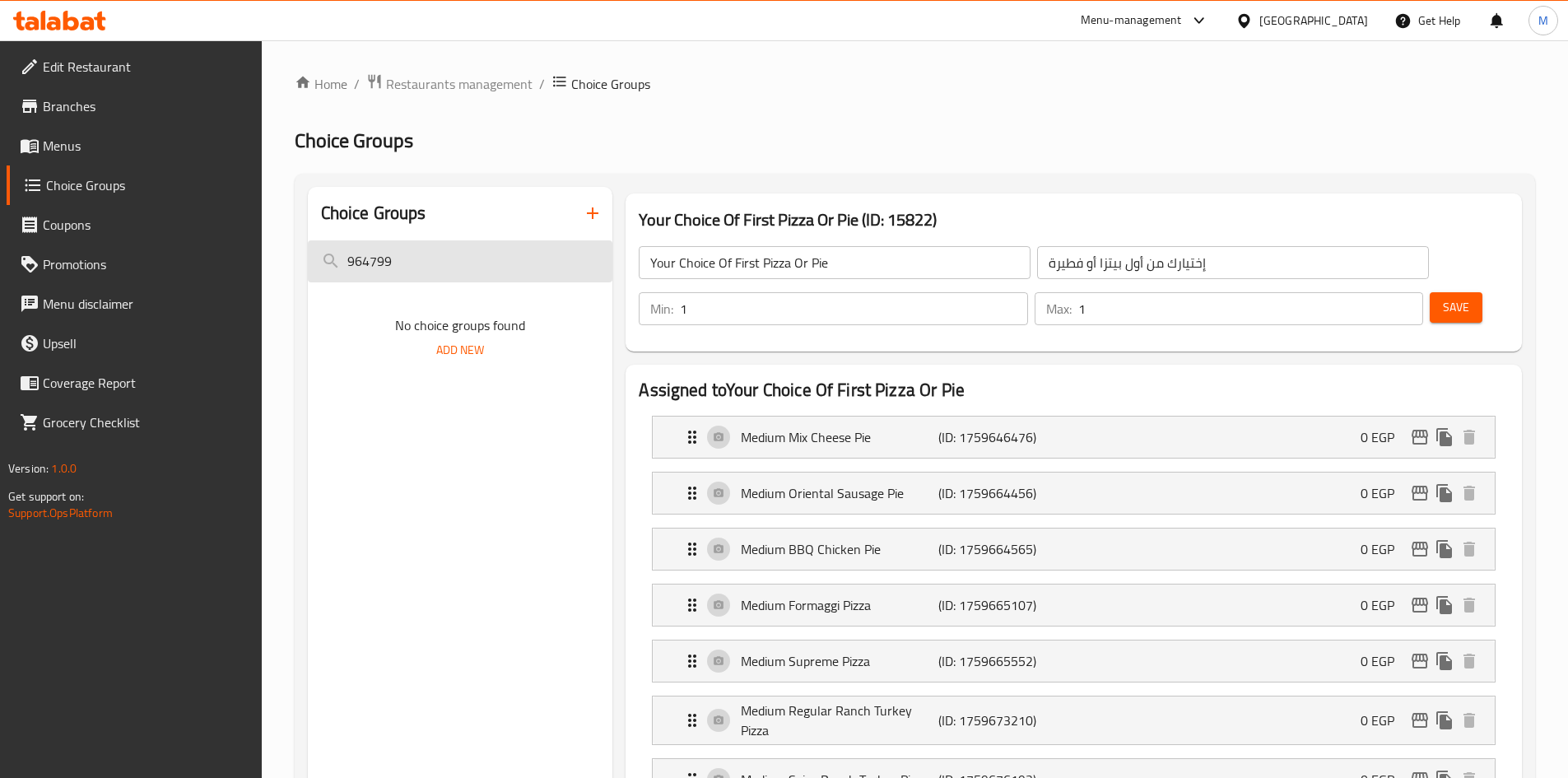
click at [454, 264] on input "964799" at bounding box center [460, 261] width 306 height 42
paste input "Your Choice Of Medium Topping"
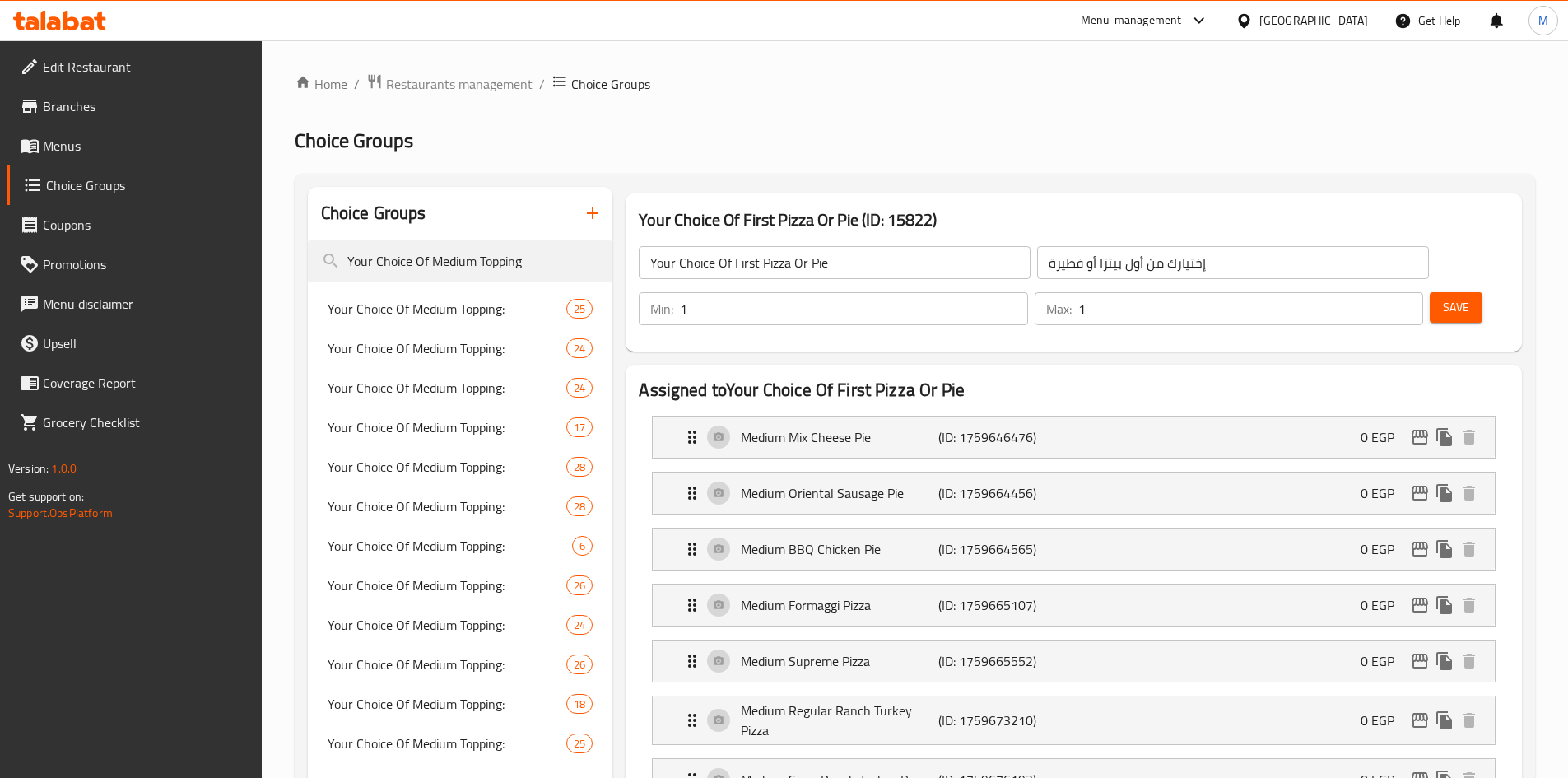
type input "Your Choice Of Medium Topping"
click at [433, 312] on span "Your Choice Of Medium Topping:" at bounding box center [422, 309] width 191 height 20
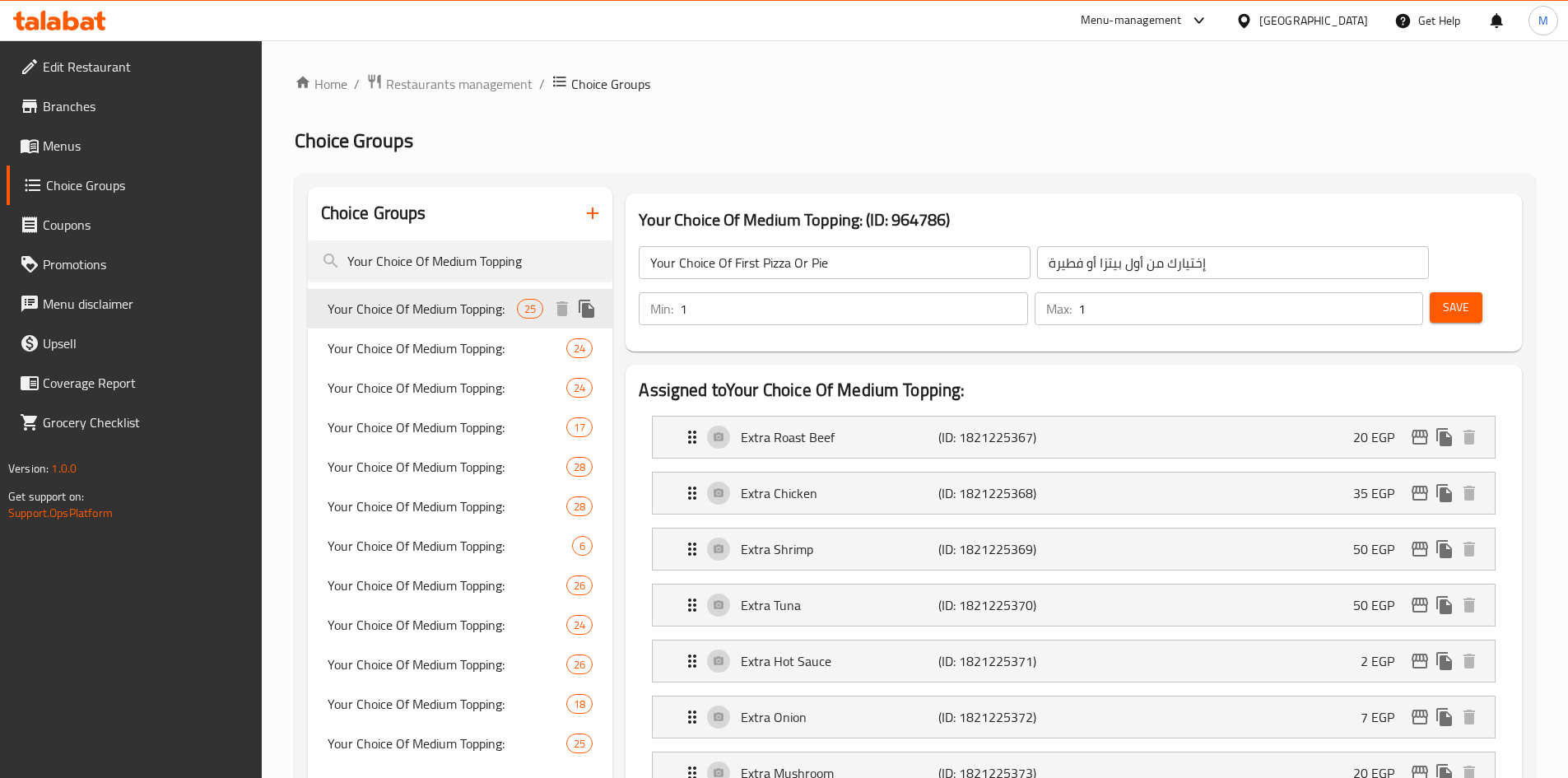
type input "Your Choice Of Medium Topping:"
type input "إختيارك من الإضافات الوسط:"
type input "0"
type input "25"
click at [1425, 430] on icon "edit" at bounding box center [1420, 437] width 17 height 15
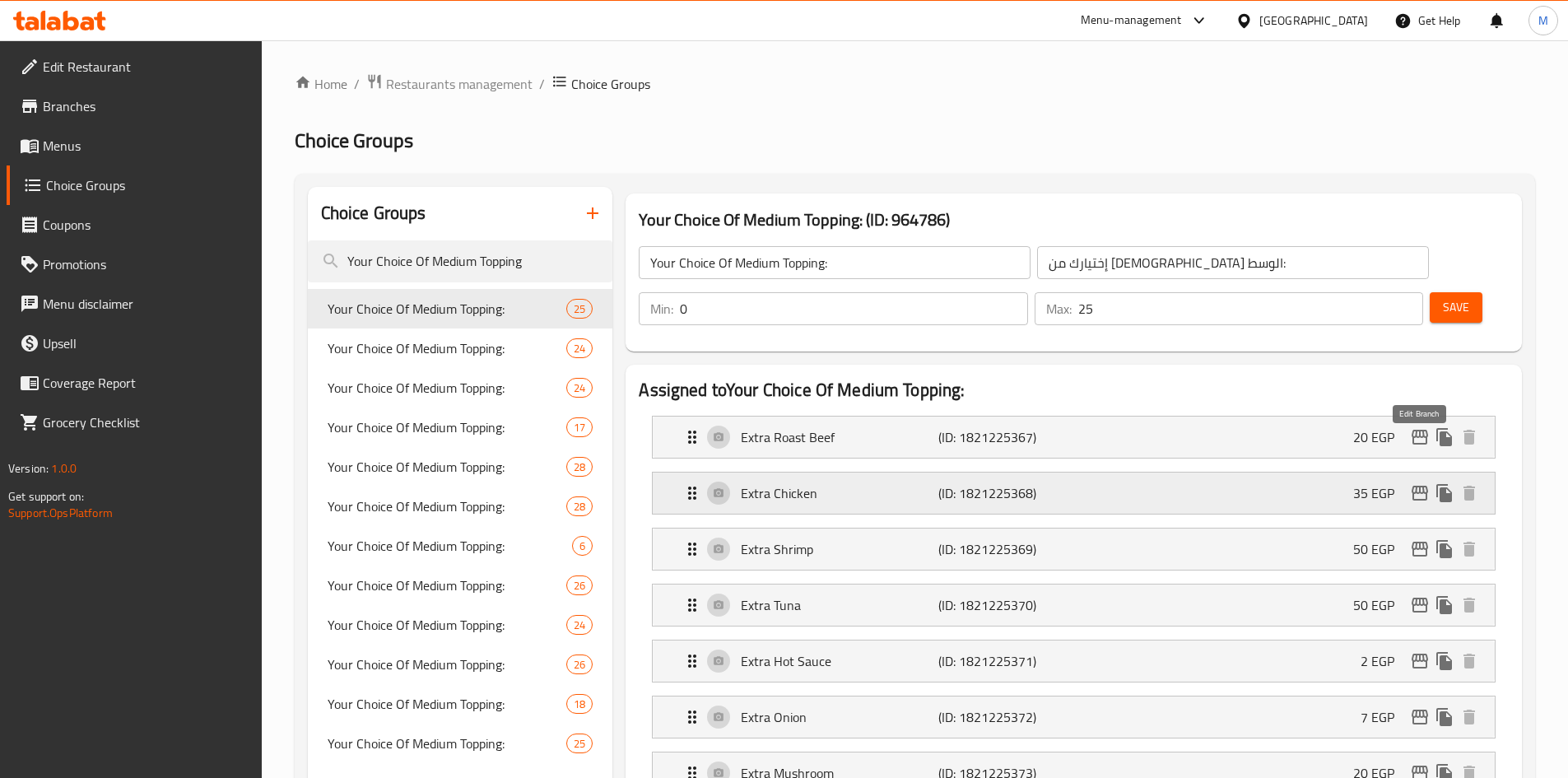
click at [1417, 486] on icon "edit" at bounding box center [1420, 493] width 17 height 15
click at [1412, 540] on icon "edit" at bounding box center [1420, 549] width 20 height 20
click at [1422, 430] on icon "edit" at bounding box center [1420, 437] width 17 height 15
click at [1419, 486] on icon "edit" at bounding box center [1420, 493] width 17 height 15
click at [1422, 540] on icon "edit" at bounding box center [1420, 549] width 20 height 20
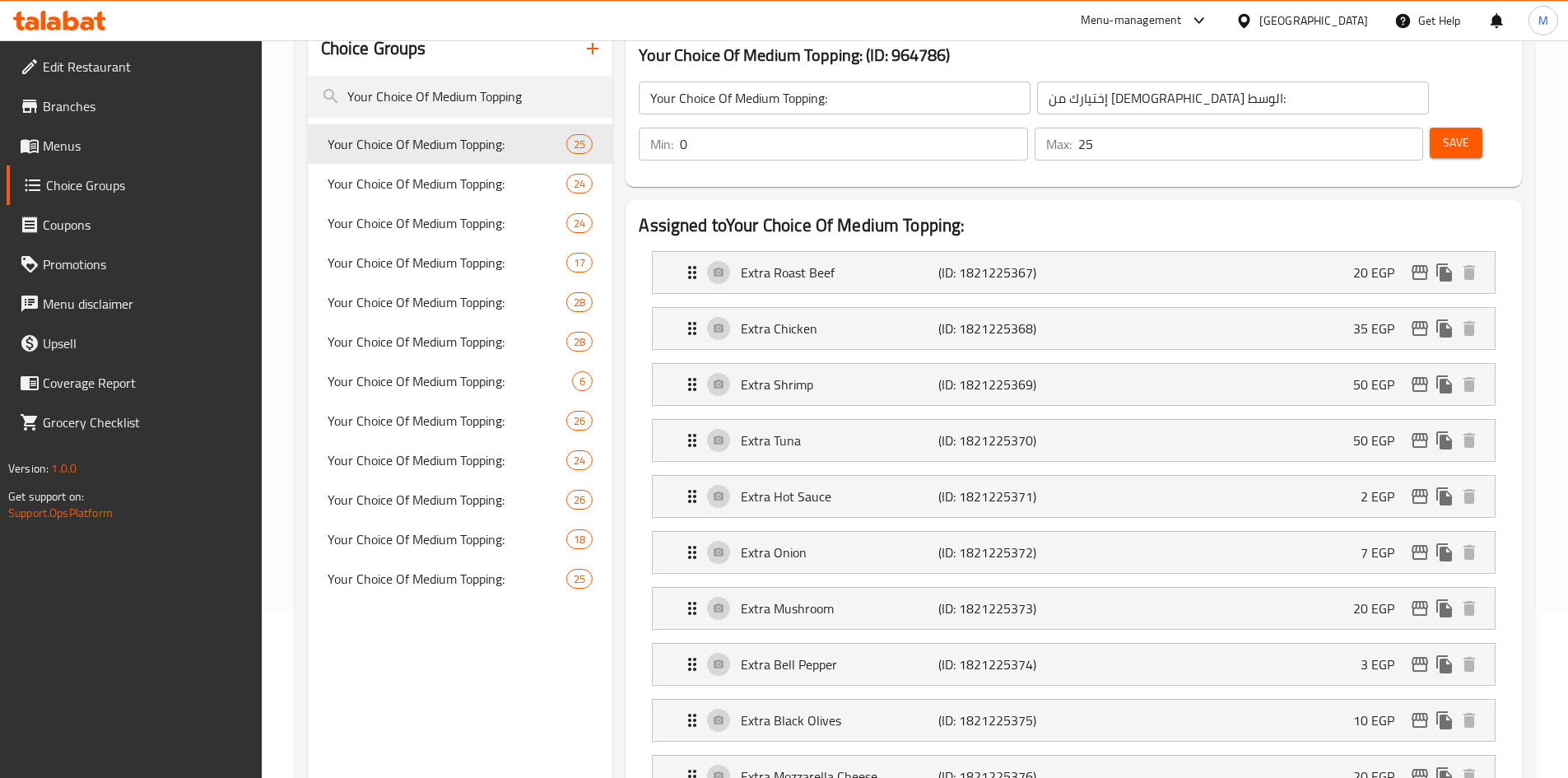
scroll to position [247, 0]
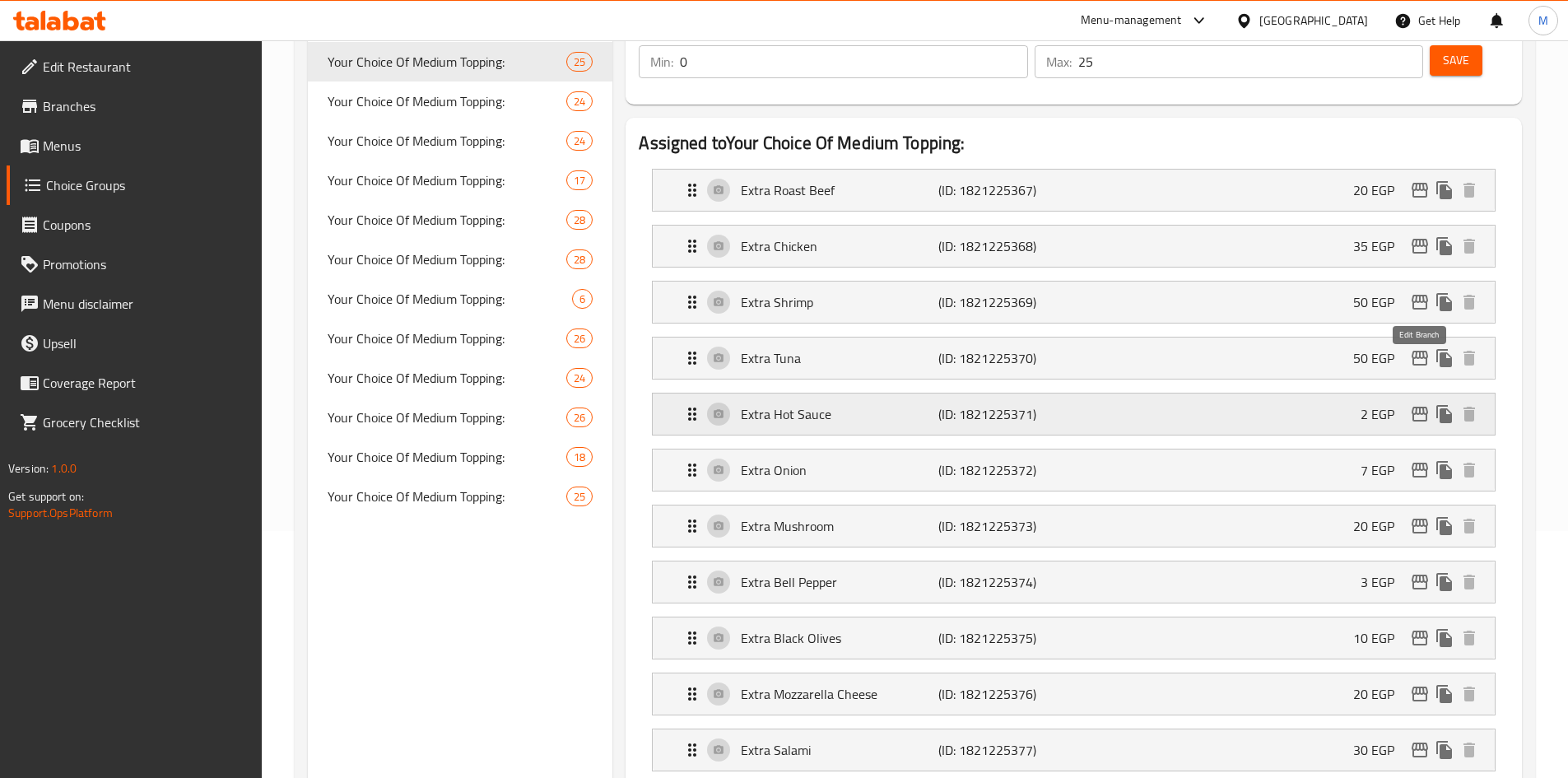
click at [1416, 407] on icon "edit" at bounding box center [1420, 413] width 17 height 15
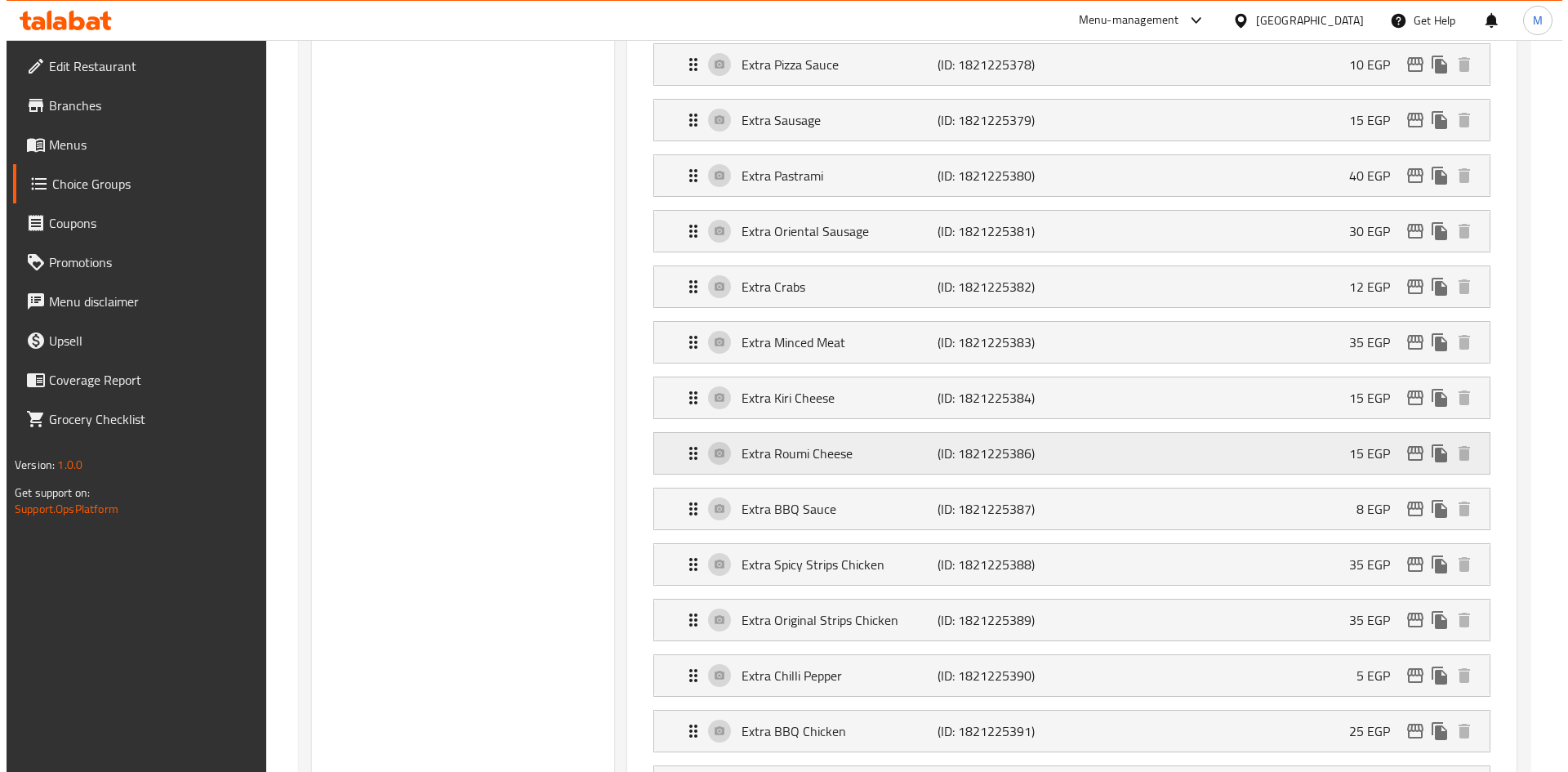
scroll to position [1062, 0]
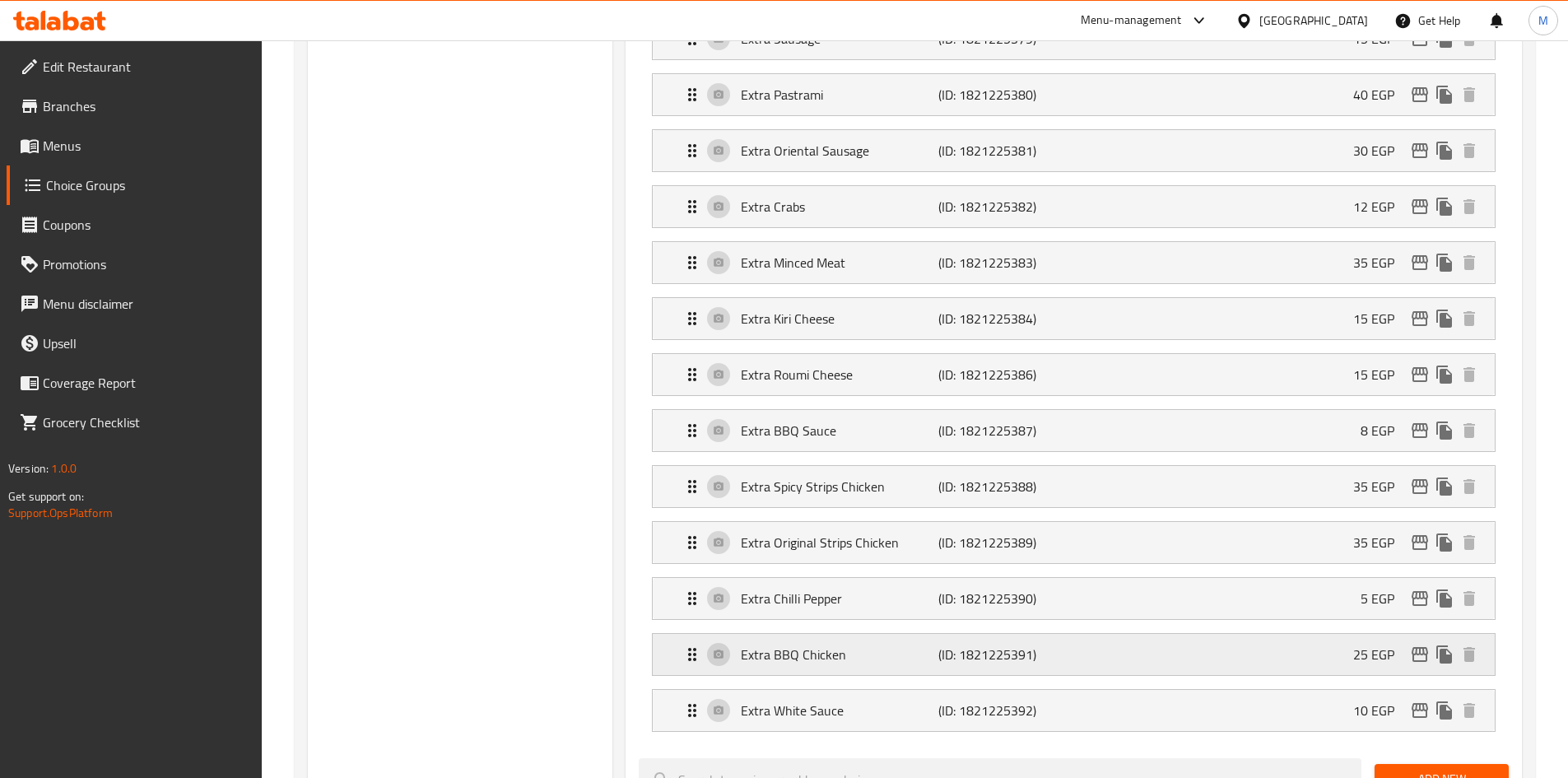
click at [1418, 645] on icon "edit" at bounding box center [1420, 655] width 20 height 20
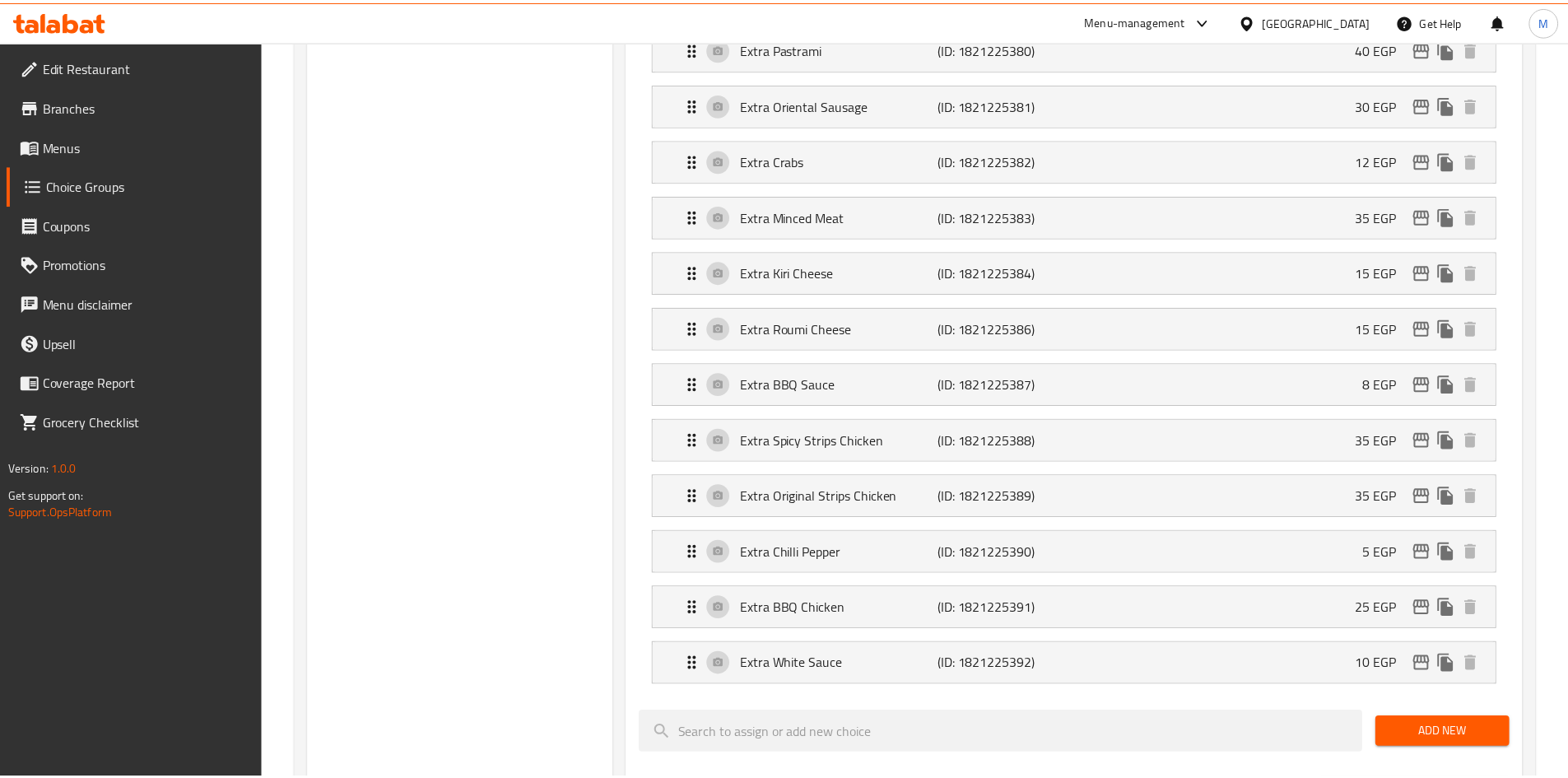
scroll to position [0, 0]
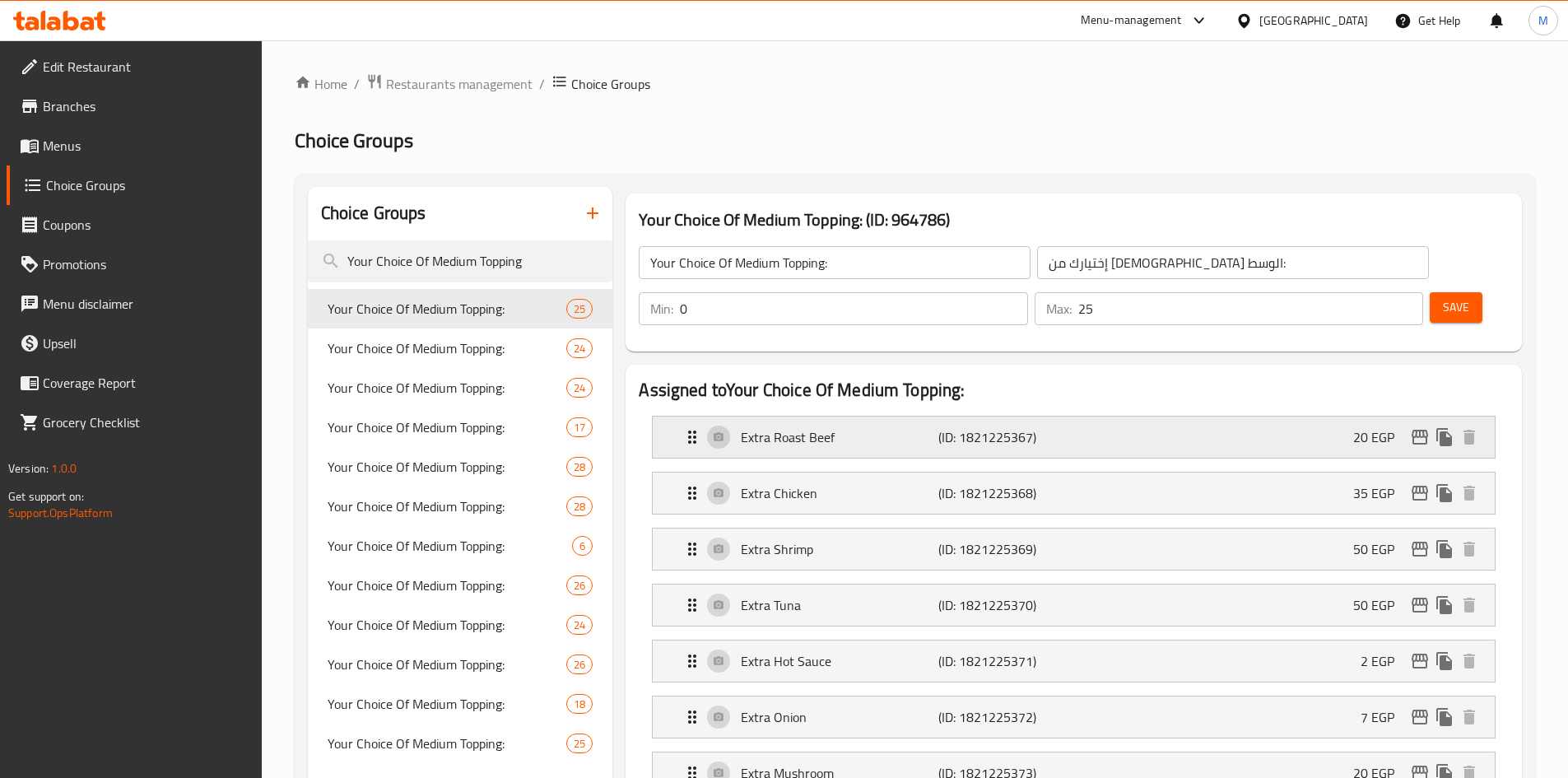
click at [1070, 416] on div "Extra Roast Beef (ID: 1821225367) 20 EGP" at bounding box center [1078, 437] width 792 height 41
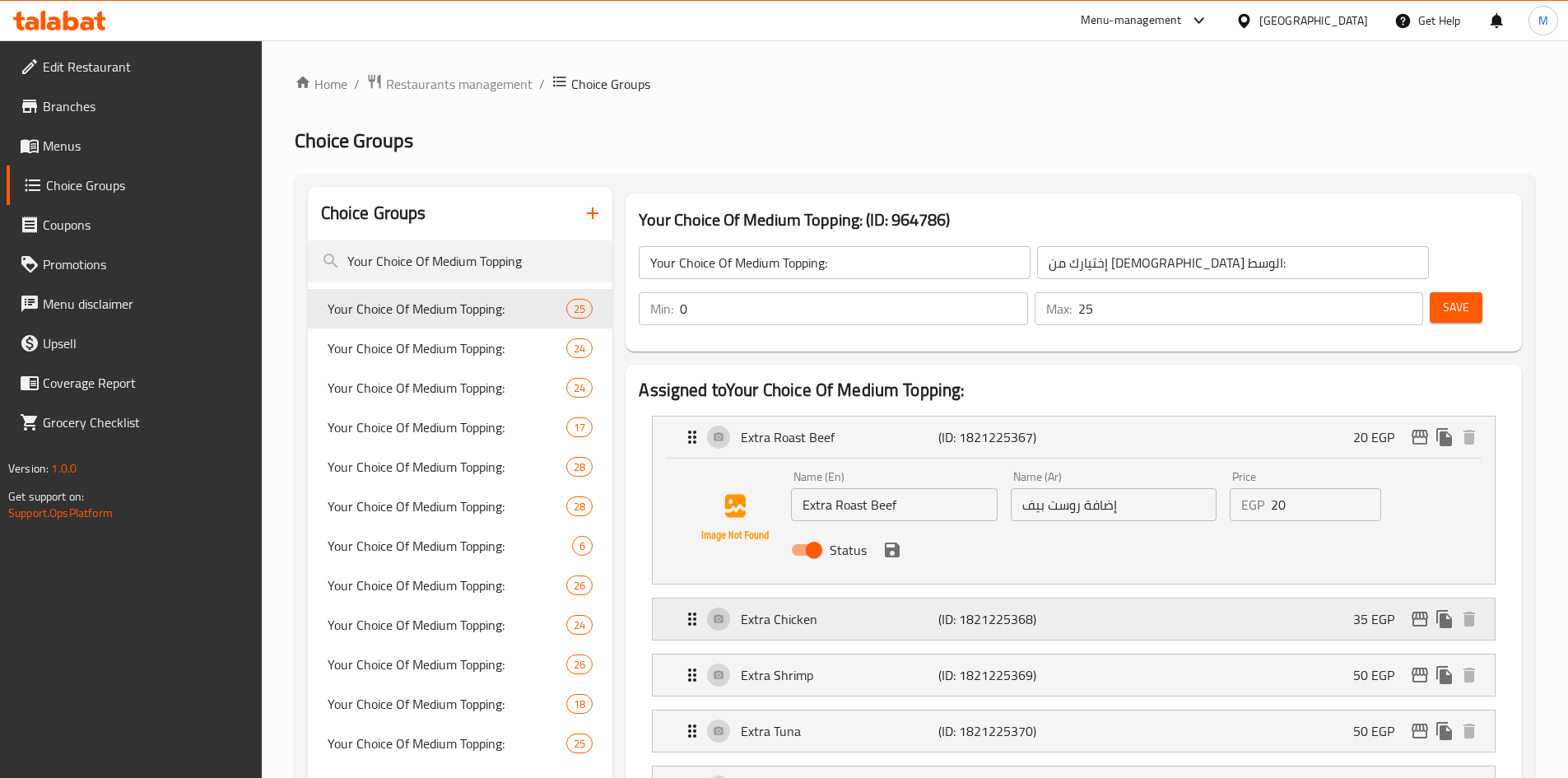
click at [1070, 598] on div "Extra Chicken (ID: 1821225368) 35 EGP" at bounding box center [1078, 619] width 792 height 41
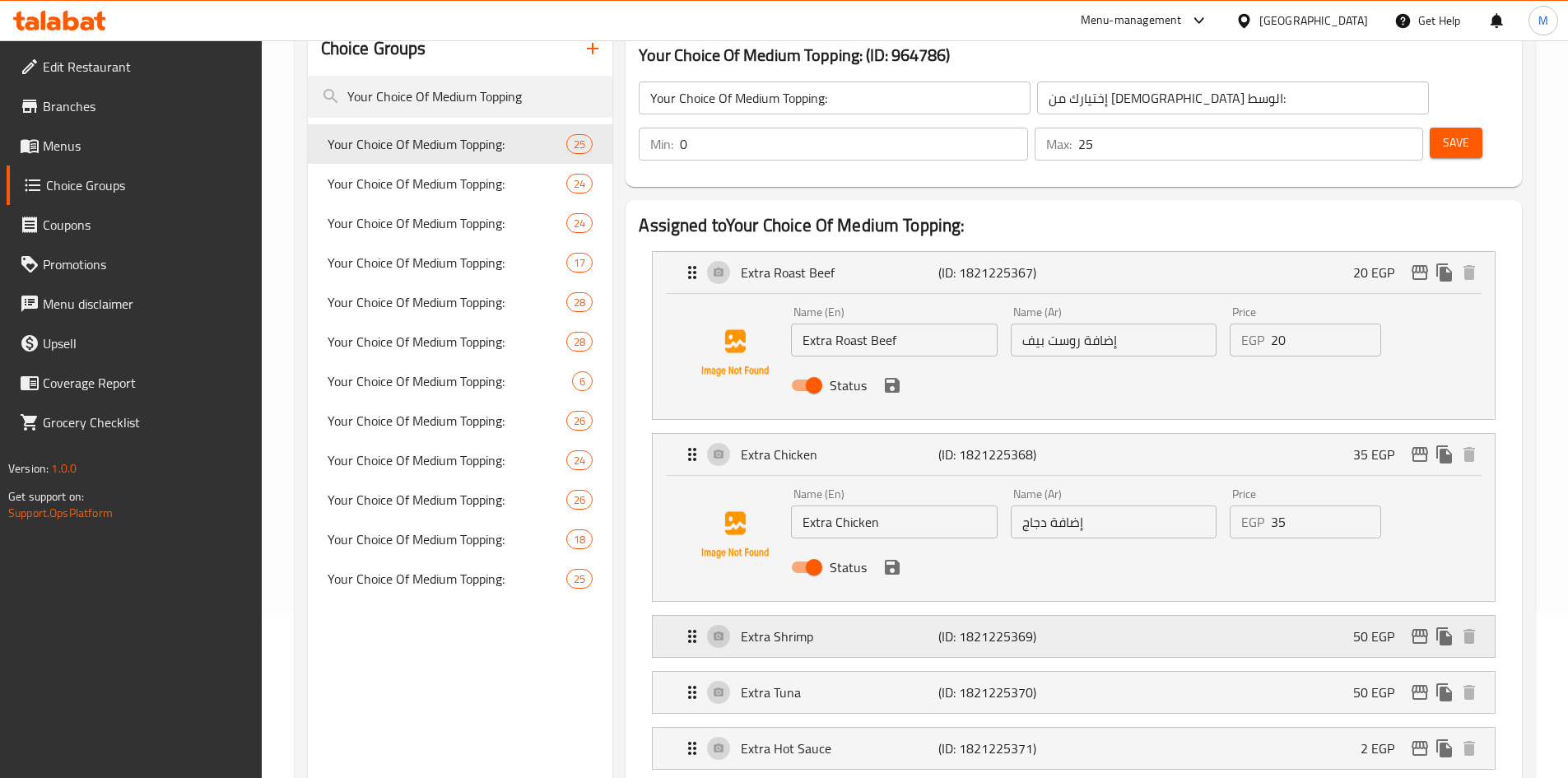
click at [1066, 616] on div "Extra Shrimp (ID: 1821225369) 50 EGP" at bounding box center [1078, 636] width 792 height 41
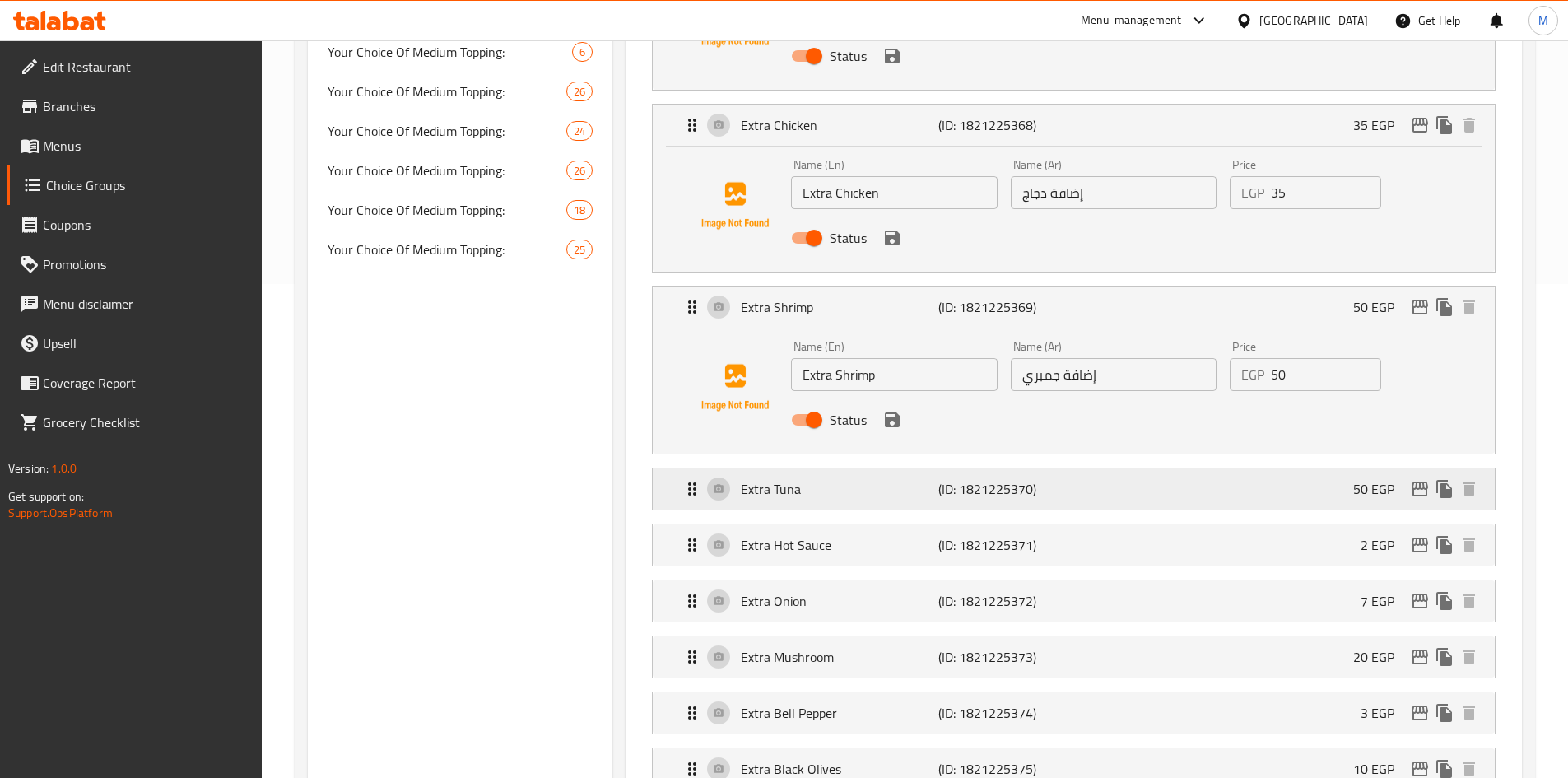
click at [1075, 468] on div "Extra Tuna (ID: 1821225370) 50 EGP" at bounding box center [1078, 489] width 792 height 41
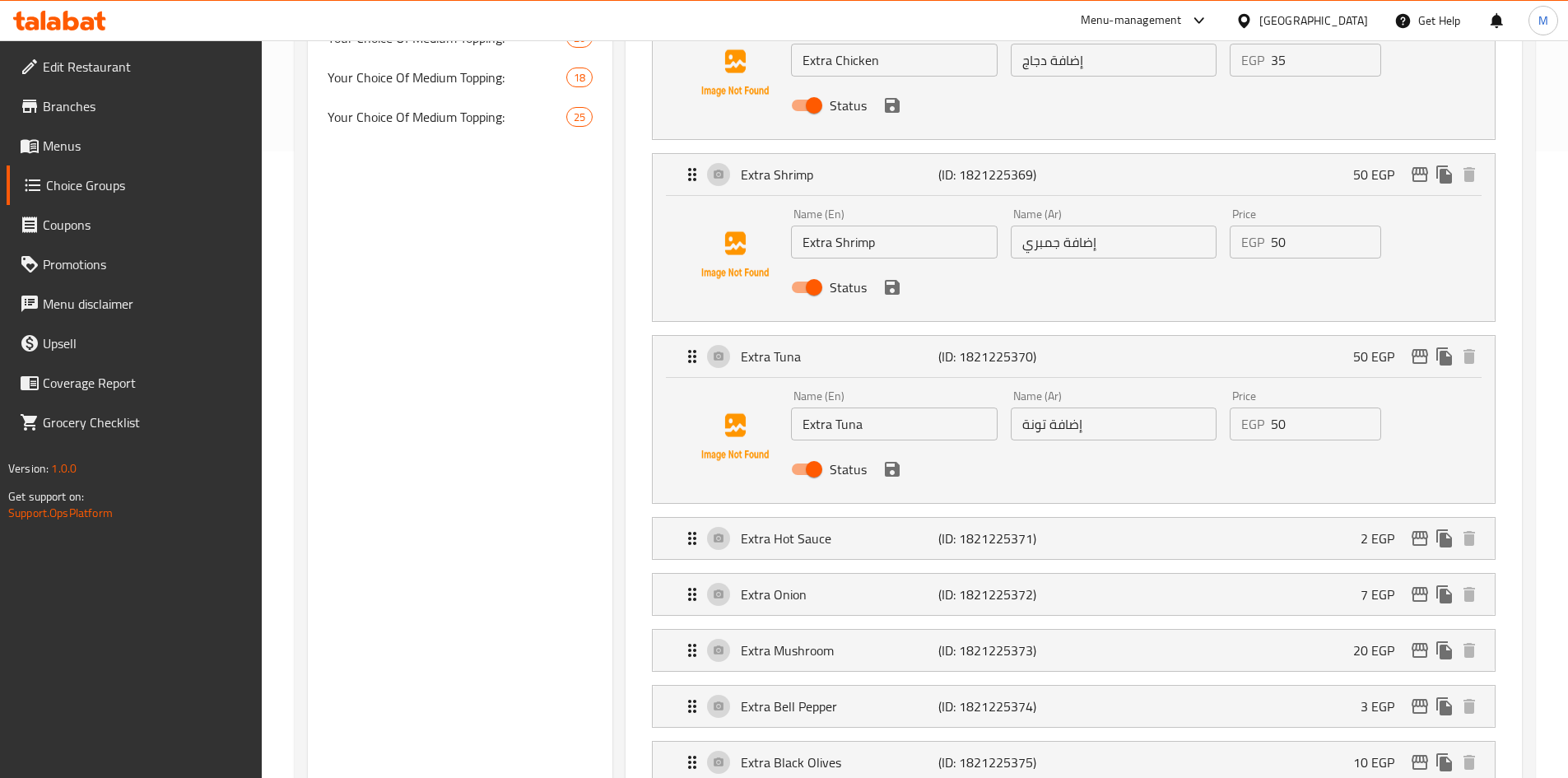
scroll to position [659, 0]
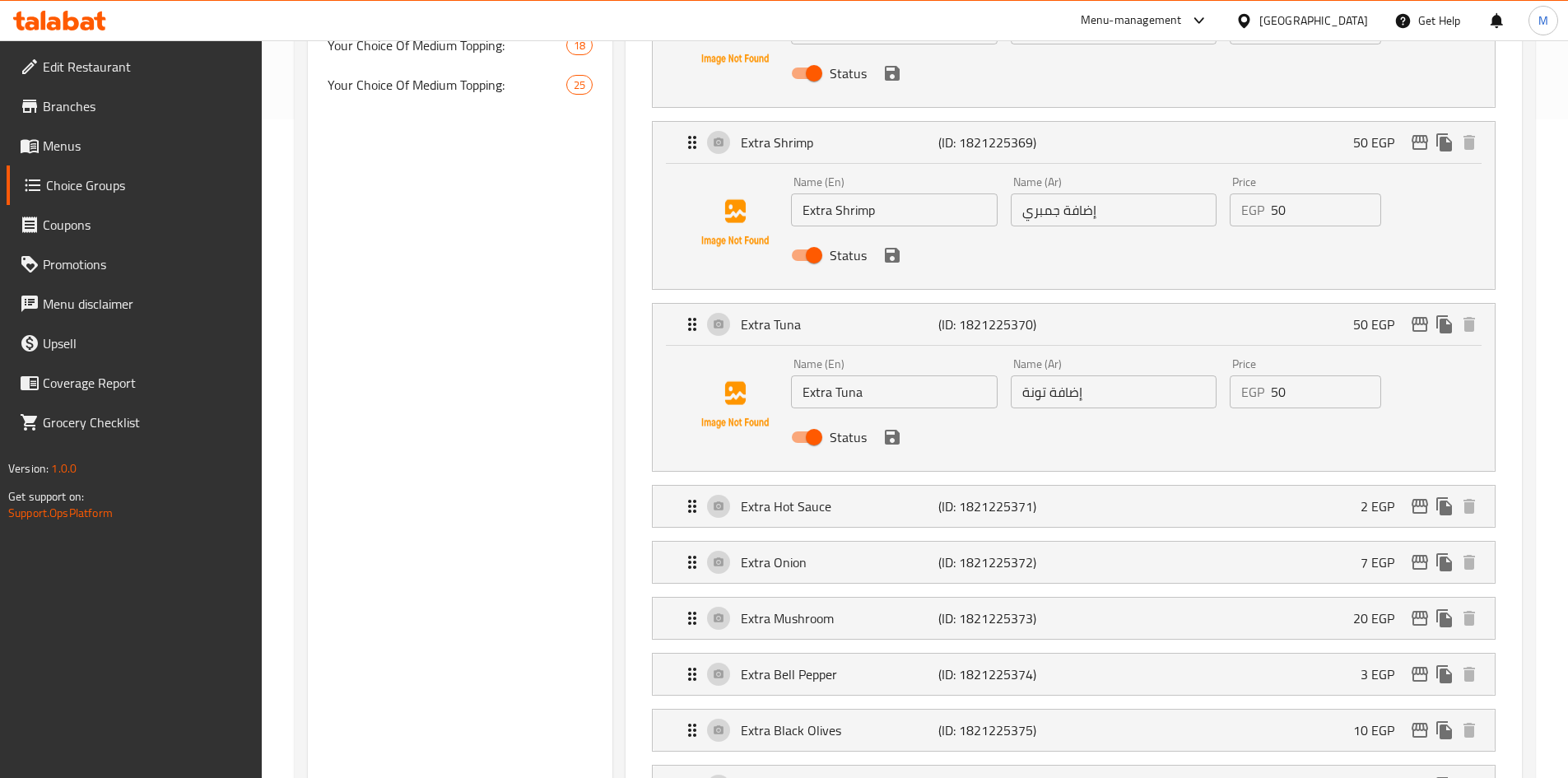
click at [1074, 478] on li "Extra Hot Sauce (ID: 1821225371) 2 EGP Name (En) Extra Hot Sauce Name (En) Name…" at bounding box center [1074, 505] width 869 height 56
click at [1074, 486] on div "Extra Hot Sauce (ID: 1821225371) 2 EGP" at bounding box center [1078, 506] width 792 height 41
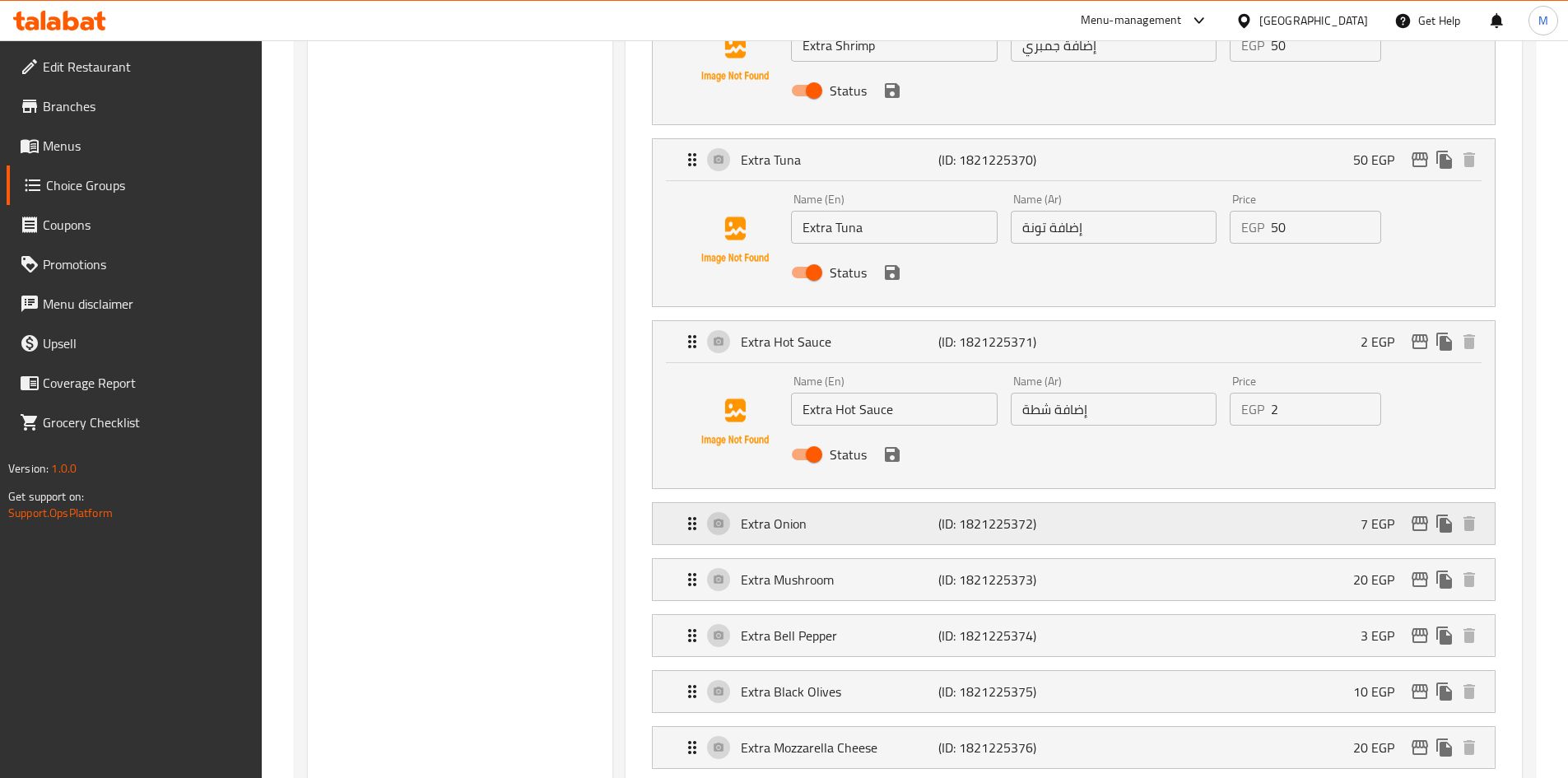
click at [1086, 503] on div "Extra Onion (ID: 1821225372) 7 EGP" at bounding box center [1078, 524] width 792 height 41
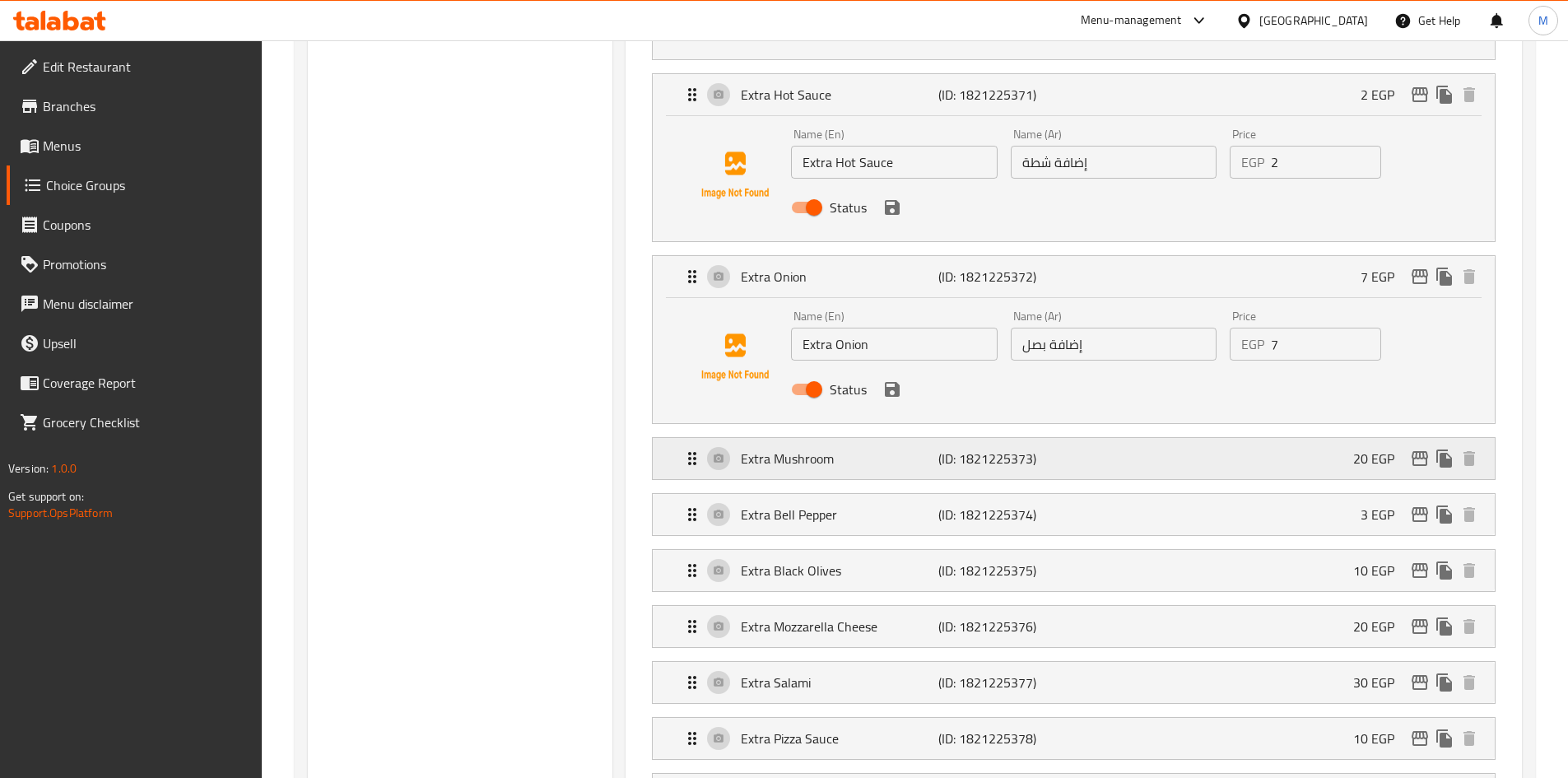
click at [1090, 438] on div "Extra Mushroom (ID: 1821225373) 20 EGP" at bounding box center [1078, 458] width 792 height 41
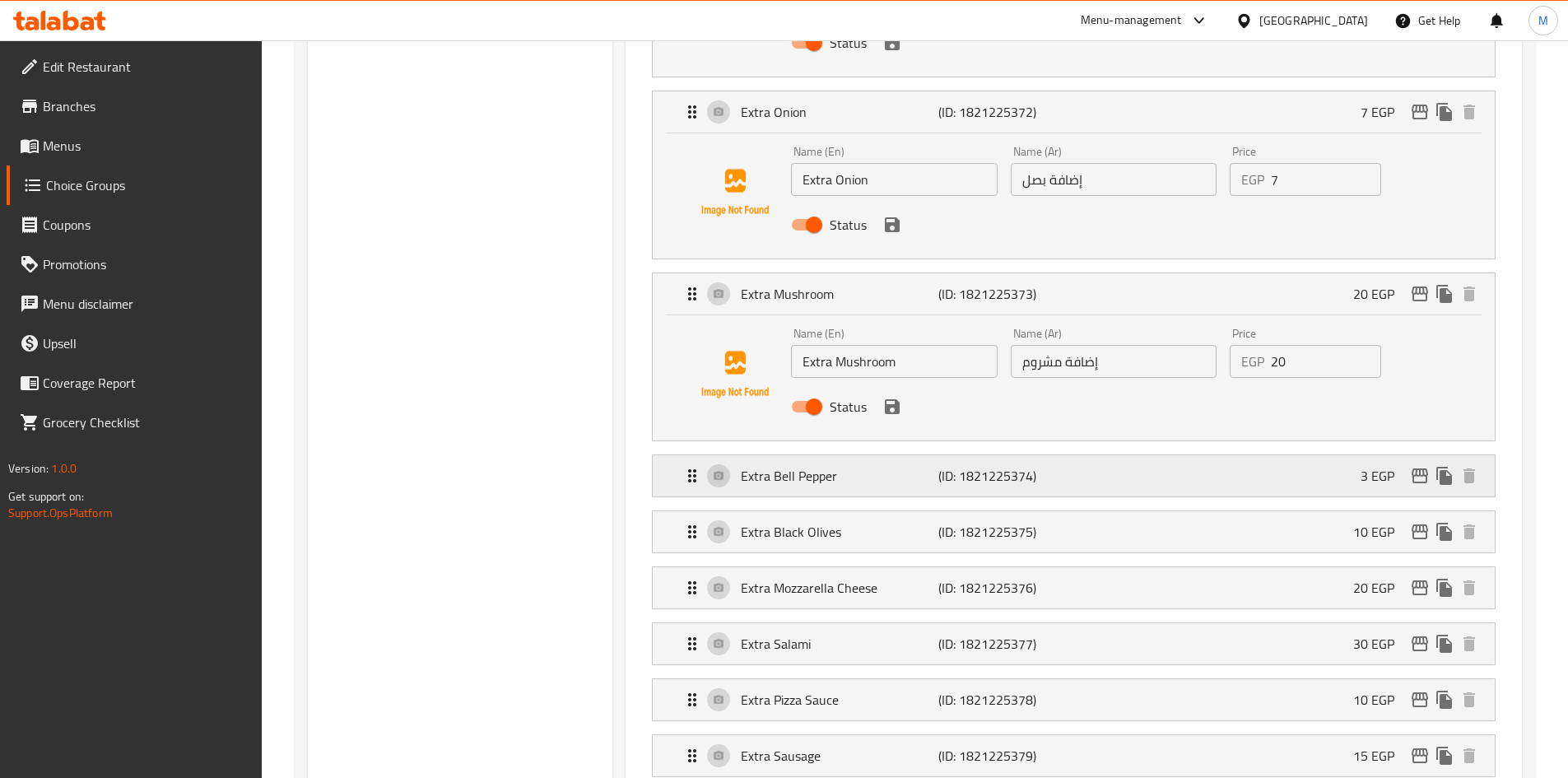
click at [1081, 455] on div "Extra Bell Pepper (ID: 1821225374) 3 EGP" at bounding box center [1078, 476] width 792 height 41
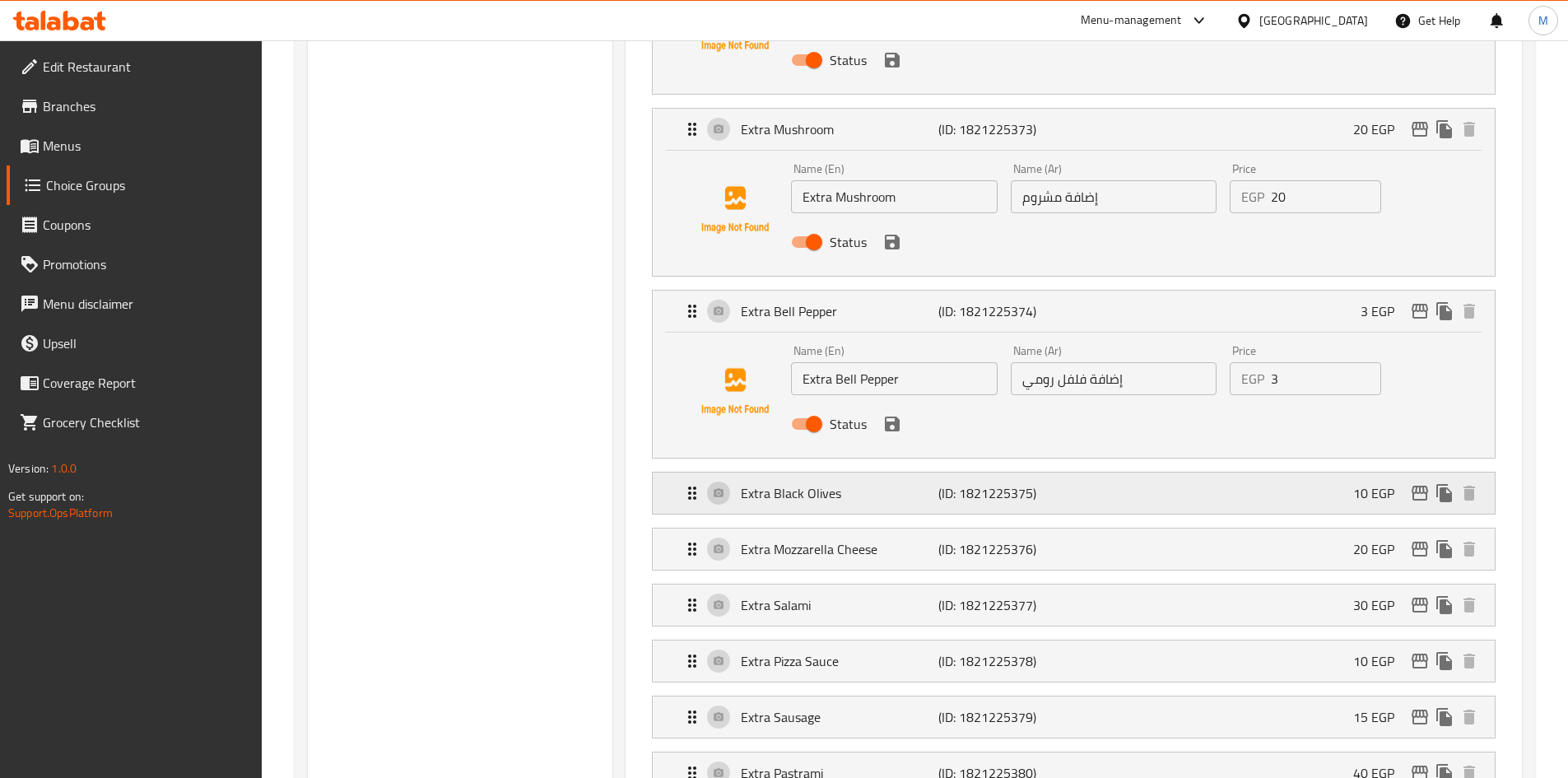
click at [1084, 473] on div "Extra Black Olives (ID: 1821225375) 10 EGP" at bounding box center [1078, 494] width 792 height 41
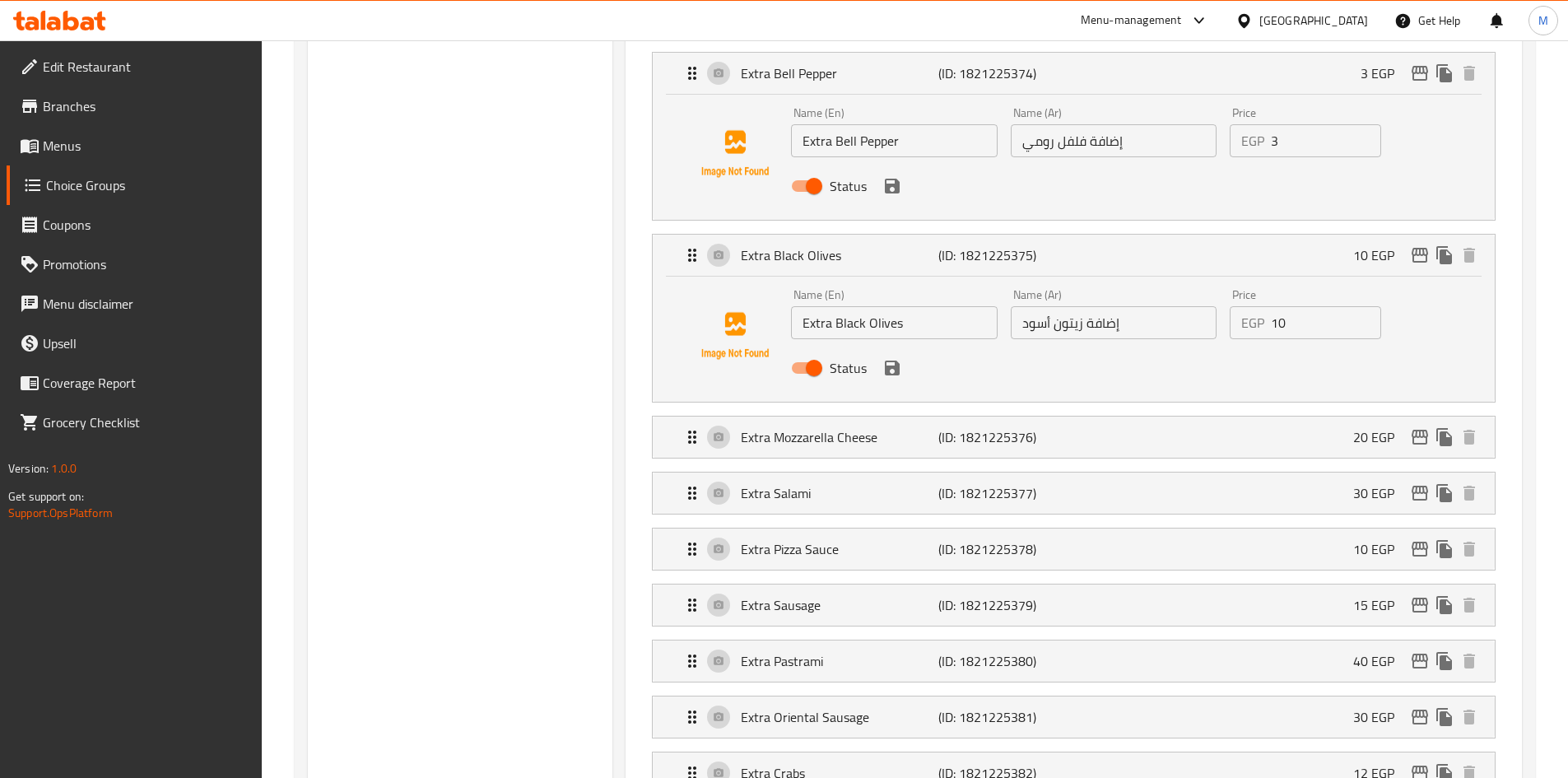
scroll to position [1647, 0]
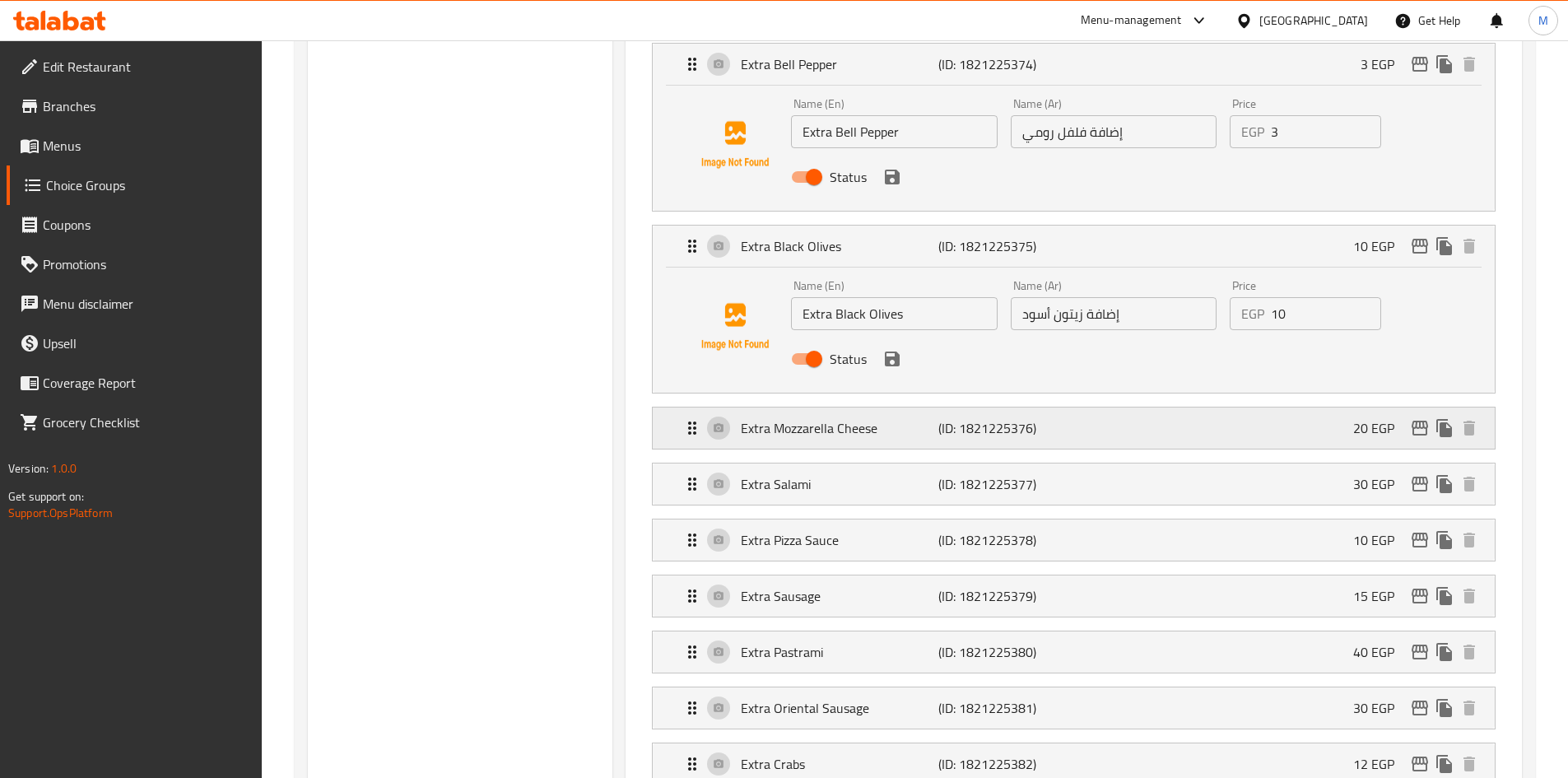
click at [1092, 408] on div "Extra Mozzarella Cheese (ID: 1821225376) 20 EGP" at bounding box center [1078, 428] width 792 height 41
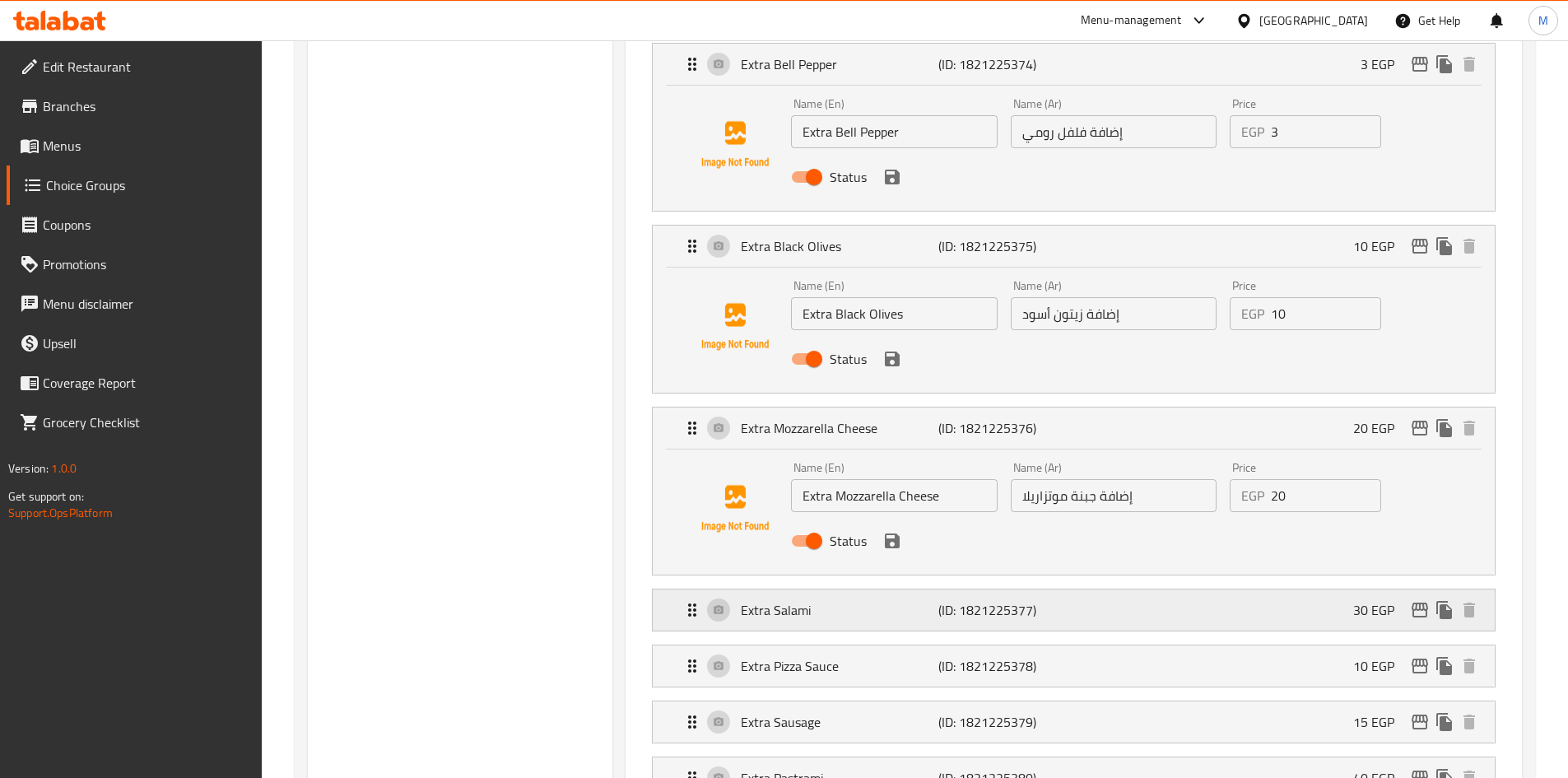
click at [1092, 589] on div "Extra Salami (ID: 1821225377) 30 EGP" at bounding box center [1078, 610] width 792 height 41
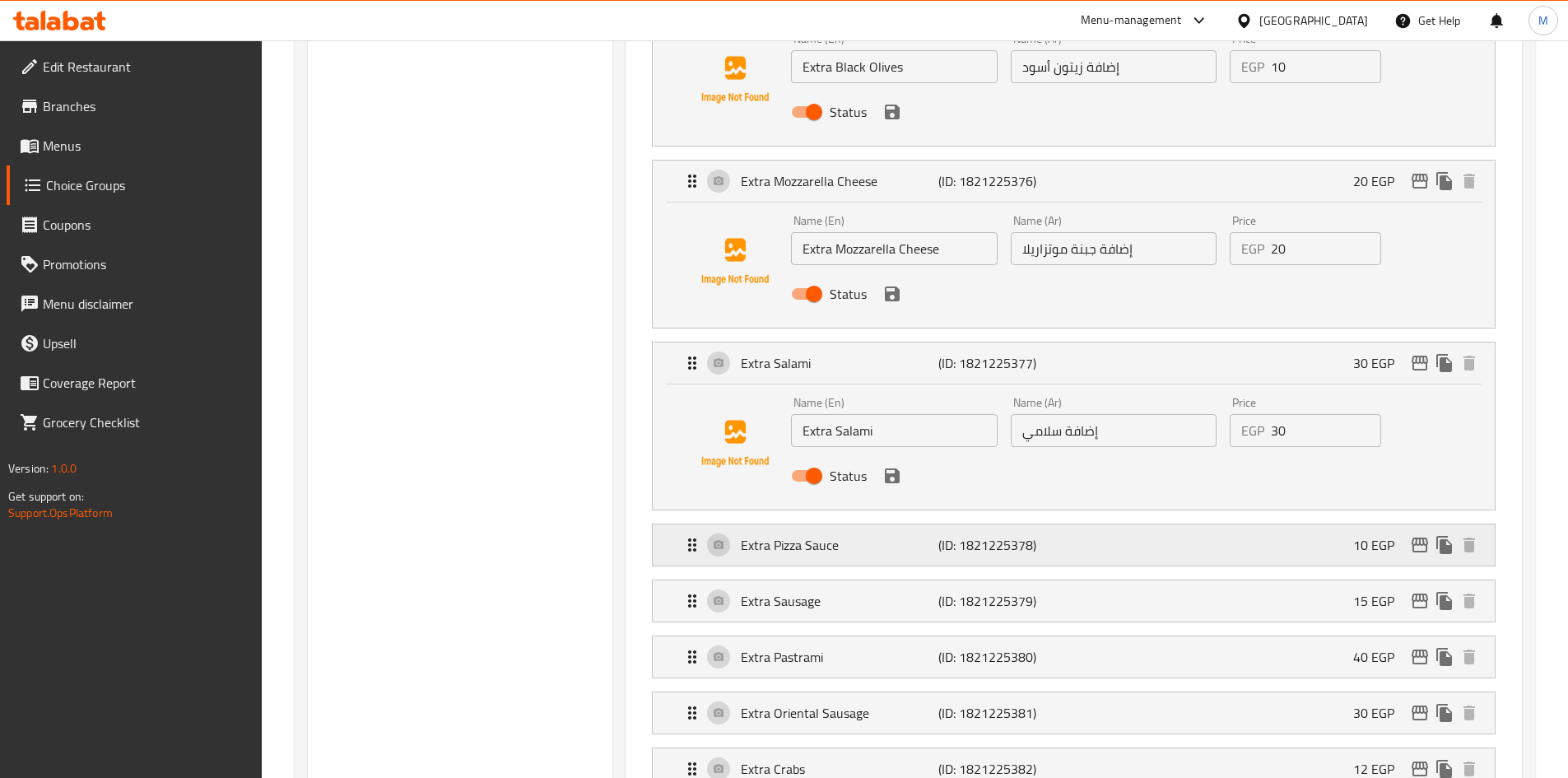
drag, startPoint x: 1088, startPoint y: 514, endPoint x: 1085, endPoint y: 540, distance: 26.2
click at [1087, 525] on div "Extra Pizza Sauce (ID: 1821225378) 10 EGP" at bounding box center [1078, 545] width 792 height 41
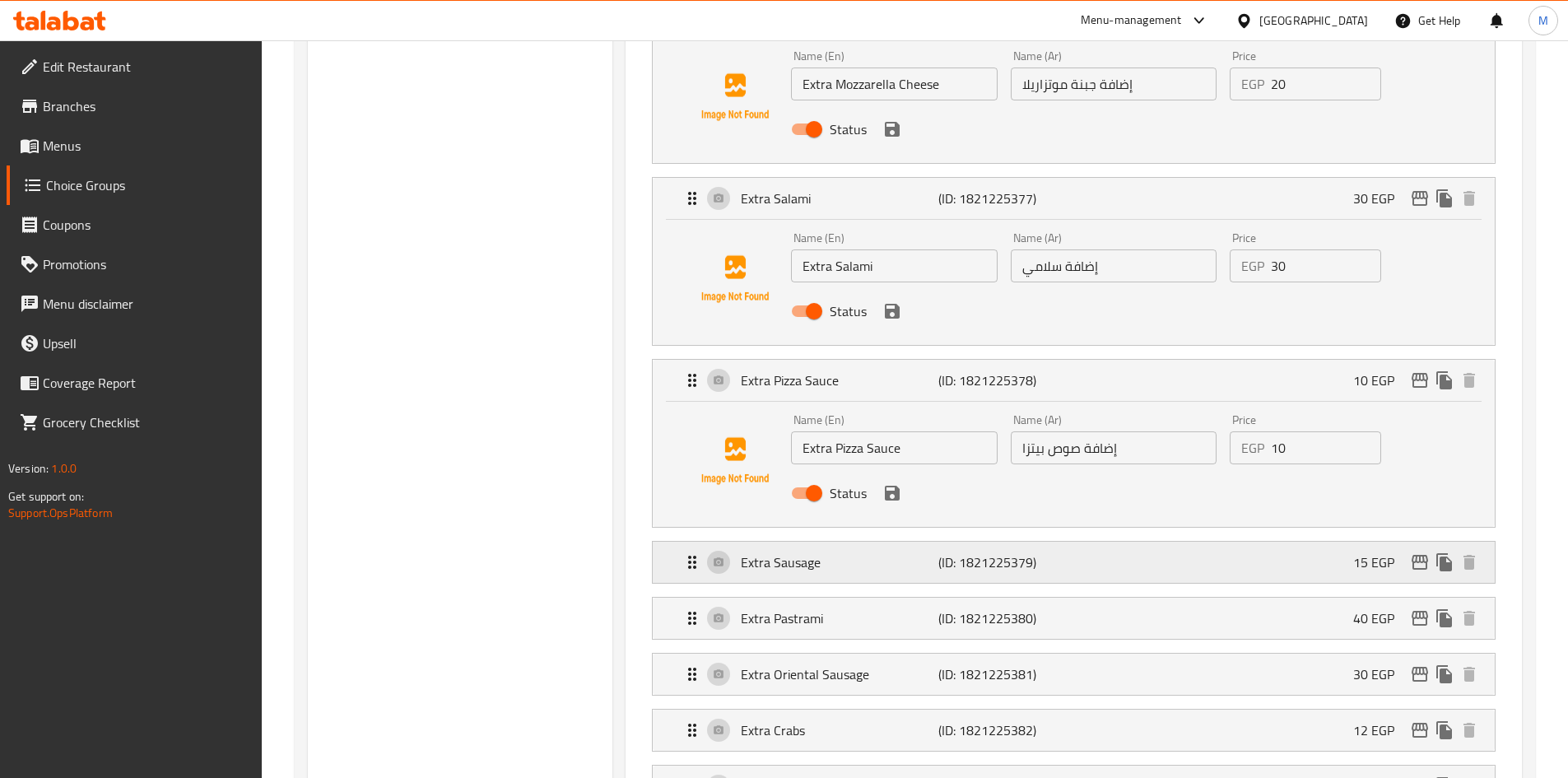
click at [1088, 541] on div "Extra Sausage (ID: 1821225379) 15 EGP" at bounding box center [1078, 562] width 792 height 41
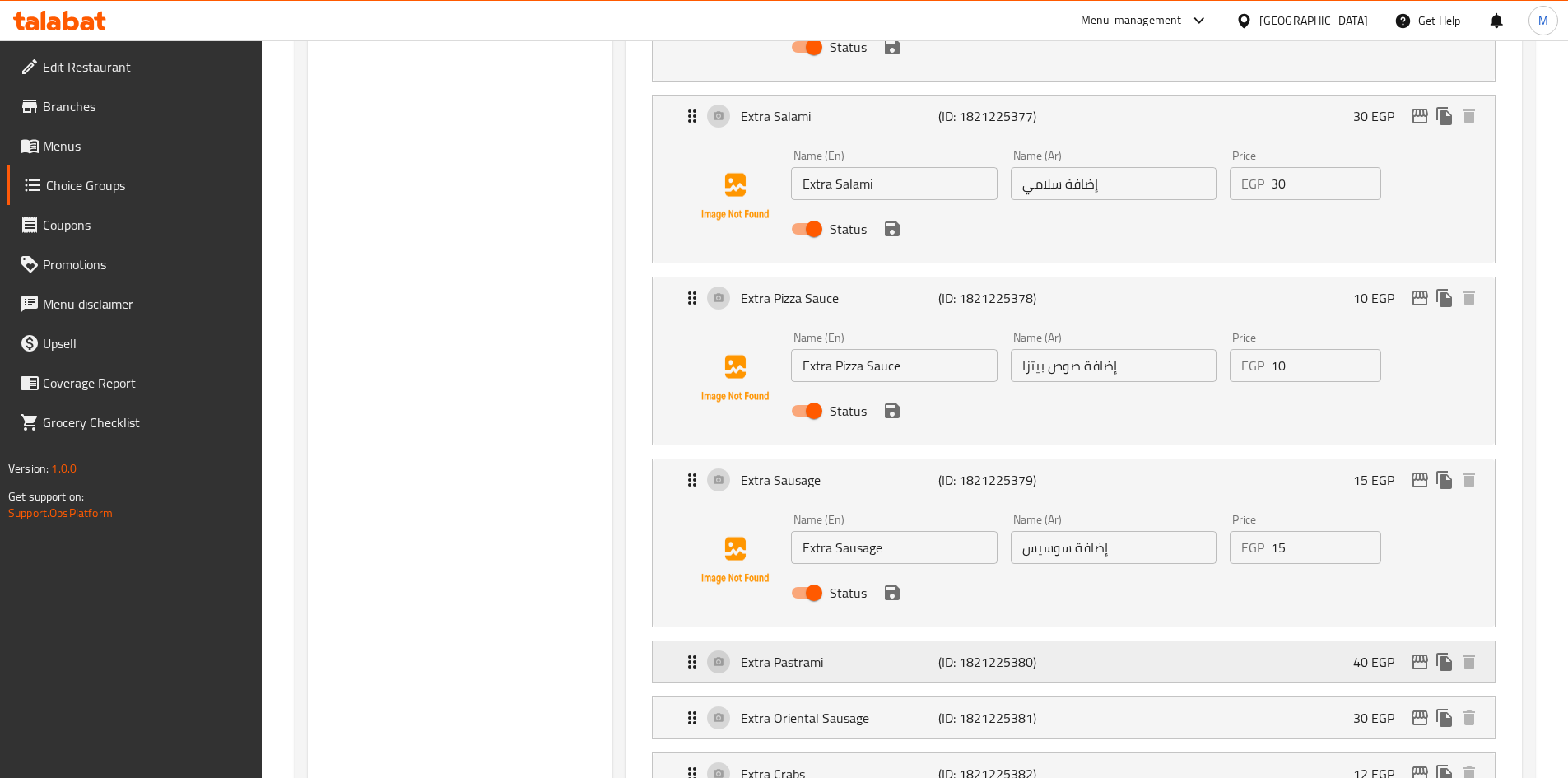
click at [1083, 641] on div "Extra Pastrami (ID: 1821225380) 40 EGP" at bounding box center [1078, 662] width 792 height 41
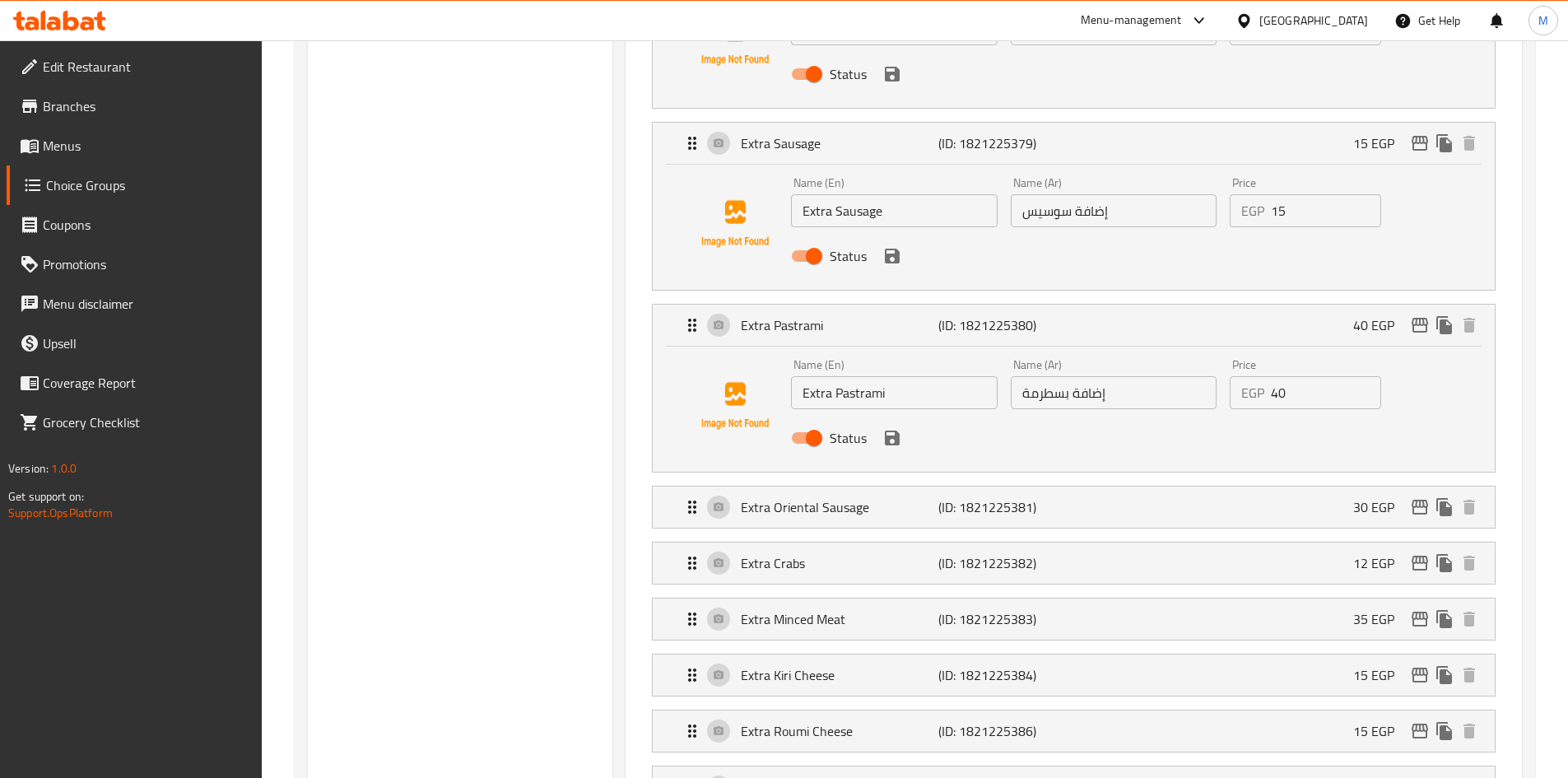
scroll to position [2552, 0]
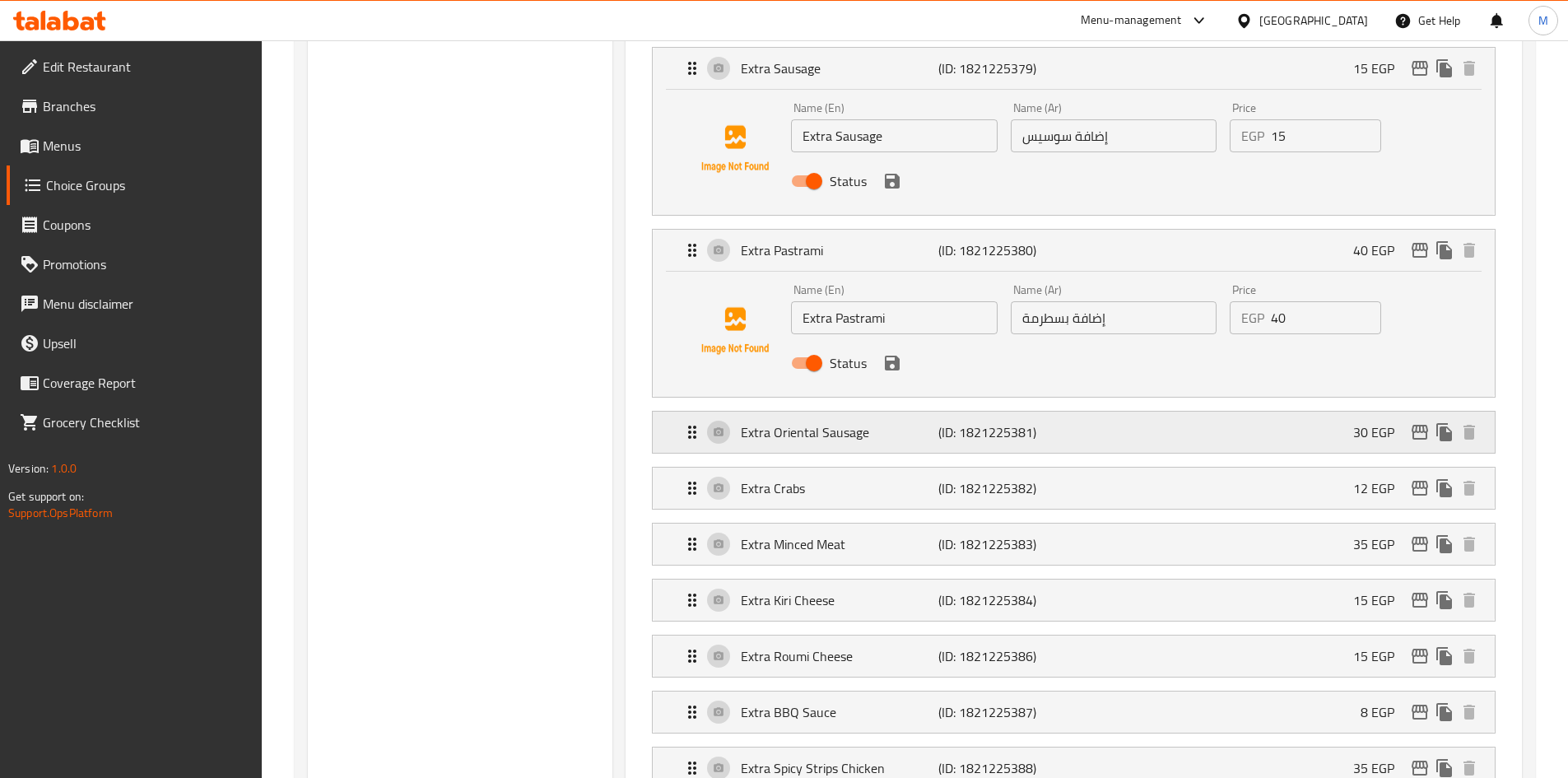
click at [1112, 411] on div "Extra Oriental Sausage (ID: 1821225381) 30 EGP" at bounding box center [1078, 432] width 792 height 41
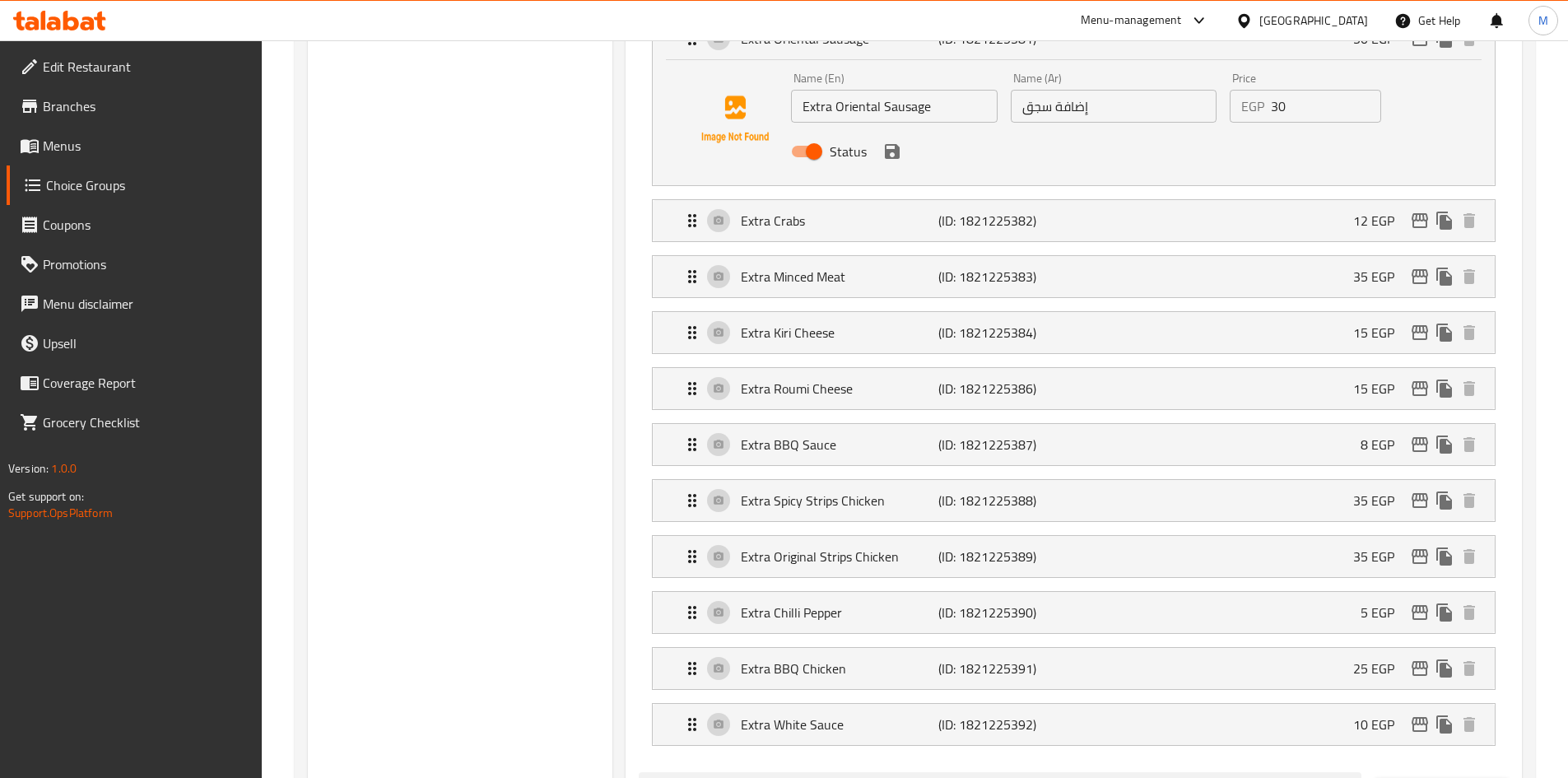
scroll to position [2964, 0]
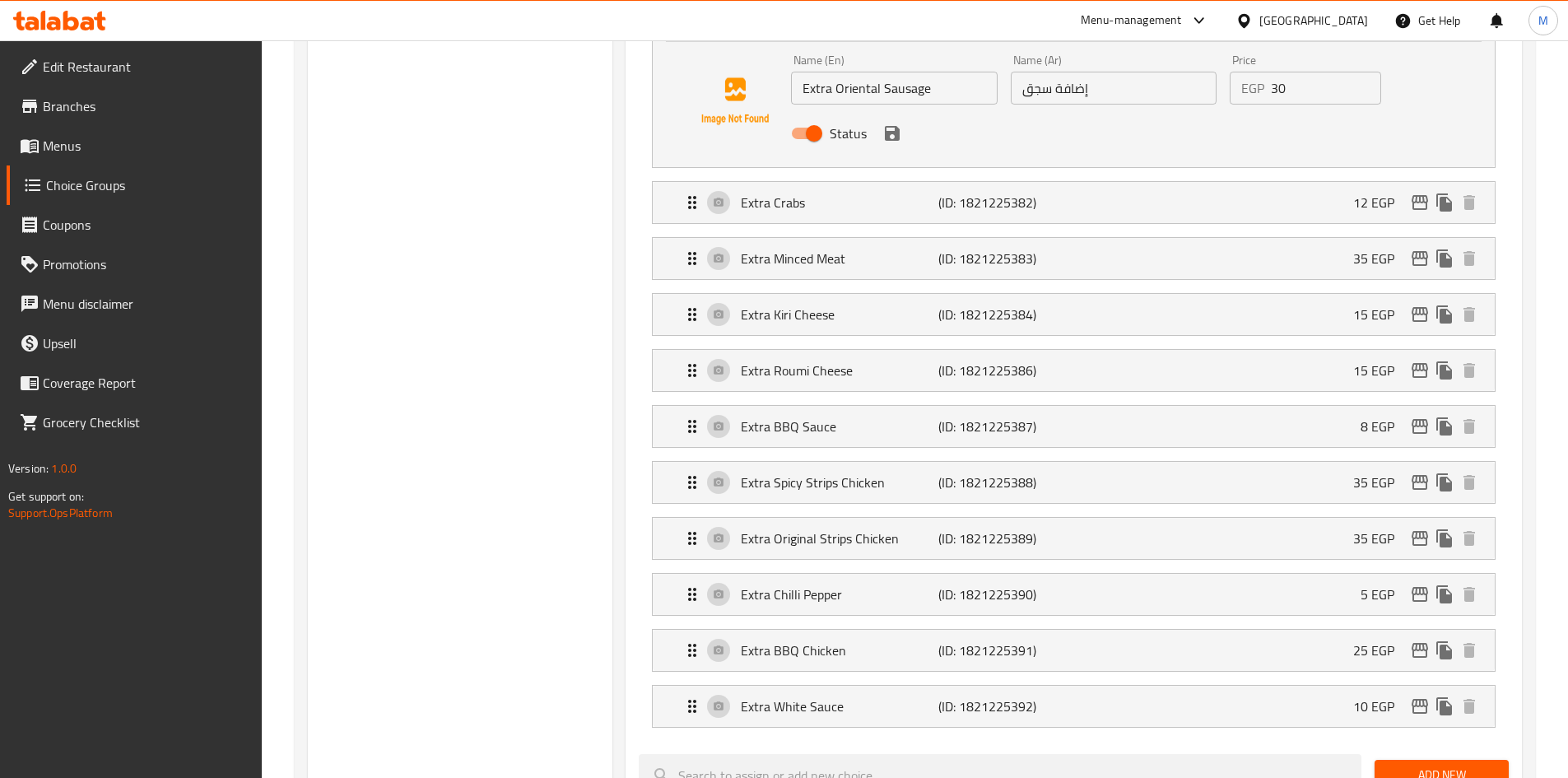
click at [1064, 178] on li "Extra Crabs (ID: 1821225382) 12 EGP Name (En) Extra Crabs Name (En) Name (Ar) إ…" at bounding box center [1074, 202] width 869 height 56
click at [1082, 182] on div "Extra Crabs (ID: 1821225382) 12 EGP" at bounding box center [1078, 202] width 792 height 41
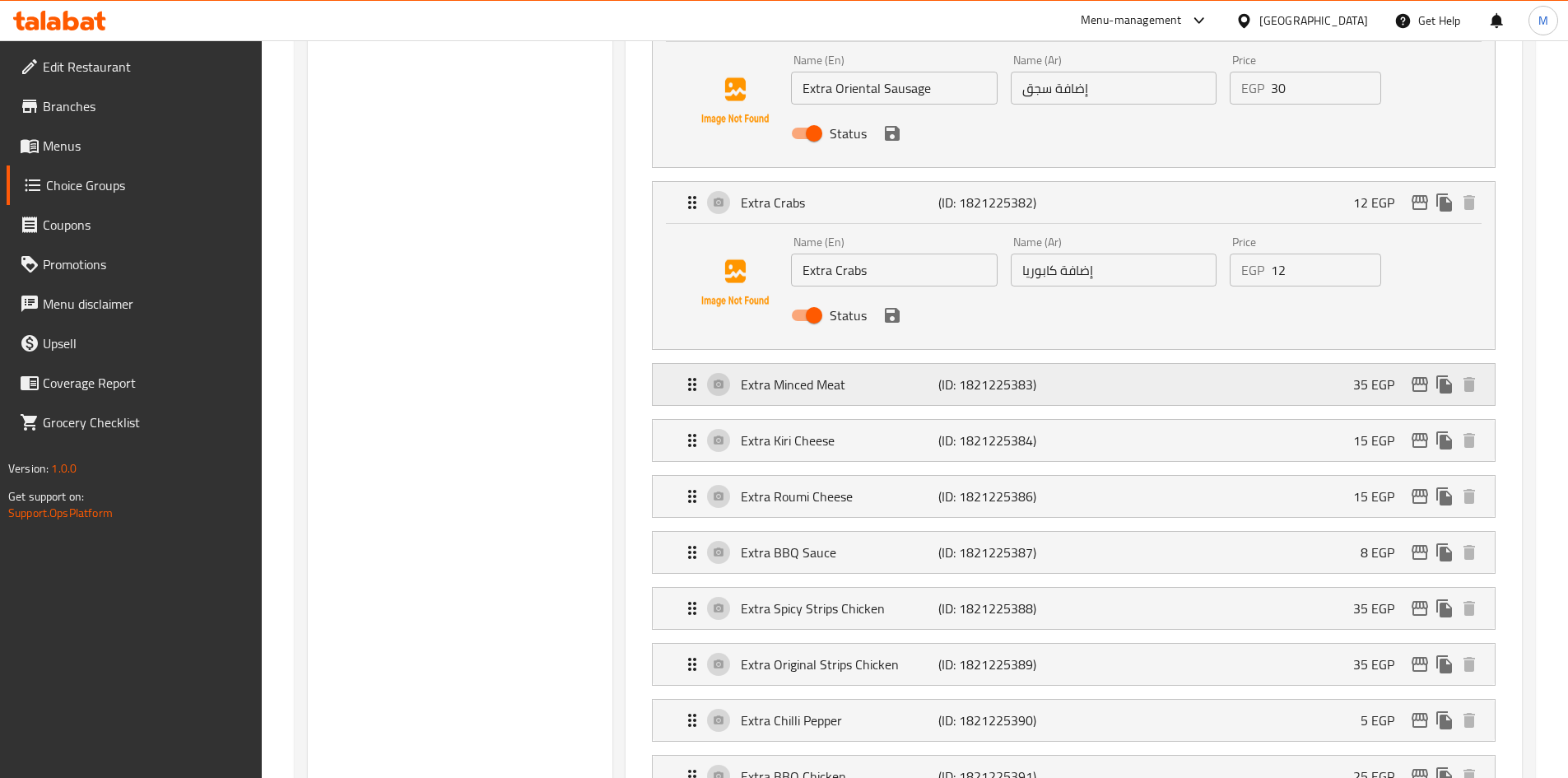
click at [1070, 364] on div "Extra Minced Meat (ID: 1821225383) 35 EGP" at bounding box center [1078, 384] width 792 height 41
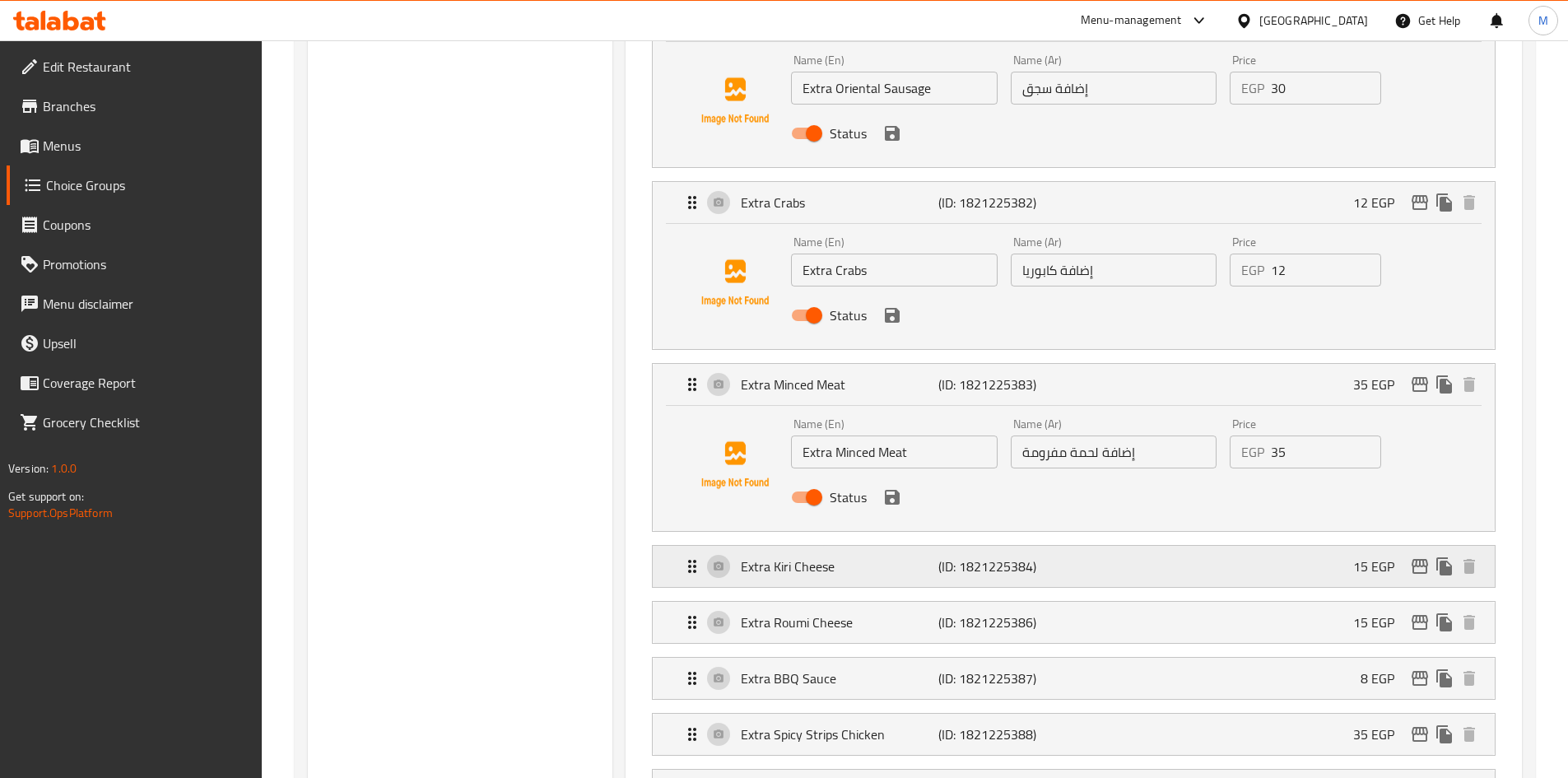
click at [1126, 545] on div "Extra Kiri Cheese (ID: 1821225384) 15 EGP" at bounding box center [1078, 566] width 792 height 41
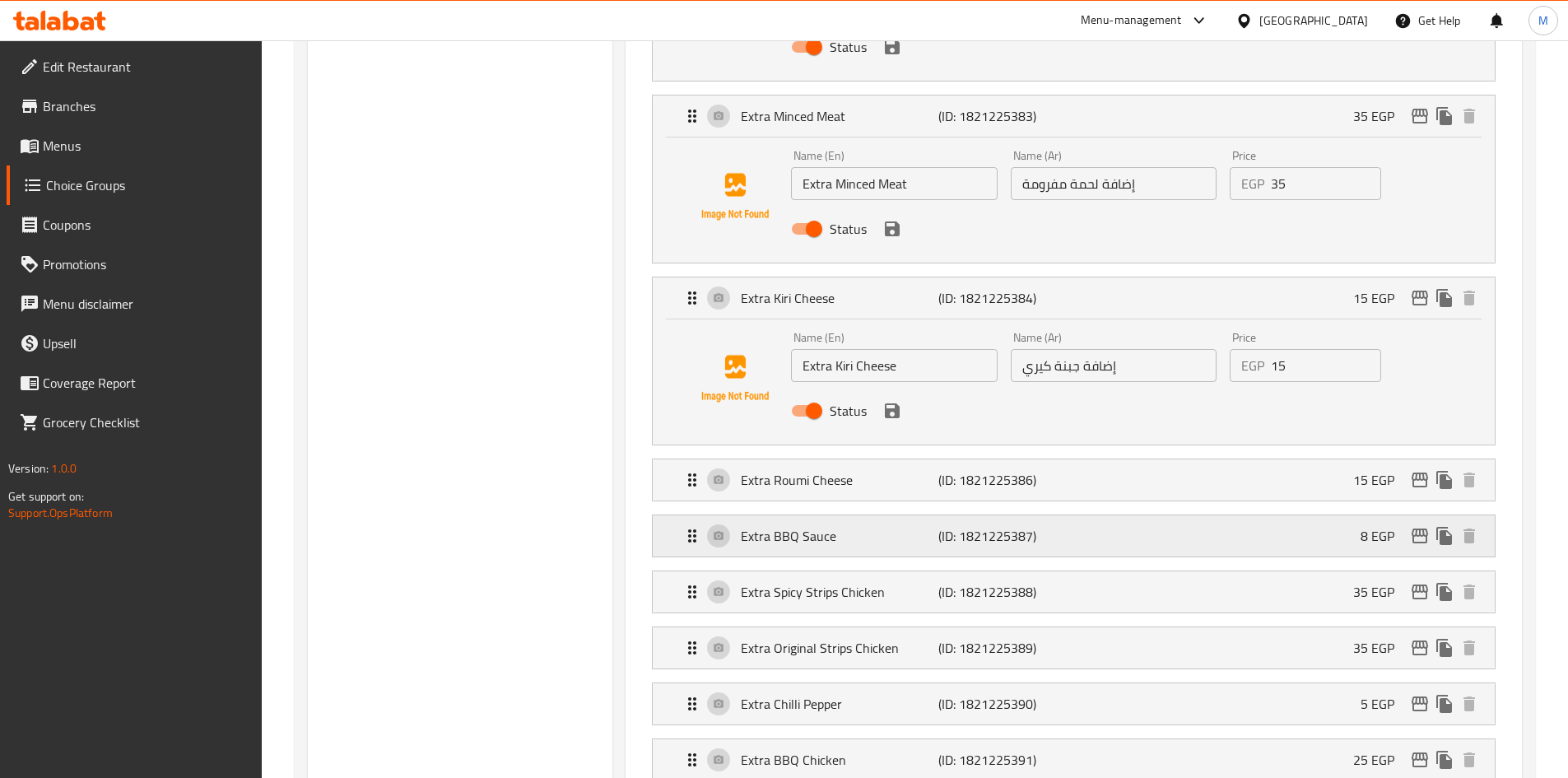
scroll to position [3293, 0]
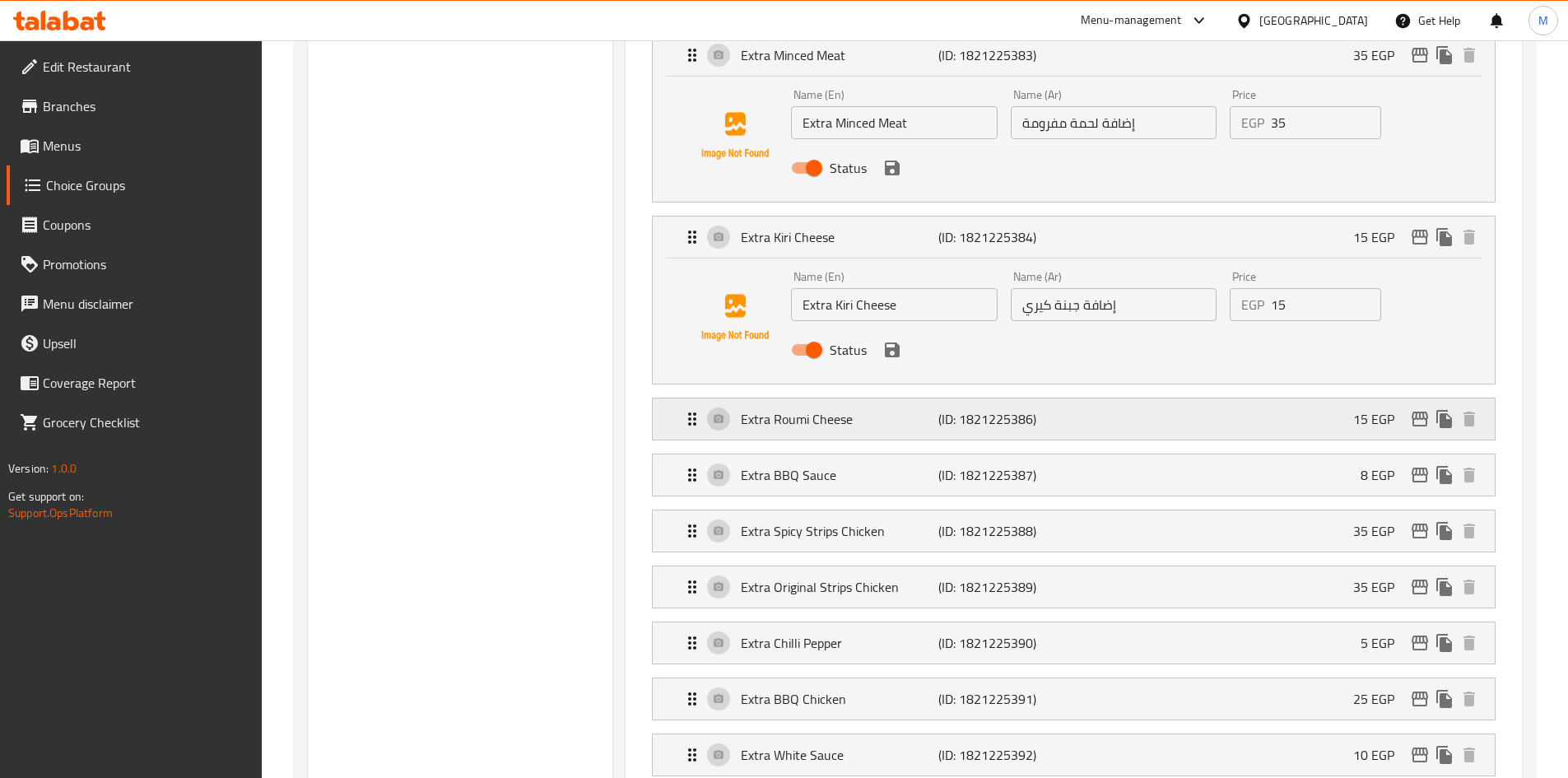
click at [1080, 399] on div "Extra Roumi Cheese (ID: 1821225386) 15 EGP" at bounding box center [1078, 419] width 792 height 41
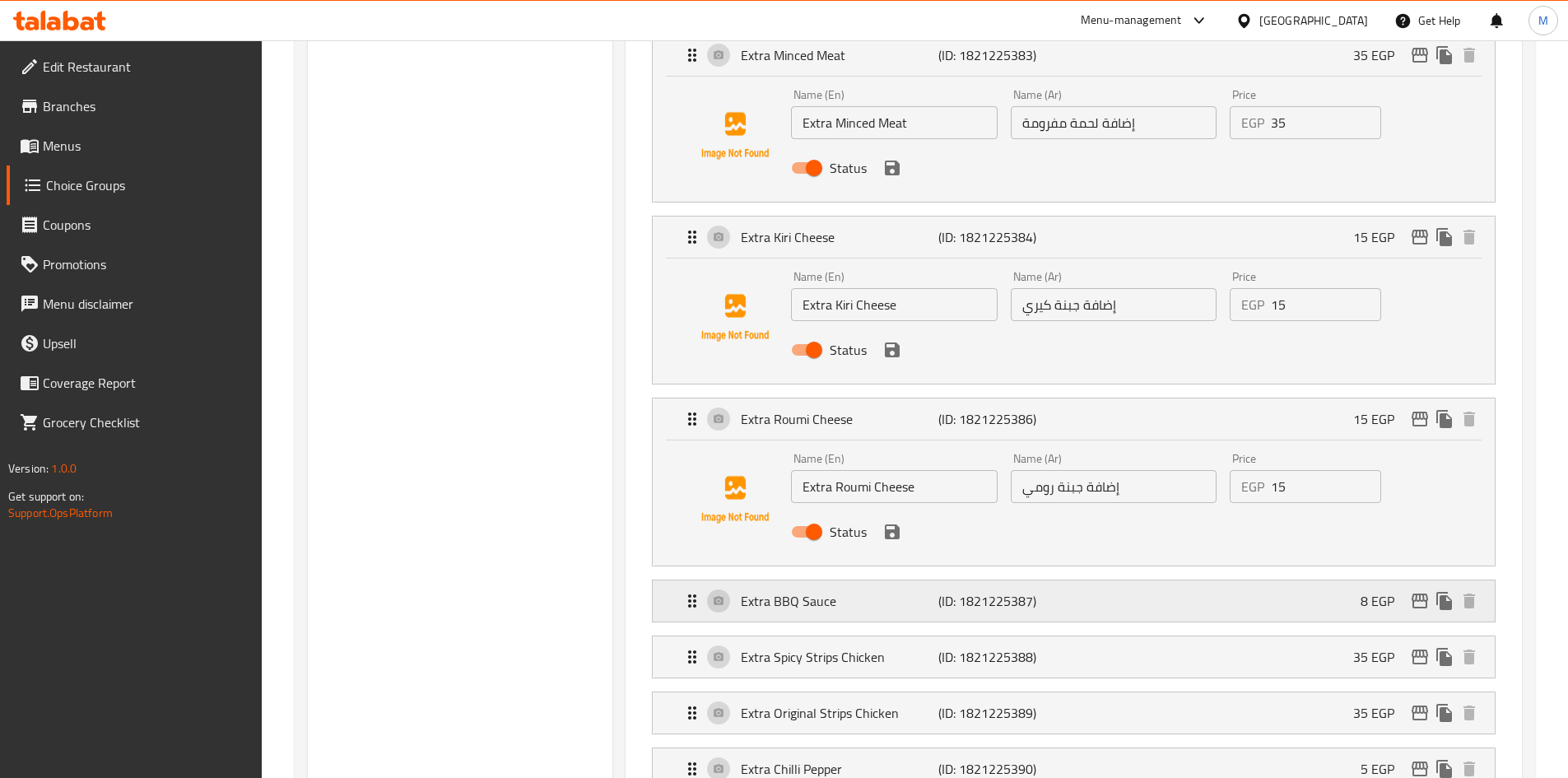
click at [1081, 581] on div "Extra BBQ Sauce (ID: 1821225387) 8 EGP" at bounding box center [1078, 601] width 792 height 41
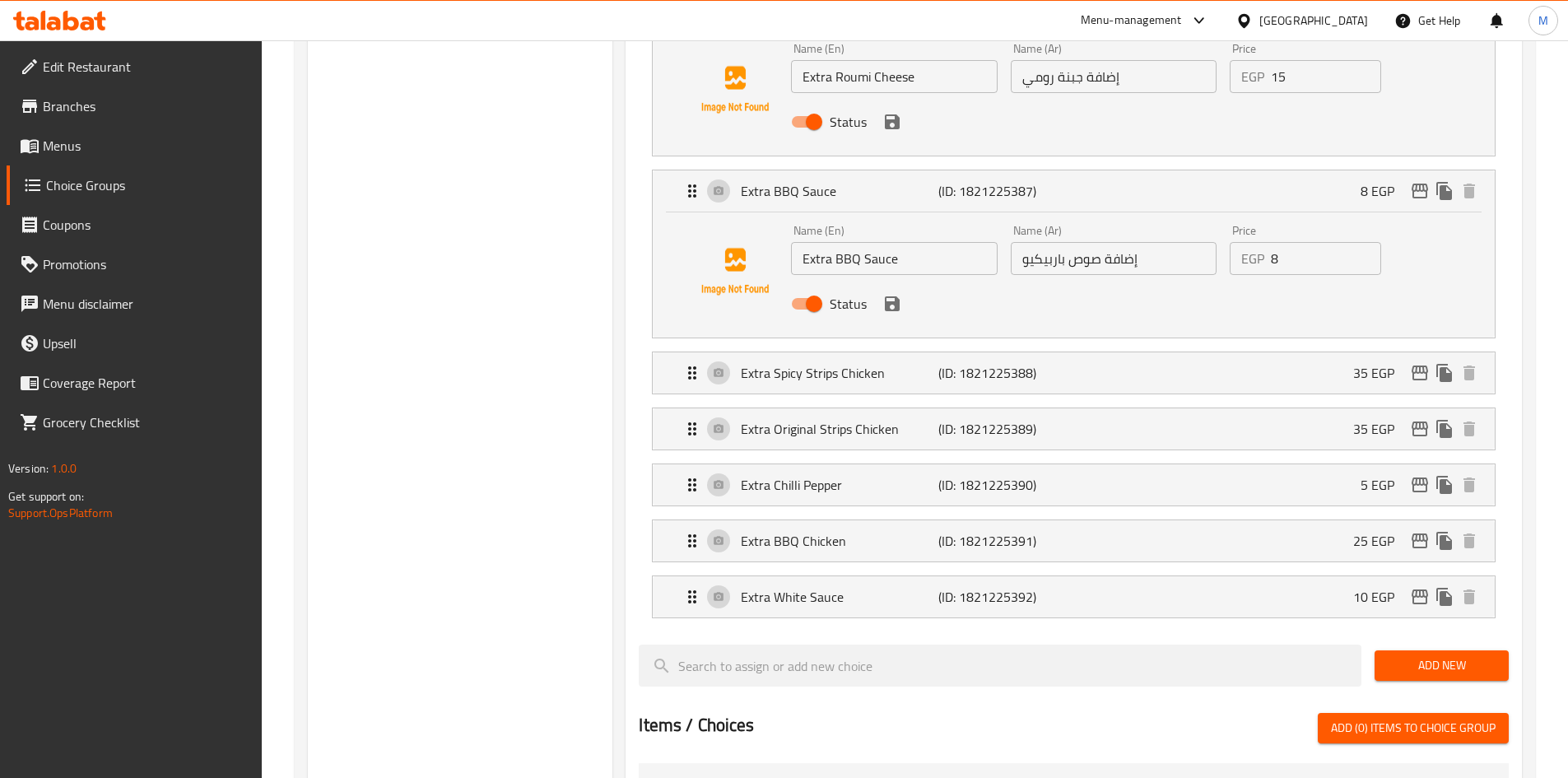
scroll to position [3705, 0]
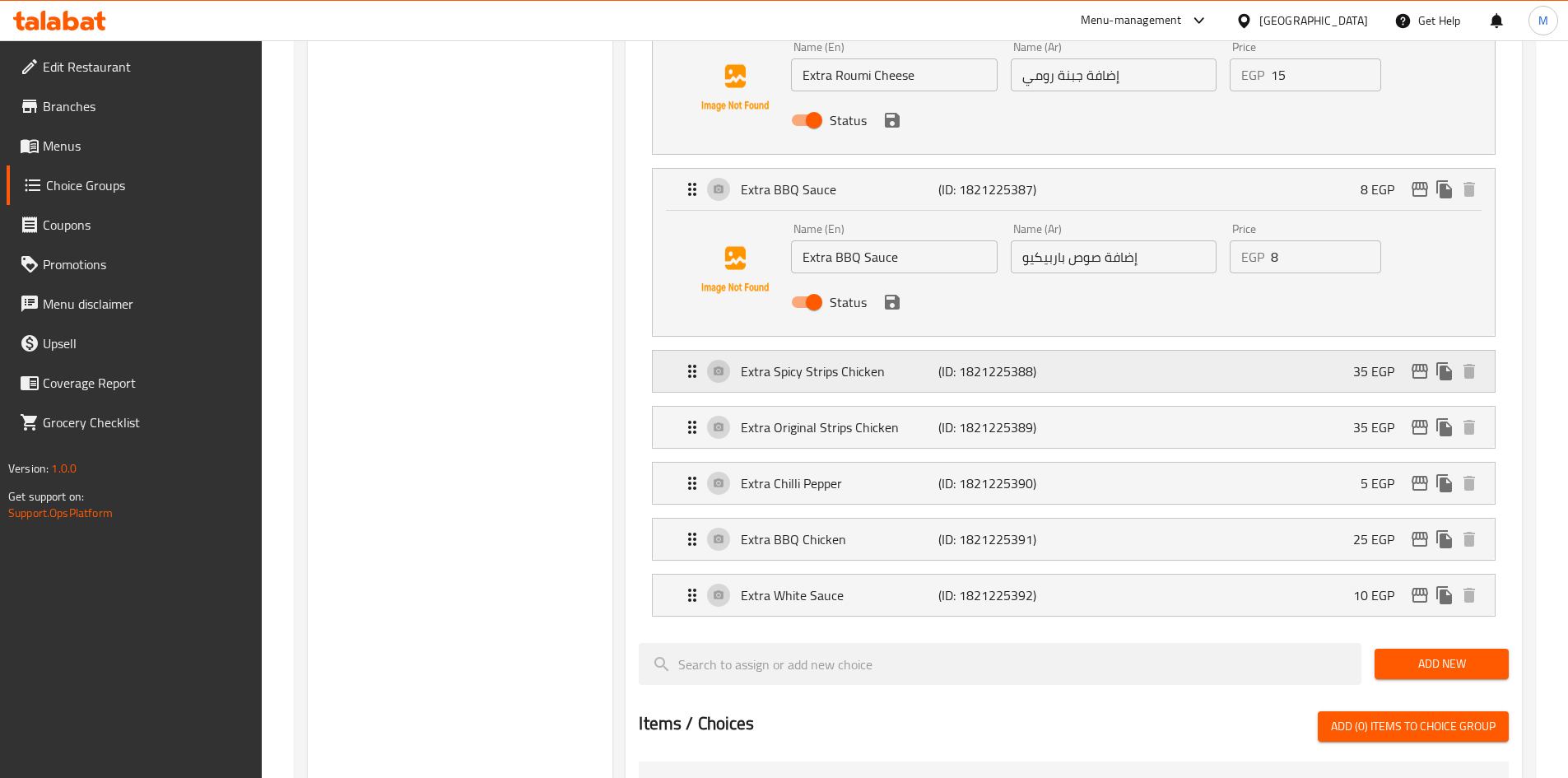
click at [1109, 351] on div "Extra Spicy Strips Chicken (ID: 1821225388) 35 EGP" at bounding box center [1078, 371] width 792 height 41
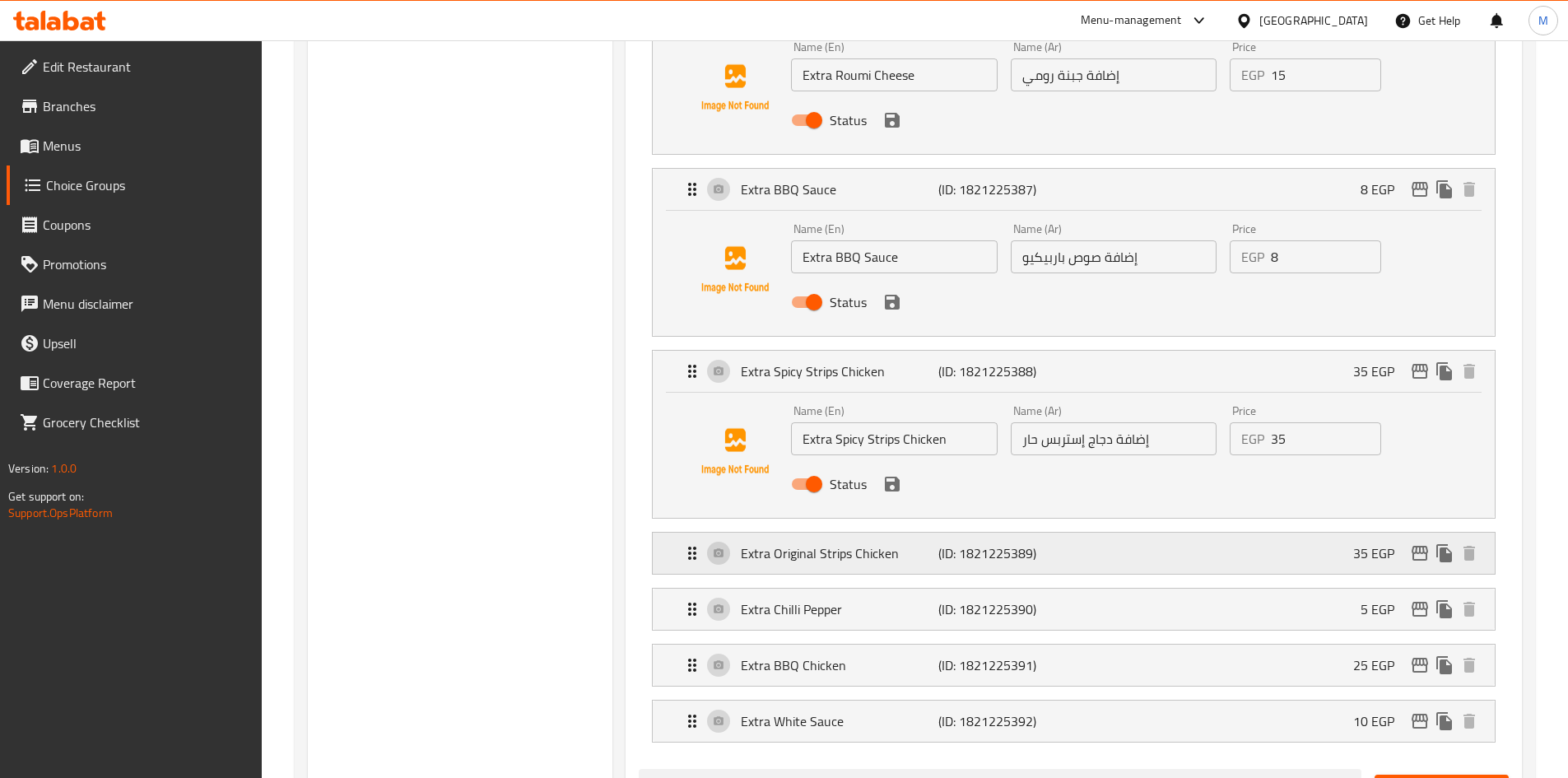
click at [1106, 533] on div "Extra Original Strips Chicken (ID: 1821225389) 35 EGP" at bounding box center [1078, 553] width 792 height 41
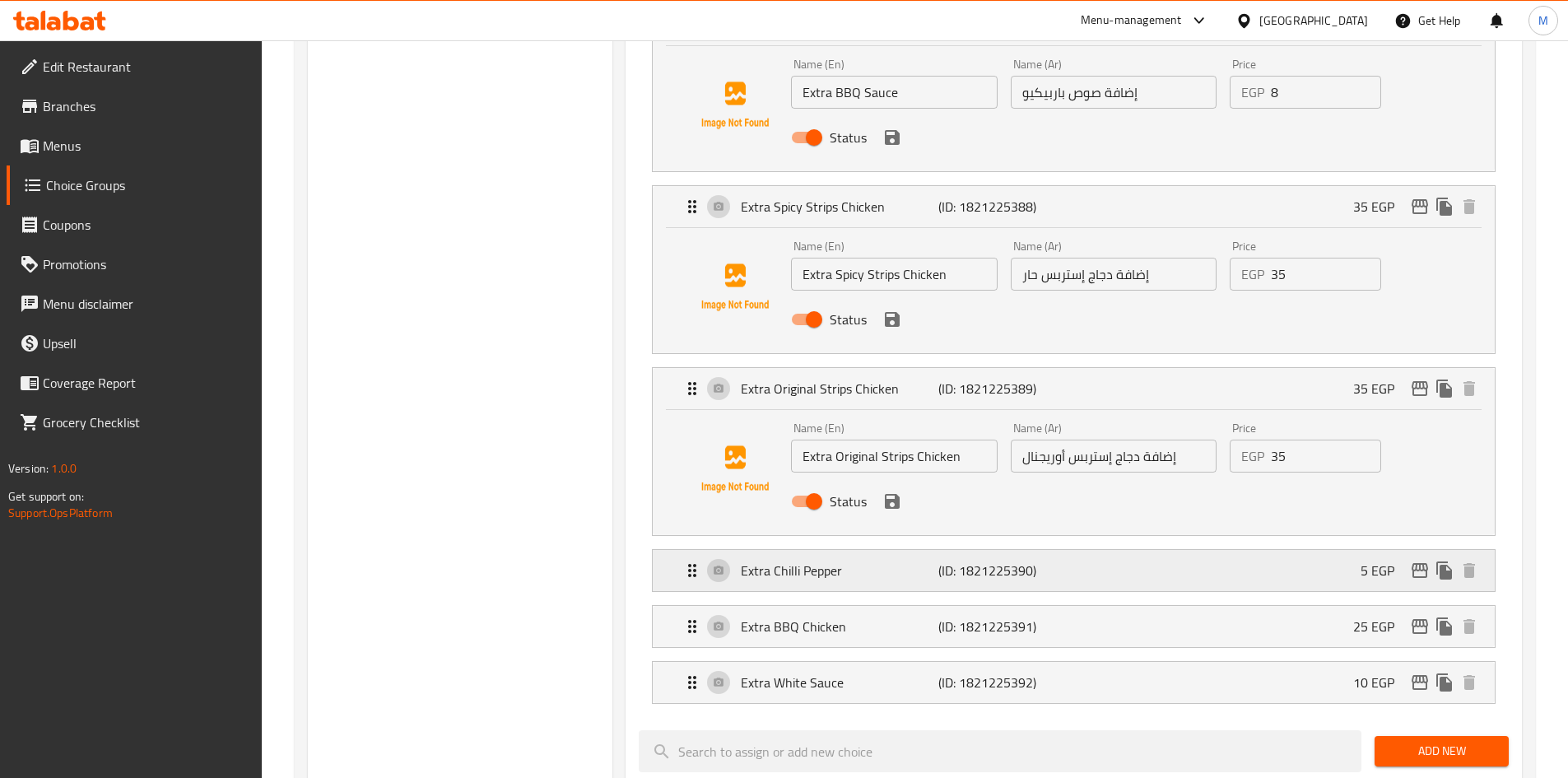
click at [1108, 550] on div "Extra Chilli Pepper (ID: 1821225390) 5 EGP" at bounding box center [1078, 571] width 792 height 41
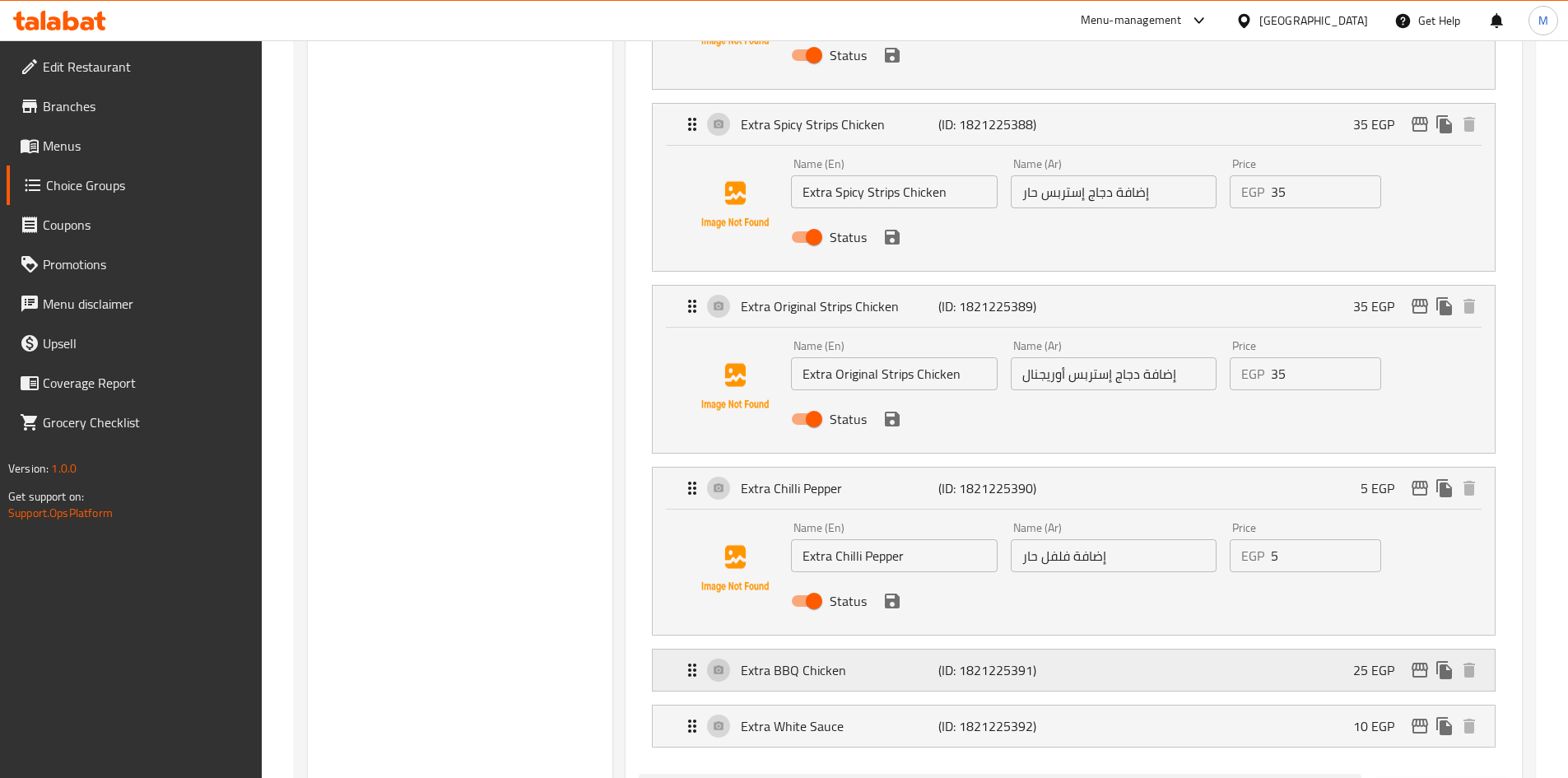
click at [1111, 650] on div "Extra BBQ Chicken (ID: 1821225391) 25 EGP" at bounding box center [1078, 670] width 792 height 41
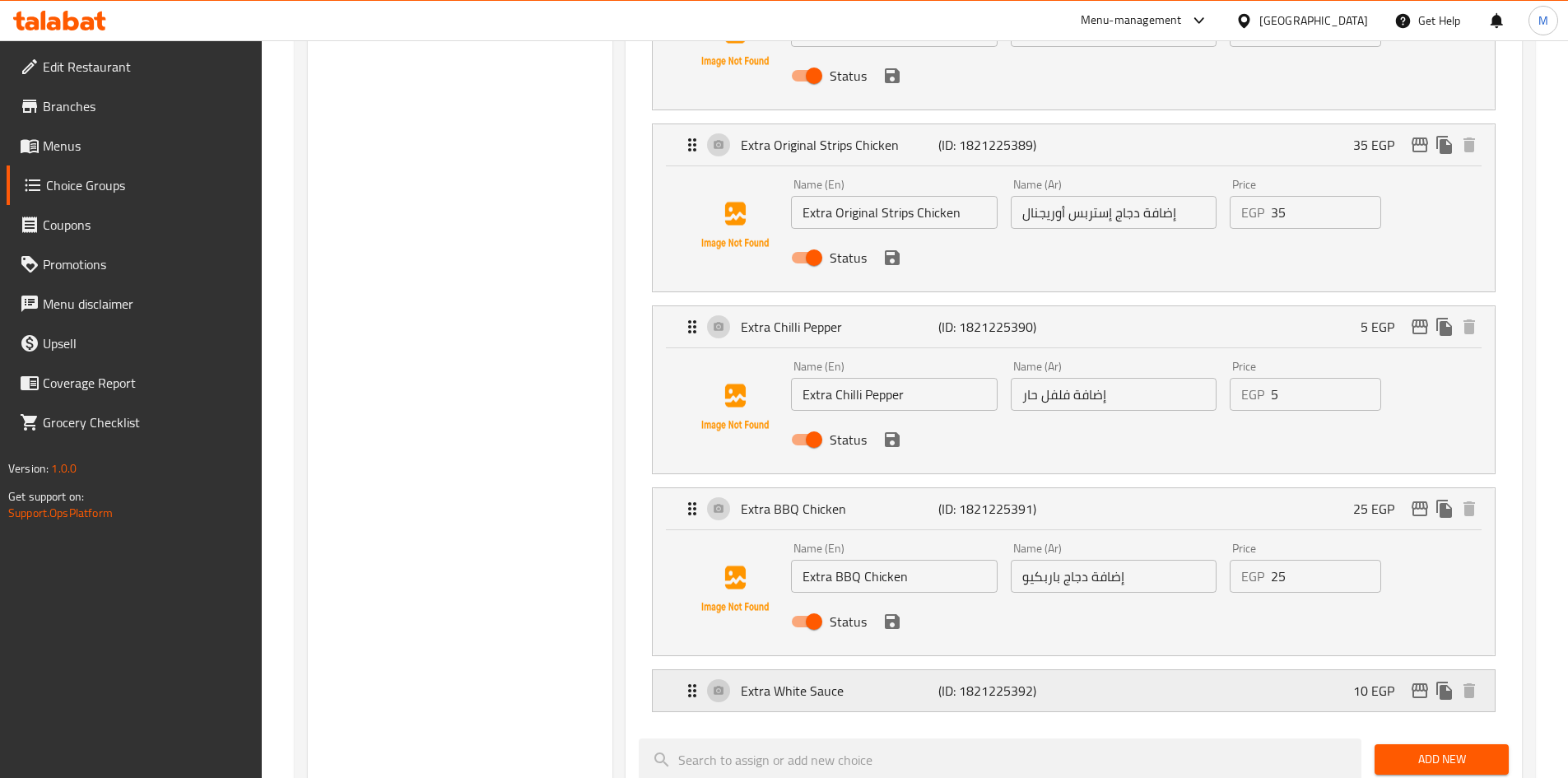
scroll to position [4117, 0]
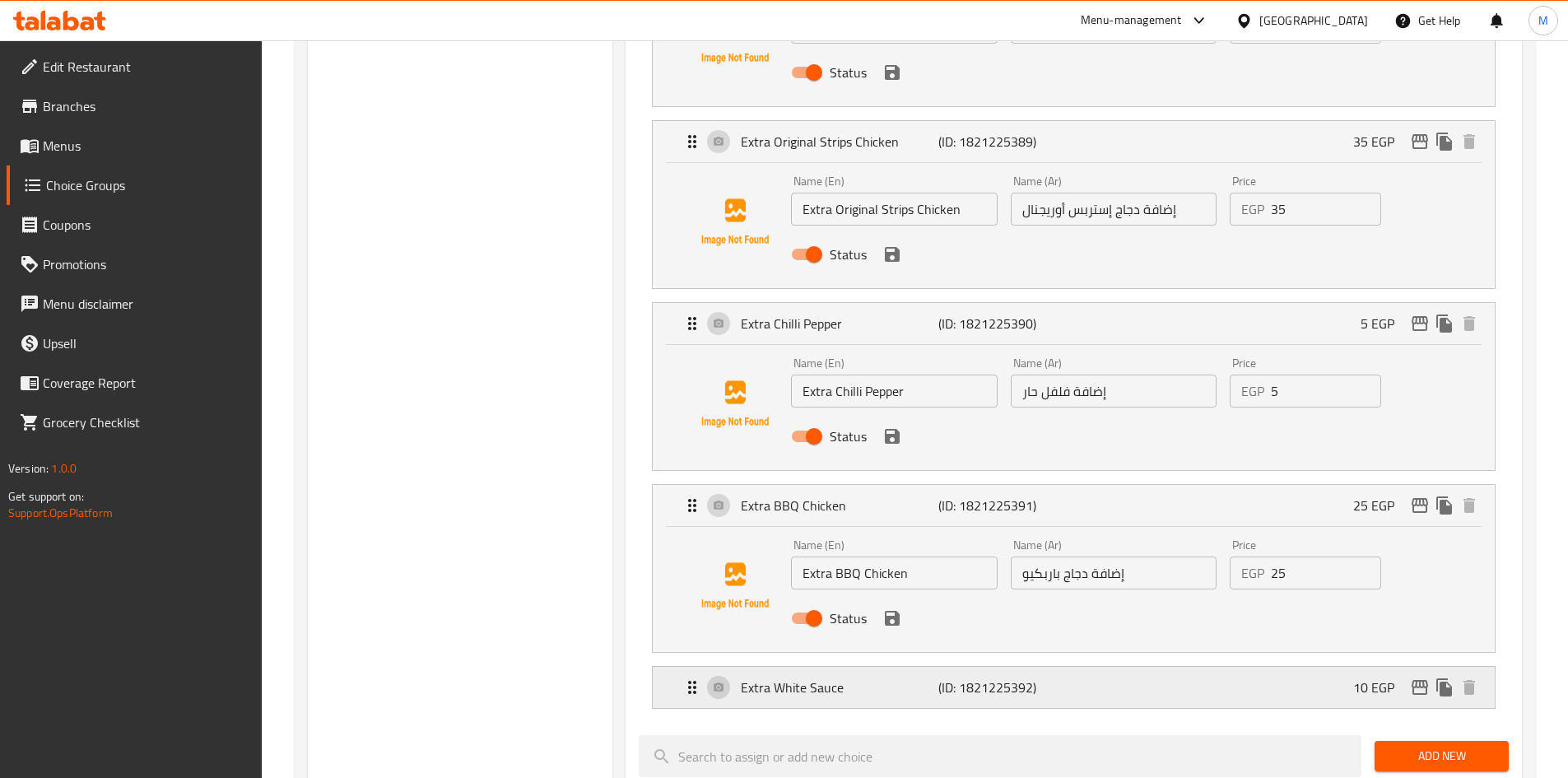
click at [1121, 667] on div "Extra White Sauce (ID: 1821225392) 10 EGP" at bounding box center [1078, 687] width 792 height 41
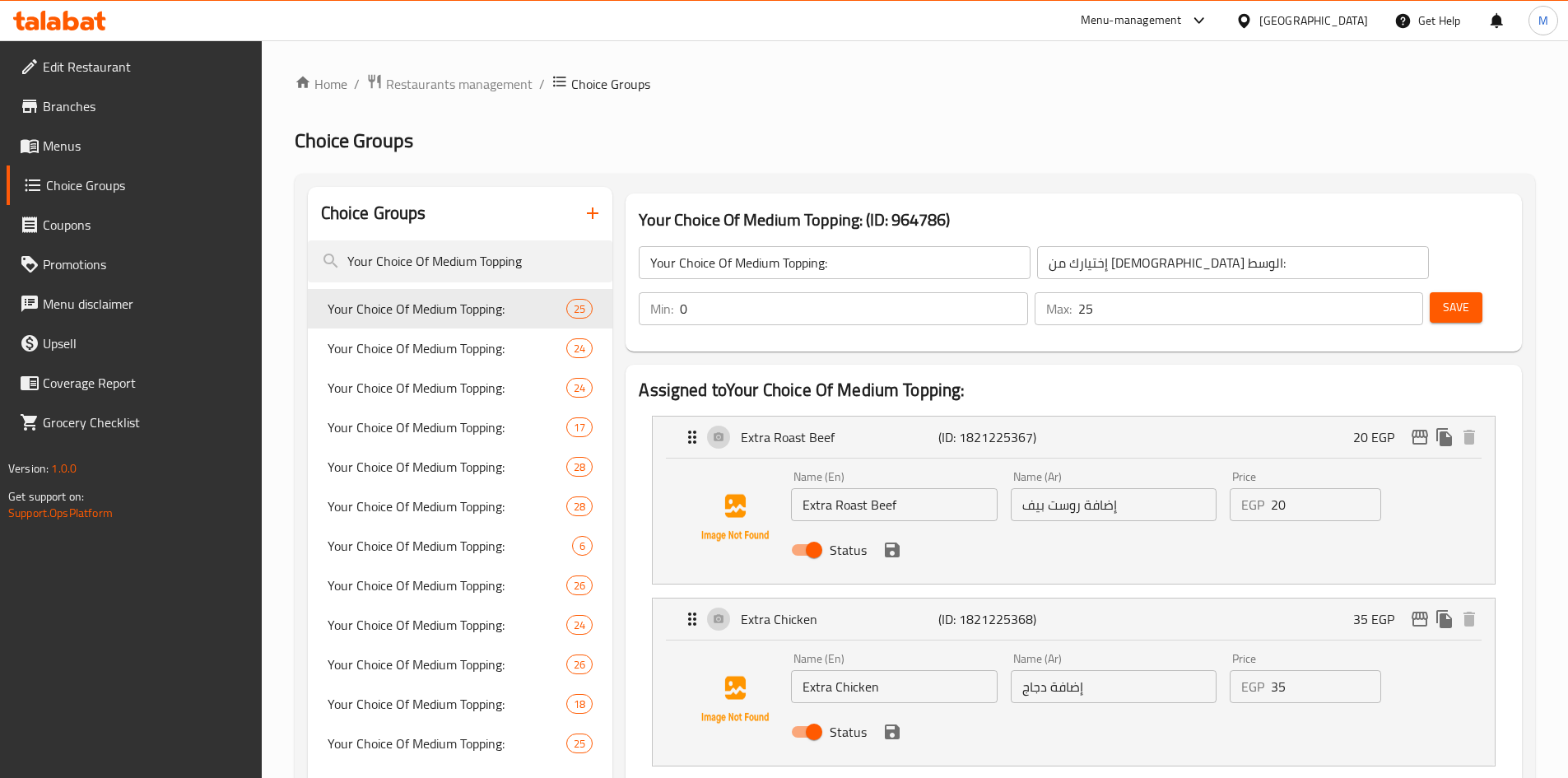
scroll to position [615, 0]
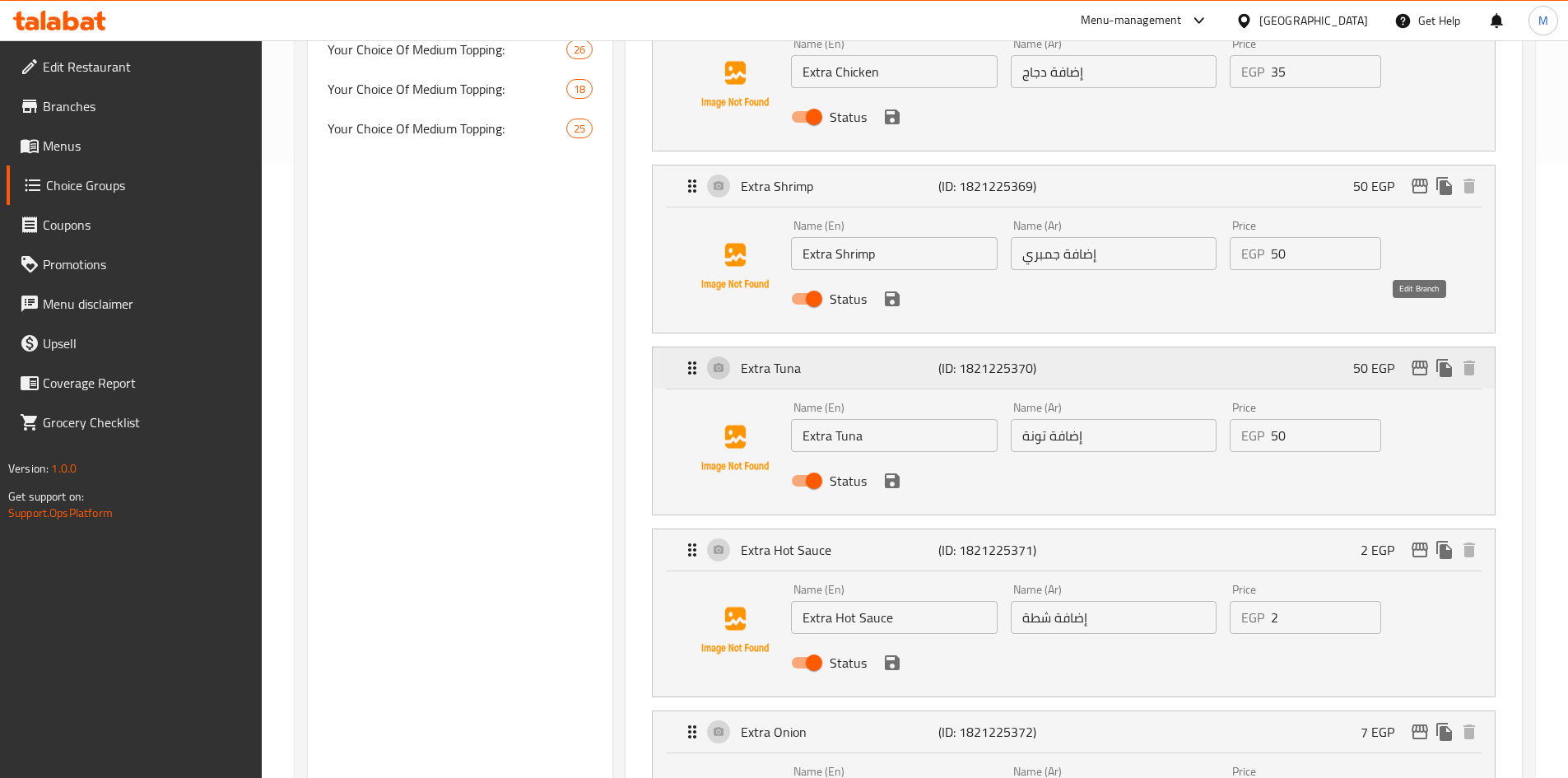
click at [1426, 361] on icon "edit" at bounding box center [1420, 367] width 17 height 15
